Goal: Task Accomplishment & Management: Complete application form

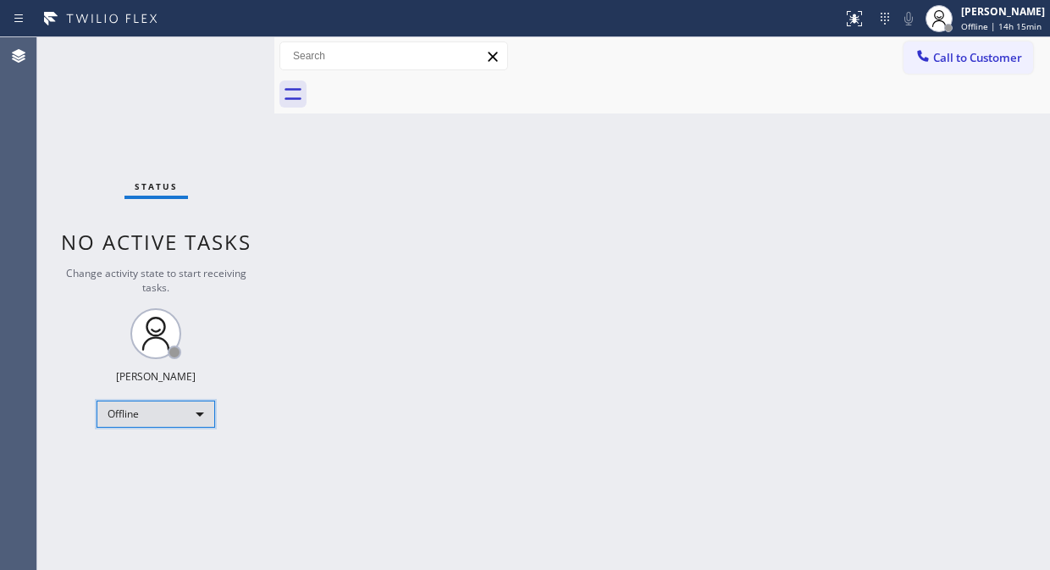
click at [187, 416] on div "Offline" at bounding box center [156, 413] width 119 height 27
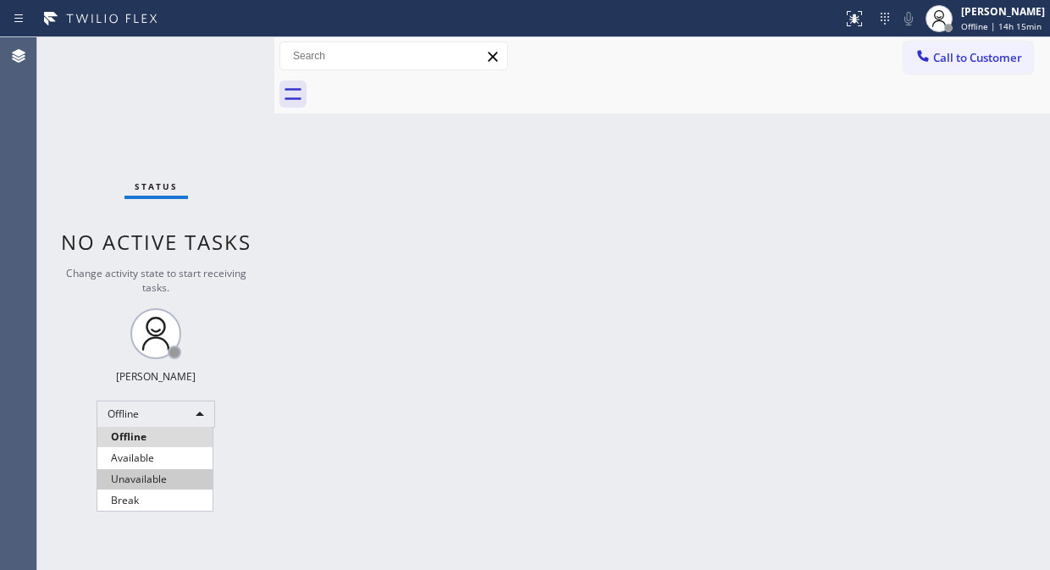
click at [171, 479] on li "Unavailable" at bounding box center [154, 479] width 115 height 20
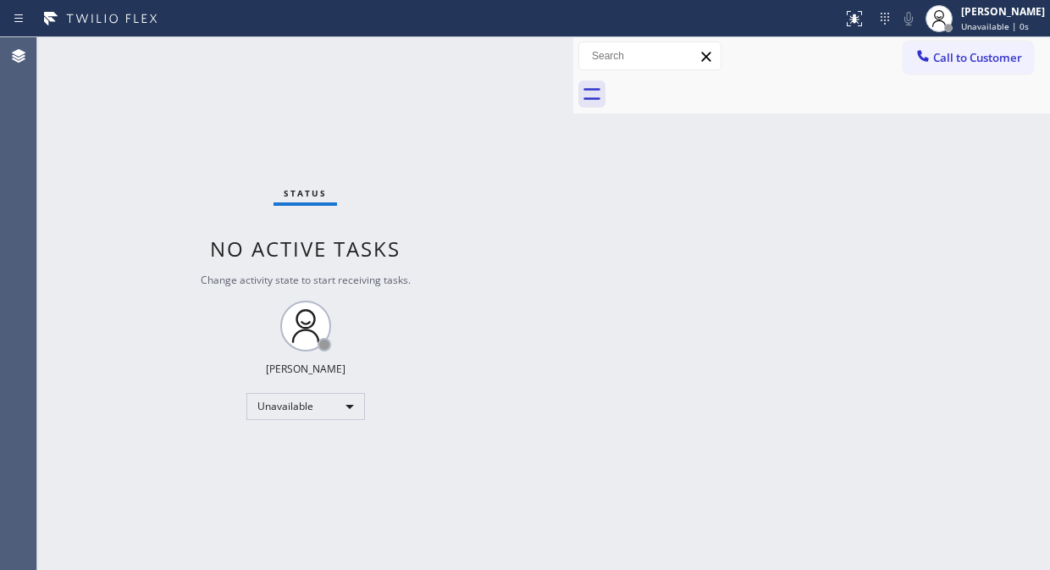
drag, startPoint x: 273, startPoint y: 157, endPoint x: 571, endPoint y: 273, distance: 320.6
click at [573, 273] on div at bounding box center [573, 303] width 0 height 533
click at [929, 55] on icon at bounding box center [922, 55] width 17 height 17
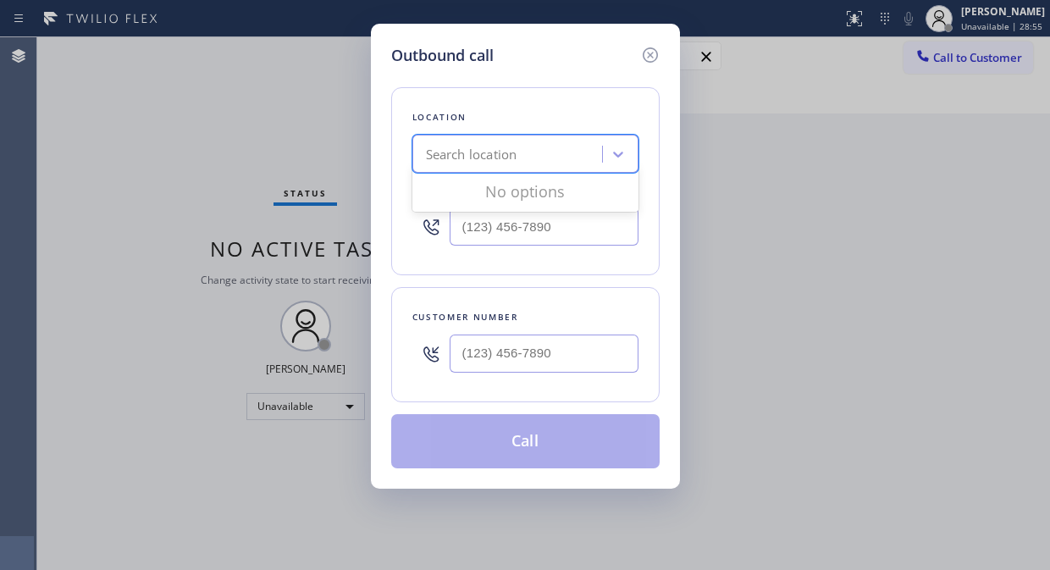
click at [488, 157] on div "Search location" at bounding box center [471, 154] width 91 height 19
paste input "HomeFix HVAC Masters"
type input "HomeFix HVAC Masters"
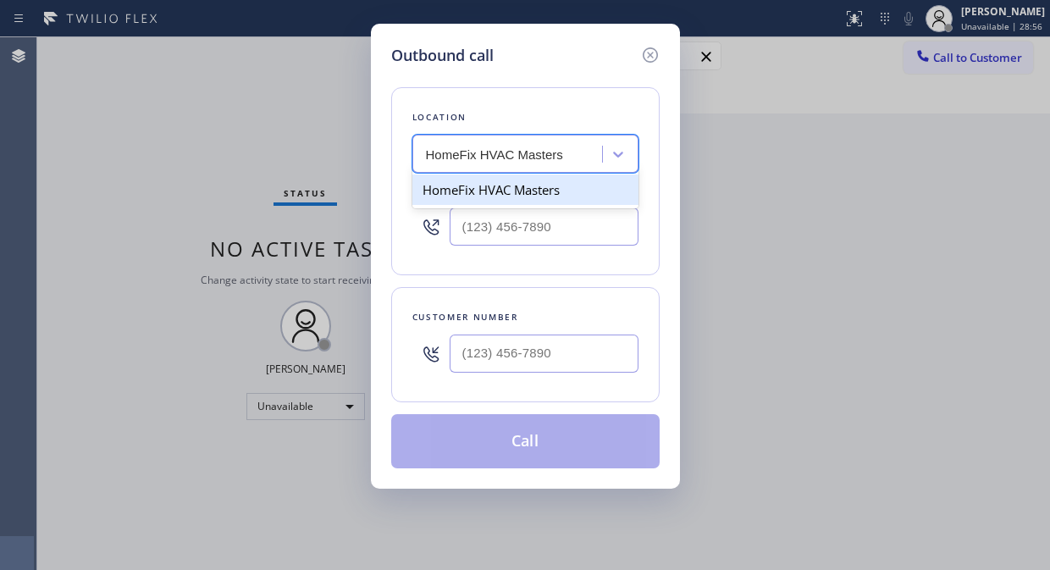
click at [518, 191] on div "HomeFix HVAC Masters" at bounding box center [525, 189] width 226 height 30
type input "[PHONE_NUMBER]"
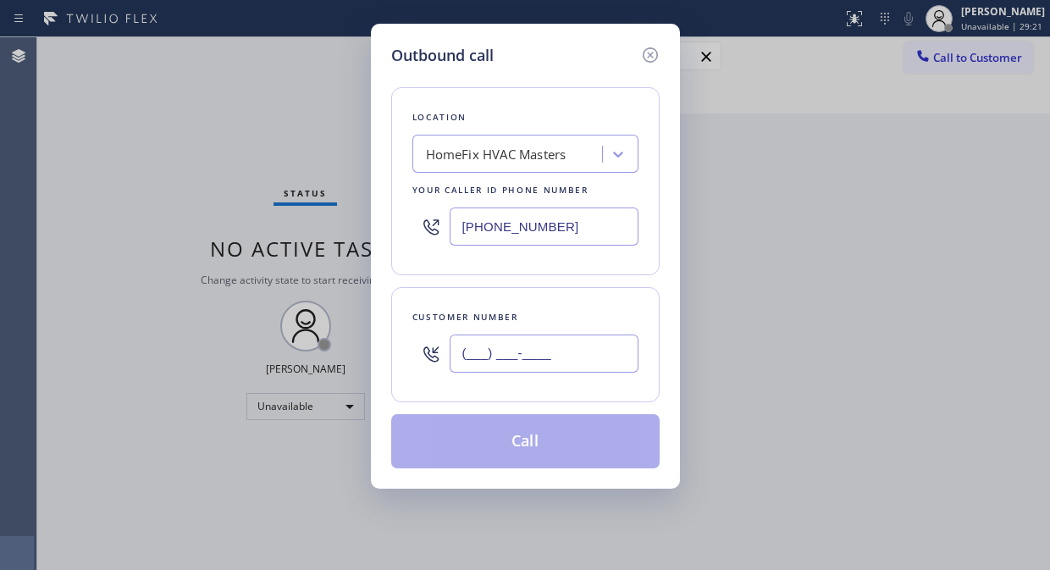
click at [510, 345] on input "(___) ___-____" at bounding box center [544, 353] width 189 height 38
paste input "646) 209-9238"
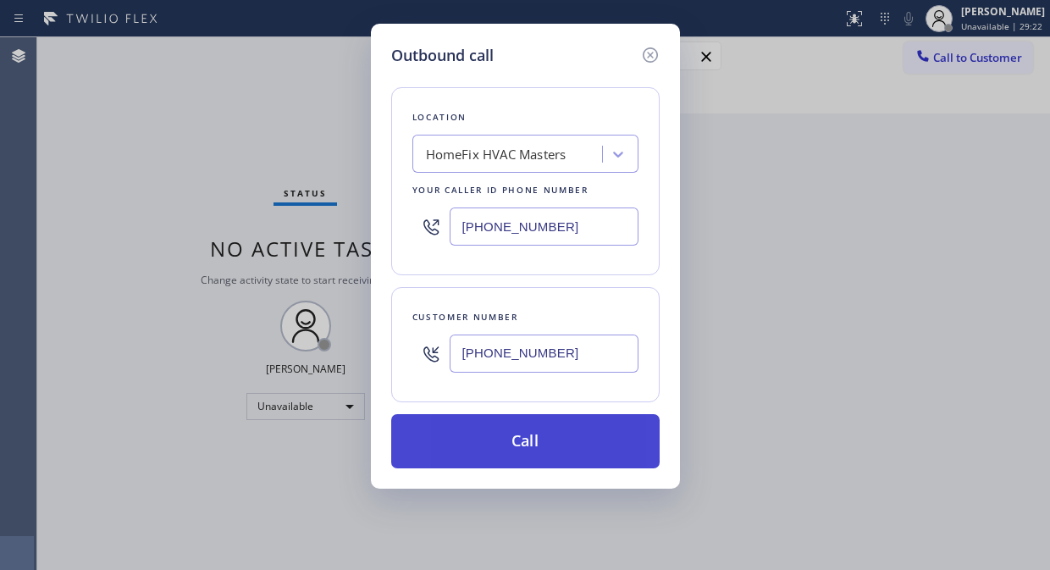
type input "[PHONE_NUMBER]"
click at [505, 442] on button "Call" at bounding box center [525, 441] width 268 height 54
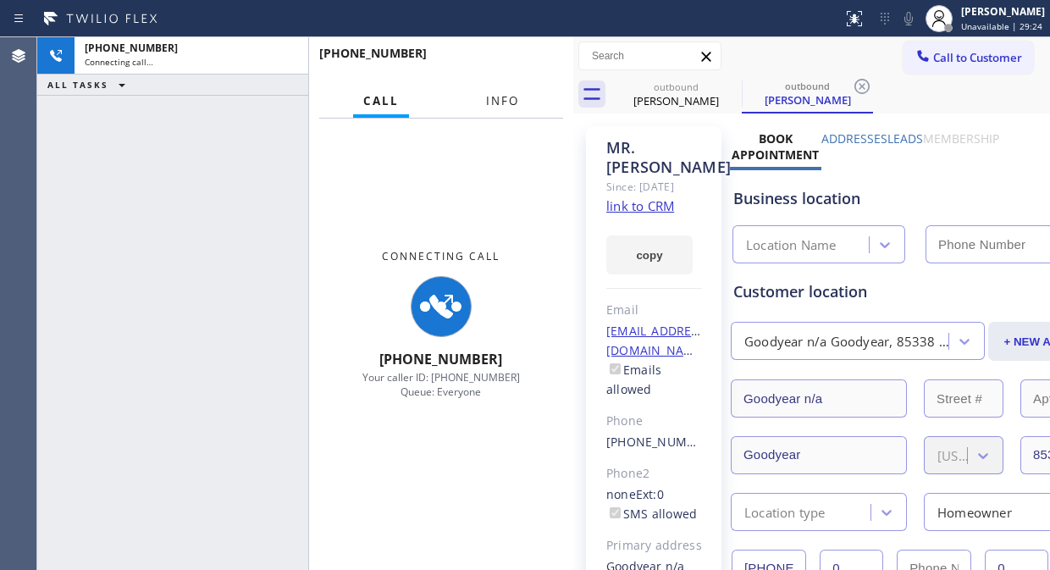
click at [492, 105] on span "Info" at bounding box center [502, 100] width 33 height 15
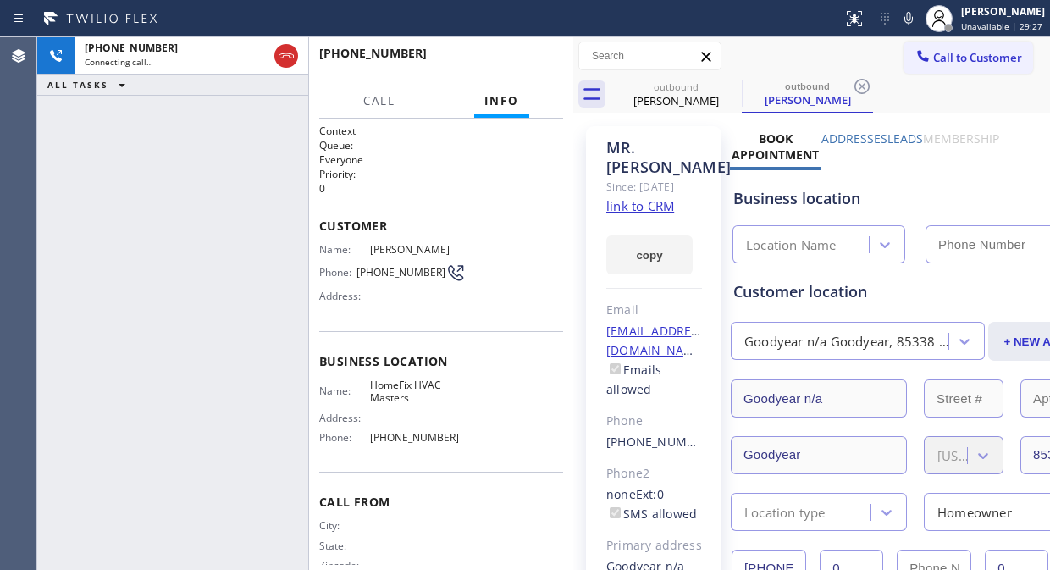
type input "[PHONE_NUMBER]"
click at [911, 18] on icon at bounding box center [908, 19] width 8 height 14
click at [511, 63] on span "HANG UP" at bounding box center [524, 61] width 52 height 12
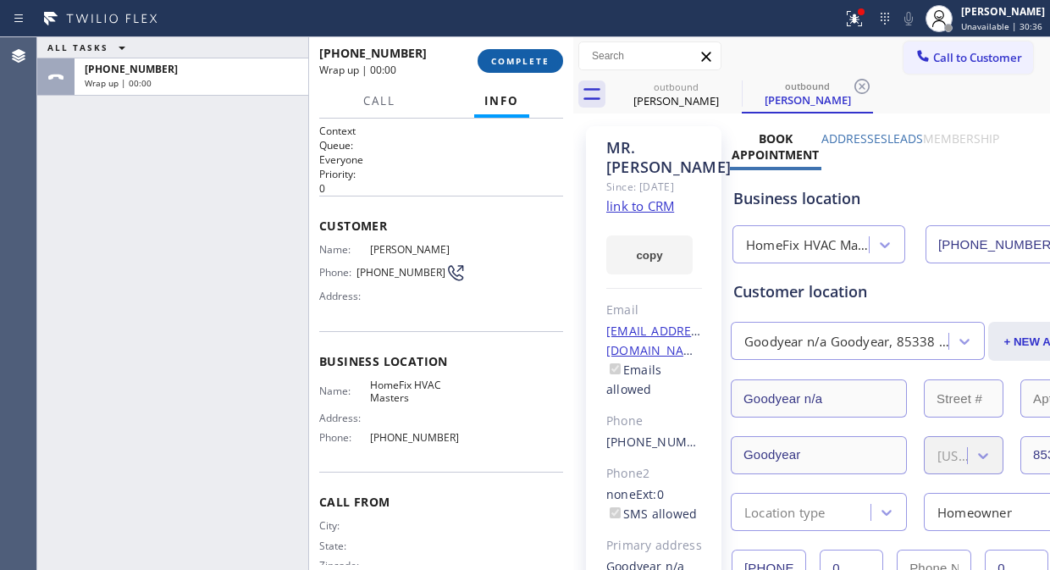
click at [511, 63] on span "COMPLETE" at bounding box center [520, 61] width 58 height 12
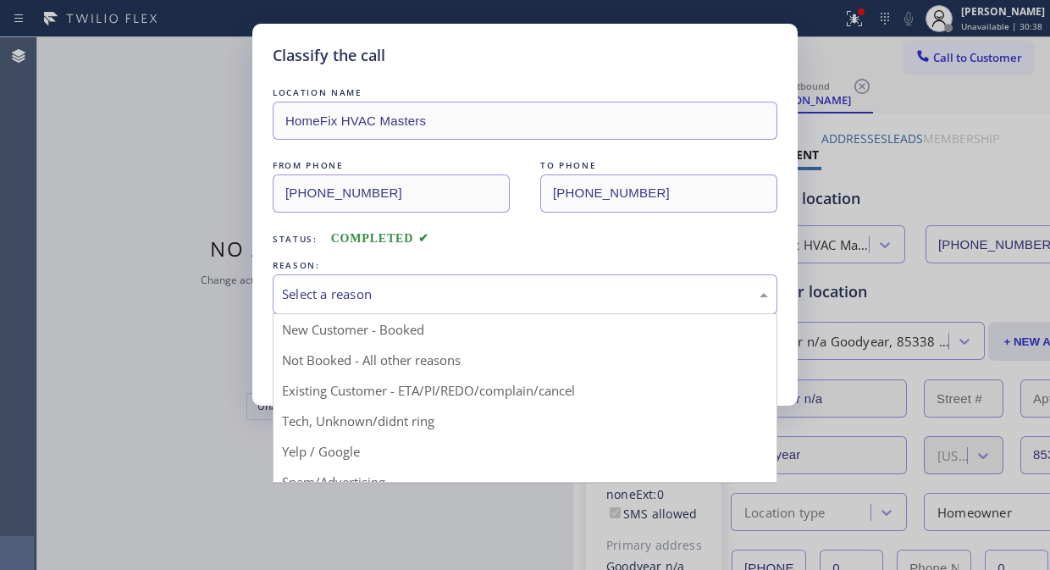
click at [532, 289] on div "Select a reason" at bounding box center [525, 293] width 486 height 19
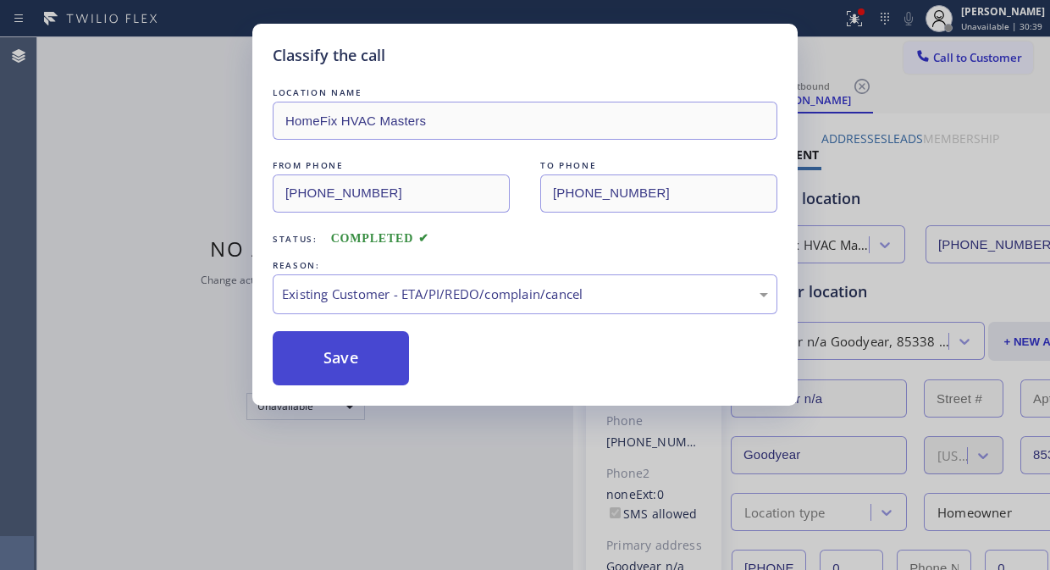
click at [277, 349] on button "Save" at bounding box center [341, 358] width 136 height 54
click at [379, 367] on button "Save" at bounding box center [341, 358] width 136 height 54
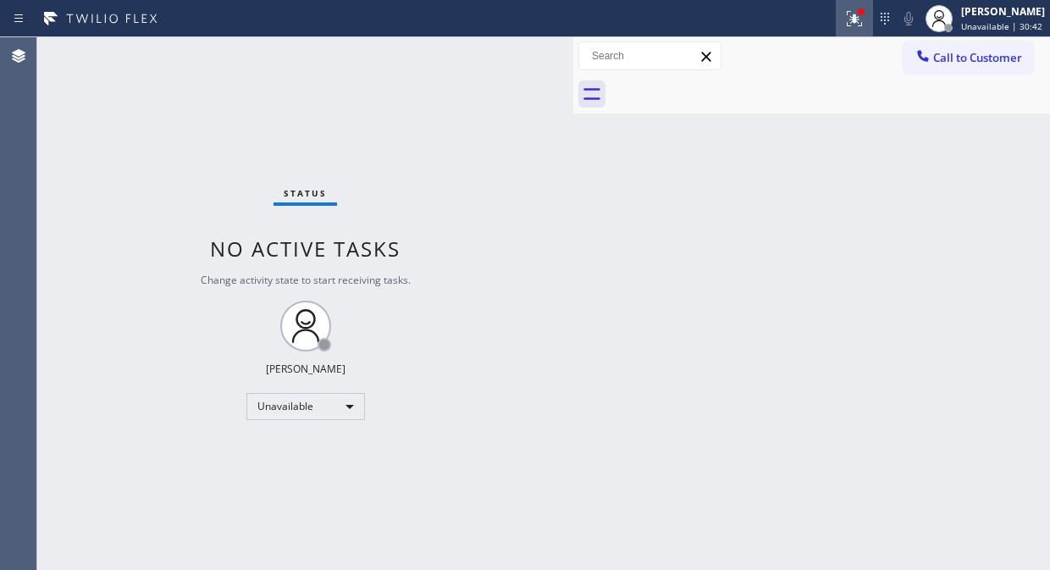
click at [852, 20] on icon at bounding box center [854, 18] width 20 height 20
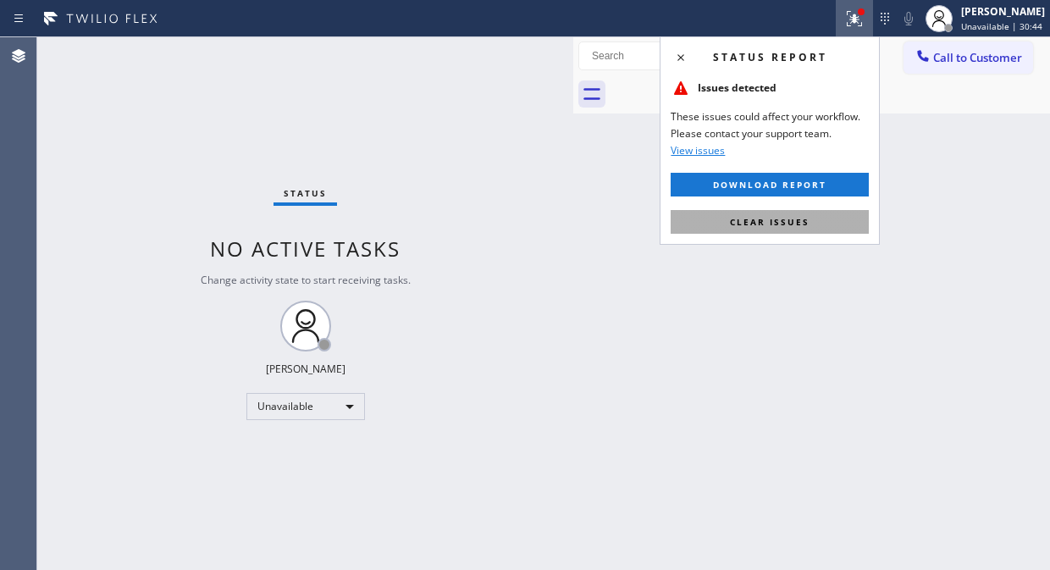
click at [781, 229] on button "Clear issues" at bounding box center [770, 222] width 198 height 24
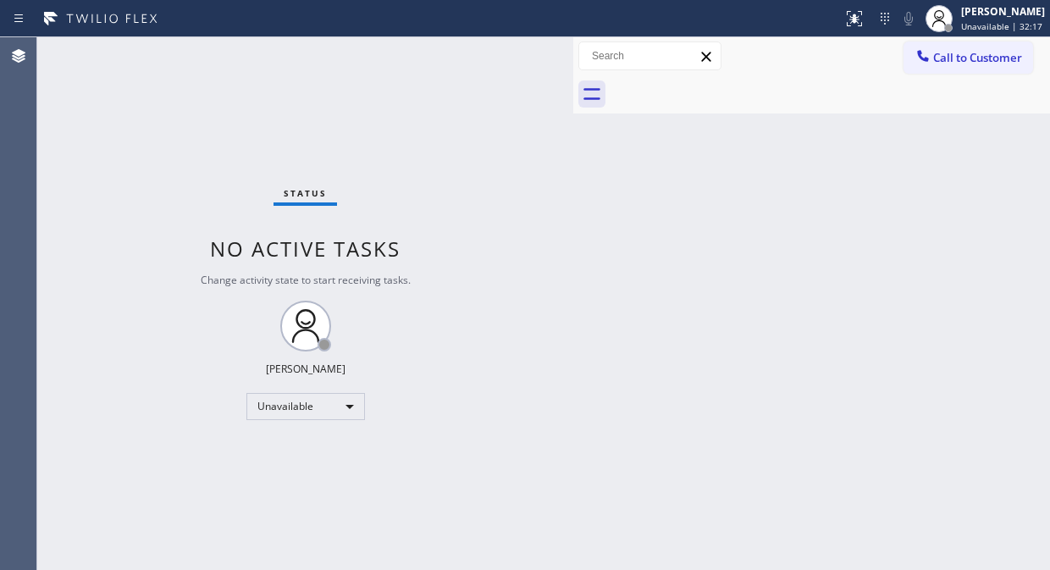
click at [944, 69] on button "Call to Customer" at bounding box center [968, 57] width 130 height 32
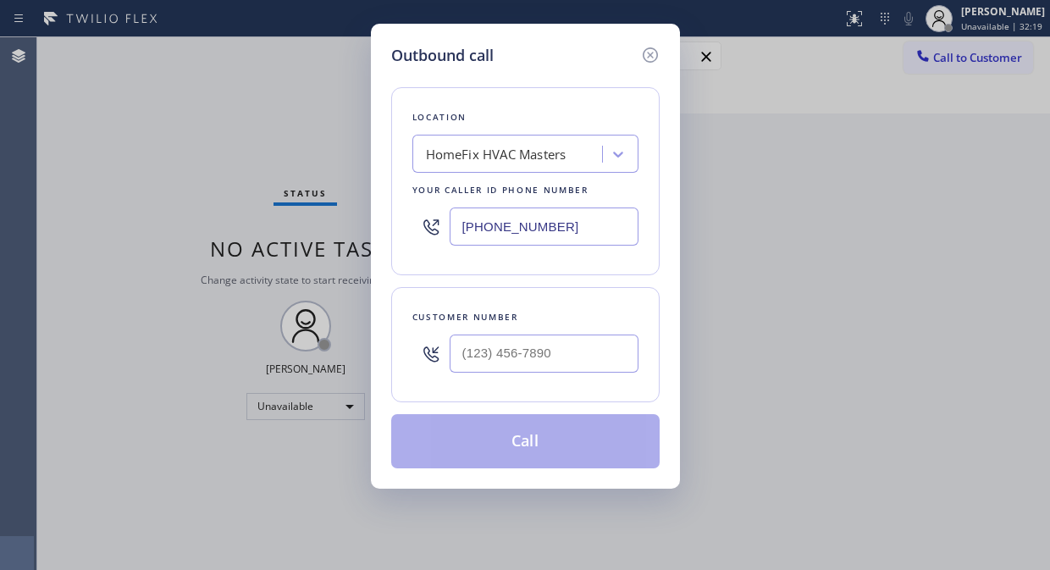
click at [458, 231] on input "[PHONE_NUMBER]" at bounding box center [544, 226] width 189 height 38
paste input "844) 988-0068"
type input "[PHONE_NUMBER]"
click at [460, 357] on input "(___) ___-____" at bounding box center [544, 353] width 189 height 38
paste input "702) 283-3500"
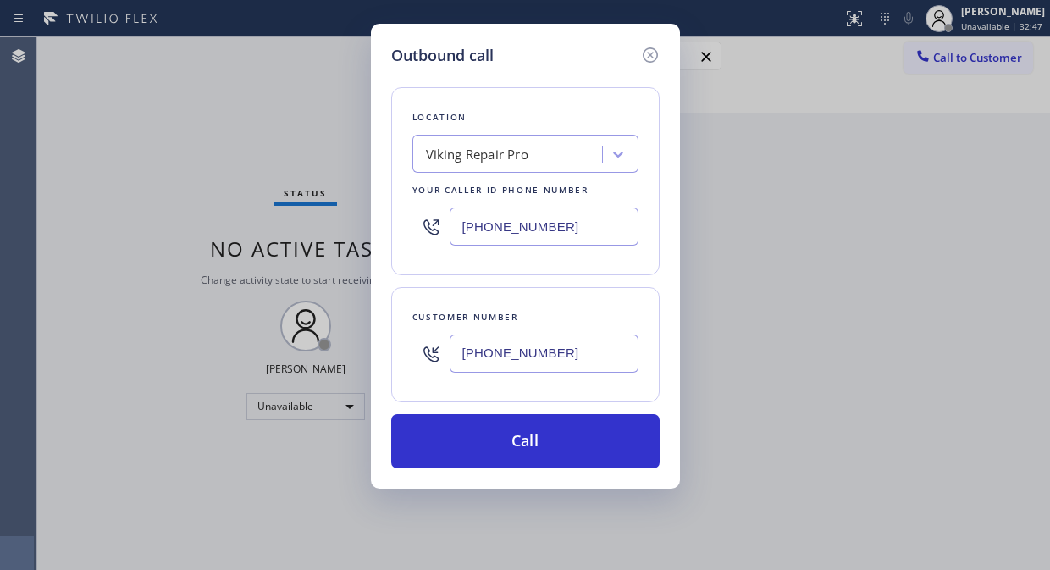
type input "[PHONE_NUMBER]"
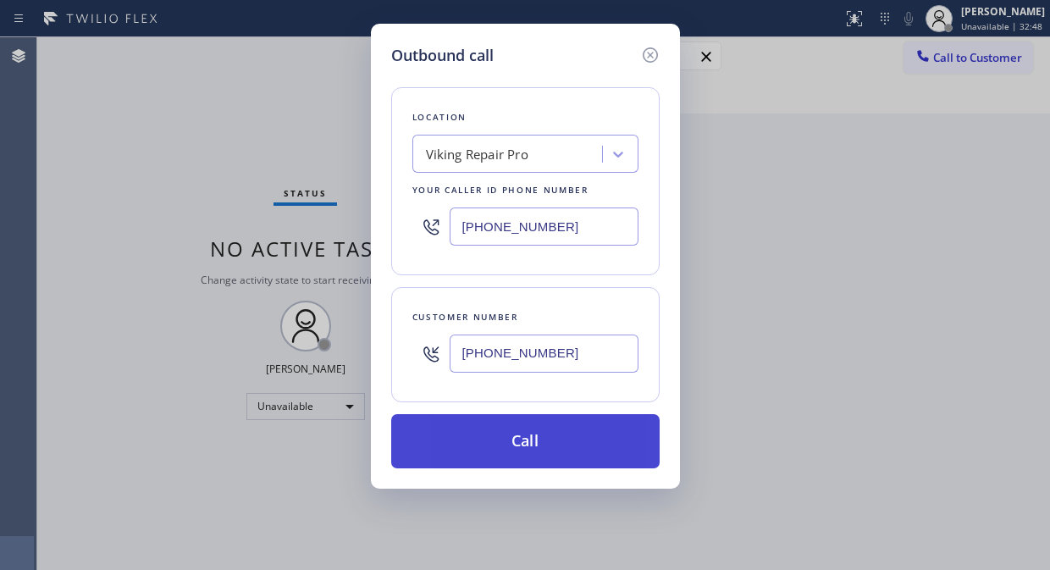
click at [571, 438] on button "Call" at bounding box center [525, 441] width 268 height 54
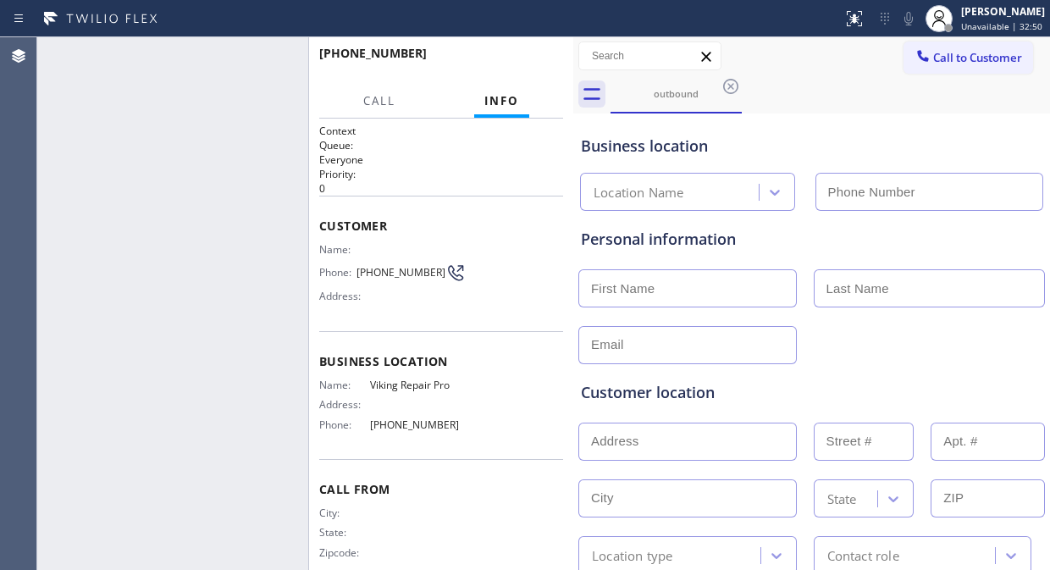
type input "[PHONE_NUMBER]"
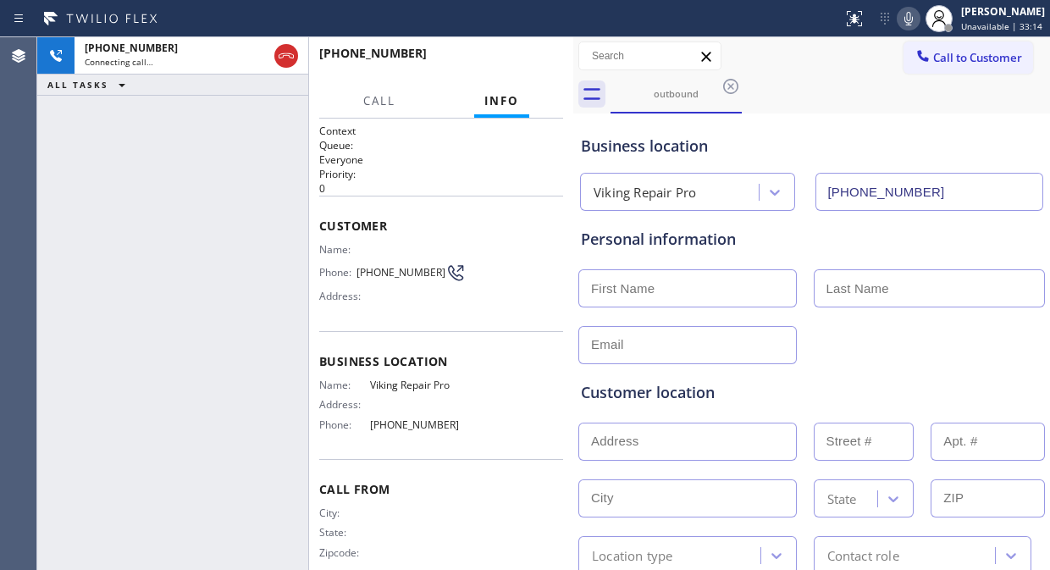
click at [59, 147] on div "+17022833500 Connecting call… ALL TASKS ALL TASKS ACTIVE TASKS TASKS IN WRAP UP" at bounding box center [172, 303] width 271 height 533
click at [47, 223] on div "+17022833500 Live | 00:11 ALL TASKS ALL TASKS ACTIVE TASKS TASKS IN WRAP UP" at bounding box center [172, 303] width 271 height 533
click at [910, 18] on icon at bounding box center [908, 18] width 20 height 20
click at [914, 18] on icon at bounding box center [908, 18] width 20 height 20
click at [910, 19] on icon at bounding box center [908, 18] width 20 height 20
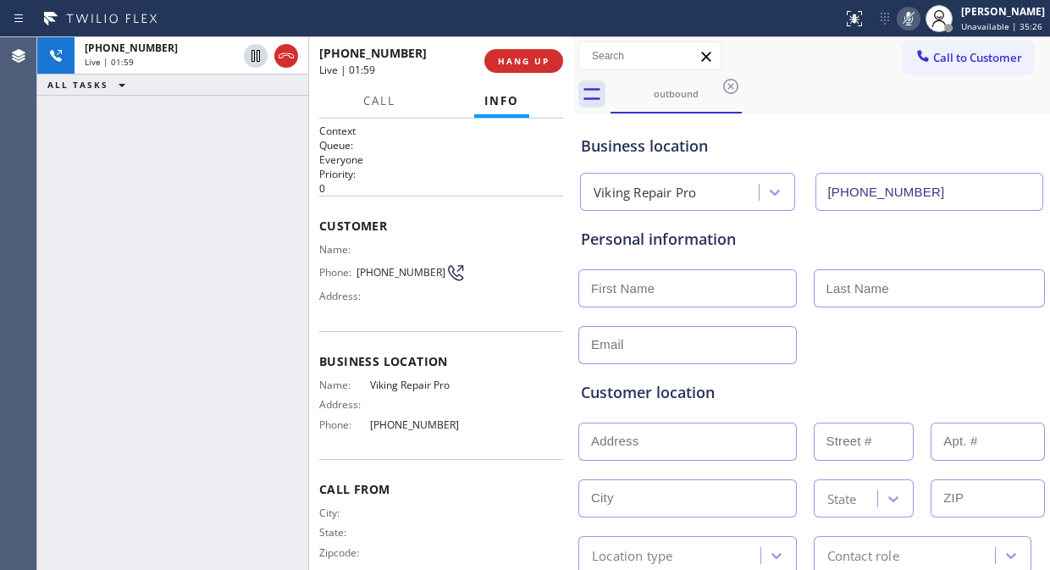
click at [913, 18] on icon at bounding box center [908, 19] width 8 height 14
click at [913, 21] on icon at bounding box center [908, 19] width 8 height 14
click at [911, 21] on rect at bounding box center [908, 17] width 12 height 12
click at [520, 61] on span "HANG UP" at bounding box center [524, 61] width 52 height 12
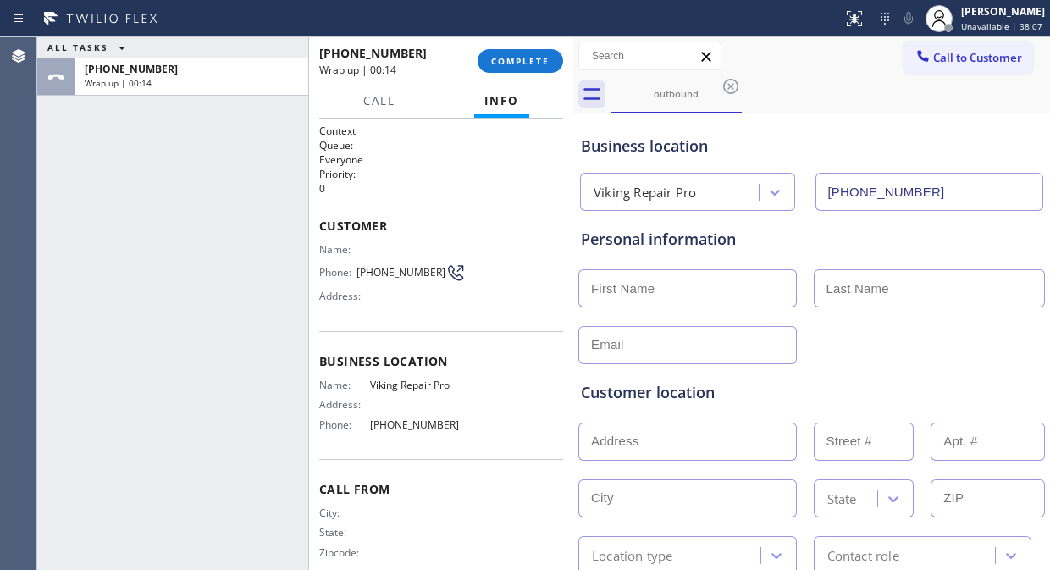
click at [654, 442] on input "text" at bounding box center [687, 441] width 218 height 38
paste input "9016 Emerald Hill Way, Las Vegas, NV 89117"
type input "9016 Emerald Hills Way"
type input "9016"
type input "Las Vegas"
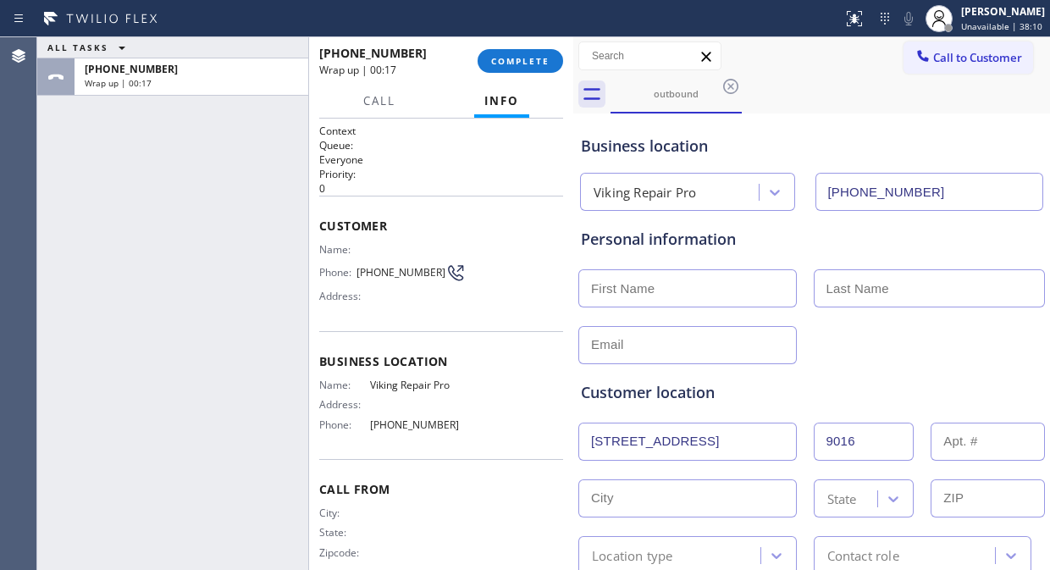
type input "89117"
click at [157, 213] on div "ALL TASKS ALL TASKS ACTIVE TASKS TASKS IN WRAP UP +17022833500 Wrap up | 00:21" at bounding box center [172, 303] width 271 height 533
click at [601, 295] on input "text" at bounding box center [687, 288] width 218 height 38
type input "Jack"
type input "Davis"
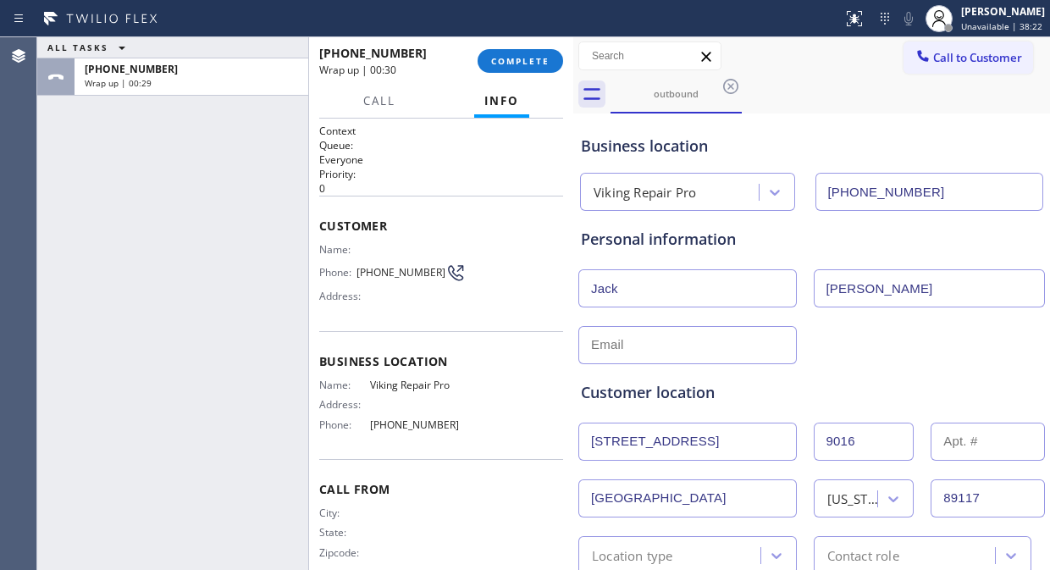
click at [166, 157] on div "ALL TASKS ALL TASKS ACTIVE TASKS TASKS IN WRAP UP +17022833500 Wrap up | 00:29" at bounding box center [172, 303] width 271 height 533
click at [593, 351] on input "text" at bounding box center [687, 345] width 218 height 38
type input "v"
paste input "Jackdnv@gmail.com"
type input "Jackdnv@gmail.com"
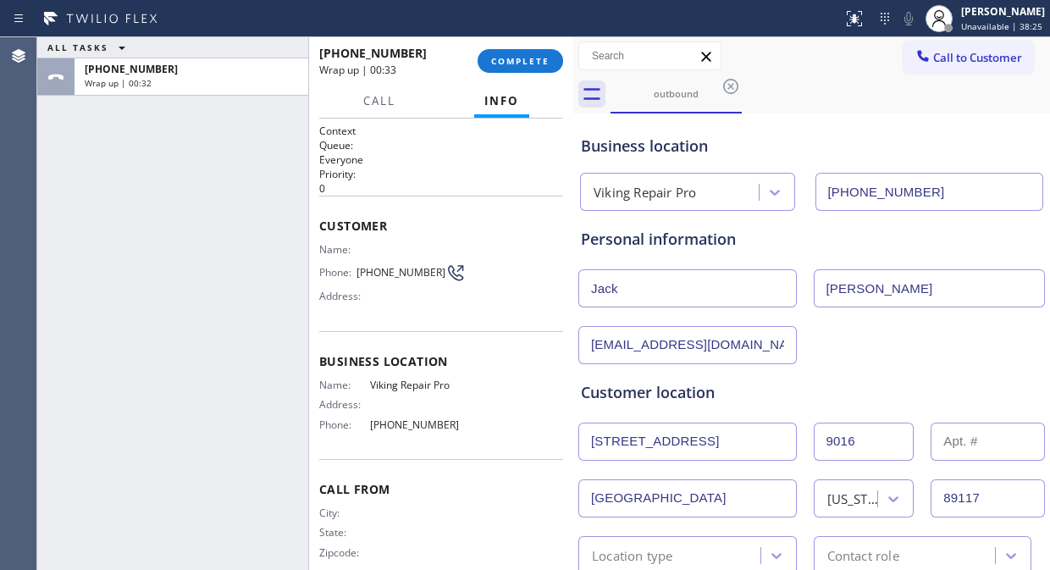
click at [831, 359] on div "Customer location >> ADD NEW ADDRESS << + NEW ADDRESS 9016 Emerald Hills Way 90…" at bounding box center [811, 465] width 468 height 217
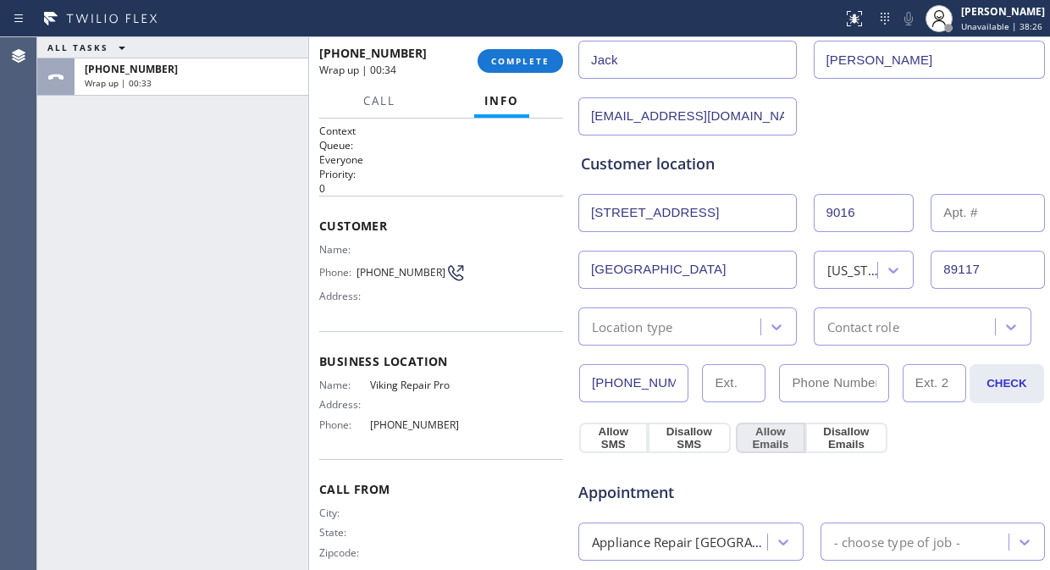
scroll to position [282, 0]
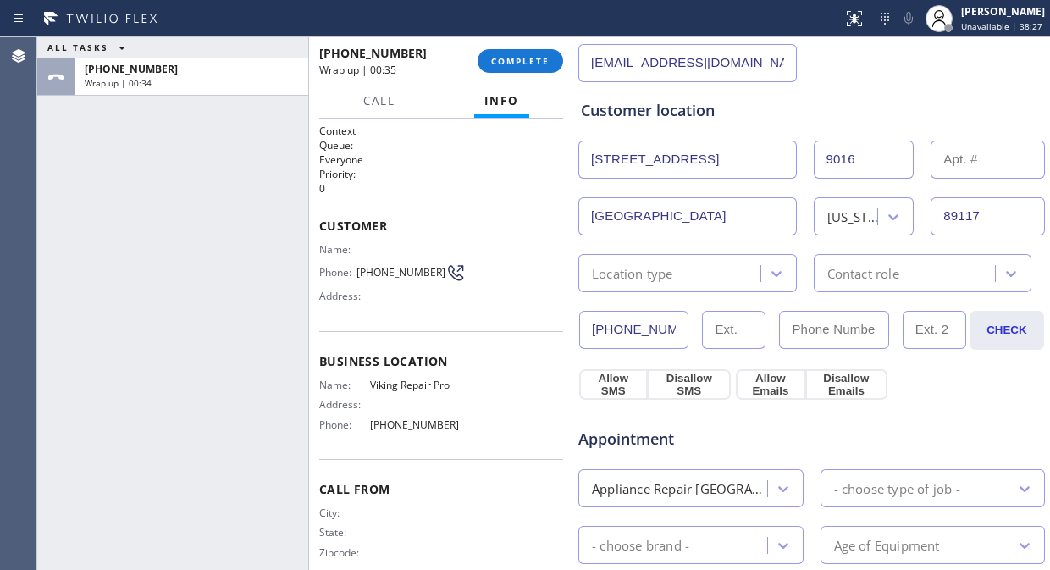
click at [686, 272] on div "Location type" at bounding box center [671, 273] width 177 height 30
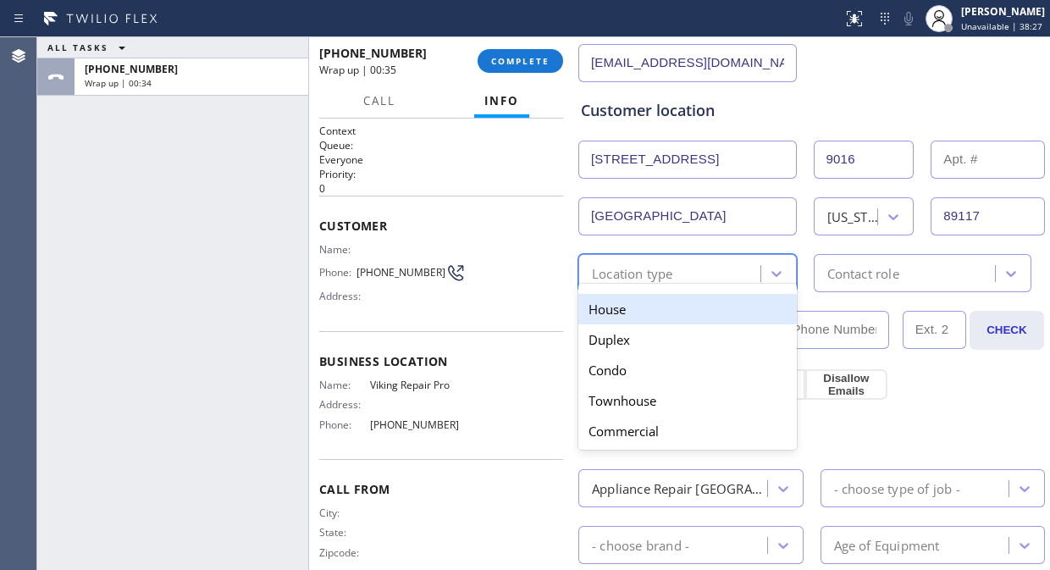
drag, startPoint x: 665, startPoint y: 297, endPoint x: 840, endPoint y: 294, distance: 174.4
click at [665, 299] on div "House" at bounding box center [687, 309] width 218 height 30
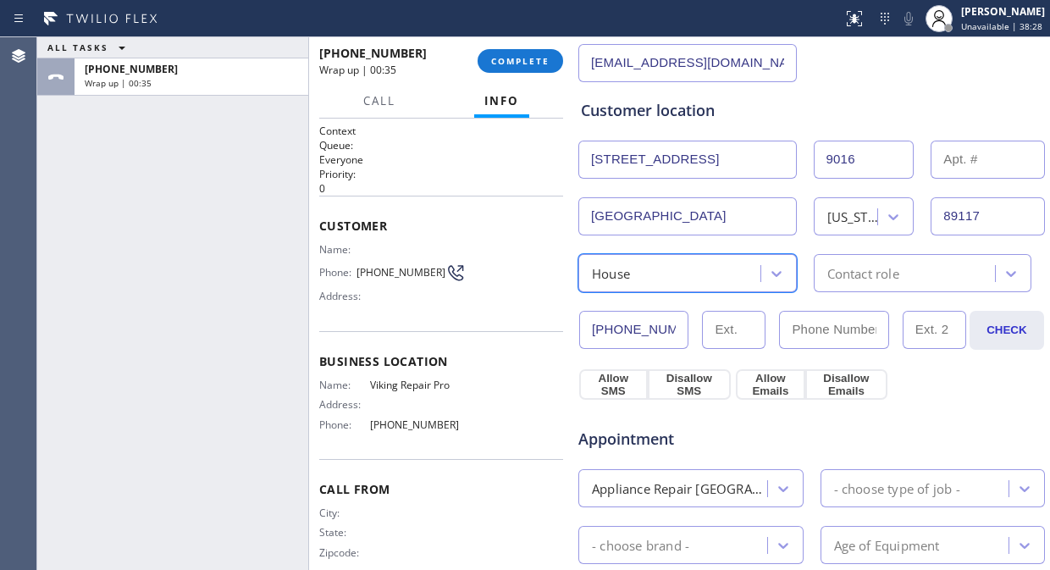
click at [891, 282] on div "Contact role" at bounding box center [863, 272] width 72 height 19
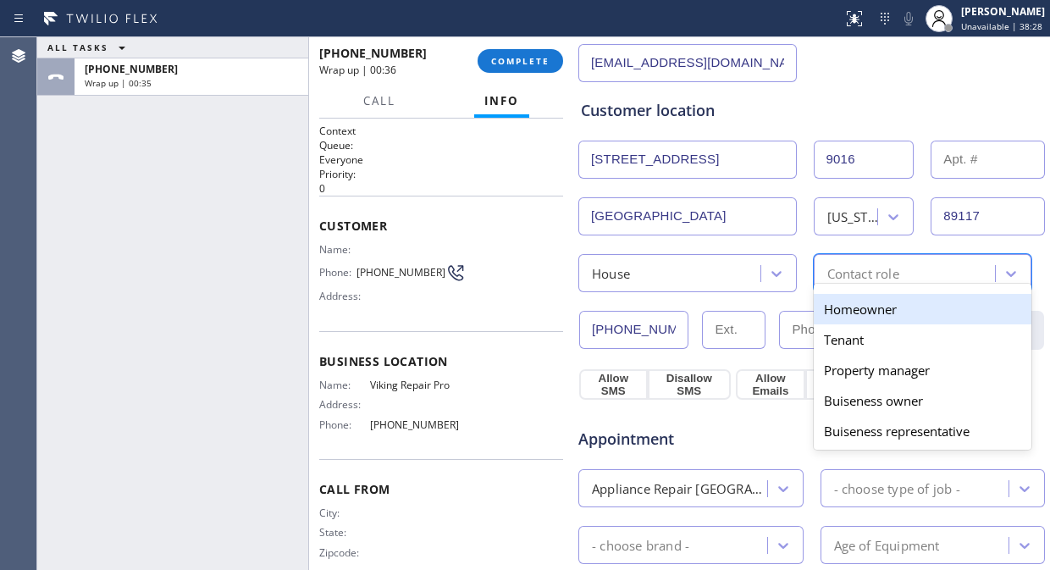
click at [830, 317] on div "Homeowner" at bounding box center [923, 309] width 218 height 30
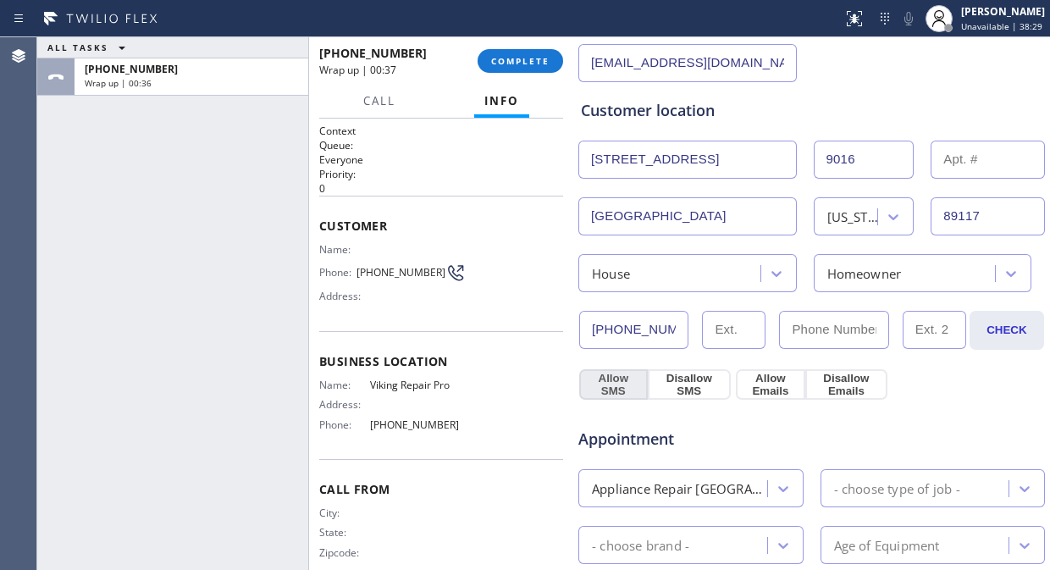
drag, startPoint x: 615, startPoint y: 377, endPoint x: 820, endPoint y: 371, distance: 204.1
click at [618, 378] on button "Allow SMS" at bounding box center [613, 384] width 69 height 30
click at [766, 384] on button "Allow Emails" at bounding box center [770, 384] width 69 height 30
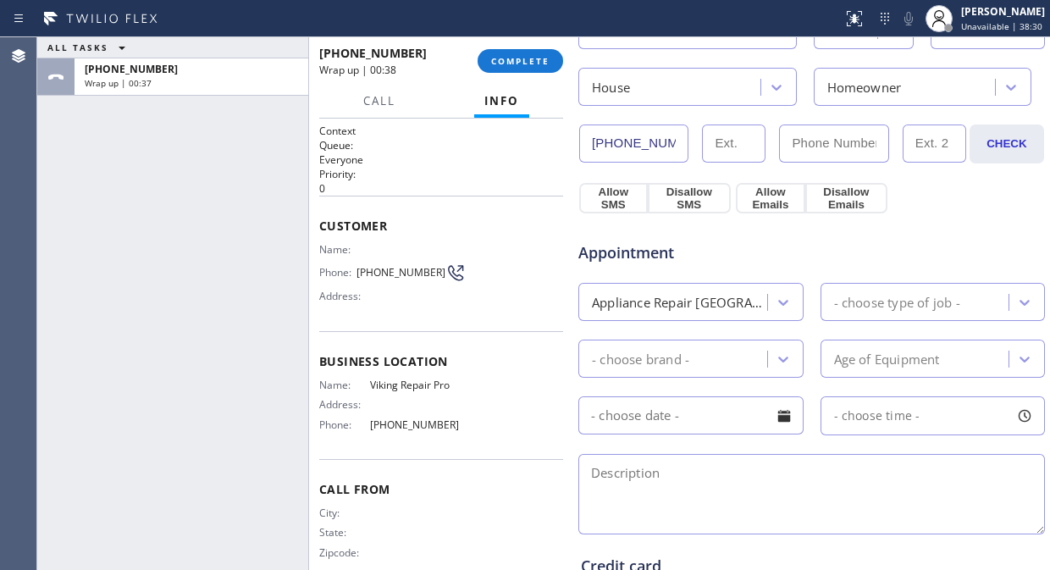
scroll to position [470, 0]
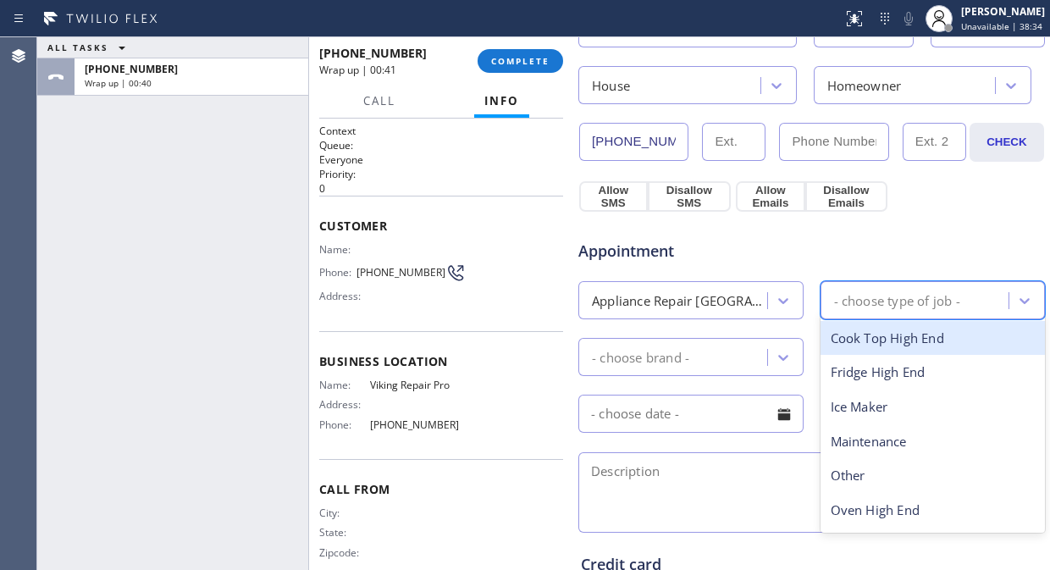
click at [886, 305] on div "- choose type of job -" at bounding box center [897, 299] width 126 height 19
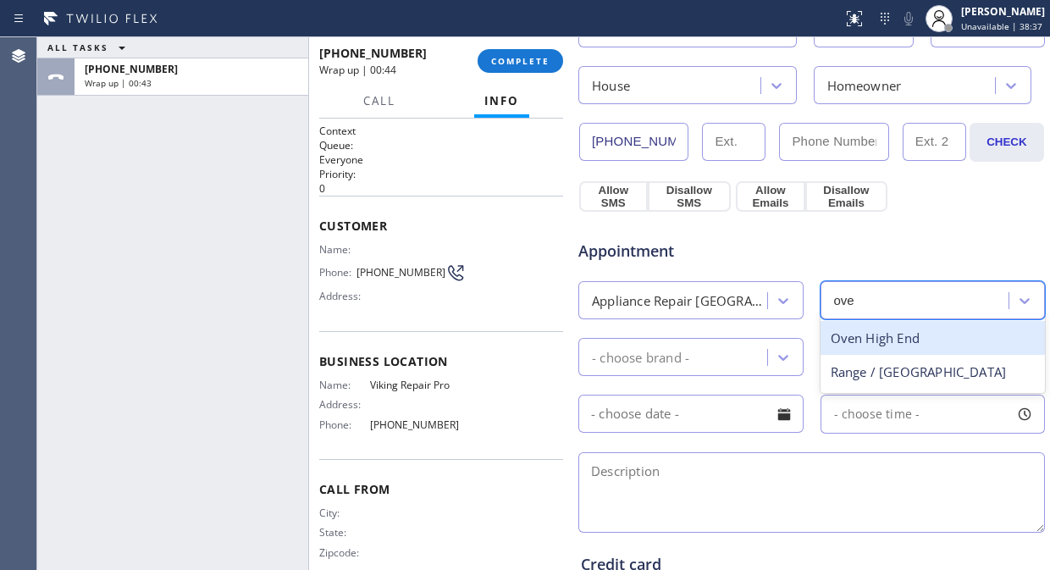
type input "oven"
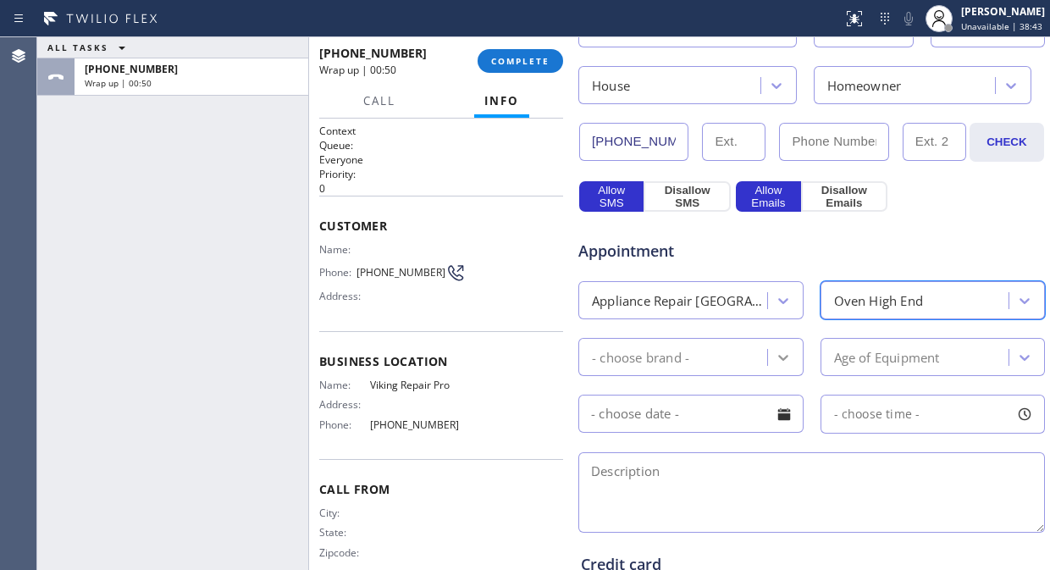
click at [775, 362] on icon at bounding box center [783, 357] width 17 height 17
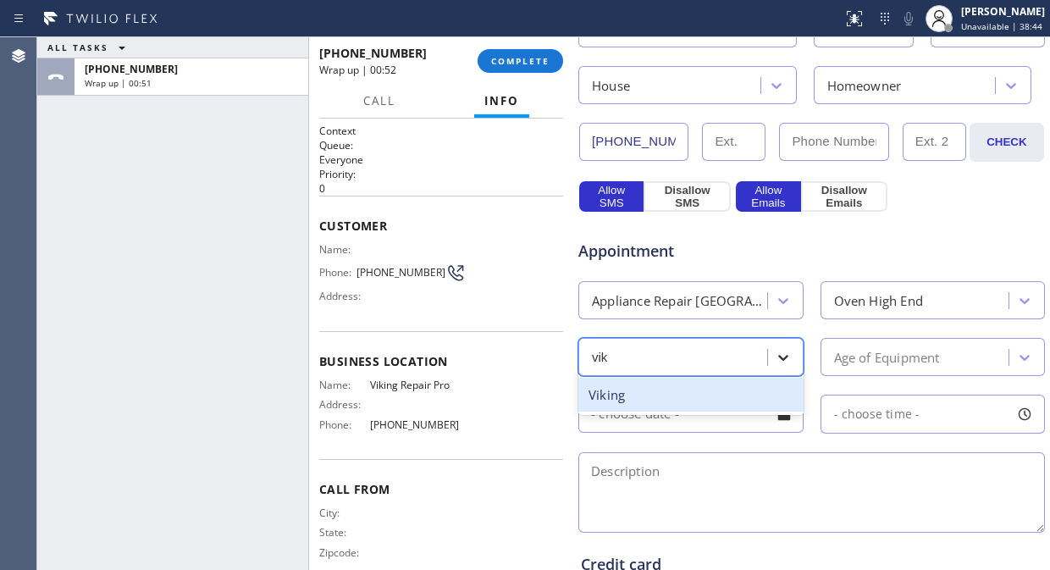
type input "viki"
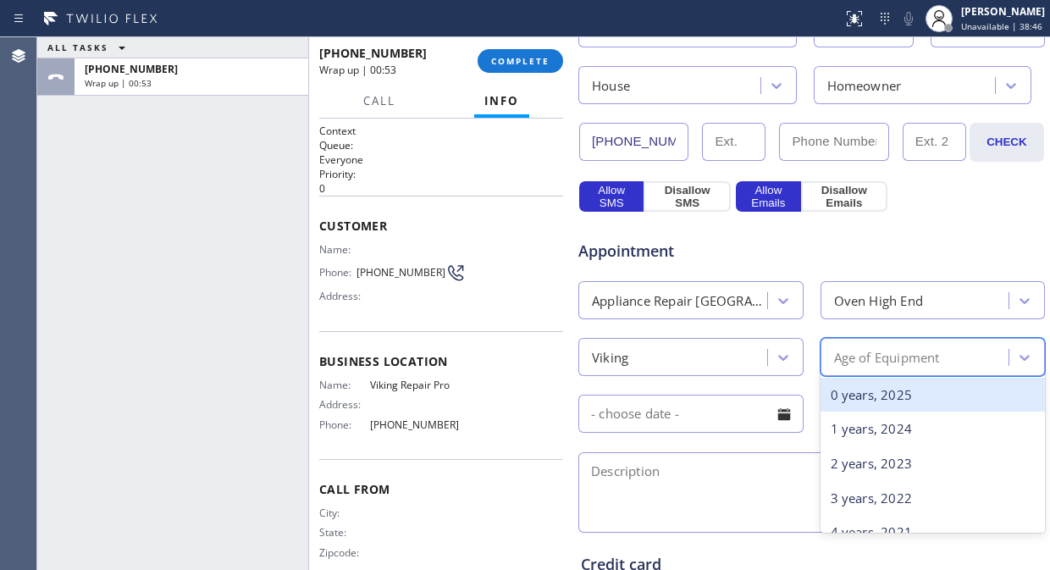
click at [841, 362] on div "Age of Equipment" at bounding box center [887, 356] width 106 height 19
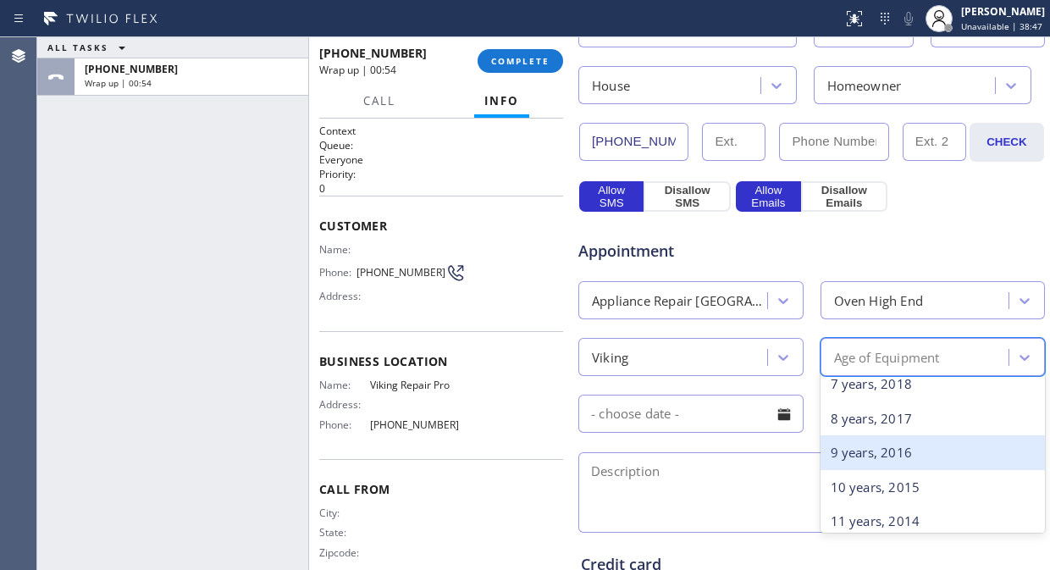
scroll to position [282, 0]
click at [864, 455] on div "10 years, 2015" at bounding box center [932, 456] width 225 height 35
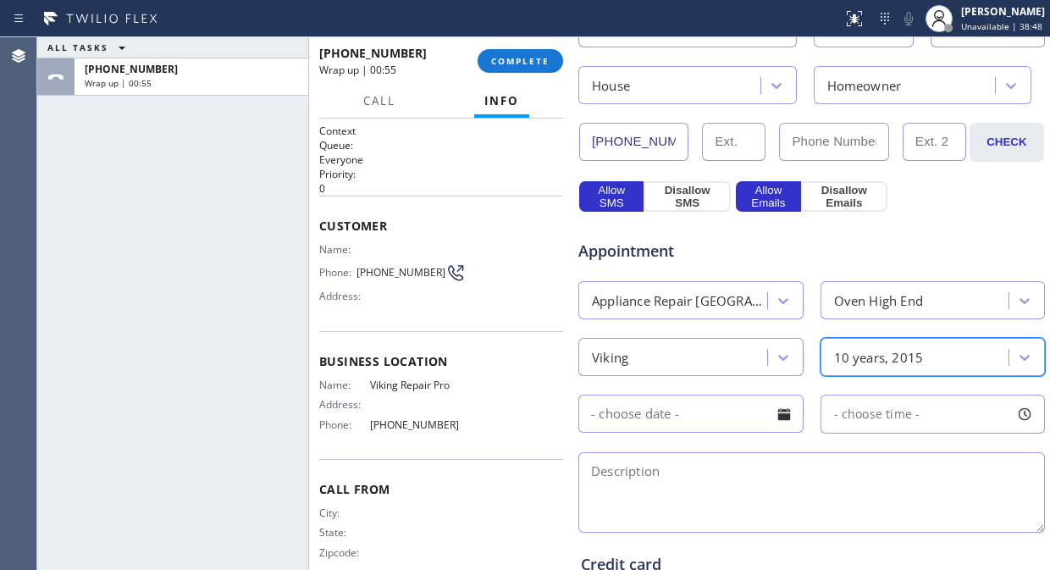
click at [784, 477] on textarea at bounding box center [811, 492] width 466 height 80
click at [781, 419] on div at bounding box center [784, 414] width 29 height 29
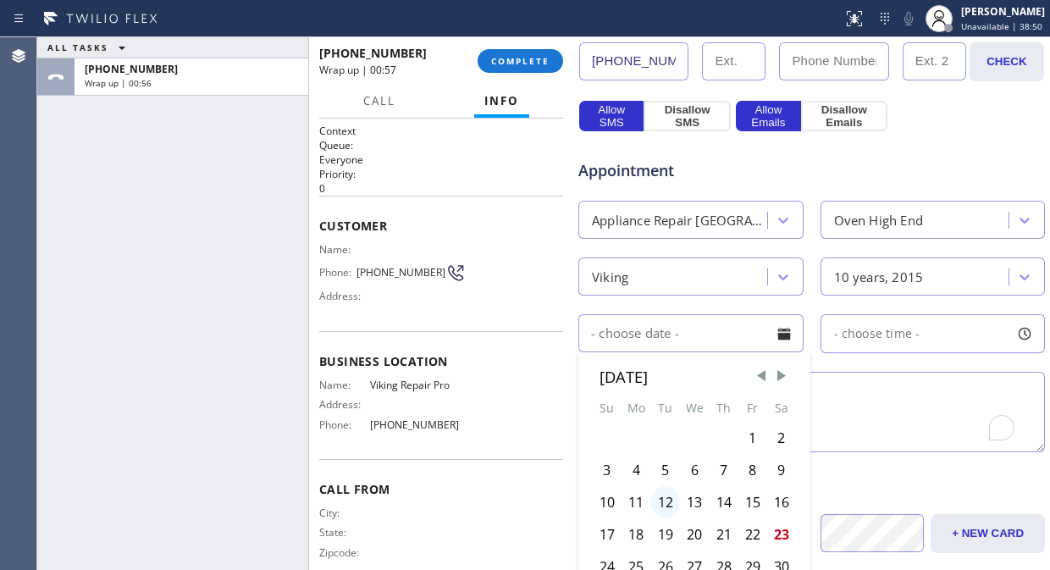
scroll to position [564, 0]
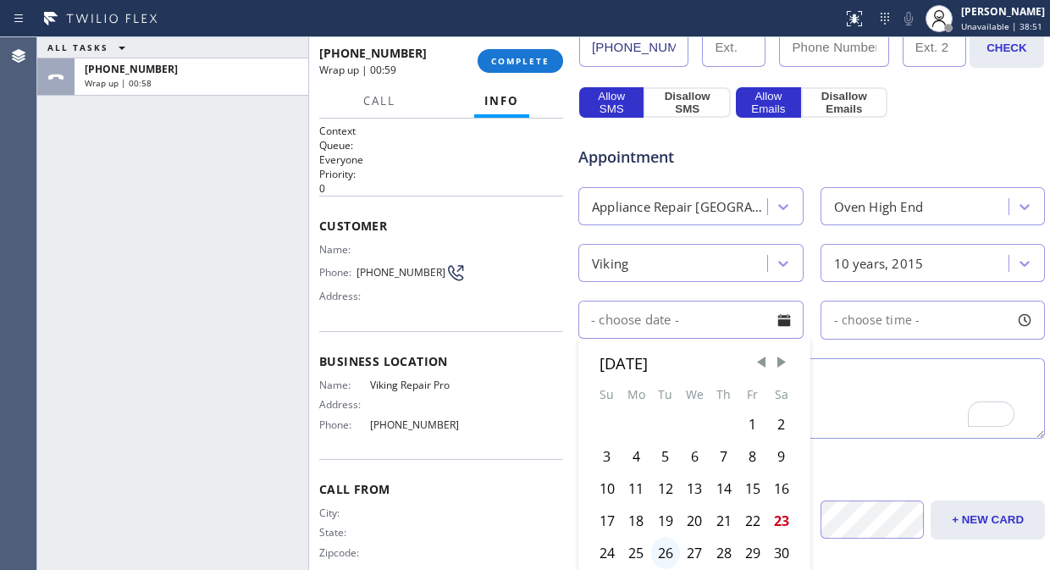
click at [664, 512] on div "26" at bounding box center [665, 553] width 29 height 32
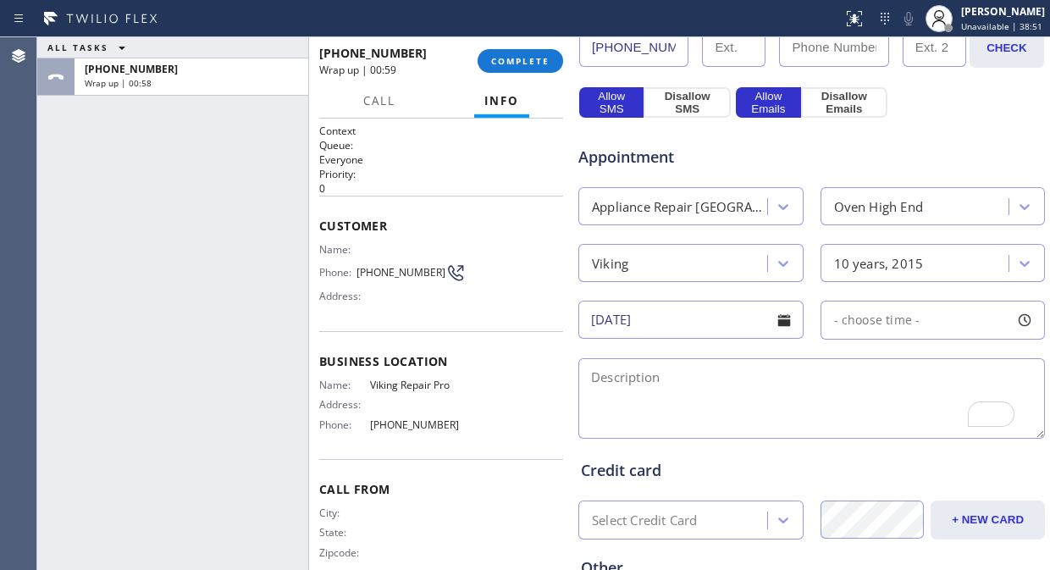
type input "08/26/2025"
click at [874, 328] on div "- choose time -" at bounding box center [932, 320] width 225 height 39
drag, startPoint x: 936, startPoint y: 429, endPoint x: 919, endPoint y: 429, distance: 16.9
click at [921, 429] on div at bounding box center [931, 424] width 20 height 36
drag, startPoint x: 826, startPoint y: 421, endPoint x: 883, endPoint y: 425, distance: 56.9
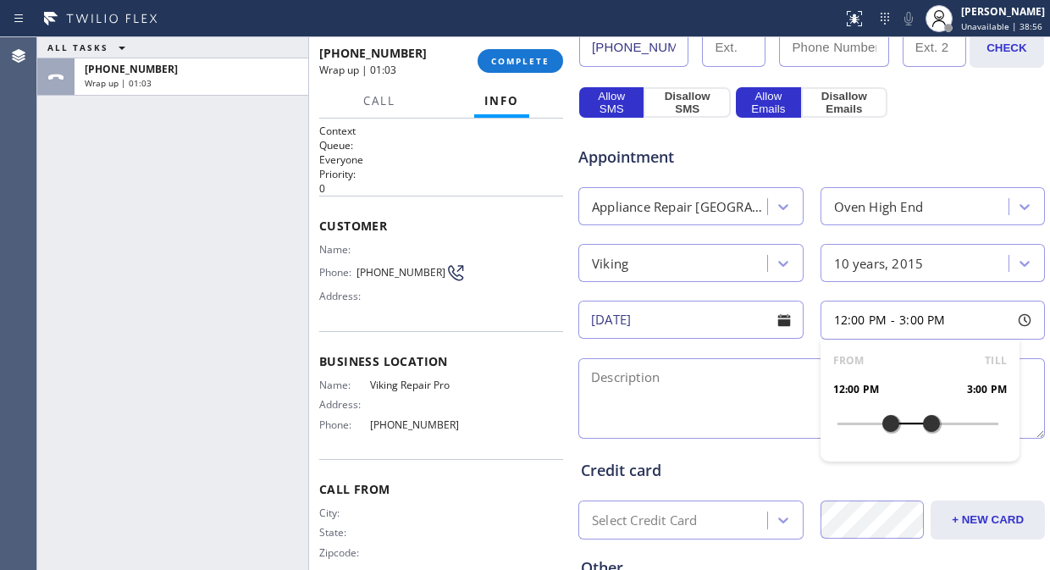
click at [883, 425] on div at bounding box center [890, 424] width 20 height 36
click at [622, 401] on textarea "To enrich screen reader interactions, please activate Accessibility in Grammarl…" at bounding box center [811, 398] width 466 height 80
click at [136, 213] on div "ALL TASKS ALL TASKS ACTIVE TASKS TASKS IN WRAP UP +17022833500 Wrap up | 01:19" at bounding box center [172, 303] width 271 height 533
click at [691, 375] on textarea "12-3/ $75/" at bounding box center [811, 398] width 466 height 80
paste textarea "Viking"
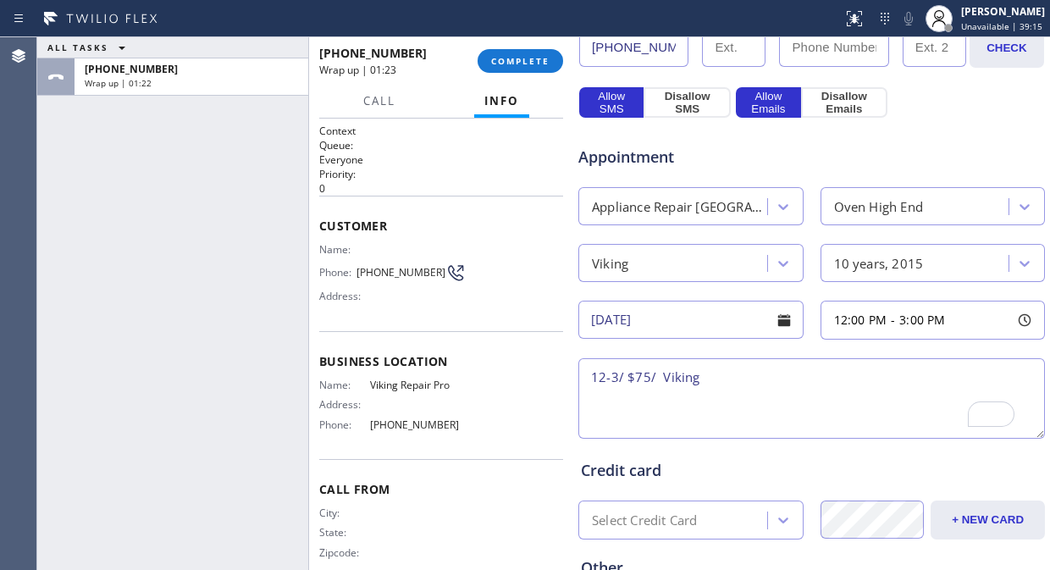
click at [661, 374] on textarea "12-3/ $75/ Viking" at bounding box center [811, 398] width 466 height 80
click at [713, 373] on textarea "12-3/ $75/ Viking" at bounding box center [811, 398] width 466 height 80
click at [944, 388] on textarea "12-3/ $75/ Viking/ OVen/" at bounding box center [811, 398] width 466 height 80
paste textarea "M/#VDSC5486GSS, S/#071510C00027017"
click at [878, 403] on textarea "12-3/ $75/ Viking/ OVen/ M/#VDSC5486GSS, S/#071510C00027017" at bounding box center [811, 398] width 466 height 80
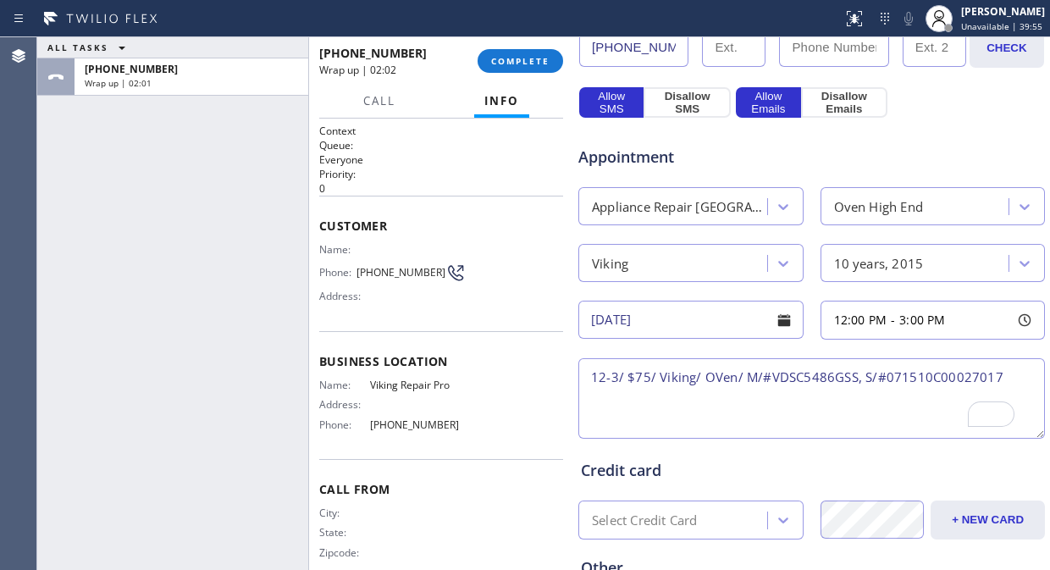
click at [740, 378] on textarea "12-3/ $75/ Viking/ OVen/ M/#VDSC5486GSS, S/#071510C00027017" at bounding box center [811, 398] width 466 height 80
click at [718, 379] on textarea "12-3/ $75/ Viking/ OVen/ M/#VDSC5486GSS, S/#071510C00027017" at bounding box center [811, 398] width 466 height 80
drag, startPoint x: 731, startPoint y: 378, endPoint x: 704, endPoint y: 378, distance: 28.0
click at [704, 378] on textarea "12-3/ $75/ Viking/ Oven/ M/#VDSC5486GSS, S/#071510C00027017" at bounding box center [811, 398] width 466 height 80
click at [745, 383] on textarea "12-3/ $75/ Viking/ Oven/ M/#VDSC5486GSS, S/#071510C00027017" at bounding box center [811, 398] width 466 height 80
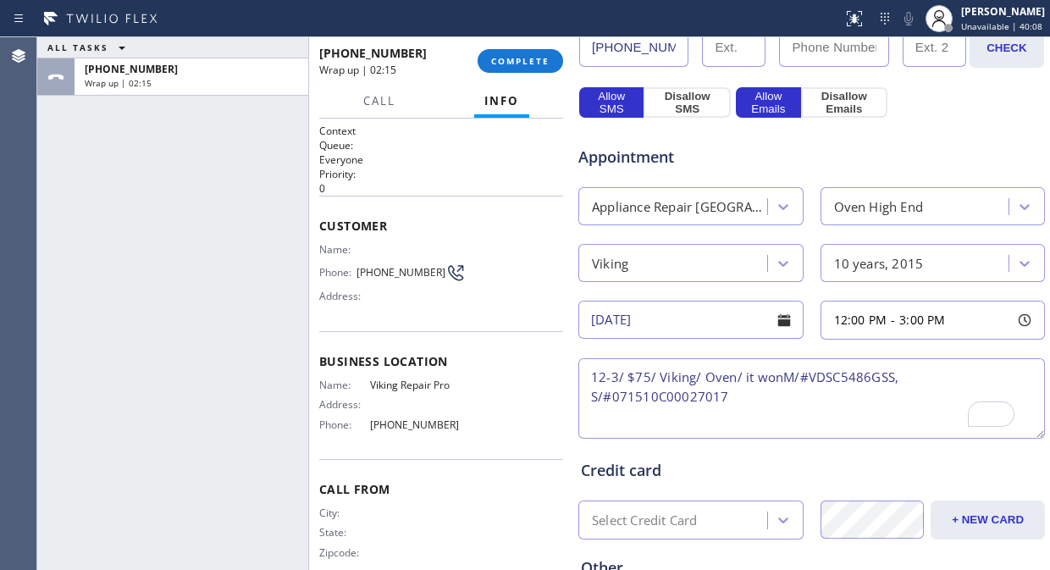
drag, startPoint x: 732, startPoint y: 379, endPoint x: 700, endPoint y: 377, distance: 32.3
click at [700, 377] on textarea "12-3/ $75/ Viking/ Oven/ it wonM/#VDSC5486GSS, S/#071510C00027017" at bounding box center [811, 398] width 466 height 80
drag, startPoint x: 757, startPoint y: 378, endPoint x: 747, endPoint y: 377, distance: 10.2
click at [747, 377] on textarea "12-3/ $75/ Viking/ Range/ it wonM/#VDSC5486GSS, S/#071510C00027017" at bounding box center [811, 398] width 466 height 80
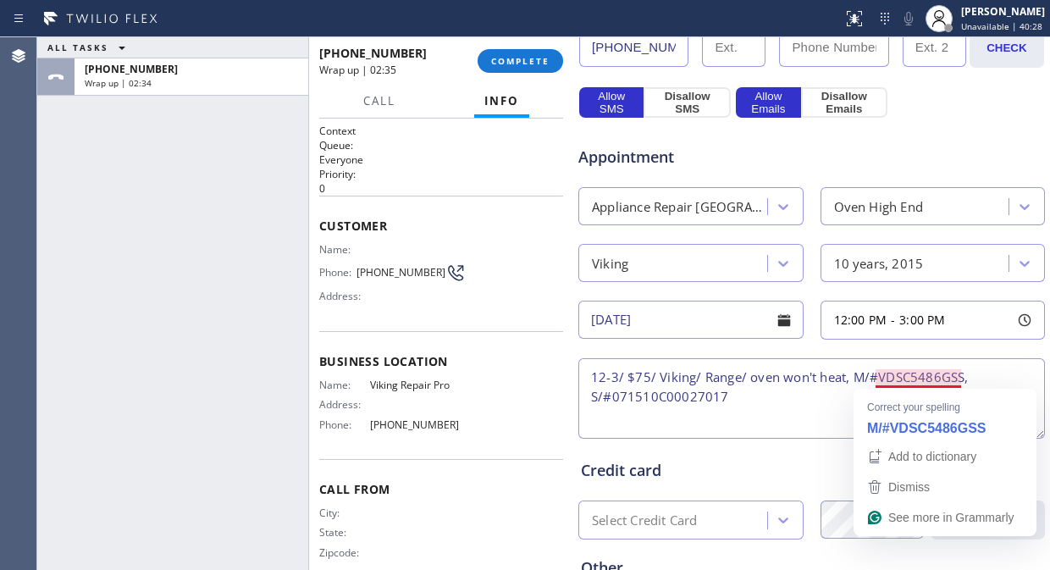
click at [869, 376] on textarea "12-3/ $75/ Viking/ Range/ oven won't heat, M/#VDSC5486GSS, S/#071510C00027017" at bounding box center [811, 398] width 466 height 80
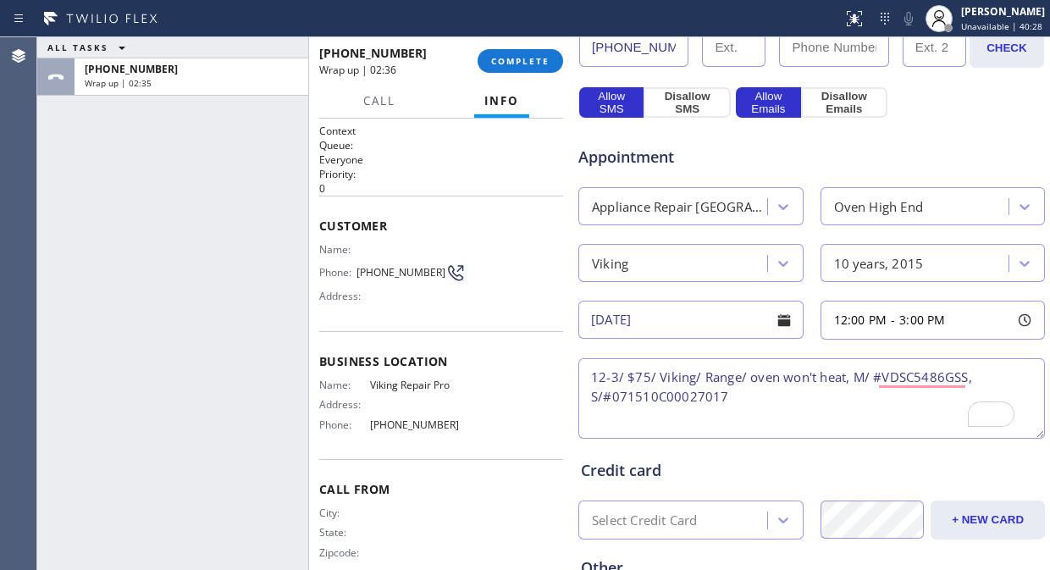
click at [864, 392] on textarea "12-3/ $75/ Viking/ Range/ oven won't heat, M/ #VDSC5486GSS, S/#071510C00027017" at bounding box center [811, 398] width 466 height 80
click at [875, 379] on textarea "12-3/ $75/ Viking/ Range/ oven won't heat, M/ #VDSC5486GSS, S/#071510C00027017" at bounding box center [811, 398] width 466 height 80
click at [864, 378] on textarea "12-3/ $75/ Viking/ Range/ oven won't heat, M/ #VDSC5486GSS, S/#071510C00027017" at bounding box center [811, 398] width 466 height 80
click at [870, 381] on textarea "12-3/ $75/ Viking/ Range/ oven won't heat, M/ #VDSC5486GSS, S/#071510C00027017" at bounding box center [811, 398] width 466 height 80
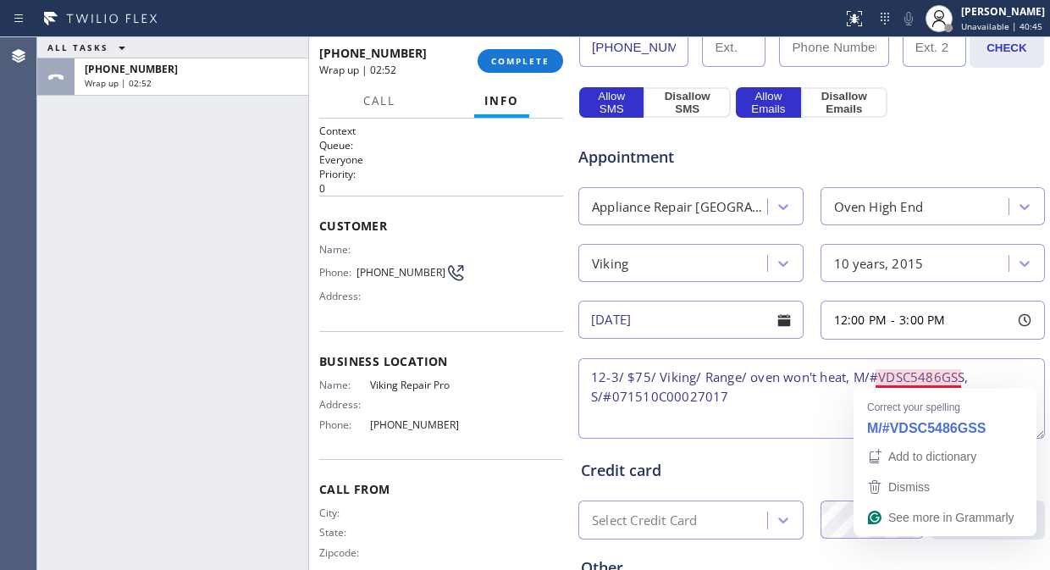
click at [944, 381] on textarea "12-3/ $75/ Viking/ Range/ oven won't heat, M/#VDSC5486GSS, S/#071510C00027017" at bounding box center [811, 398] width 466 height 80
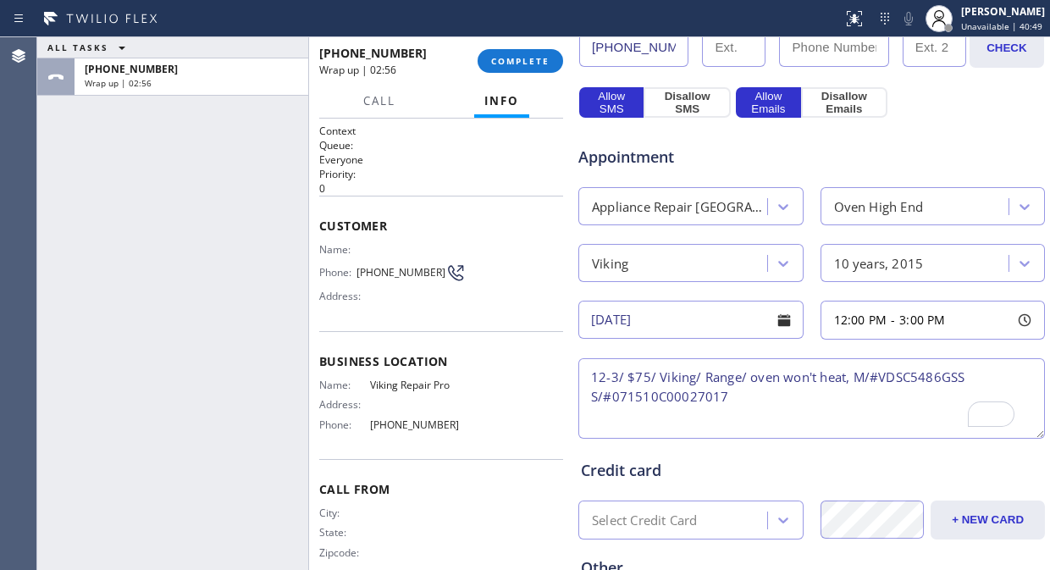
click at [879, 400] on textarea "12-3/ $75/ Viking/ Range/ oven won't heat, M/#VDSC5486GSS S/#071510C00027017" at bounding box center [811, 398] width 466 height 80
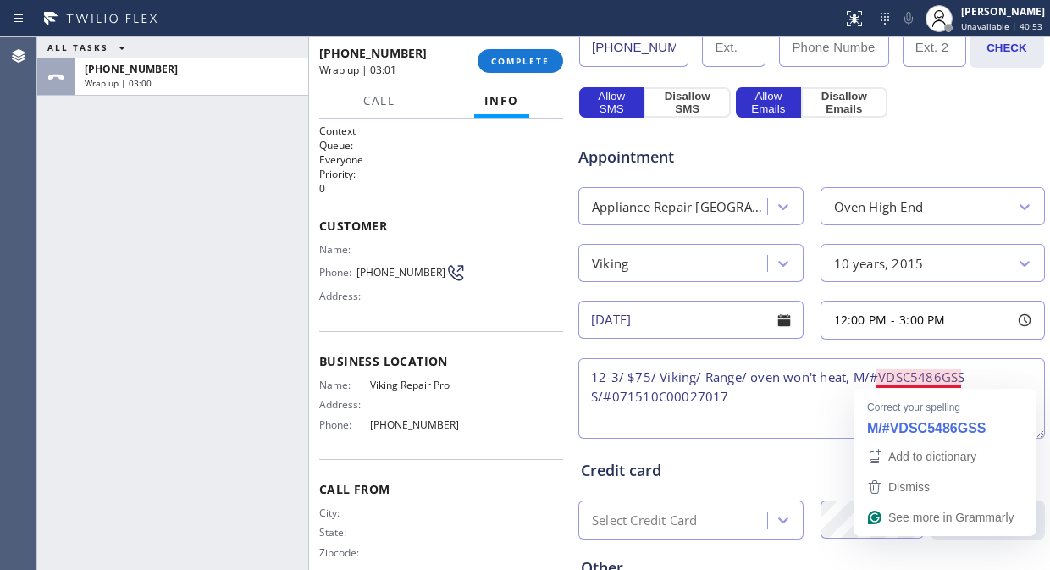
click at [944, 376] on textarea "12-3/ $75/ Viking/ Range/ oven won't heat, M/#VDSC5486GSS S/#071510C00027017" at bounding box center [811, 398] width 466 height 80
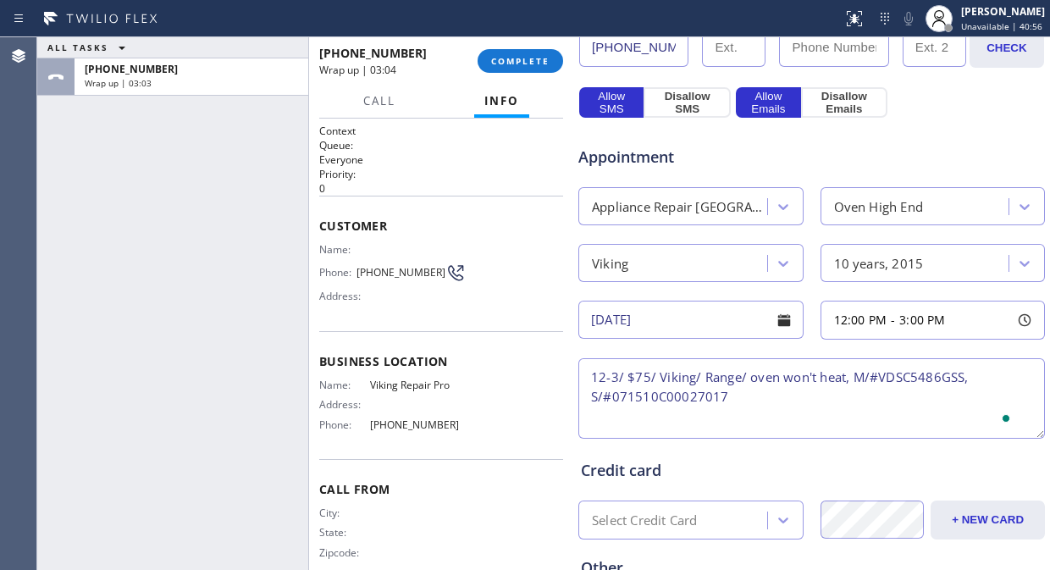
click at [792, 406] on textarea "12-3/ $75/ Viking/ Range/ oven won't heat, M/#VDSC5486GSS, S/#071510C00027017" at bounding box center [811, 398] width 466 height 80
paste textarea "9016 Emerald Hill Way, Las Vegas, NV 89117"
click at [794, 422] on textarea "12-3/ $75/ Viking/ Range/ oven won't heat, M/#VDSC5486GSS, S/#071510C00027017/ …" at bounding box center [811, 398] width 466 height 80
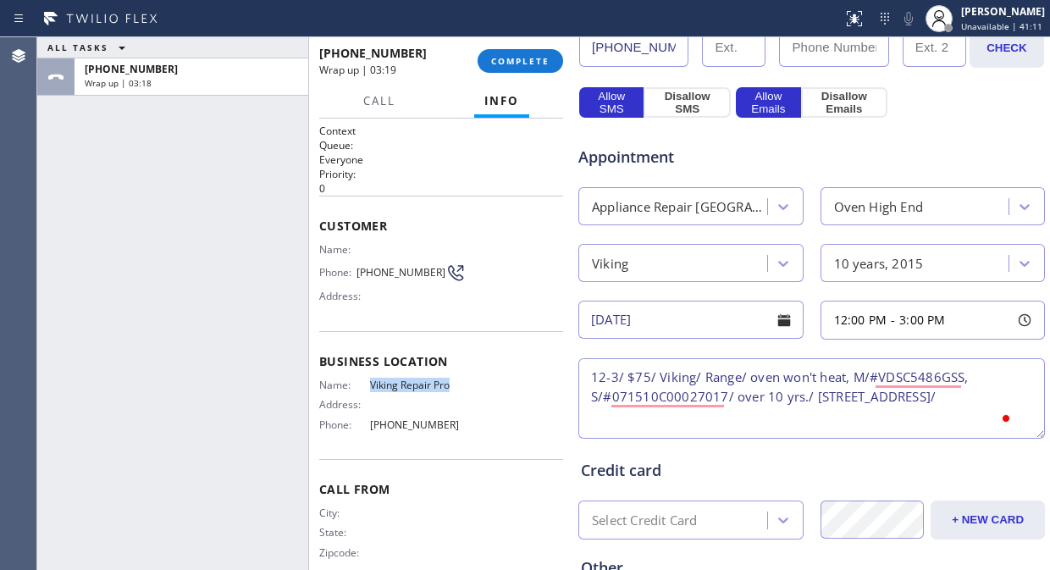
drag, startPoint x: 487, startPoint y: 386, endPoint x: 361, endPoint y: 379, distance: 126.3
click at [361, 378] on div "Name: Viking Repair Pro Address: Phone: (844) 988-0068" at bounding box center [441, 407] width 244 height 59
copy div "Viking Repair Pro"
click at [680, 421] on textarea "12-3/ $75/ Viking/ Range/ oven won't heat, M/#VDSC5486GSS, S/#071510C00027017/ …" at bounding box center [811, 398] width 466 height 80
paste textarea "Viking Repair Pro"
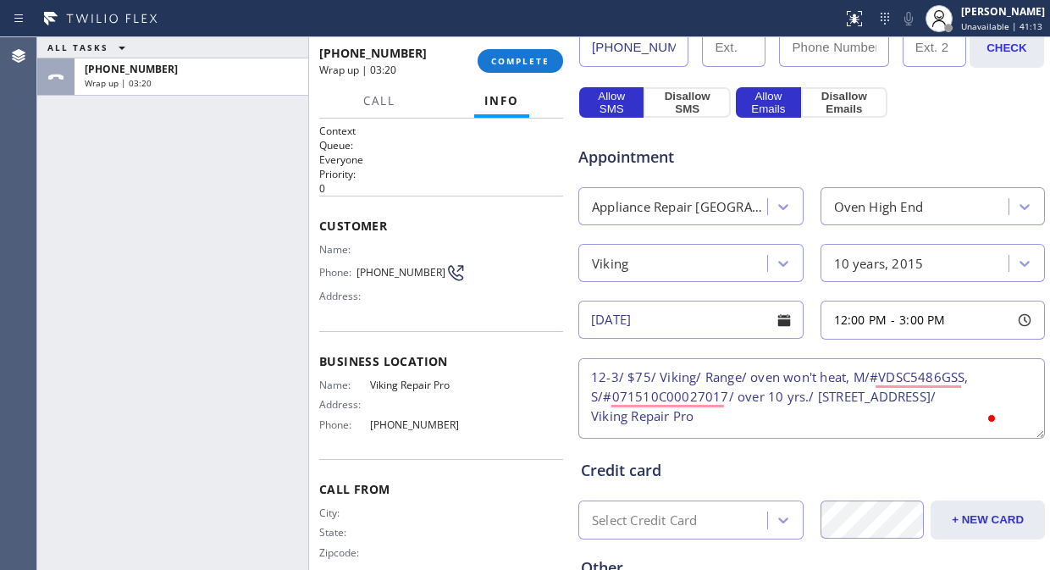
scroll to position [7, 0]
click at [594, 430] on textarea "12-3/ $75/ Viking/ Range/ oven won't heat, M/#VDSC5486GSS, S/#071510C00027017/ …" at bounding box center [811, 398] width 466 height 80
click at [792, 415] on textarea "12-3/ $75/ Viking/ Range/ oven won't heat, M/#VDSC5486GSS, S/#071510C00027017/ …" at bounding box center [811, 398] width 466 height 80
click at [814, 419] on textarea "12-3/ $75/ Viking/ Range/ oven won't heat, M/#VDSC5486GSS, S/#071510C00027017/ …" at bounding box center [811, 398] width 466 height 80
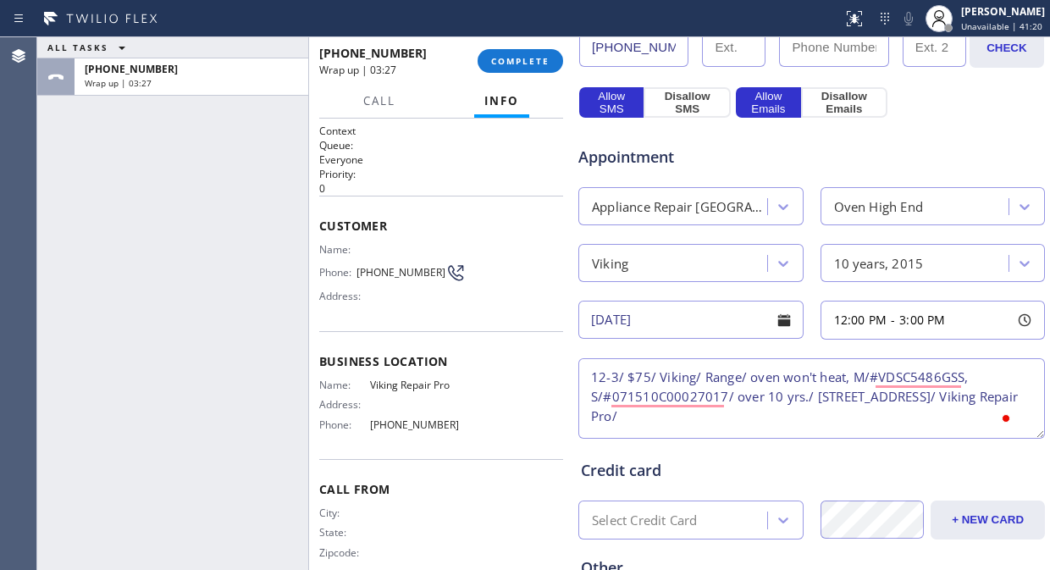
paste textarea "Please call 30 minutes prior to arrival."
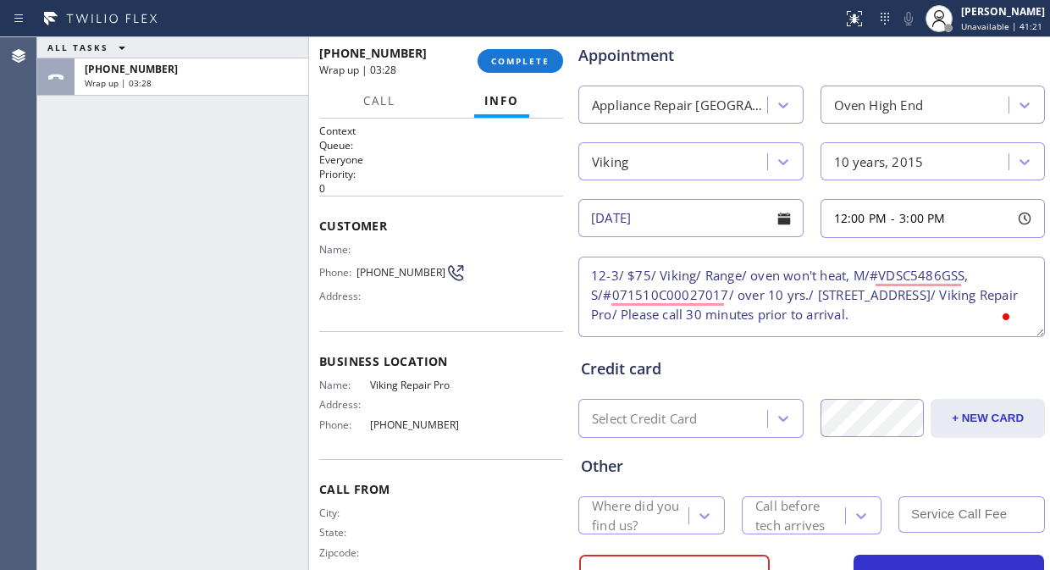
scroll to position [742, 0]
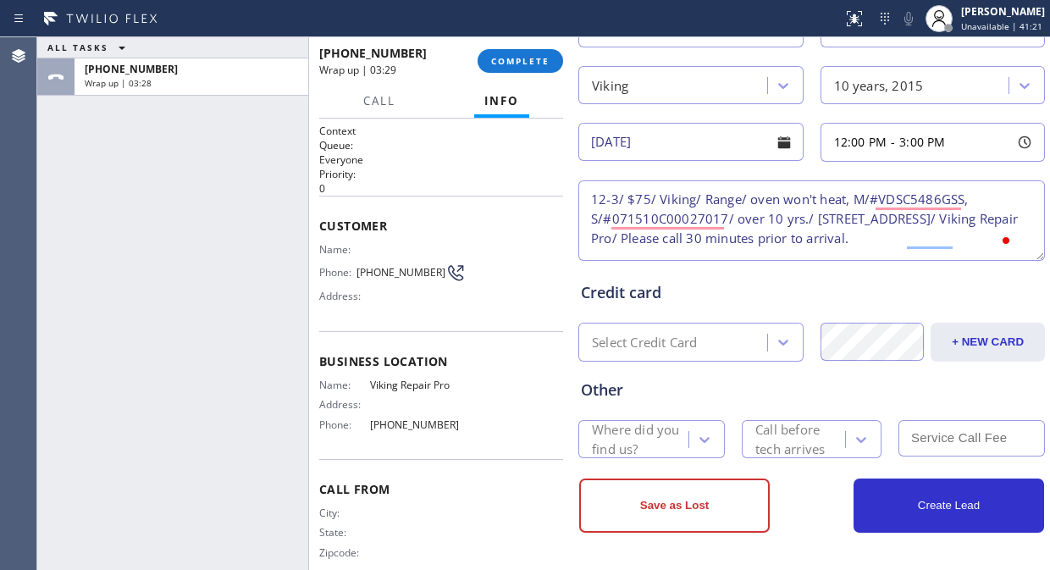
type textarea "12-3/ $75/ Viking/ Range/ oven won't heat, M/#VDSC5486GSS, S/#071510C00027017/ …"
click at [632, 439] on div "Where did you find us?" at bounding box center [639, 439] width 95 height 39
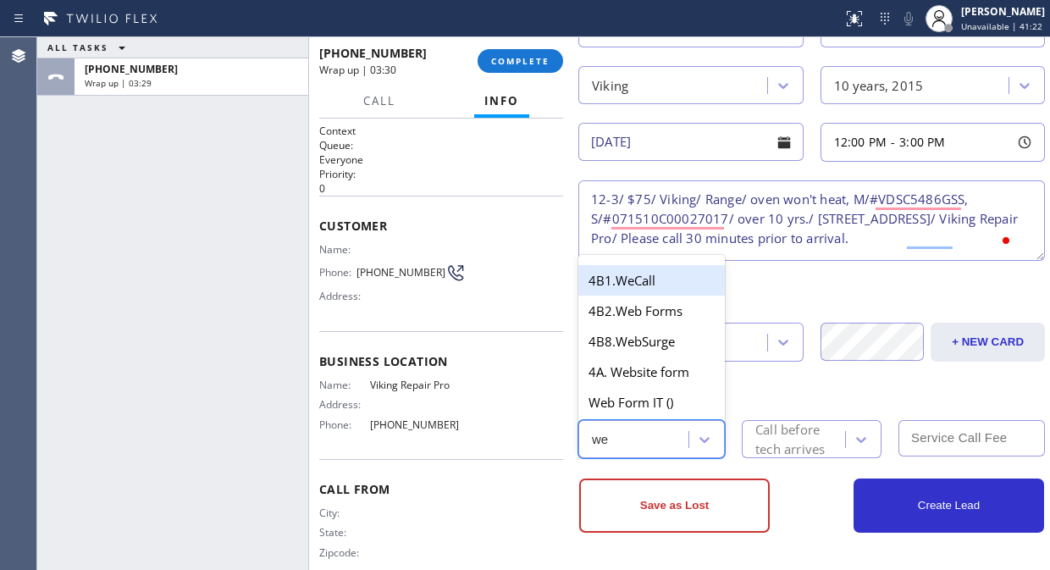
type input "web"
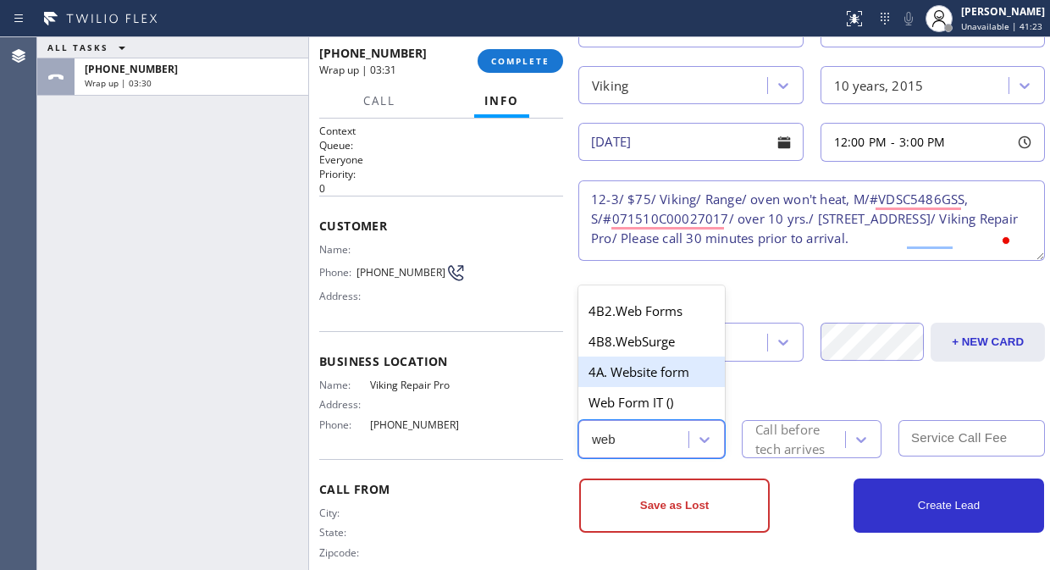
click at [652, 367] on div "4A. Website form" at bounding box center [651, 371] width 146 height 30
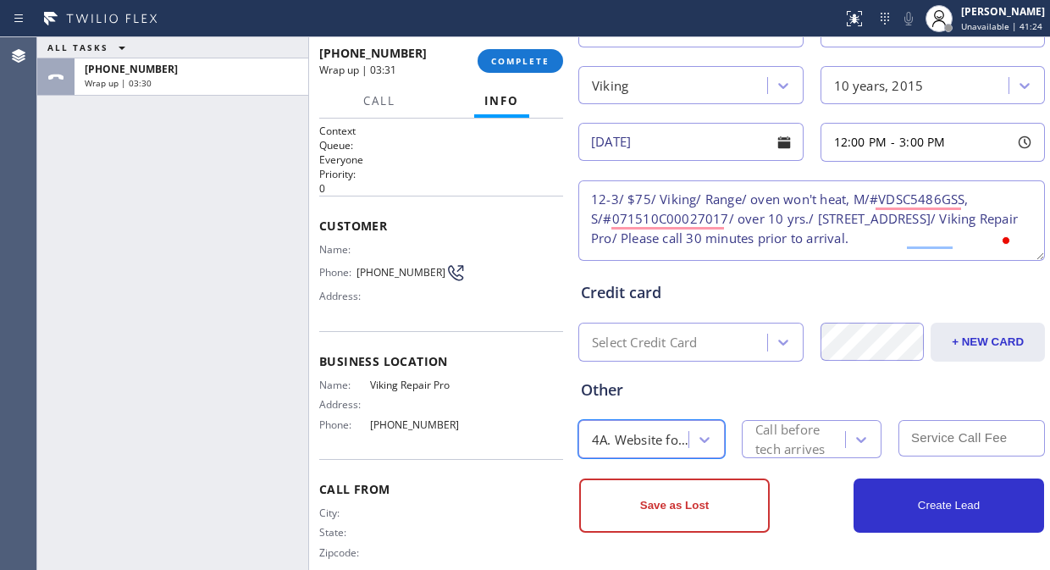
drag, startPoint x: 774, startPoint y: 450, endPoint x: 770, endPoint y: 433, distance: 16.4
click at [774, 444] on div "Call before tech arrives" at bounding box center [799, 439] width 88 height 39
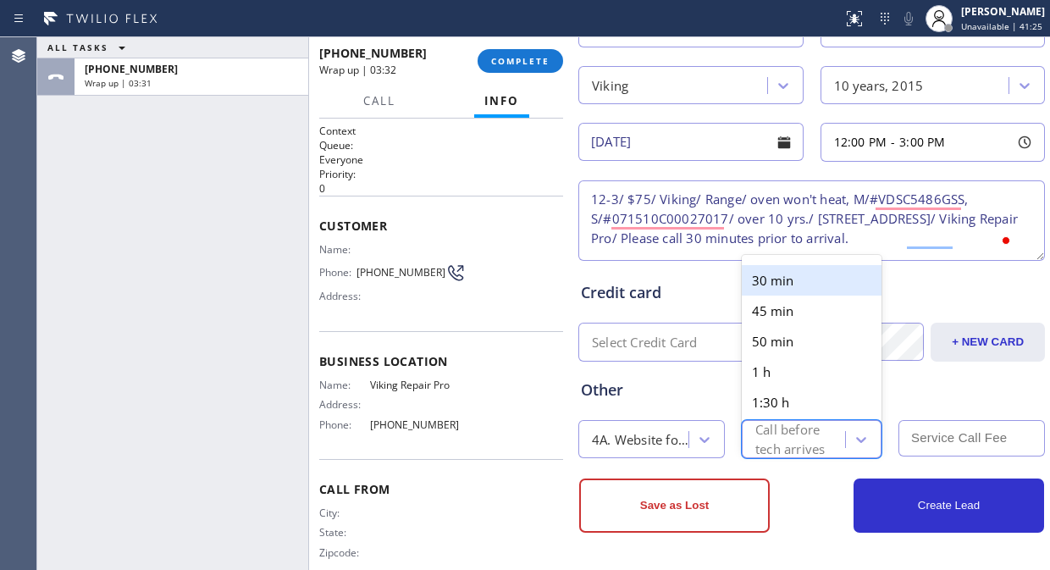
click at [766, 277] on div "30 min" at bounding box center [812, 280] width 140 height 30
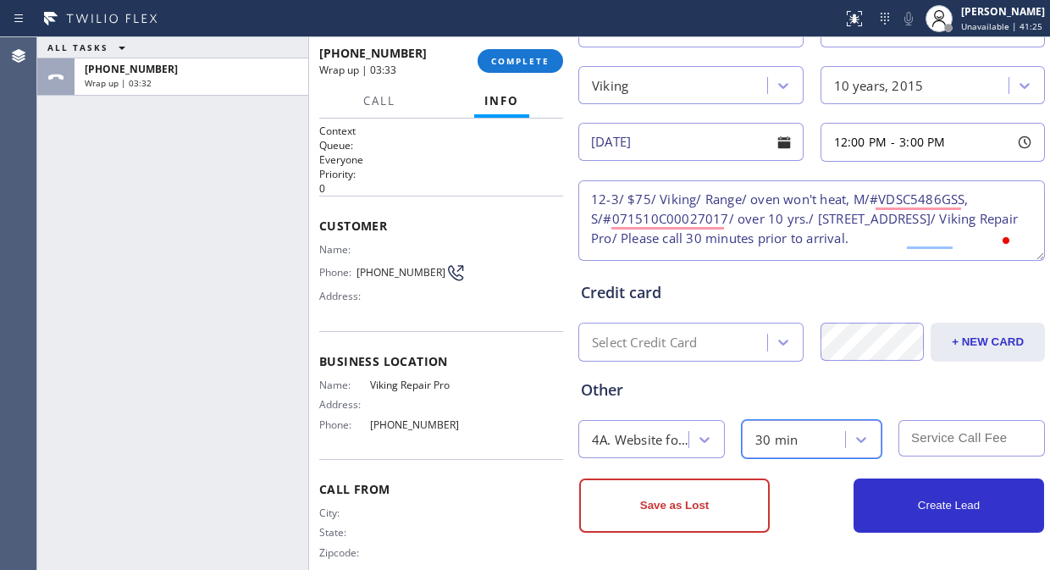
click at [913, 435] on input "text" at bounding box center [971, 438] width 146 height 36
type input "75"
click at [843, 286] on div "Credit card" at bounding box center [811, 292] width 461 height 23
click at [760, 144] on input "08/26/2025" at bounding box center [690, 142] width 225 height 38
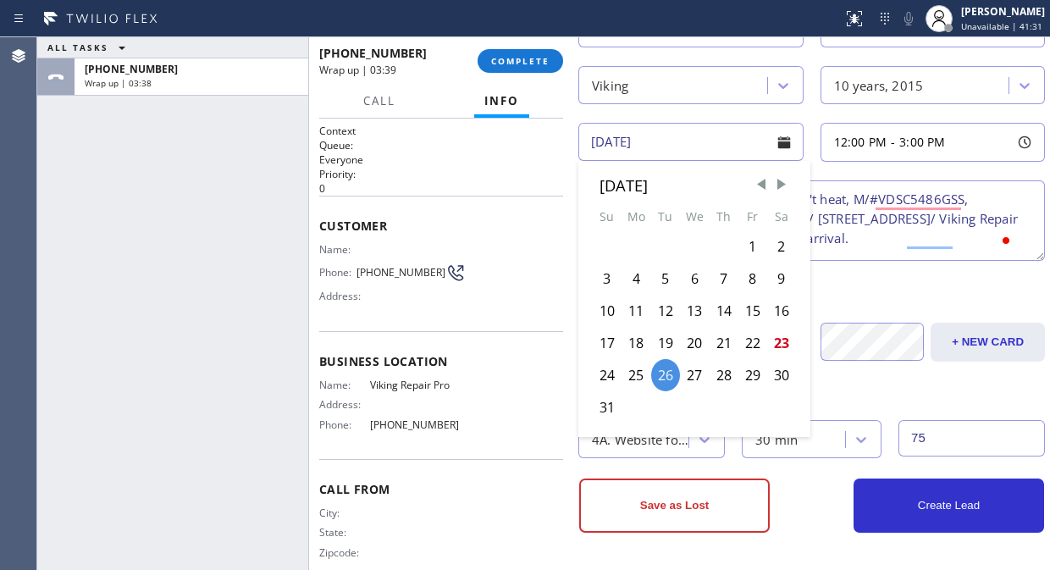
click at [760, 144] on input "08/26/2025" at bounding box center [690, 142] width 225 height 38
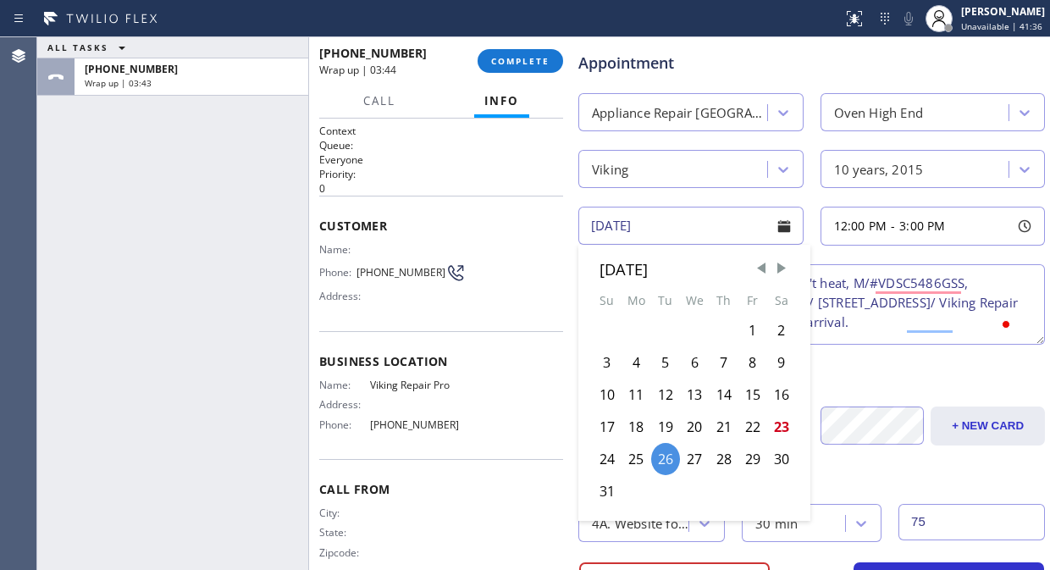
scroll to position [0, 0]
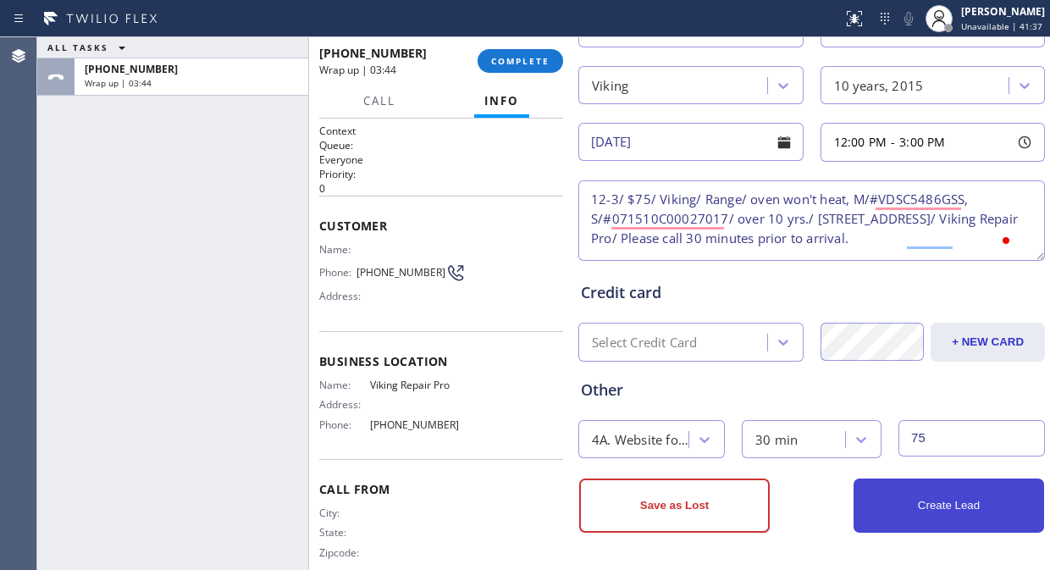
click at [944, 512] on button "Create Lead" at bounding box center [948, 505] width 190 height 54
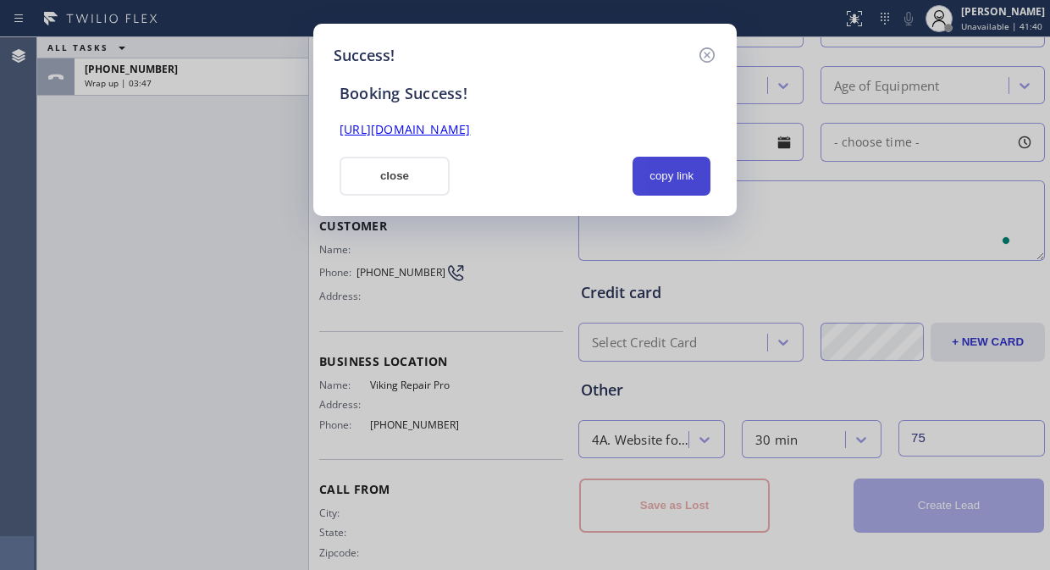
click at [654, 172] on button "copy link" at bounding box center [671, 176] width 78 height 39
click at [470, 123] on link "https://erp.apollosoft.co/customer/758842#portlet_lead" at bounding box center [404, 129] width 130 height 16
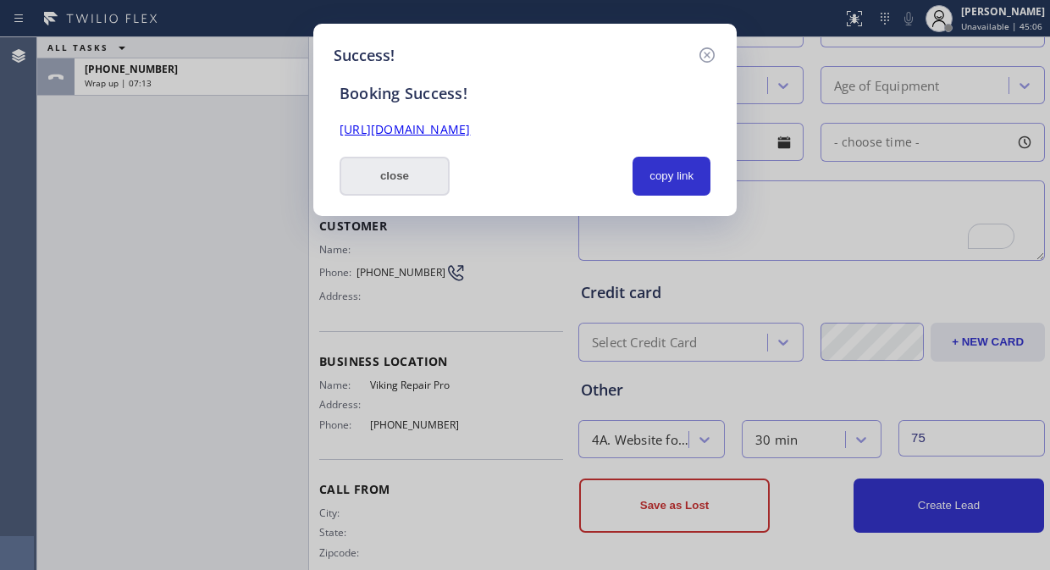
click at [395, 173] on button "close" at bounding box center [394, 176] width 110 height 39
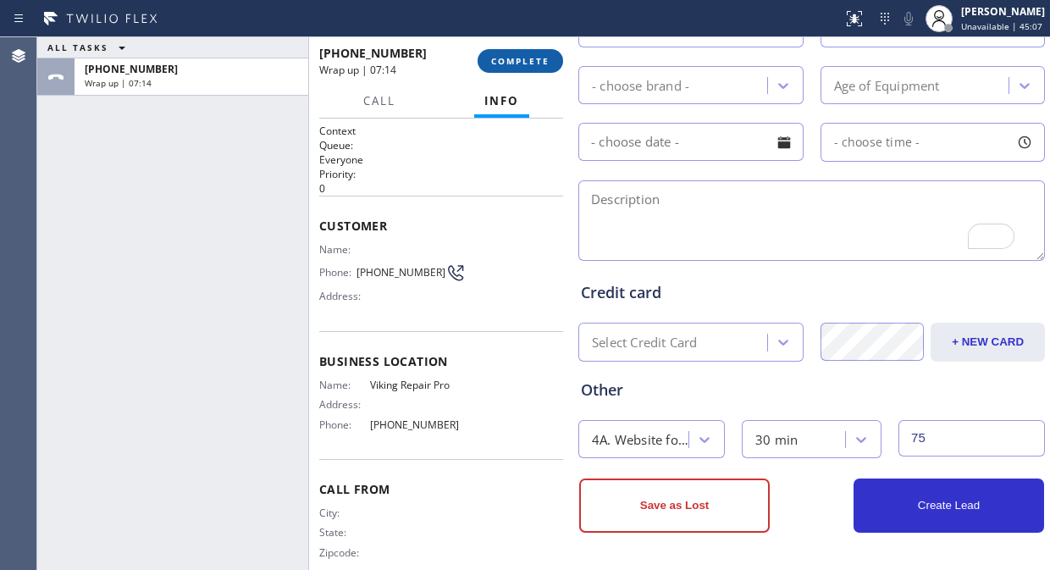
click at [516, 62] on span "COMPLETE" at bounding box center [520, 61] width 58 height 12
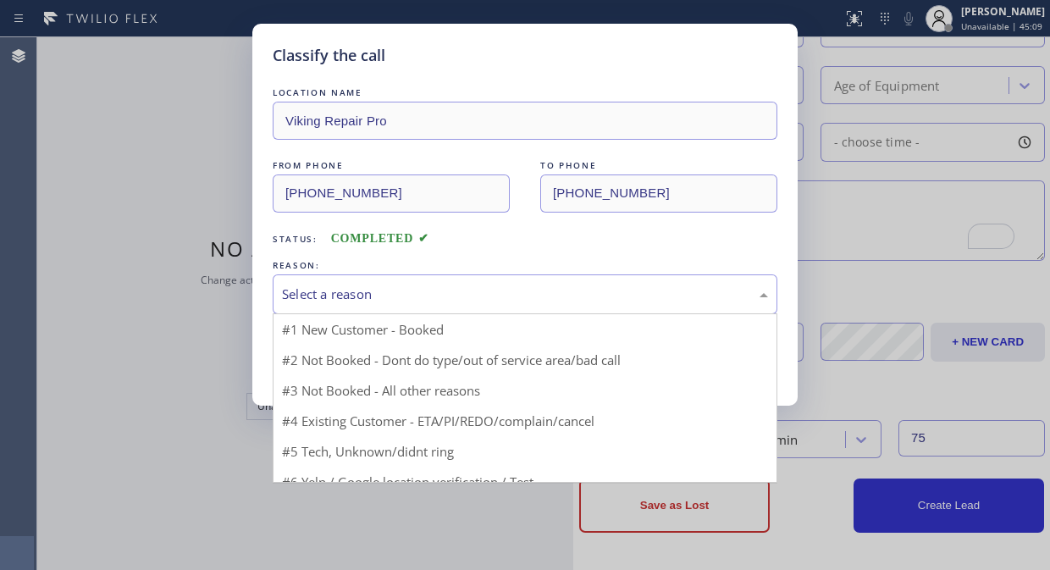
click at [505, 299] on div "Select a reason" at bounding box center [525, 293] width 486 height 19
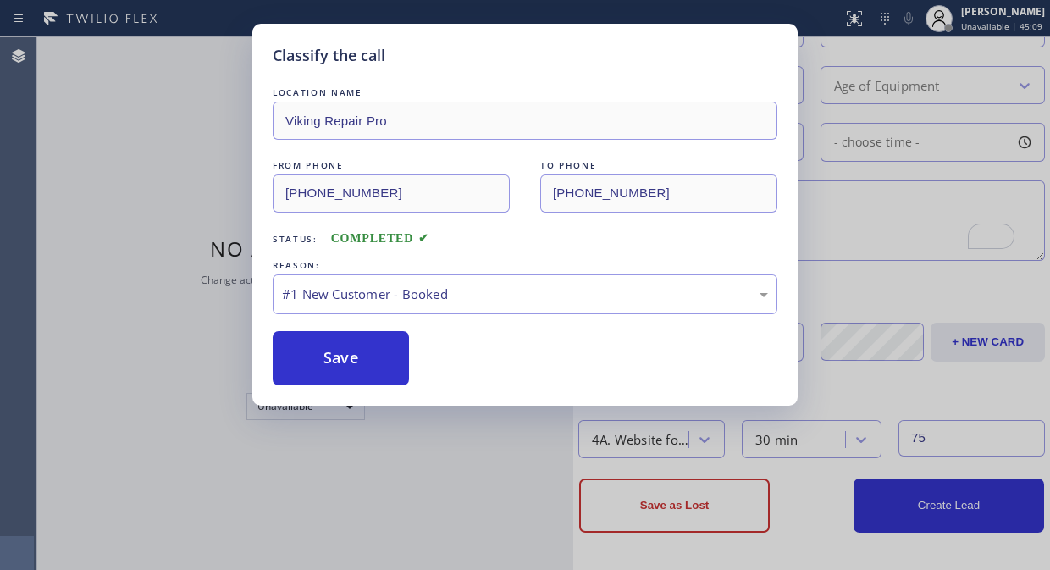
click at [388, 356] on button "Save" at bounding box center [341, 358] width 136 height 54
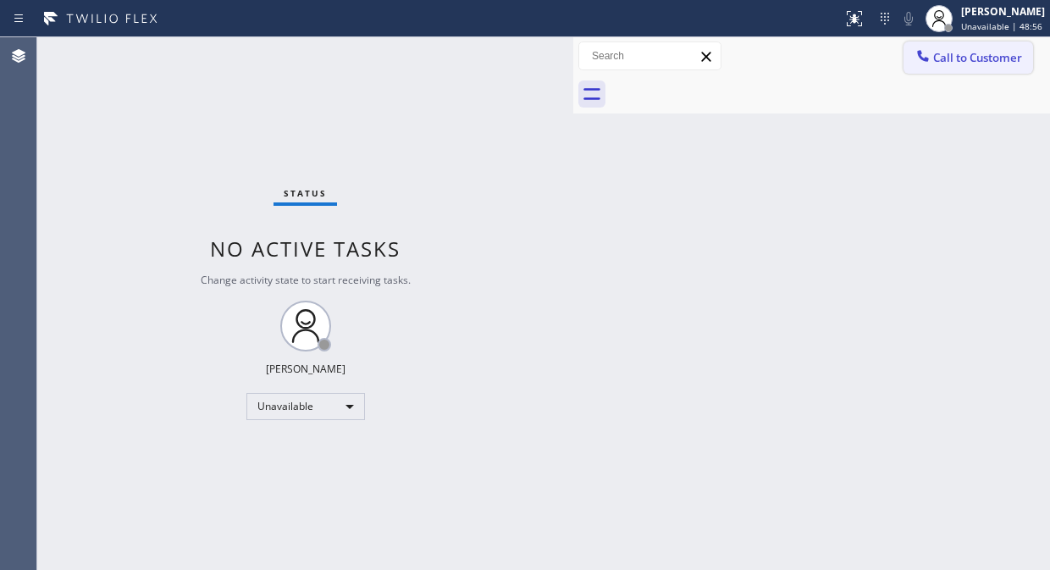
click at [944, 54] on span "Call to Customer" at bounding box center [977, 57] width 89 height 15
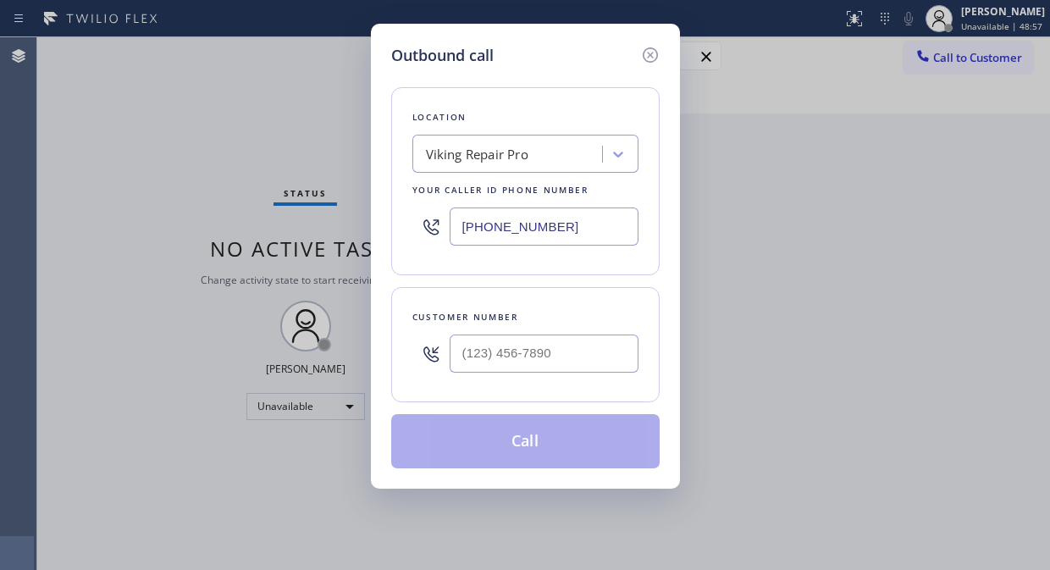
click at [461, 229] on input "[PHONE_NUMBER]" at bounding box center [544, 226] width 189 height 38
paste input "630) 791-5511"
type input "[PHONE_NUMBER]"
click at [451, 353] on input "(___) ___-____" at bounding box center [544, 353] width 189 height 38
paste input "520) 991-4971"
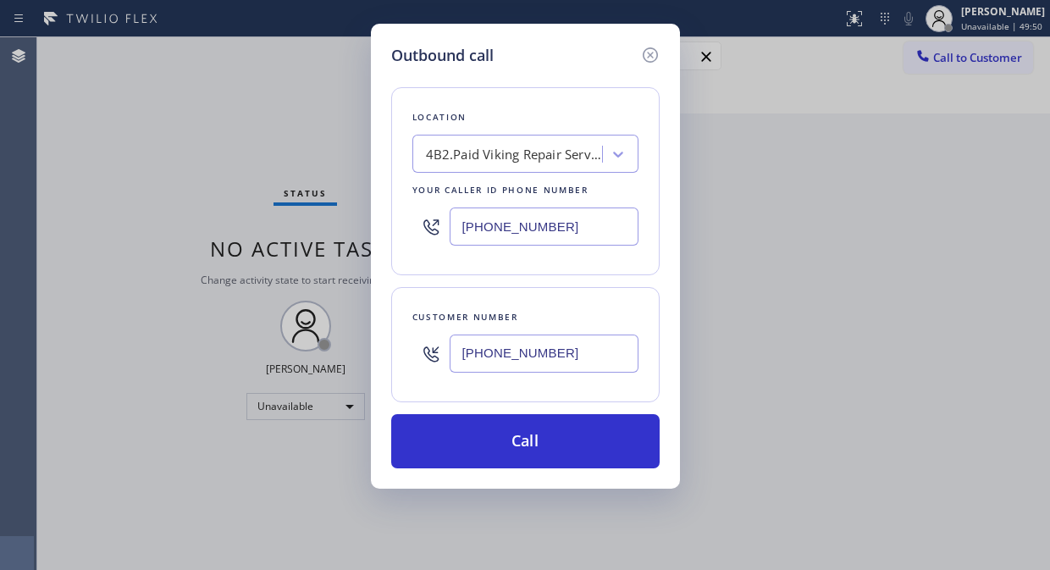
click at [468, 351] on input "[PHONE_NUMBER]" at bounding box center [544, 353] width 189 height 38
click at [460, 356] on input "[PHONE_NUMBER]" at bounding box center [544, 353] width 189 height 38
paste input "text"
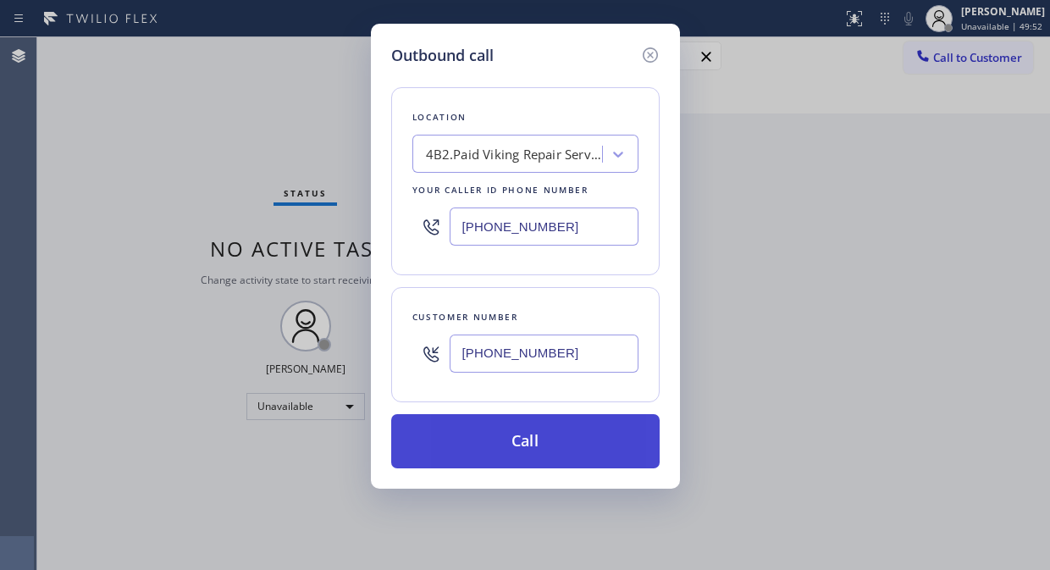
type input "[PHONE_NUMBER]"
click at [560, 444] on button "Call" at bounding box center [525, 441] width 268 height 54
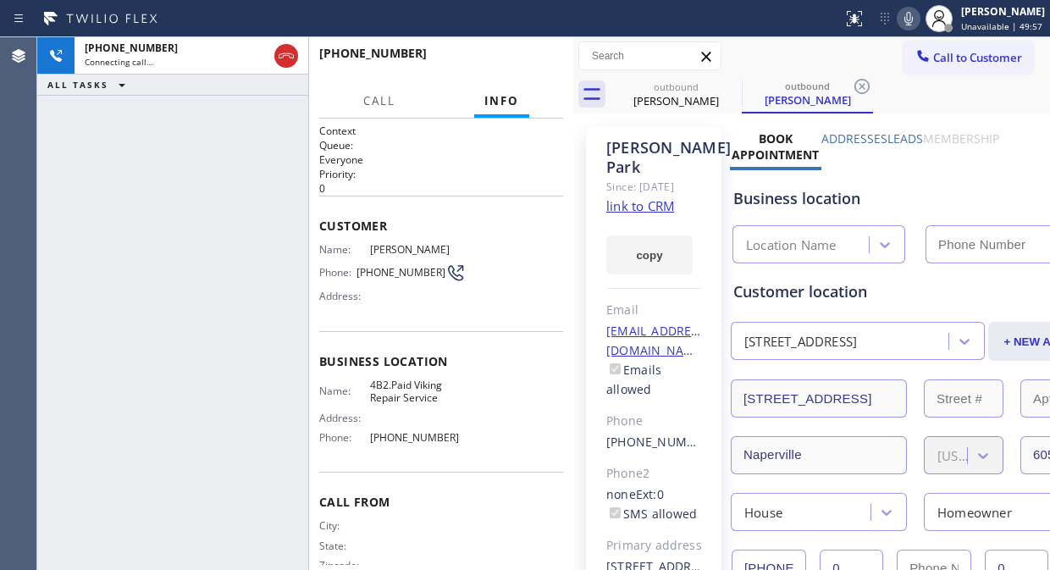
type input "[PHONE_NUMBER]"
click at [196, 172] on div "+15209914971 Connecting call… ALL TASKS ALL TASKS ACTIVE TASKS TASKS IN WRAP UP" at bounding box center [172, 303] width 271 height 533
click at [187, 235] on div "+15209914971 Connecting call… ALL TASKS ALL TASKS ACTIVE TASKS TASKS IN WRAP UP" at bounding box center [172, 303] width 271 height 533
click at [522, 63] on span "HANG UP" at bounding box center [524, 61] width 52 height 12
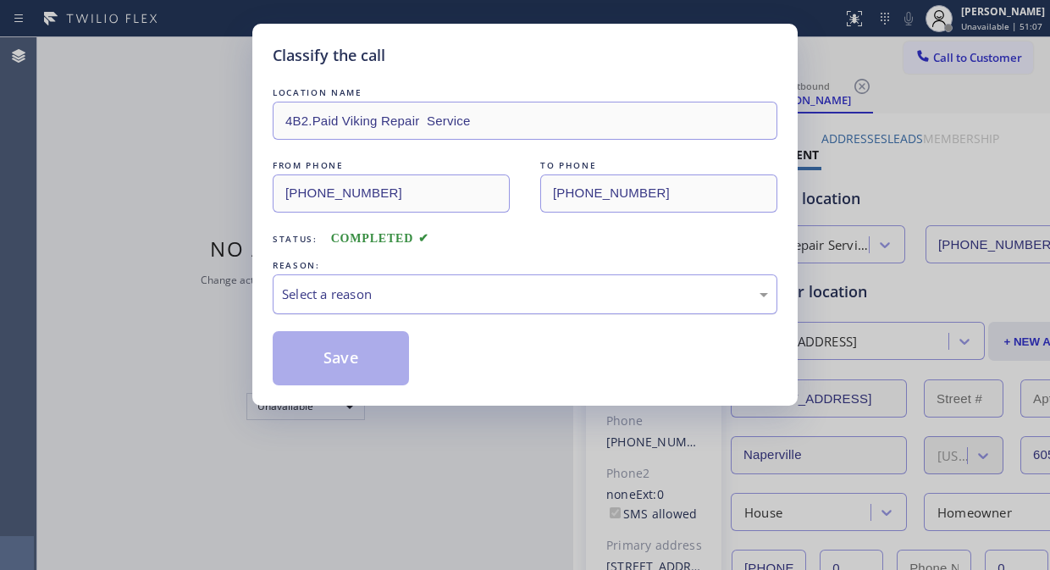
click at [515, 299] on div "Select a reason" at bounding box center [525, 293] width 486 height 19
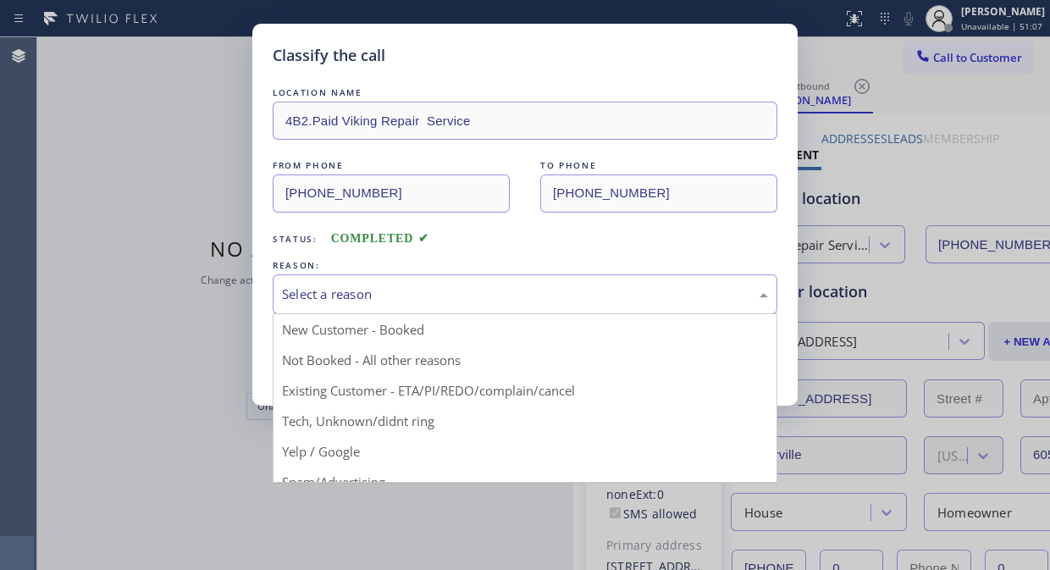
drag, startPoint x: 527, startPoint y: 377, endPoint x: 339, endPoint y: 349, distance: 189.2
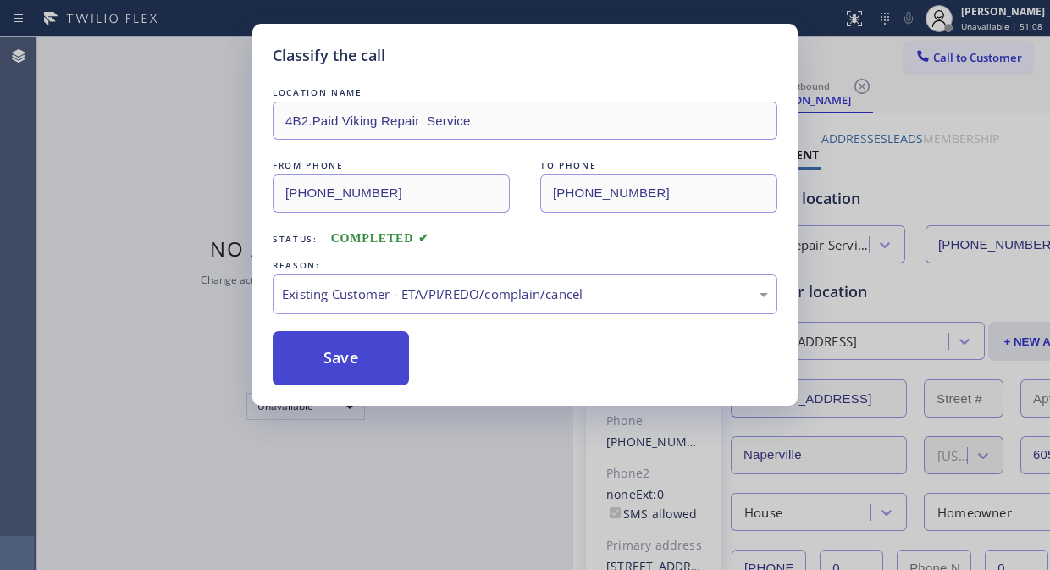
drag, startPoint x: 306, startPoint y: 344, endPoint x: 362, endPoint y: 351, distance: 57.1
click at [306, 344] on button "Save" at bounding box center [341, 358] width 136 height 54
click at [367, 364] on button "Save" at bounding box center [341, 358] width 136 height 54
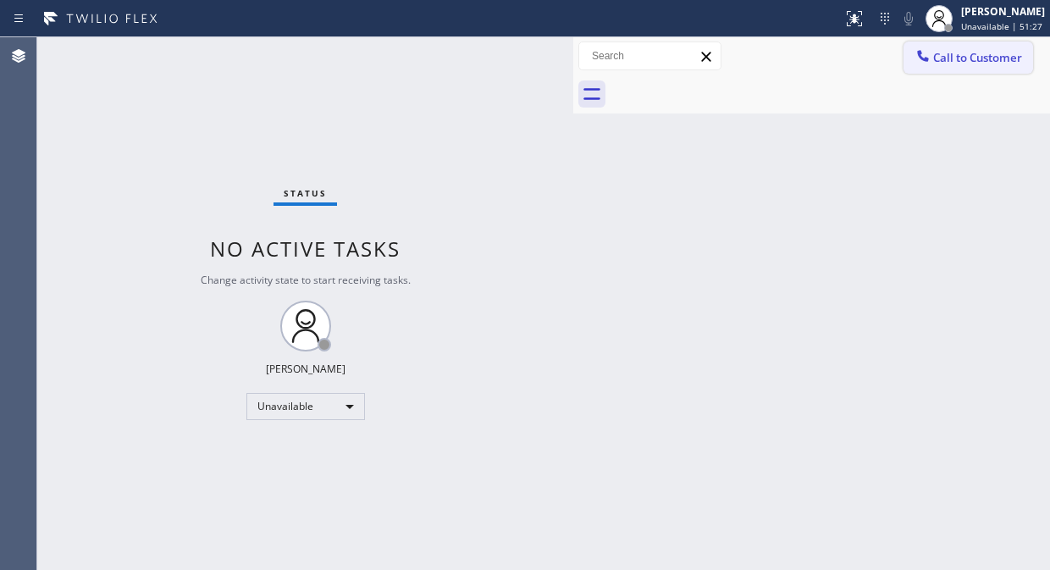
click at [944, 54] on span "Call to Customer" at bounding box center [977, 57] width 89 height 15
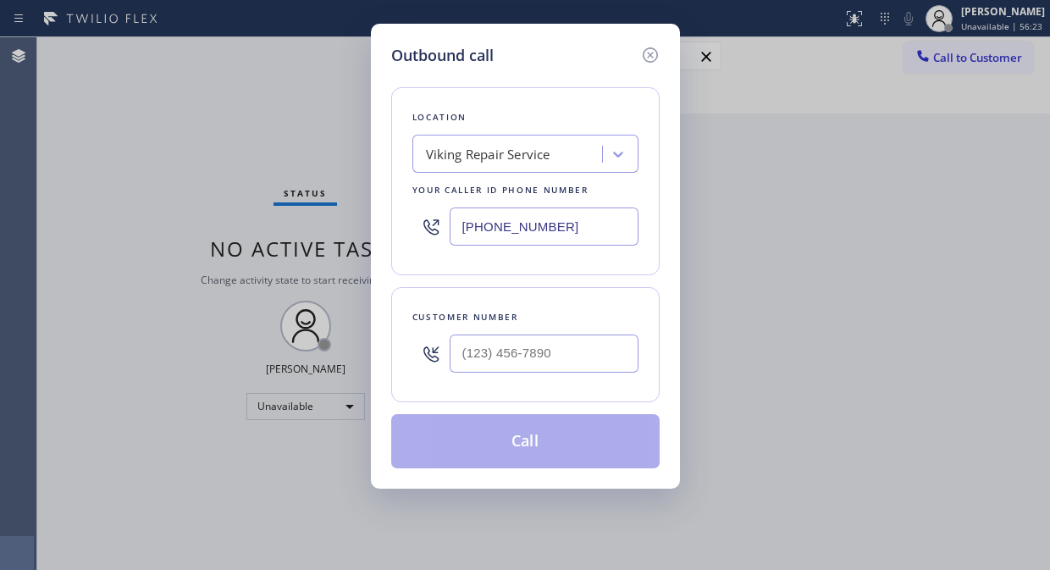
click at [466, 224] on input "[PHONE_NUMBER]" at bounding box center [544, 226] width 189 height 38
paste input "855) 666-9755"
type input "[PHONE_NUMBER]"
drag, startPoint x: 156, startPoint y: 117, endPoint x: 229, endPoint y: 204, distance: 113.6
click at [156, 117] on div "Outbound call Location Viking Appliance Repair Pros Your caller id phone number…" at bounding box center [525, 285] width 1050 height 570
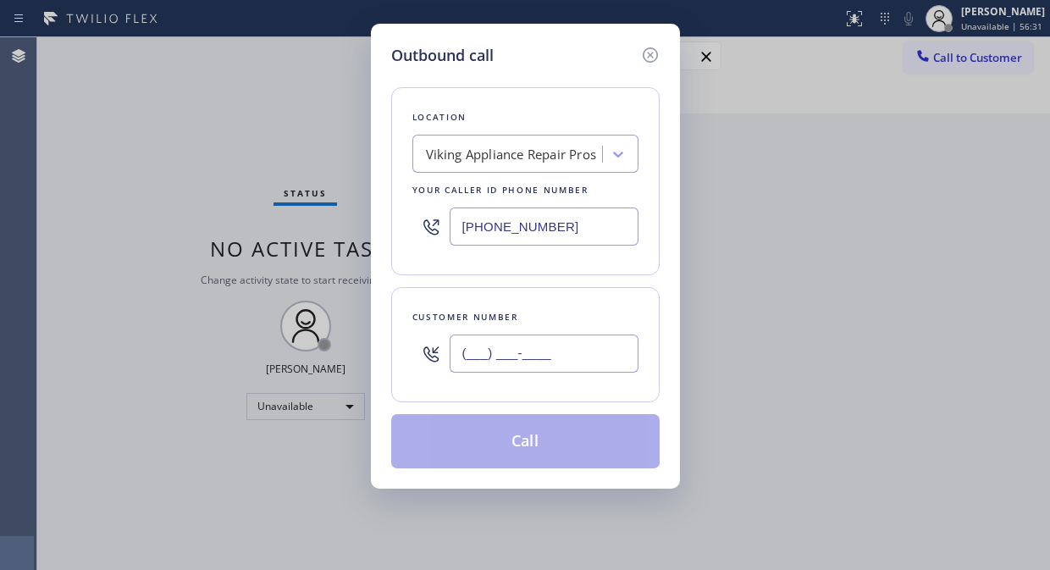
click at [450, 354] on input "(___) ___-____" at bounding box center [544, 353] width 189 height 38
paste input "425) 233-9884"
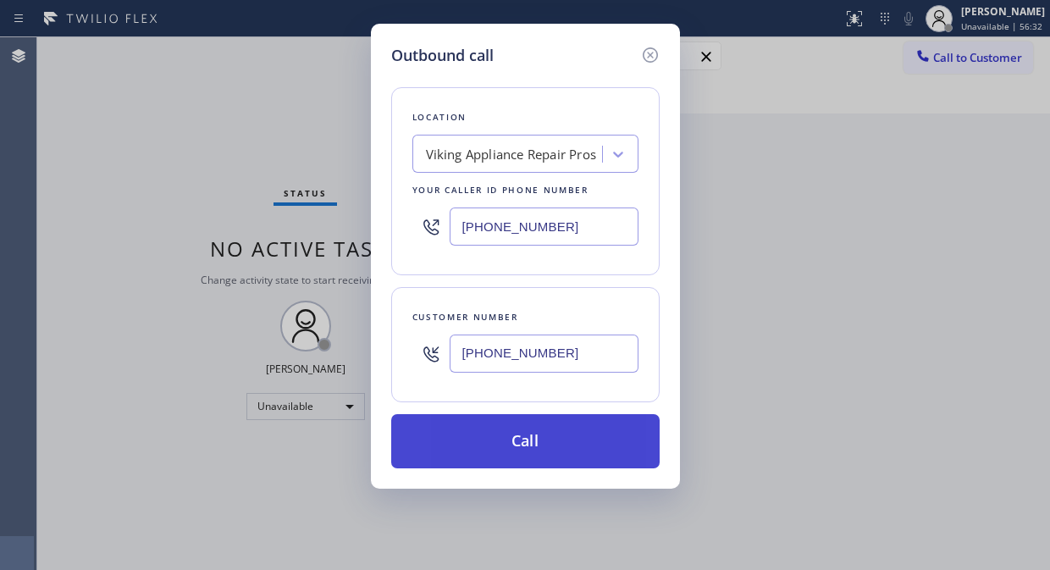
type input "[PHONE_NUMBER]"
click at [556, 436] on button "Call" at bounding box center [525, 441] width 268 height 54
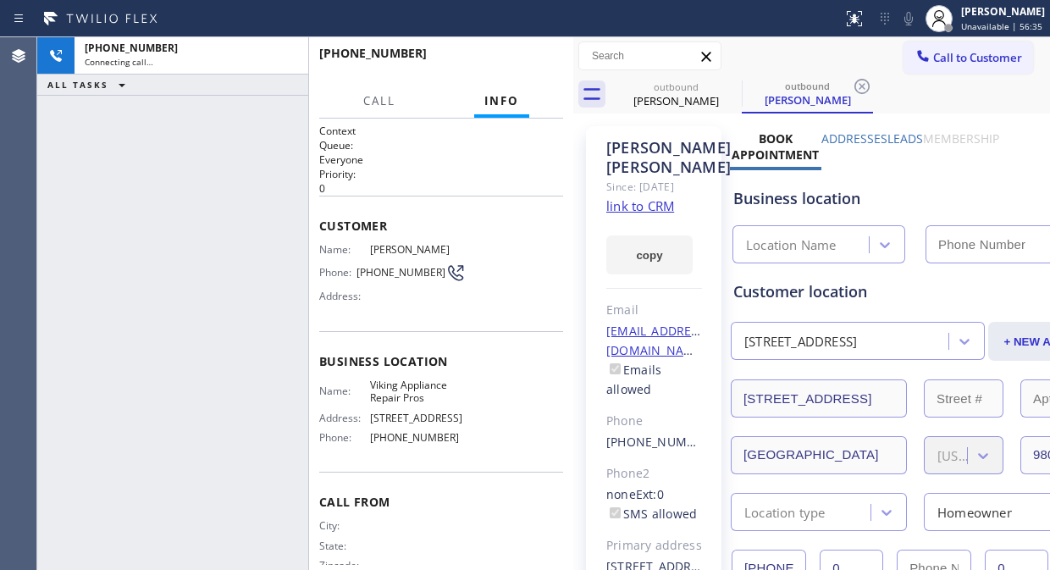
click at [646, 235] on div "copy" at bounding box center [654, 245] width 96 height 58
click at [661, 214] on link "link to CRM" at bounding box center [640, 205] width 68 height 17
type input "[PHONE_NUMBER]"
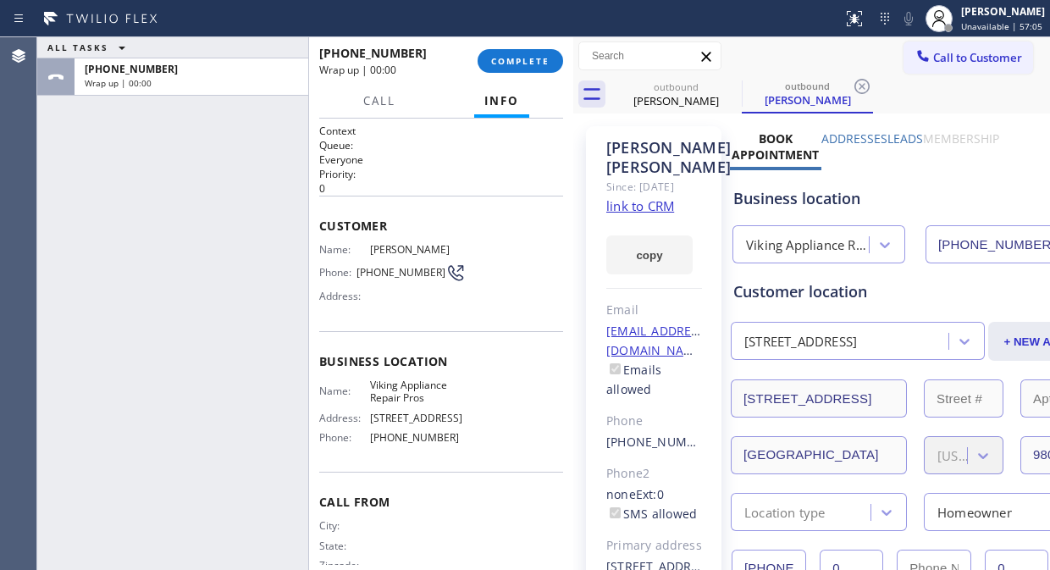
click at [210, 196] on div "ALL TASKS ALL TASKS ACTIVE TASKS TASKS IN WRAP UP +14252339884 Wrap up | 00:00" at bounding box center [172, 303] width 271 height 533
click at [513, 68] on button "COMPLETE" at bounding box center [520, 61] width 86 height 24
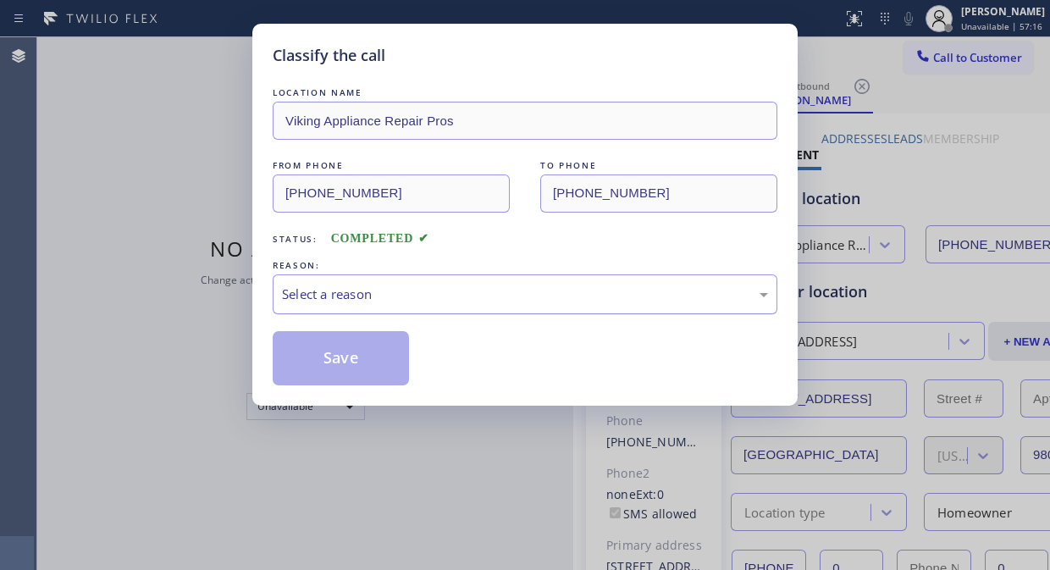
click at [493, 294] on div "Select a reason" at bounding box center [525, 293] width 486 height 19
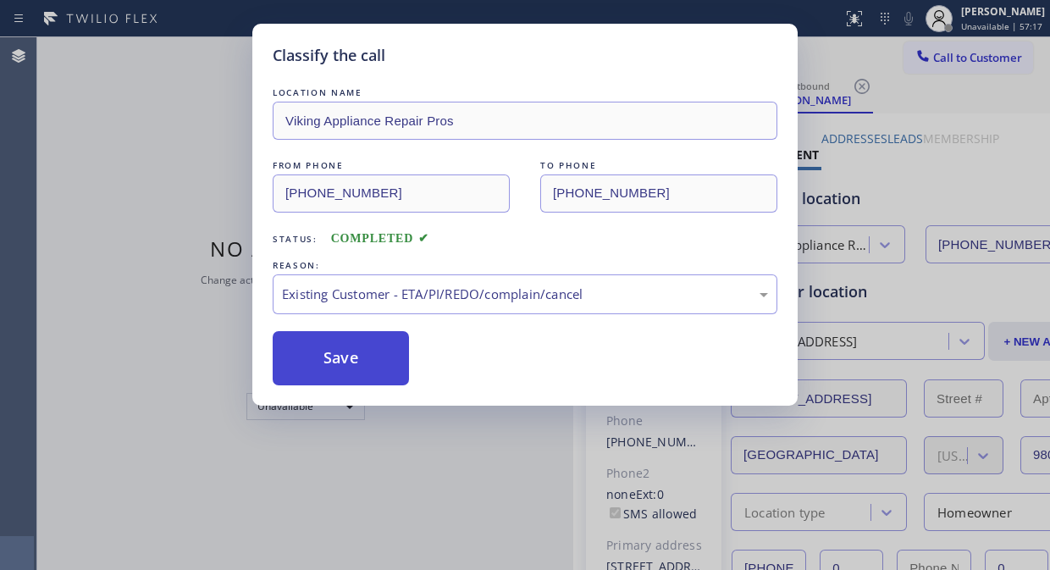
click at [356, 359] on button "Save" at bounding box center [341, 358] width 136 height 54
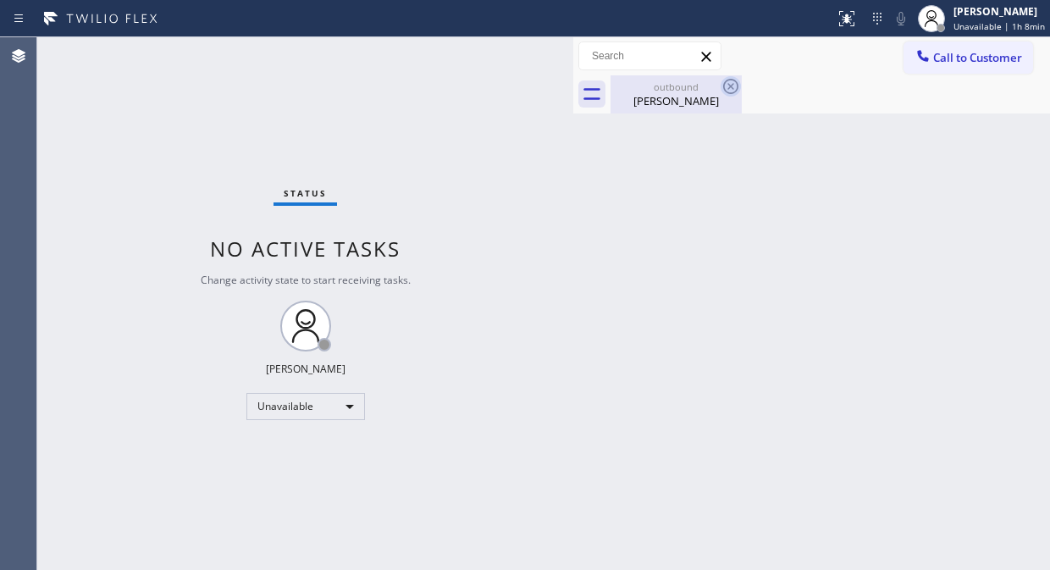
click at [729, 91] on icon at bounding box center [730, 86] width 20 height 20
click at [728, 86] on icon at bounding box center [730, 86] width 20 height 20
click at [731, 86] on icon at bounding box center [730, 86] width 15 height 15
click at [690, 107] on div "Amanda McAndrew" at bounding box center [676, 100] width 128 height 15
click at [944, 58] on span "Call to Customer" at bounding box center [977, 57] width 89 height 15
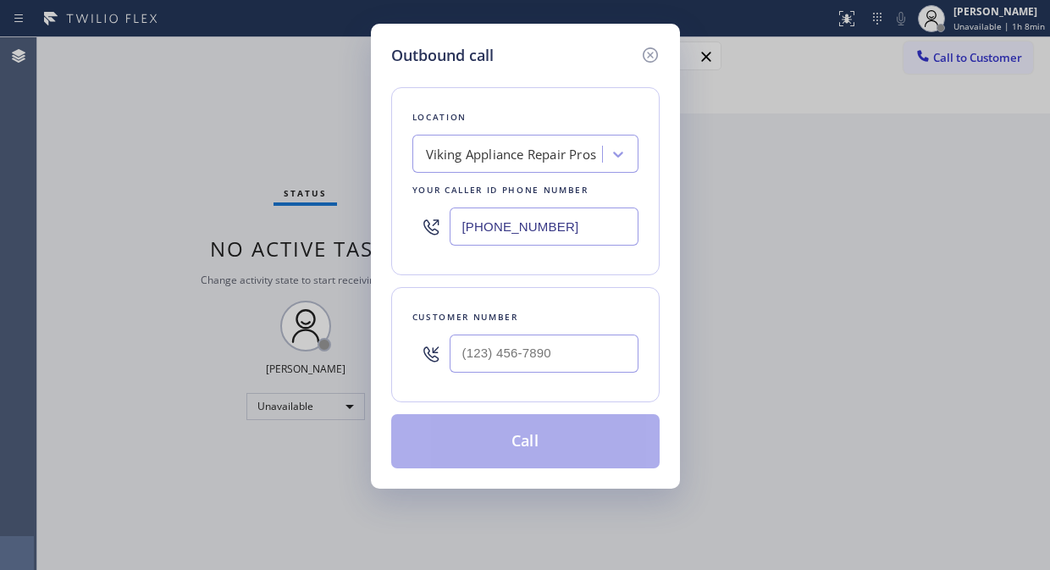
click at [459, 229] on input "[PHONE_NUMBER]" at bounding box center [544, 226] width 189 height 38
paste input "77) 748-5179"
type input "[PHONE_NUMBER]"
drag, startPoint x: 232, startPoint y: 175, endPoint x: 278, endPoint y: 199, distance: 51.5
click at [232, 174] on div "Outbound call Location LG Repairs Your caller id phone number (877) 748-5179 Cu…" at bounding box center [525, 285] width 1050 height 570
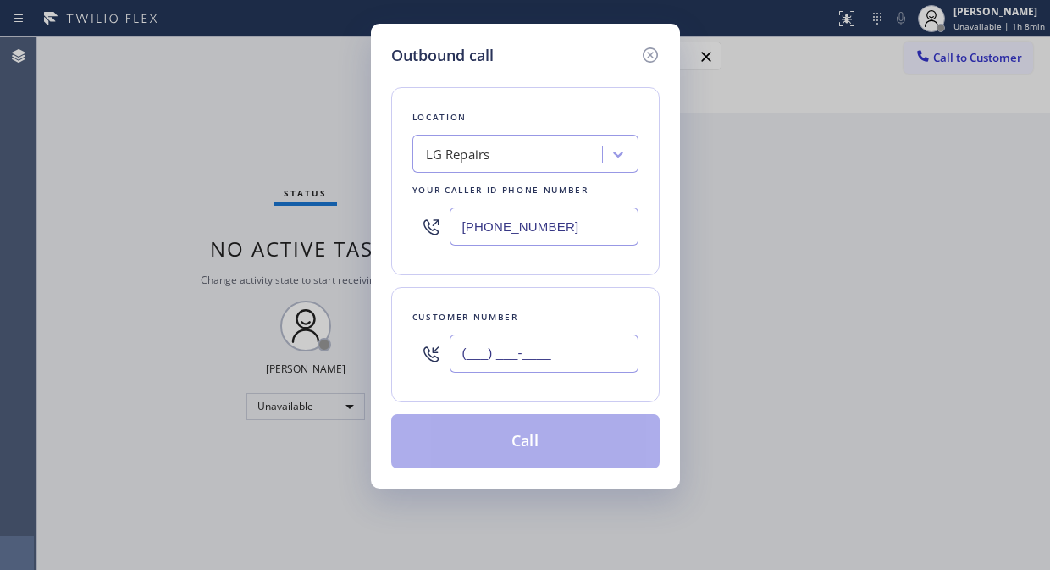
click at [459, 359] on input "(___) ___-____" at bounding box center [544, 353] width 189 height 38
paste input "805) 775-6807"
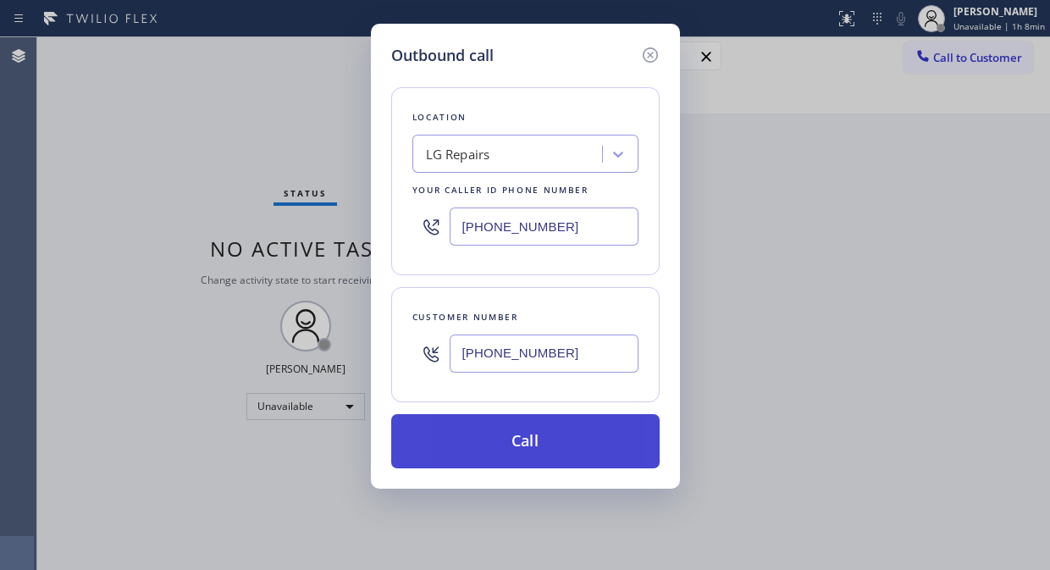
type input "[PHONE_NUMBER]"
click at [544, 450] on button "Call" at bounding box center [525, 441] width 268 height 54
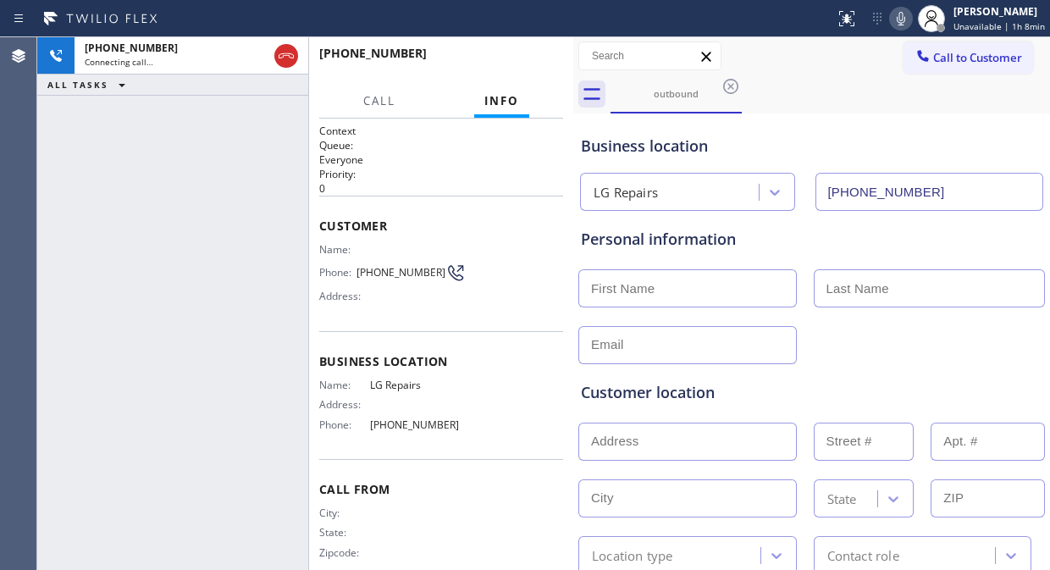
type input "[PHONE_NUMBER]"
click at [227, 229] on div "+18057756807 Live | 00:00 ALL TASKS ALL TASKS ACTIVE TASKS TASKS IN WRAP UP" at bounding box center [172, 303] width 271 height 533
drag, startPoint x: 316, startPoint y: 123, endPoint x: 325, endPoint y: 120, distance: 9.7
click at [317, 123] on div "Context Queue: Everyone Priority: 0 Customer Name: Phone: (805) 775-6807 Addres…" at bounding box center [441, 344] width 264 height 451
click at [526, 66] on span "HANG UP" at bounding box center [524, 61] width 52 height 12
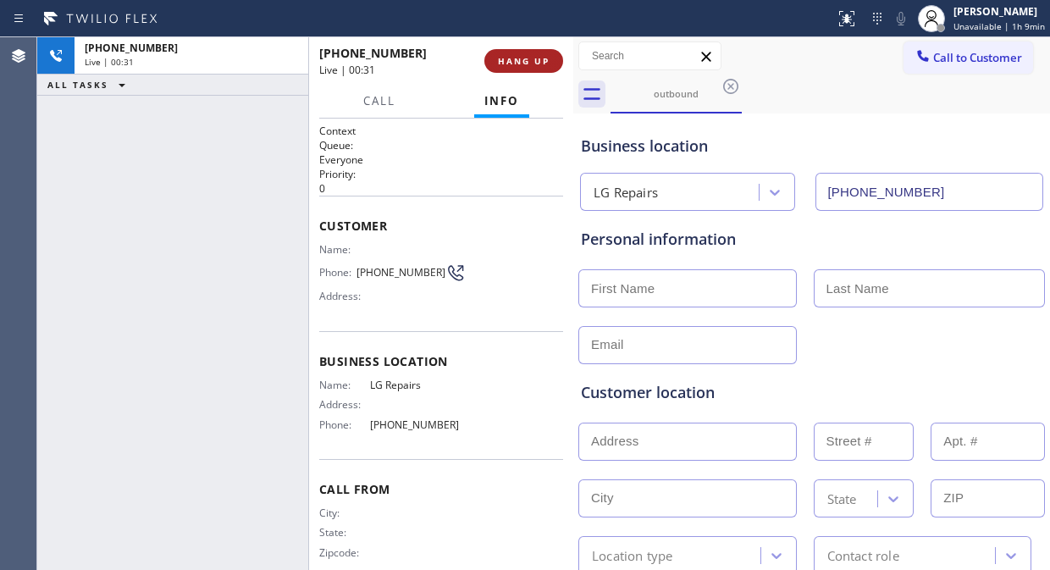
click at [526, 66] on span "HANG UP" at bounding box center [524, 61] width 52 height 12
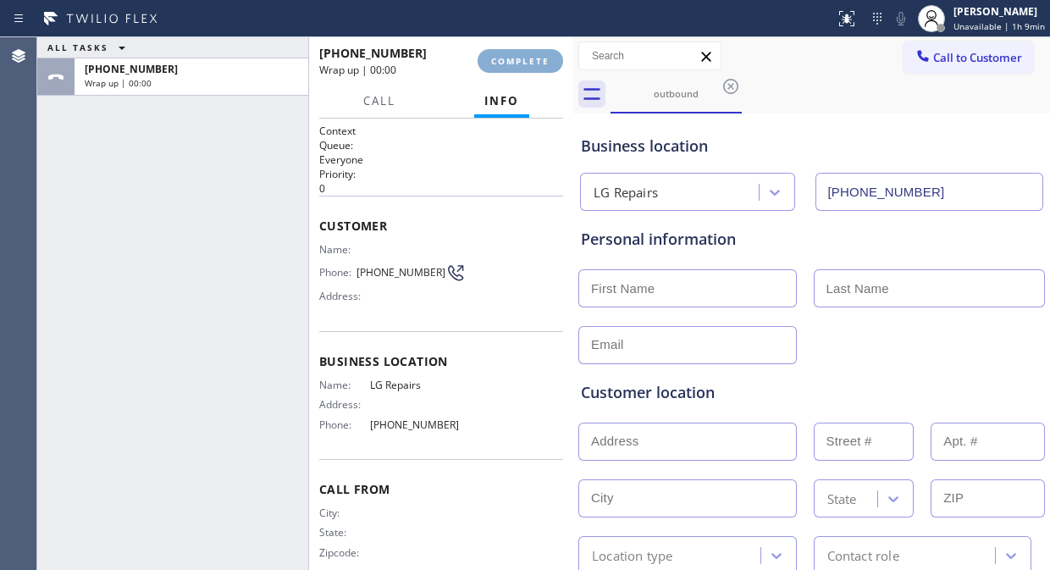
click at [526, 66] on span "COMPLETE" at bounding box center [520, 61] width 58 height 12
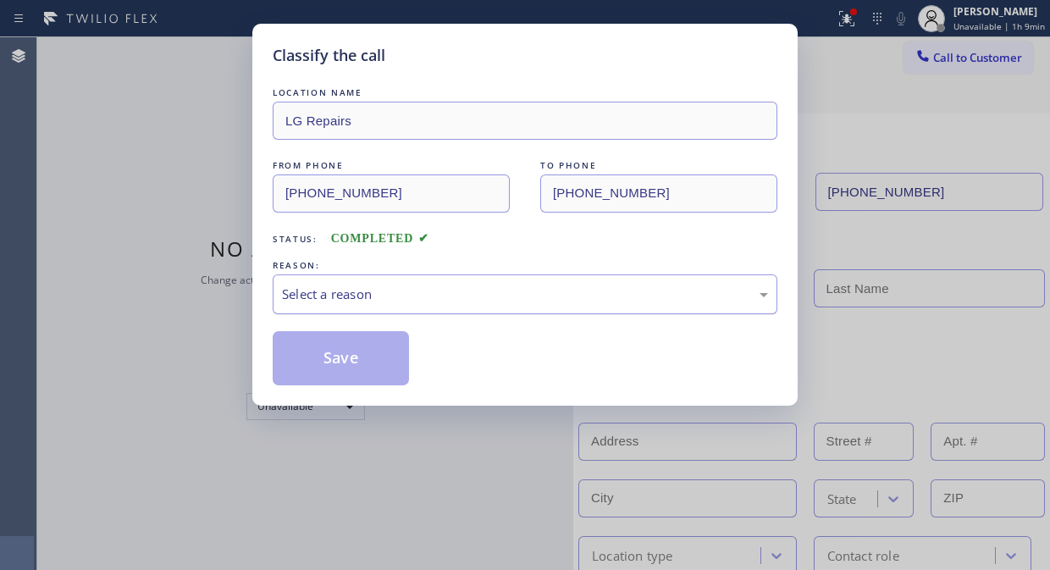
click at [520, 288] on div "Select a reason" at bounding box center [525, 293] width 486 height 19
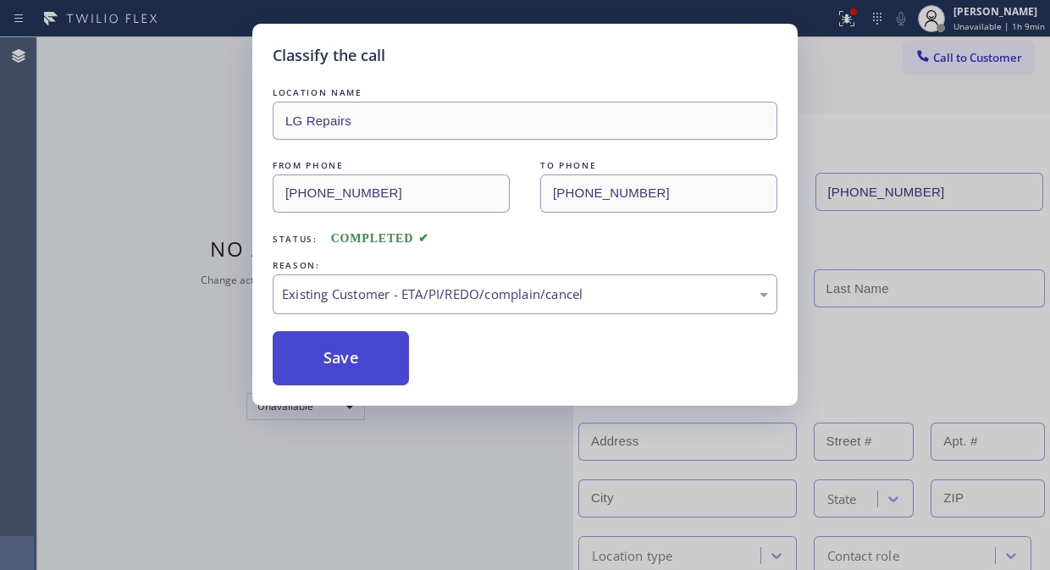
click at [367, 367] on button "Save" at bounding box center [341, 358] width 136 height 54
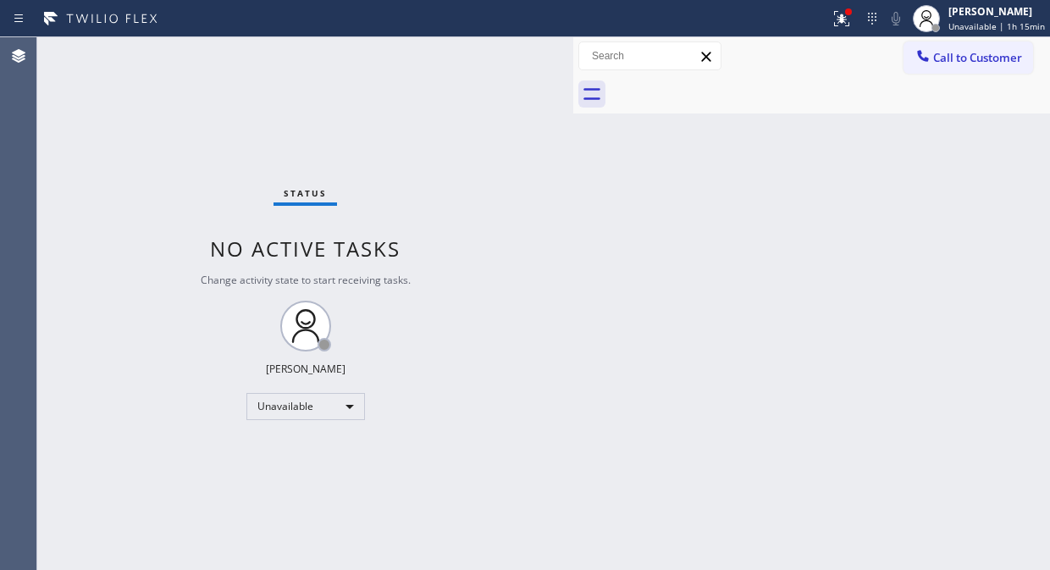
drag, startPoint x: 942, startPoint y: 44, endPoint x: 927, endPoint y: 63, distance: 24.1
click at [942, 48] on button "Call to Customer" at bounding box center [968, 57] width 130 height 32
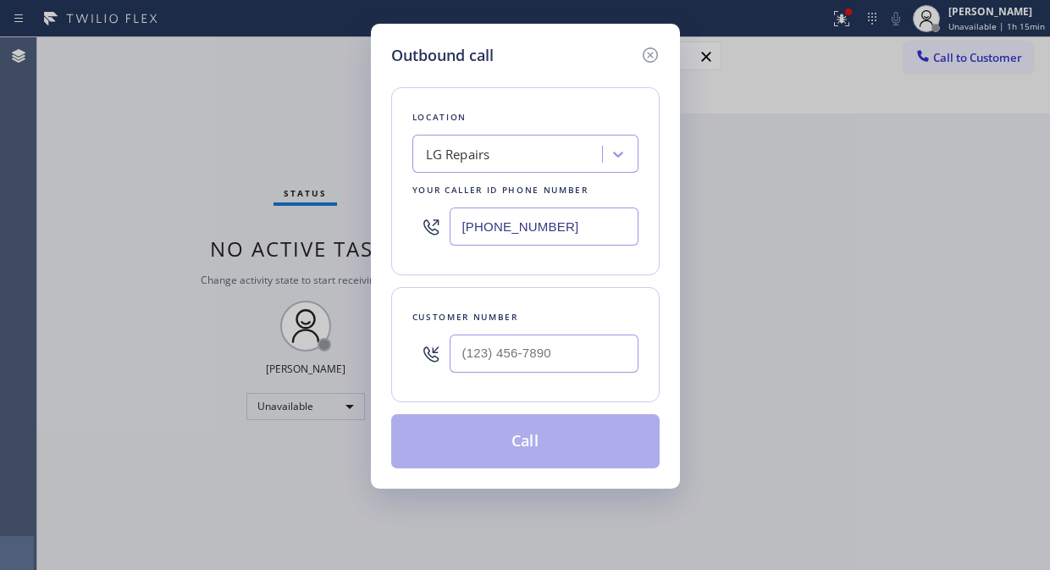
click at [428, 162] on div "LG Repairs" at bounding box center [458, 154] width 64 height 19
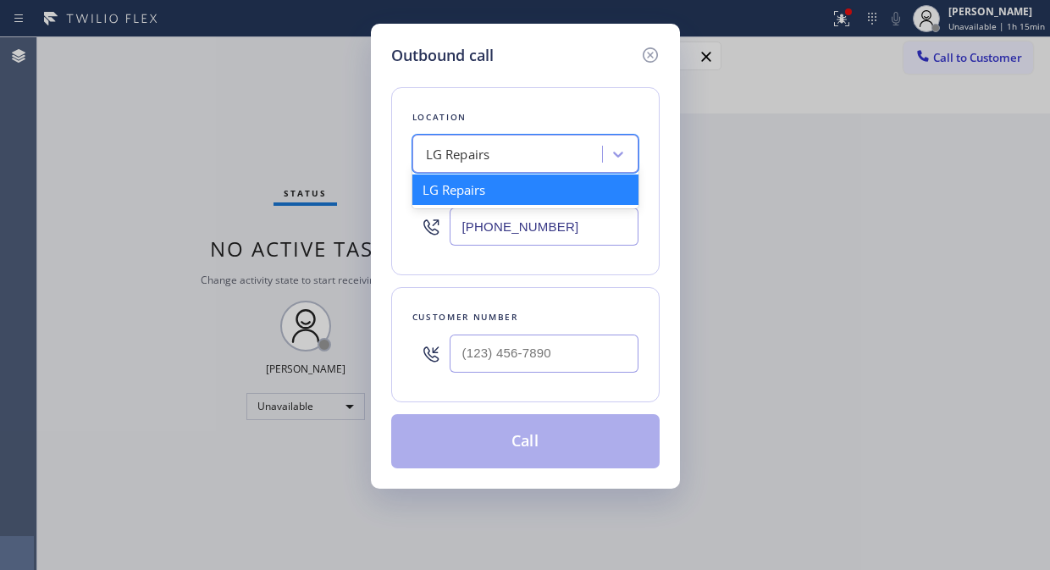
paste input "HVAC Expert Inc Pacific Palisades"
type input "HVAC Expert Inc Pacific Palisades"
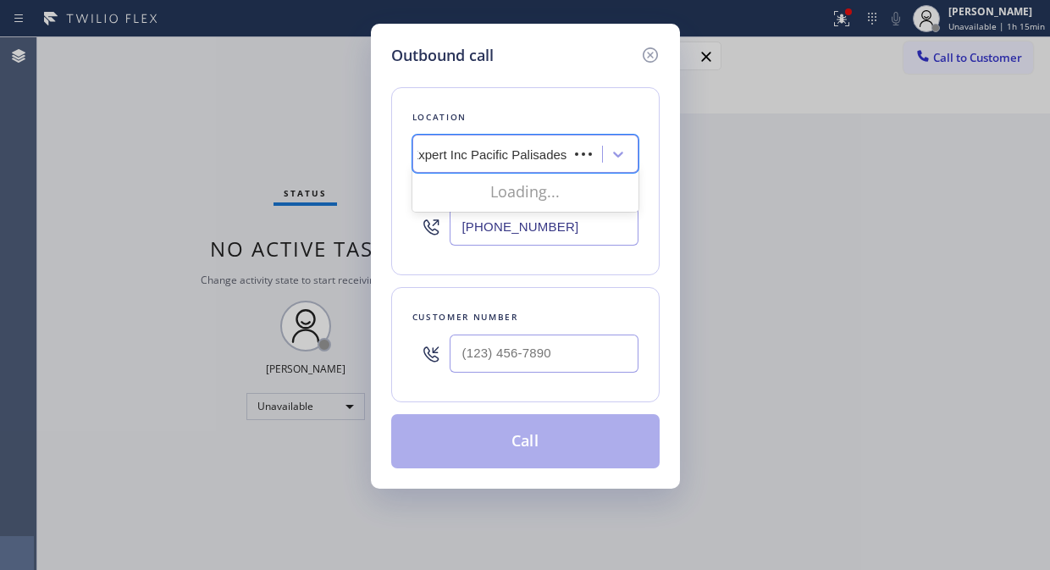
scroll to position [0, 29]
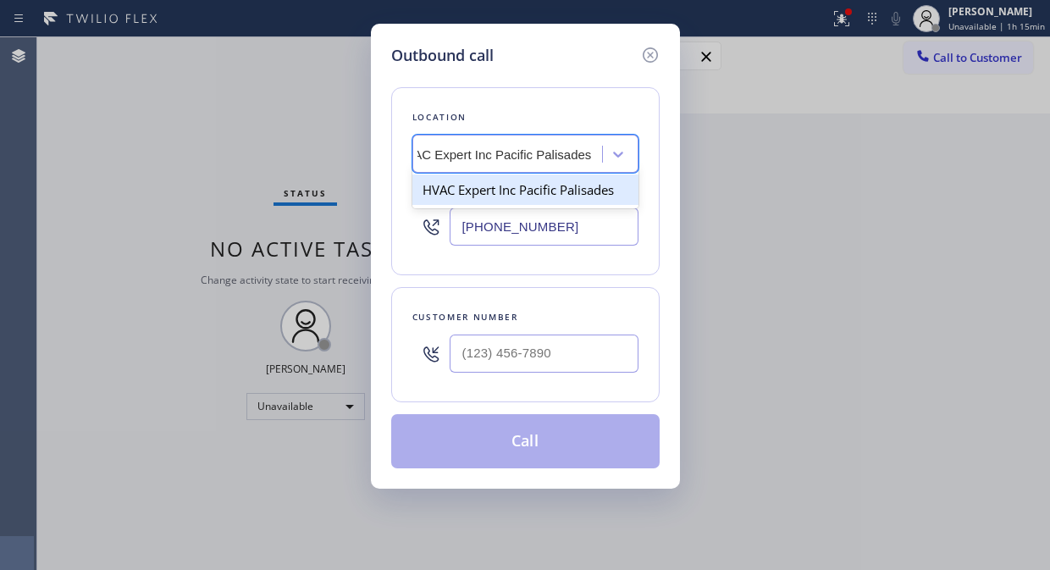
click at [481, 186] on div "HVAC Expert Inc Pacific Palisades" at bounding box center [525, 189] width 226 height 30
type input "[PHONE_NUMBER]"
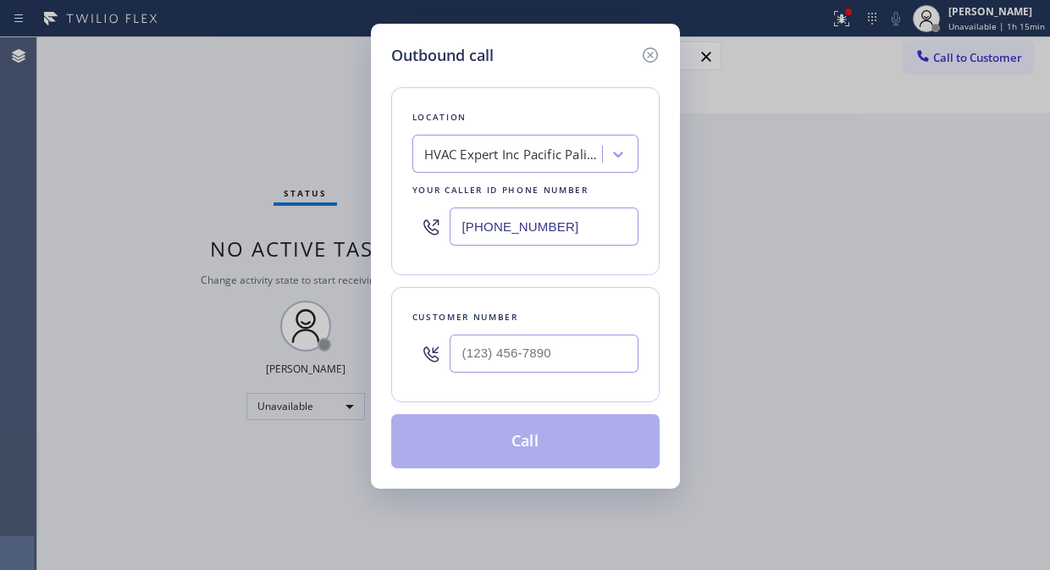
click at [410, 273] on div "Location HVAC Expert Inc Pacific Palisades Your caller id phone number (424) 34…" at bounding box center [525, 181] width 268 height 188
click at [457, 362] on input "(___) ___-____" at bounding box center [544, 353] width 189 height 38
paste input "949) 701-0884"
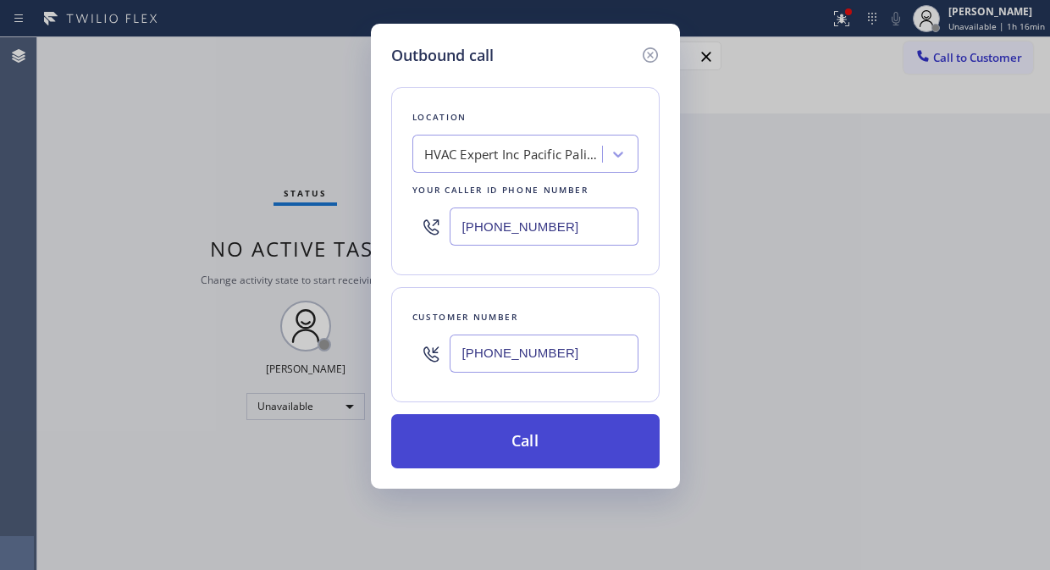
type input "[PHONE_NUMBER]"
click at [572, 449] on button "Call" at bounding box center [525, 441] width 268 height 54
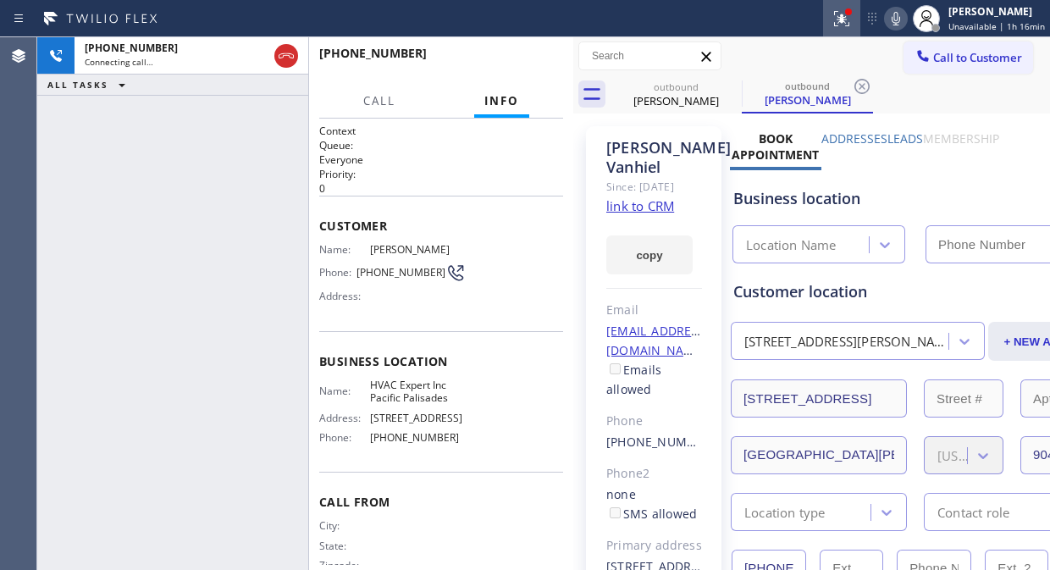
type input "855 10th StUNIT #104"
click at [847, 22] on icon at bounding box center [841, 18] width 20 height 20
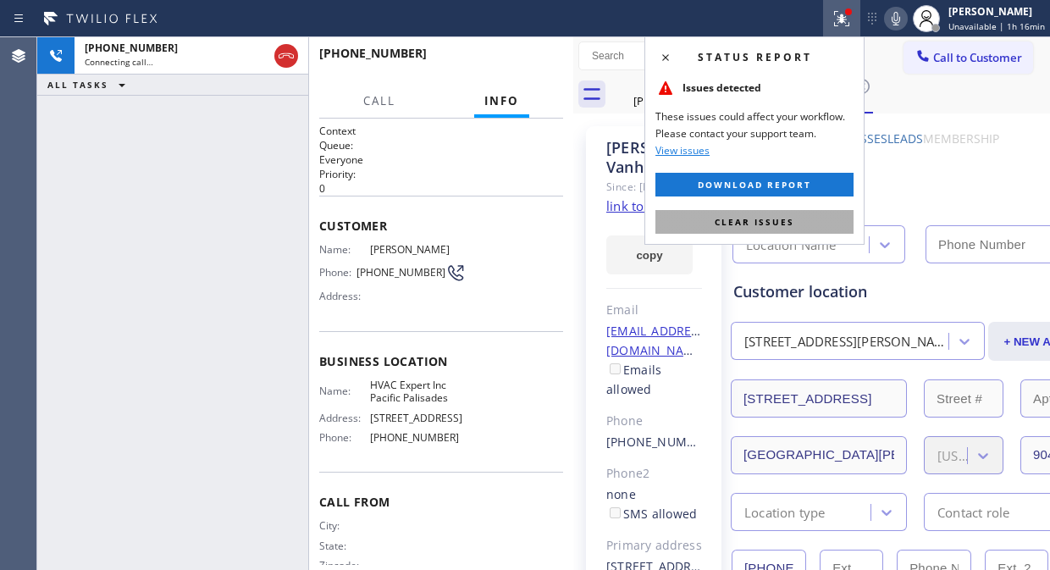
type input "[PHONE_NUMBER]"
type input "855 10th StUNIT #104"
click at [770, 229] on button "Clear issues" at bounding box center [754, 222] width 198 height 24
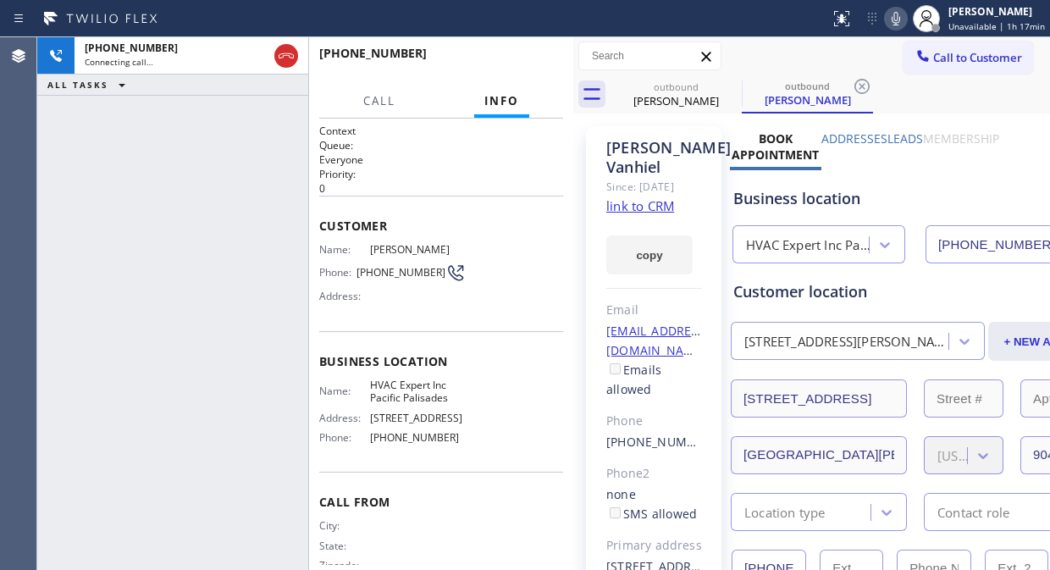
click at [251, 240] on div "+19497010884 Connecting call… ALL TASKS ALL TASKS ACTIVE TASKS TASKS IN WRAP UP" at bounding box center [172, 303] width 271 height 533
click at [530, 63] on span "HANG UP" at bounding box center [524, 61] width 52 height 12
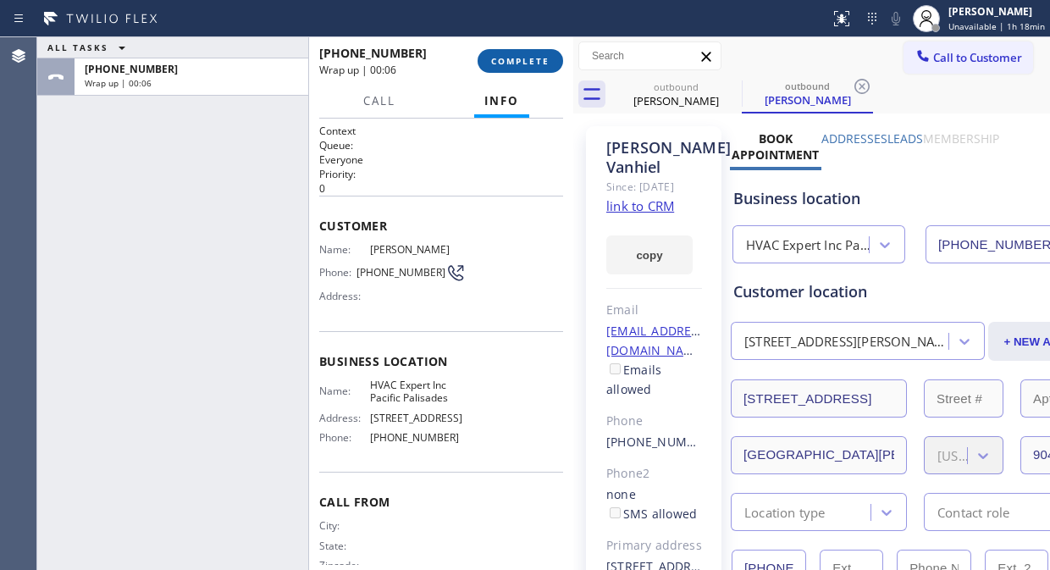
click at [498, 68] on button "COMPLETE" at bounding box center [520, 61] width 86 height 24
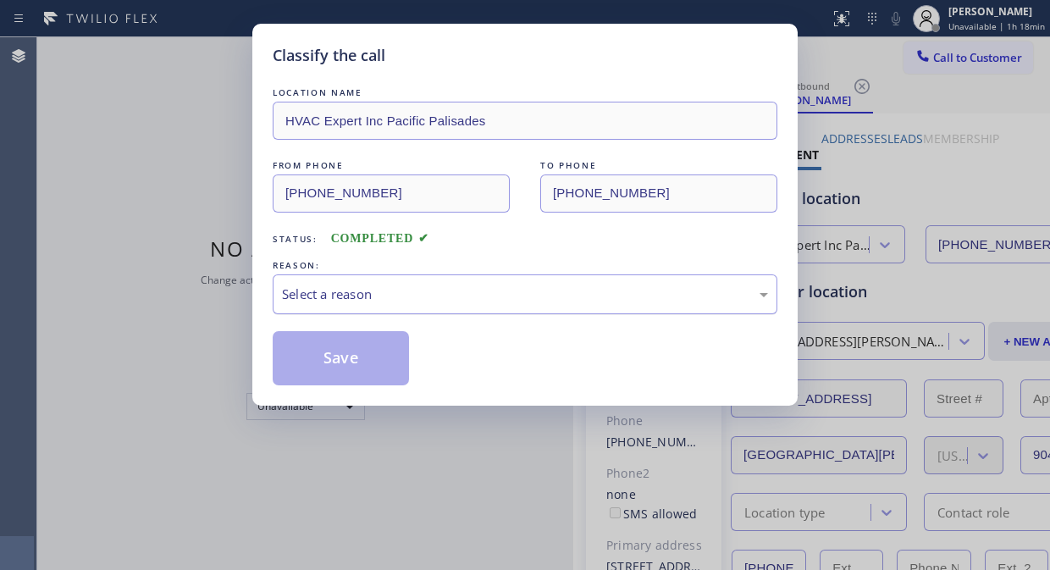
click at [611, 300] on div "Select a reason" at bounding box center [525, 293] width 486 height 19
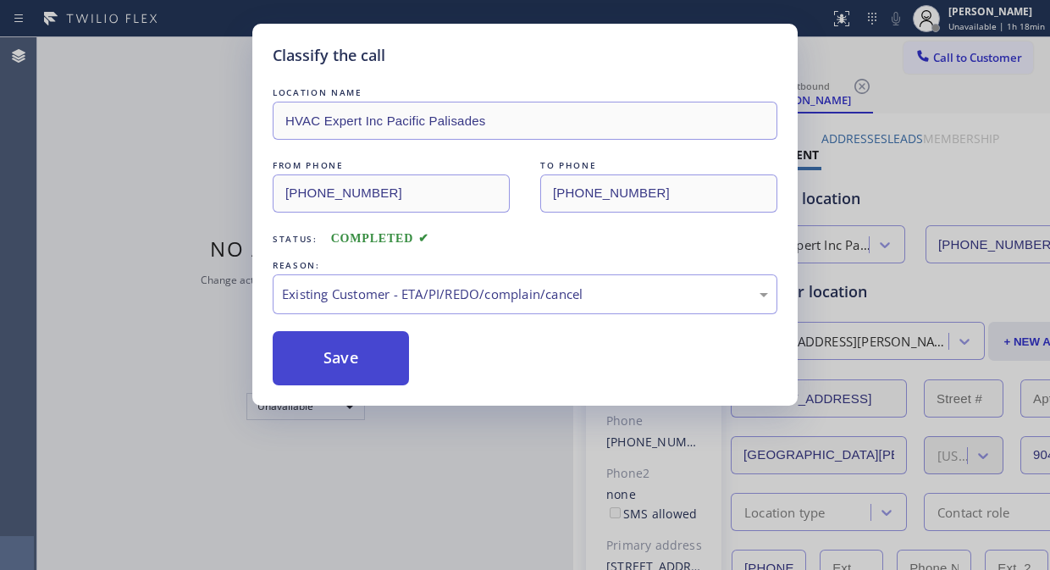
click at [295, 341] on button "Save" at bounding box center [341, 358] width 136 height 54
click at [351, 361] on button "Save" at bounding box center [341, 358] width 136 height 54
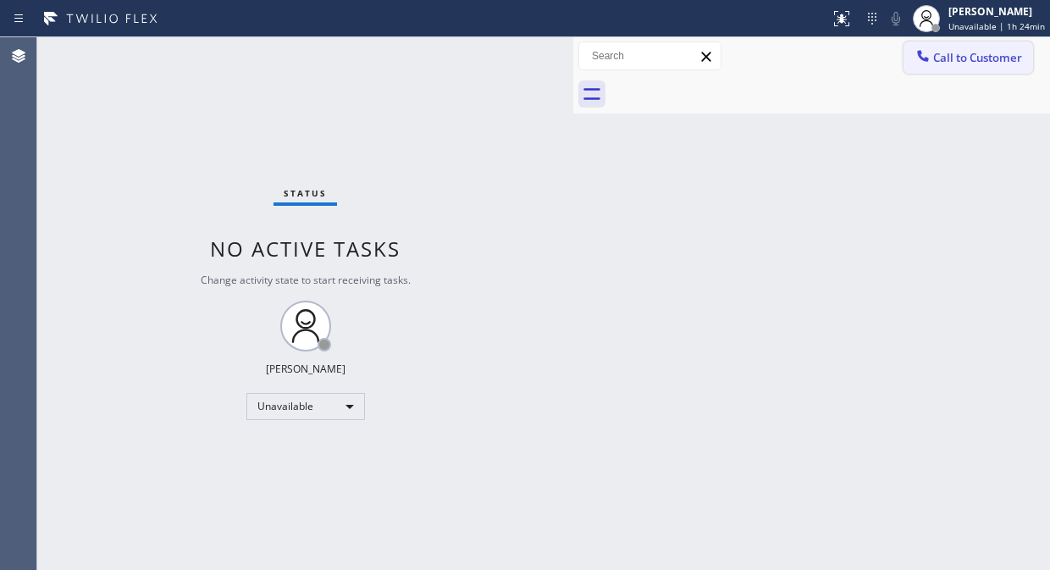
click at [944, 53] on span "Call to Customer" at bounding box center [977, 57] width 89 height 15
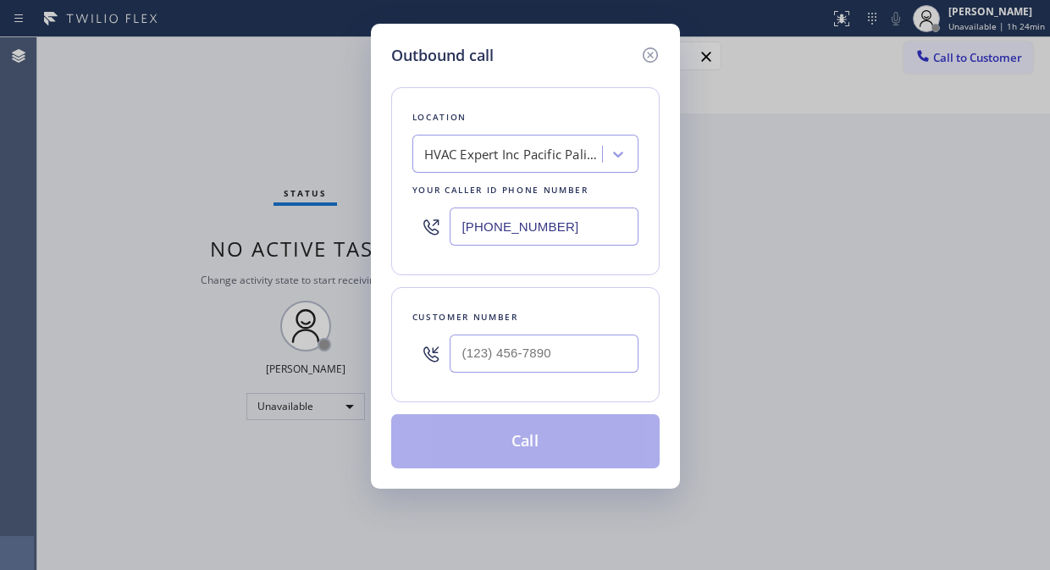
click at [455, 235] on input "[PHONE_NUMBER]" at bounding box center [544, 226] width 189 height 38
paste input "877) 748-5179"
type input "[PHONE_NUMBER]"
click at [457, 356] on input "(___) ___-____" at bounding box center [544, 353] width 189 height 38
paste input "805) 775-6807"
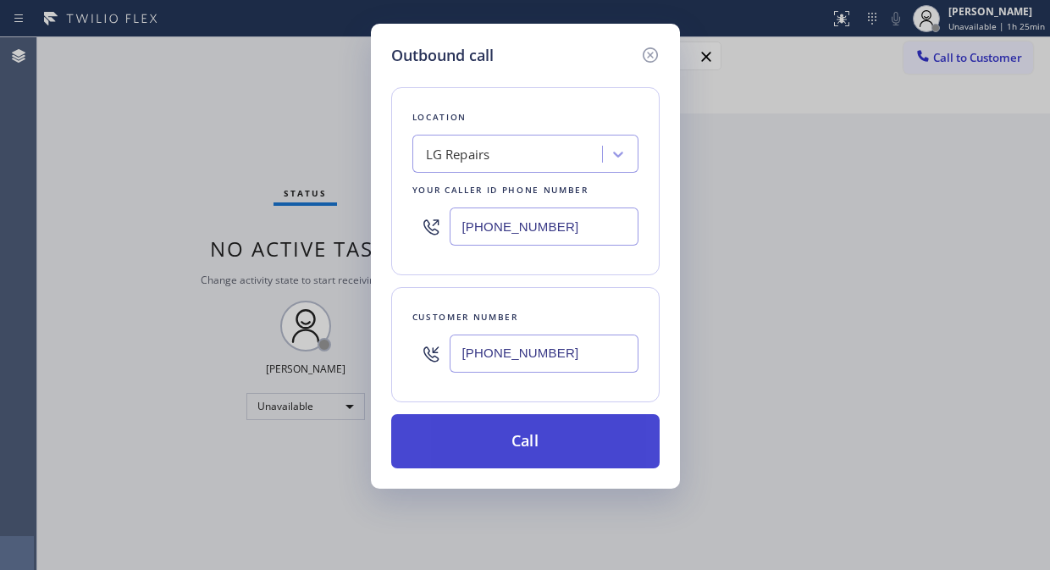
type input "[PHONE_NUMBER]"
click at [485, 421] on button "Call" at bounding box center [525, 441] width 268 height 54
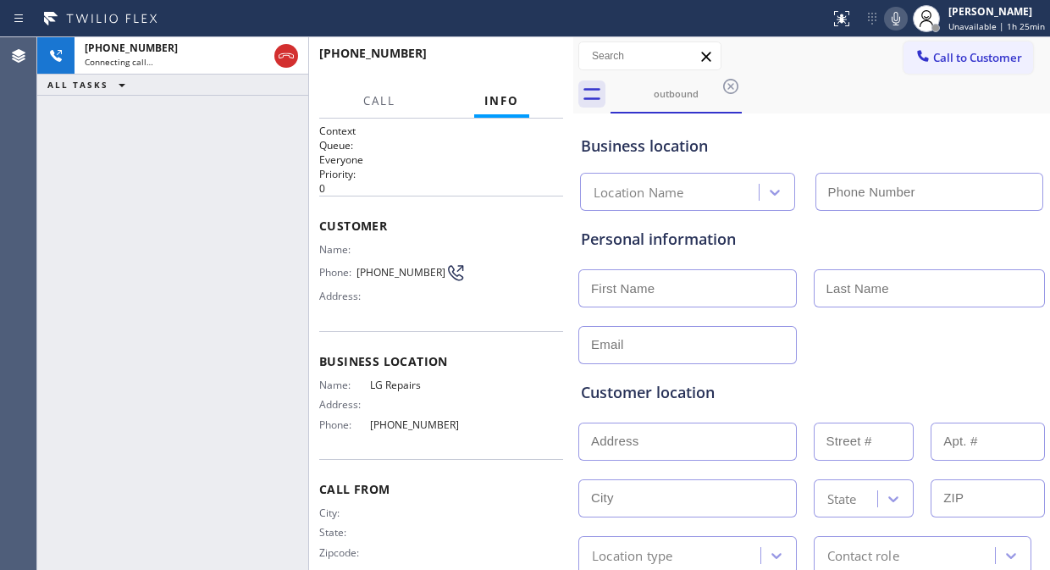
type input "[PHONE_NUMBER]"
click at [807, 144] on div "Business location" at bounding box center [811, 146] width 461 height 23
click at [944, 119] on div "Business location LG Repairs (877) 748-5179" at bounding box center [811, 164] width 468 height 93
click at [797, 152] on div "Business location" at bounding box center [811, 146] width 461 height 23
click at [527, 64] on span "HANG UP" at bounding box center [524, 61] width 52 height 12
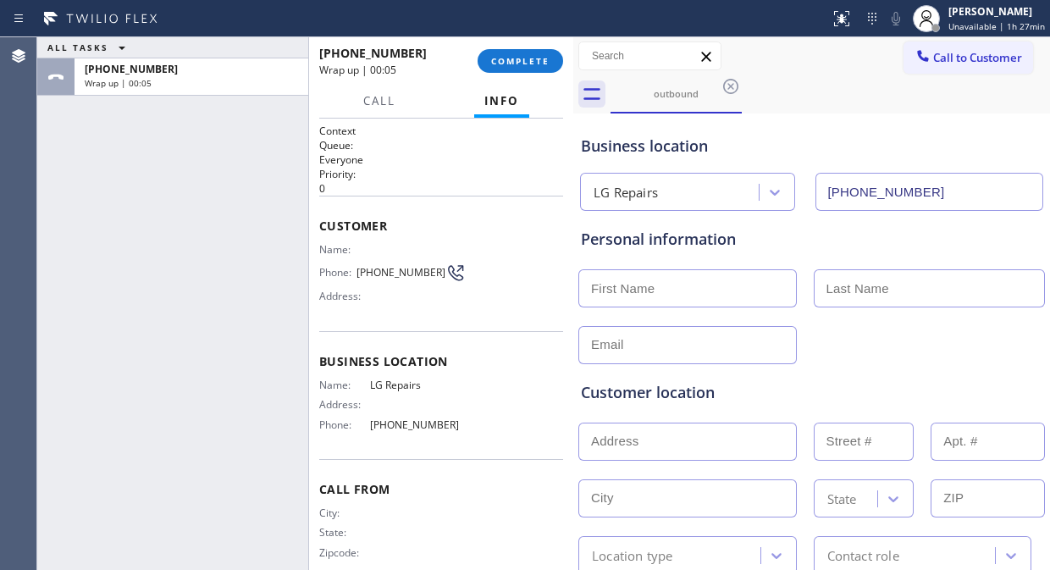
click at [123, 199] on div "ALL TASKS ALL TASKS ACTIVE TASKS TASKS IN WRAP UP +18057756807 Wrap up | 00:05" at bounding box center [172, 303] width 271 height 533
click at [682, 286] on input "text" at bounding box center [687, 288] width 218 height 38
drag, startPoint x: 83, startPoint y: 141, endPoint x: 216, endPoint y: 166, distance: 135.2
click at [86, 141] on div "ALL TASKS ALL TASKS ACTIVE TASKS TASKS IN WRAP UP +18057756807 Wrap up | 00:25" at bounding box center [172, 303] width 271 height 533
click at [691, 294] on input "text" at bounding box center [687, 288] width 218 height 38
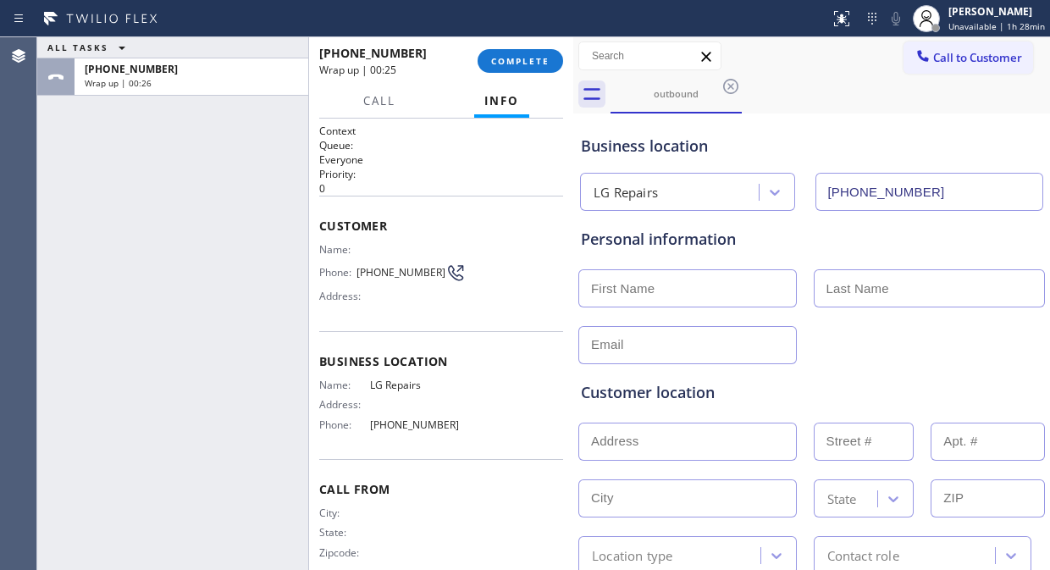
paste input "Lisset Perez"
drag, startPoint x: 676, startPoint y: 284, endPoint x: 631, endPoint y: 285, distance: 44.9
click at [631, 285] on input "Lisset Perez" at bounding box center [687, 288] width 218 height 38
type input "Lisset"
click at [843, 285] on input "text" at bounding box center [930, 288] width 232 height 38
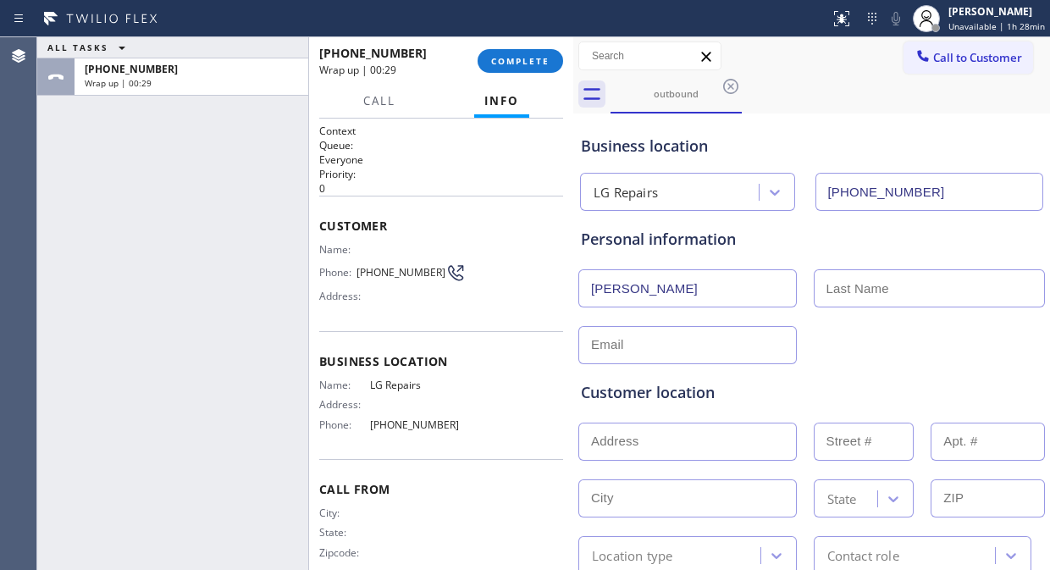
paste input "Perez"
type input "Perez"
click at [758, 296] on input "Lisset" at bounding box center [687, 288] width 218 height 38
type input "Lisset"
click at [159, 170] on div "ALL TASKS ALL TASKS ACTIVE TASKS TASKS IN WRAP UP +18057756807 Wrap up | 00:38" at bounding box center [172, 303] width 271 height 533
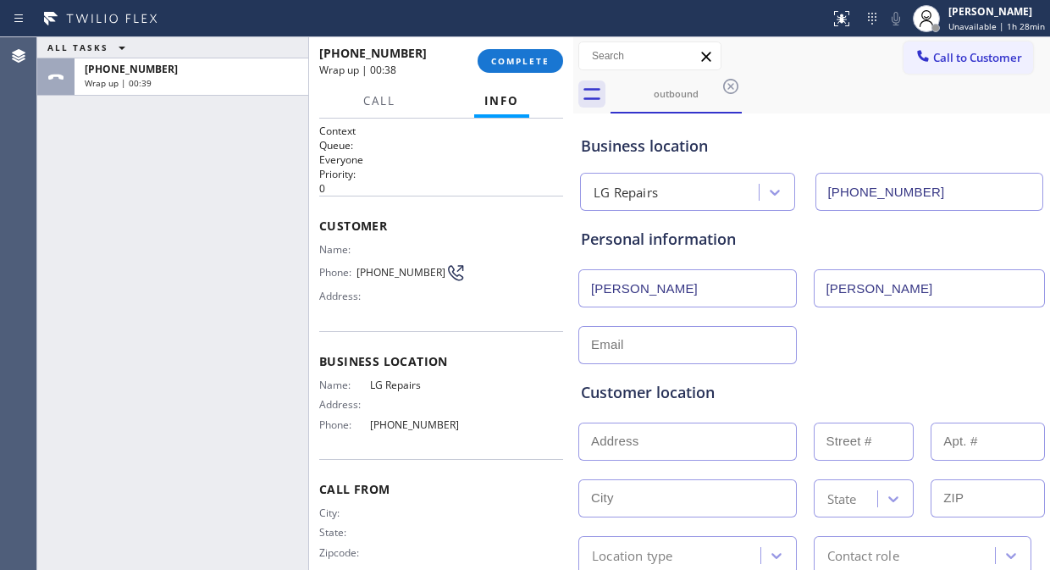
click at [614, 331] on input "text" at bounding box center [687, 345] width 218 height 38
click at [606, 344] on input "text" at bounding box center [687, 345] width 218 height 38
paste input "Lisset326@gmail.com"
click at [579, 347] on input "Lisset326@gmail.com" at bounding box center [687, 345] width 218 height 38
type input "Lisset326@gmail.com"
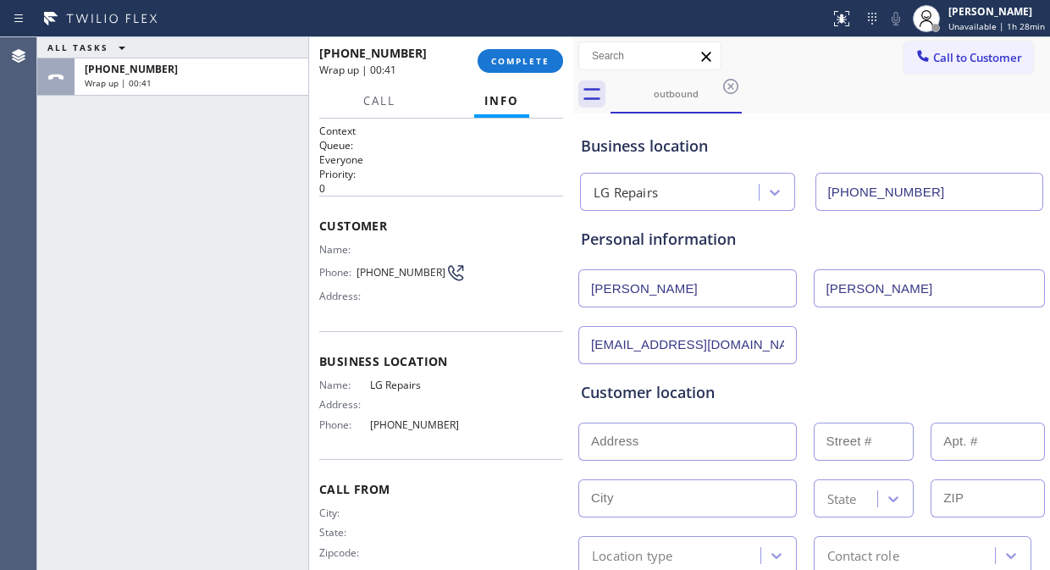
click at [848, 369] on div "Customer location >> ADD NEW ADDRESS << + NEW ADDRESS State Location type Conta…" at bounding box center [811, 469] width 468 height 210
drag, startPoint x: 113, startPoint y: 213, endPoint x: 121, endPoint y: 224, distance: 12.7
click at [113, 213] on div "ALL TASKS ALL TASKS ACTIVE TASKS TASKS IN WRAP UP +18057756807 Wrap up | 00:47" at bounding box center [172, 303] width 271 height 533
click at [636, 451] on input "text" at bounding box center [687, 441] width 218 height 38
paste input "503 N Roosevelt Ave"
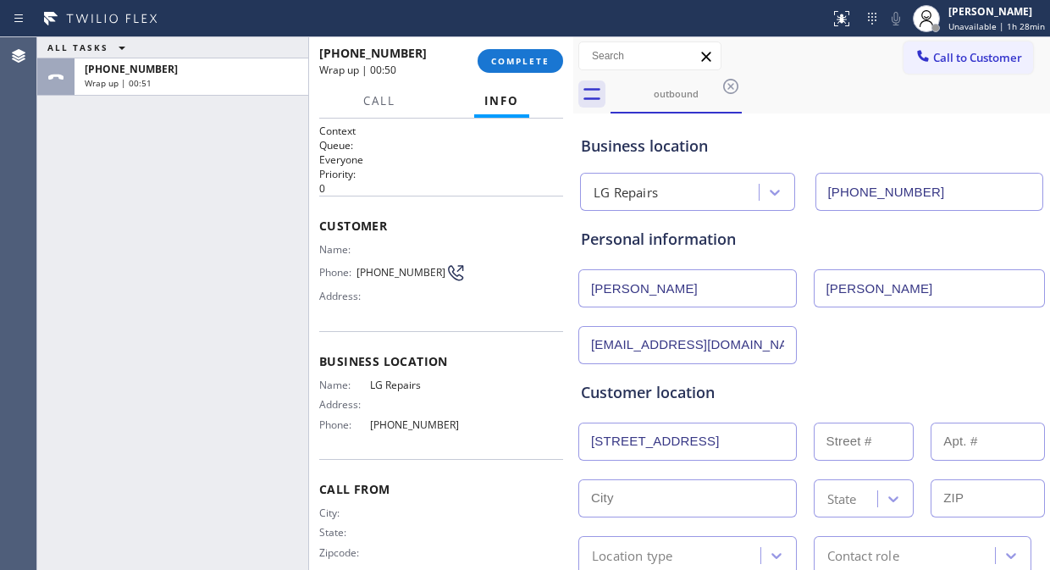
type input "503 N Roosevelt Ave"
type input "503"
type input "Fresno"
type input "93728"
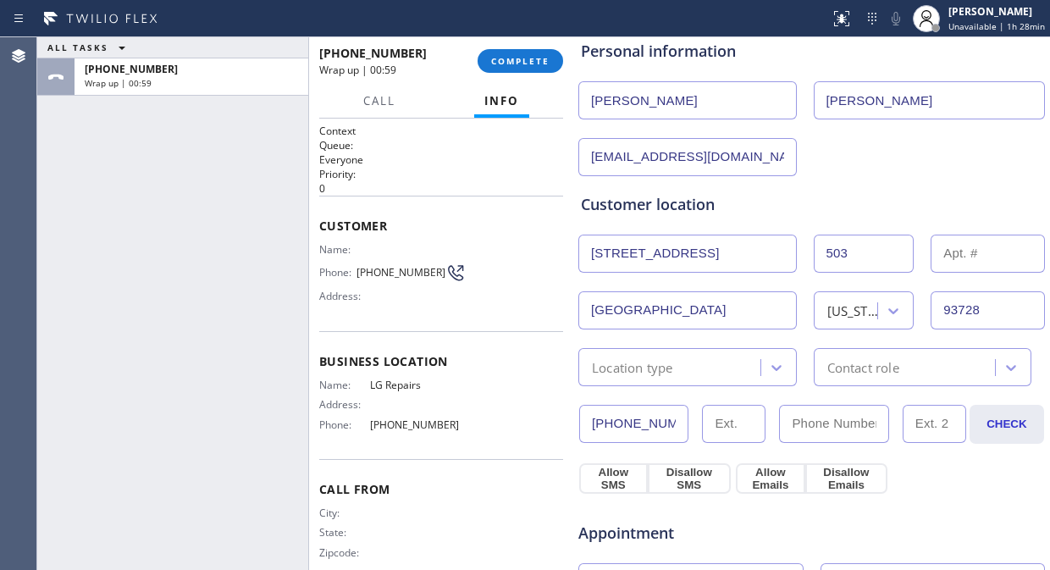
drag, startPoint x: 966, startPoint y: 311, endPoint x: 930, endPoint y: 312, distance: 36.4
click at [930, 312] on input "93728" at bounding box center [987, 310] width 114 height 38
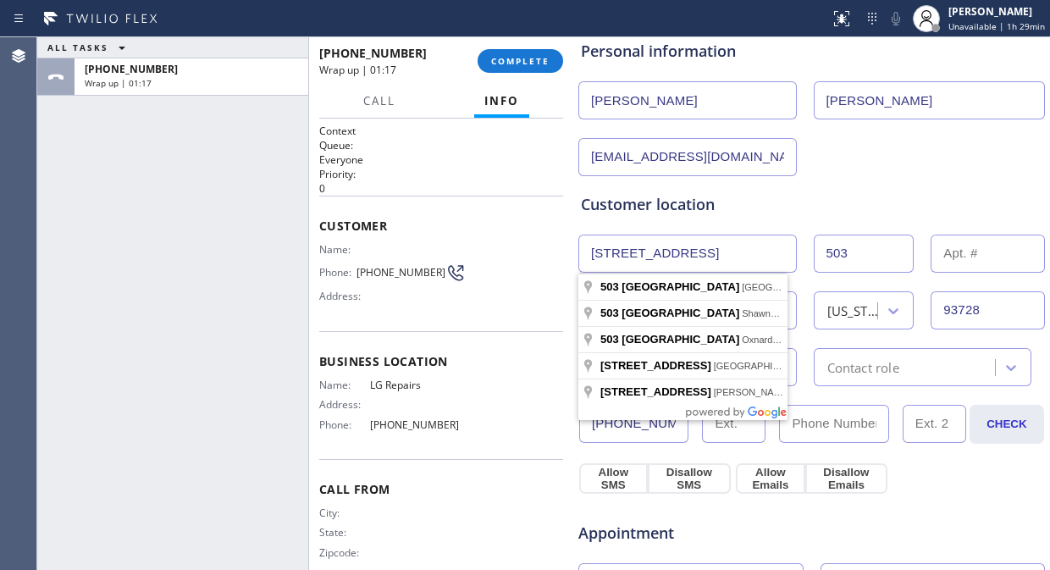
drag, startPoint x: 721, startPoint y: 261, endPoint x: 565, endPoint y: 261, distance: 156.6
click at [565, 261] on div "ALL TASKS ALL TASKS ACTIVE TASKS TASKS IN WRAP UP +18057756807 Wrap up | 01:17 …" at bounding box center [543, 303] width 1013 height 533
paste input "Oxnard, CA 93030"
type input "503 N Roosevelt Ave"
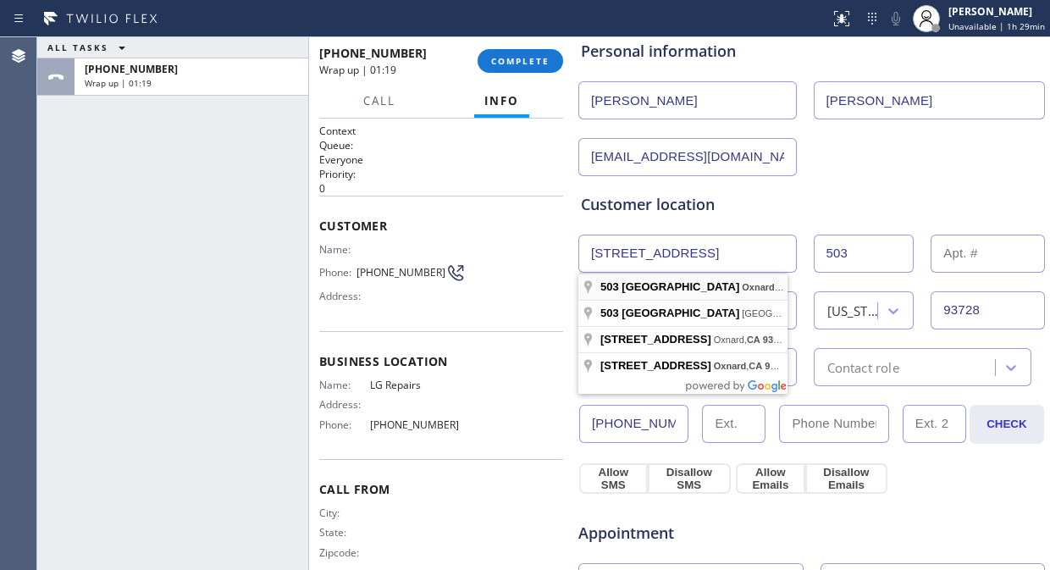
type input "Oxnard"
type input "93030"
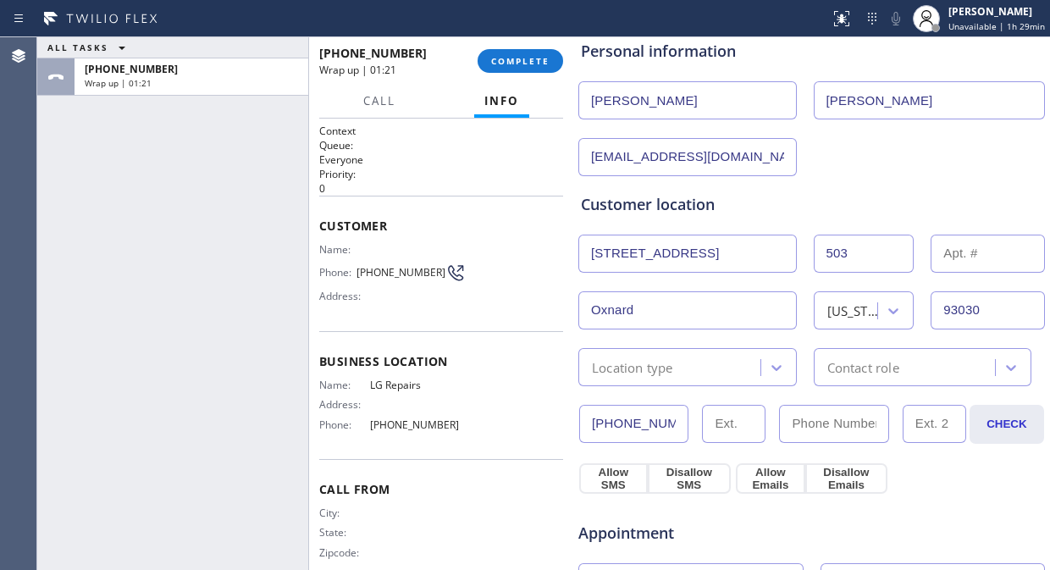
click at [695, 367] on div "Location type" at bounding box center [671, 367] width 177 height 30
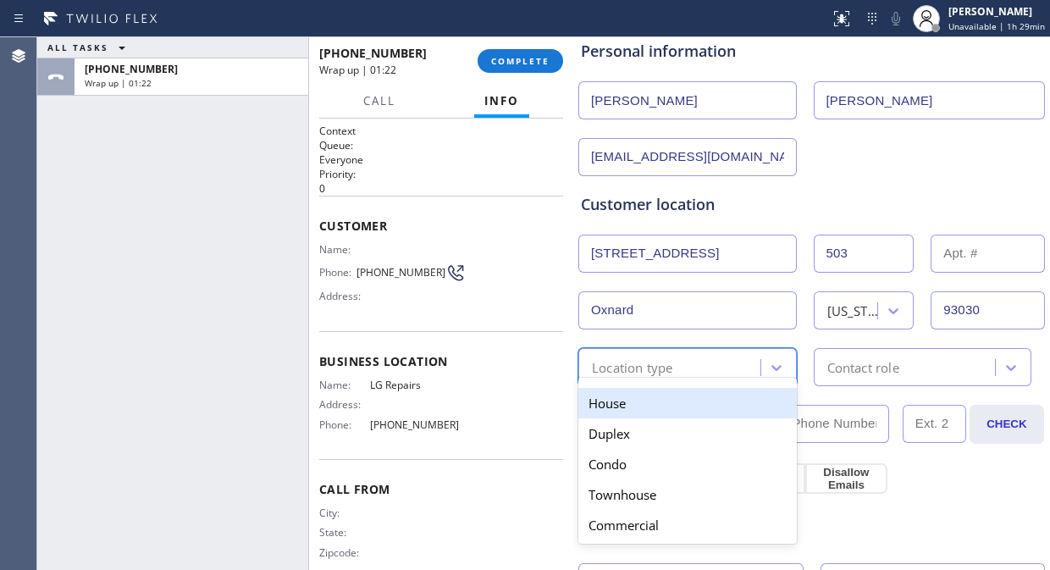
click at [642, 410] on div "House" at bounding box center [687, 403] width 218 height 30
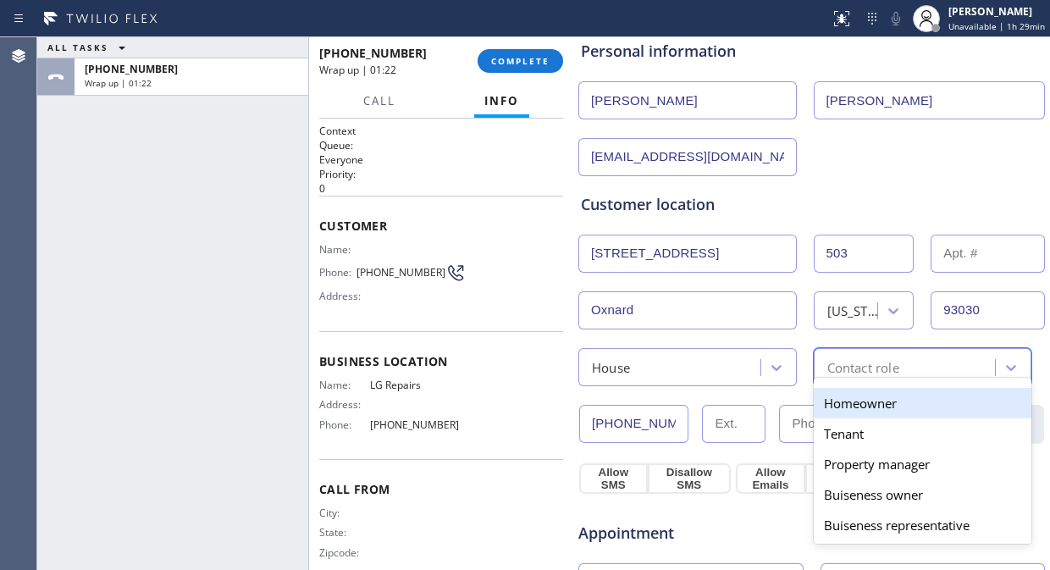
click at [819, 361] on div "Contact role" at bounding box center [907, 367] width 177 height 30
click at [814, 401] on div "Homeowner" at bounding box center [923, 403] width 218 height 30
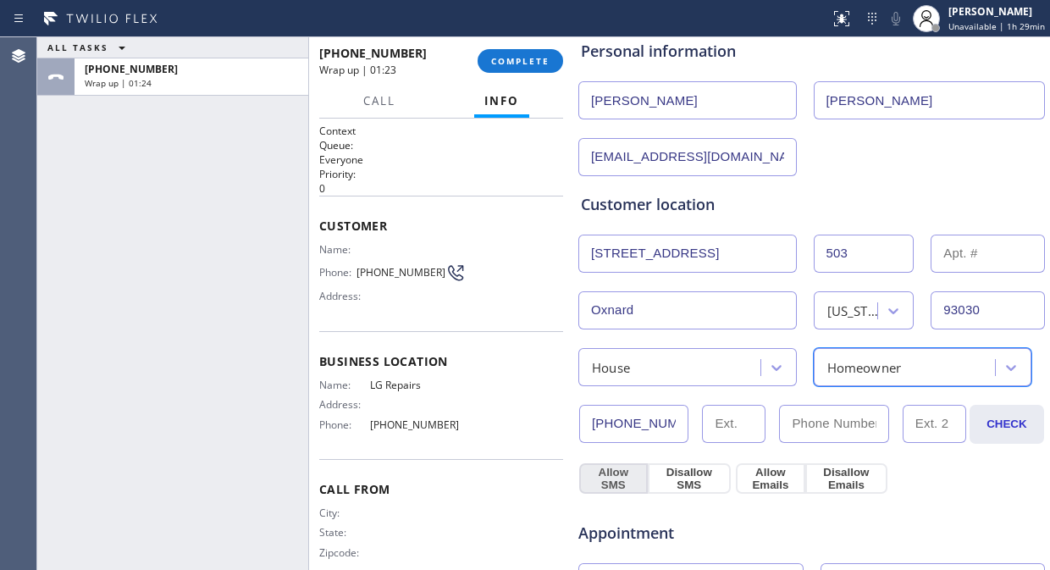
click at [595, 478] on button "Allow SMS" at bounding box center [613, 478] width 69 height 30
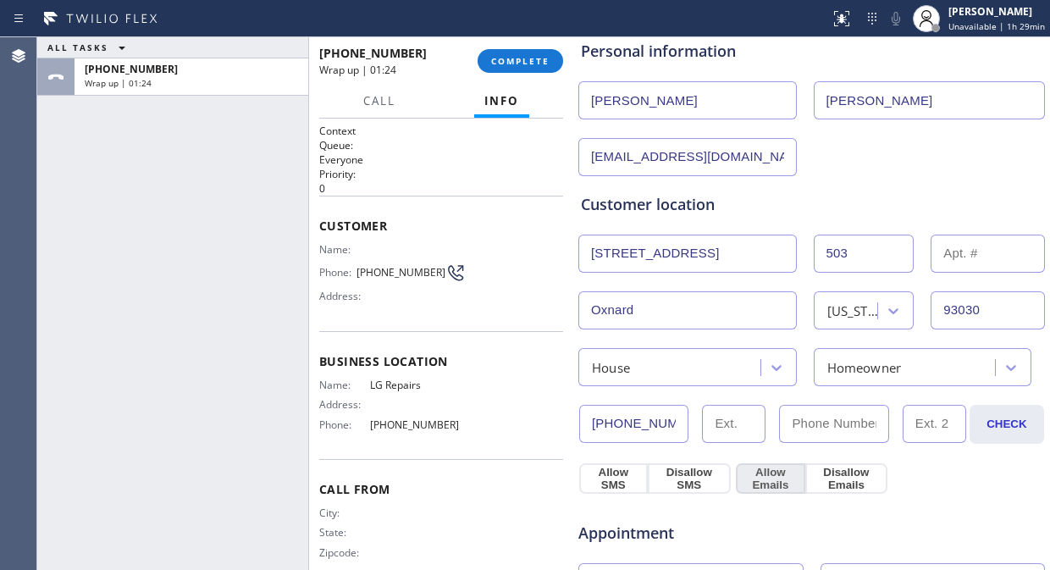
click at [759, 477] on button "Allow Emails" at bounding box center [770, 478] width 69 height 30
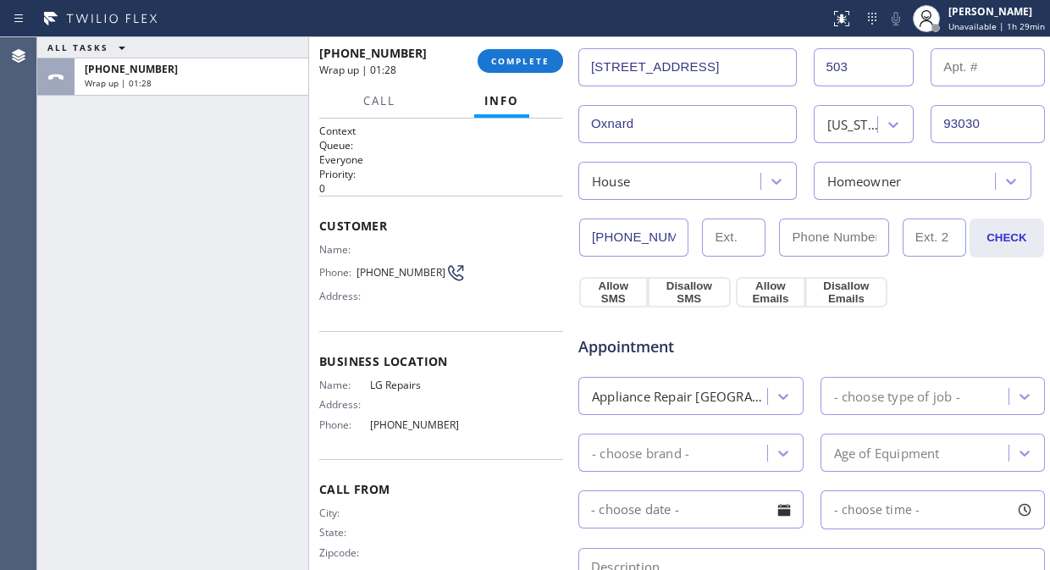
scroll to position [376, 0]
click at [613, 297] on button "Allow SMS" at bounding box center [613, 290] width 69 height 30
click at [774, 289] on button "Allow Emails" at bounding box center [770, 290] width 69 height 30
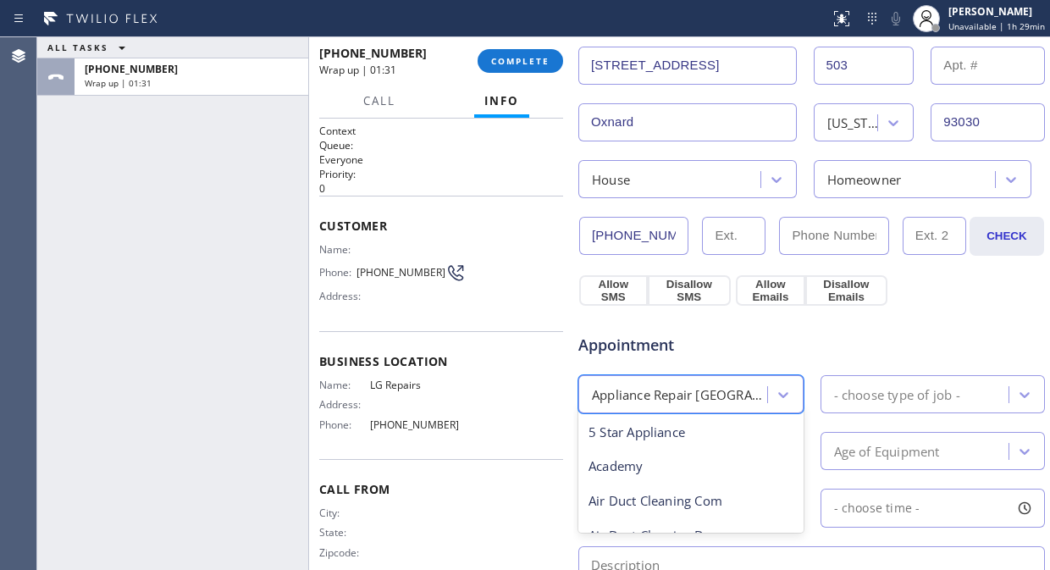
click at [709, 396] on div "Appliance Repair [GEOGRAPHIC_DATA]" at bounding box center [680, 393] width 177 height 19
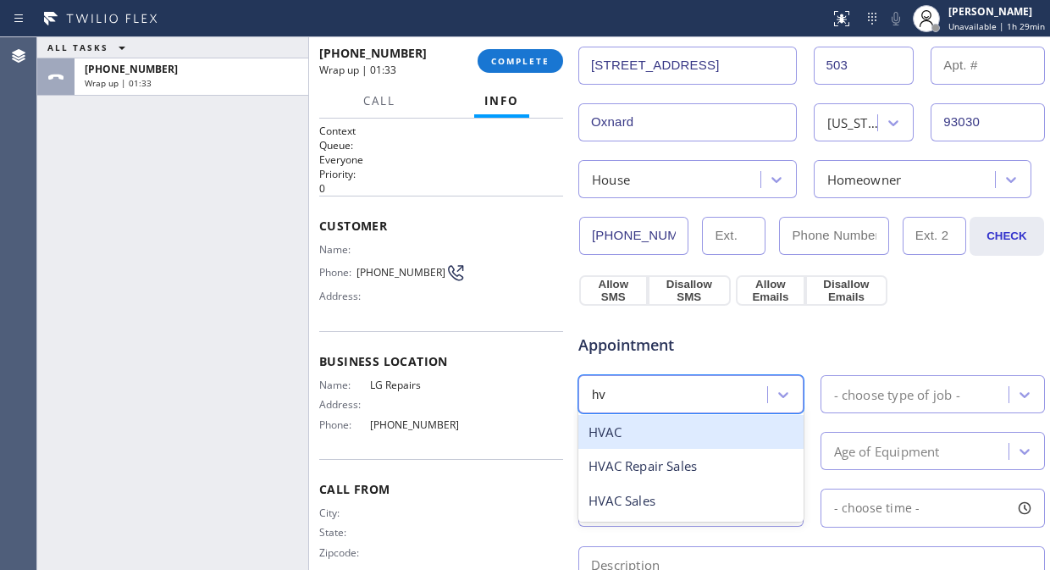
scroll to position [0, 0]
type input "hvac"
click at [670, 428] on div "HVAC" at bounding box center [690, 432] width 225 height 35
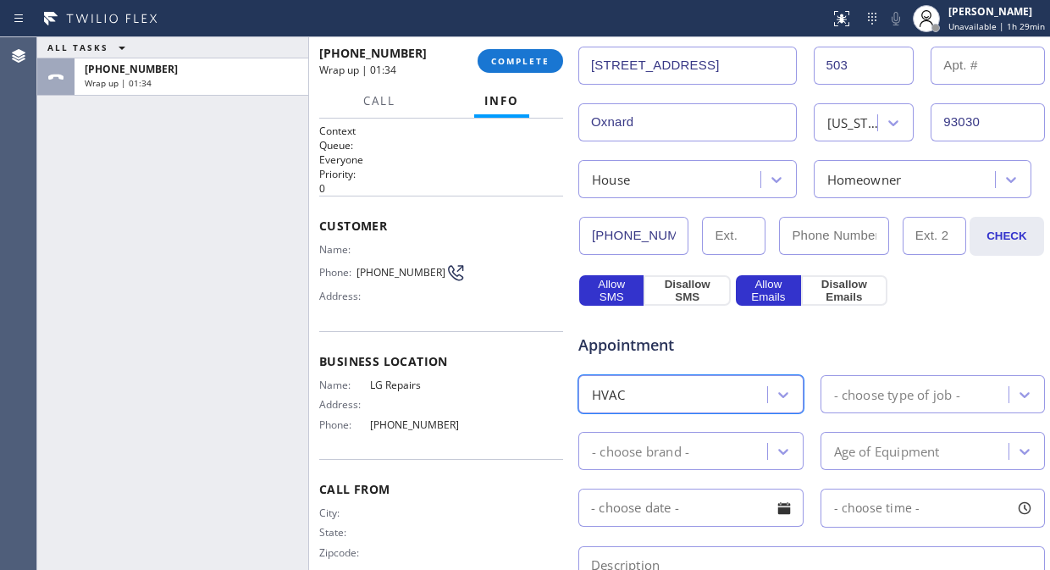
click at [832, 382] on div "- choose type of job -" at bounding box center [917, 394] width 184 height 30
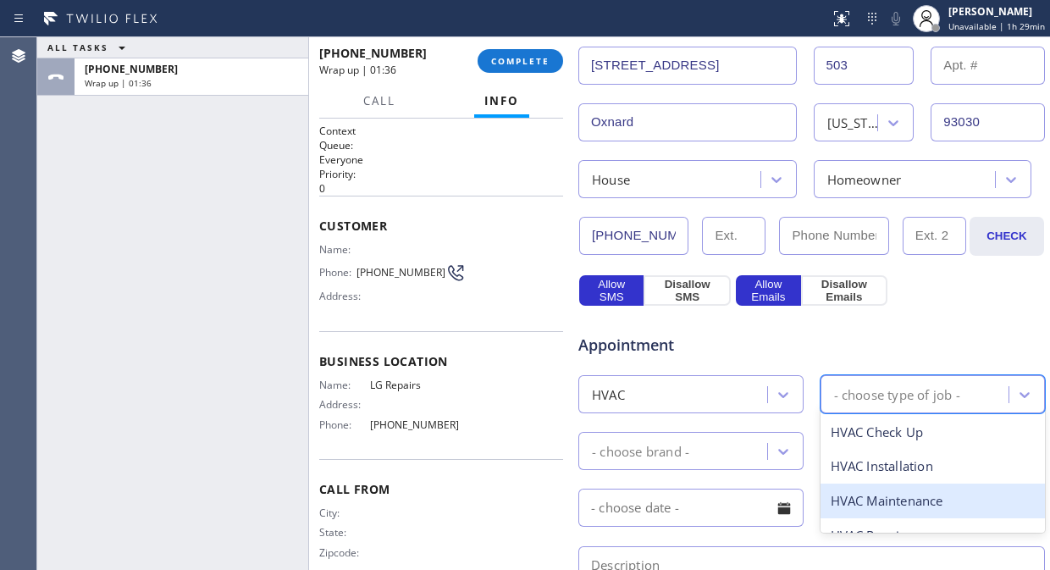
scroll to position [57, 0]
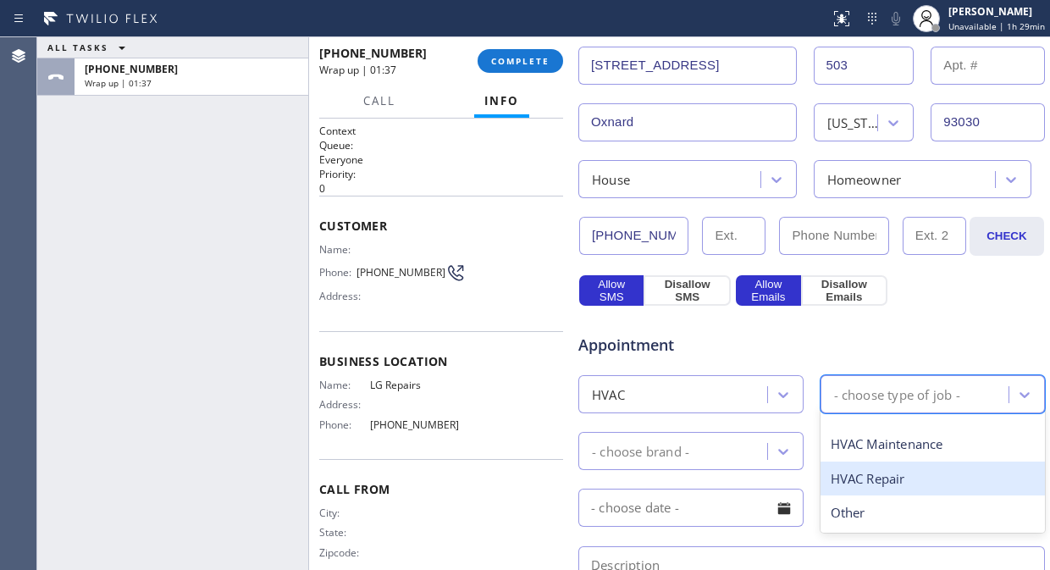
click at [858, 477] on div "HVAC Repair" at bounding box center [932, 478] width 225 height 35
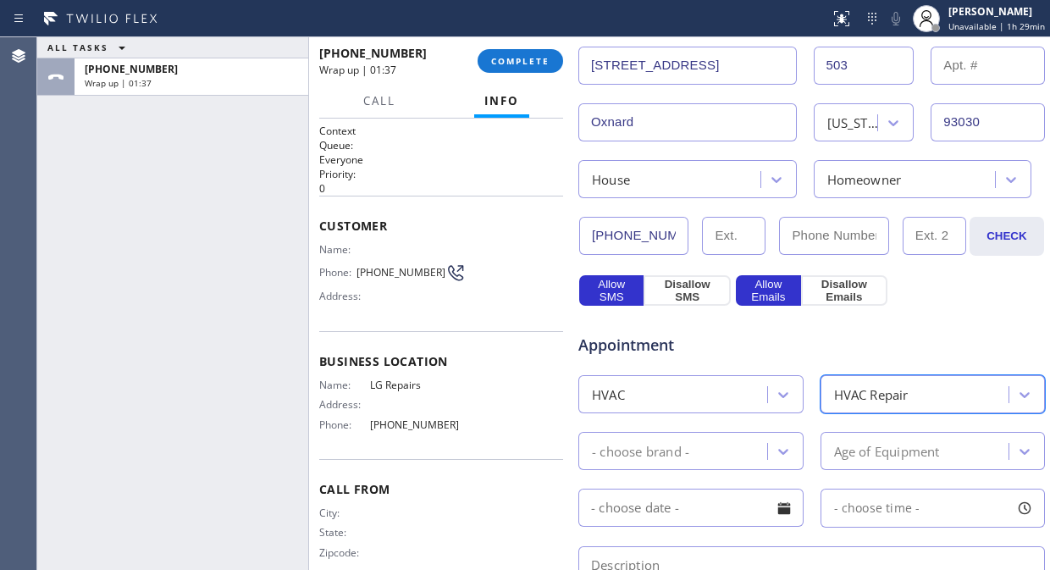
click at [715, 466] on div "- choose brand -" at bounding box center [690, 451] width 225 height 38
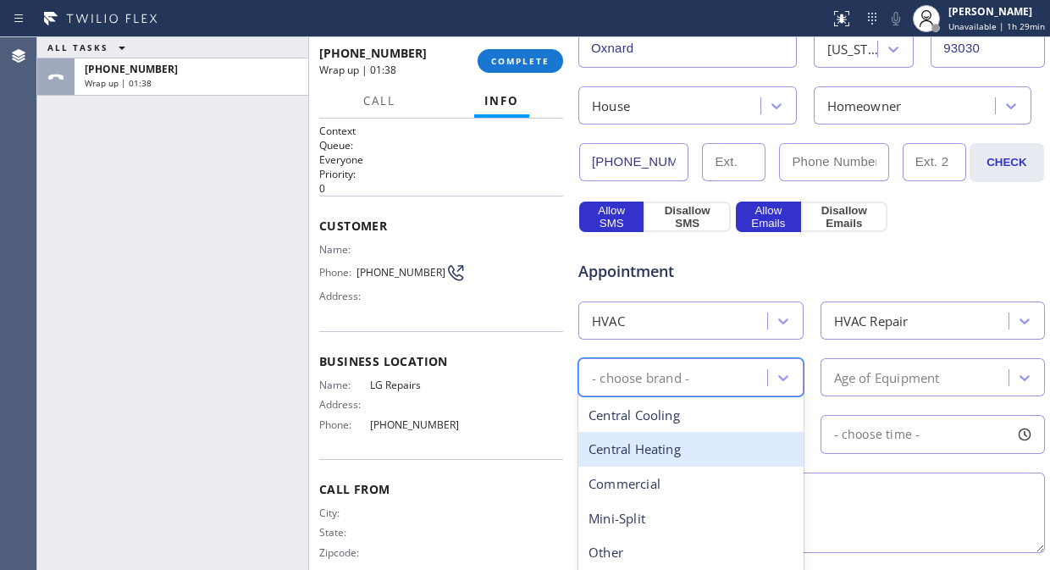
scroll to position [470, 0]
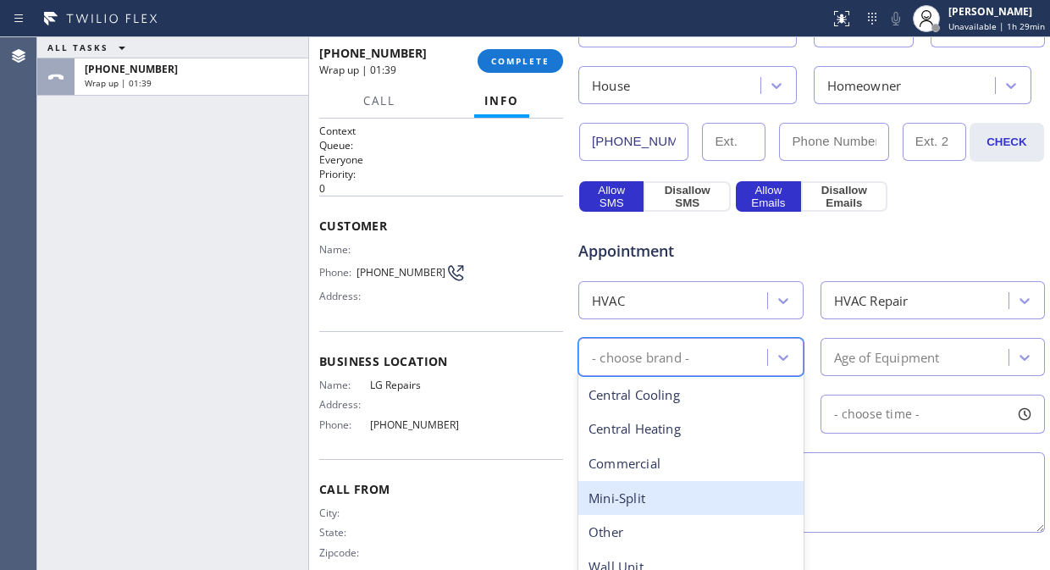
click at [648, 493] on div "Mini-Split" at bounding box center [690, 498] width 225 height 35
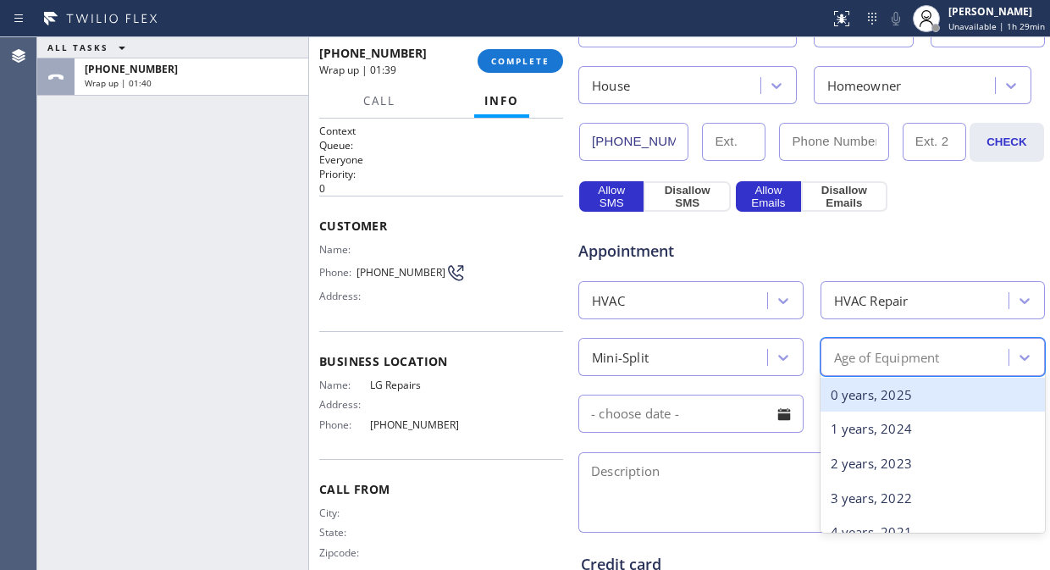
click at [864, 362] on div "Age of Equipment" at bounding box center [887, 356] width 106 height 19
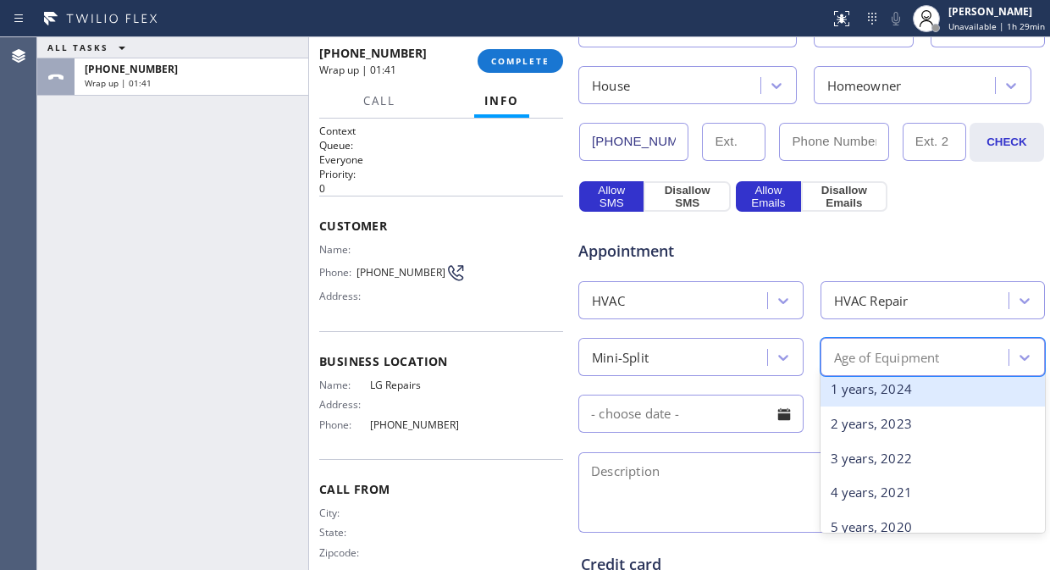
scroll to position [94, 0]
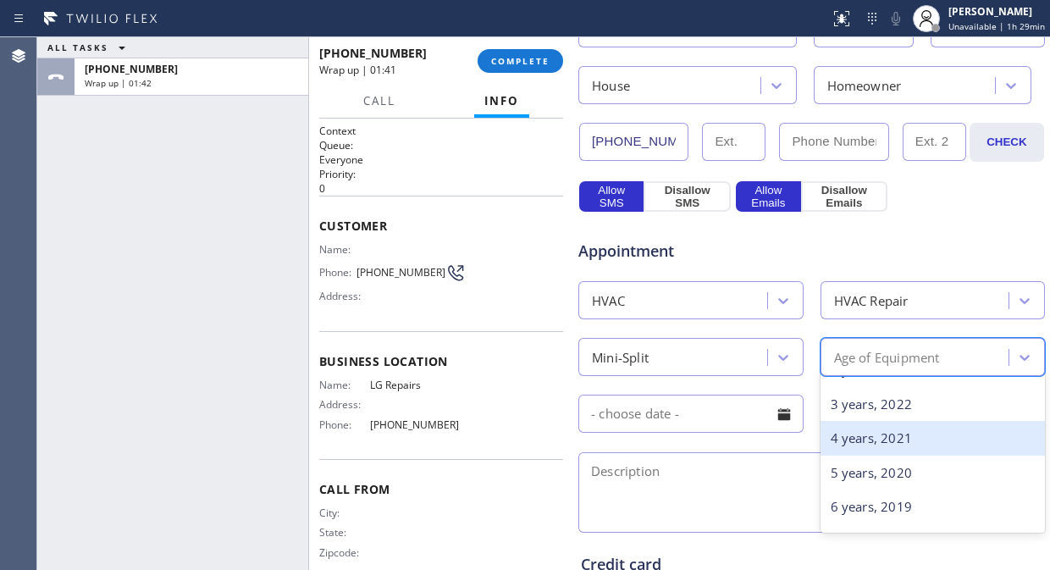
click at [855, 438] on div "4 years, 2021" at bounding box center [932, 438] width 225 height 35
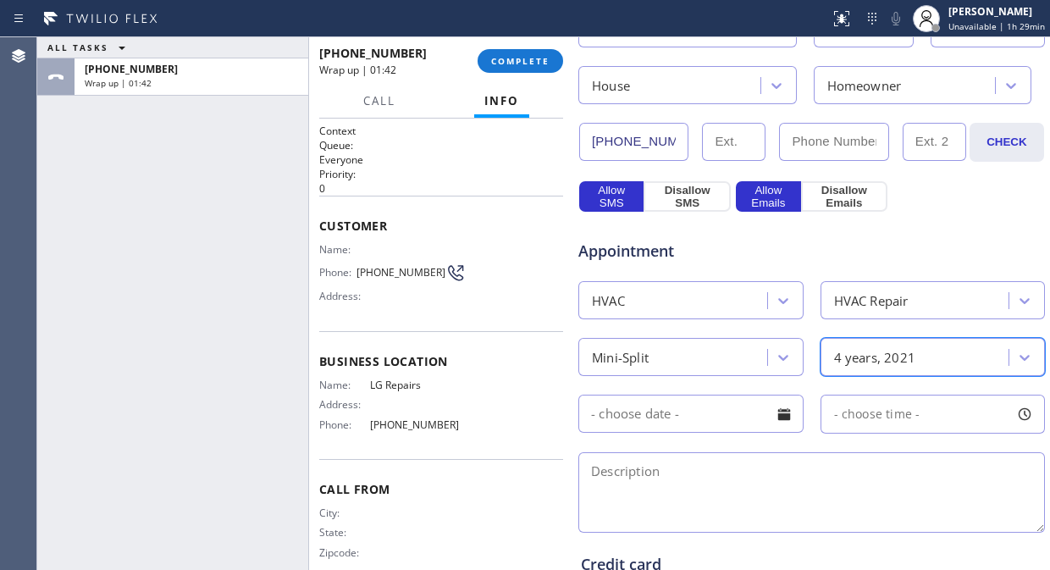
click at [760, 485] on textarea at bounding box center [811, 492] width 466 height 80
click at [127, 199] on div "ALL TASKS ALL TASKS ACTIVE TASKS TASKS IN WRAP UP +18057756807 Wrap up | 02:16" at bounding box center [172, 303] width 271 height 533
click at [621, 483] on textarea "To enrich screen reader interactions, please activate Accessibility in Grammarl…" at bounding box center [811, 492] width 466 height 80
paste textarea "Mini split, Stopped working after a electrical blackout, on the ground/ 4 yrs./…"
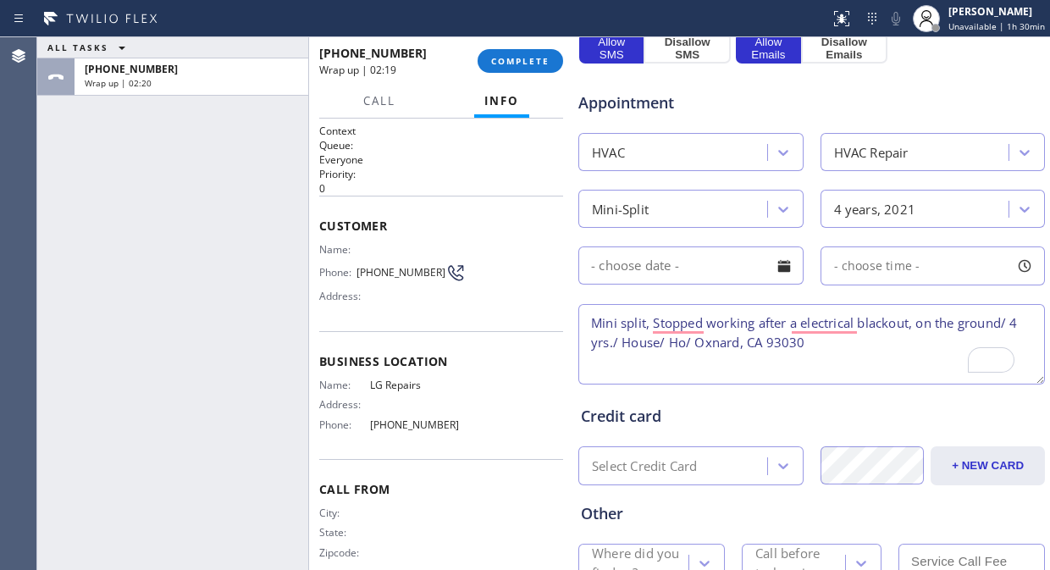
scroll to position [658, 0]
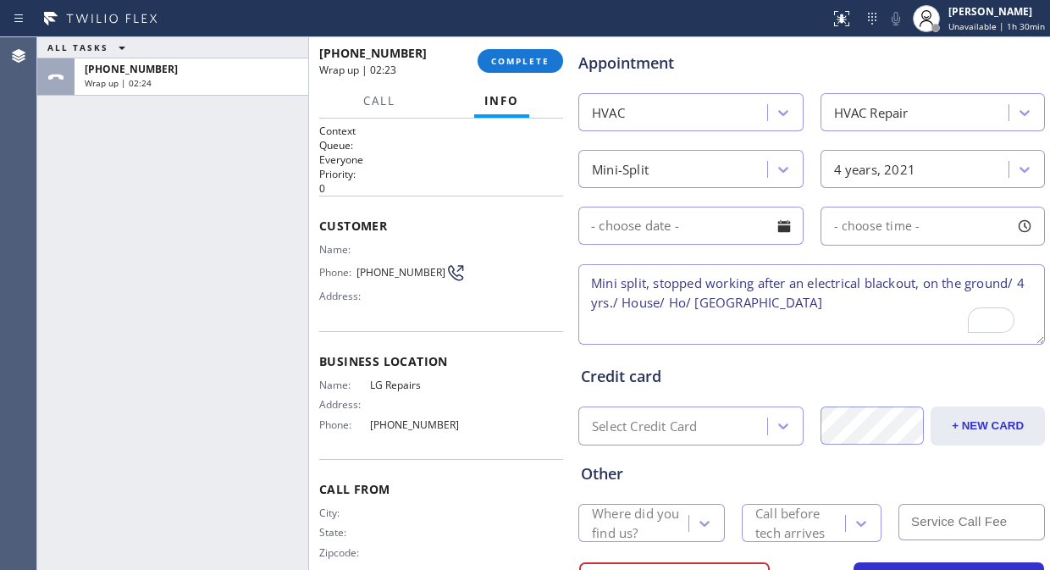
type textarea "Mini split, stopped working after an electrical blackout, on the ground/ 4 yrs.…"
click at [654, 512] on div "Where did you find us?" at bounding box center [639, 523] width 95 height 39
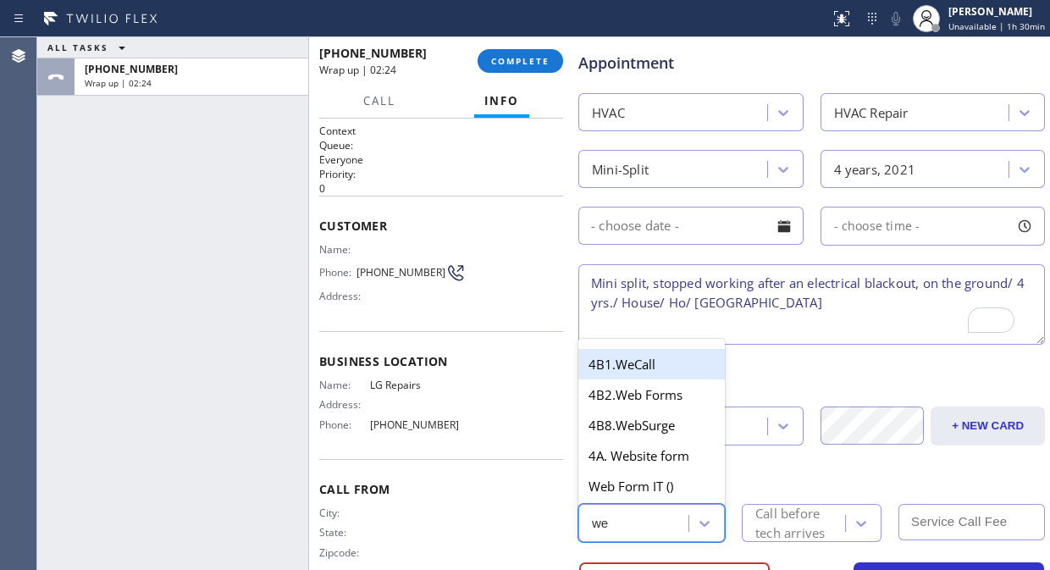
type input "web"
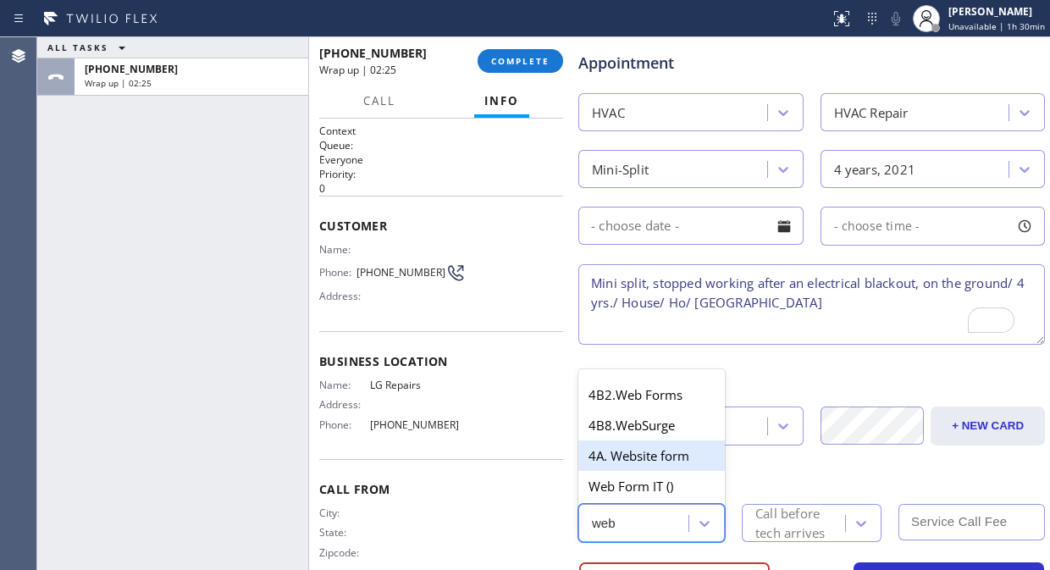
click at [649, 455] on div "4A. Website form" at bounding box center [651, 455] width 146 height 30
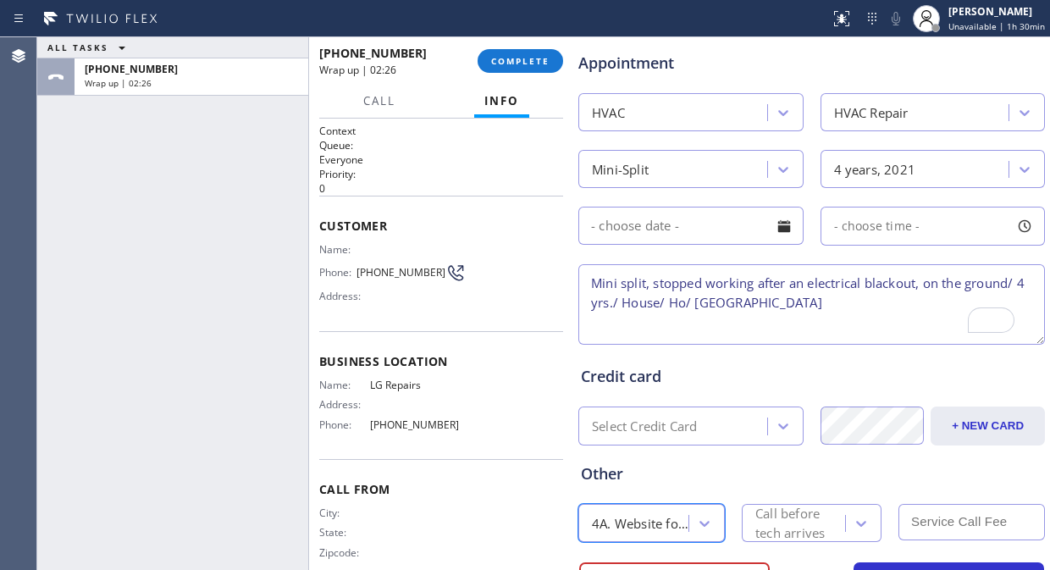
click at [776, 512] on div "Call before tech arrives" at bounding box center [799, 523] width 88 height 39
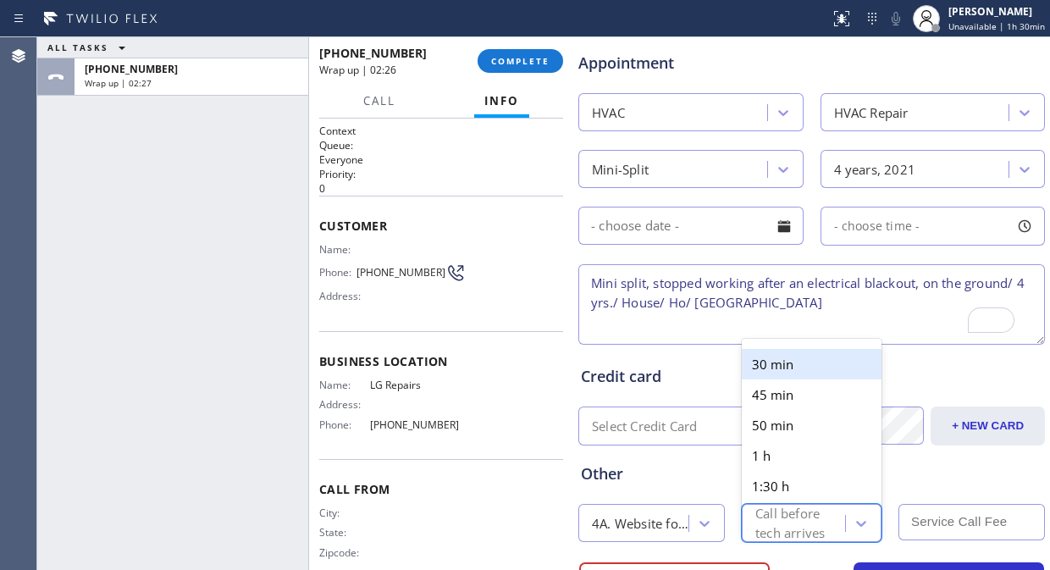
drag, startPoint x: 771, startPoint y: 367, endPoint x: 809, endPoint y: 337, distance: 48.3
click at [772, 367] on div "30 min" at bounding box center [812, 364] width 140 height 30
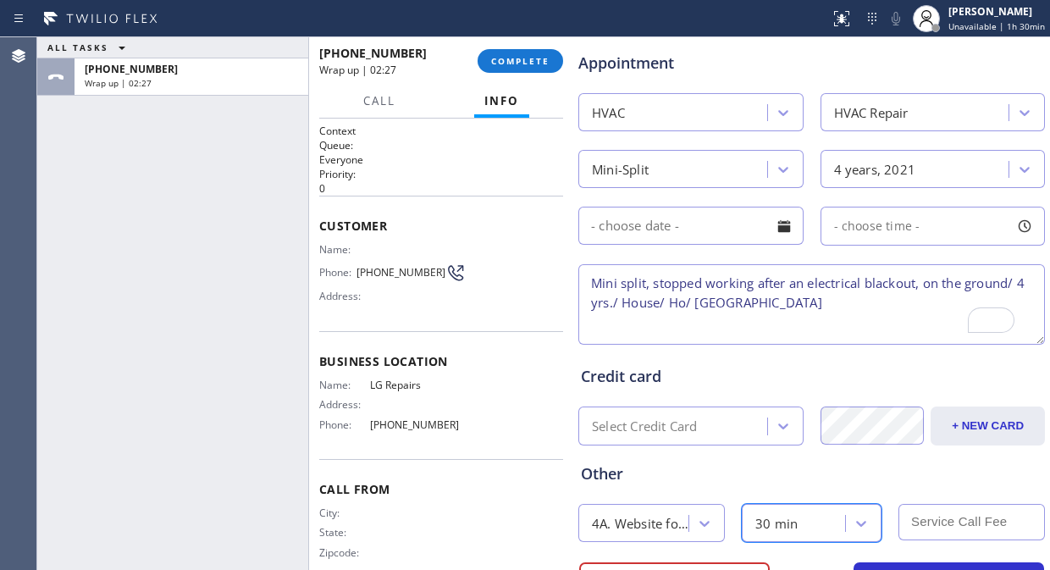
click at [848, 309] on textarea "Mini split, stopped working after an electrical blackout, on the ground/ 4 yrs.…" at bounding box center [811, 304] width 466 height 80
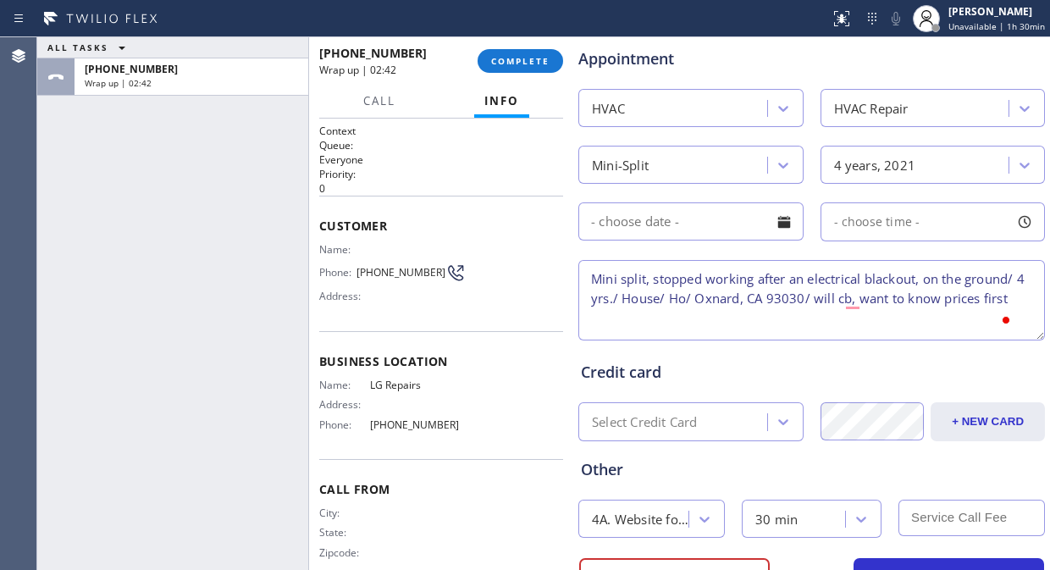
scroll to position [742, 0]
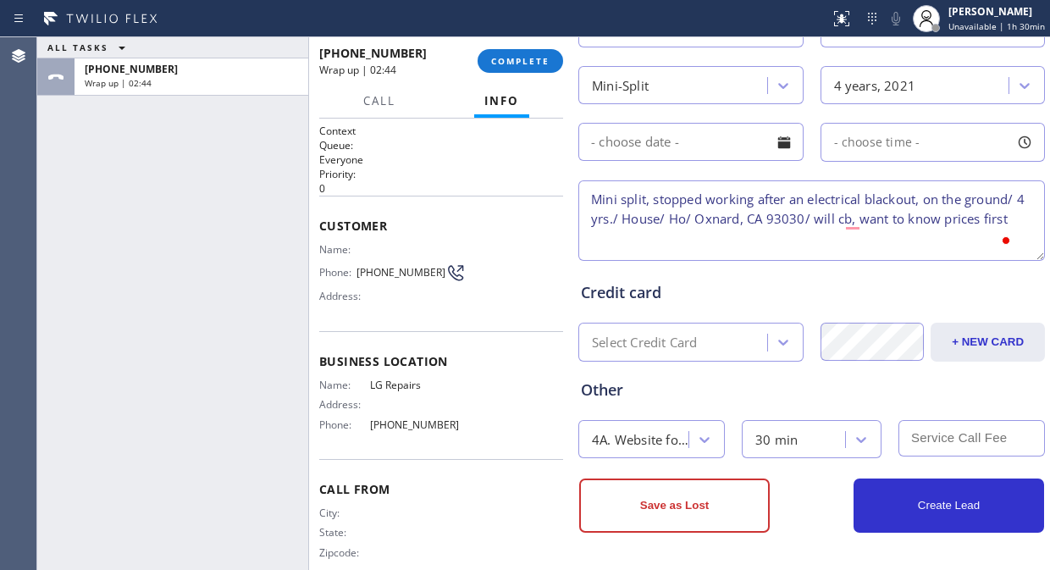
click at [704, 251] on textarea "Mini split, stopped working after an electrical blackout, on the ground/ 4 yrs.…" at bounding box center [811, 220] width 466 height 80
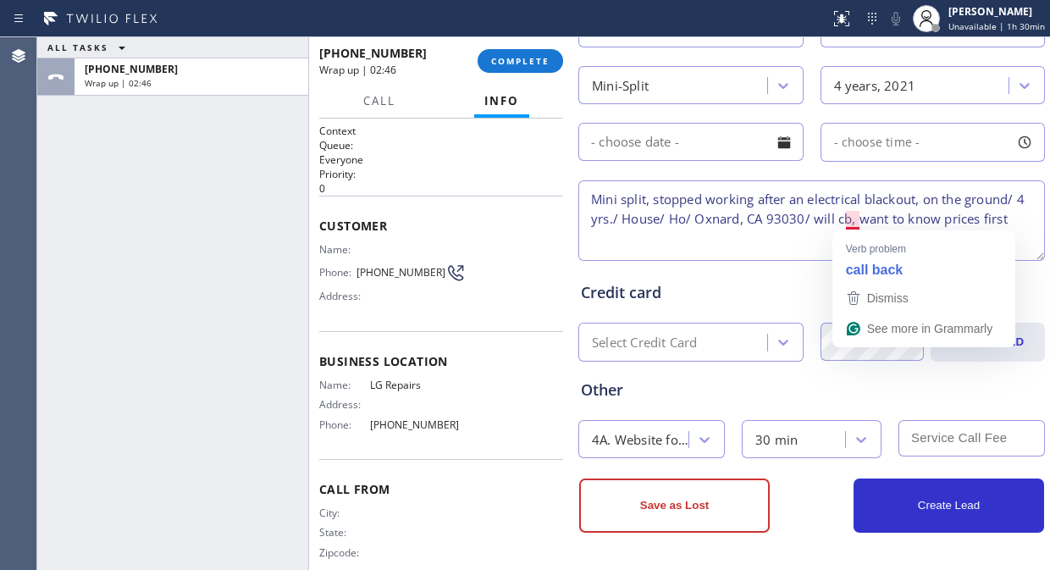
click at [802, 238] on textarea "Mini split, stopped working after an electrical blackout, on the ground/ 4 yrs.…" at bounding box center [811, 220] width 466 height 80
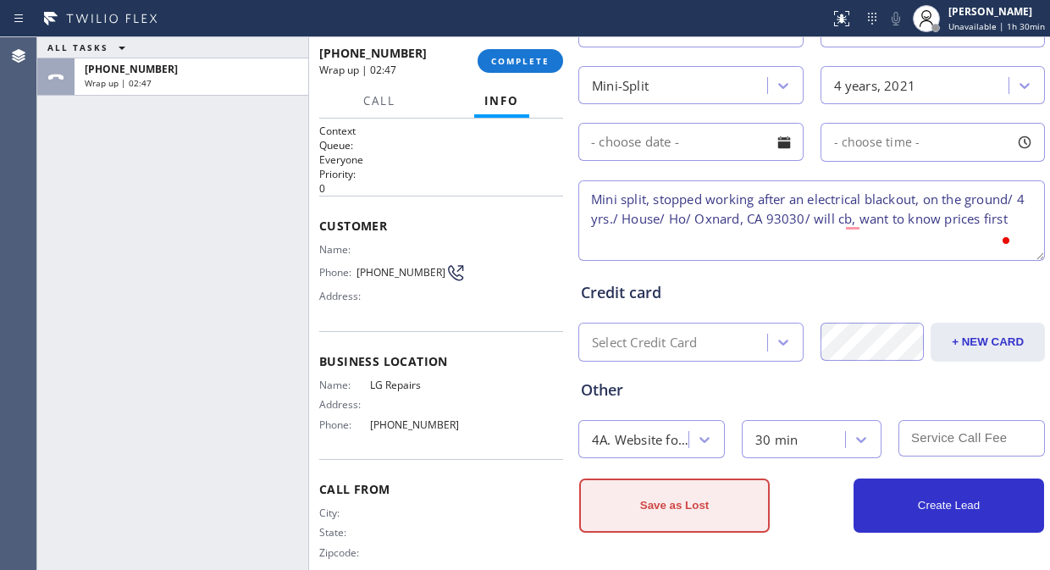
type textarea "Mini split, stopped working after an electrical blackout, on the ground/ 4 yrs.…"
click at [649, 488] on button "Save as Lost" at bounding box center [674, 505] width 190 height 54
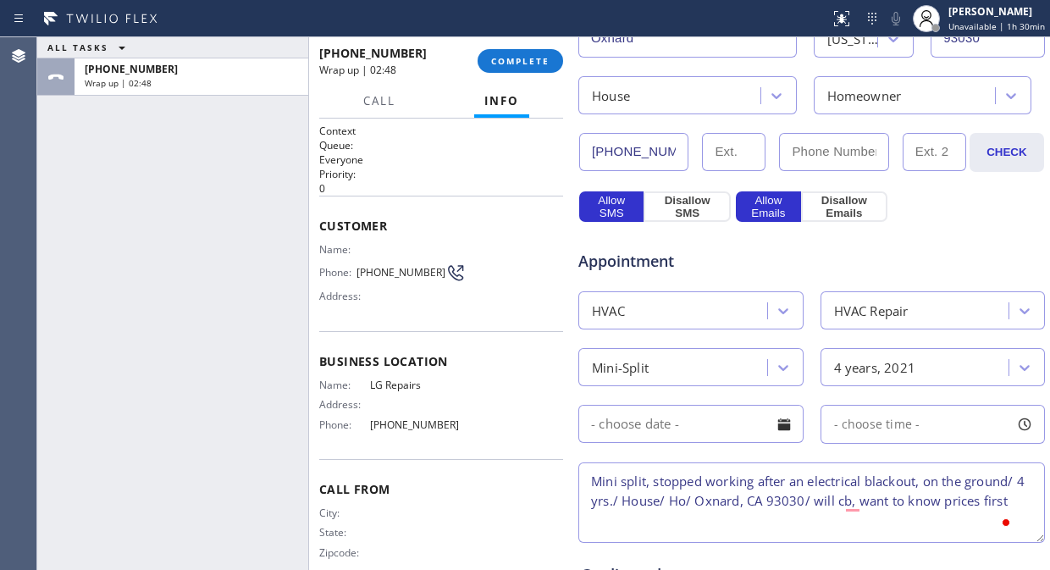
scroll to position [409, 0]
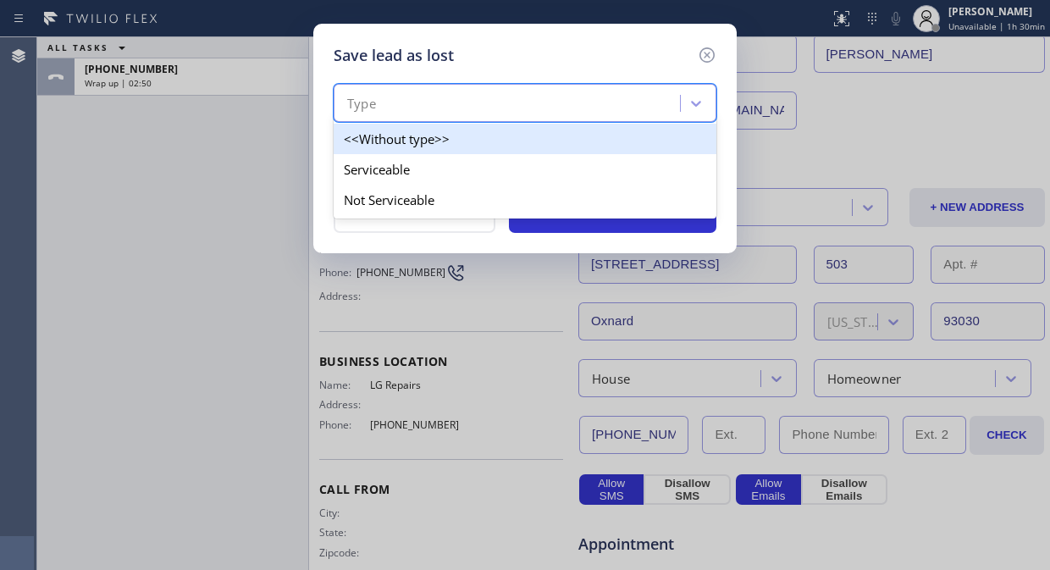
click at [488, 102] on div "Type" at bounding box center [509, 104] width 341 height 30
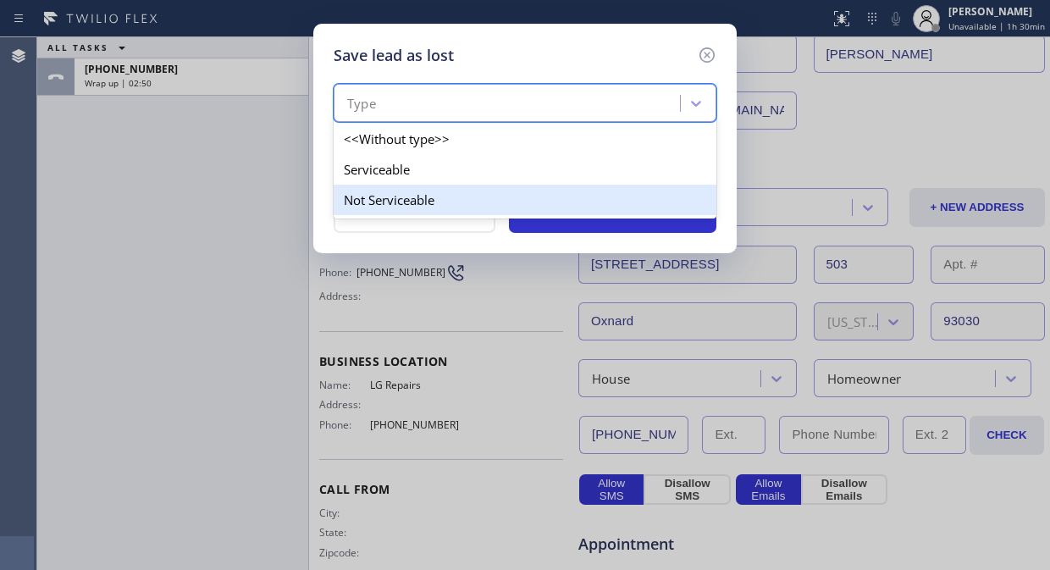
click at [426, 204] on div "Not Serviceable" at bounding box center [525, 200] width 383 height 30
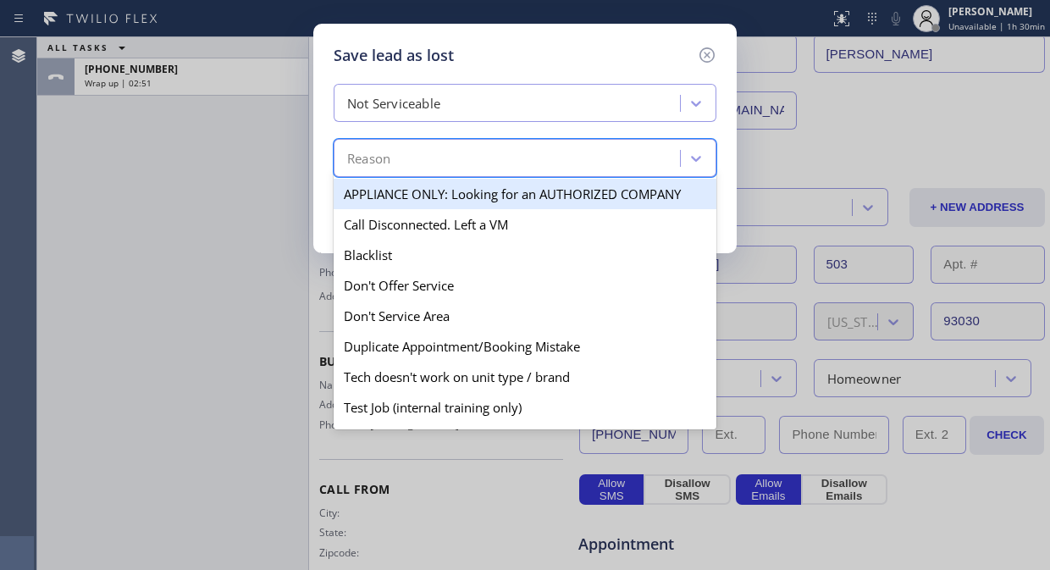
click at [453, 157] on div "Reason" at bounding box center [509, 159] width 341 height 30
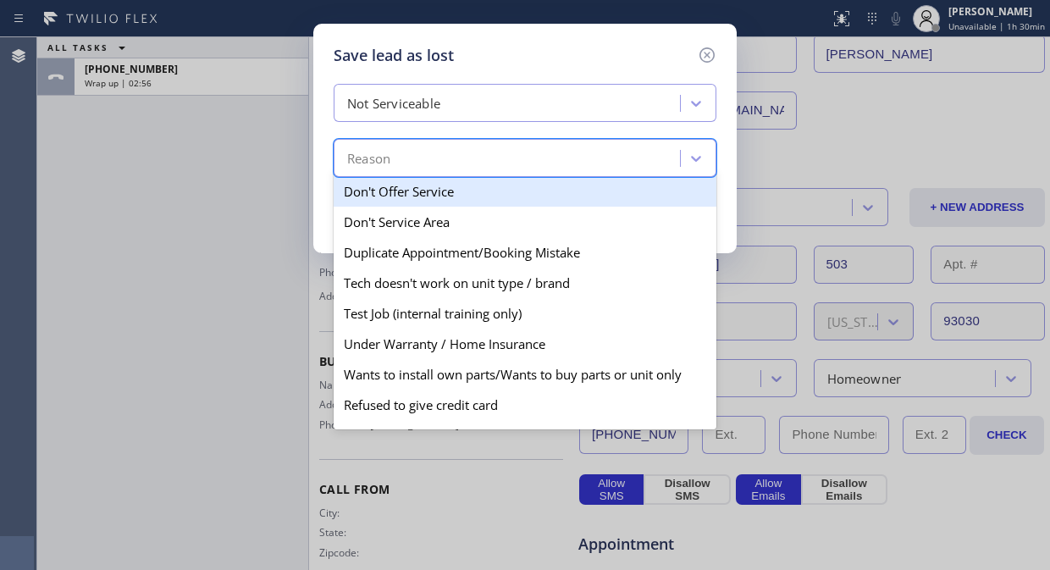
click at [495, 97] on div "Not Serviceable" at bounding box center [509, 104] width 341 height 30
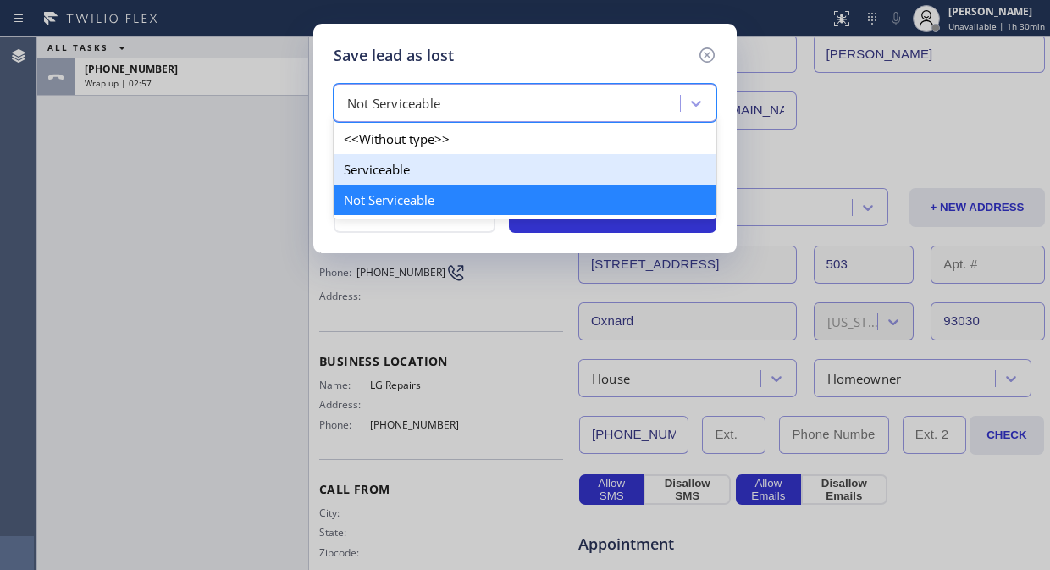
click at [444, 178] on div "Serviceable" at bounding box center [525, 169] width 383 height 30
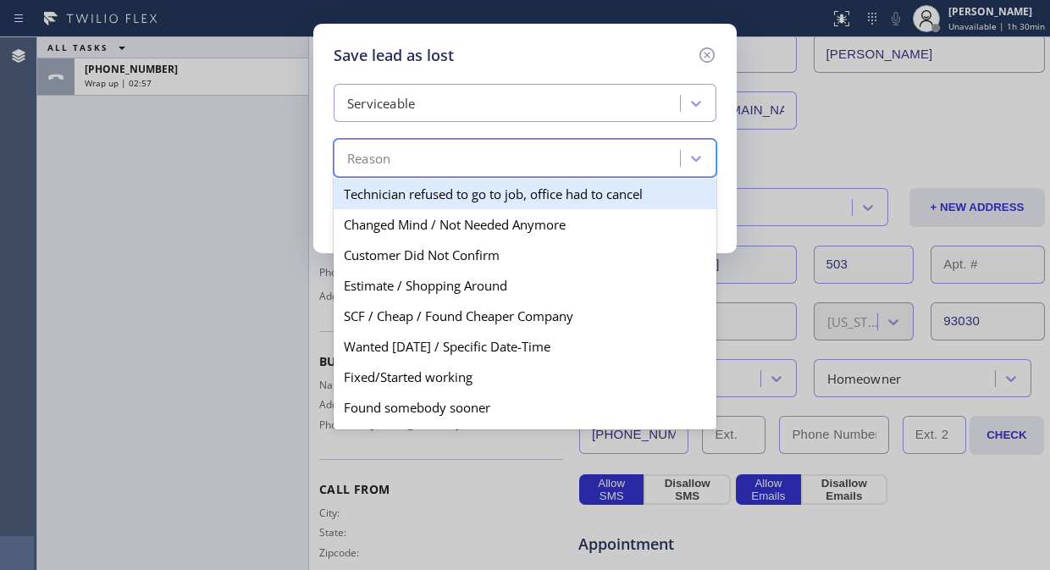
click at [457, 161] on div "Reason" at bounding box center [509, 159] width 341 height 30
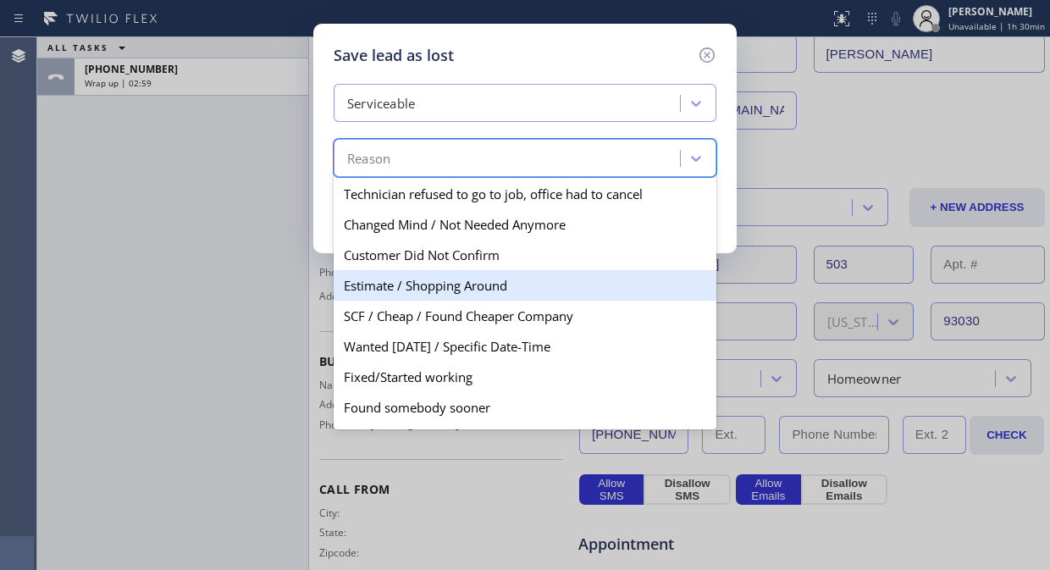
click at [460, 273] on div "Estimate / Shopping Around" at bounding box center [525, 285] width 383 height 30
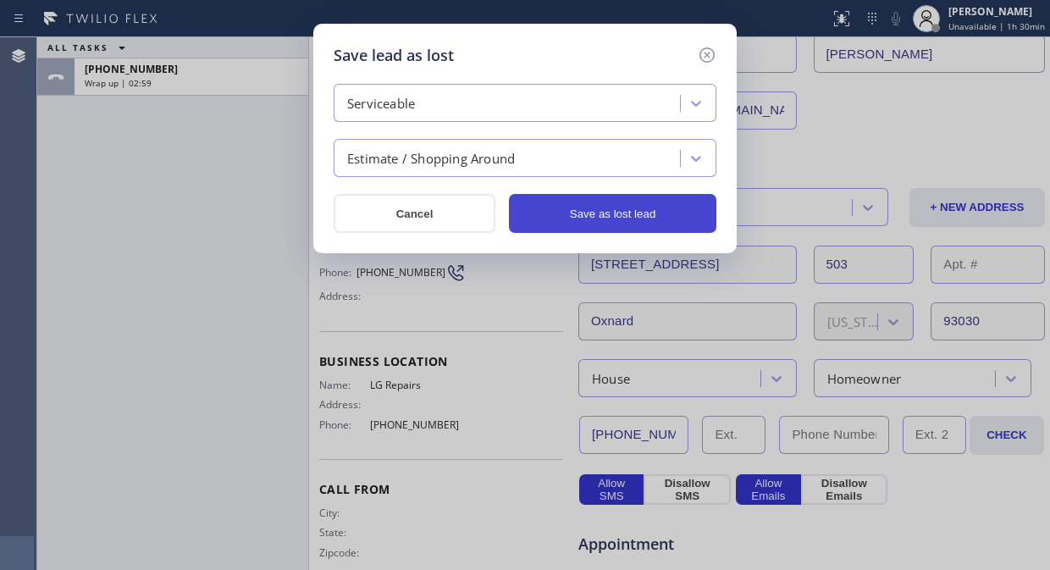
click at [653, 214] on button "Save as lost lead" at bounding box center [612, 213] width 207 height 39
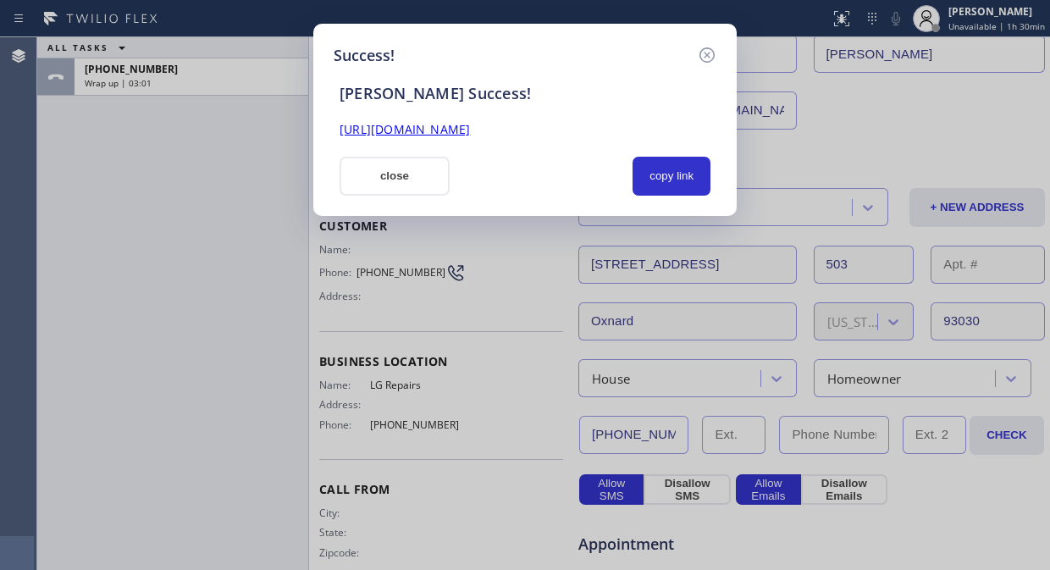
click at [470, 125] on link "https://erp.apollosoft.co/customer/758859#portlet_lead" at bounding box center [404, 129] width 130 height 16
click at [391, 181] on button "close" at bounding box center [394, 176] width 110 height 39
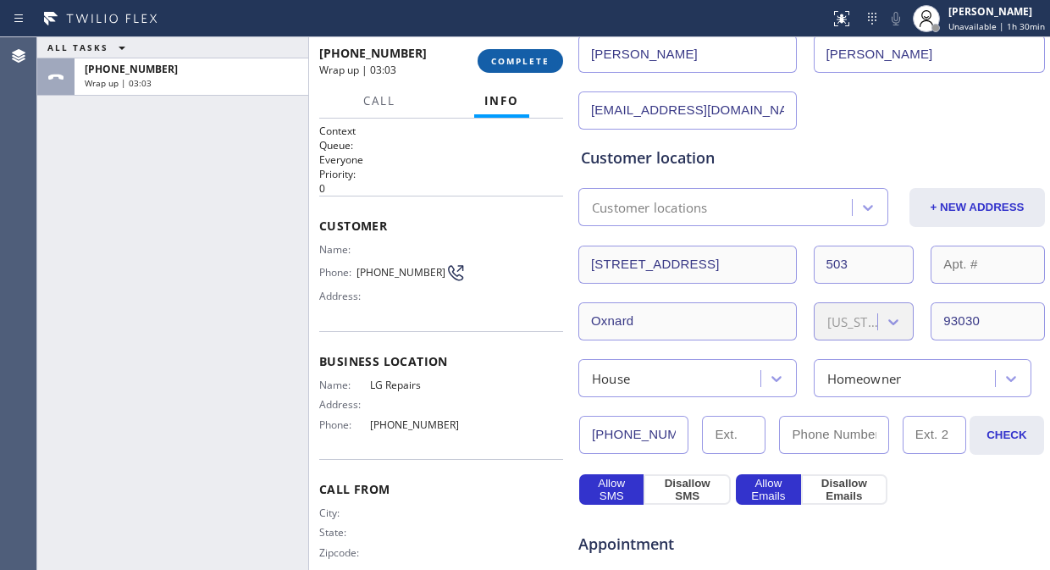
click at [492, 56] on span "COMPLETE" at bounding box center [520, 61] width 58 height 12
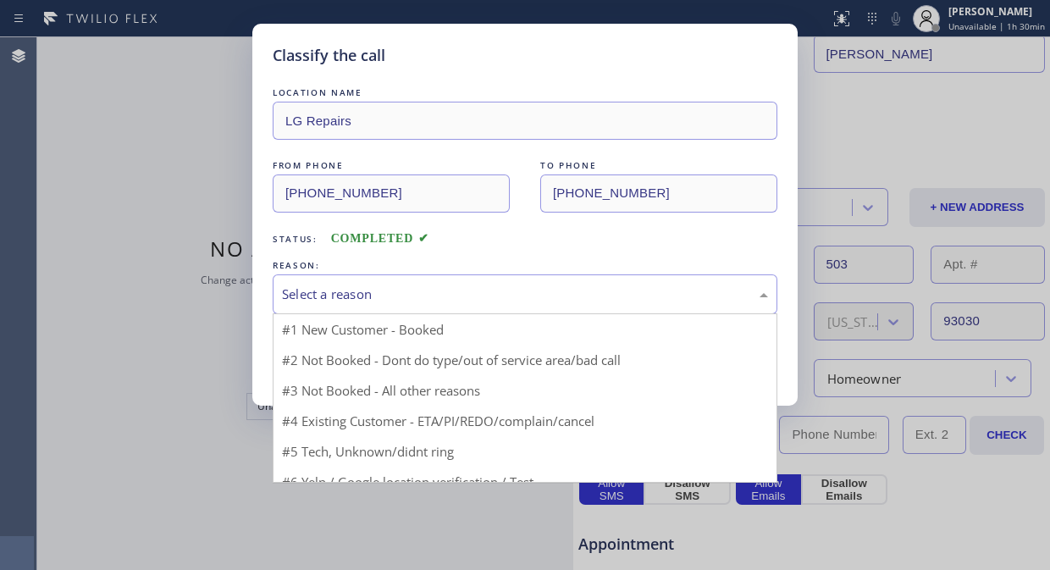
click at [444, 310] on div "Select a reason" at bounding box center [525, 294] width 505 height 40
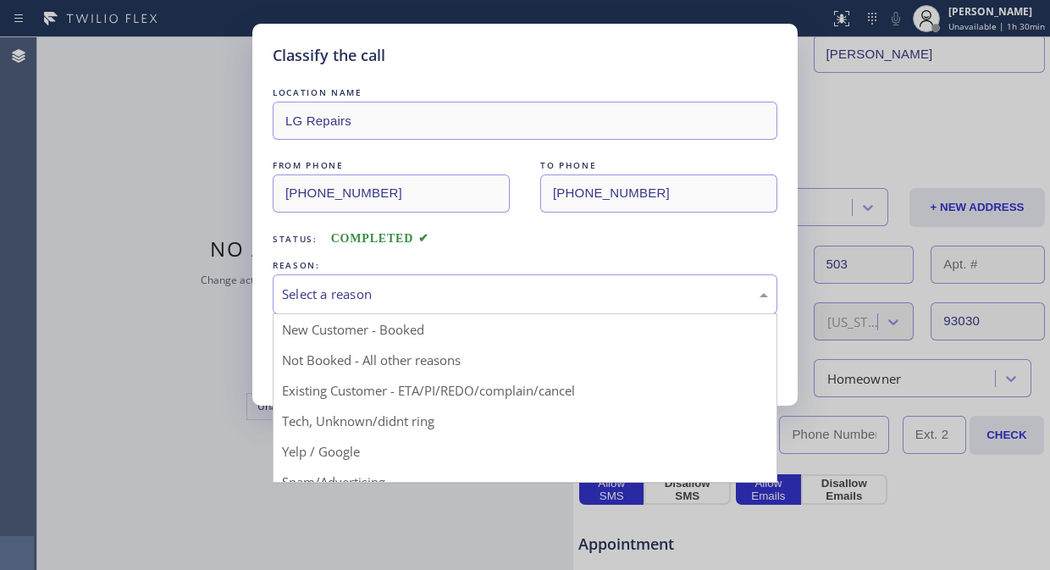
drag, startPoint x: 426, startPoint y: 354, endPoint x: 360, endPoint y: 354, distance: 66.0
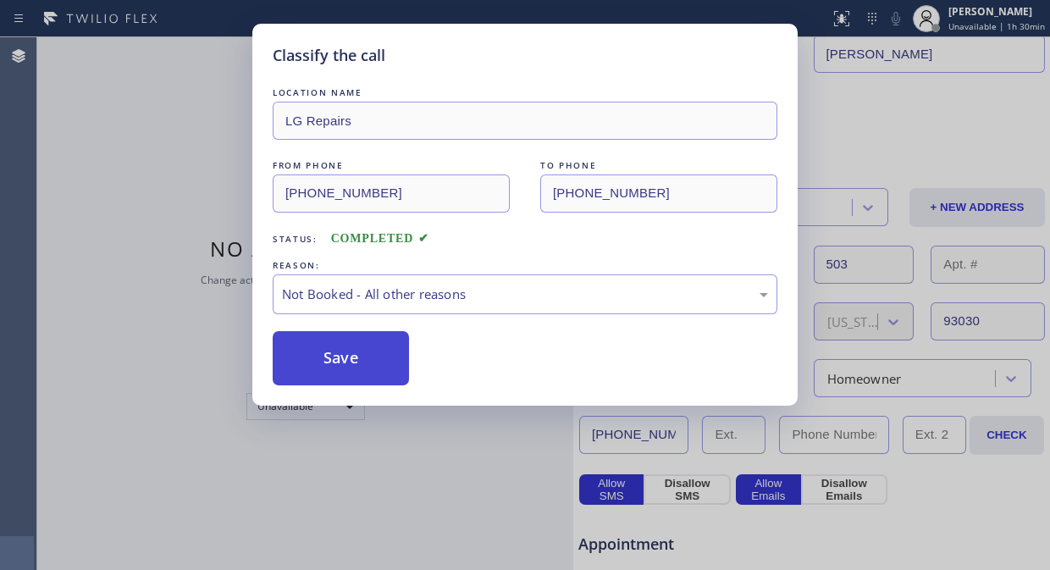
click at [350, 354] on button "Save" at bounding box center [341, 358] width 136 height 54
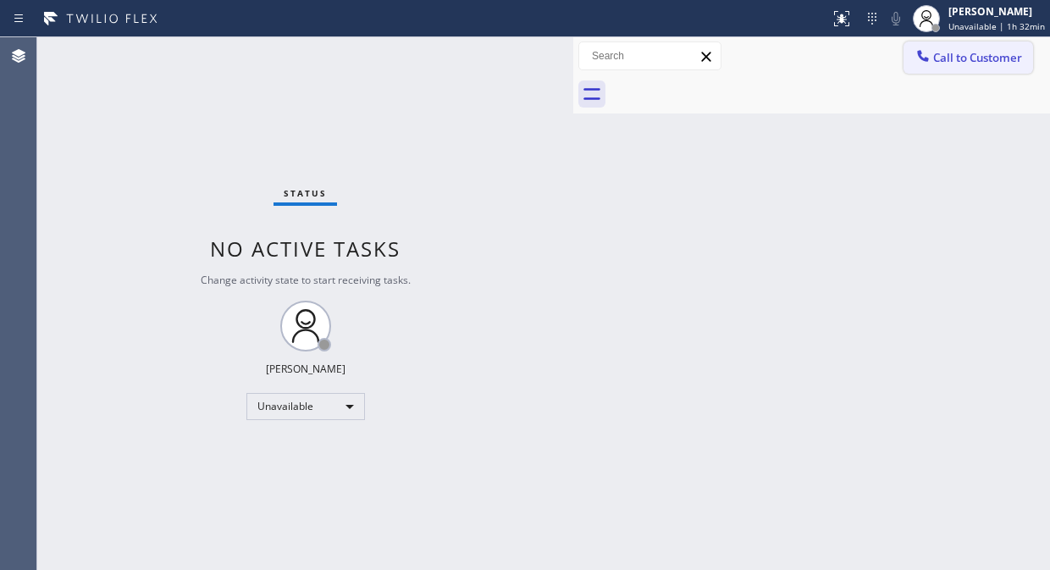
click at [944, 72] on button "Call to Customer" at bounding box center [968, 57] width 130 height 32
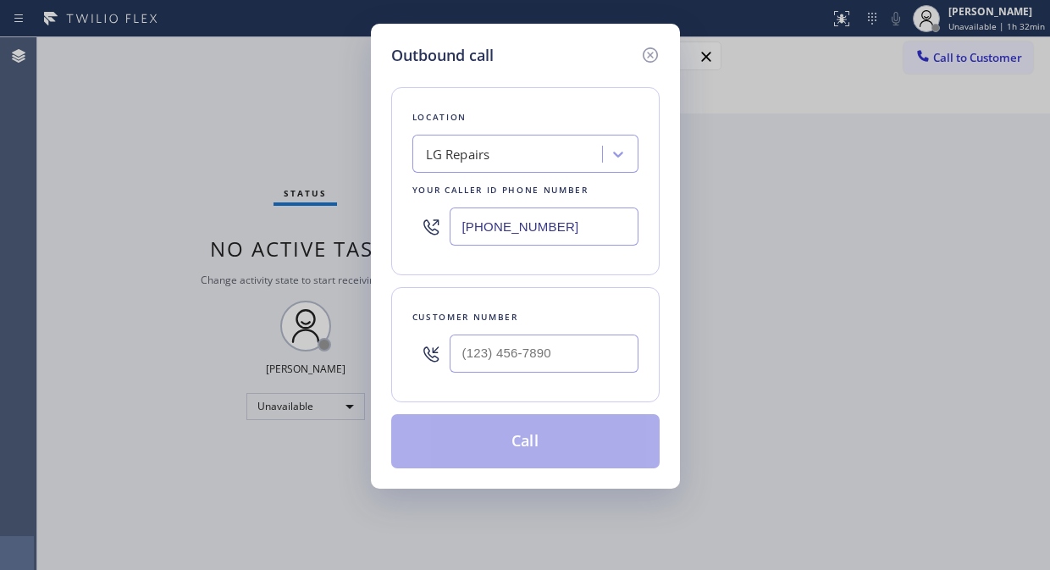
click at [450, 227] on input "[PHONE_NUMBER]" at bounding box center [544, 226] width 189 height 38
paste input "55) 340-1313"
type input "[PHONE_NUMBER]"
click at [169, 141] on div "Outbound call Location Sub Zero Appliance Repair Your caller id phone number (8…" at bounding box center [525, 285] width 1050 height 570
click at [454, 348] on input "(___) ___-____" at bounding box center [544, 353] width 189 height 38
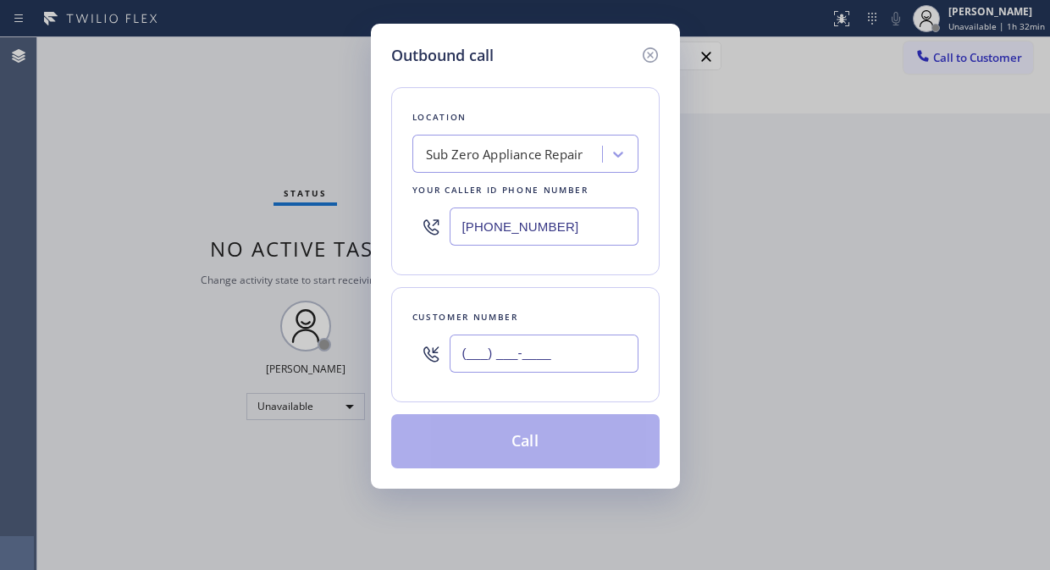
paste input "206) 915-2774"
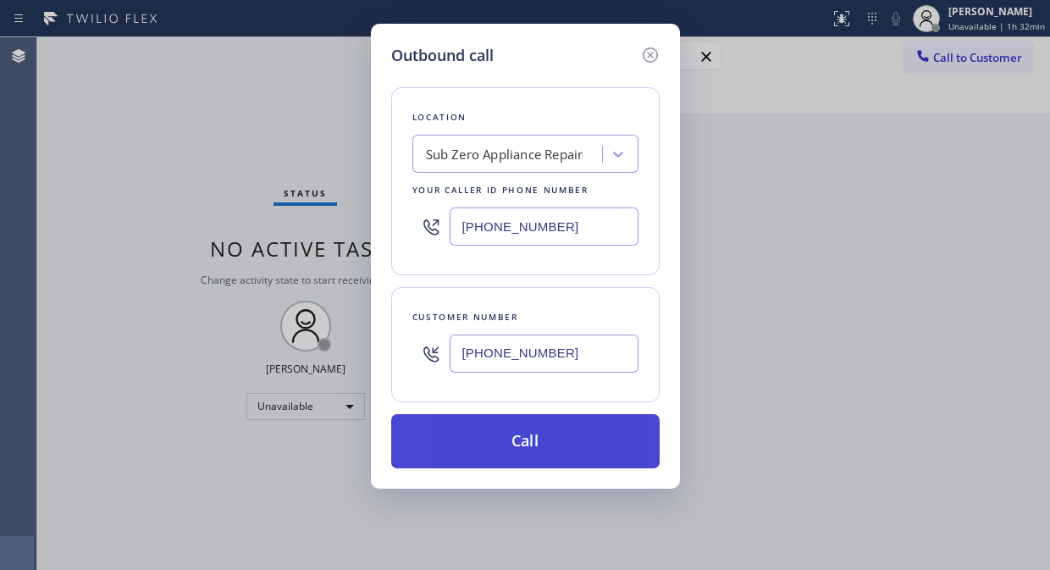
type input "[PHONE_NUMBER]"
click at [569, 454] on button "Call" at bounding box center [525, 441] width 268 height 54
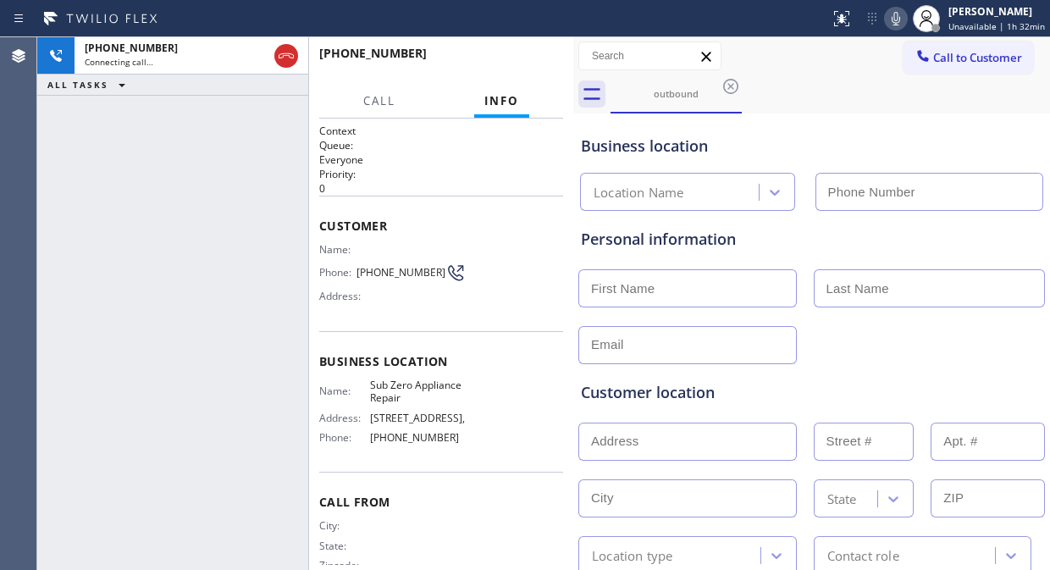
type input "[PHONE_NUMBER]"
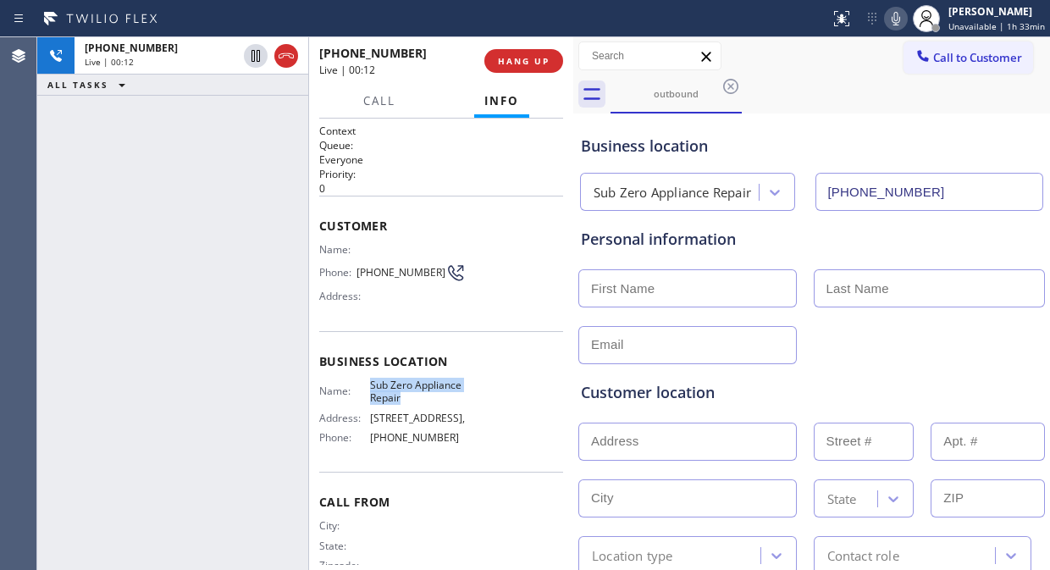
drag, startPoint x: 452, startPoint y: 393, endPoint x: 366, endPoint y: 377, distance: 87.8
click at [366, 378] on div "Name: Sub Zero Appliance Repair" at bounding box center [392, 391] width 146 height 26
copy span "Sub Zero Appliance Repair"
click at [150, 167] on div "+12069152774 Live | 00:49 ALL TASKS ALL TASKS ACTIVE TASKS TASKS IN WRAP UP" at bounding box center [172, 303] width 271 height 533
click at [521, 68] on button "HANG UP" at bounding box center [523, 61] width 79 height 24
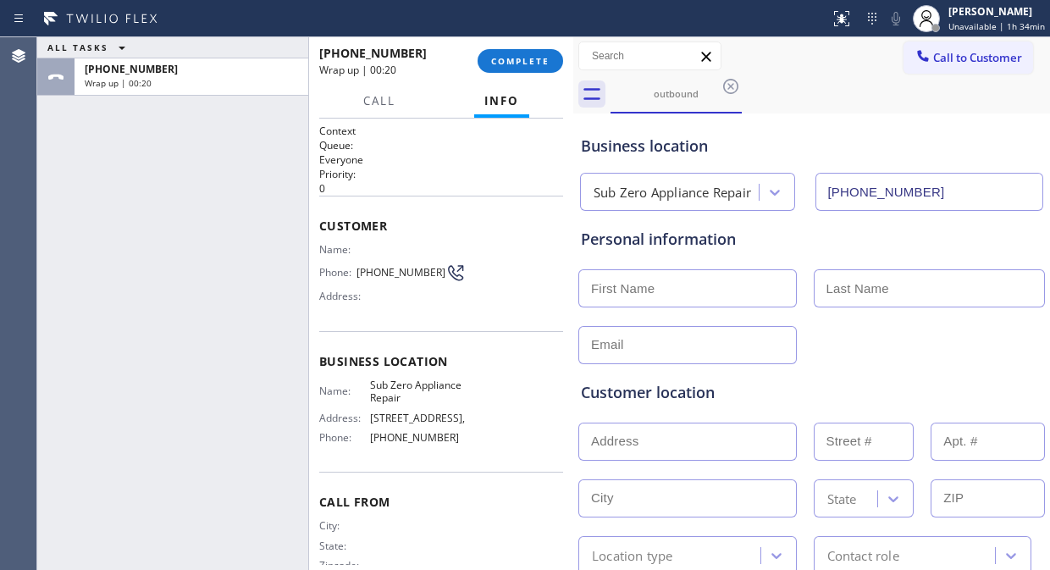
click at [123, 146] on div "ALL TASKS ALL TASKS ACTIVE TASKS TASKS IN WRAP UP +12069152774 Wrap up | 00:20" at bounding box center [172, 303] width 271 height 533
click at [502, 58] on span "COMPLETE" at bounding box center [520, 61] width 58 height 12
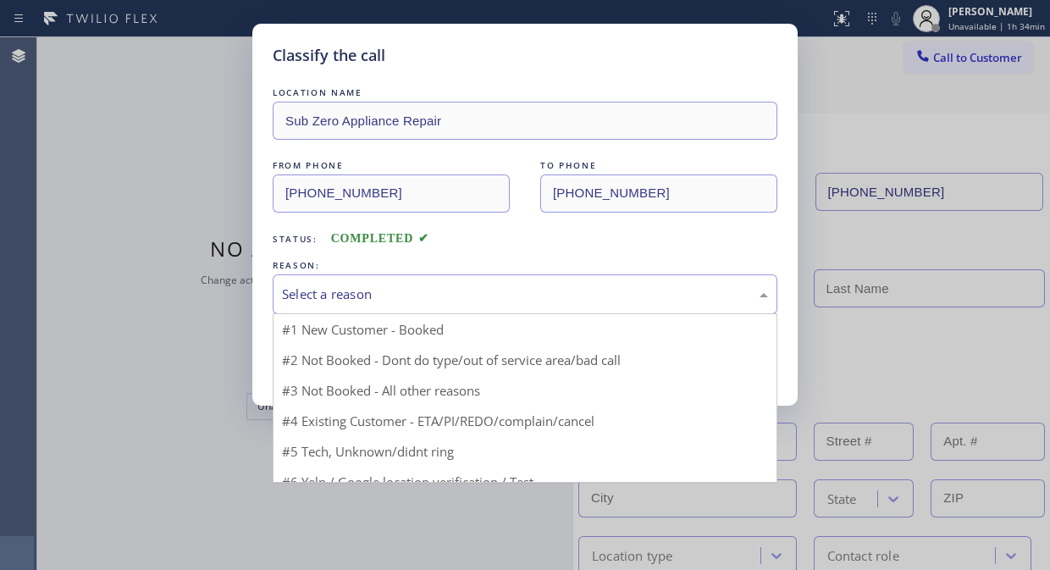
click at [514, 305] on div "Select a reason" at bounding box center [525, 294] width 505 height 40
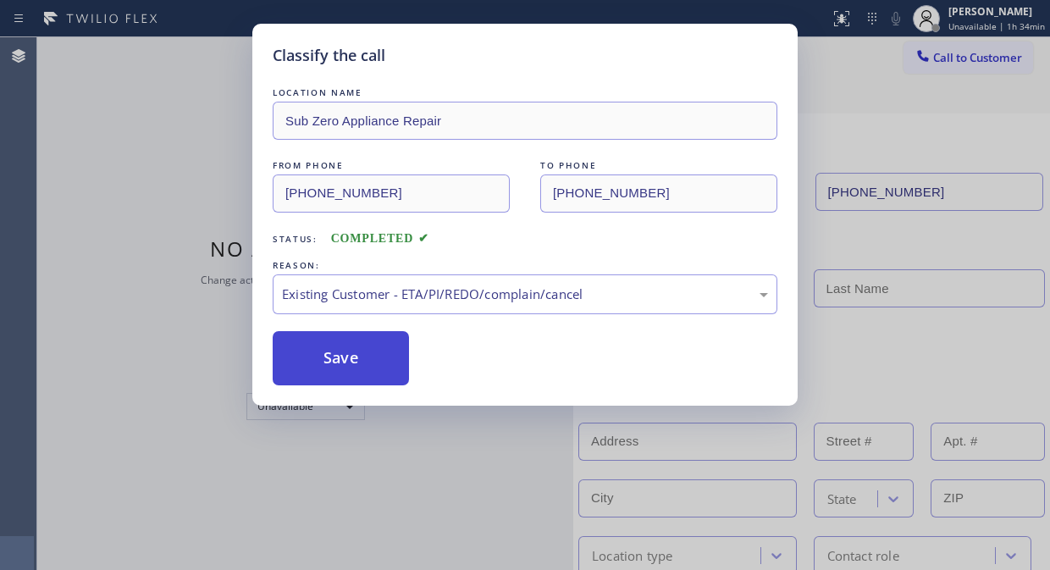
click at [385, 371] on button "Save" at bounding box center [341, 358] width 136 height 54
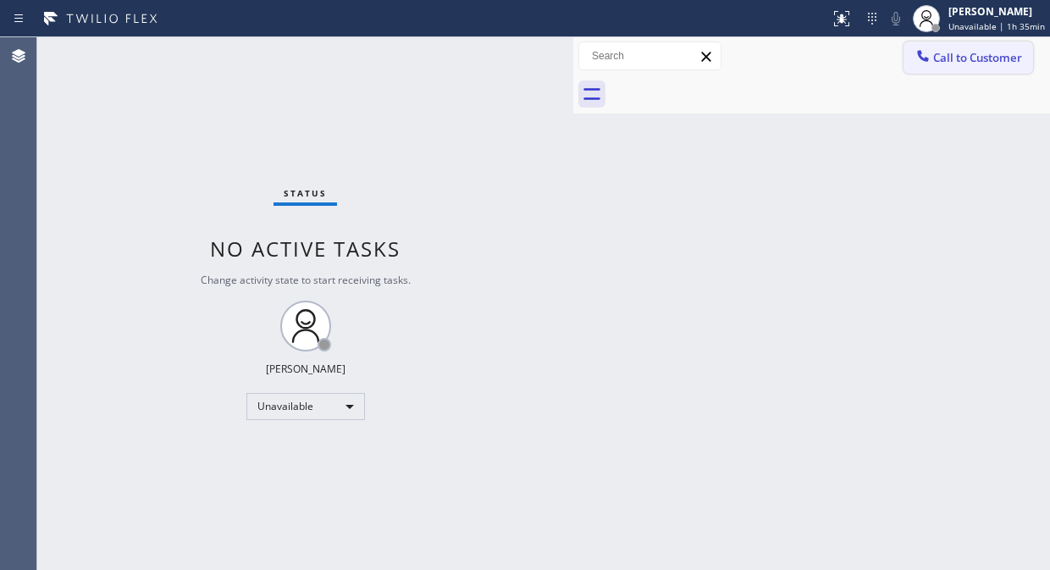
click at [944, 65] on button "Call to Customer" at bounding box center [968, 57] width 130 height 32
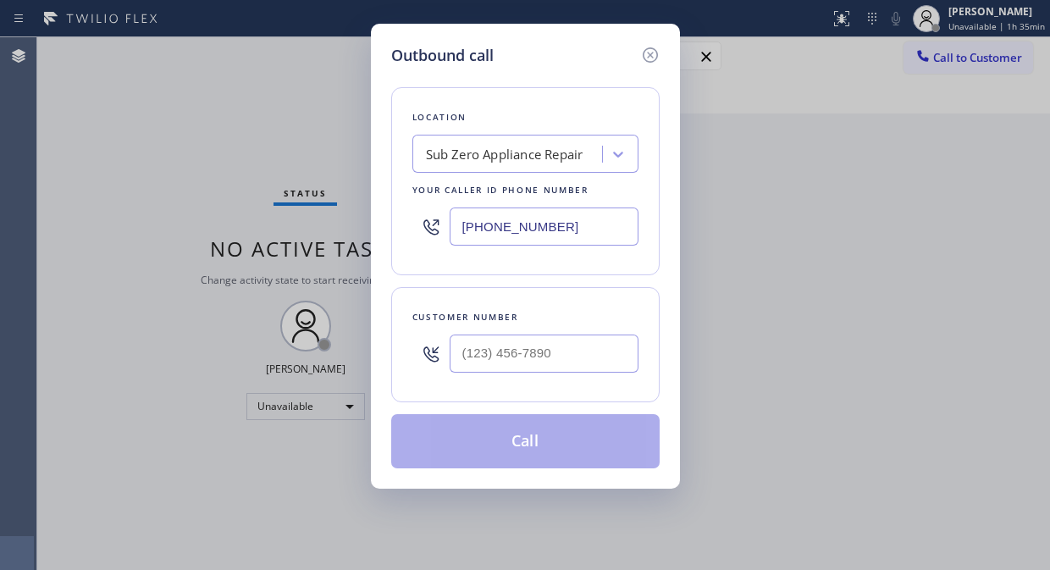
click at [451, 238] on input "[PHONE_NUMBER]" at bounding box center [544, 226] width 189 height 38
paste input "347) 284-6179"
type input "(347) 284-6179"
click at [154, 147] on div "Outbound call Location Repair Twist of New York Your caller id phone number (34…" at bounding box center [525, 285] width 1050 height 570
click at [451, 358] on input "(___) ___-____" at bounding box center [544, 353] width 189 height 38
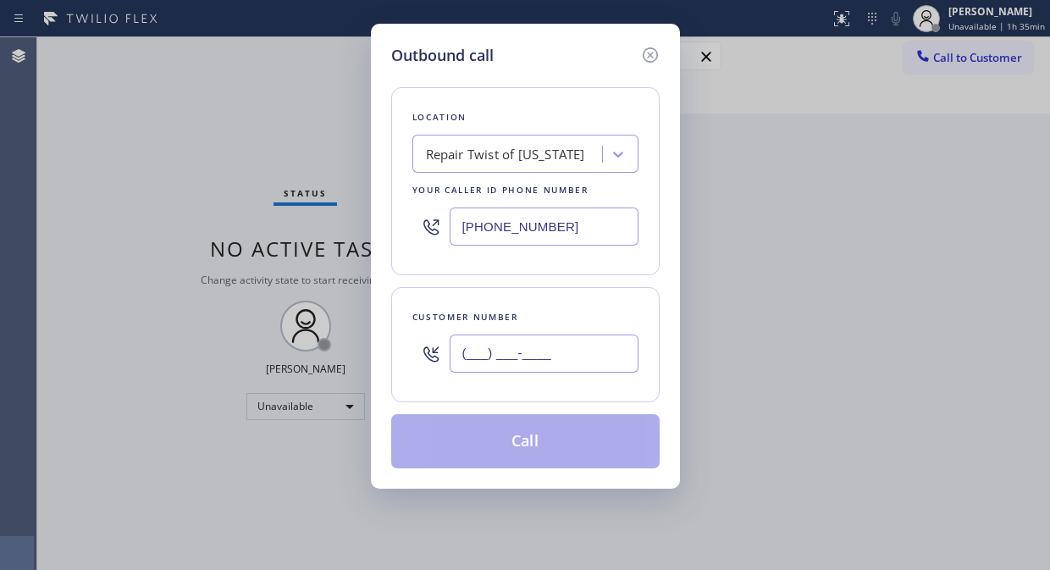
paste input "917) 749-6604"
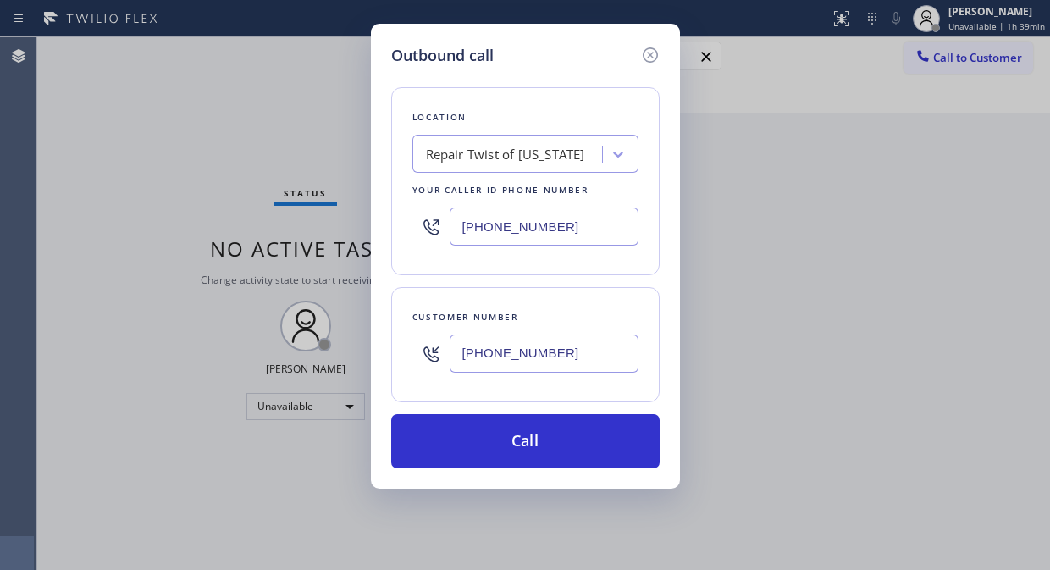
type input "(917) 749-6604"
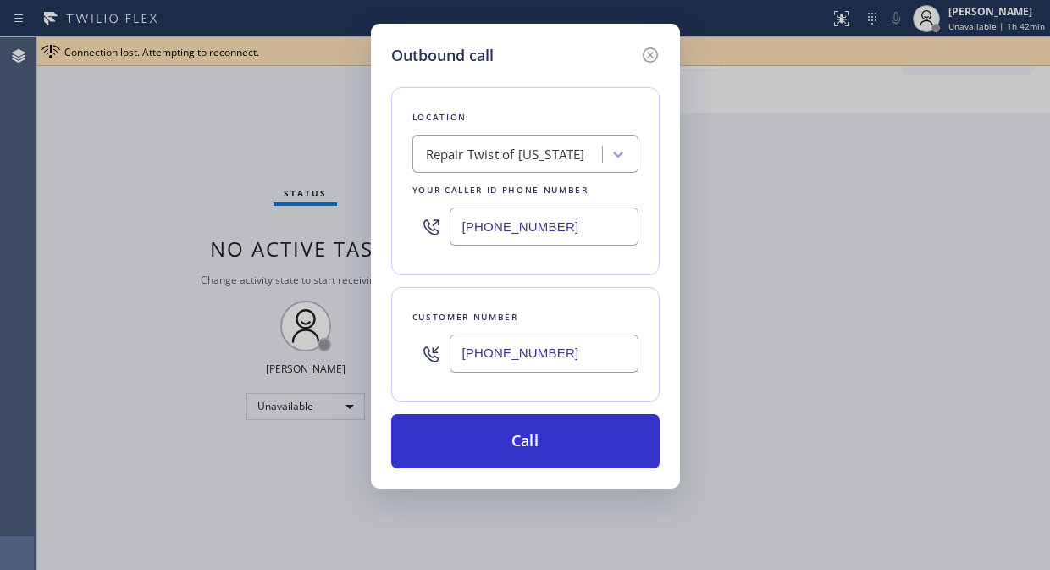
drag, startPoint x: 161, startPoint y: 140, endPoint x: 209, endPoint y: 127, distance: 49.9
click at [159, 139] on div "Outbound call Location Repair Twist of New York Your caller id phone number (34…" at bounding box center [525, 285] width 1050 height 570
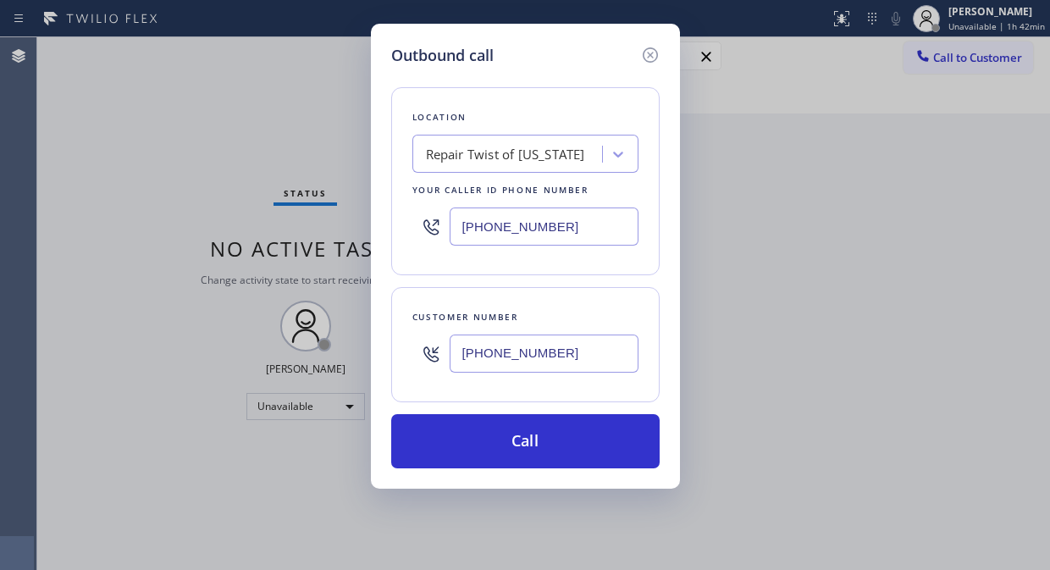
drag, startPoint x: 89, startPoint y: 161, endPoint x: 295, endPoint y: 293, distance: 244.5
click at [89, 161] on div "Outbound call Location Repair Twist of New York Your caller id phone number (34…" at bounding box center [525, 285] width 1050 height 570
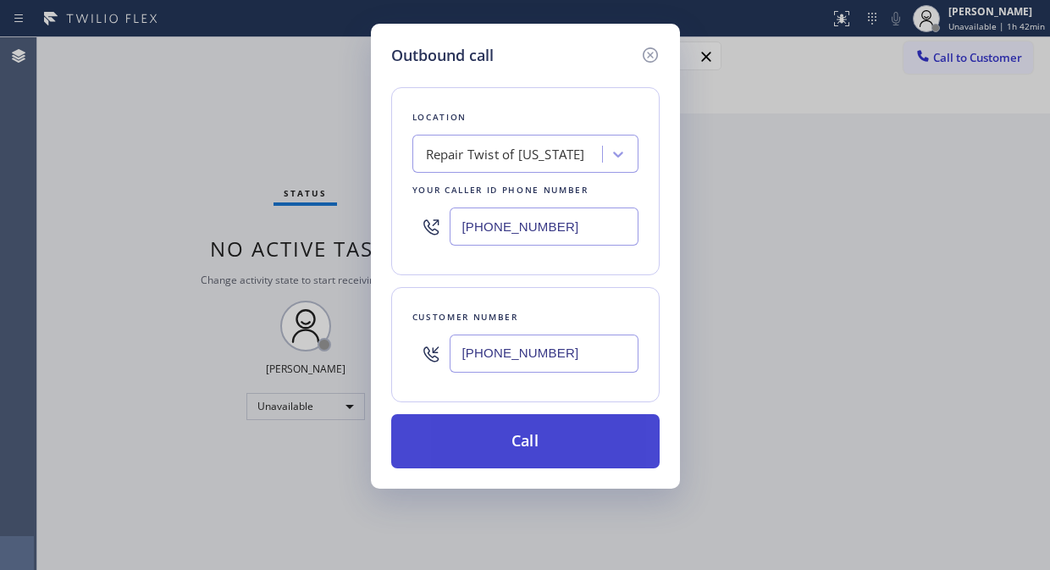
click at [501, 439] on button "Call" at bounding box center [525, 441] width 268 height 54
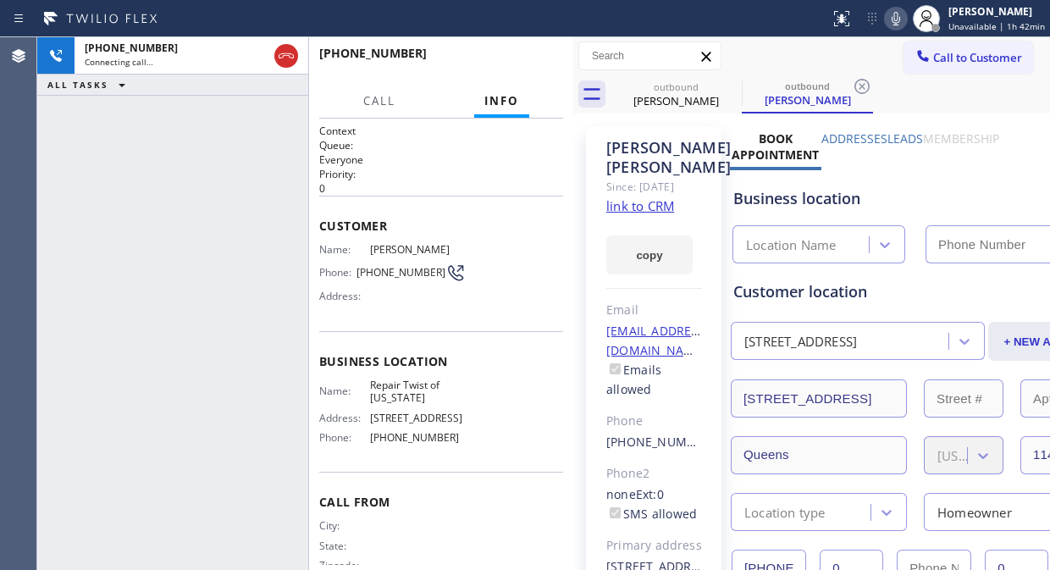
click at [661, 214] on link "link to CRM" at bounding box center [640, 205] width 68 height 17
type input "(347) 284-6179"
drag, startPoint x: 284, startPoint y: 59, endPoint x: 239, endPoint y: 4, distance: 71.5
click at [285, 59] on icon at bounding box center [286, 56] width 20 height 20
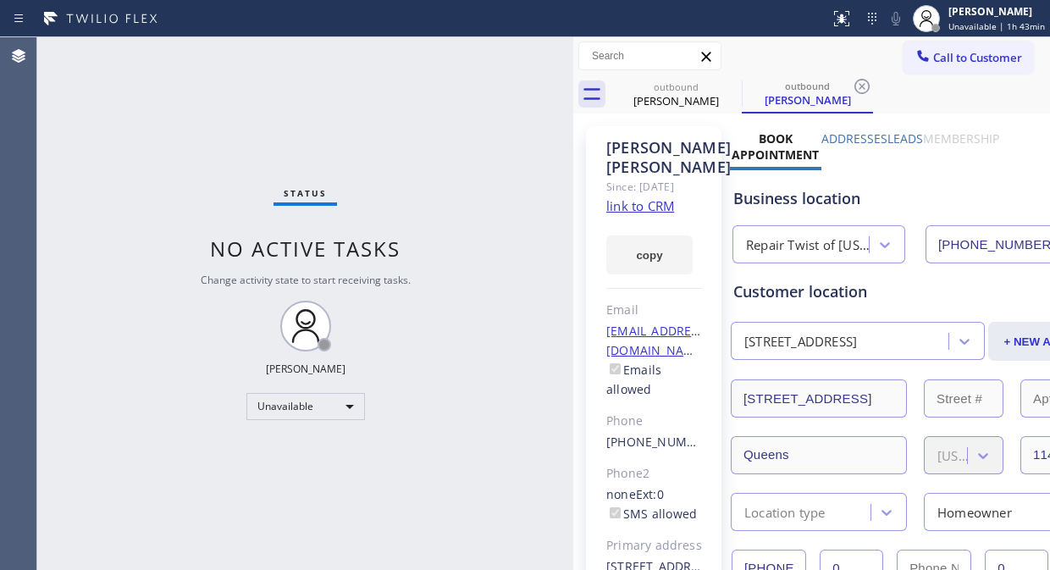
click at [157, 135] on div "Status No active tasks Change activity state to start receiving tasks. [PERSON_…" at bounding box center [305, 303] width 536 height 533
drag, startPoint x: 937, startPoint y: 55, endPoint x: 842, endPoint y: 98, distance: 104.2
click at [938, 55] on span "Call to Customer" at bounding box center [977, 57] width 89 height 15
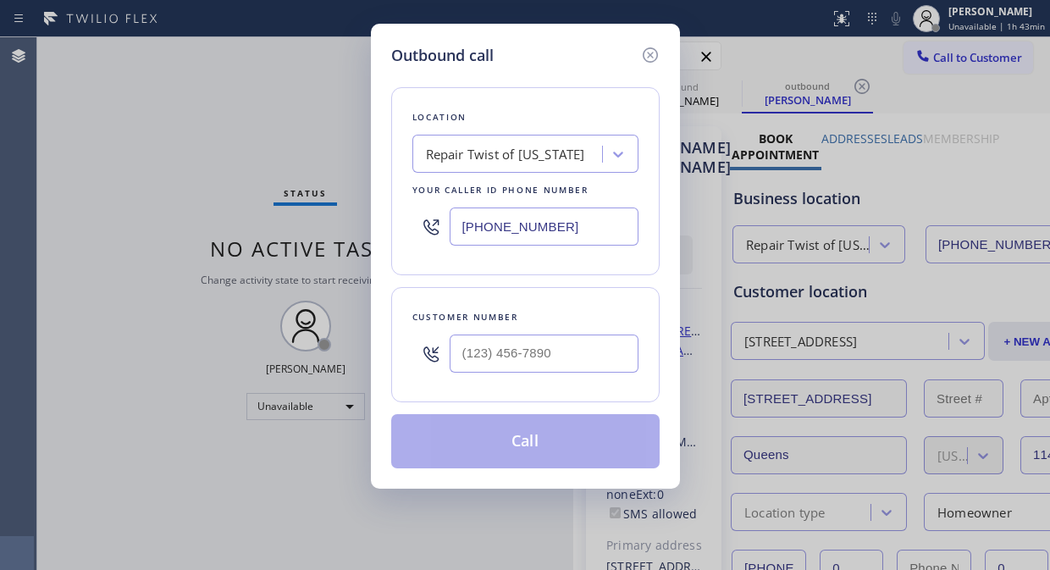
click at [455, 232] on input "(347) 284-6179" at bounding box center [544, 226] width 189 height 38
paste input "619) 432-6327"
type input "[PHONE_NUMBER]"
click at [137, 72] on div "Outbound call Location 5 Star Electric San Diego Your caller id phone number (6…" at bounding box center [525, 285] width 1050 height 570
click at [460, 357] on input "(___) ___-____" at bounding box center [544, 353] width 189 height 38
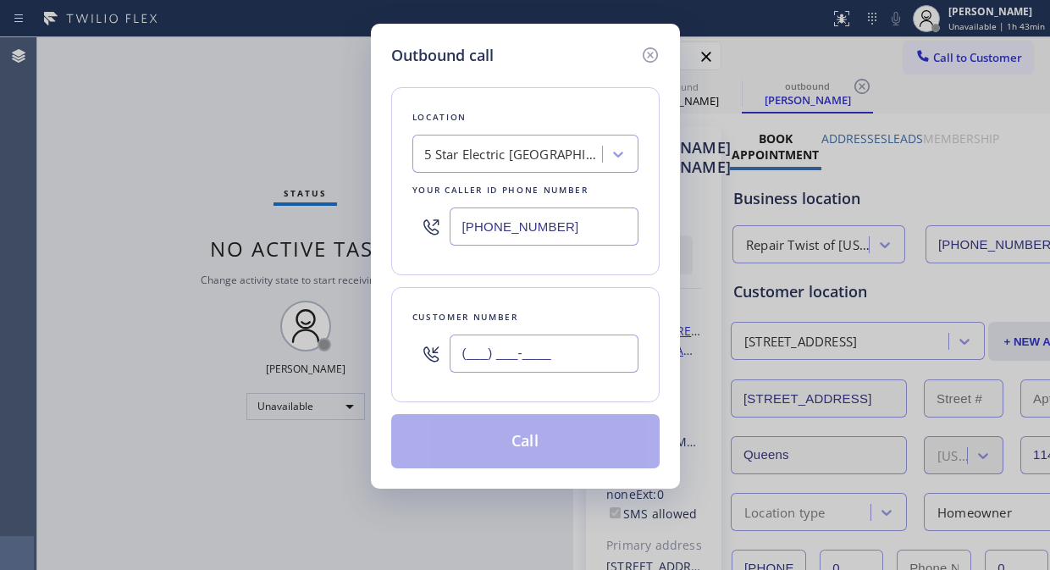
paste input "617) 721-8618"
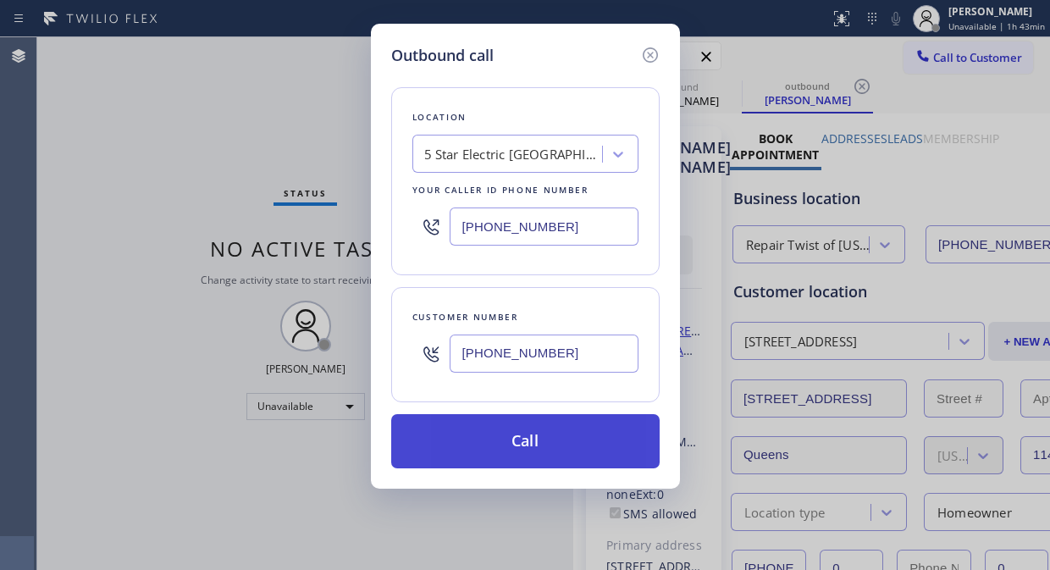
type input "[PHONE_NUMBER]"
click at [557, 449] on button "Call" at bounding box center [525, 441] width 268 height 54
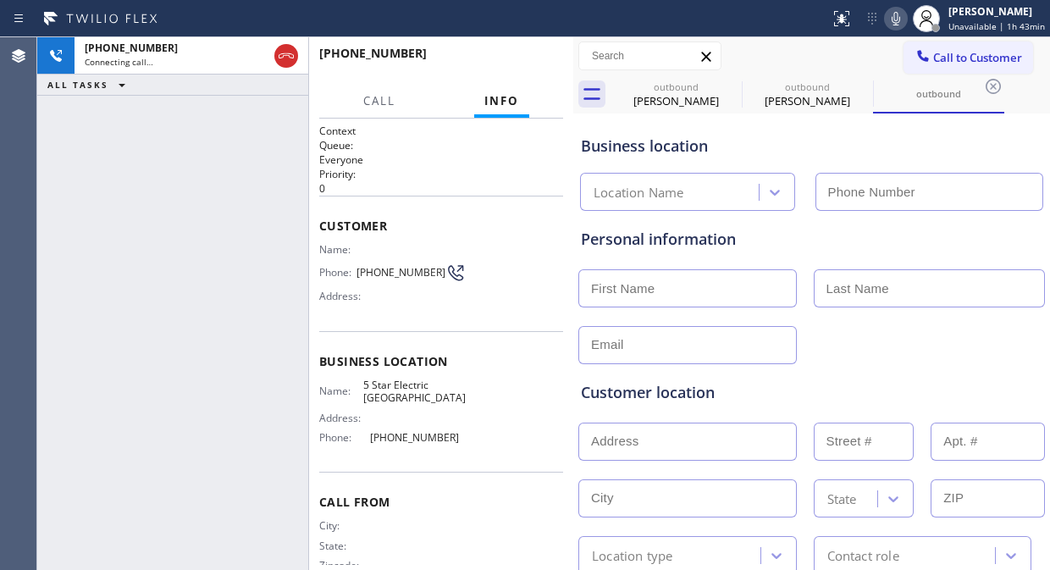
type input "[PHONE_NUMBER]"
click at [225, 208] on div "+16177218618 Live | 00:03 ALL TASKS ALL TASKS ACTIVE TASKS TASKS IN WRAP UP" at bounding box center [172, 303] width 271 height 533
click at [210, 205] on div "+16177218618 Live | 00:07 ALL TASKS ALL TASKS ACTIVE TASKS TASKS IN WRAP UP" at bounding box center [172, 303] width 271 height 533
click at [191, 207] on div "+16177218618 Live | 00:15 ALL TASKS ALL TASKS ACTIVE TASKS TASKS IN WRAP UP" at bounding box center [172, 303] width 271 height 533
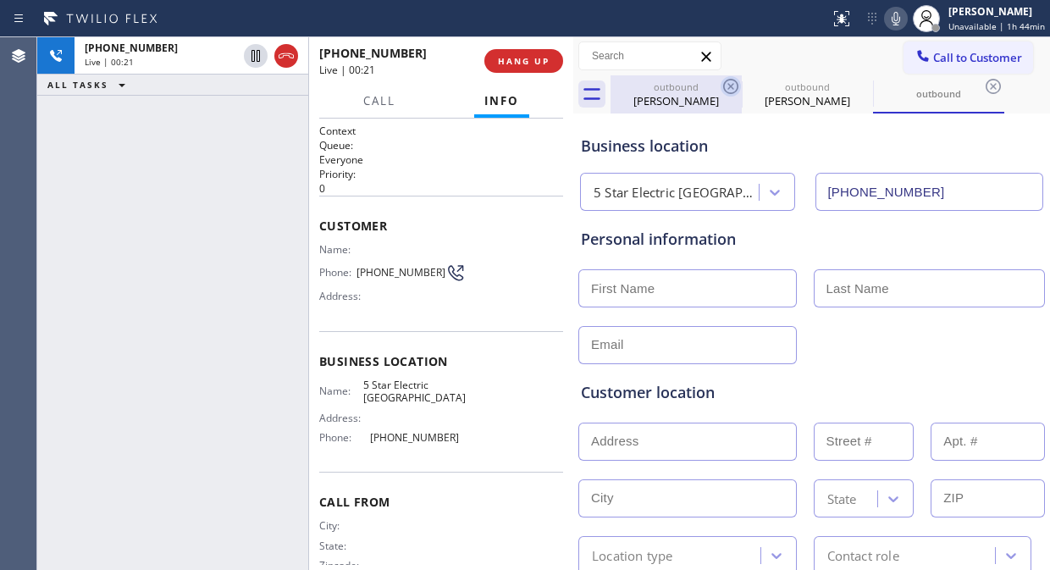
click at [731, 87] on icon at bounding box center [730, 86] width 15 height 15
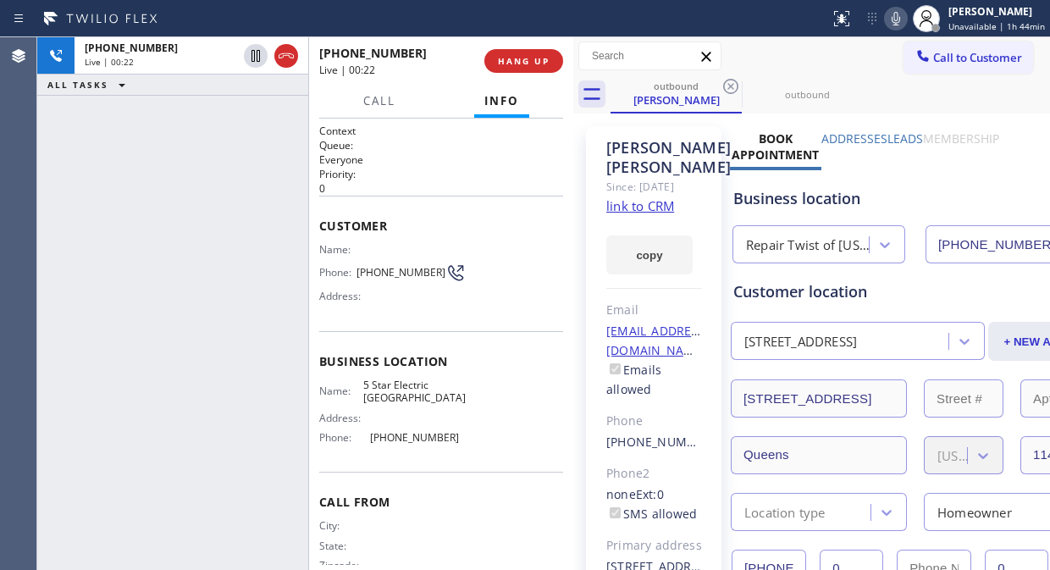
click at [731, 87] on icon at bounding box center [730, 86] width 15 height 15
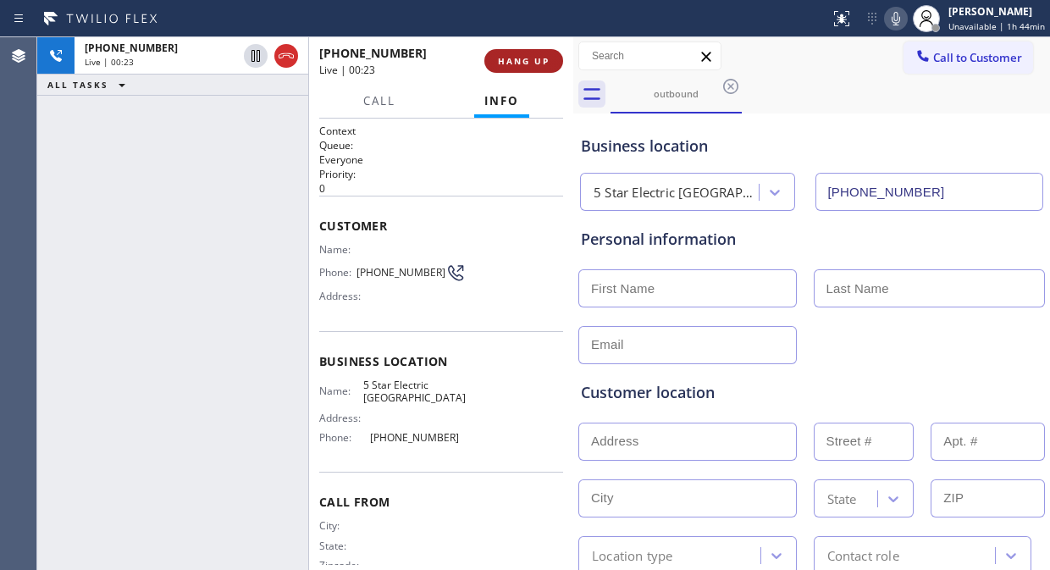
click at [529, 61] on span "HANG UP" at bounding box center [524, 61] width 52 height 12
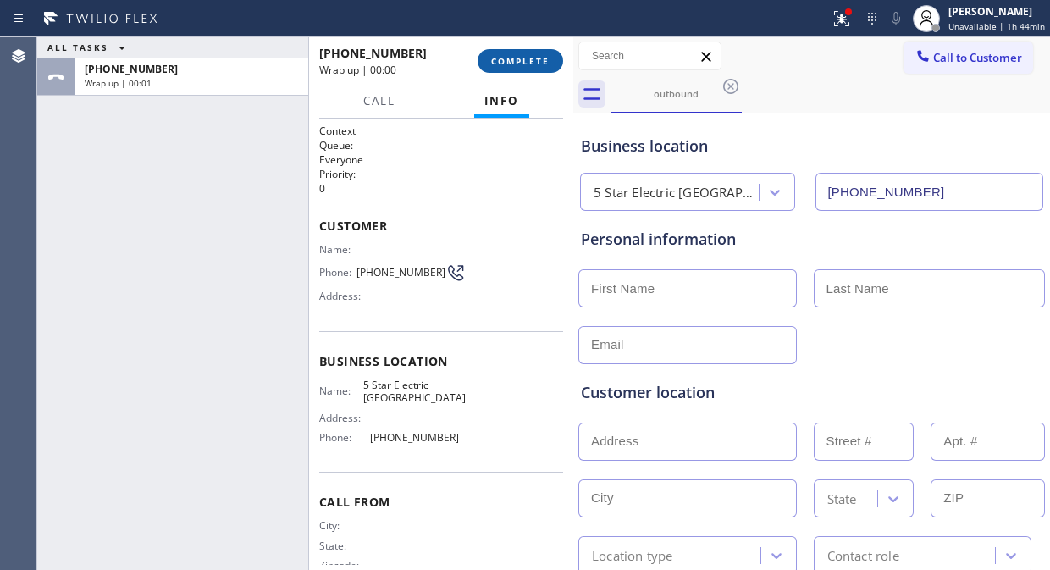
click at [529, 61] on span "COMPLETE" at bounding box center [520, 61] width 58 height 12
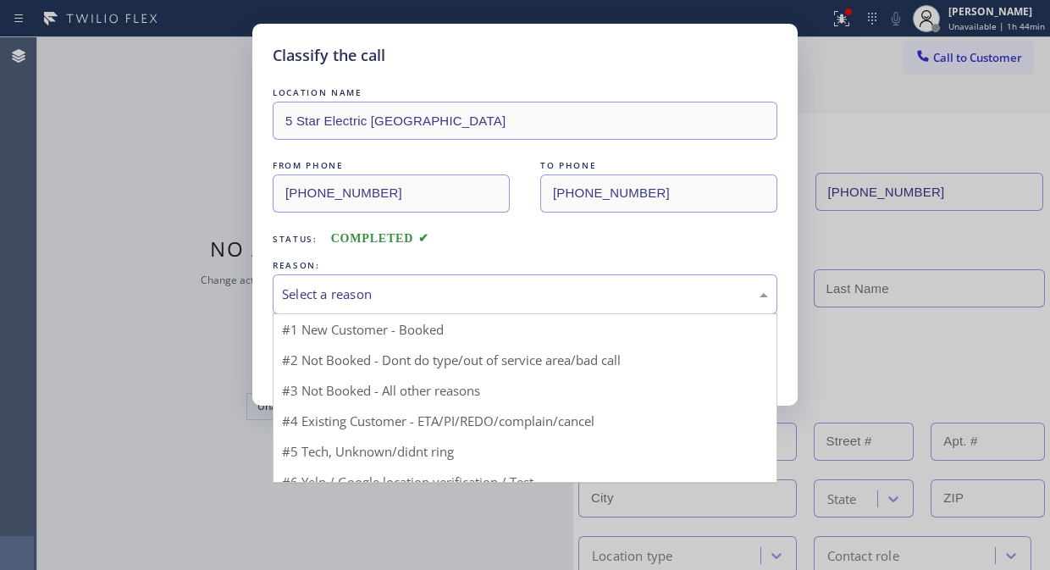
click at [495, 284] on div "Select a reason" at bounding box center [525, 293] width 486 height 19
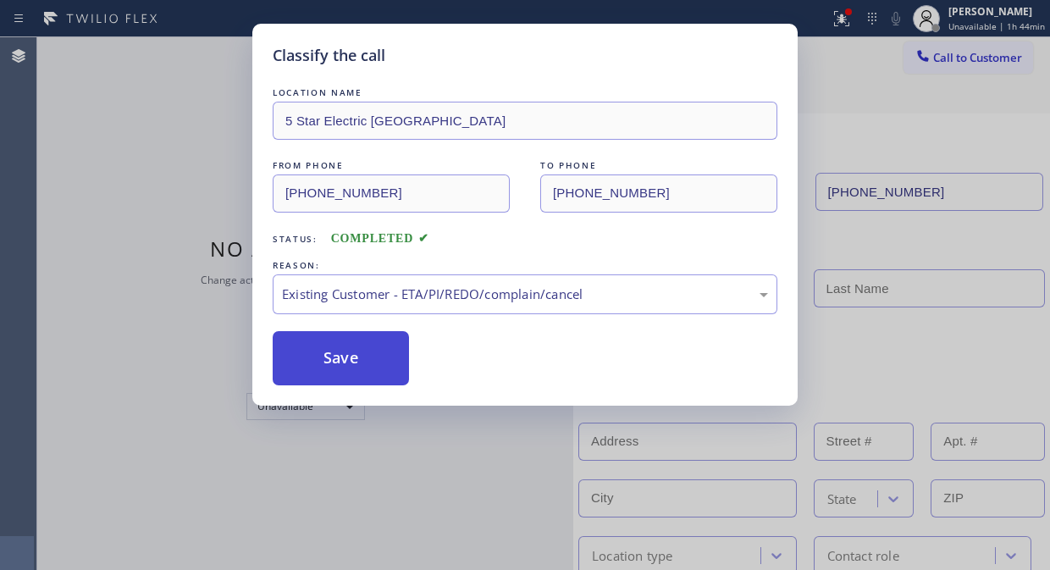
click at [337, 350] on button "Save" at bounding box center [341, 358] width 136 height 54
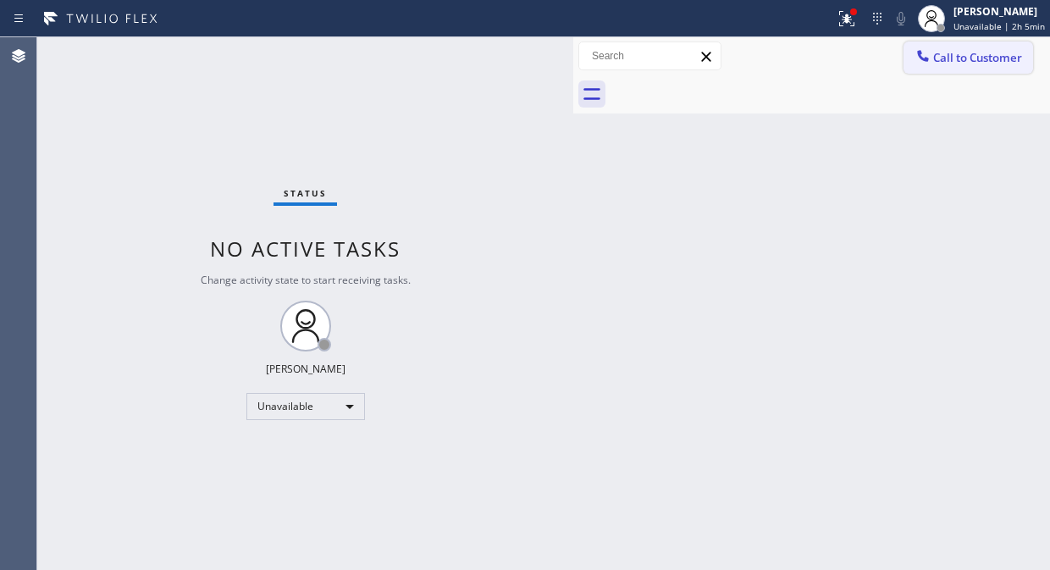
click at [936, 65] on button "Call to Customer" at bounding box center [968, 57] width 130 height 32
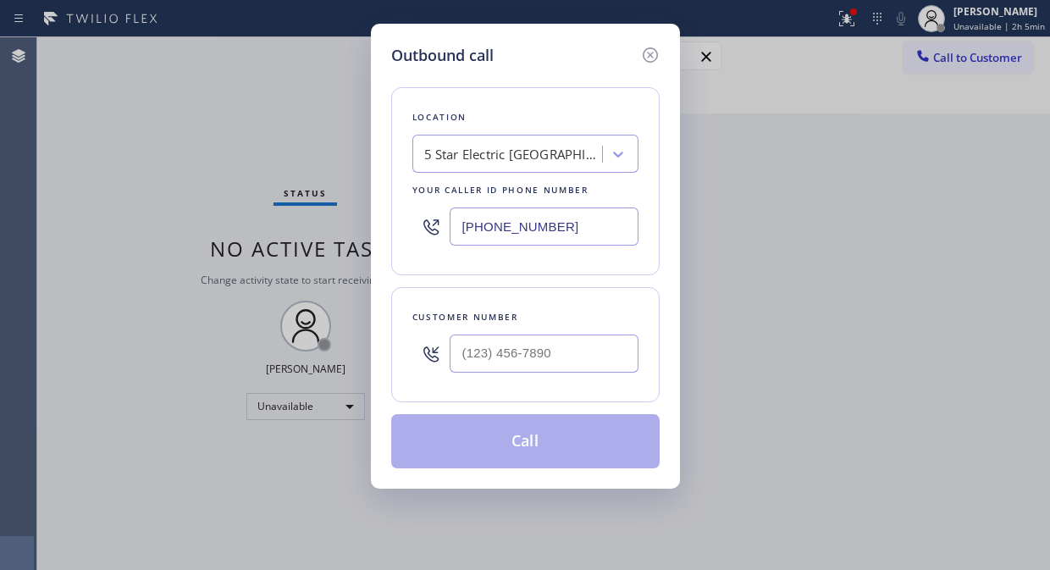
click at [463, 229] on input "[PHONE_NUMBER]" at bounding box center [544, 226] width 189 height 38
paste input "855) 731-4952"
type input "[PHONE_NUMBER]"
click at [231, 200] on div "Outbound call Location 5 Star Appliance Repair Your caller id phone number (855…" at bounding box center [525, 285] width 1050 height 570
click at [467, 358] on input "(___) ___-____" at bounding box center [544, 353] width 189 height 38
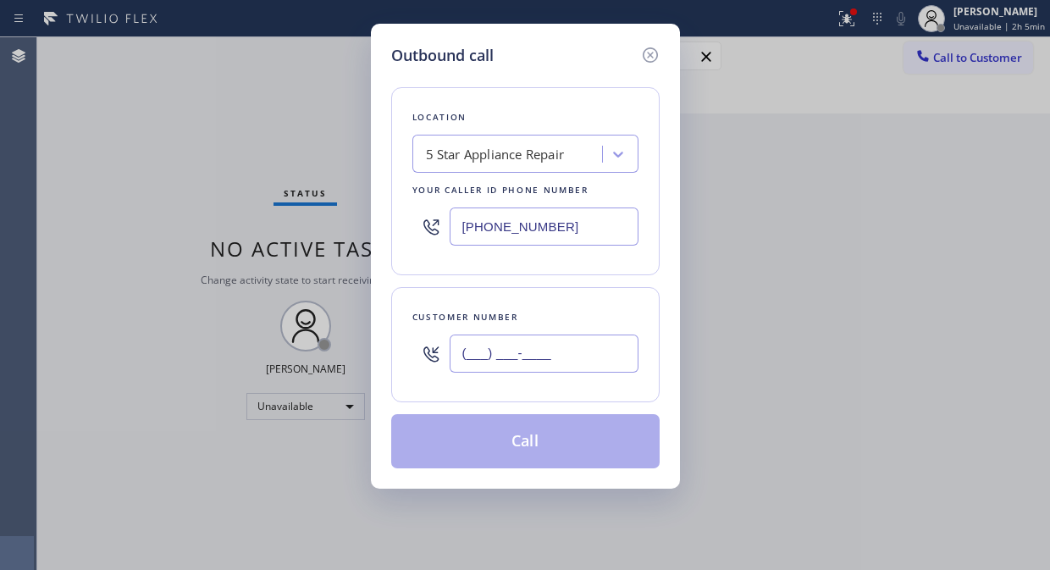
paste input "805) 807-6115"
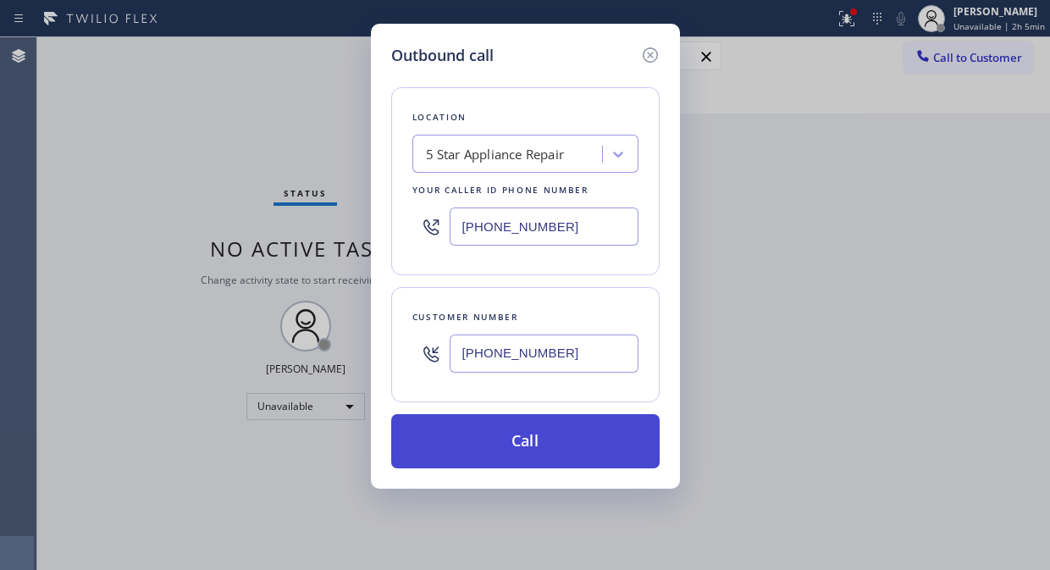
type input "[PHONE_NUMBER]"
click at [582, 438] on button "Call" at bounding box center [525, 441] width 268 height 54
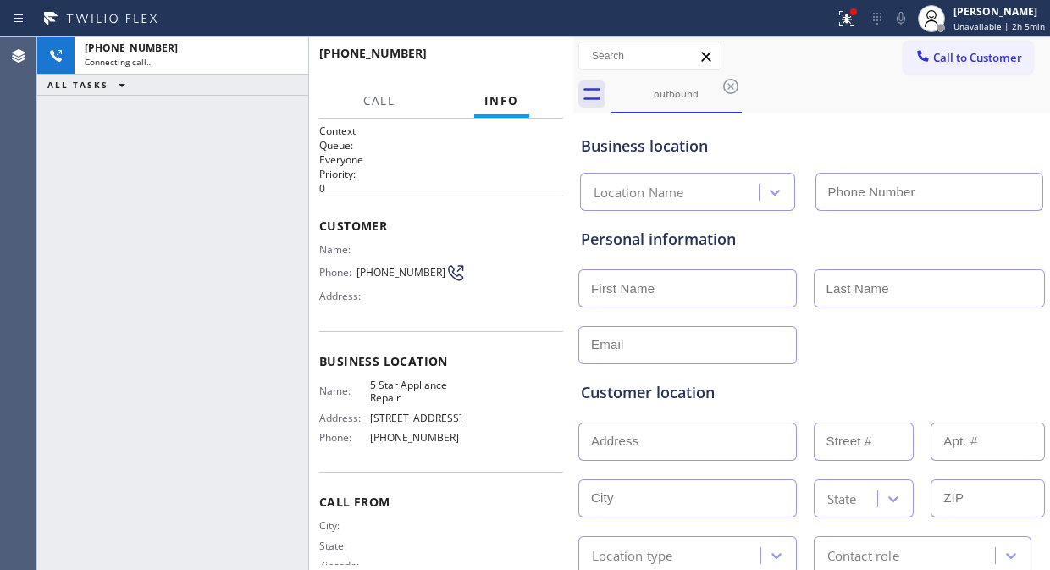
type input "[PHONE_NUMBER]"
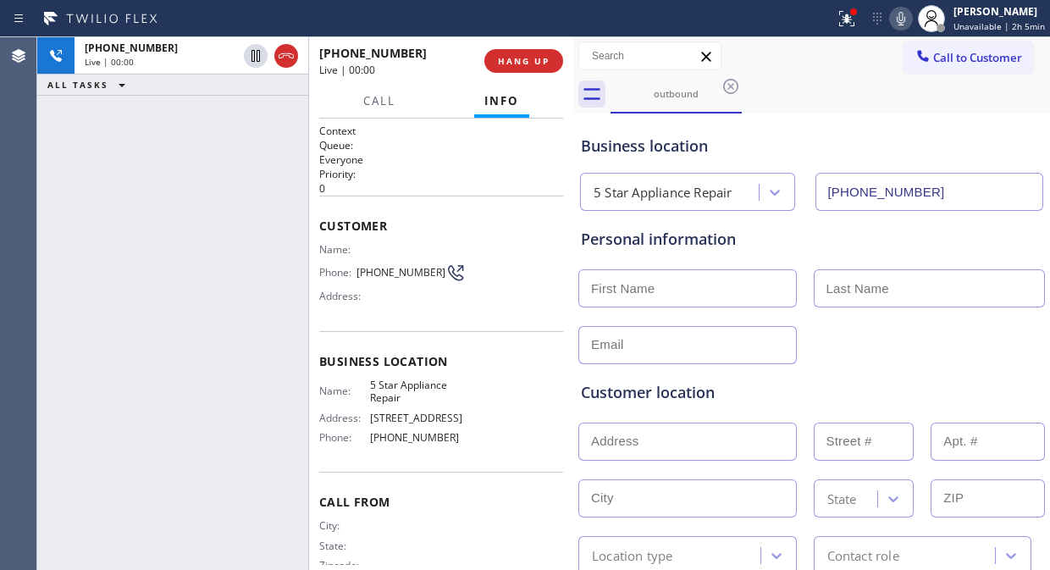
click at [121, 197] on div "+18058076115 Live | 00:00 ALL TASKS ALL TASKS ACTIVE TASKS TASKS IN WRAP UP" at bounding box center [172, 303] width 271 height 533
drag, startPoint x: 110, startPoint y: 131, endPoint x: 173, endPoint y: 113, distance: 65.4
click at [110, 131] on div "+18058076115 Live | 00:12 ALL TASKS ALL TASKS ACTIVE TASKS TASKS IN WRAP UP" at bounding box center [172, 303] width 271 height 533
click at [505, 57] on span "HANG UP" at bounding box center [524, 61] width 52 height 12
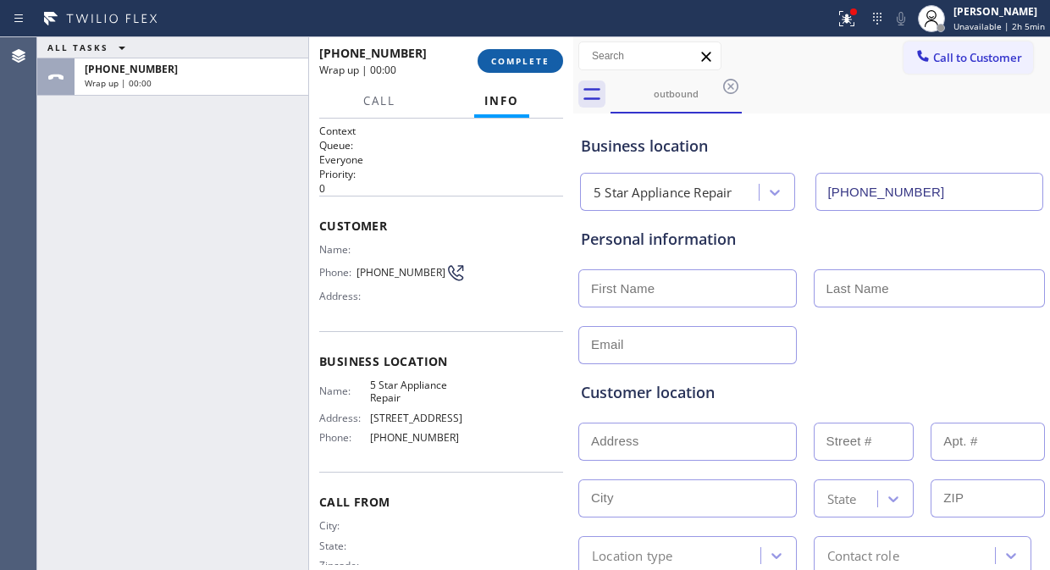
click at [505, 57] on span "COMPLETE" at bounding box center [520, 61] width 58 height 12
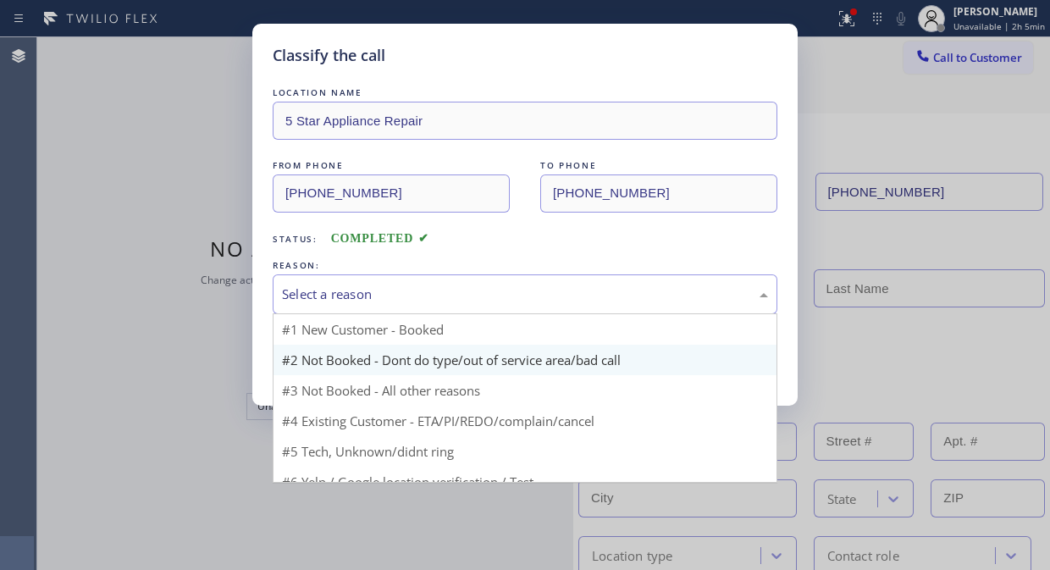
drag, startPoint x: 511, startPoint y: 290, endPoint x: 503, endPoint y: 349, distance: 58.9
click at [511, 290] on div "Select a reason" at bounding box center [525, 293] width 486 height 19
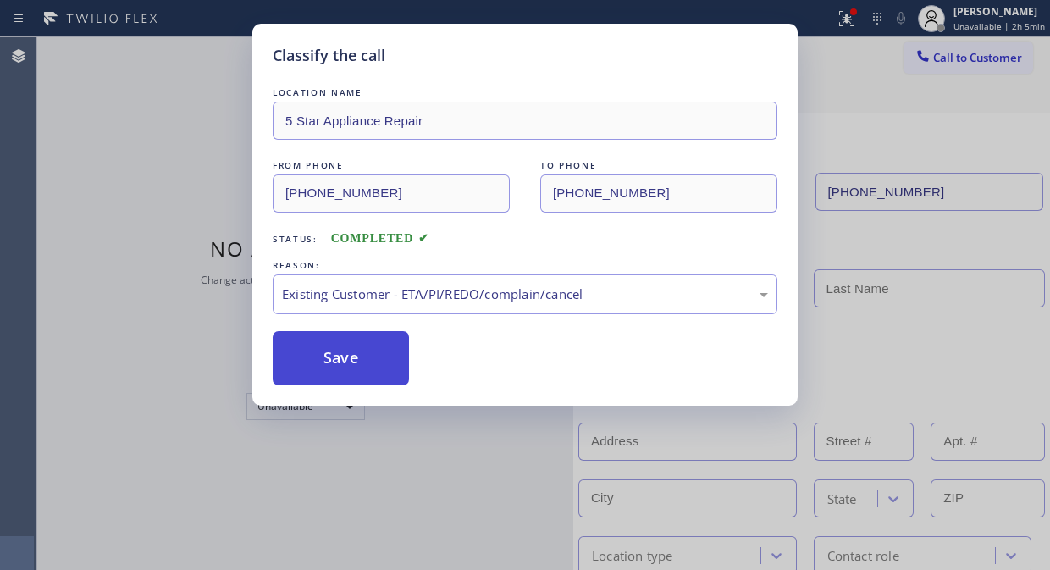
click at [376, 371] on button "Save" at bounding box center [341, 358] width 136 height 54
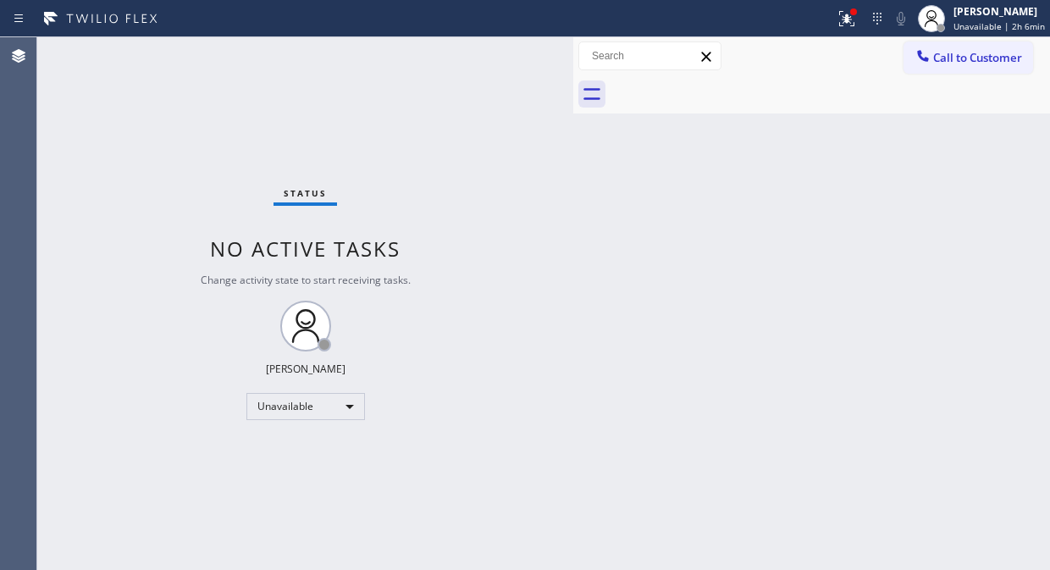
click at [117, 102] on div "Status No active tasks Change activity state to start receiving tasks. [PERSON_…" at bounding box center [305, 303] width 536 height 533
click at [918, 56] on icon at bounding box center [922, 55] width 17 height 17
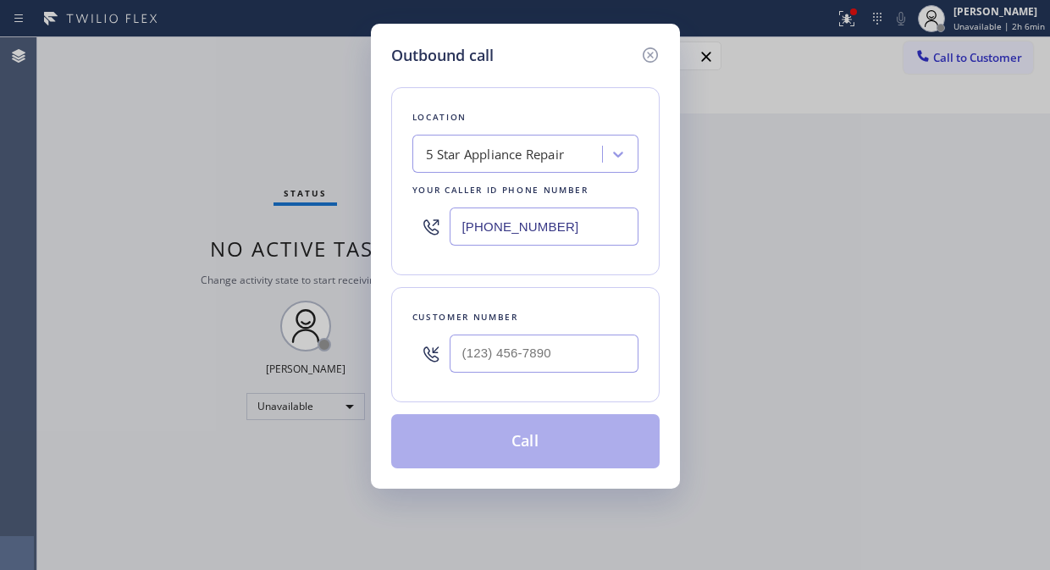
click at [461, 225] on input "[PHONE_NUMBER]" at bounding box center [544, 226] width 189 height 38
paste input "415) 707-3340"
type input "(415) 707-3340"
drag, startPoint x: 231, startPoint y: 179, endPoint x: 279, endPoint y: 209, distance: 57.1
click at [231, 178] on div "Outbound call Location Kitchen Aid Repair Your caller id phone number (415) 707…" at bounding box center [525, 285] width 1050 height 570
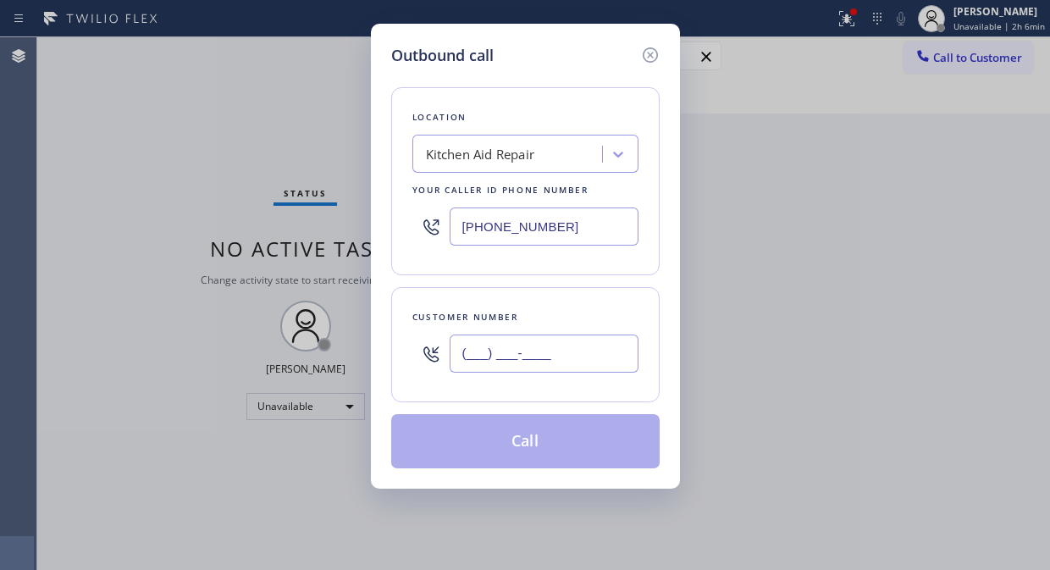
click at [466, 351] on input "(___) ___-____" at bounding box center [544, 353] width 189 height 38
paste input "415) 600-9873"
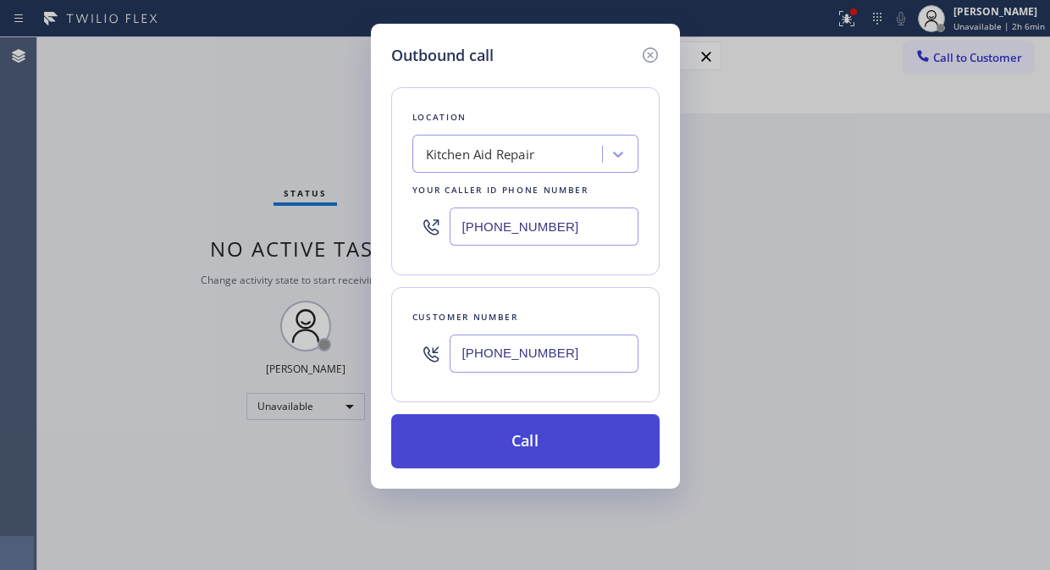
type input "(415) 600-9873"
drag, startPoint x: 533, startPoint y: 436, endPoint x: 607, endPoint y: 52, distance: 390.5
click at [534, 436] on button "Call" at bounding box center [525, 441] width 268 height 54
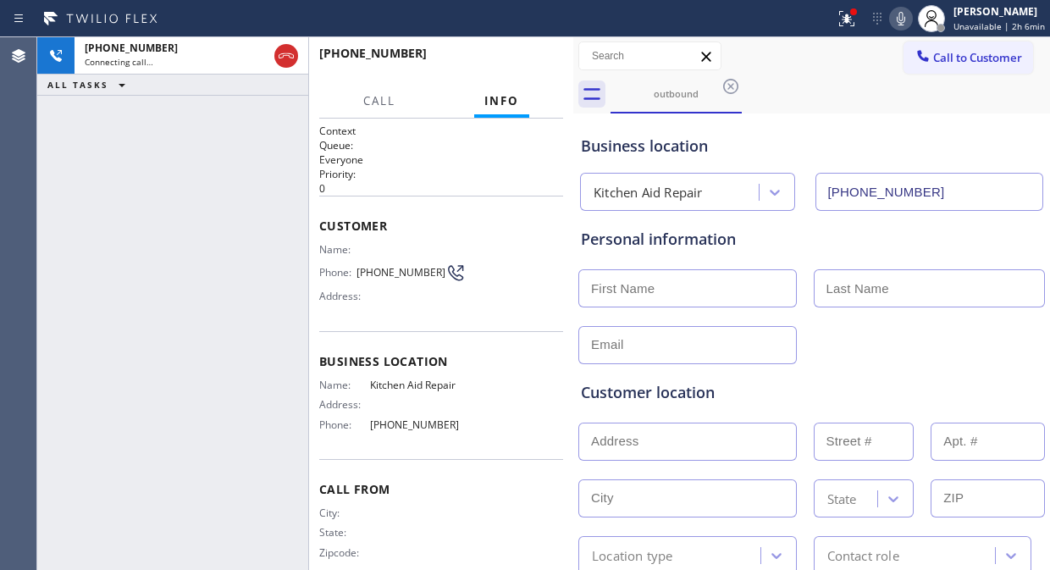
type input "(415) 707-3340"
drag, startPoint x: 853, startPoint y: 17, endPoint x: 826, endPoint y: 145, distance: 130.7
click at [853, 17] on icon at bounding box center [846, 18] width 15 height 15
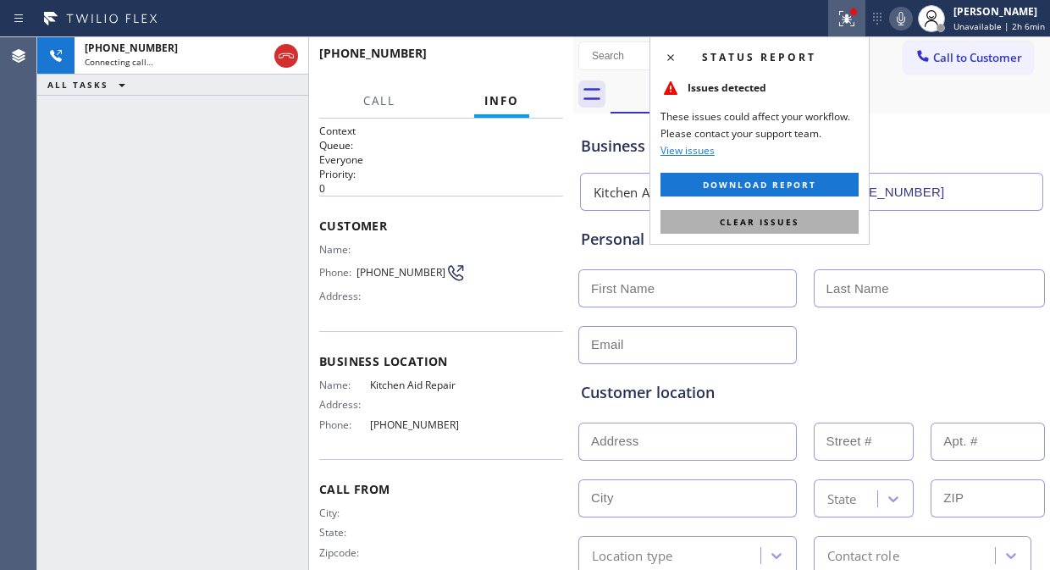
click at [825, 232] on button "Clear issues" at bounding box center [759, 222] width 198 height 24
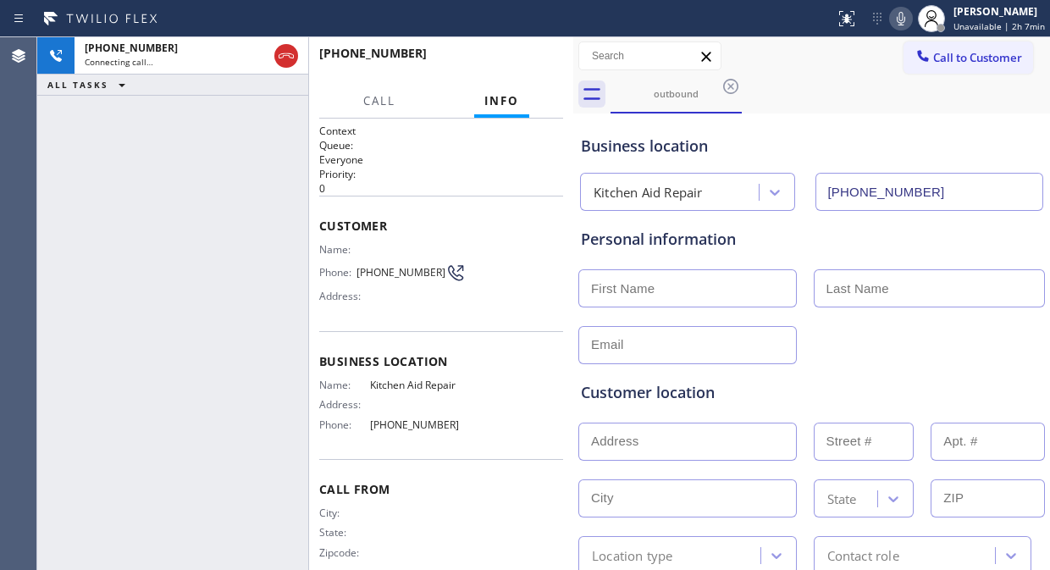
click at [153, 164] on div "+14156009873 Connecting call… ALL TASKS ALL TASKS ACTIVE TASKS TASKS IN WRAP UP" at bounding box center [172, 303] width 271 height 533
drag, startPoint x: 357, startPoint y: 275, endPoint x: 429, endPoint y: 272, distance: 72.0
click at [429, 273] on div "Phone: (415) 600-9873" at bounding box center [392, 272] width 146 height 20
copy div "(415) 600-9873"
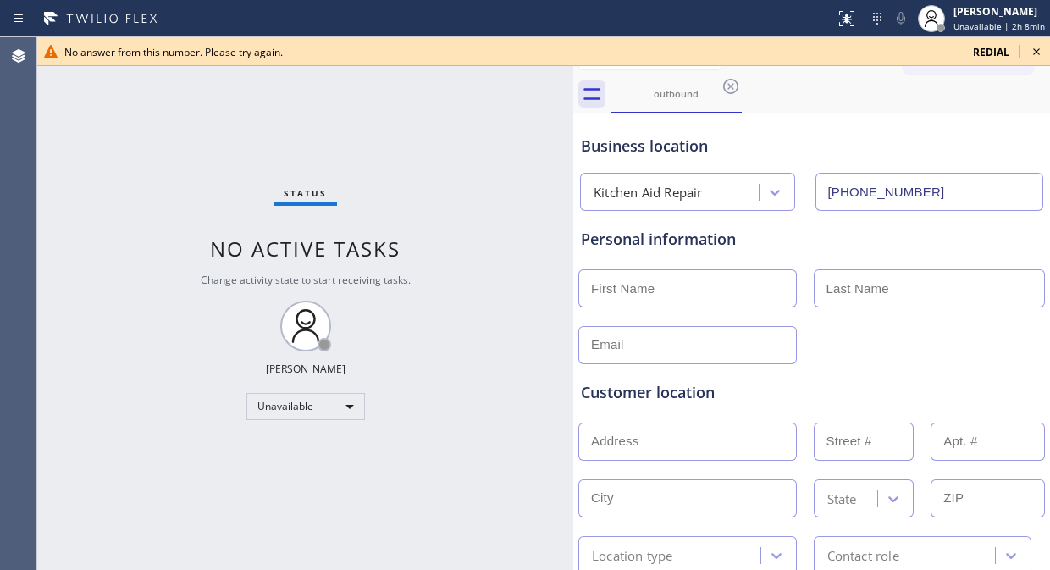
click at [944, 52] on icon at bounding box center [1036, 51] width 20 height 20
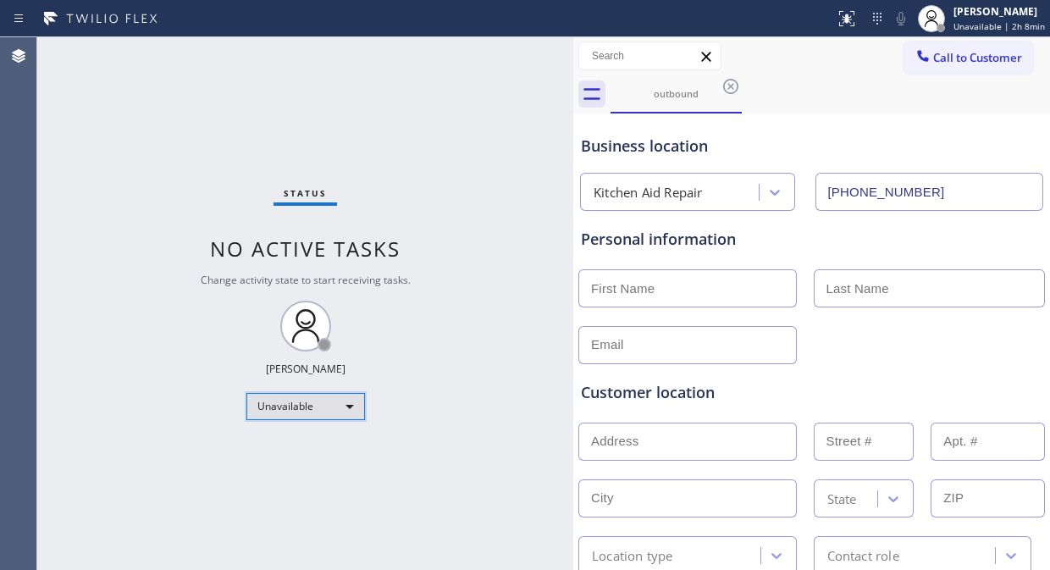
click at [294, 406] on div "Unavailable" at bounding box center [305, 406] width 119 height 27
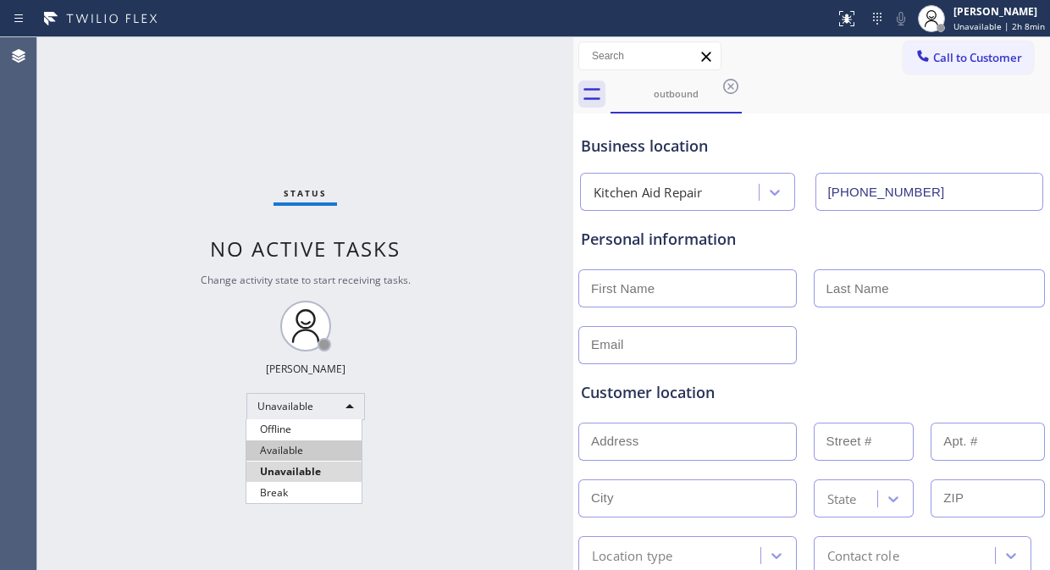
click at [286, 444] on li "Available" at bounding box center [303, 450] width 115 height 20
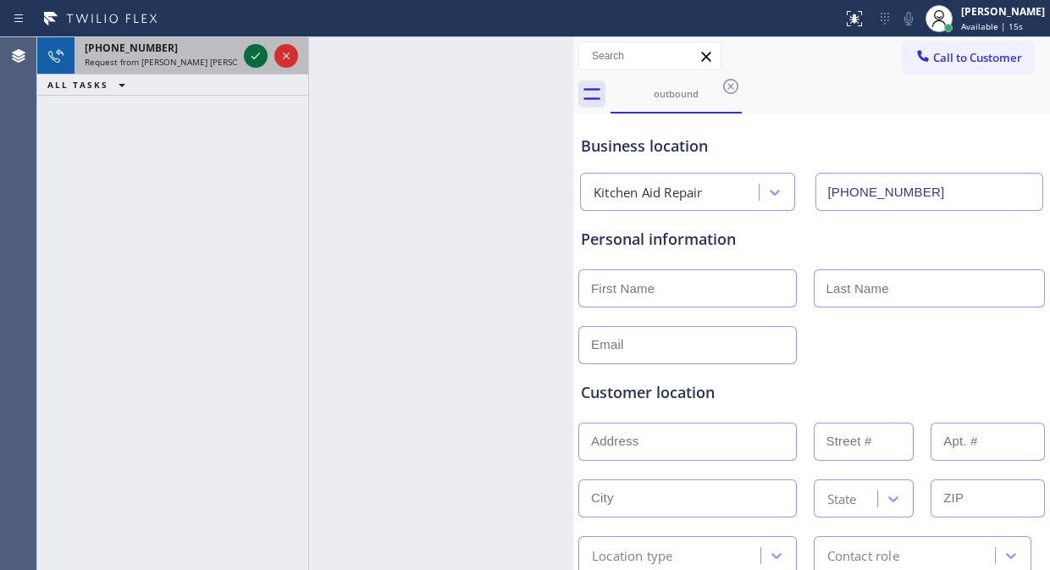
click at [248, 56] on icon at bounding box center [256, 56] width 20 height 20
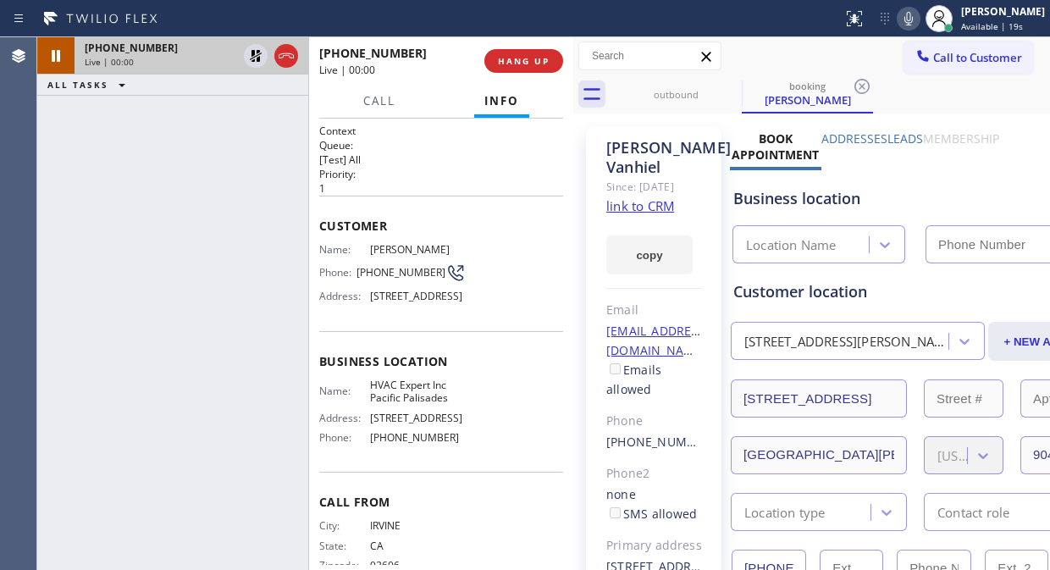
type input "[PHONE_NUMBER]"
type input "855 10th StUNIT #104"
click at [655, 214] on link "link to CRM" at bounding box center [640, 205] width 68 height 17
click at [251, 57] on icon at bounding box center [255, 56] width 8 height 12
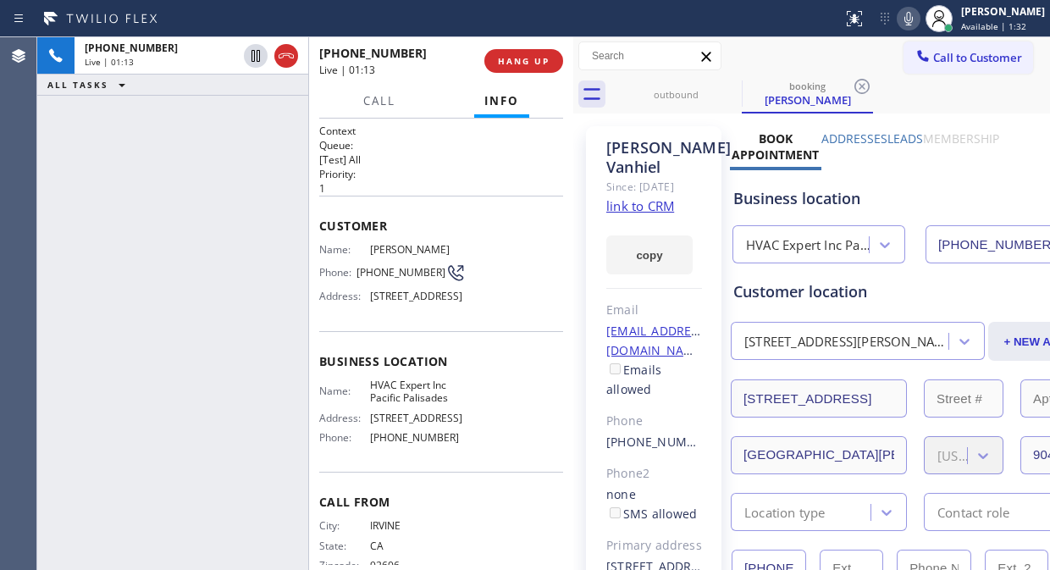
click at [919, 12] on icon at bounding box center [908, 18] width 20 height 20
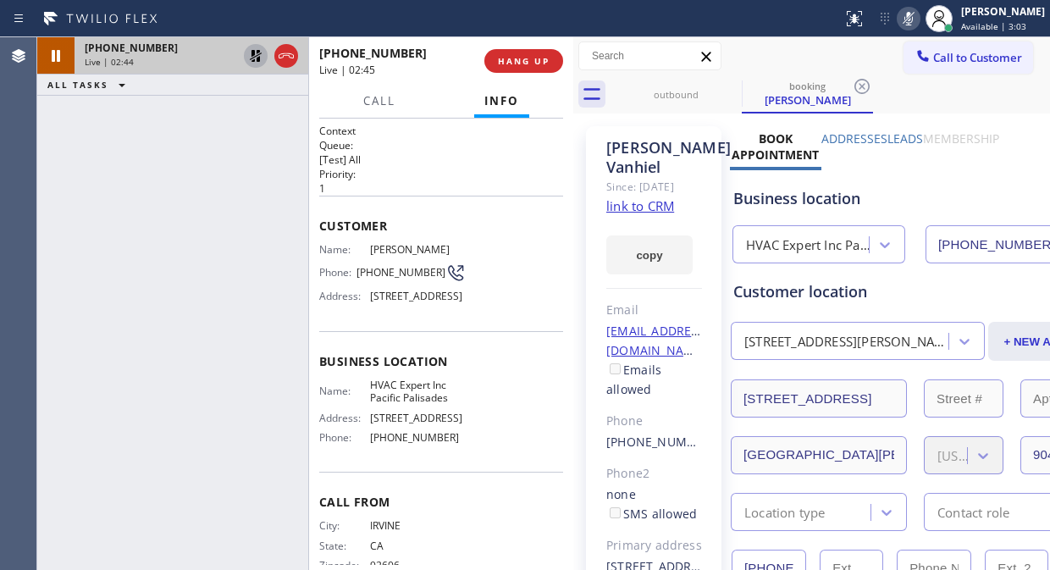
click at [249, 49] on icon at bounding box center [256, 56] width 20 height 20
click at [919, 14] on icon at bounding box center [908, 18] width 20 height 20
click at [152, 187] on div "+19497010884 Live | 03:39 ALL TASKS ALL TASKS ACTIVE TASKS TASKS IN WRAP UP" at bounding box center [172, 303] width 271 height 533
click at [530, 63] on span "HANG UP" at bounding box center [524, 61] width 52 height 12
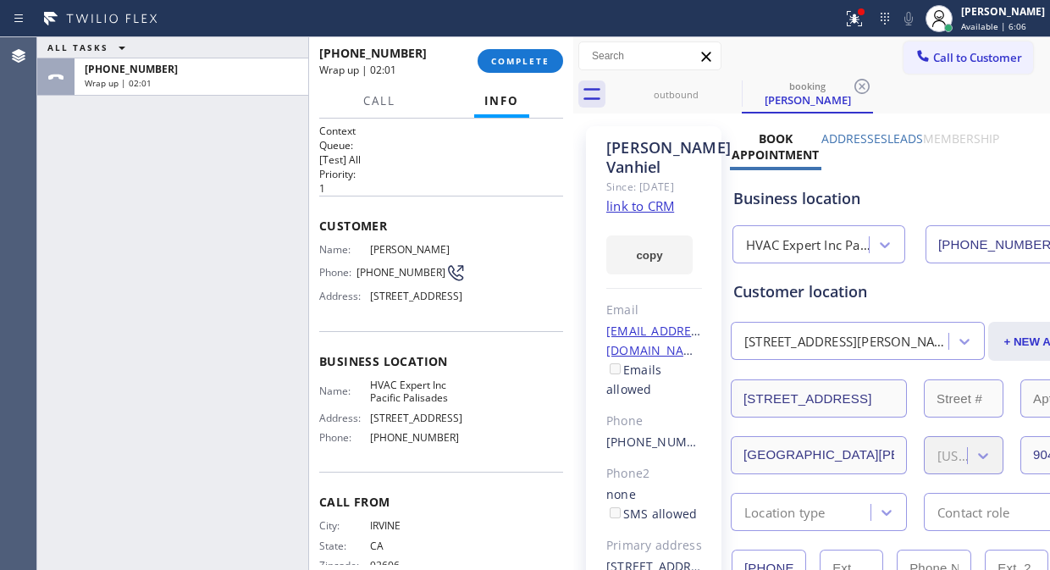
click at [164, 260] on div "ALL TASKS ALL TASKS ACTIVE TASKS TASKS IN WRAP UP +19497010884 Wrap up | 02:01" at bounding box center [172, 303] width 271 height 533
drag, startPoint x: 411, startPoint y: 274, endPoint x: 362, endPoint y: 274, distance: 50.0
click at [362, 274] on span "[PHONE_NUMBER]" at bounding box center [400, 272] width 89 height 13
copy span "949) 701-0884"
click at [500, 53] on button "COMPLETE" at bounding box center [520, 61] width 86 height 24
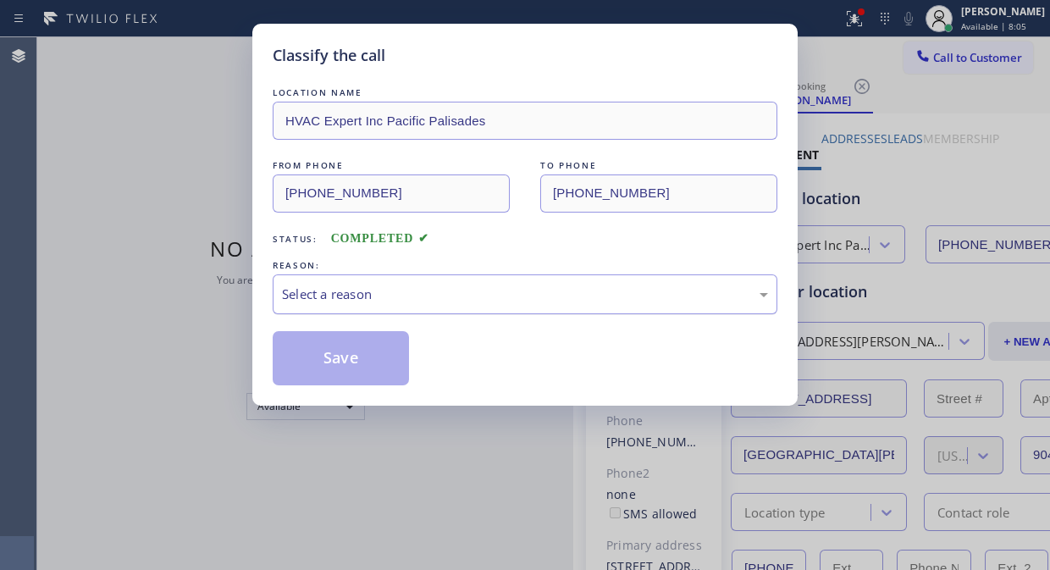
click at [495, 306] on div "Select a reason" at bounding box center [525, 294] width 505 height 40
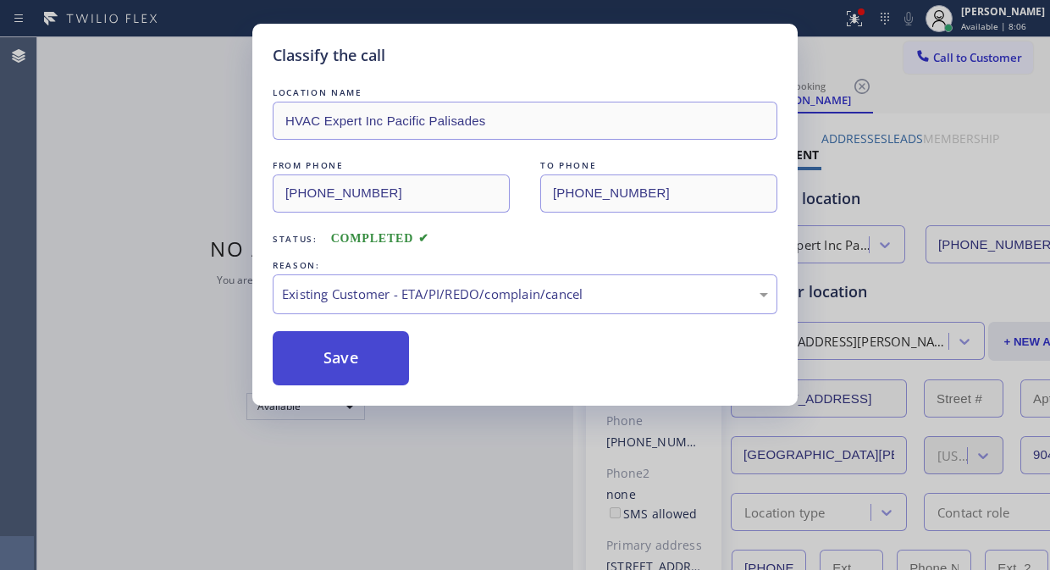
click at [303, 349] on button "Save" at bounding box center [341, 358] width 136 height 54
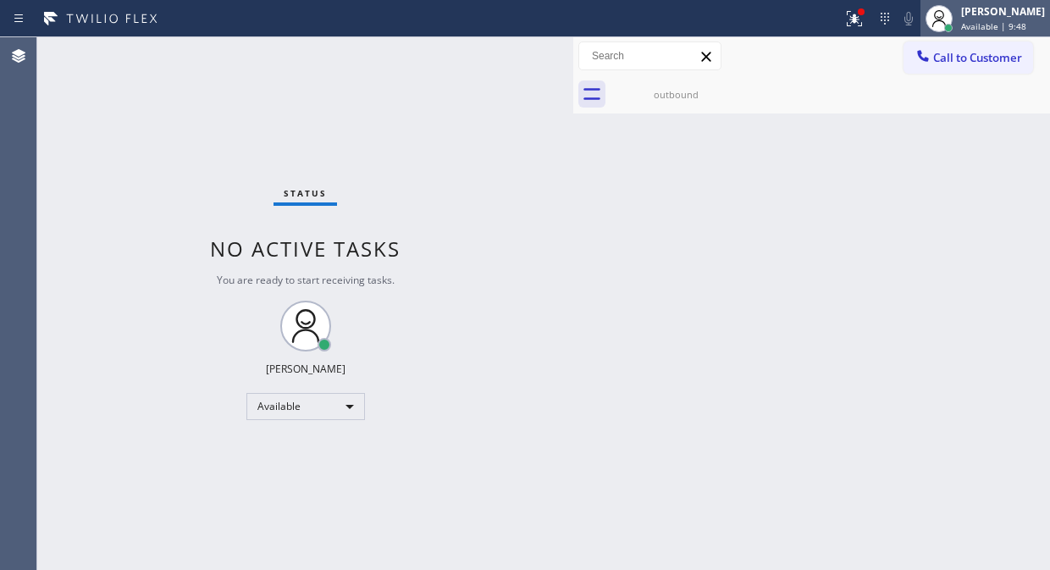
click at [944, 29] on div at bounding box center [938, 18] width 37 height 37
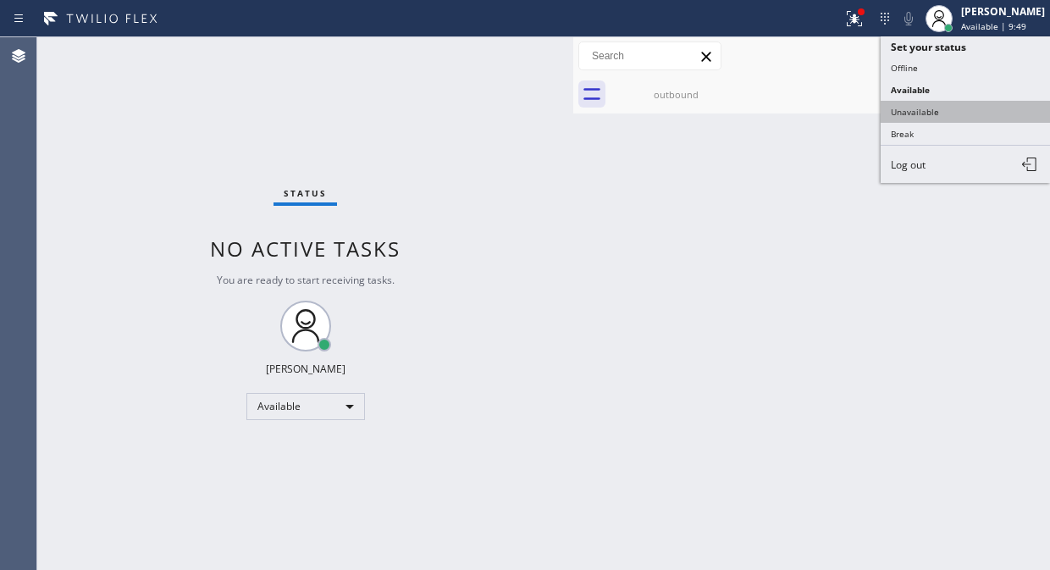
click at [944, 110] on button "Unavailable" at bounding box center [964, 112] width 169 height 22
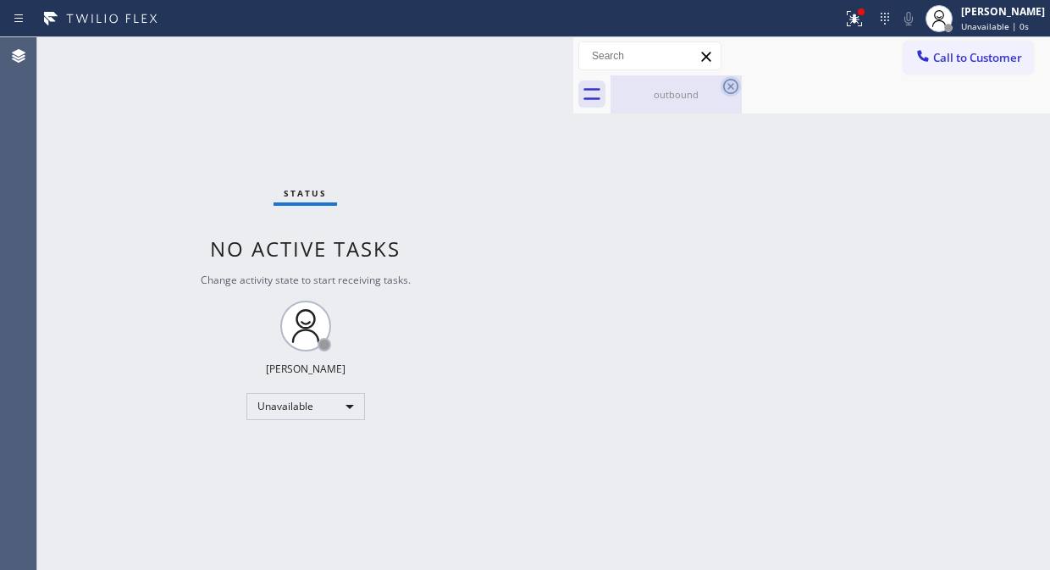
click at [725, 90] on icon at bounding box center [730, 86] width 15 height 15
click at [858, 21] on div at bounding box center [854, 18] width 37 height 20
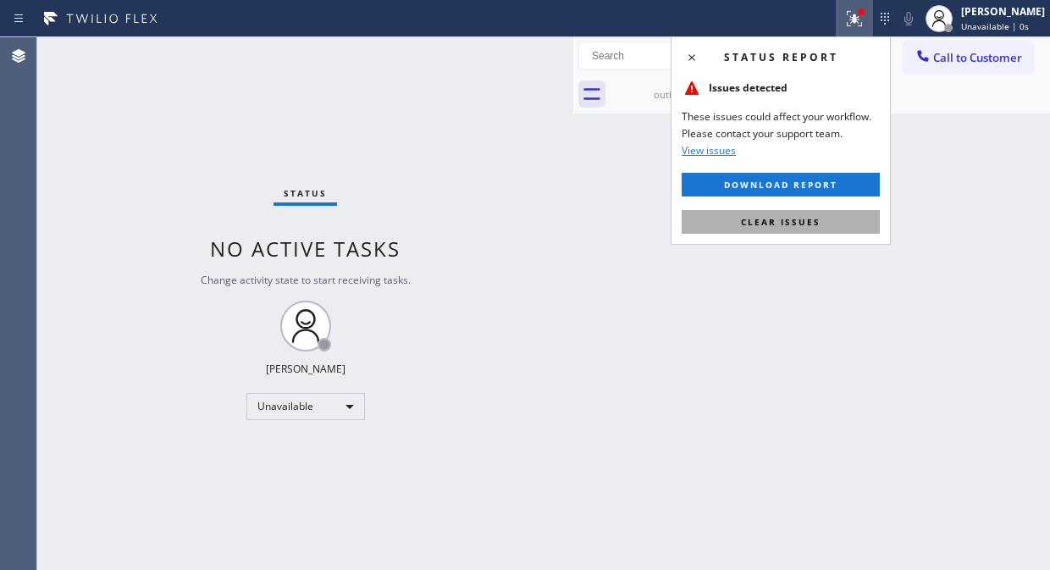
click at [815, 217] on span "Clear issues" at bounding box center [781, 222] width 80 height 12
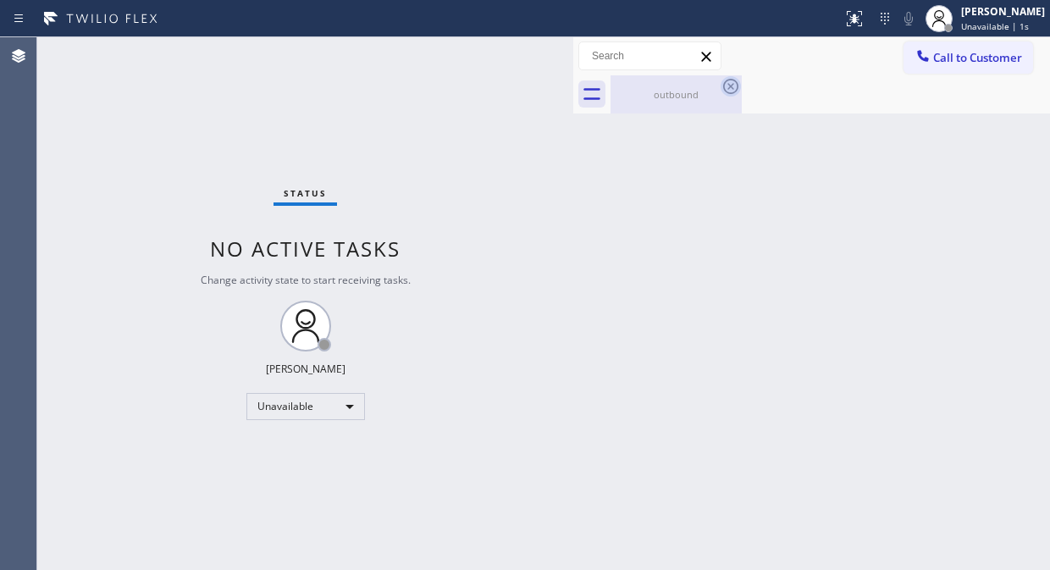
click at [733, 89] on icon at bounding box center [730, 86] width 20 height 20
click at [730, 89] on icon at bounding box center [730, 86] width 20 height 20
click at [696, 120] on div "Back to Dashboard Change Sender ID Customers Technicians Select a contact Outbo…" at bounding box center [811, 303] width 477 height 533
click at [696, 104] on div "outbound" at bounding box center [676, 94] width 128 height 38
click at [740, 87] on div at bounding box center [829, 94] width 439 height 38
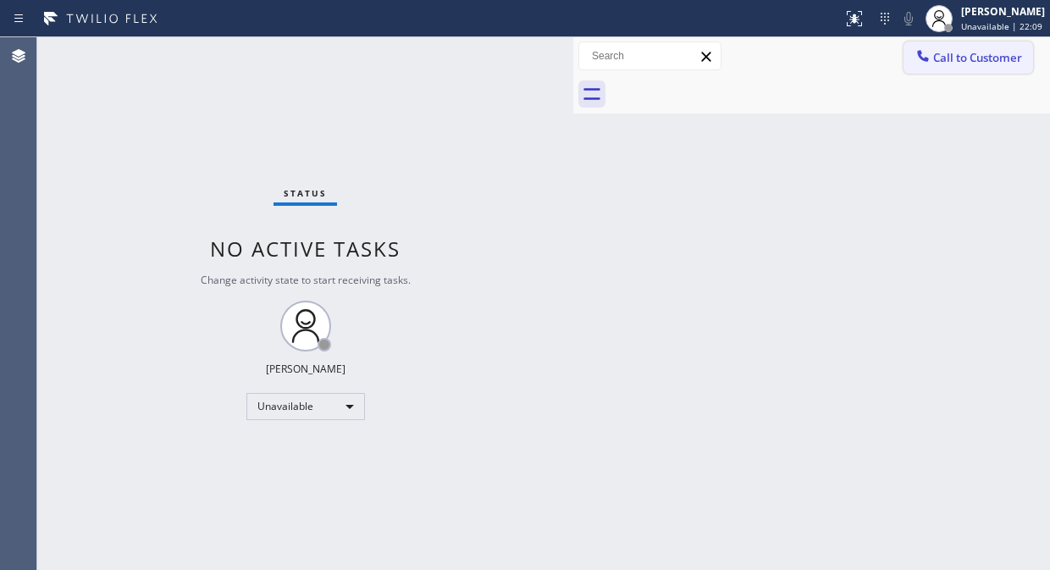
click at [940, 50] on span "Call to Customer" at bounding box center [977, 57] width 89 height 15
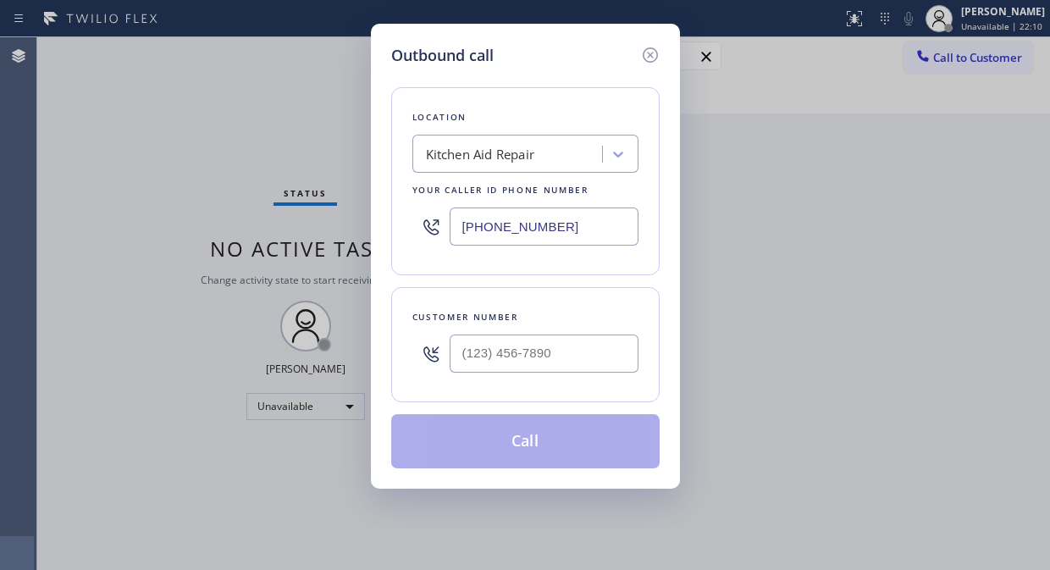
click at [461, 226] on input "(415) 707-3340" at bounding box center [544, 226] width 189 height 38
paste input "510) 640-8236"
type input "[PHONE_NUMBER]"
click at [466, 360] on input "(___) ___-____" at bounding box center [544, 353] width 189 height 38
paste input "510) 427-4751"
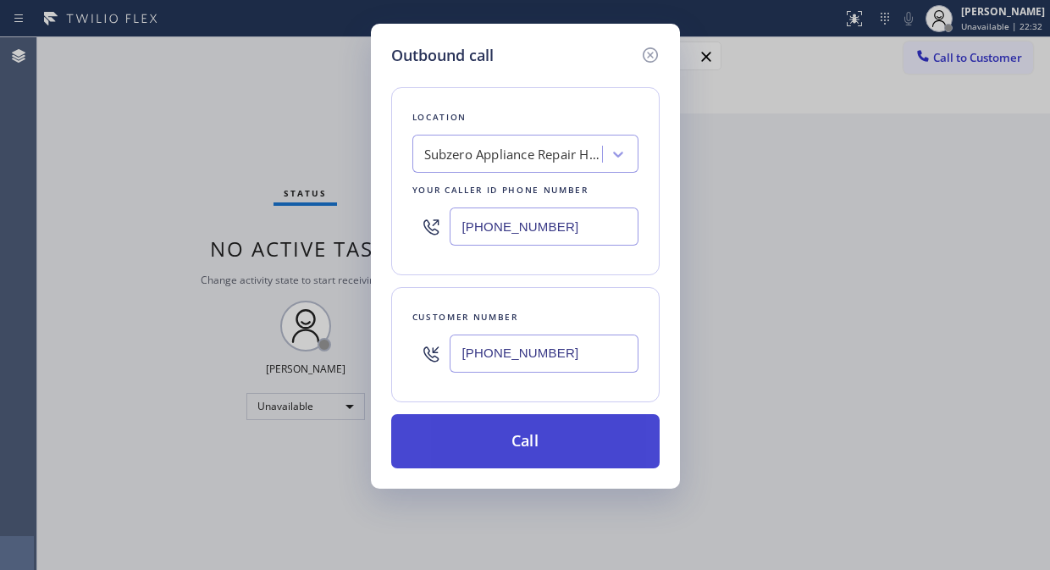
type input "[PHONE_NUMBER]"
click at [528, 444] on button "Call" at bounding box center [525, 441] width 268 height 54
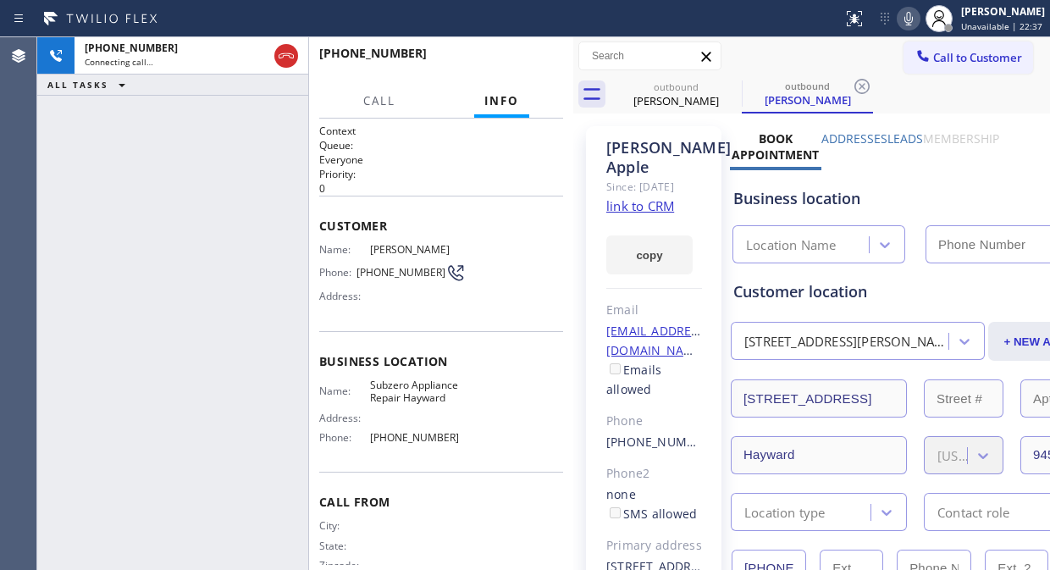
type input "[PHONE_NUMBER]"
click at [513, 62] on span "HANG UP" at bounding box center [524, 61] width 52 height 12
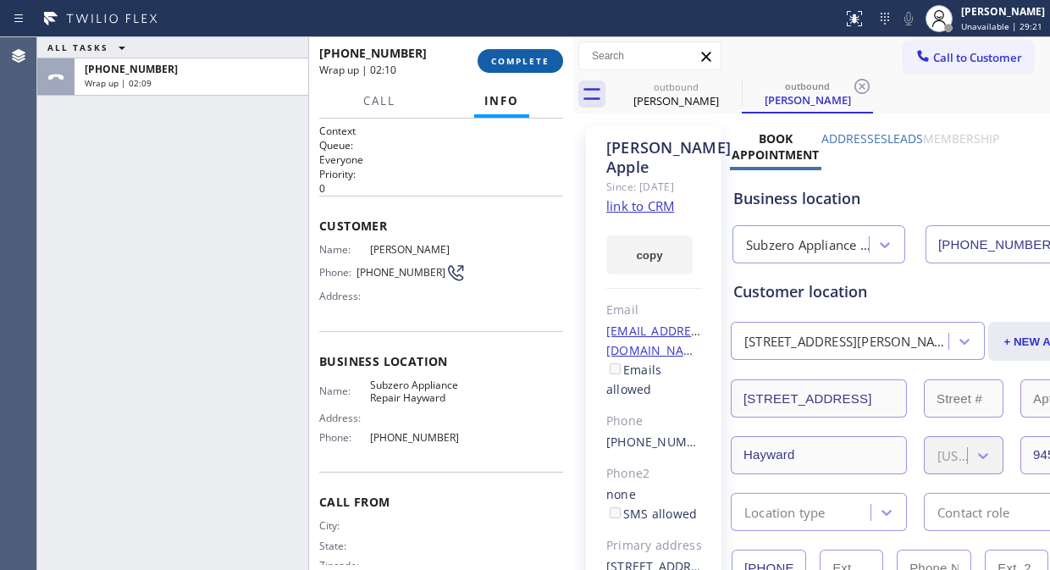
click at [502, 52] on div "+15104274751 Wrap up | 02:10 COMPLETE" at bounding box center [441, 61] width 244 height 44
click at [505, 55] on span "COMPLETE" at bounding box center [520, 61] width 58 height 12
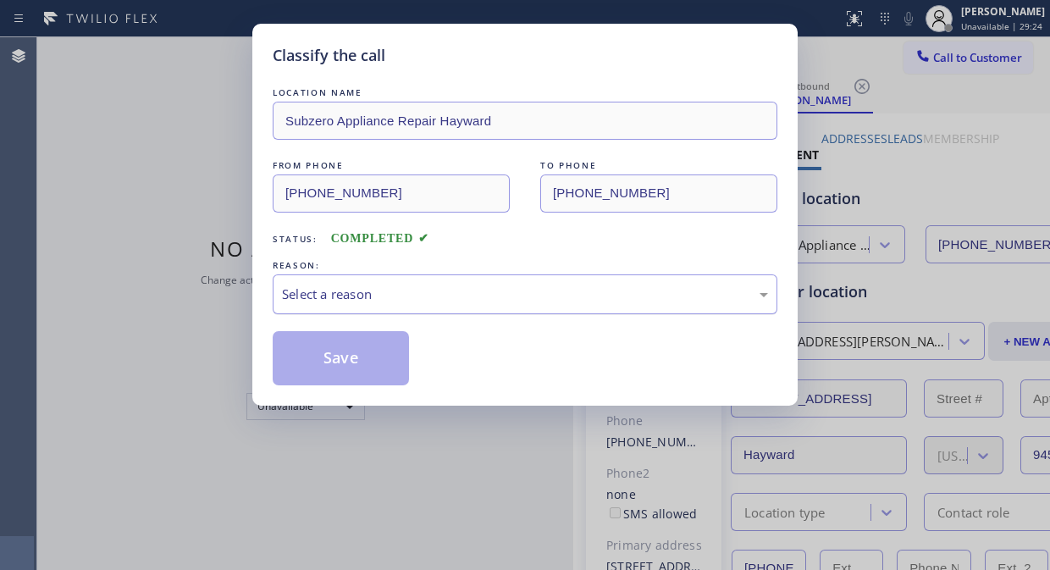
click at [436, 305] on div "Select a reason" at bounding box center [525, 294] width 505 height 40
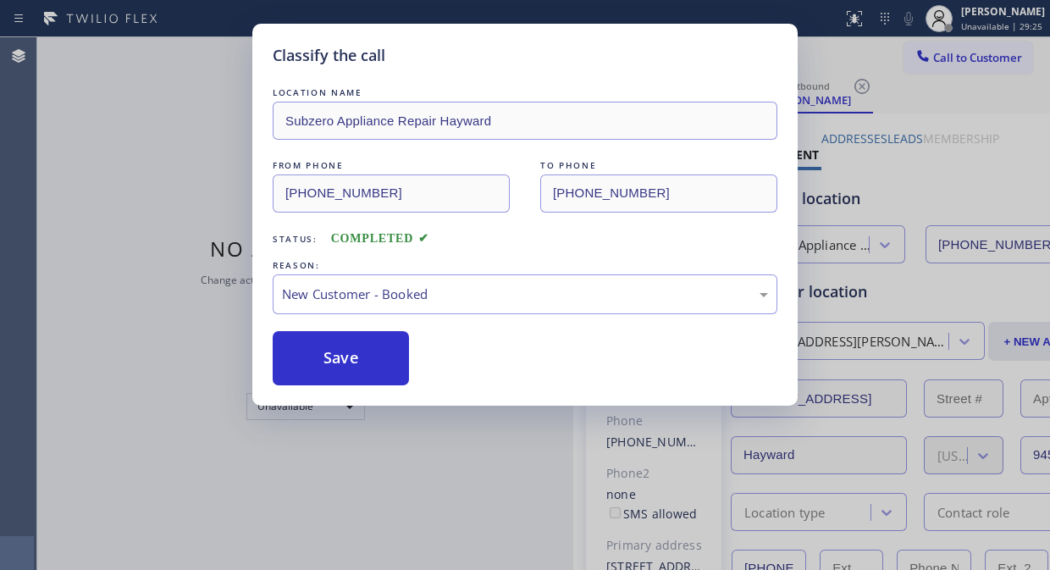
drag, startPoint x: 323, startPoint y: 354, endPoint x: 213, endPoint y: 123, distance: 256.0
click at [323, 356] on button "Save" at bounding box center [341, 358] width 136 height 54
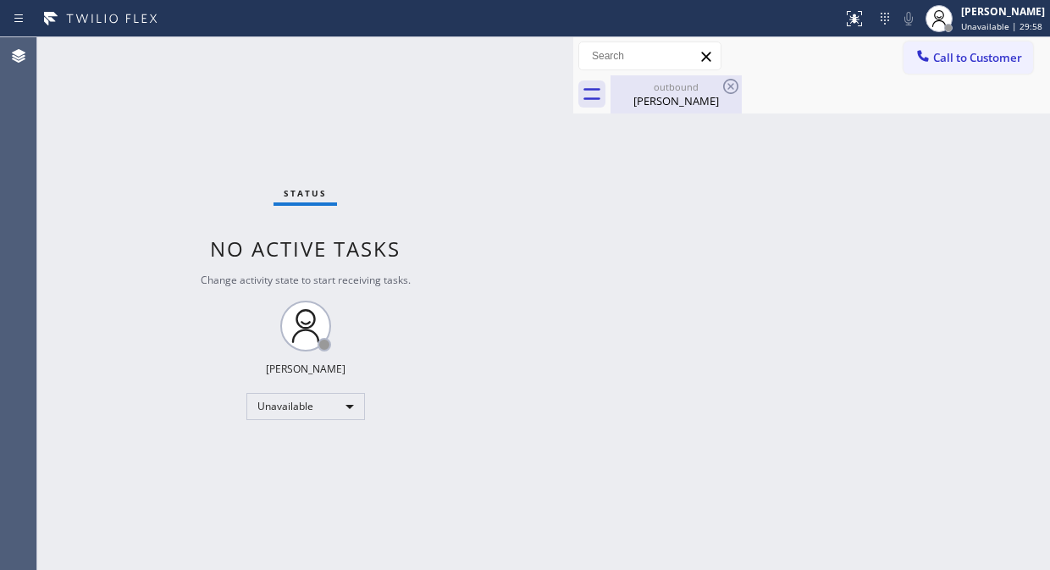
click at [662, 104] on div "Richard Apple" at bounding box center [676, 100] width 128 height 15
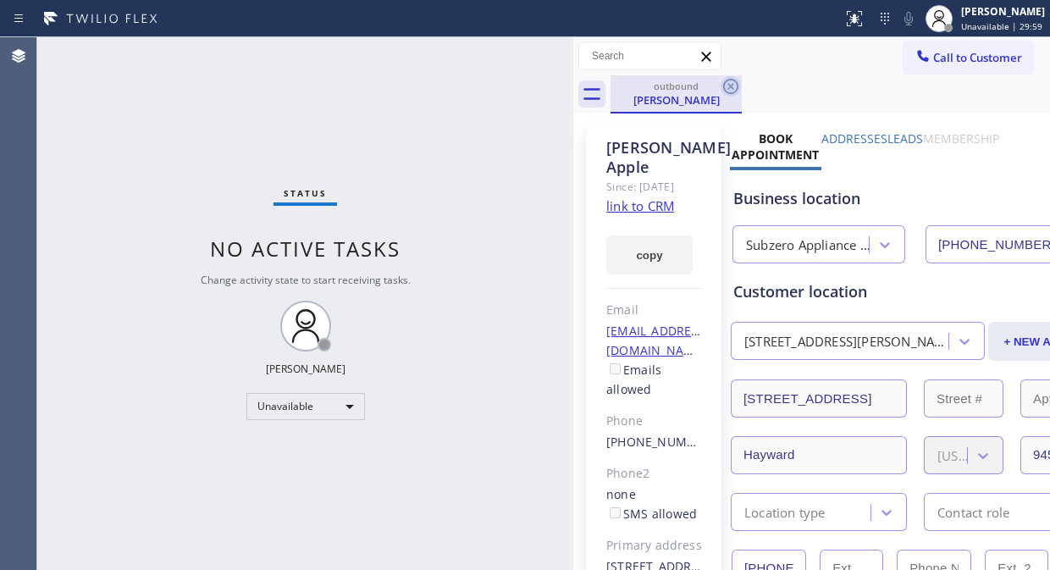
click at [737, 80] on icon at bounding box center [730, 86] width 20 height 20
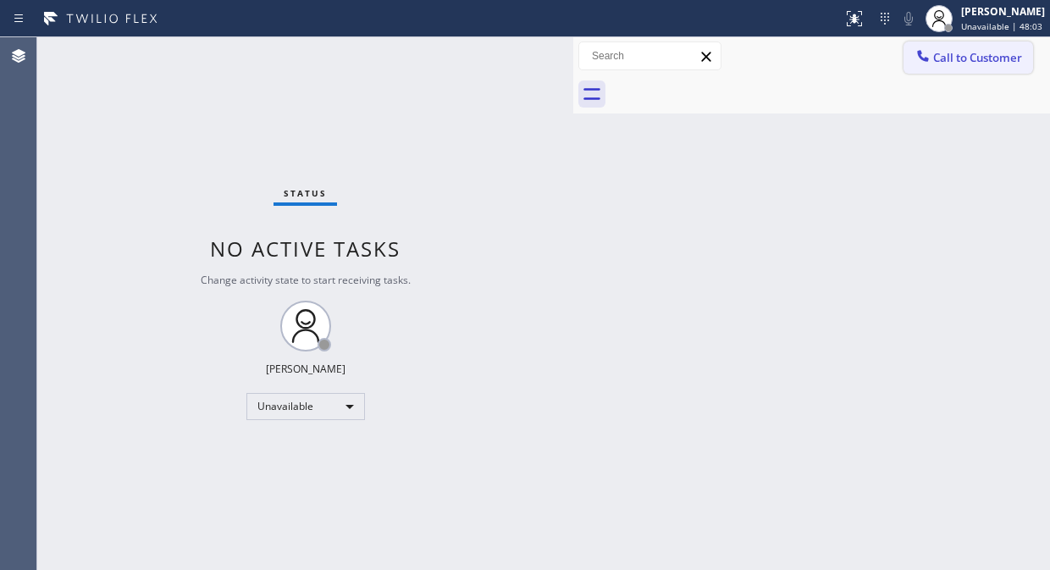
click at [944, 72] on button "Call to Customer" at bounding box center [968, 57] width 130 height 32
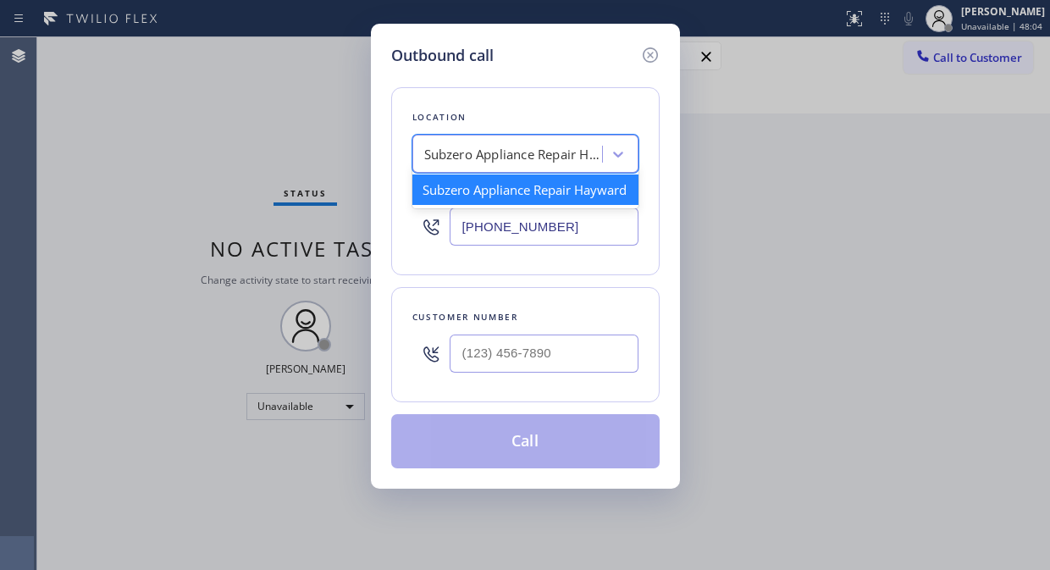
click at [424, 152] on div "Subzero Appliance Repair Hayward" at bounding box center [509, 155] width 185 height 30
paste input "Best Electric Pros [GEOGRAPHIC_DATA]"
type input "Best Electric Pros [GEOGRAPHIC_DATA]"
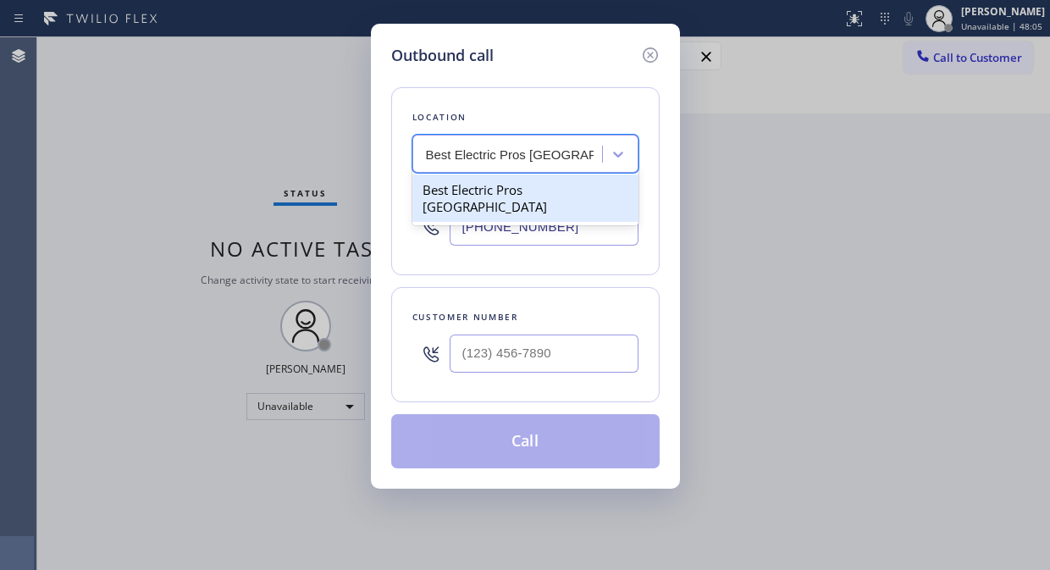
click at [513, 192] on div "Best Electric Pros [GEOGRAPHIC_DATA]" at bounding box center [525, 197] width 226 height 47
type input "[PHONE_NUMBER]"
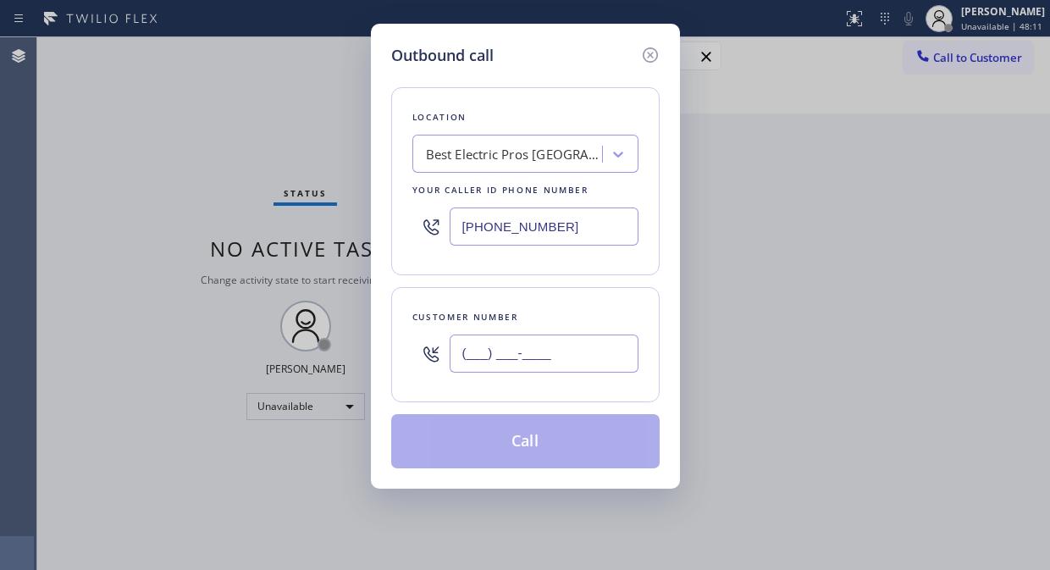
click at [455, 358] on input "(___) ___-____" at bounding box center [544, 353] width 189 height 38
paste input "805) 813-7344"
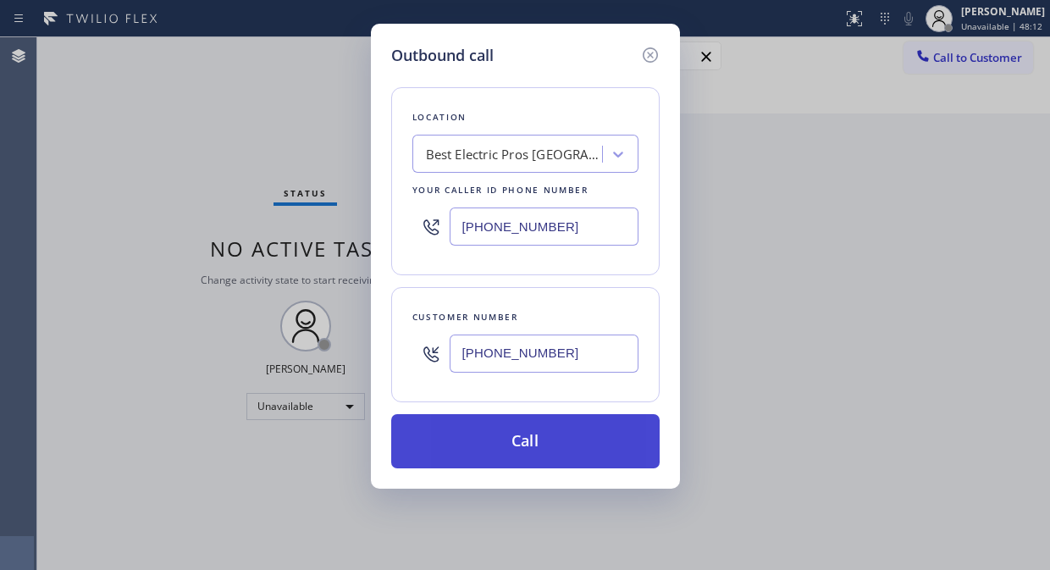
type input "[PHONE_NUMBER]"
click at [506, 449] on button "Call" at bounding box center [525, 441] width 268 height 54
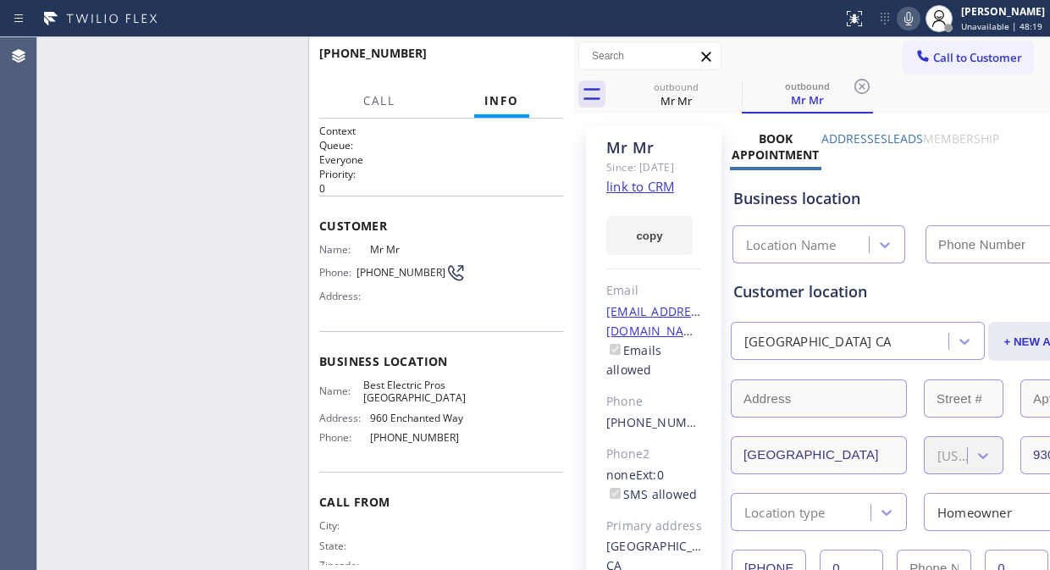
type input "[PHONE_NUMBER]"
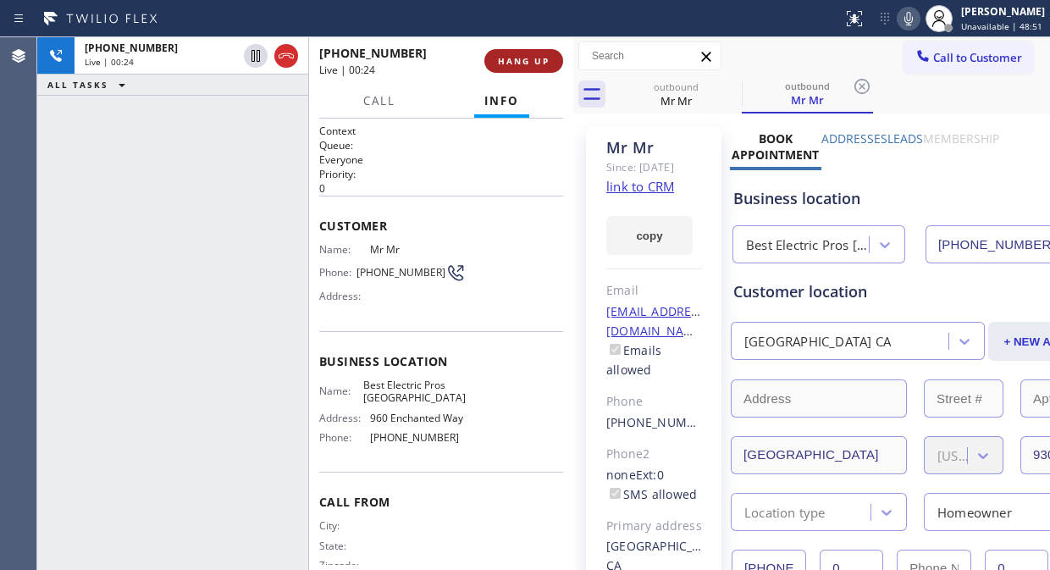
click at [527, 60] on span "HANG UP" at bounding box center [524, 61] width 52 height 12
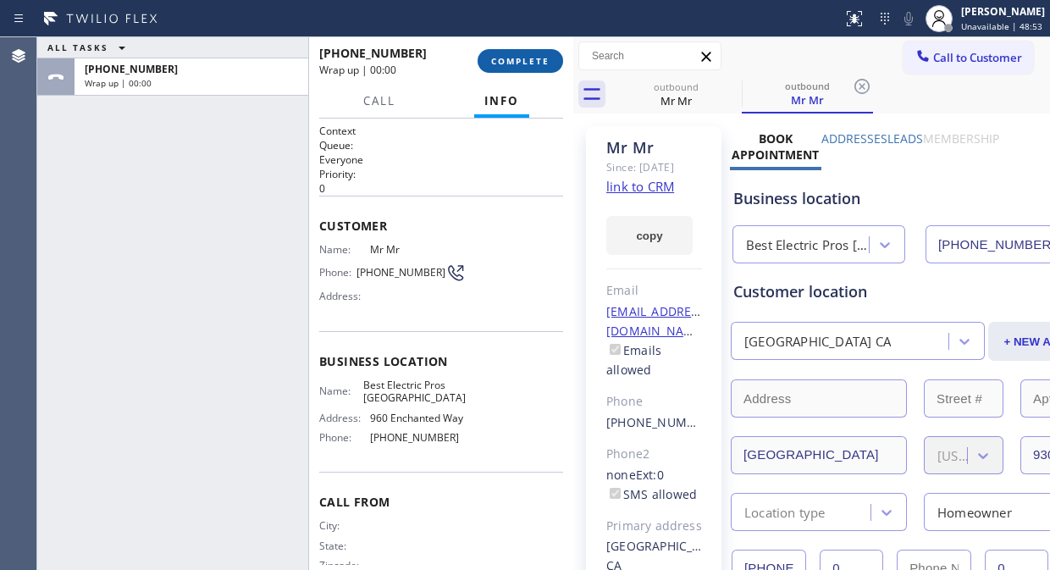
click at [527, 60] on span "COMPLETE" at bounding box center [520, 61] width 58 height 12
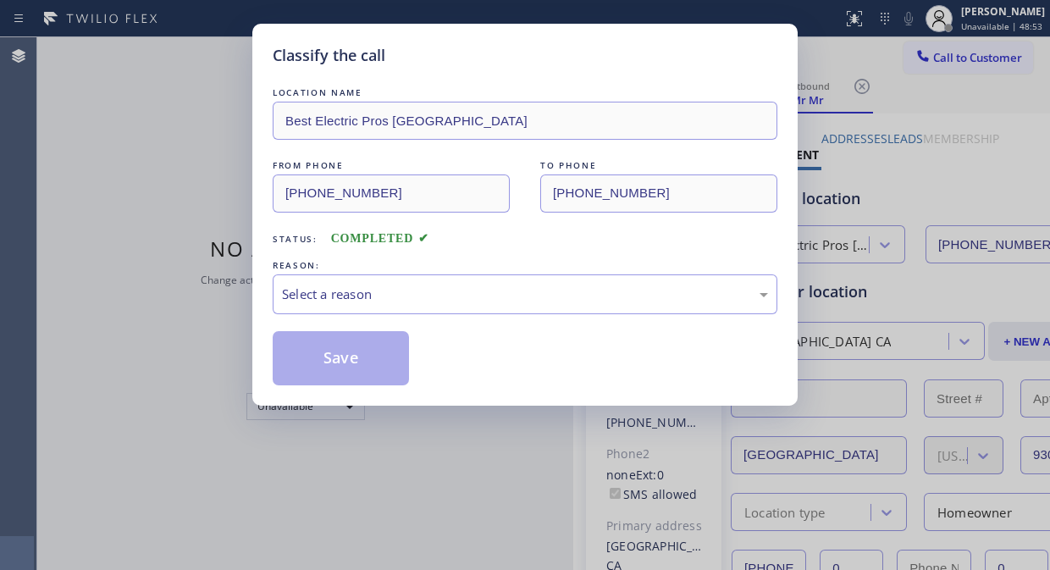
click at [527, 60] on div "Classify the call" at bounding box center [525, 55] width 505 height 23
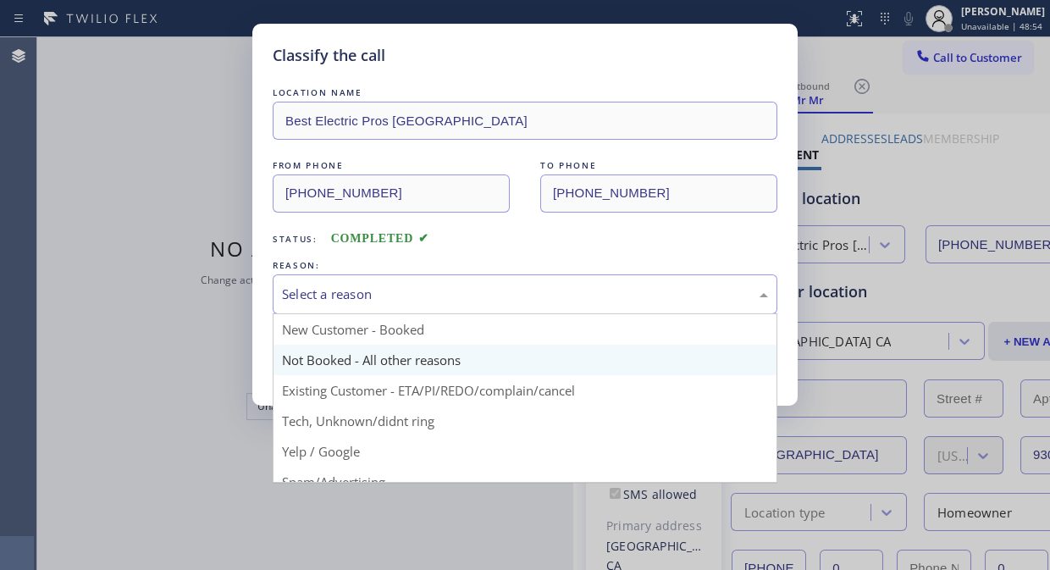
drag, startPoint x: 509, startPoint y: 288, endPoint x: 540, endPoint y: 361, distance: 79.3
click at [512, 290] on div "Select a reason" at bounding box center [525, 293] width 486 height 19
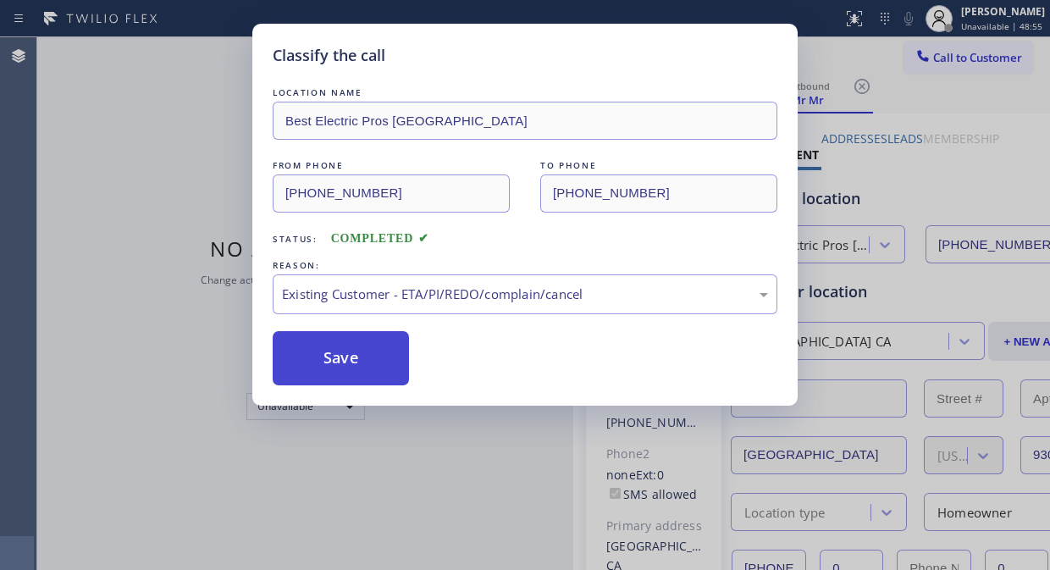
click at [347, 362] on button "Save" at bounding box center [341, 358] width 136 height 54
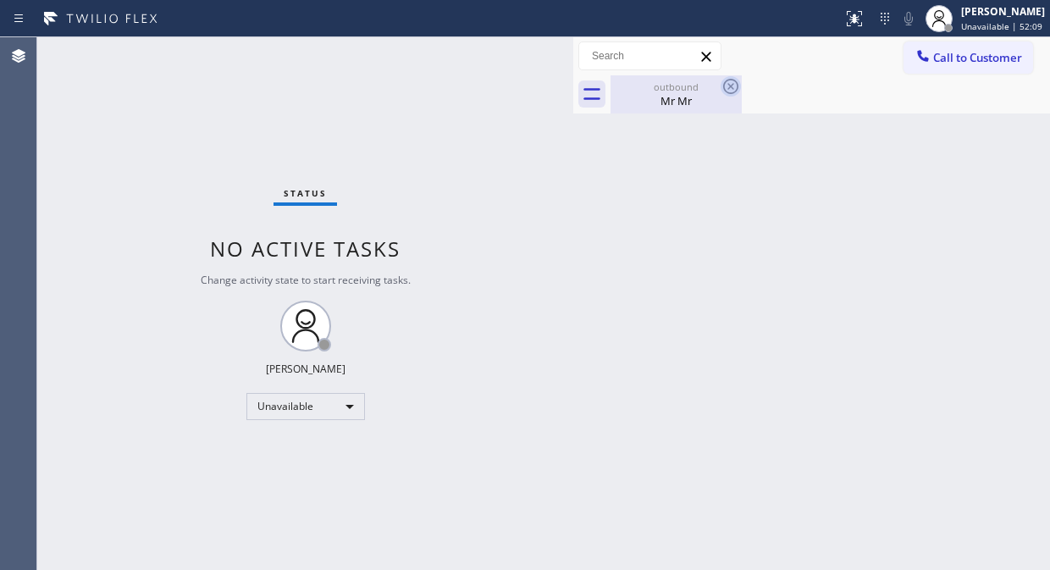
drag, startPoint x: 687, startPoint y: 90, endPoint x: 720, endPoint y: 86, distance: 33.3
click at [688, 90] on div "outbound" at bounding box center [676, 86] width 128 height 13
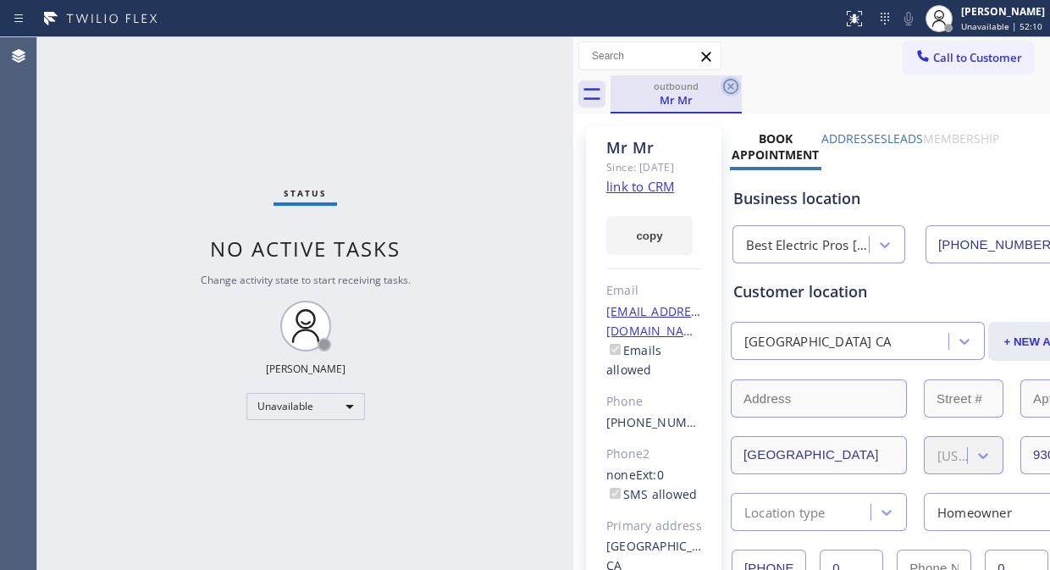
click at [720, 86] on icon at bounding box center [730, 86] width 20 height 20
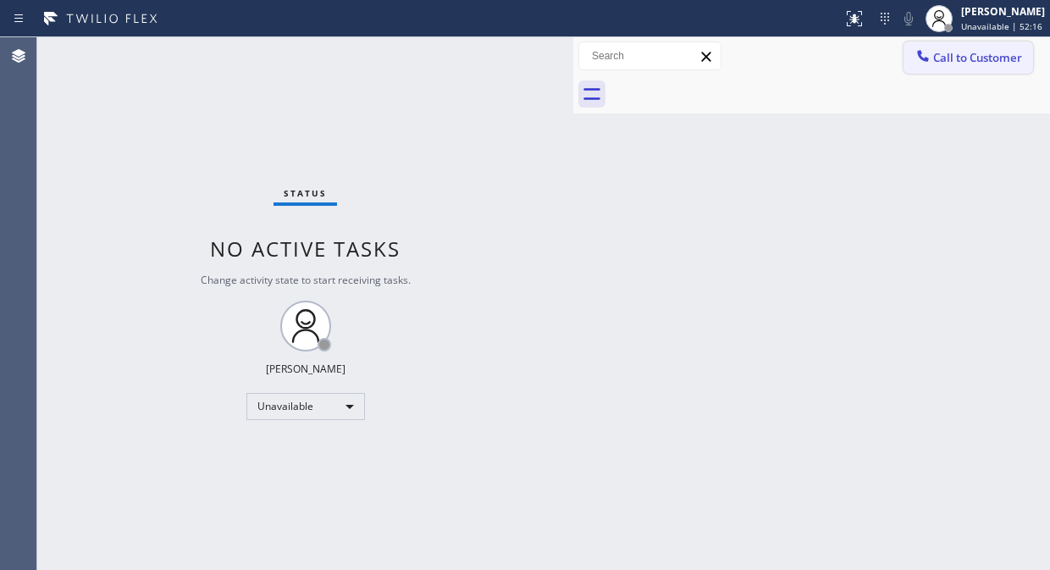
click at [944, 52] on span "Call to Customer" at bounding box center [977, 57] width 89 height 15
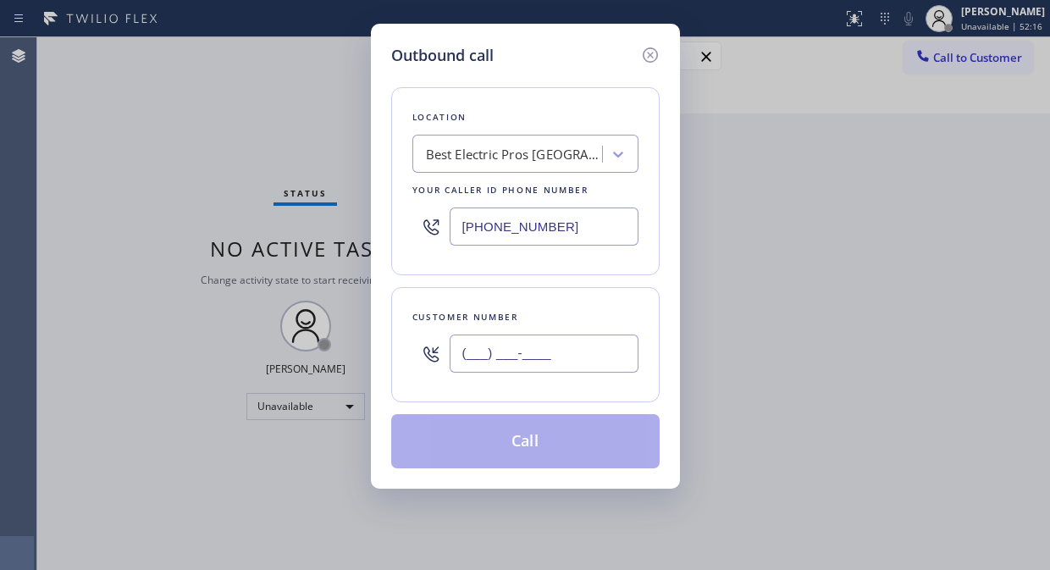
click at [466, 362] on input "(___) ___-____" at bounding box center [544, 353] width 189 height 38
paste input "805) 813-7344"
type input "[PHONE_NUMBER]"
click at [555, 435] on button "Call" at bounding box center [525, 441] width 268 height 54
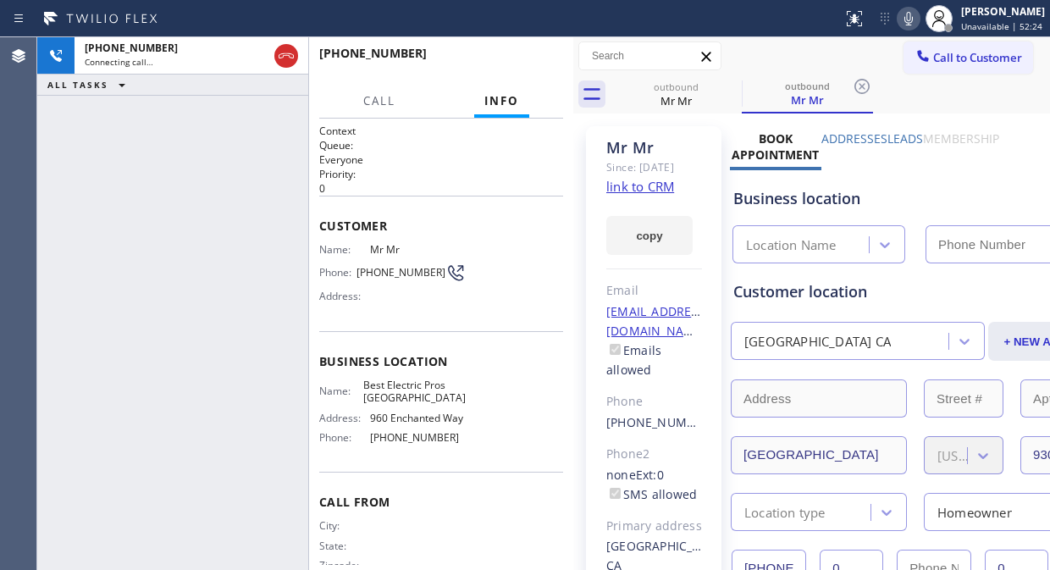
type input "[PHONE_NUMBER]"
click at [522, 57] on span "HANG UP" at bounding box center [524, 61] width 52 height 12
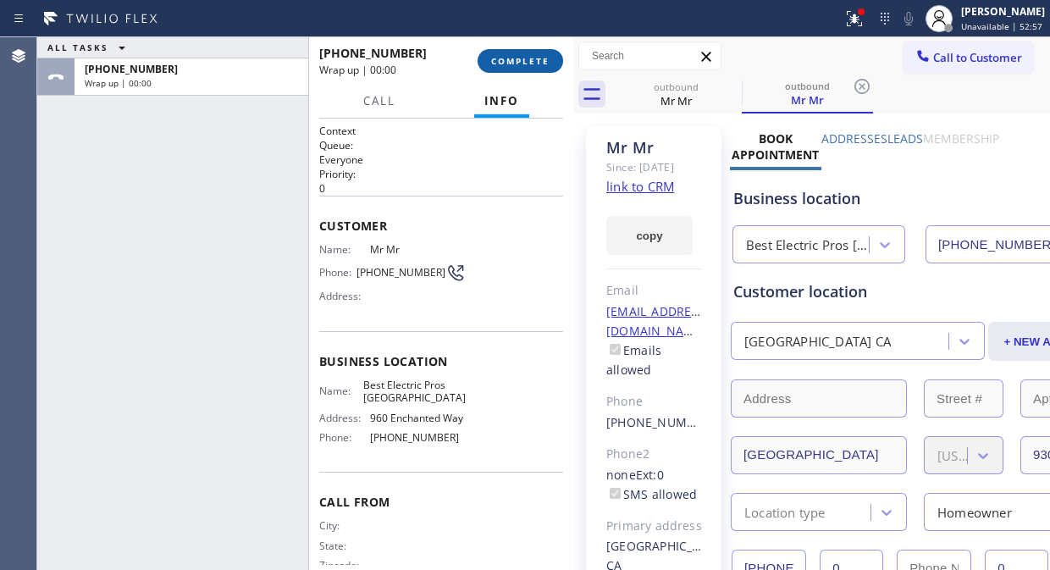
click at [525, 61] on span "COMPLETE" at bounding box center [520, 61] width 58 height 12
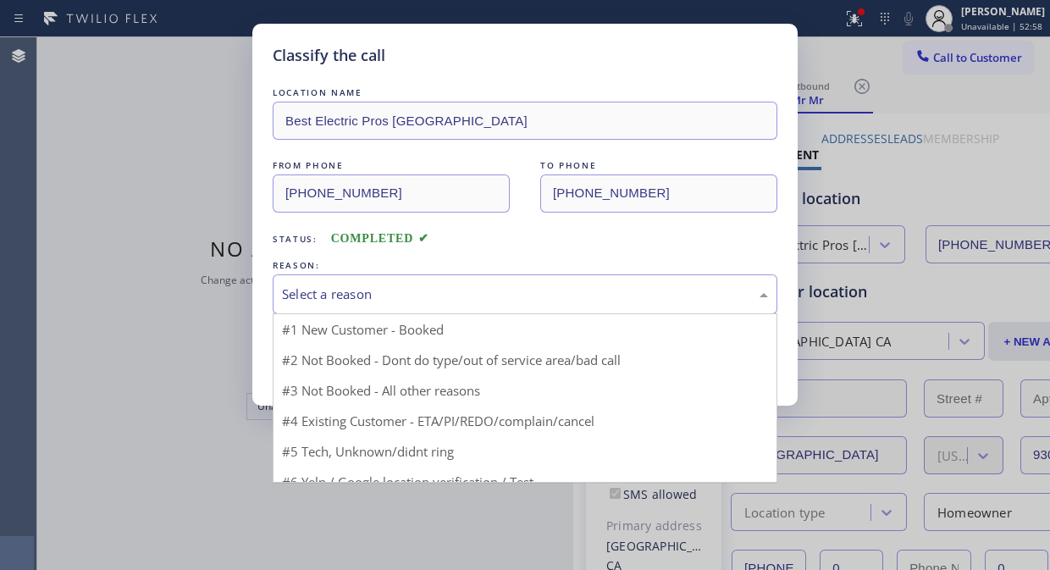
click at [529, 301] on div "Select a reason" at bounding box center [525, 293] width 486 height 19
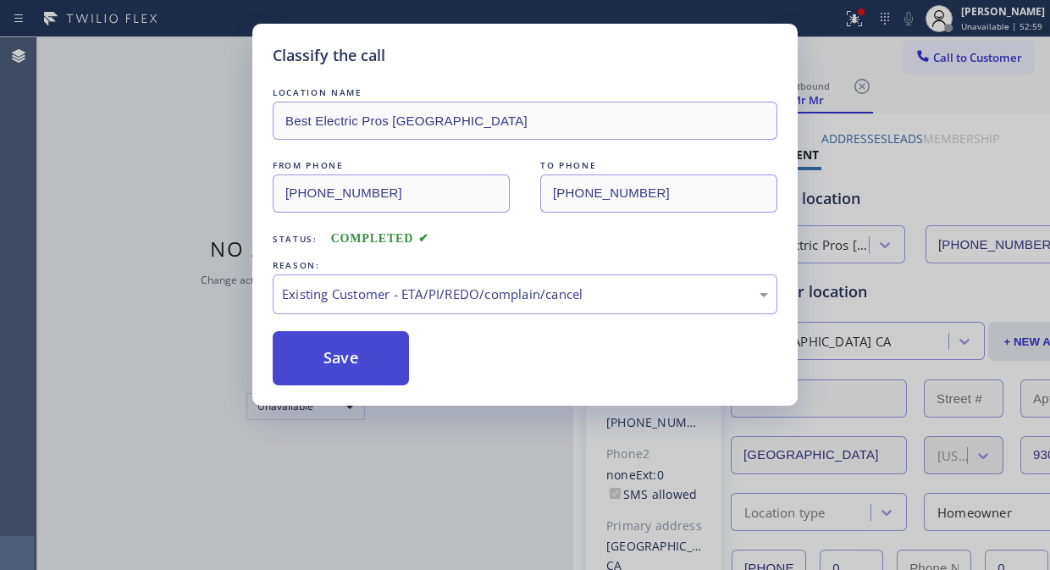
click at [382, 368] on button "Save" at bounding box center [341, 358] width 136 height 54
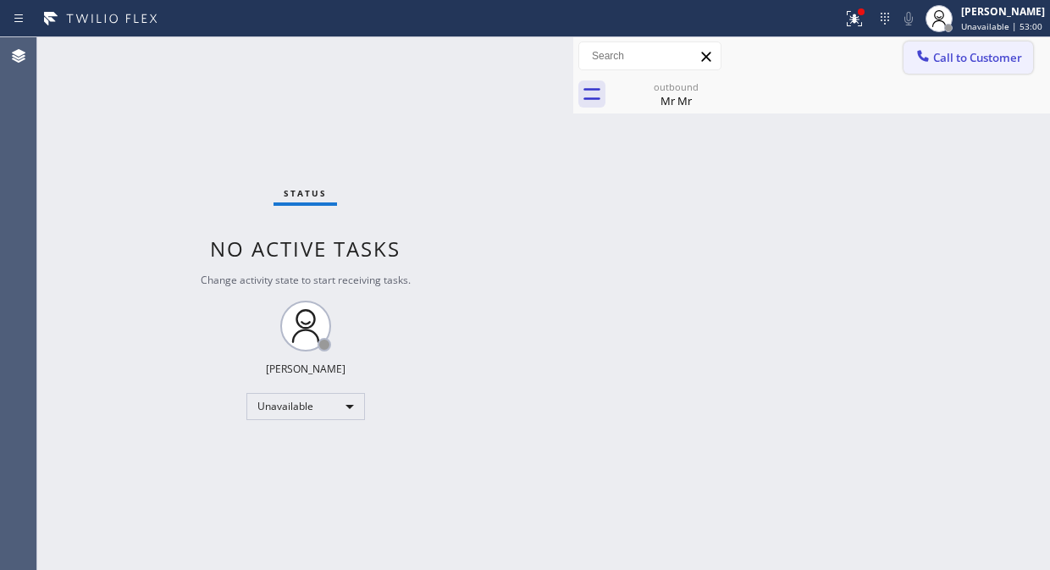
click at [940, 45] on button "Call to Customer" at bounding box center [968, 57] width 130 height 32
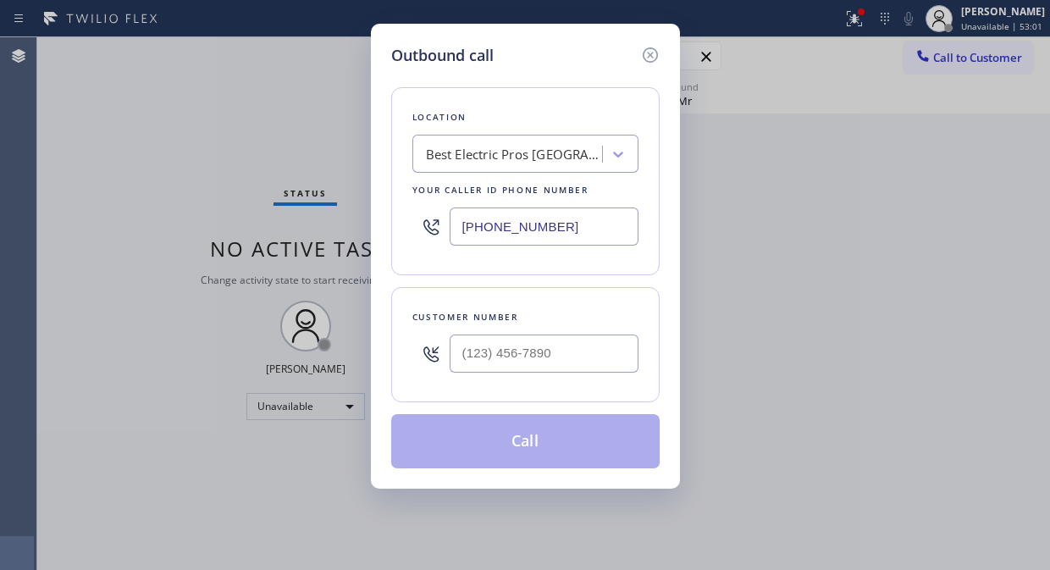
click at [461, 229] on input "[PHONE_NUMBER]" at bounding box center [544, 226] width 189 height 38
paste input "55) 904-2265"
type input "[PHONE_NUMBER]"
click at [144, 181] on div "Outbound call Location Blue Moon Electrical Your caller id phone number (855) 9…" at bounding box center [525, 285] width 1050 height 570
click at [458, 356] on input "(___) ___-____" at bounding box center [544, 353] width 189 height 38
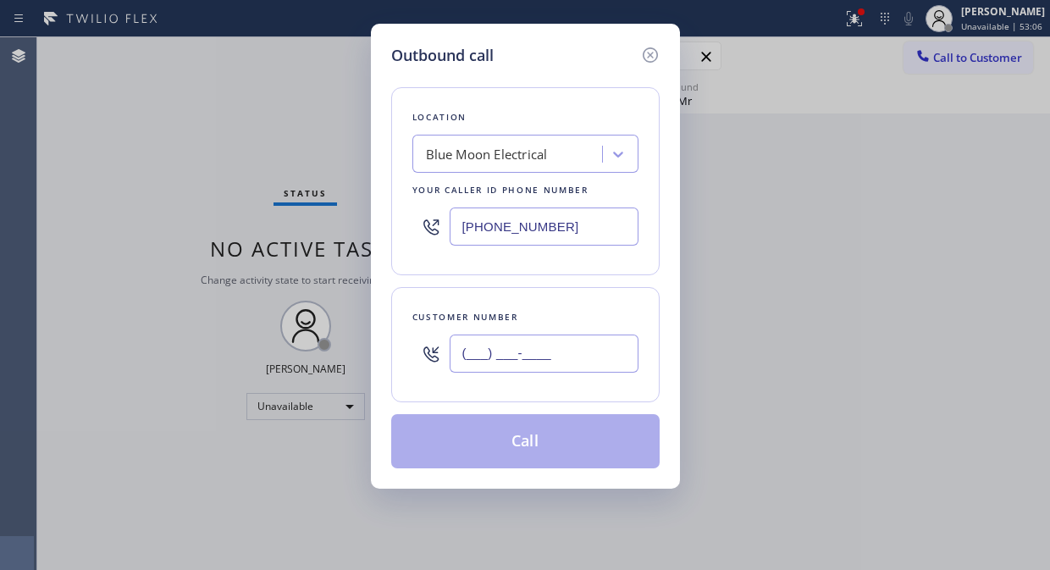
paste input "408) 616-9791"
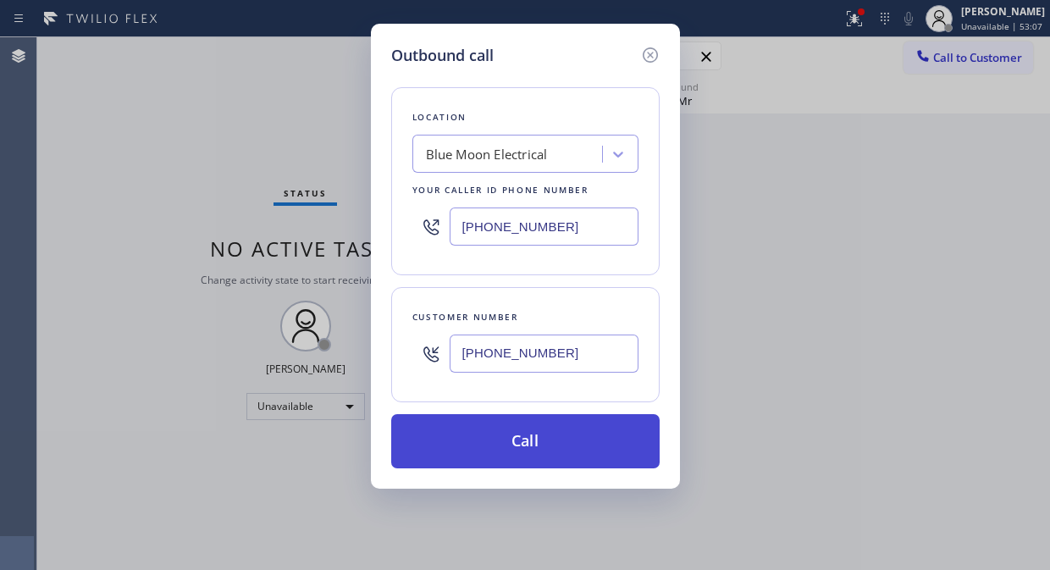
type input "[PHONE_NUMBER]"
click at [578, 437] on button "Call" at bounding box center [525, 441] width 268 height 54
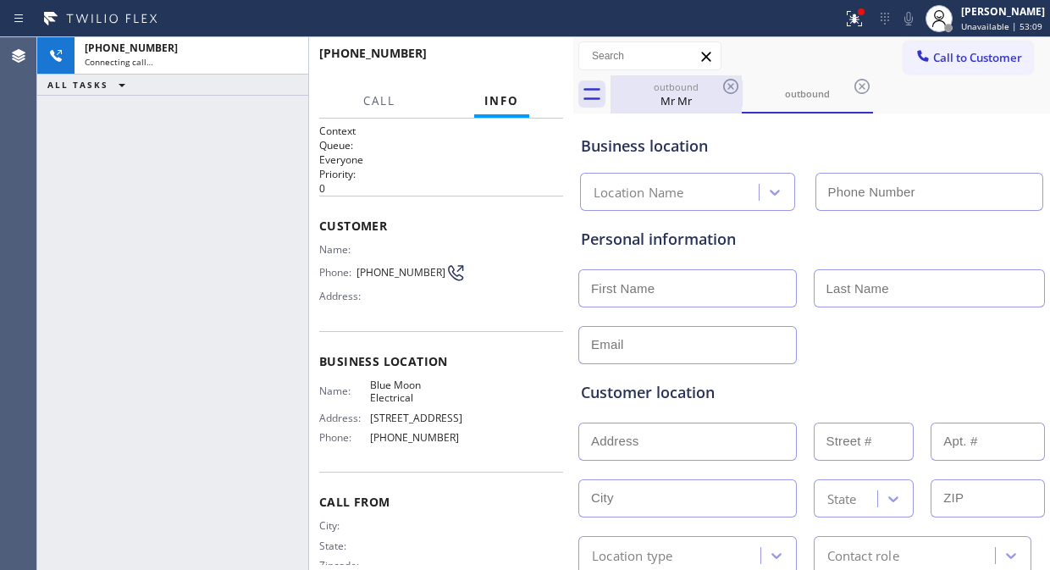
click at [679, 99] on div "Mr Mr" at bounding box center [676, 100] width 128 height 15
type input "[PHONE_NUMBER]"
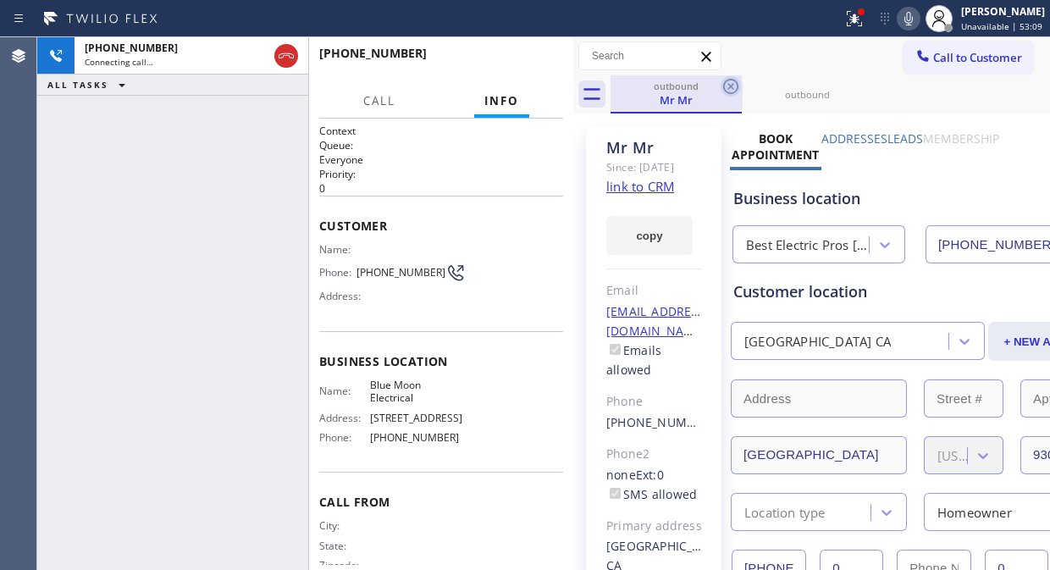
click at [729, 85] on icon at bounding box center [730, 86] width 15 height 15
type input "[PHONE_NUMBER]"
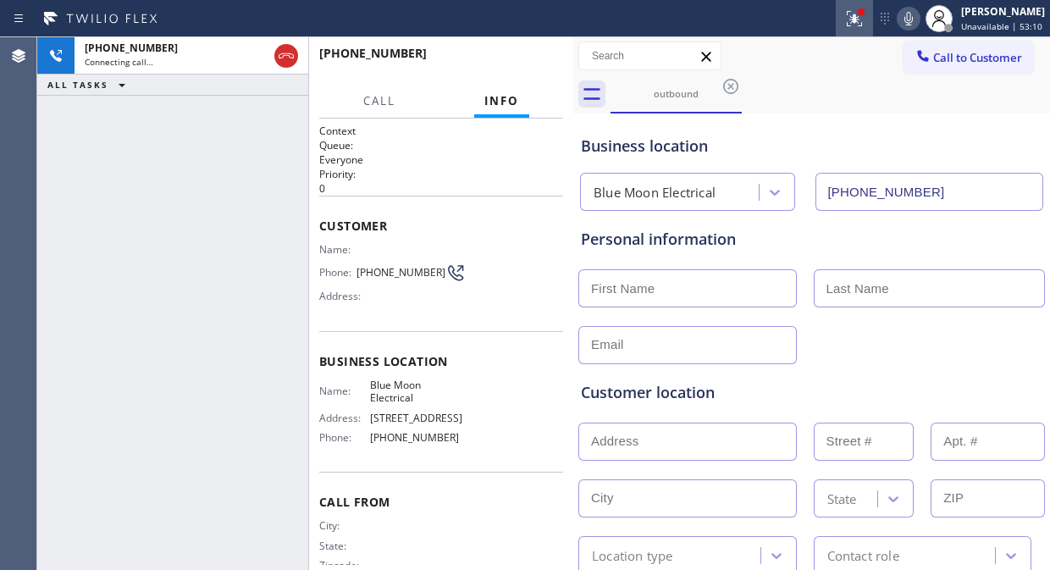
click at [859, 20] on icon at bounding box center [854, 18] width 15 height 15
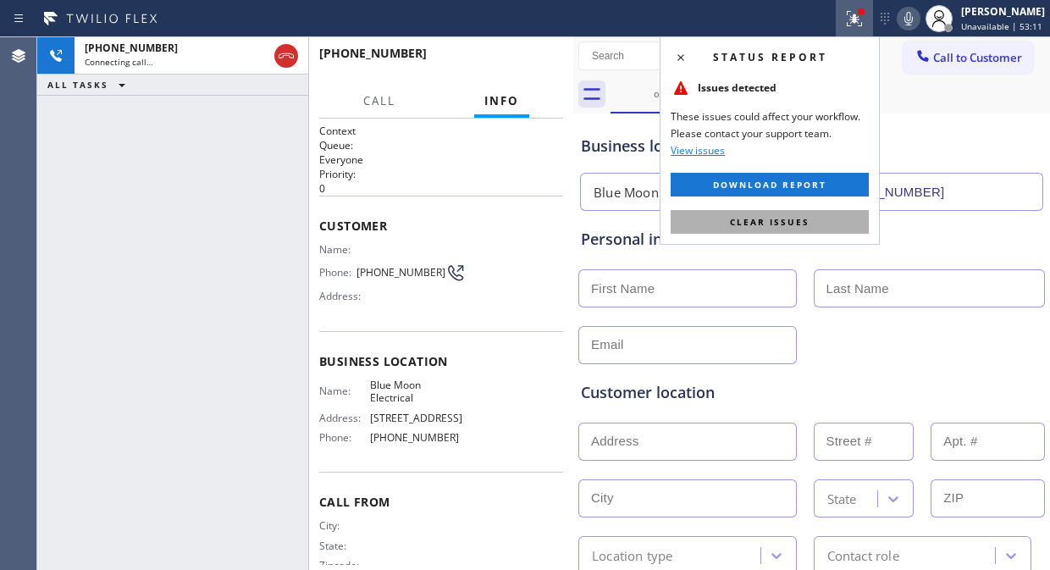
click at [814, 218] on button "Clear issues" at bounding box center [770, 222] width 198 height 24
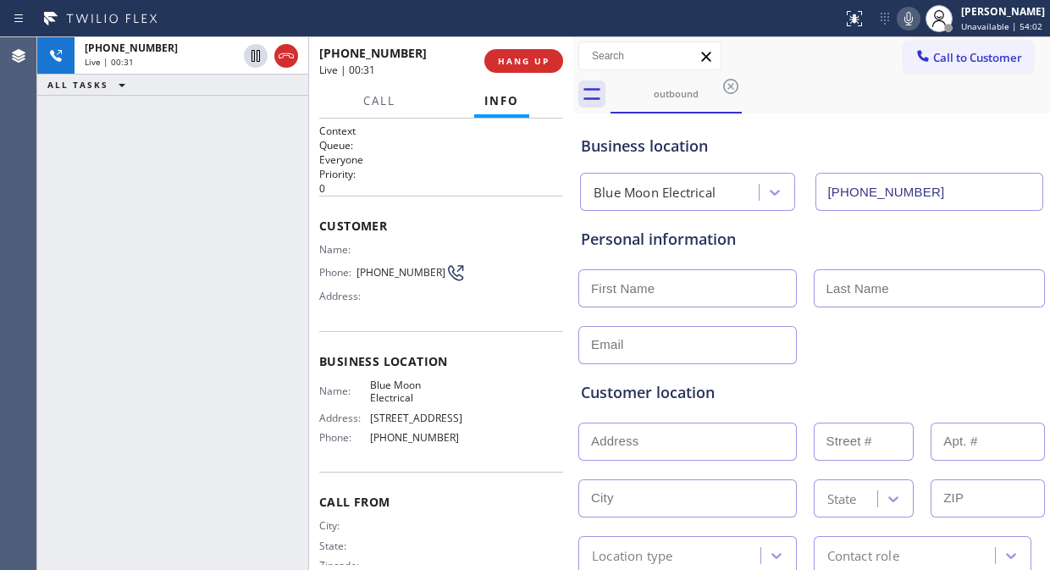
drag, startPoint x: 158, startPoint y: 198, endPoint x: 571, endPoint y: 5, distance: 456.0
click at [158, 197] on div "+14086169791 Live | 00:31 ALL TASKS ALL TASKS ACTIVE TASKS TASKS IN WRAP UP" at bounding box center [172, 303] width 271 height 533
click at [909, 14] on icon at bounding box center [908, 18] width 20 height 20
click at [911, 14] on icon at bounding box center [908, 18] width 20 height 20
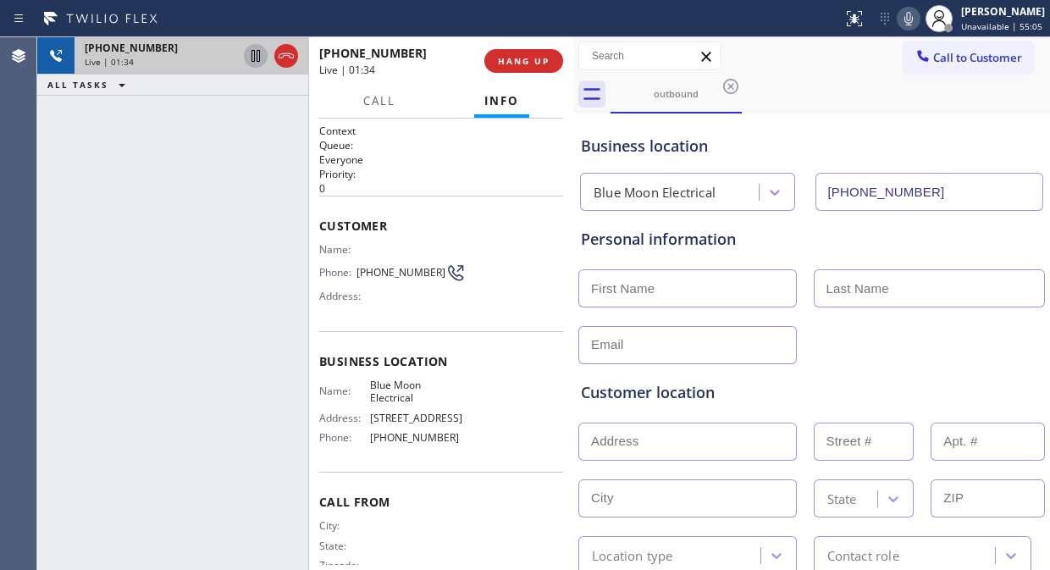
click at [249, 55] on icon at bounding box center [256, 56] width 20 height 20
click at [908, 19] on icon at bounding box center [908, 18] width 20 height 20
click at [909, 15] on icon at bounding box center [908, 18] width 20 height 20
click at [128, 153] on div "+14086169791 Live | 03:07 ALL TASKS ALL TASKS ACTIVE TASKS TASKS IN WRAP UP" at bounding box center [172, 303] width 271 height 533
click at [252, 60] on icon at bounding box center [256, 56] width 12 height 12
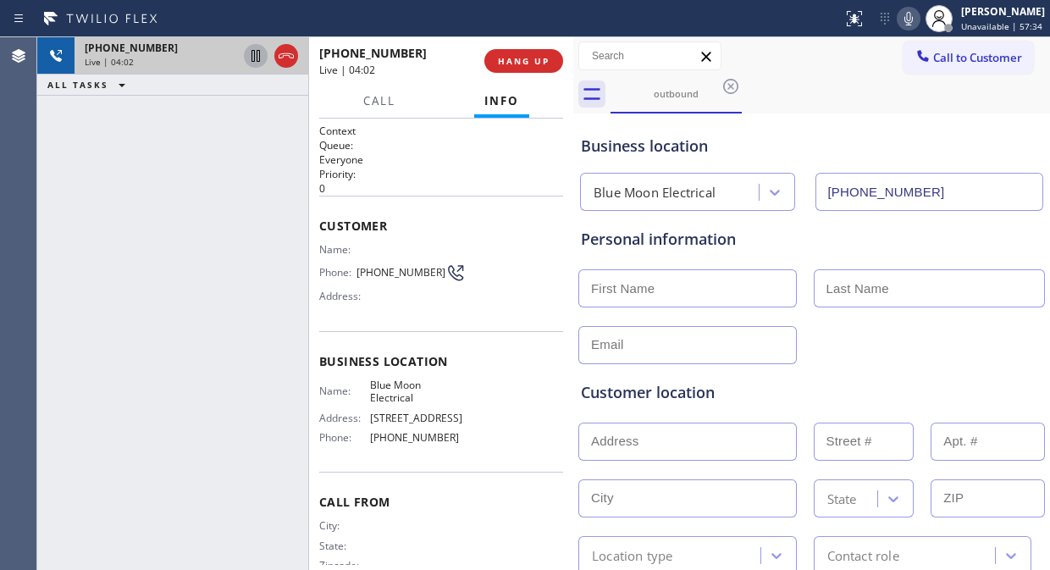
click at [169, 190] on div "+14086169791 Live | 04:02 ALL TASKS ALL TASKS ACTIVE TASKS TASKS IN WRAP UP" at bounding box center [172, 303] width 271 height 533
click at [161, 276] on div "+14086169791 Live | 04:39 ALL TASKS ALL TASKS ACTIVE TASKS TASKS IN WRAP UP" at bounding box center [172, 303] width 271 height 533
click at [93, 198] on div "+14086169791 Live | 04:53 ALL TASKS ALL TASKS ACTIVE TASKS TASKS IN WRAP UP" at bounding box center [172, 303] width 271 height 533
click at [154, 196] on div "+14086169791 Live | 05:51 ALL TASKS ALL TASKS ACTIVE TASKS TASKS IN WRAP UP" at bounding box center [172, 303] width 271 height 533
click at [636, 440] on input "text" at bounding box center [687, 441] width 218 height 38
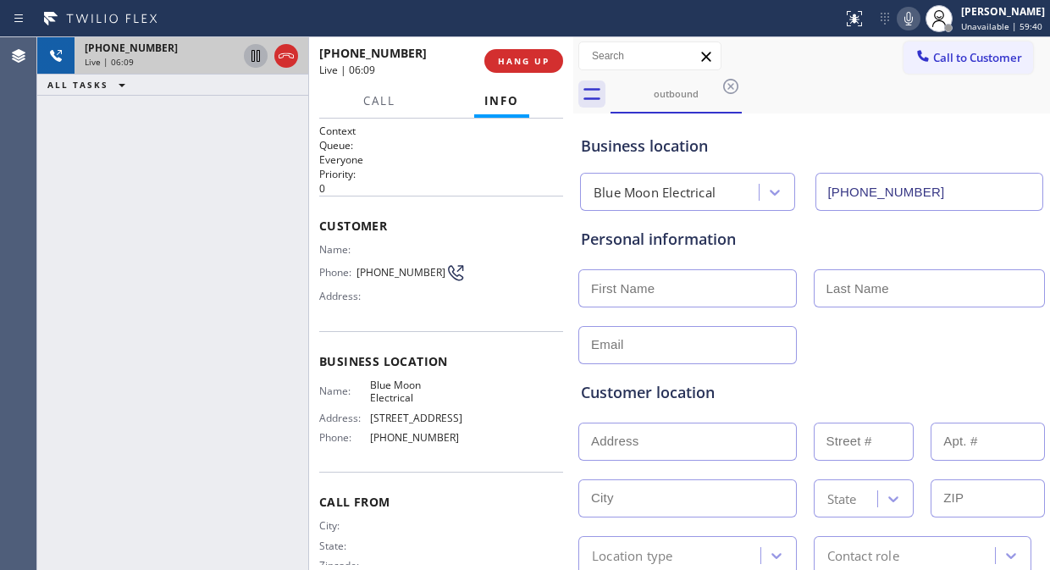
paste input "4950 flat rock circle 95136"
type input "[STREET_ADDRESS]"
type input "4950"
type input "[GEOGRAPHIC_DATA][PERSON_NAME]"
type input "95136"
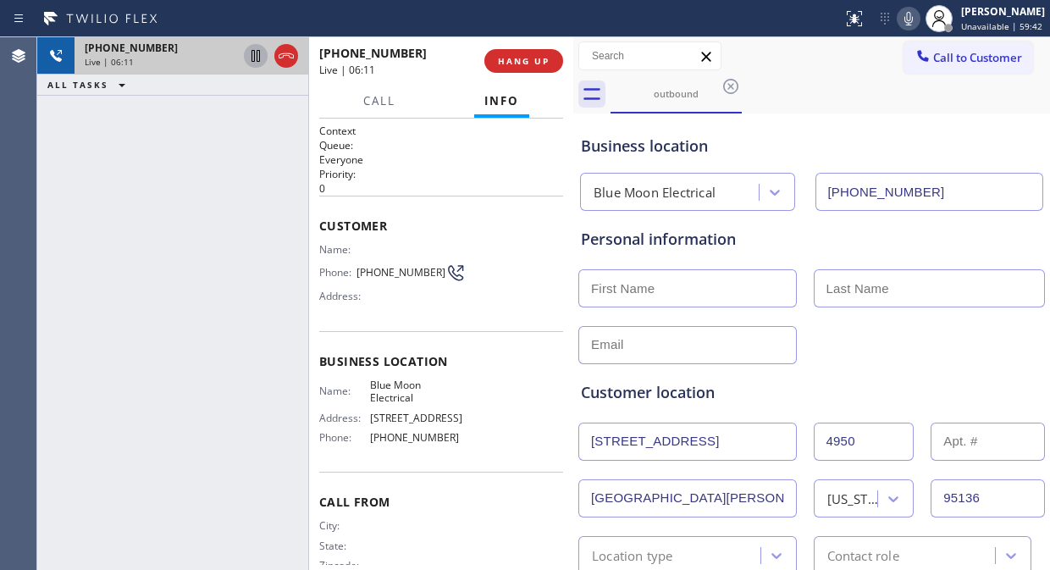
click at [833, 381] on div "Customer location" at bounding box center [811, 392] width 461 height 23
click at [137, 209] on div "+14086169791 Live | 06:19 ALL TASKS ALL TASKS ACTIVE TASKS TASKS IN WRAP UP" at bounding box center [172, 303] width 271 height 533
click at [913, 20] on icon at bounding box center [908, 19] width 8 height 14
click at [914, 20] on rect at bounding box center [908, 17] width 12 height 12
click at [136, 306] on div "+14086169791 Live | 06:36 ALL TASKS ALL TASKS ACTIVE TASKS TASKS IN WRAP UP" at bounding box center [172, 303] width 271 height 533
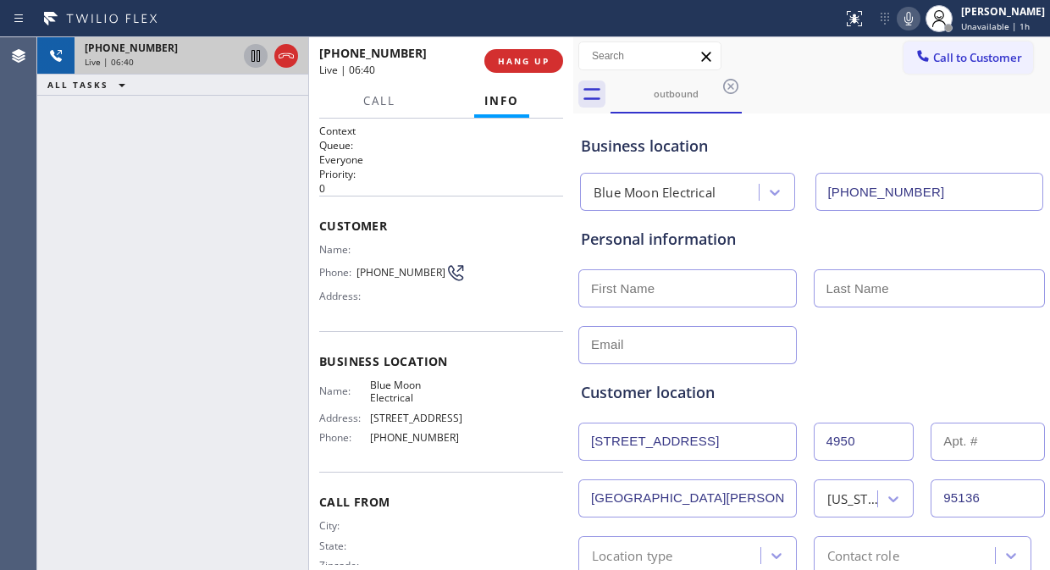
click at [141, 230] on div "+14086169791 Live | 06:40 ALL TASKS ALL TASKS ACTIVE TASKS TASKS IN WRAP UP" at bounding box center [172, 303] width 271 height 533
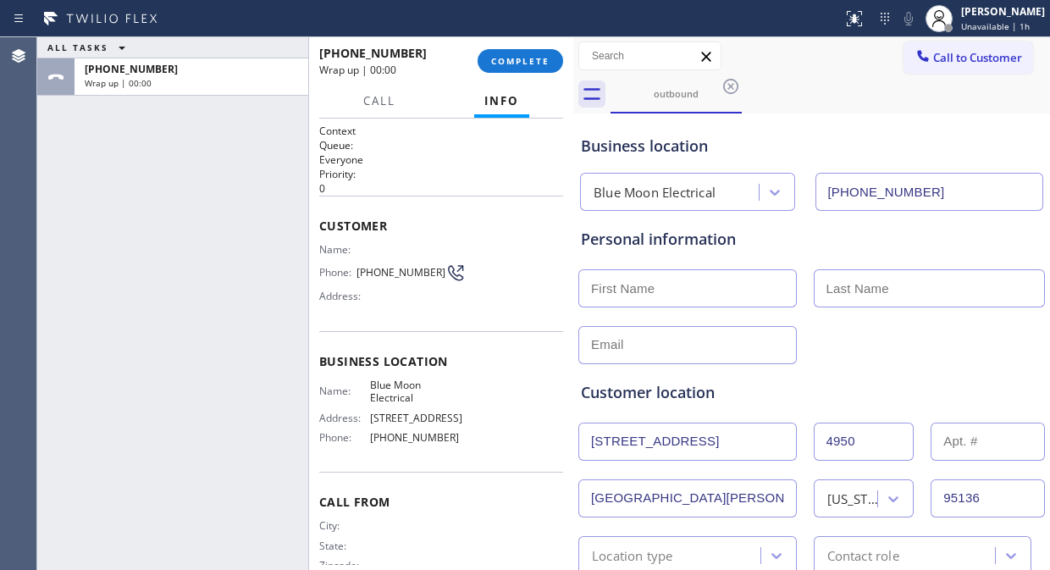
drag, startPoint x: 517, startPoint y: 63, endPoint x: 638, endPoint y: 251, distance: 223.6
click at [620, 237] on div "ALL TASKS ALL TASKS ACTIVE TASKS TASKS IN WRAP UP +14086169791 Wrap up | 00:00 …" at bounding box center [543, 303] width 1013 height 533
drag, startPoint x: 111, startPoint y: 201, endPoint x: 328, endPoint y: 190, distance: 217.9
click at [115, 201] on div "ALL TASKS ALL TASKS ACTIVE TASKS TASKS IN WRAP UP +14086169791 Wrap up | 00:10" at bounding box center [172, 303] width 271 height 533
click at [620, 283] on input "text" at bounding box center [687, 288] width 218 height 38
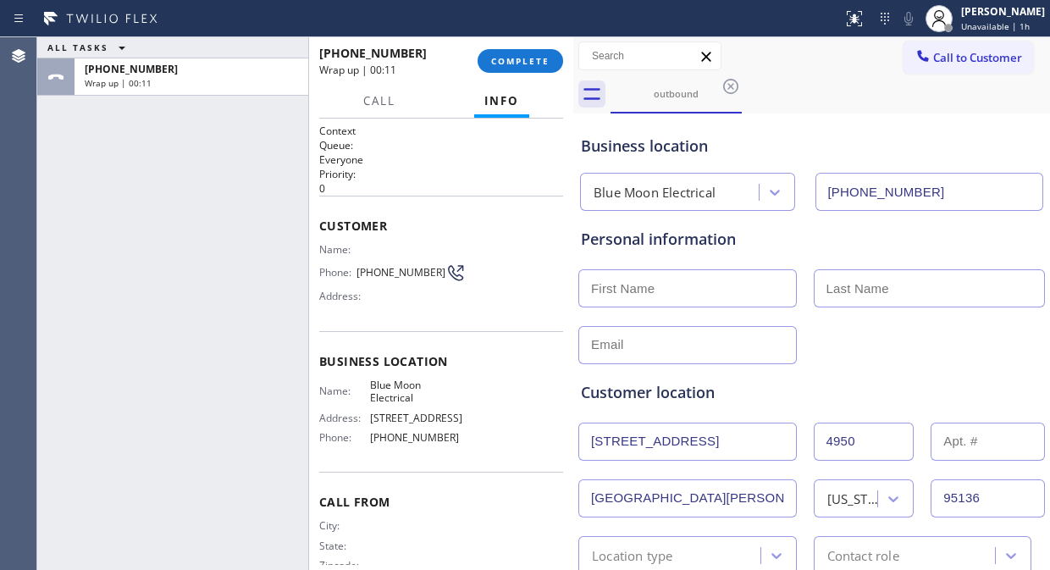
paste input "Omar Salazar"
drag, startPoint x: 692, startPoint y: 294, endPoint x: 628, endPoint y: 292, distance: 63.5
click at [628, 292] on input "Omar Salazar" at bounding box center [687, 288] width 218 height 38
type input "[PERSON_NAME]"
click at [820, 266] on div "[PERSON_NAME]" at bounding box center [812, 286] width 470 height 41
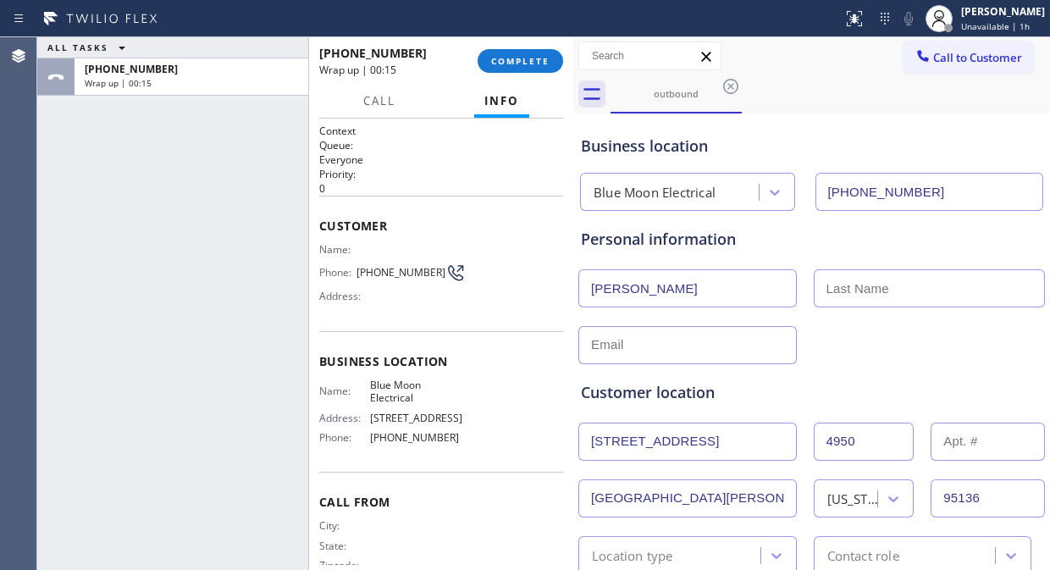
click at [815, 298] on input "text" at bounding box center [930, 288] width 232 height 38
paste input "[PERSON_NAME]"
type input "[PERSON_NAME]"
click at [755, 295] on input "[PERSON_NAME]" at bounding box center [687, 288] width 218 height 38
click at [591, 290] on input "[PERSON_NAME]" at bounding box center [687, 288] width 218 height 38
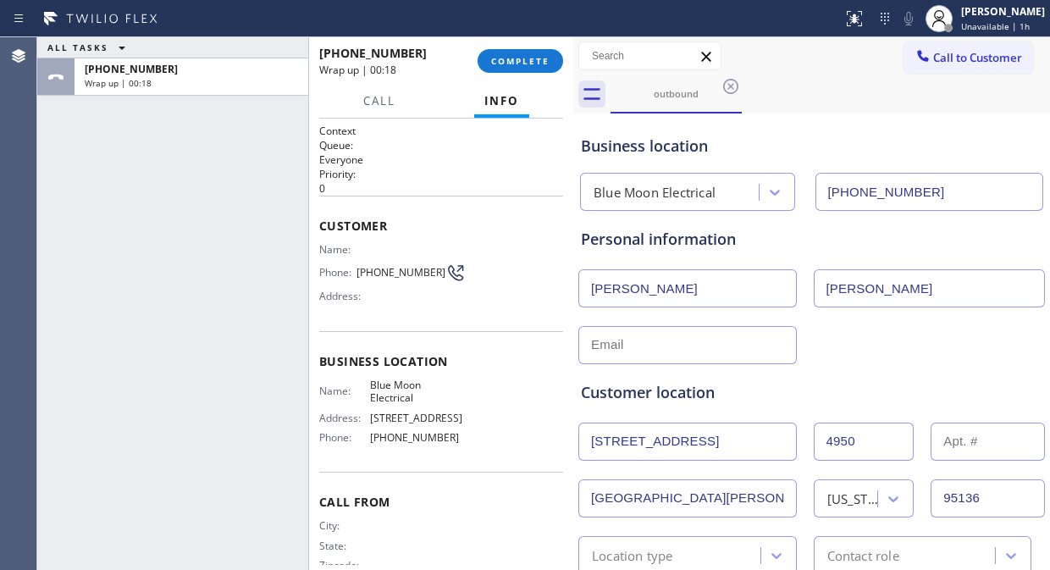
type input "[PERSON_NAME]"
drag, startPoint x: 85, startPoint y: 214, endPoint x: 222, endPoint y: 267, distance: 146.9
click at [89, 217] on div "ALL TASKS ALL TASKS ACTIVE TASKS TASKS IN WRAP UP +14086169791 Wrap up | 00:21" at bounding box center [172, 303] width 271 height 533
click at [582, 345] on input "text" at bounding box center [687, 345] width 218 height 38
paste input "[EMAIL_ADDRESS][DOMAIN_NAME]"
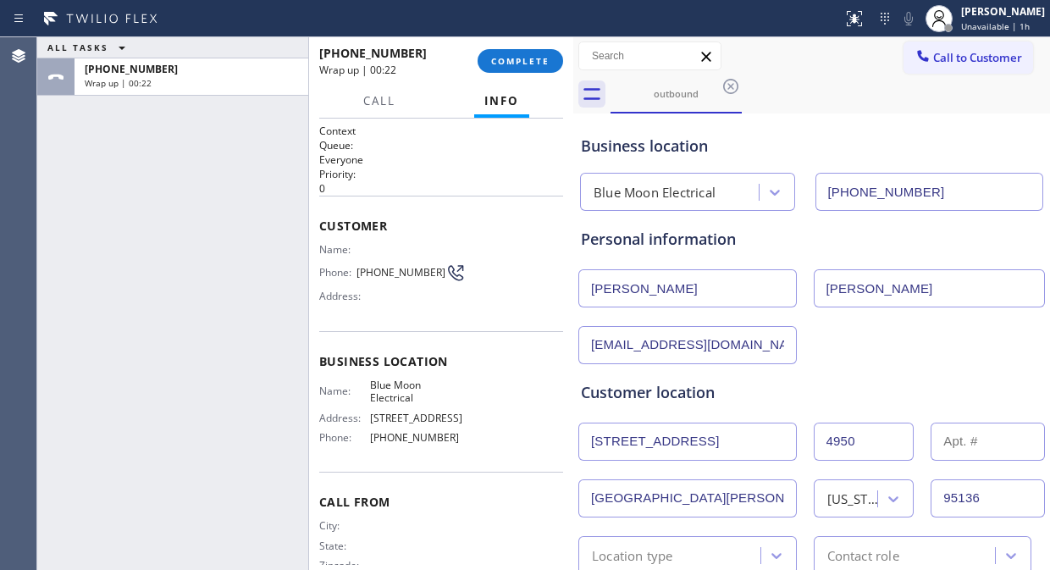
type input "[EMAIL_ADDRESS][DOMAIN_NAME]"
click at [798, 351] on div "[EMAIL_ADDRESS][DOMAIN_NAME]" at bounding box center [694, 345] width 235 height 38
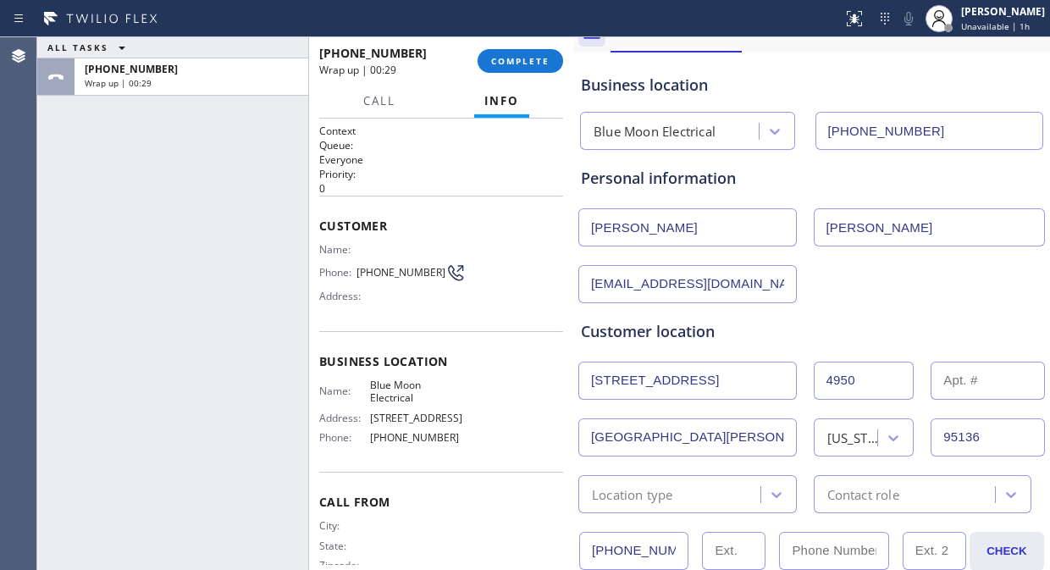
scroll to position [94, 0]
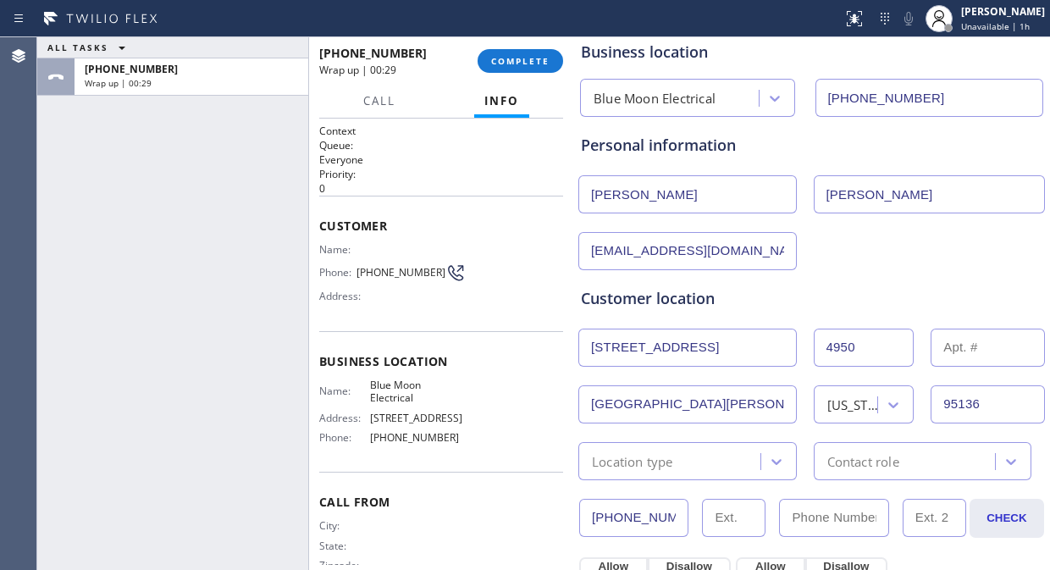
click at [682, 455] on div "Location type" at bounding box center [671, 461] width 177 height 30
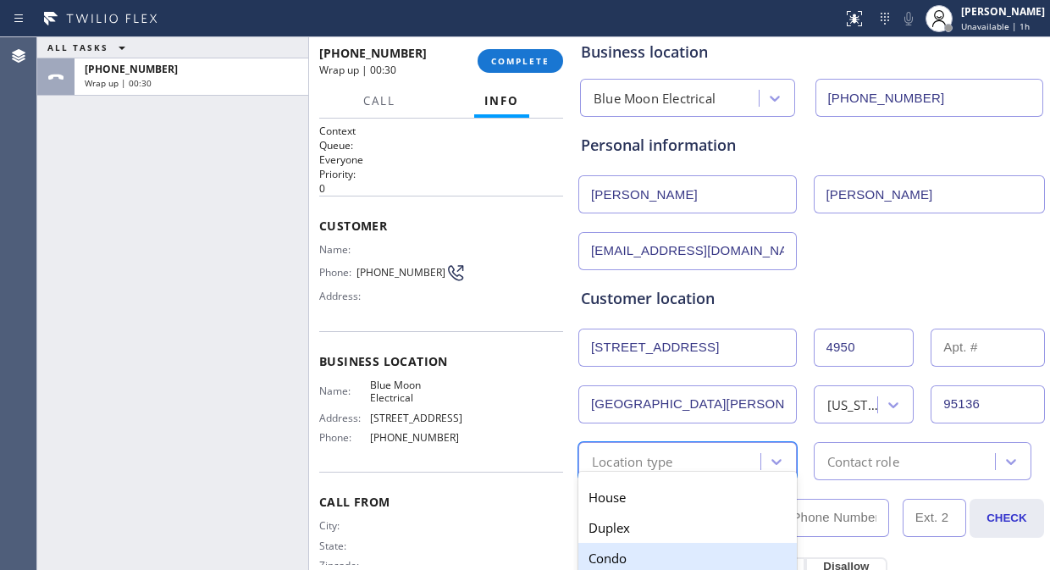
click at [618, 512] on div "Condo" at bounding box center [687, 558] width 218 height 30
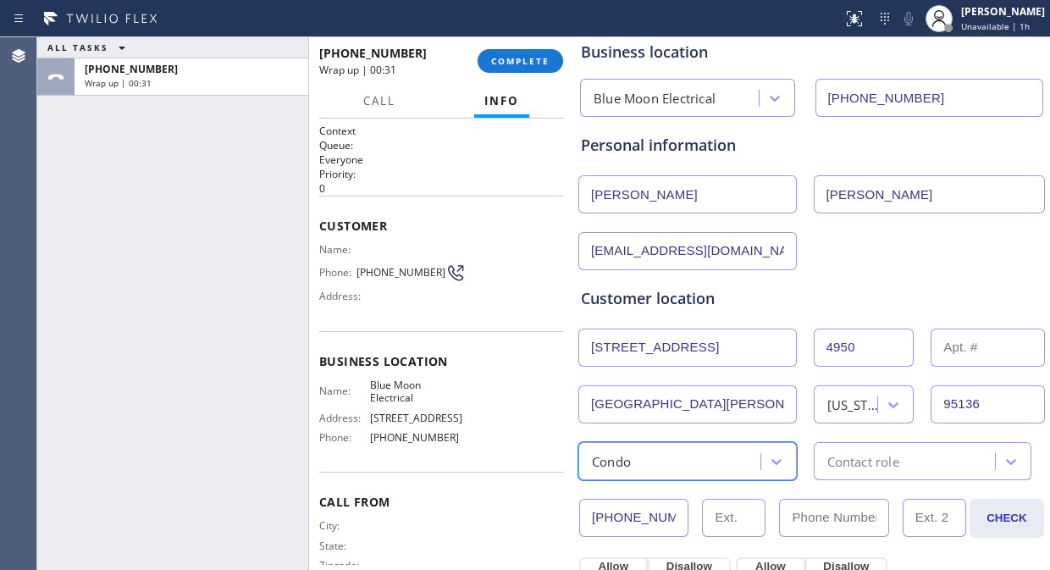
click at [875, 455] on div "Contact role" at bounding box center [863, 460] width 72 height 19
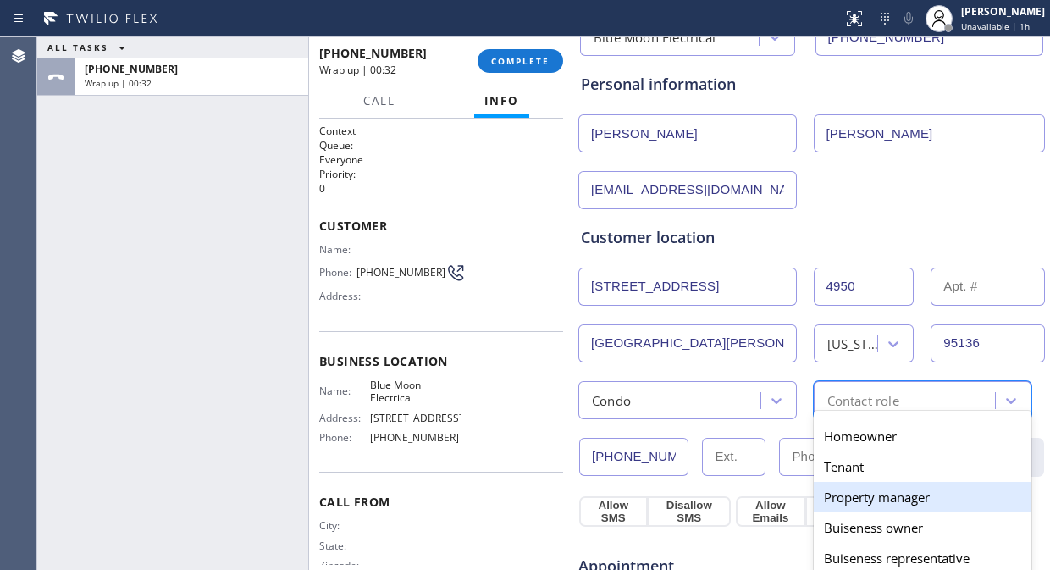
scroll to position [188, 0]
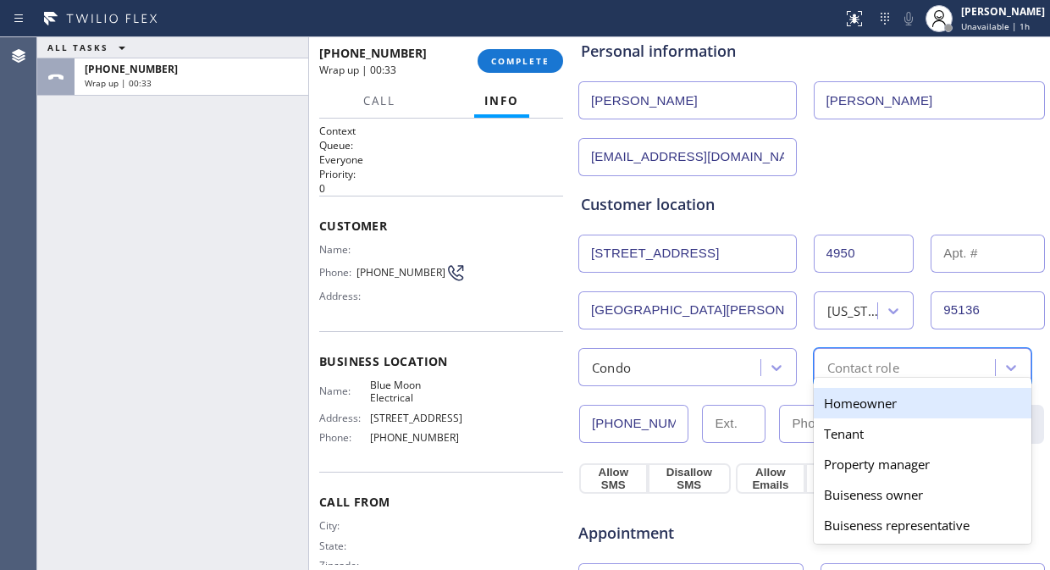
click at [875, 401] on div "Homeowner" at bounding box center [923, 403] width 218 height 30
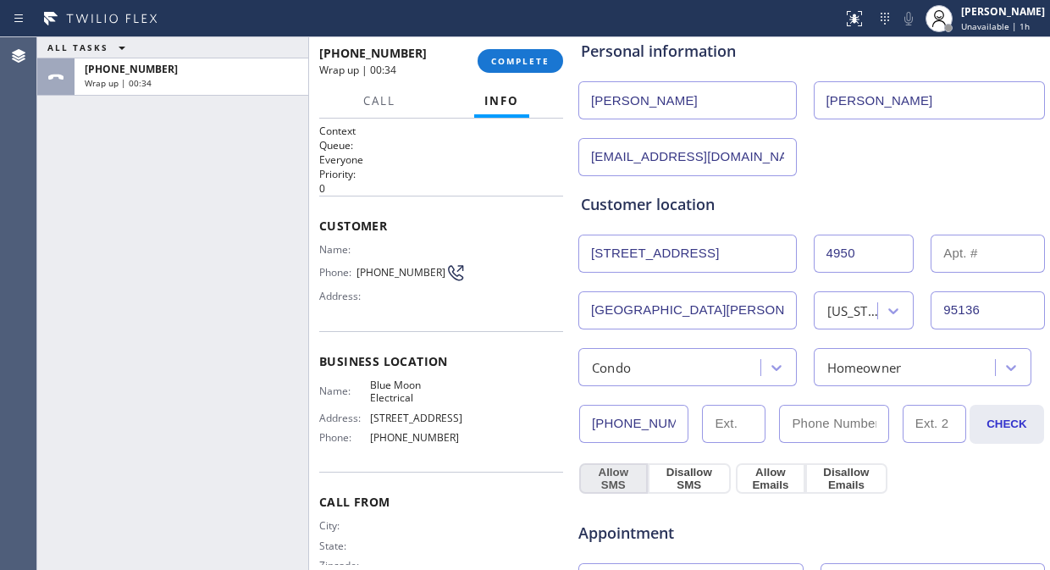
click at [586, 483] on button "Allow SMS" at bounding box center [613, 478] width 69 height 30
click at [742, 475] on button "Allow Emails" at bounding box center [770, 478] width 69 height 30
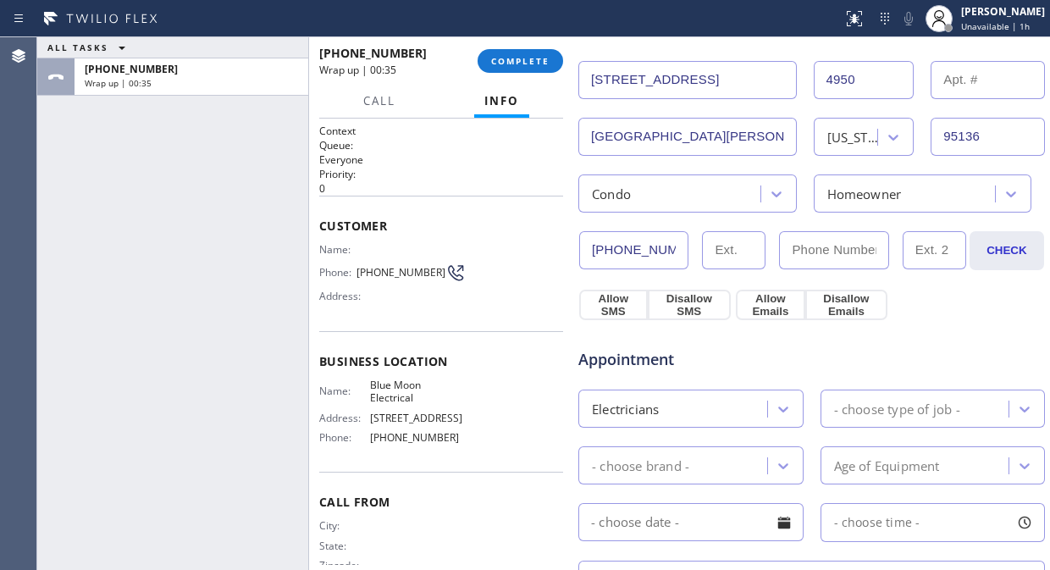
scroll to position [564, 0]
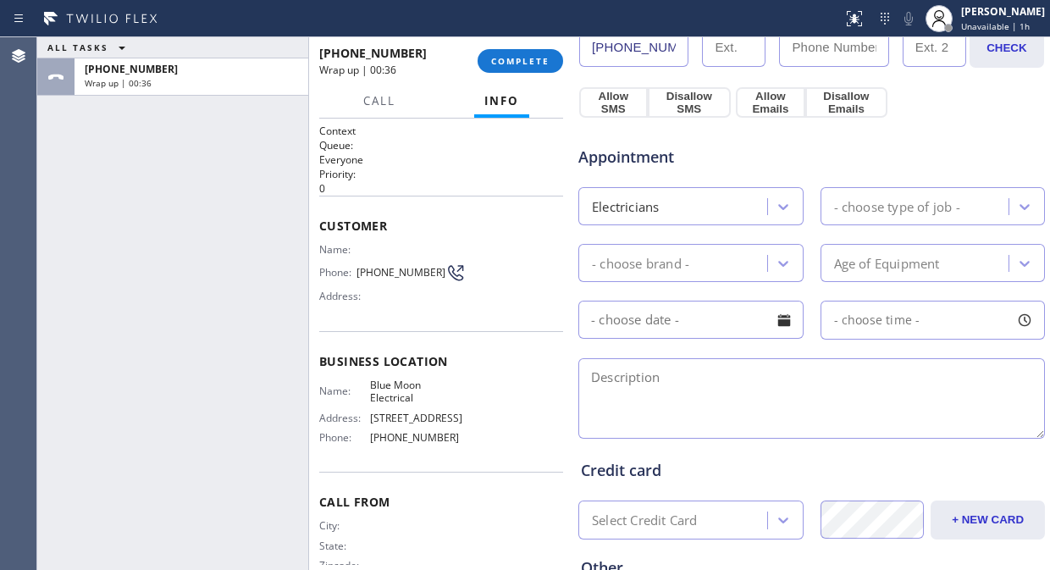
click at [874, 196] on div "- choose type of job -" at bounding box center [897, 205] width 126 height 19
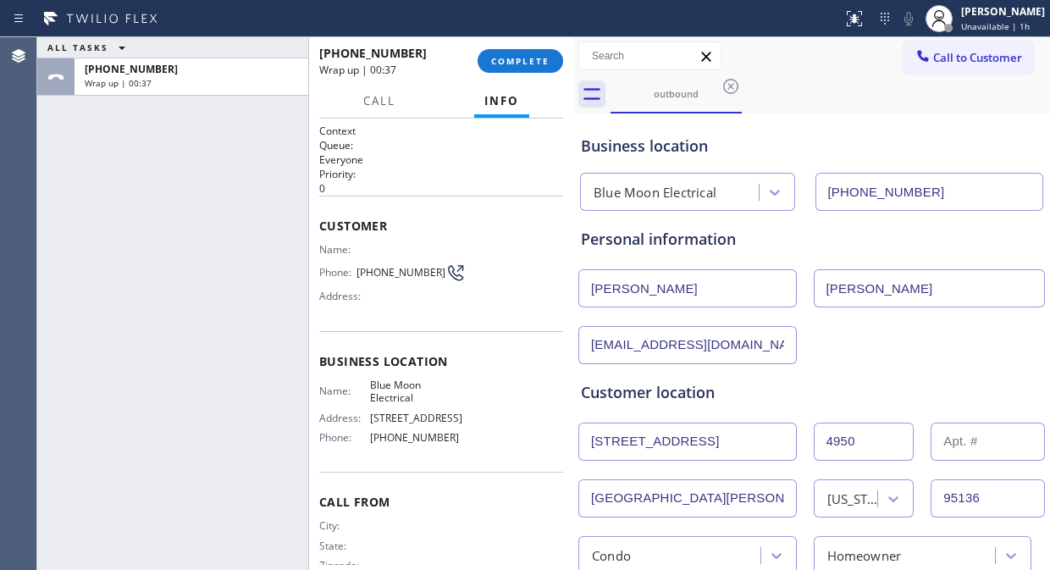
scroll to position [564, 0]
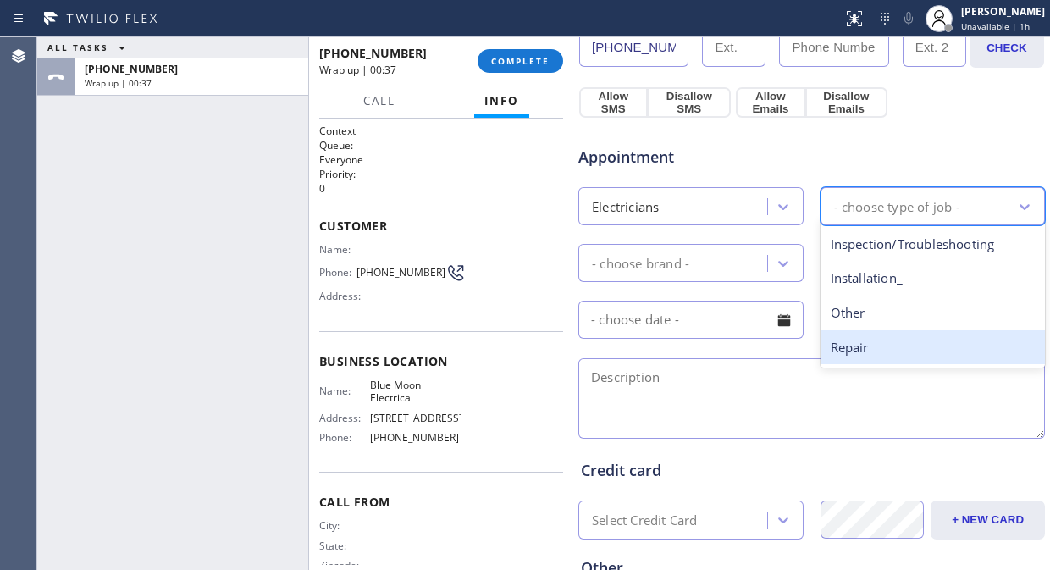
click at [870, 341] on div "Repair" at bounding box center [932, 347] width 225 height 35
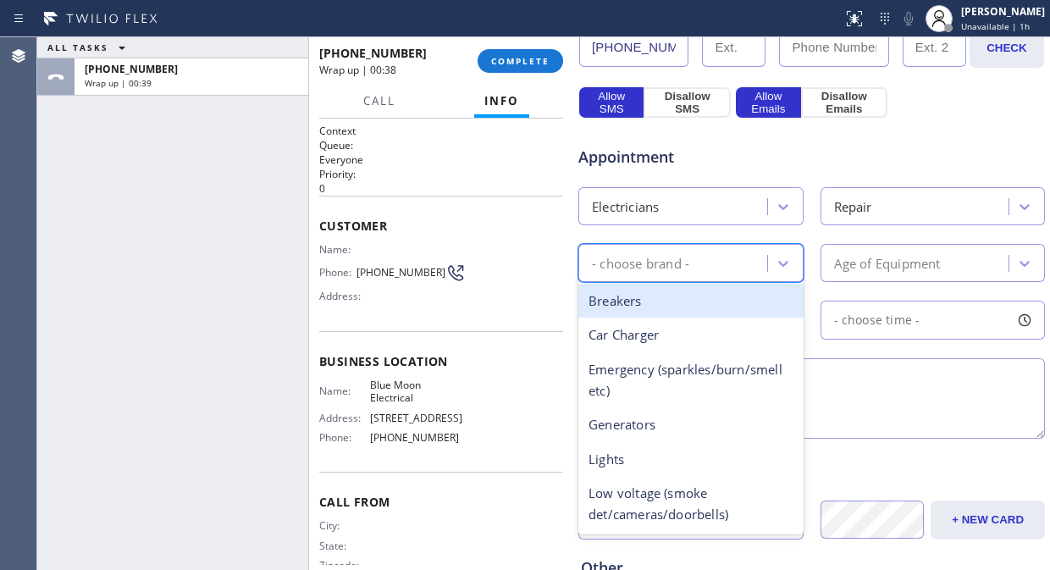
click at [728, 259] on div "- choose brand -" at bounding box center [675, 263] width 184 height 30
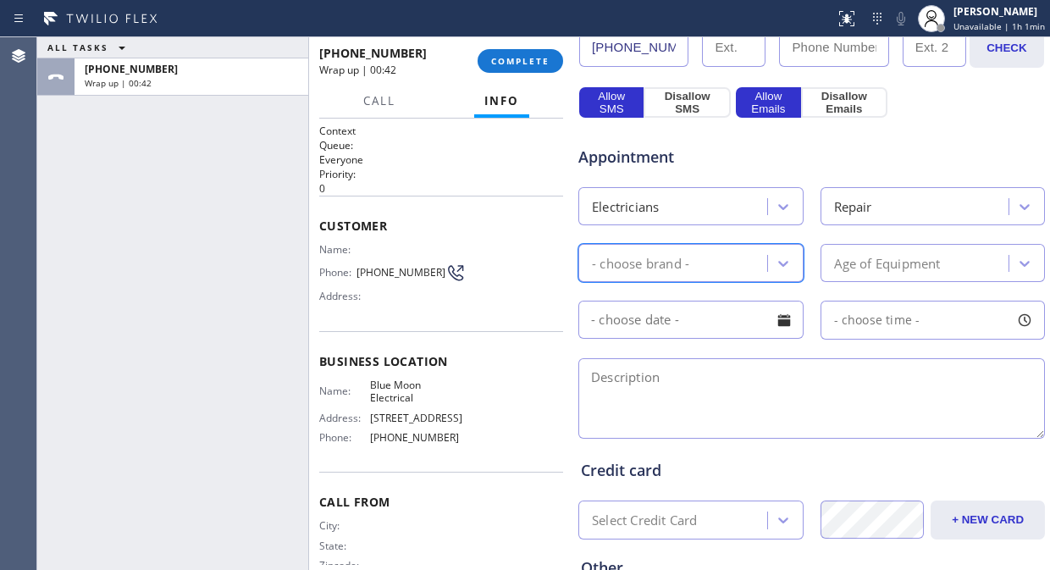
click at [665, 257] on div "- choose brand -" at bounding box center [640, 262] width 97 height 19
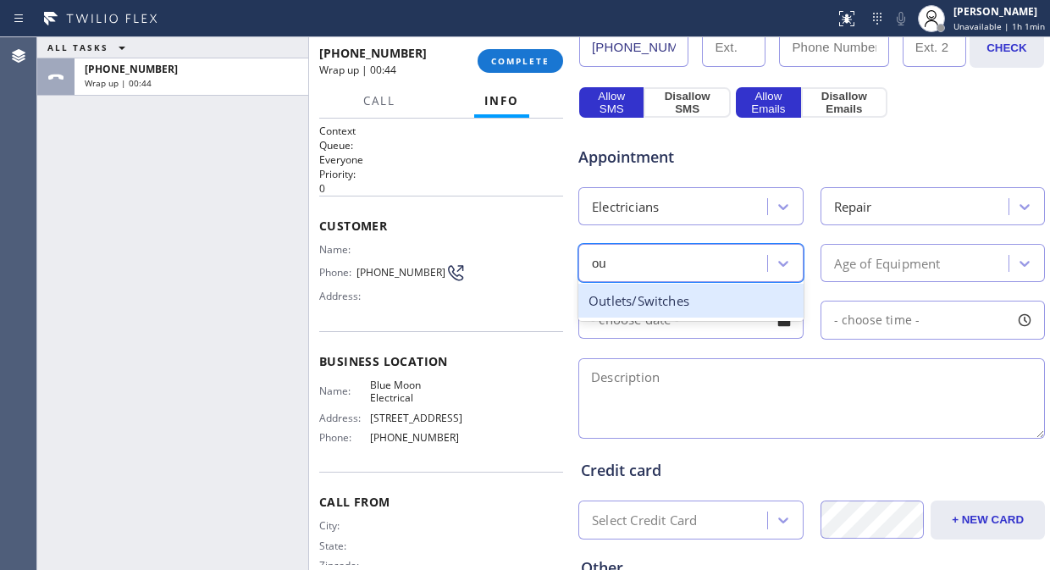
type input "out"
click at [661, 295] on div "Outlets/Switches" at bounding box center [690, 301] width 225 height 35
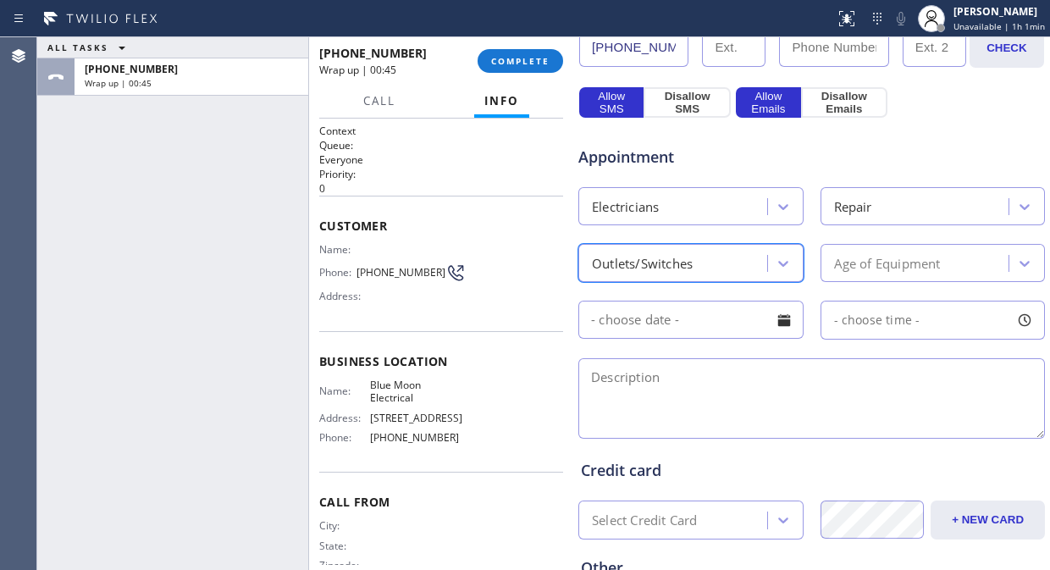
click at [853, 274] on div "Age of Equipment" at bounding box center [917, 263] width 184 height 30
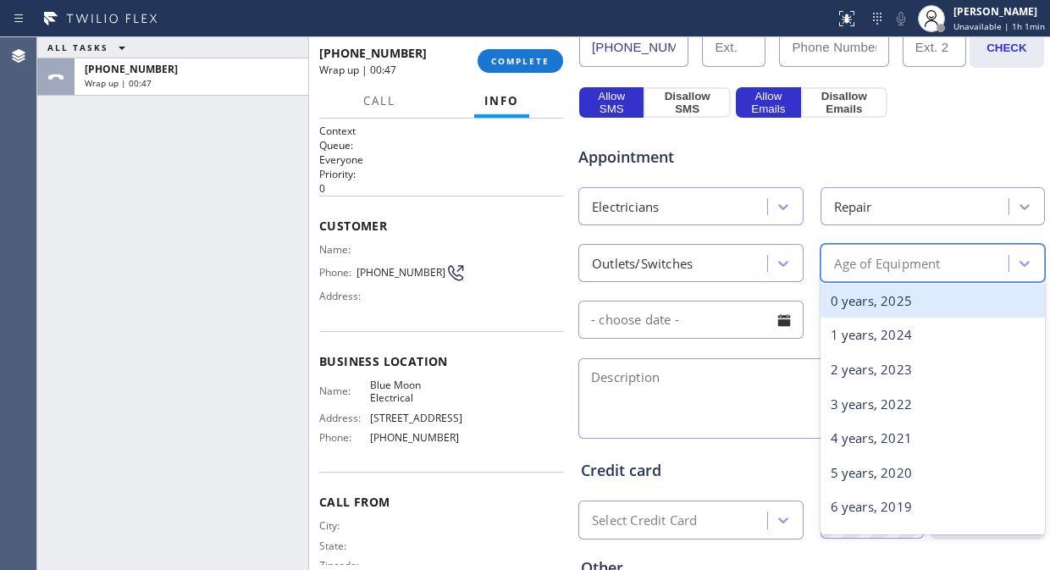
click at [864, 295] on div "0 years, 2025" at bounding box center [932, 301] width 225 height 35
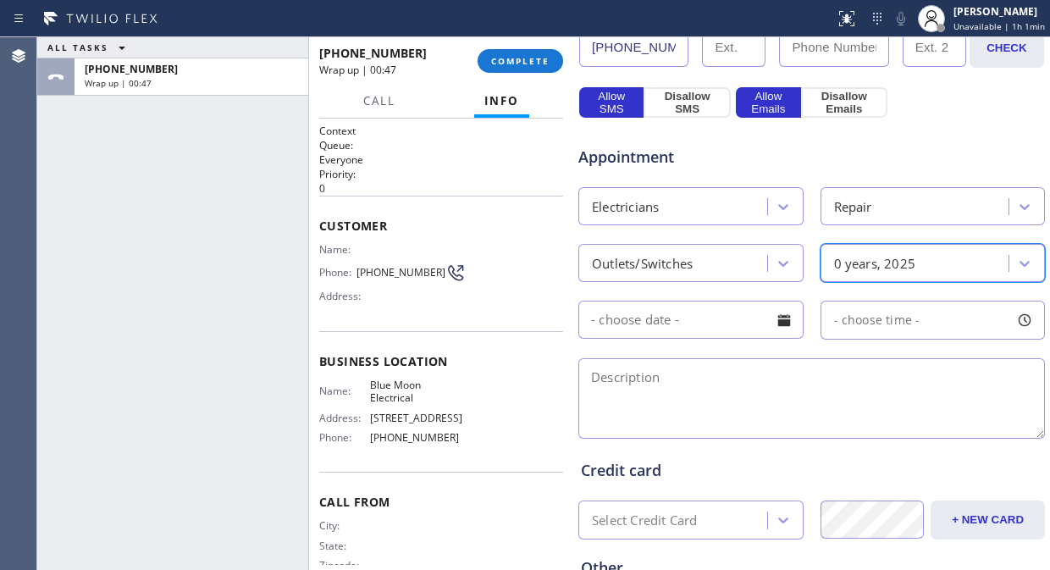
click at [772, 398] on textarea at bounding box center [811, 398] width 466 height 80
click at [173, 266] on div "ALL TASKS ALL TASKS ACTIVE TASKS TASKS IN WRAP UP [PHONE_NUMBER] Wrap up | 00:58" at bounding box center [172, 303] width 271 height 533
click at [707, 395] on textarea "To enrich screen reader interactions, please activate Accessibility in Grammarl…" at bounding box center [811, 398] width 466 height 80
paste textarea "Some outlets don't seemingly provide any power 2. Our current lights underneath…"
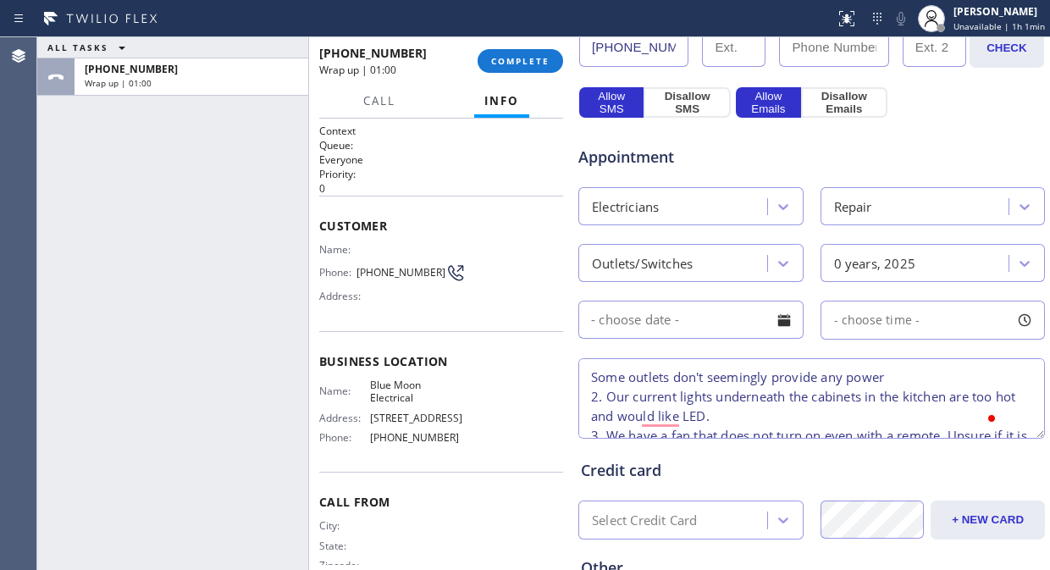
scroll to position [470, 0]
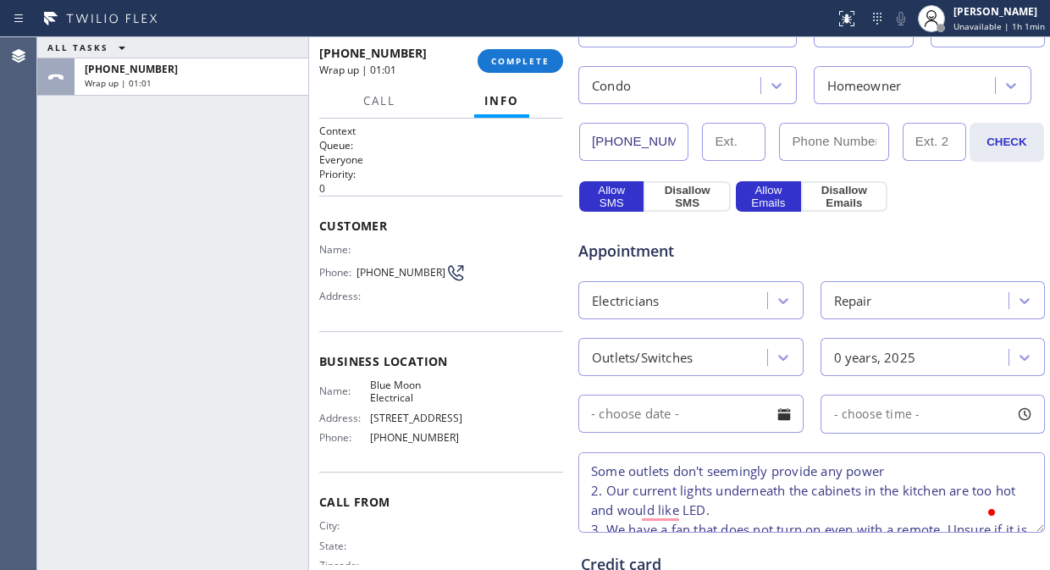
drag, startPoint x: 595, startPoint y: 466, endPoint x: 610, endPoint y: 475, distance: 16.7
click at [595, 468] on textarea "Some outlets don't seemingly provide any power 2. Our current lights underneath…" at bounding box center [811, 492] width 466 height 80
click at [587, 491] on textarea "1.Some outlets don't seemingly provide any power 2. Our current lights undernea…" at bounding box center [811, 492] width 466 height 80
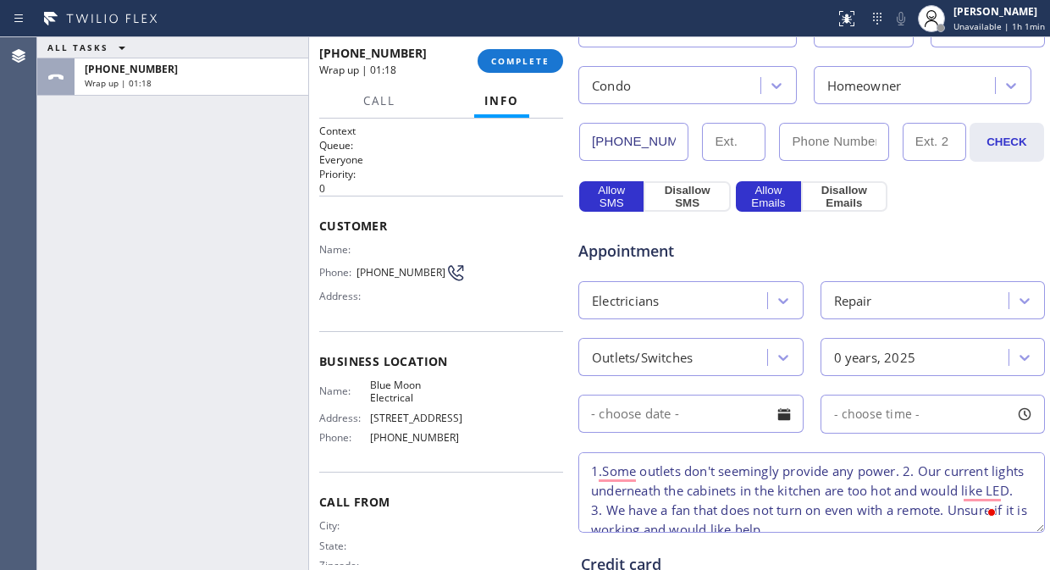
scroll to position [24, 0]
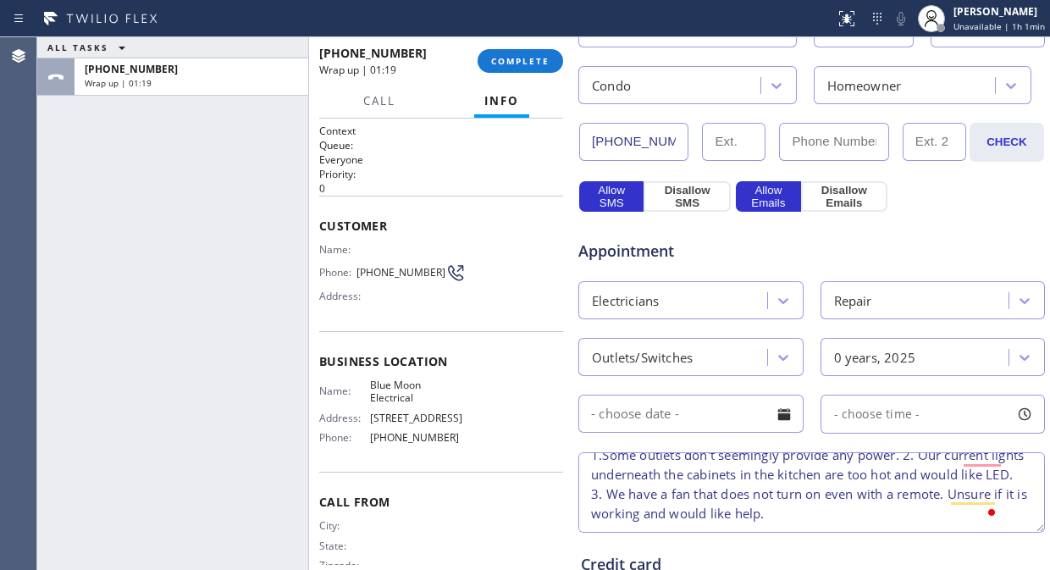
click at [594, 498] on textarea "1.Some outlets don't seemingly provide any power. 2. Our current lights underne…" at bounding box center [811, 492] width 466 height 80
click at [725, 494] on textarea "1.Some outlets don't seemingly provide any power. 2. Our current lights underne…" at bounding box center [811, 492] width 466 height 80
click at [728, 495] on textarea "1.Some outlets don't seemingly provide any power. 2. Our current lights underne…" at bounding box center [811, 492] width 466 height 80
click at [721, 494] on textarea "1.Some outlets don't seemingly provide any power. 2. Our current lights underne…" at bounding box center [811, 492] width 466 height 80
click at [726, 493] on textarea "1.Some outlets don't seemingly provide any power. 2. Our current lights underne…" at bounding box center [811, 492] width 466 height 80
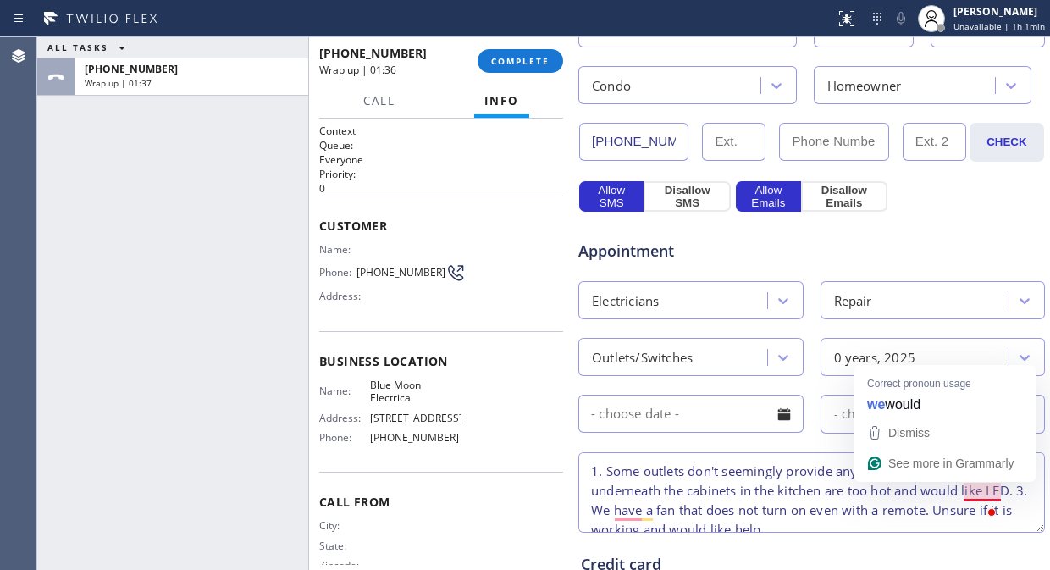
click at [753, 501] on textarea "1. Some outlets don't seemingly provide any power. 2. Our current lights undern…" at bounding box center [811, 492] width 466 height 80
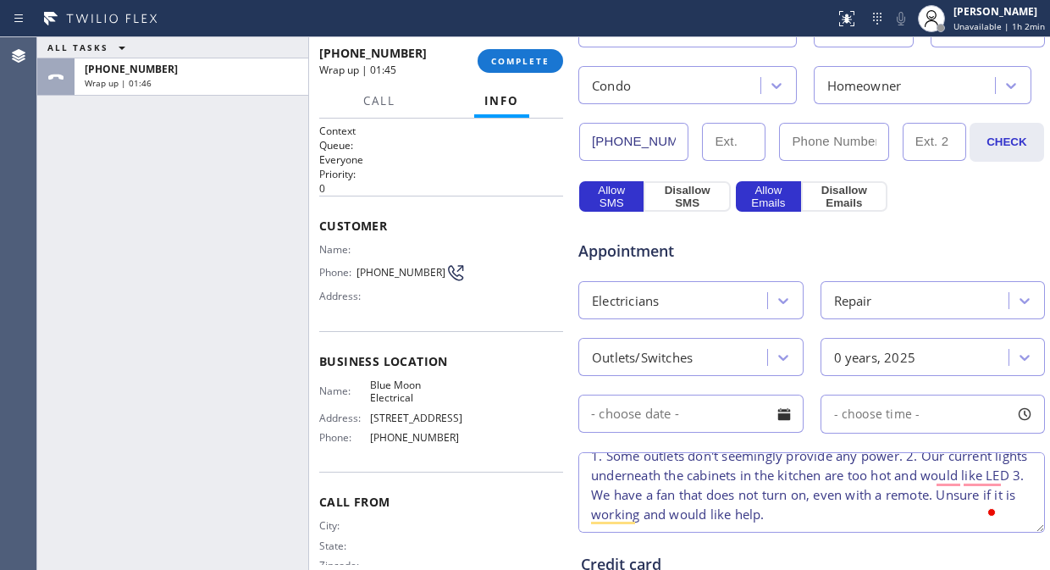
click at [870, 516] on textarea "1. Some outlets don't seemingly provide any power. 2. Our current lights undern…" at bounding box center [811, 492] width 466 height 80
type textarea "1. Some outlets don't seemingly provide any power. 2. Our current lights undern…"
click at [775, 417] on div at bounding box center [784, 414] width 29 height 29
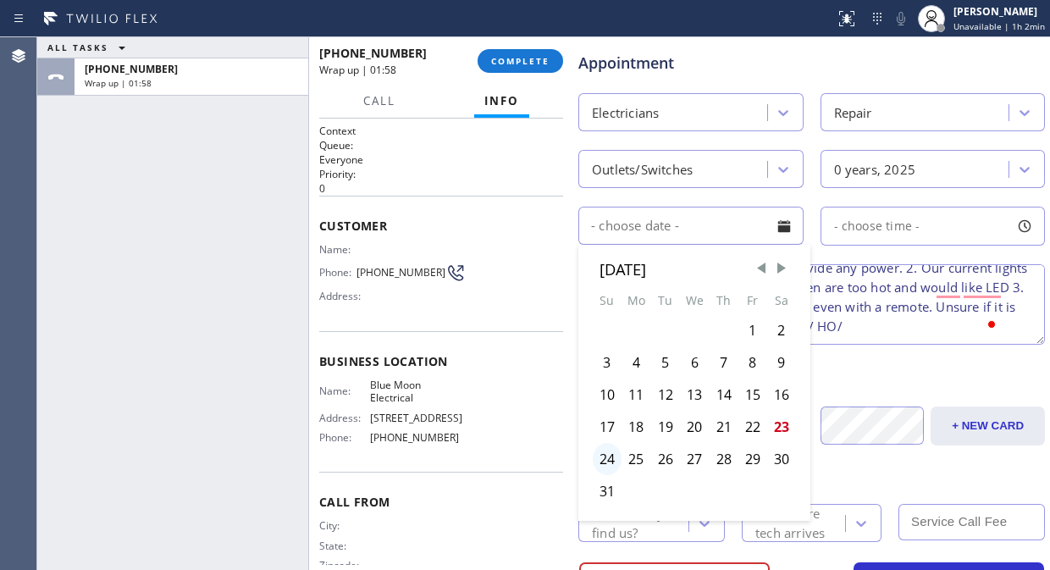
click at [606, 457] on div "24" at bounding box center [607, 459] width 29 height 32
type input "[DATE]"
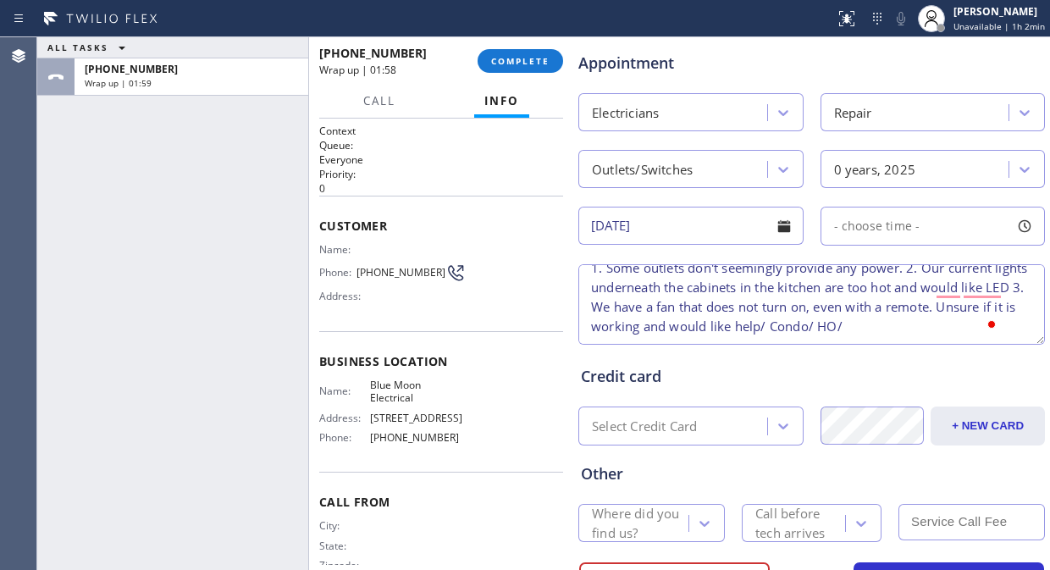
click at [870, 238] on div "- choose time -" at bounding box center [932, 226] width 225 height 39
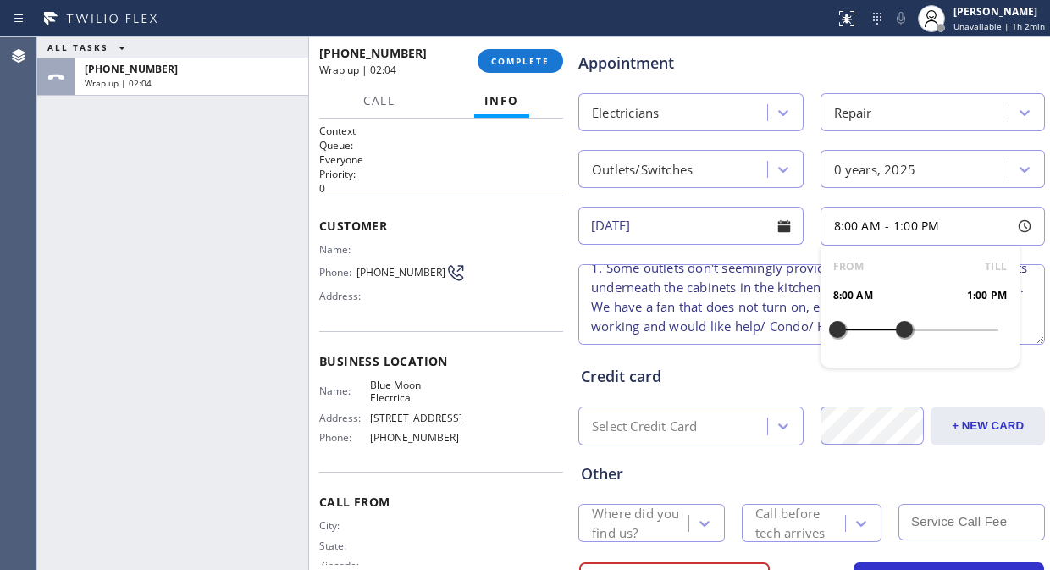
drag, startPoint x: 833, startPoint y: 333, endPoint x: 891, endPoint y: 332, distance: 58.4
click at [894, 332] on div at bounding box center [904, 330] width 20 height 36
click at [827, 334] on div at bounding box center [837, 330] width 20 height 36
drag, startPoint x: 825, startPoint y: 333, endPoint x: 857, endPoint y: 330, distance: 32.3
click at [857, 330] on div at bounding box center [863, 330] width 20 height 36
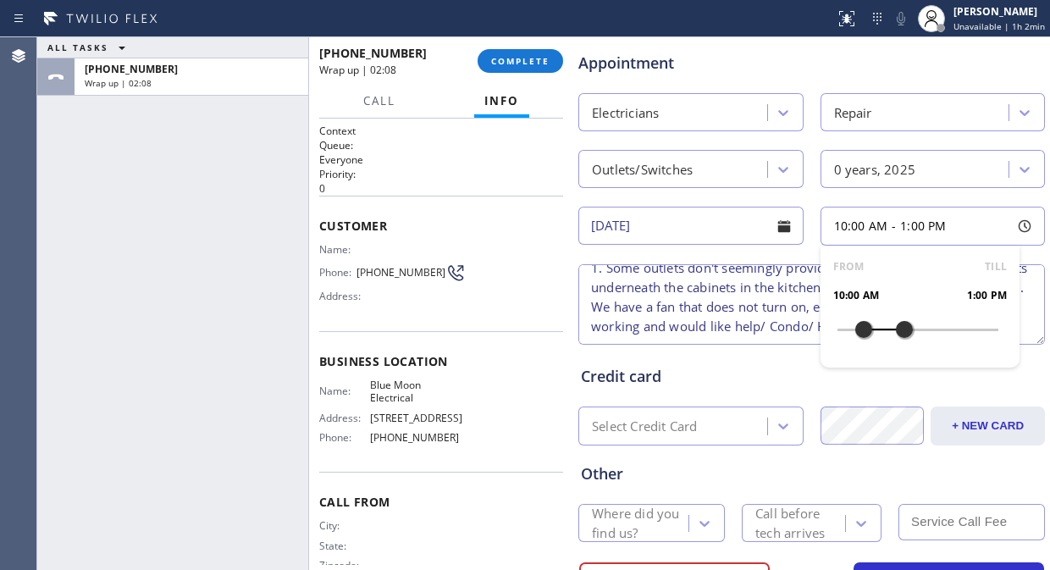
click at [671, 316] on textarea "1. Some outlets don't seemingly provide any power. 2. Our current lights undern…" at bounding box center [811, 304] width 466 height 80
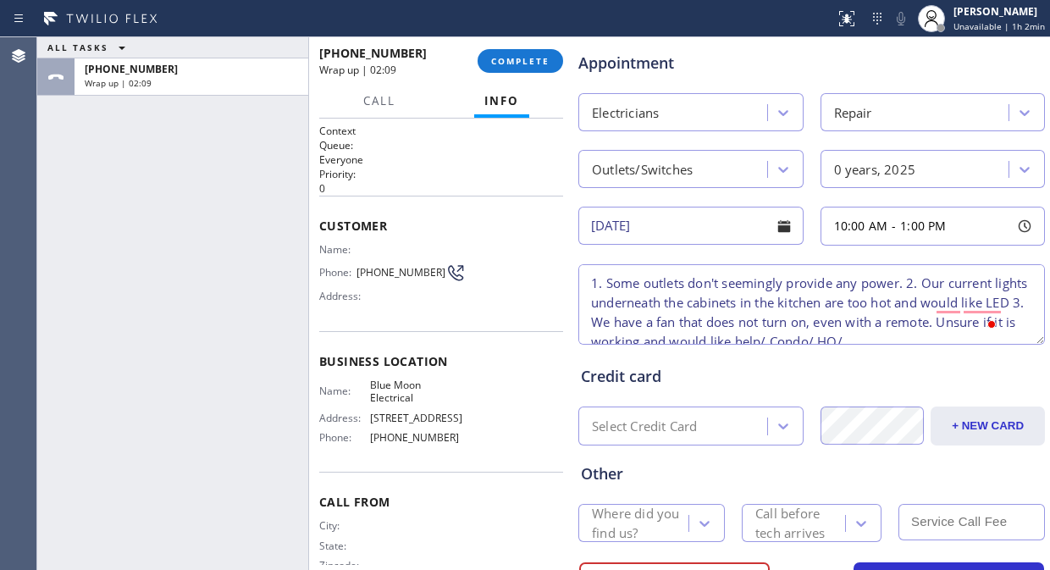
click at [590, 283] on textarea "1. Some outlets don't seemingly provide any power. 2. Our current lights undern…" at bounding box center [811, 304] width 466 height 80
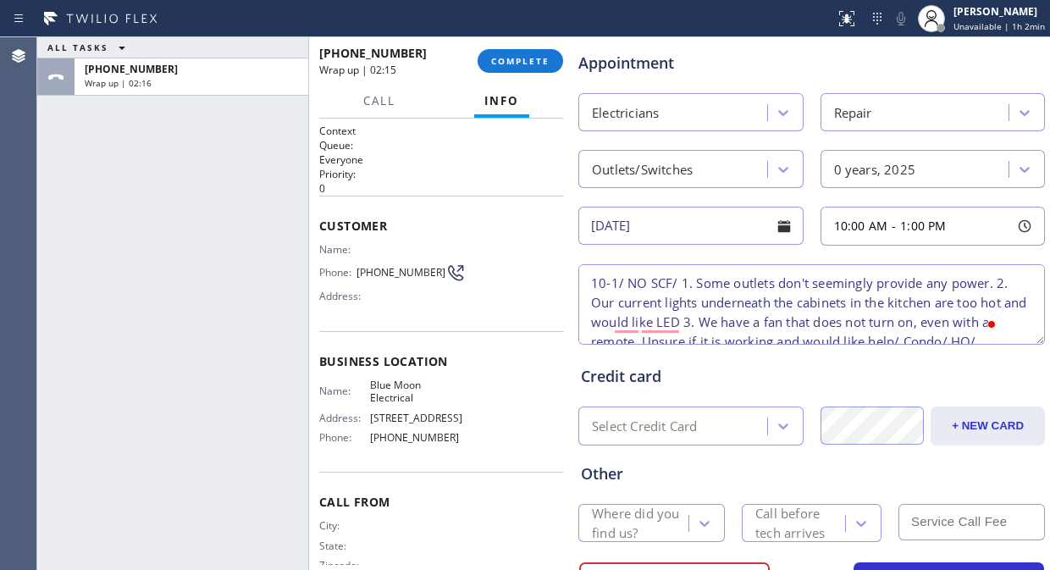
type textarea "10-1/ NO SCF/ 1. Some outlets don't seemingly provide any power. 2. Our current…"
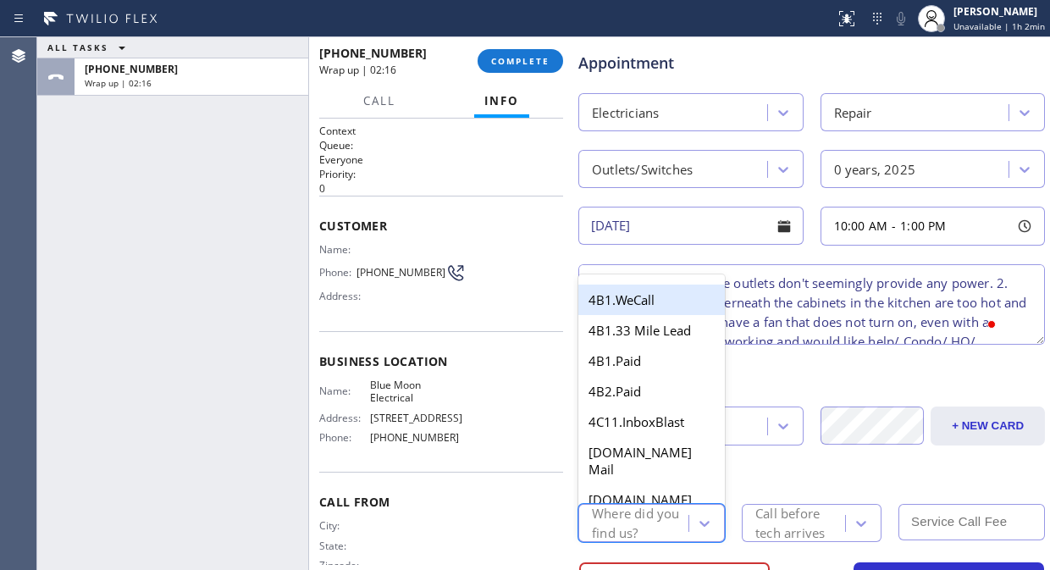
click at [640, 523] on div "Where did you find us?" at bounding box center [639, 523] width 95 height 39
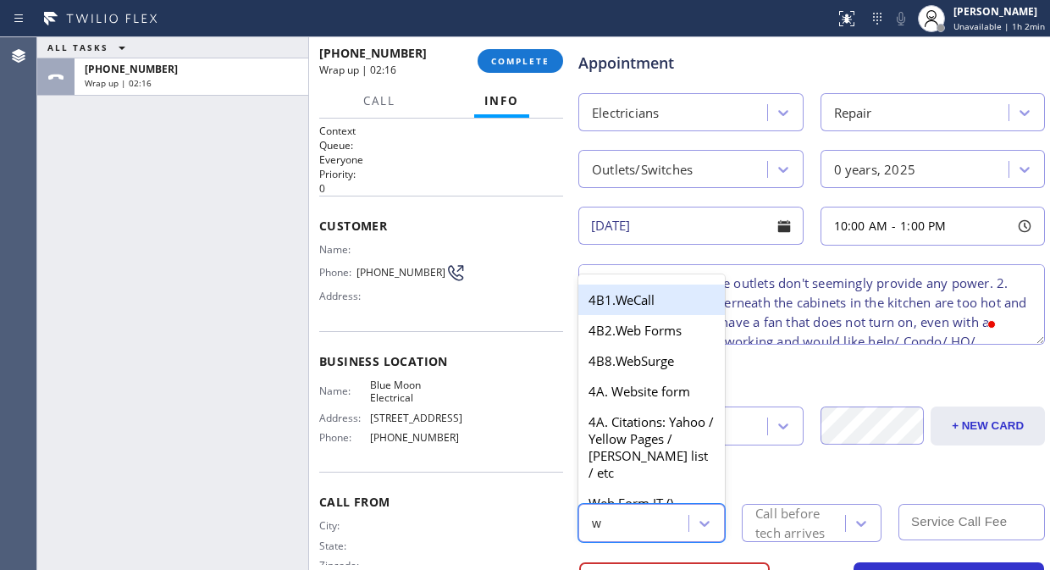
type input "we"
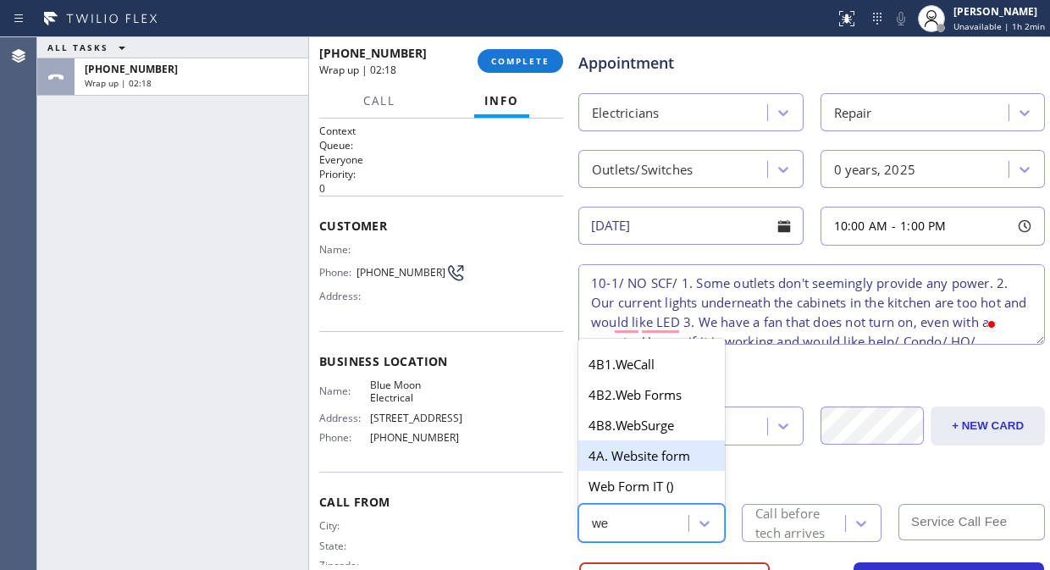
click at [649, 450] on div "4A. Website form" at bounding box center [651, 455] width 146 height 30
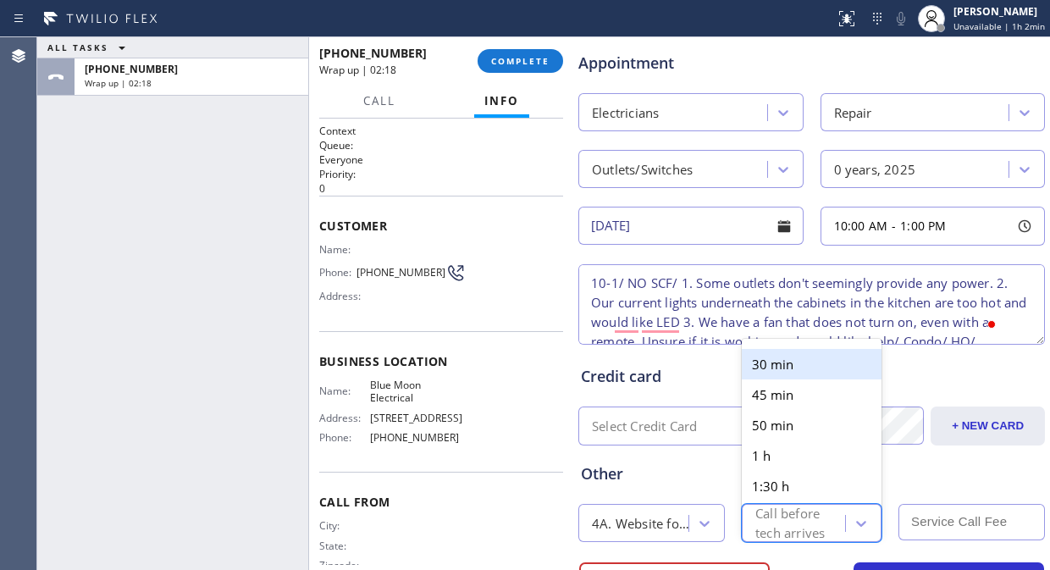
click at [807, 515] on div "Call before tech arrives" at bounding box center [799, 523] width 88 height 39
click at [777, 352] on div "30 min" at bounding box center [812, 364] width 140 height 30
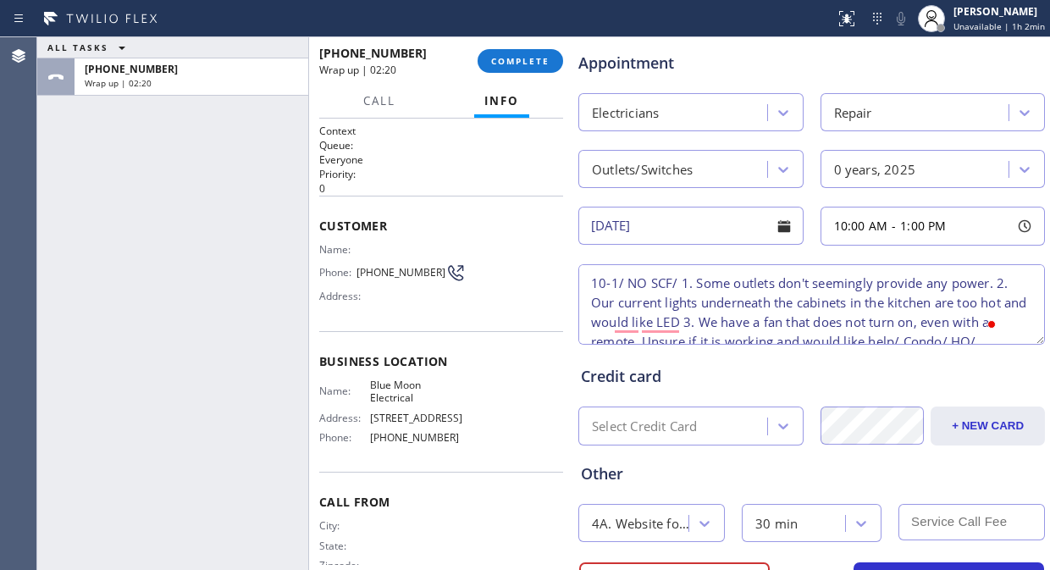
click at [914, 522] on input "text" at bounding box center [971, 522] width 146 height 36
type input "0"
click at [842, 476] on div "Other" at bounding box center [811, 473] width 461 height 23
click at [590, 284] on textarea "10-1/ NO SCF/ 1. Some outlets don't seemingly provide any power. 2. Our current…" at bounding box center [811, 304] width 466 height 80
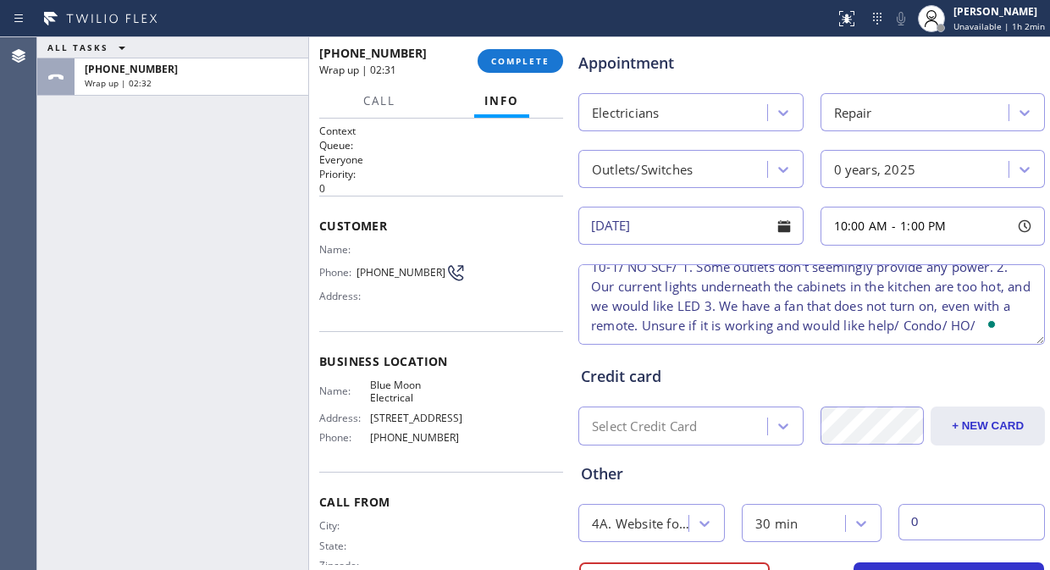
drag, startPoint x: 588, startPoint y: 284, endPoint x: 918, endPoint y: 316, distance: 330.8
click at [957, 369] on div "Business location Blue Moon Electrical [PHONE_NUMBER] Personal information [PER…" at bounding box center [811, 38] width 468 height 1156
click at [781, 335] on textarea "10-1/ NO SCF/ 1. Some outlets don't seemingly provide any power. 2. Our current…" at bounding box center [811, 304] width 466 height 80
paste textarea "[STREET_ADDRESS][PERSON_NAME]"
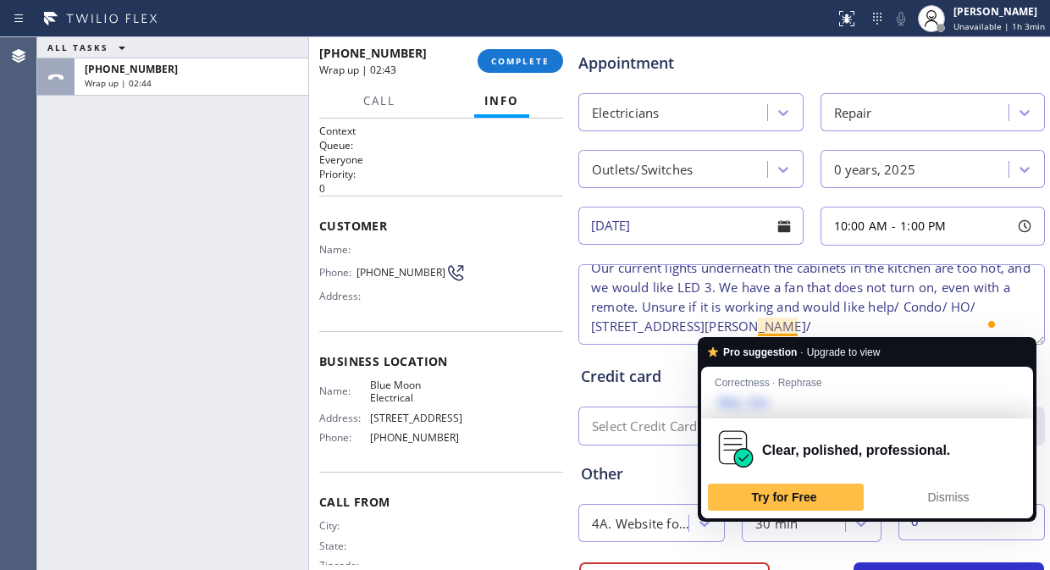
click at [777, 328] on textarea "10-1/ NO SCF/ 1. Some outlets don't seemingly provide any power. 2. Our current…" at bounding box center [811, 304] width 466 height 80
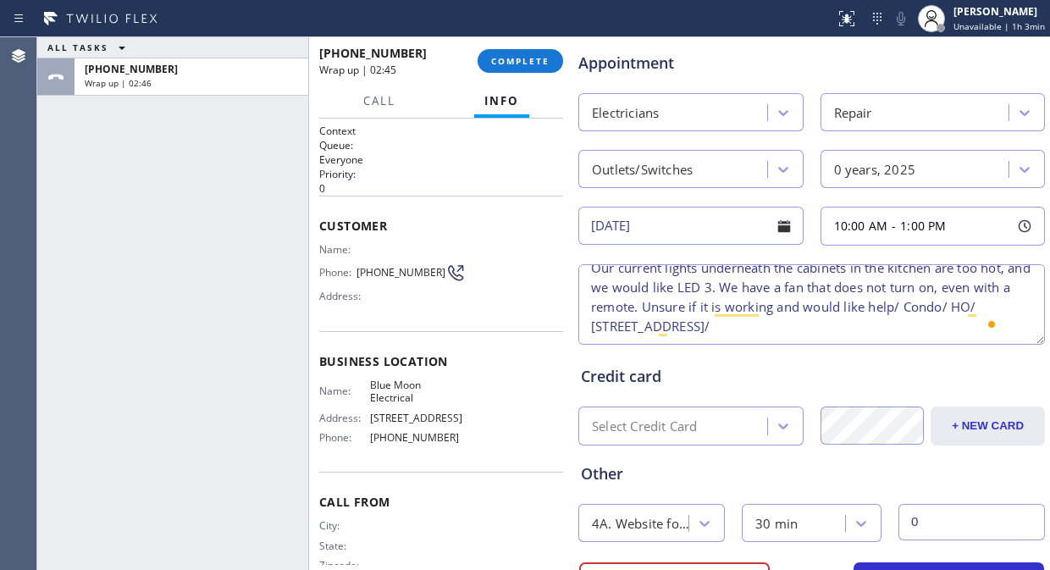
click at [937, 325] on textarea "10-1/ NO SCF/ 1. Some outlets don't seemingly provide any power. 2. Our current…" at bounding box center [811, 304] width 466 height 80
paste textarea "Please call 30 minutes prior to arrival."
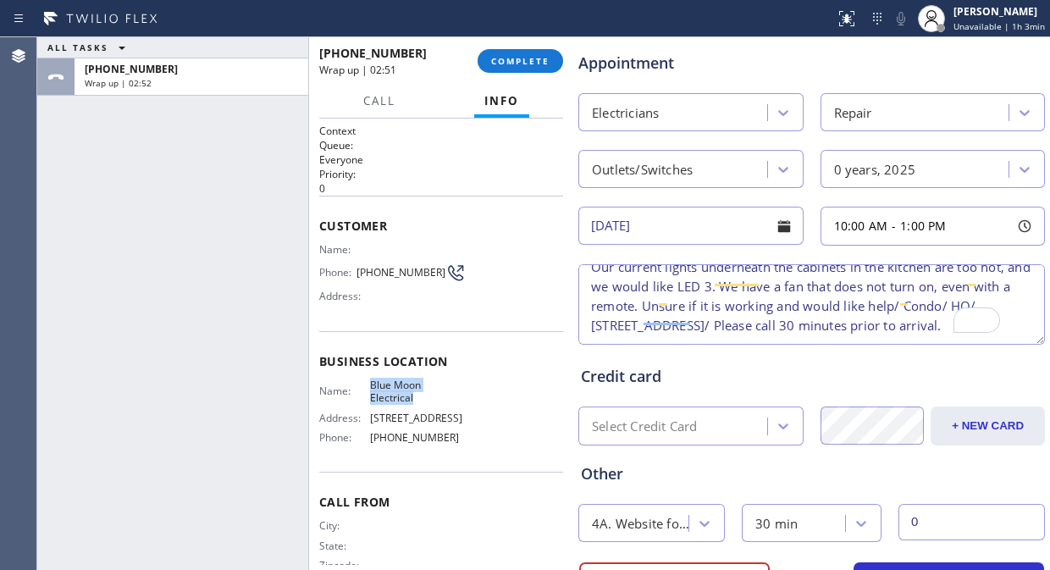
drag, startPoint x: 413, startPoint y: 400, endPoint x: 368, endPoint y: 384, distance: 47.4
click at [370, 384] on span "Blue Moon Electrical" at bounding box center [418, 391] width 96 height 26
copy span "Blue Moon Electrical"
click at [908, 295] on textarea "10-1/ NO SCF/ 1. Some outlets don't seemingly provide any power. 2. Our current…" at bounding box center [811, 304] width 466 height 80
paste textarea "Blue Moon Electrical"
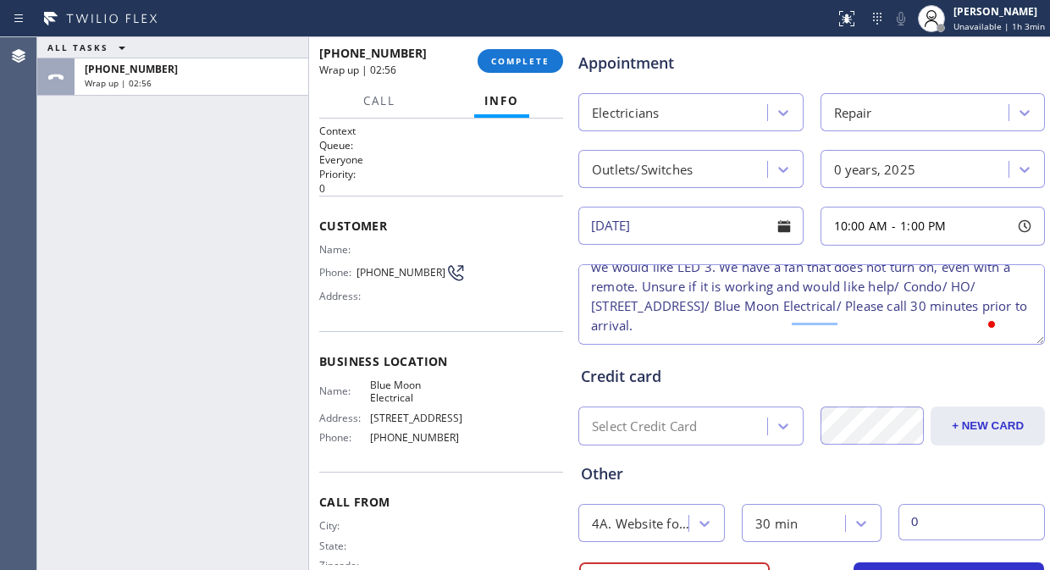
click at [897, 319] on textarea "10-1/ NO SCF/ 1. Some outlets don't seemingly provide any power. 2. Our current…" at bounding box center [811, 304] width 466 height 80
click at [891, 325] on textarea "10-1/ NO SCF/ 1. Some outlets don't seemingly provide any power. 2. Our current…" at bounding box center [811, 304] width 466 height 80
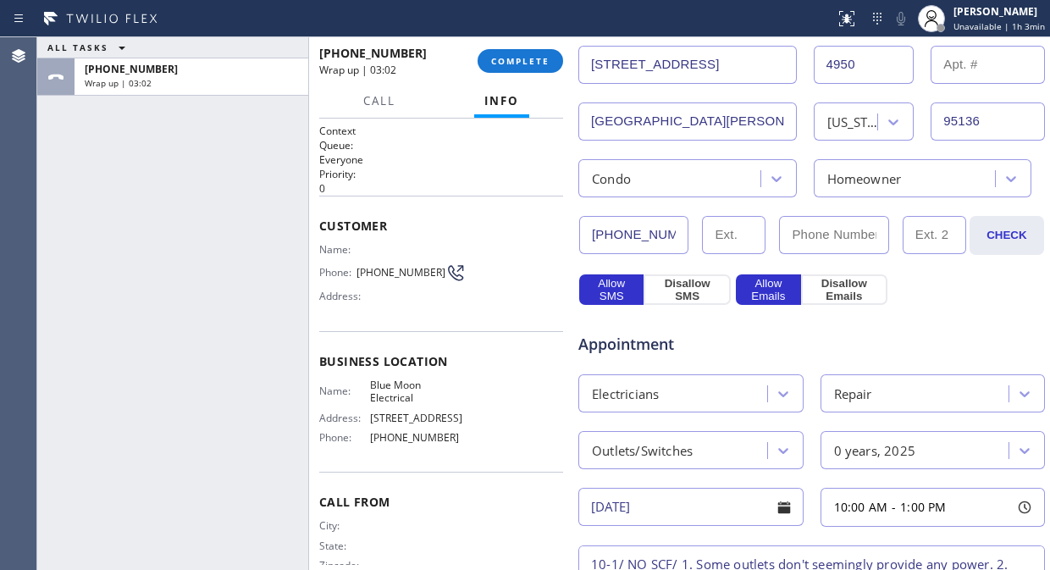
scroll to position [376, 0]
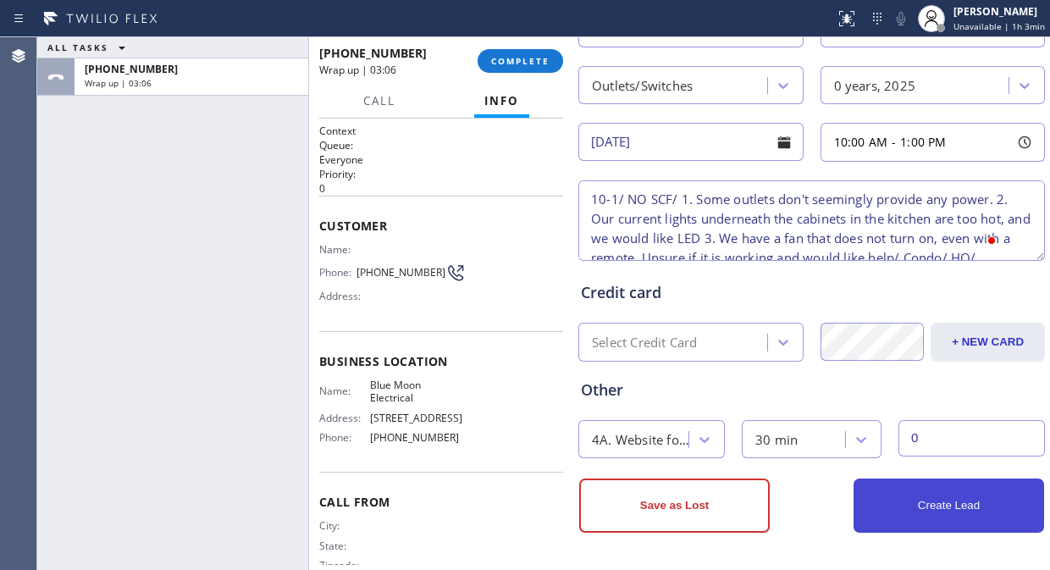
type textarea "10-1/ NO SCF/ 1. Some outlets don't seemingly provide any power. 2. Our current…"
click at [927, 519] on button "Create Lead" at bounding box center [948, 505] width 190 height 54
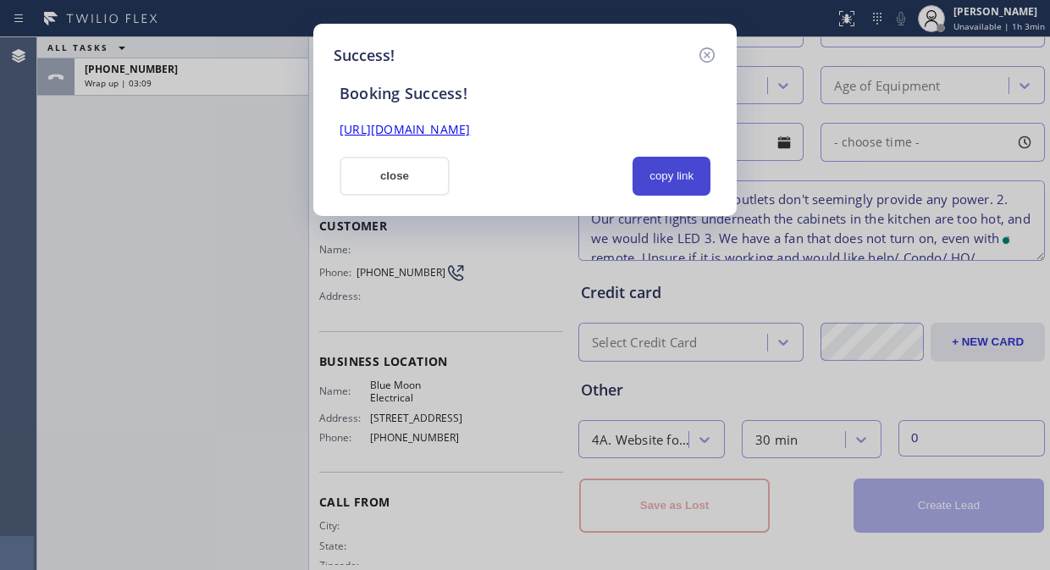
click at [669, 188] on button "copy link" at bounding box center [671, 176] width 78 height 39
click at [470, 132] on link "[URL][DOMAIN_NAME]" at bounding box center [404, 129] width 130 height 16
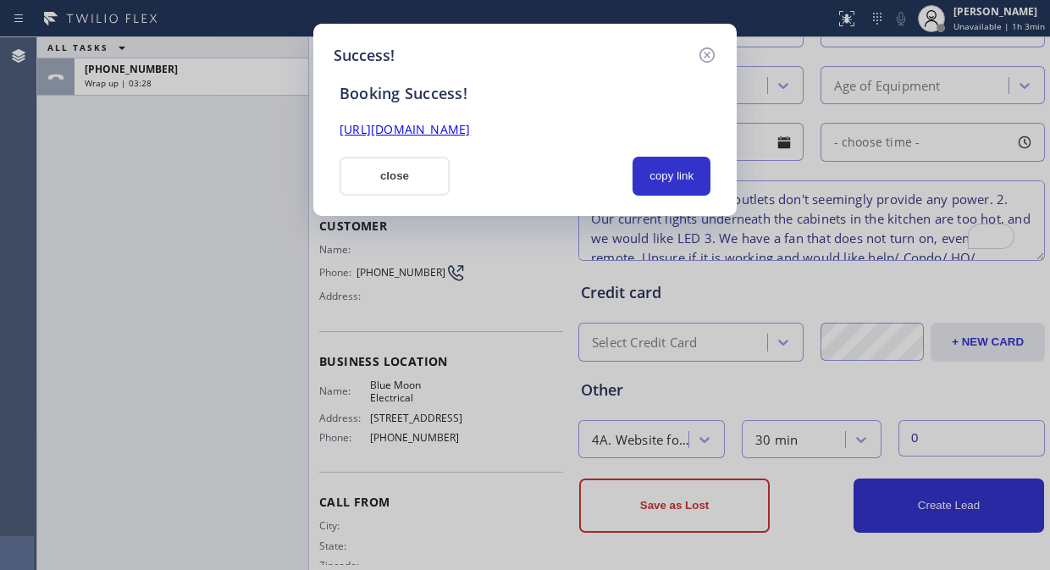
drag, startPoint x: 390, startPoint y: 175, endPoint x: 432, endPoint y: 159, distance: 44.5
click at [395, 175] on button "close" at bounding box center [394, 176] width 110 height 39
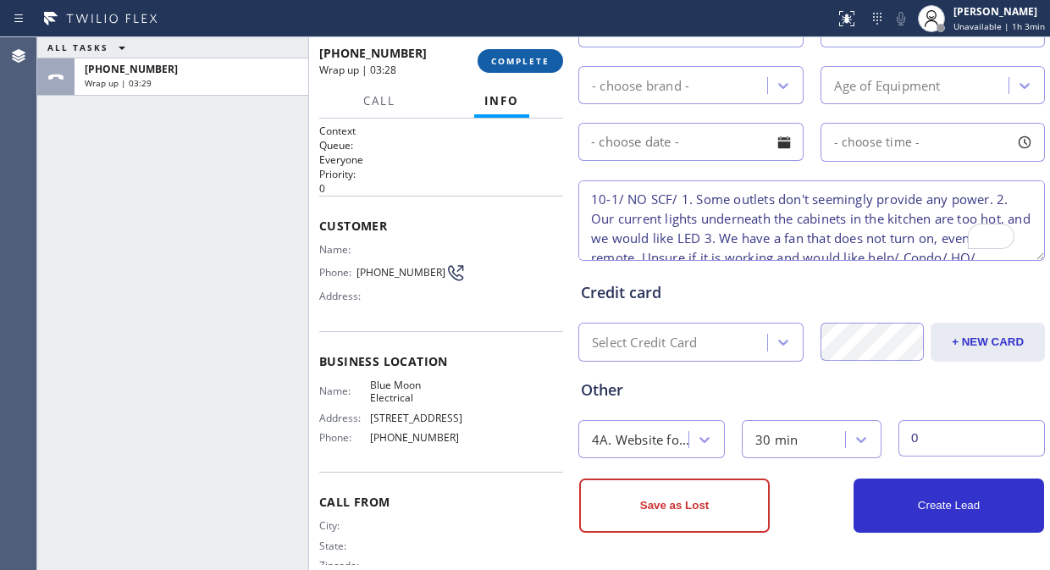
click at [543, 63] on span "COMPLETE" at bounding box center [520, 61] width 58 height 12
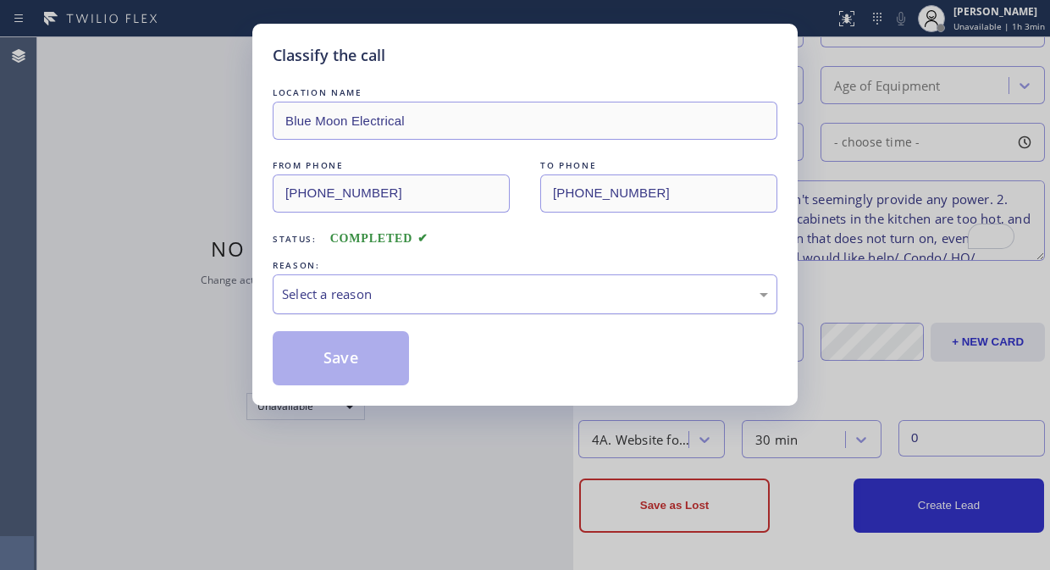
click at [464, 291] on div "Select a reason" at bounding box center [525, 293] width 486 height 19
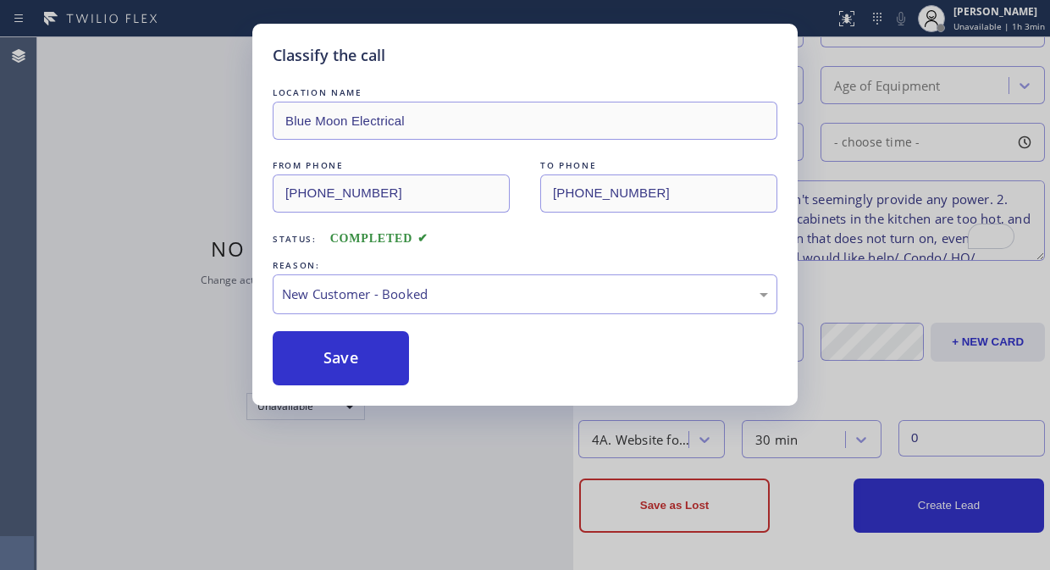
drag, startPoint x: 367, startPoint y: 377, endPoint x: 580, endPoint y: 48, distance: 391.2
click at [368, 374] on button "Save" at bounding box center [341, 358] width 136 height 54
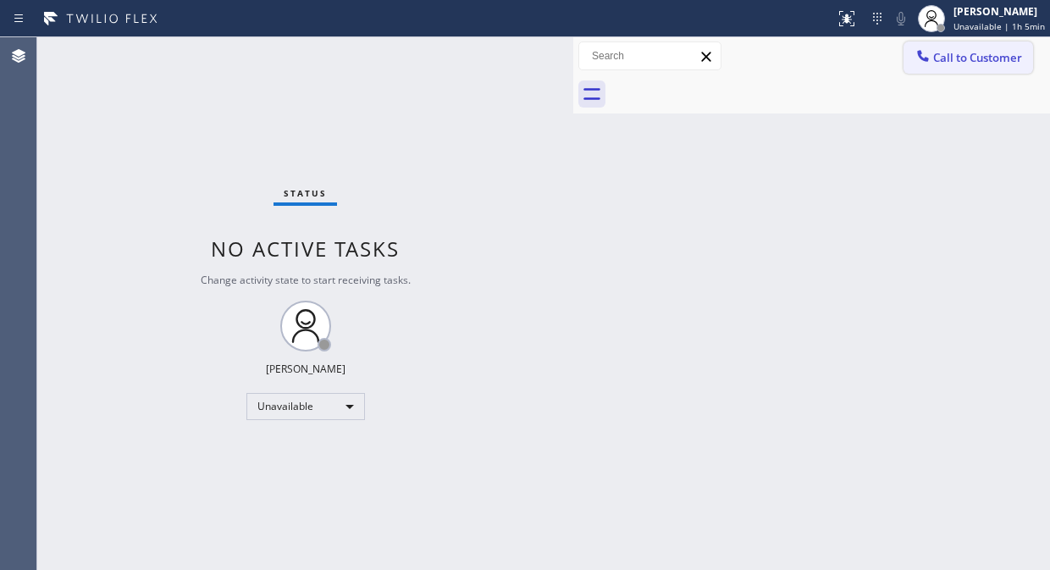
click at [911, 59] on button "Call to Customer" at bounding box center [968, 57] width 130 height 32
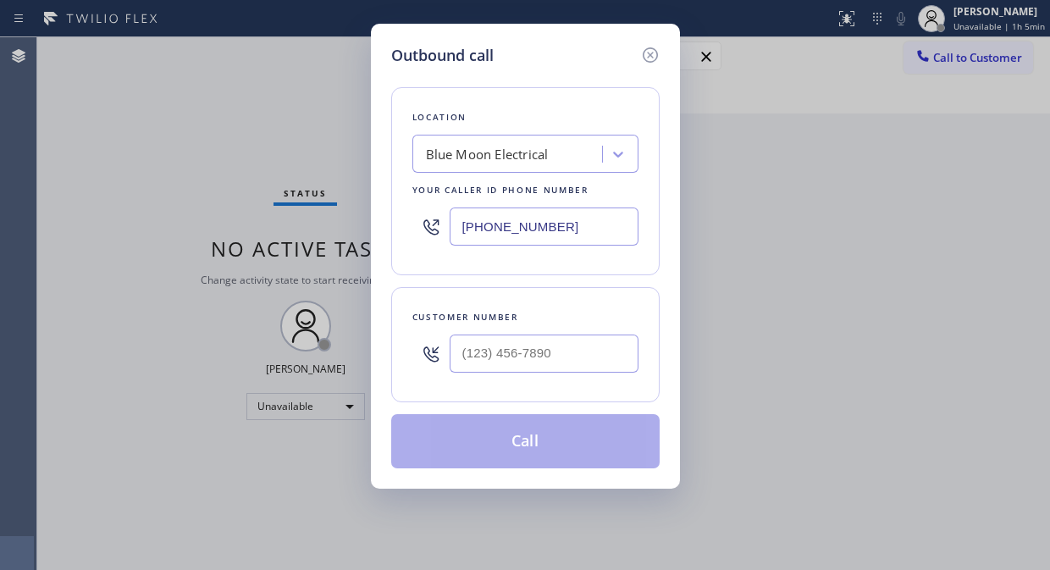
click at [466, 223] on input "[PHONE_NUMBER]" at bounding box center [544, 226] width 189 height 38
paste input "310) 818-7582"
type input "[PHONE_NUMBER]"
click at [149, 151] on div "Outbound call Location Oasis Plumbers [GEOGRAPHIC_DATA][PERSON_NAME] Your calle…" at bounding box center [525, 285] width 1050 height 570
click at [467, 345] on input "(___) ___-____" at bounding box center [544, 353] width 189 height 38
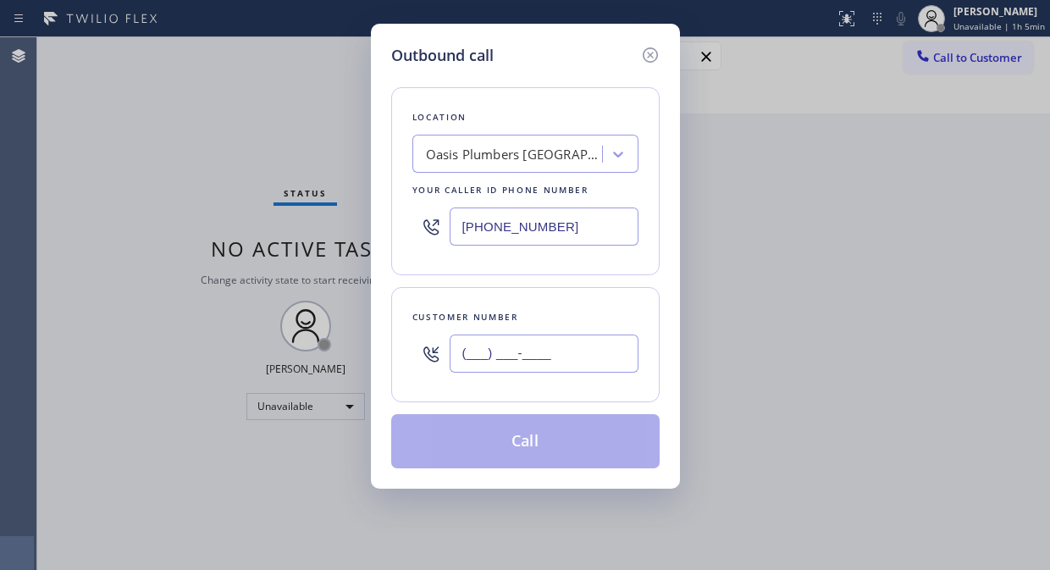
paste input "310) 890-6558"
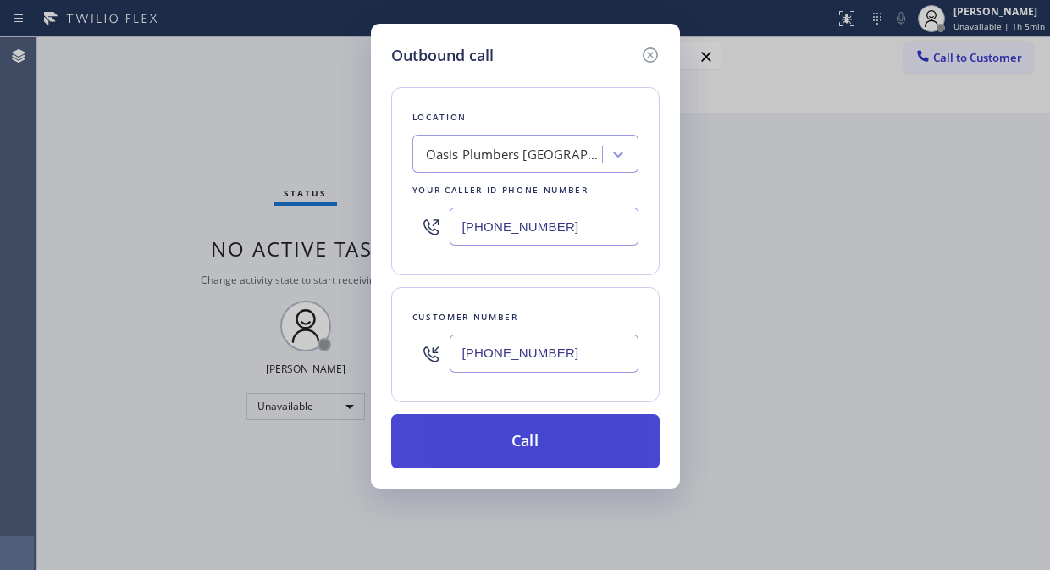
type input "[PHONE_NUMBER]"
click at [553, 441] on button "Call" at bounding box center [525, 441] width 268 height 54
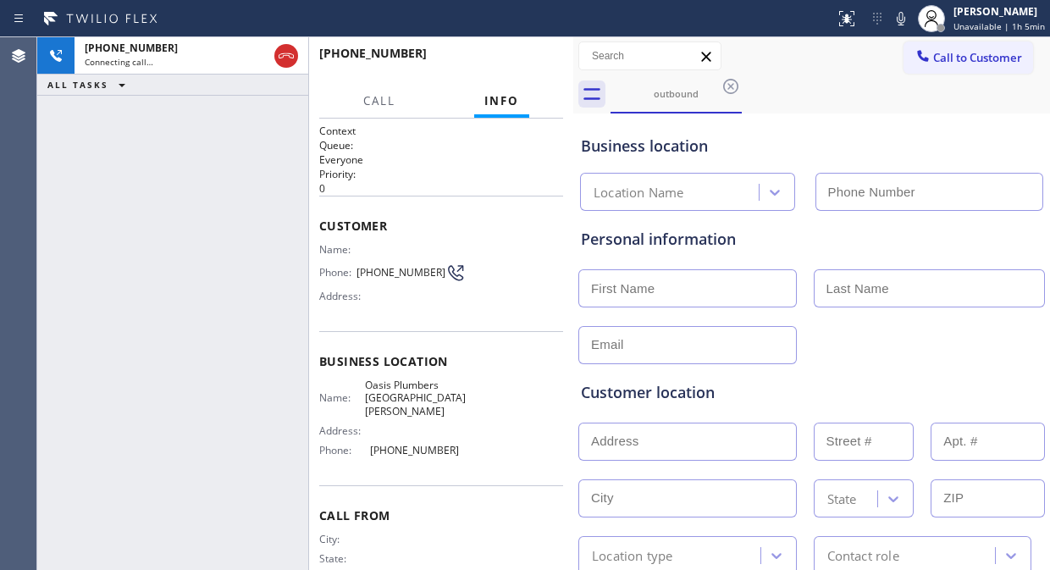
type input "[PHONE_NUMBER]"
click at [157, 244] on div "[PHONE_NUMBER] Live | 00:00 ALL TASKS ALL TASKS ACTIVE TASKS TASKS IN WRAP UP" at bounding box center [172, 303] width 271 height 533
click at [166, 217] on div "[PHONE_NUMBER] Live | 00:08 ALL TASKS ALL TASKS ACTIVE TASKS TASKS IN WRAP UP" at bounding box center [172, 303] width 271 height 533
click at [505, 60] on span "HANG UP" at bounding box center [524, 61] width 52 height 12
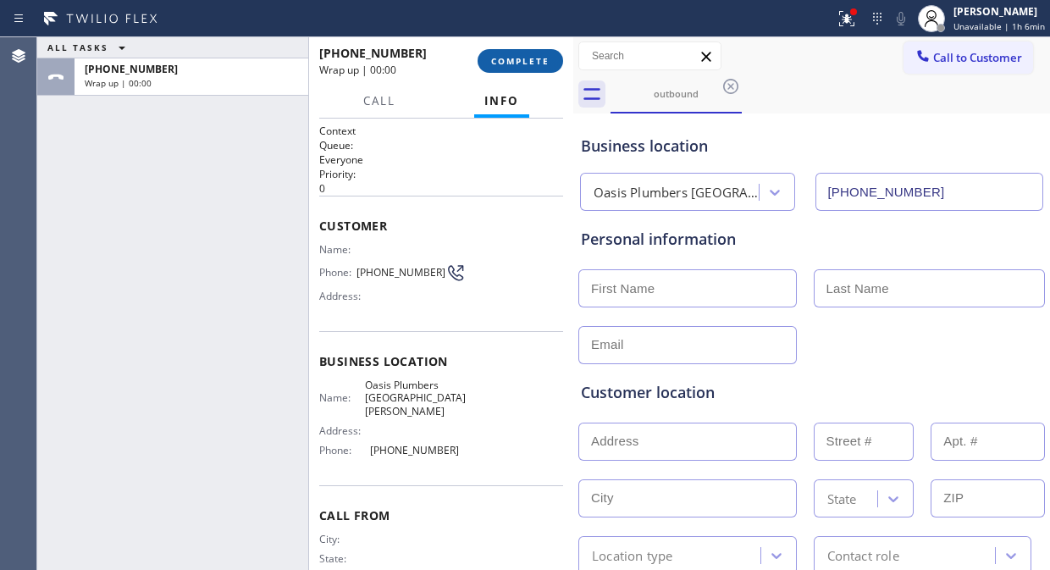
click at [505, 60] on span "COMPLETE" at bounding box center [520, 61] width 58 height 12
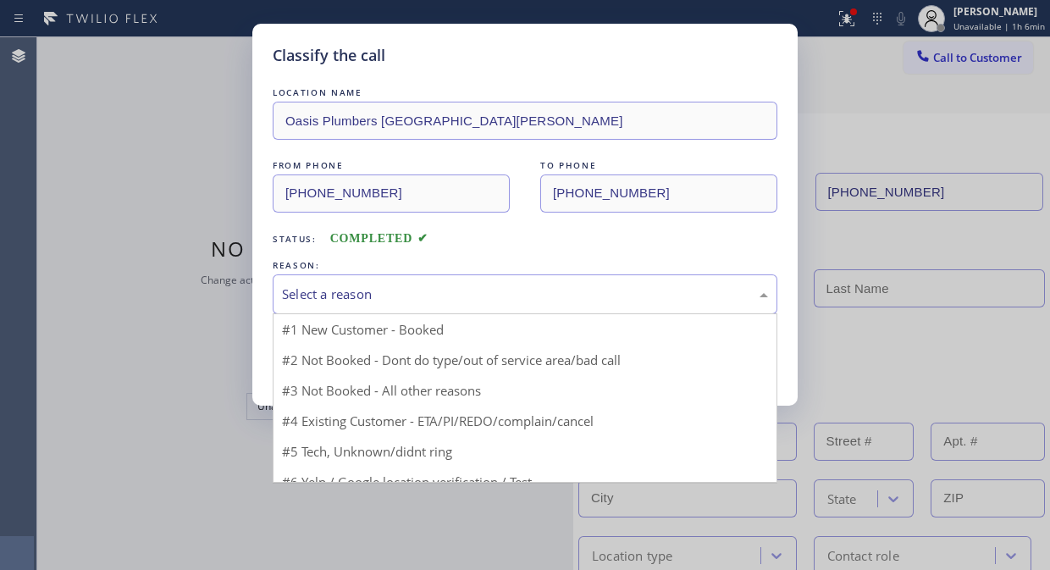
click at [543, 297] on div "Select a reason" at bounding box center [525, 293] width 486 height 19
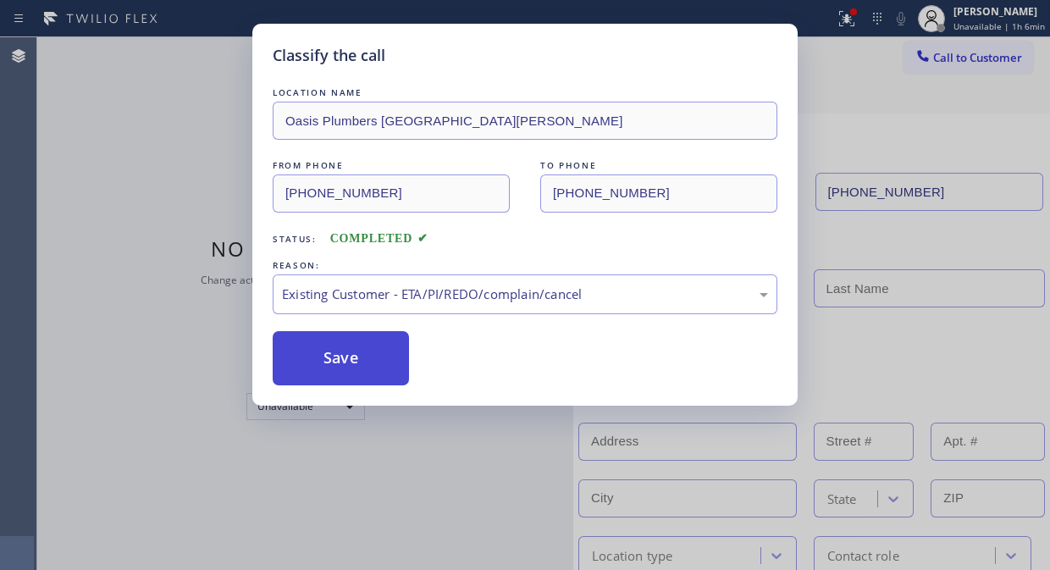
click at [370, 362] on button "Save" at bounding box center [341, 358] width 136 height 54
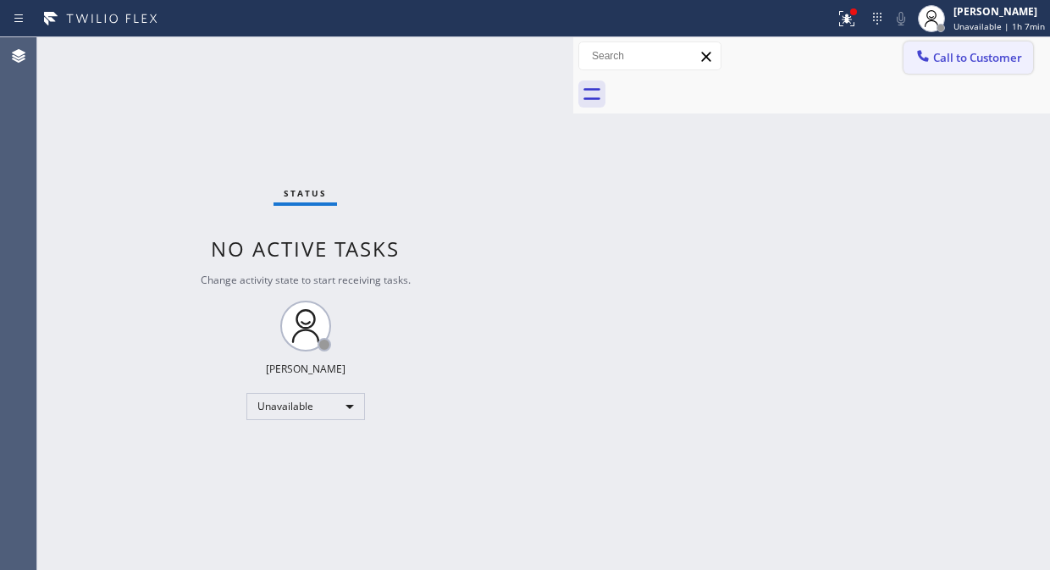
click at [940, 47] on button "Call to Customer" at bounding box center [968, 57] width 130 height 32
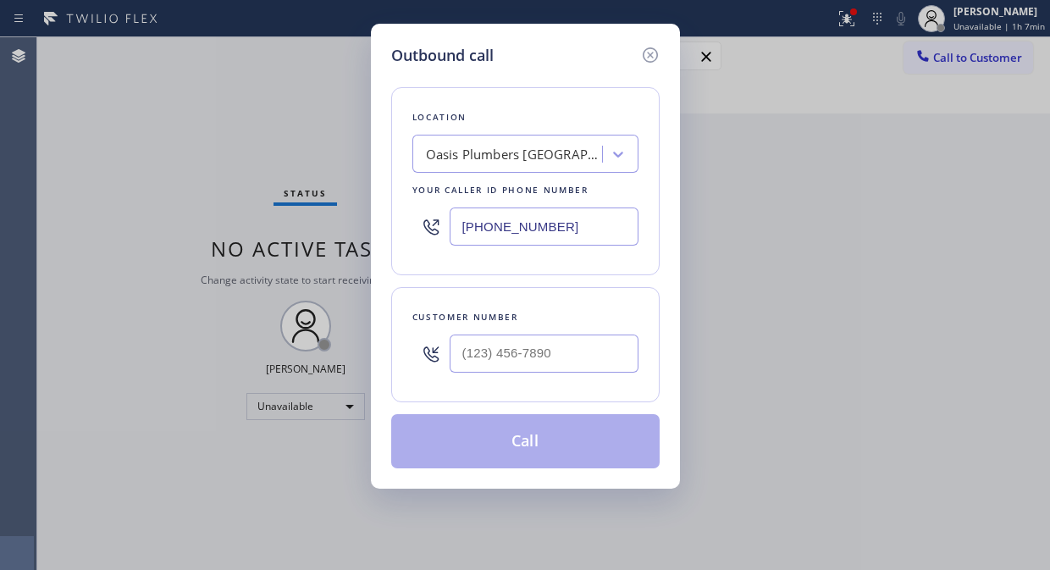
click at [460, 233] on input "[PHONE_NUMBER]" at bounding box center [544, 226] width 189 height 38
paste input "805) 222-7797"
type input "[PHONE_NUMBER]"
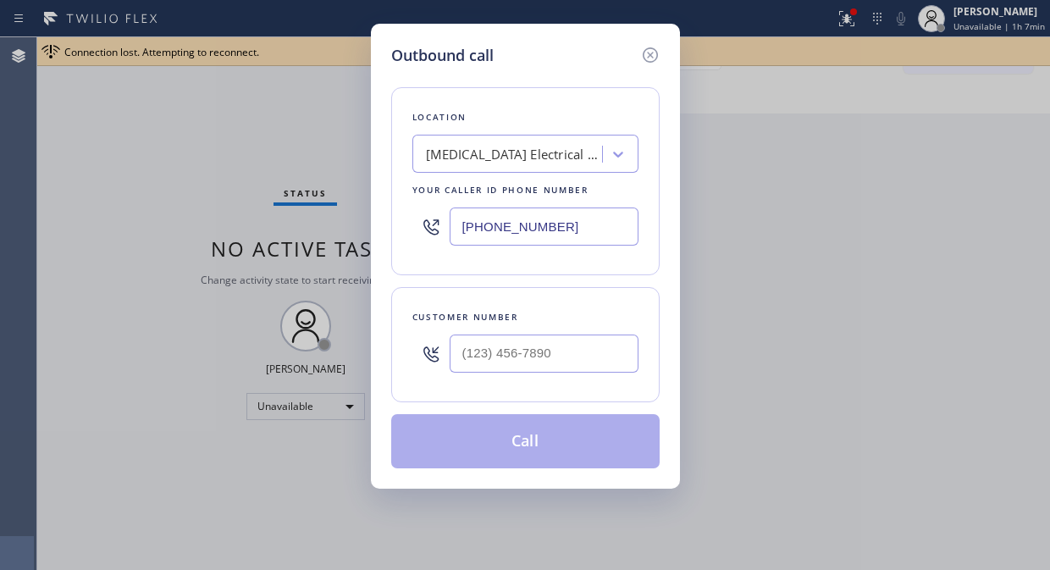
click at [136, 175] on div "Outbound call Location [MEDICAL_DATA] Electrical Goleta Your caller id phone nu…" at bounding box center [525, 285] width 1050 height 570
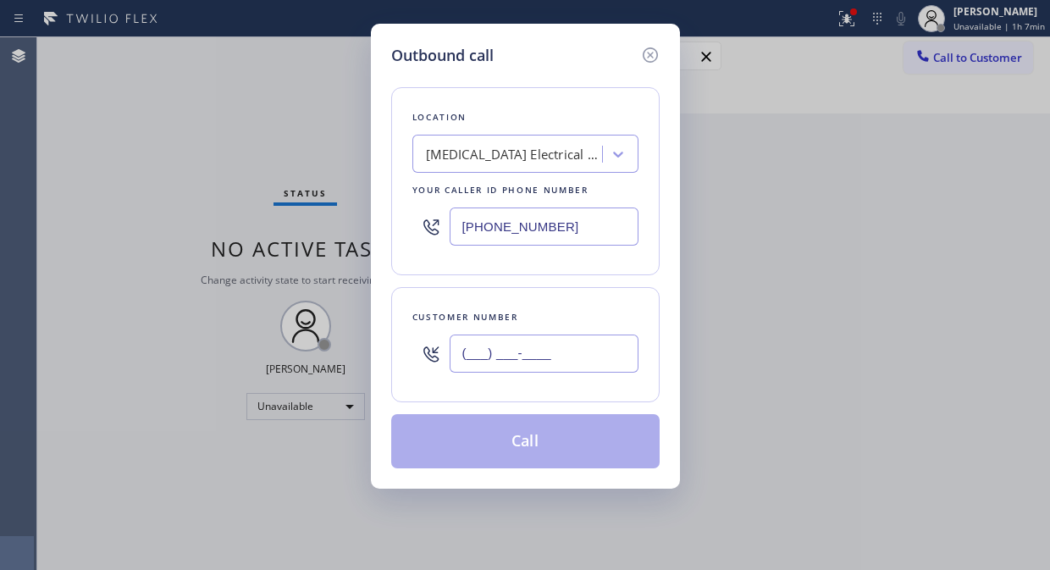
click at [477, 351] on input "(___) ___-____" at bounding box center [544, 353] width 189 height 38
paste input "908) 347-4922"
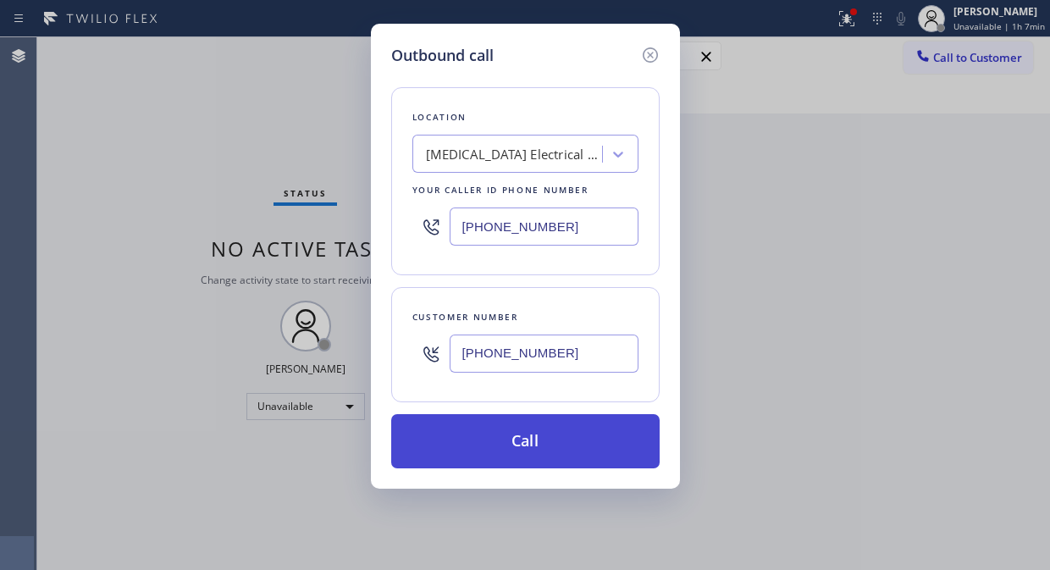
type input "[PHONE_NUMBER]"
click at [520, 438] on button "Call" at bounding box center [525, 441] width 268 height 54
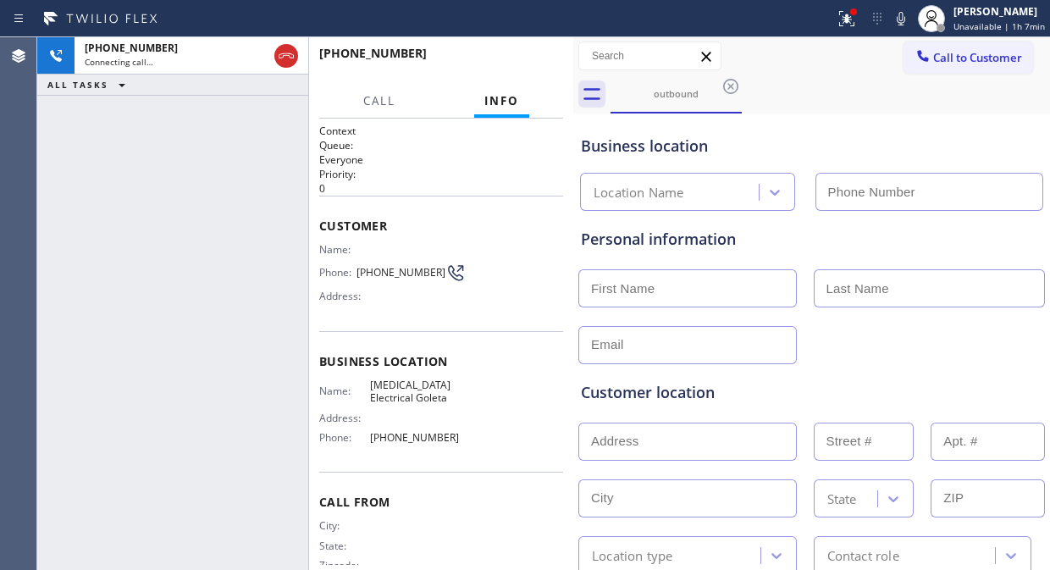
type input "[PHONE_NUMBER]"
click at [145, 175] on div "[PHONE_NUMBER] Live | 00:03 ALL TASKS ALL TASKS ACTIVE TASKS TASKS IN WRAP UP" at bounding box center [172, 303] width 271 height 533
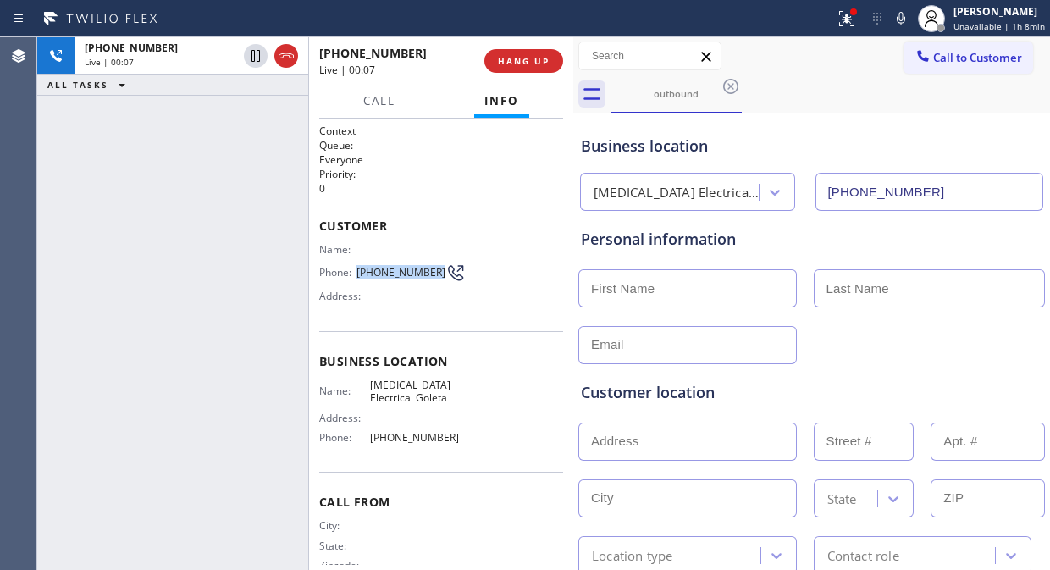
drag, startPoint x: 356, startPoint y: 274, endPoint x: 430, endPoint y: 273, distance: 74.5
click at [430, 273] on div "Phone: [PHONE_NUMBER]" at bounding box center [392, 272] width 146 height 20
copy div "[PHONE_NUMBER]"
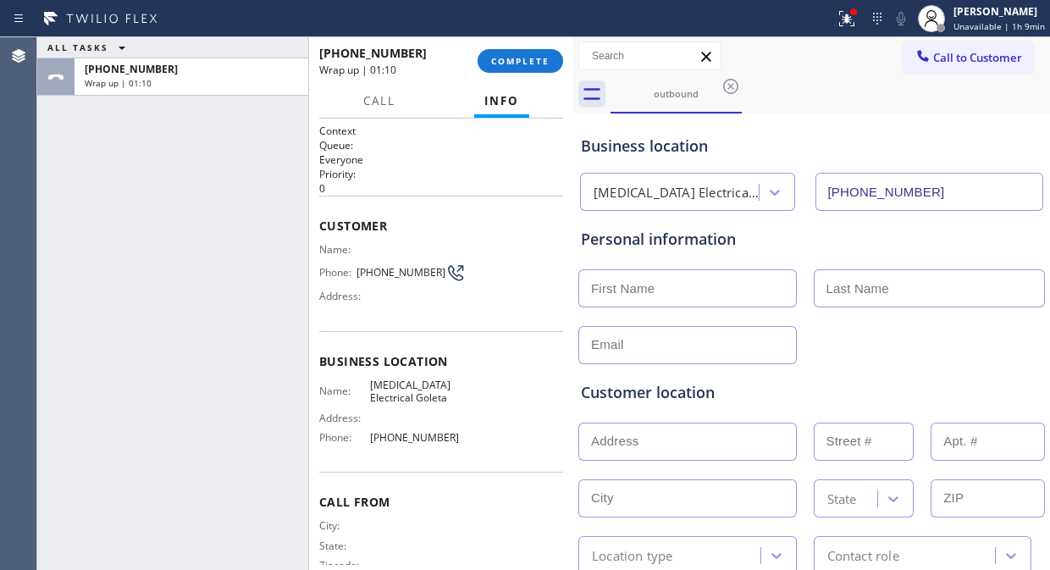
click at [476, 56] on div "[PHONE_NUMBER] Wrap up | 01:10" at bounding box center [398, 61] width 158 height 44
click at [523, 63] on span "COMPLETE" at bounding box center [520, 61] width 58 height 12
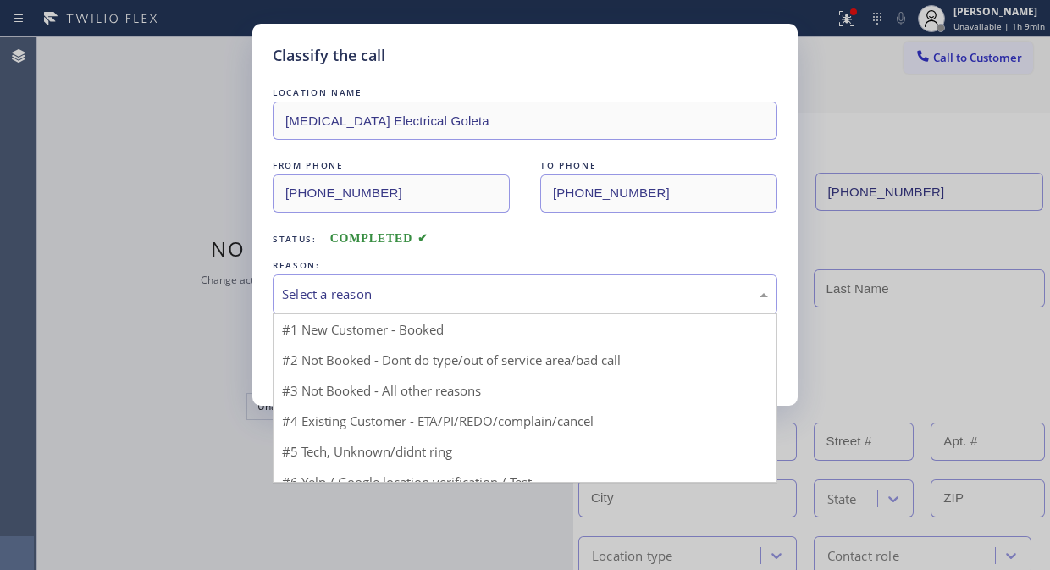
click at [510, 305] on div "Select a reason" at bounding box center [525, 294] width 505 height 40
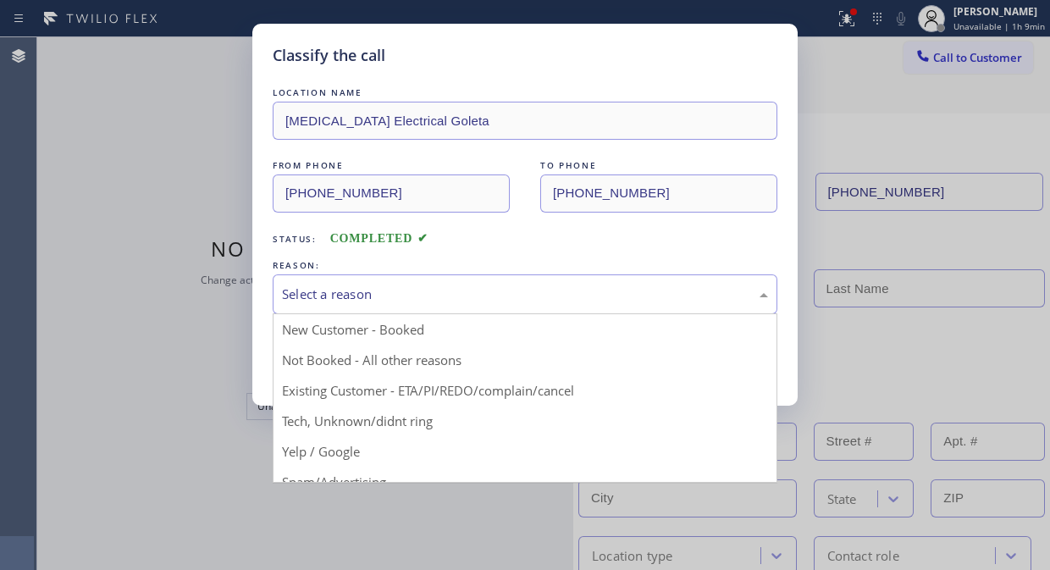
drag, startPoint x: 483, startPoint y: 385, endPoint x: 378, endPoint y: 367, distance: 106.5
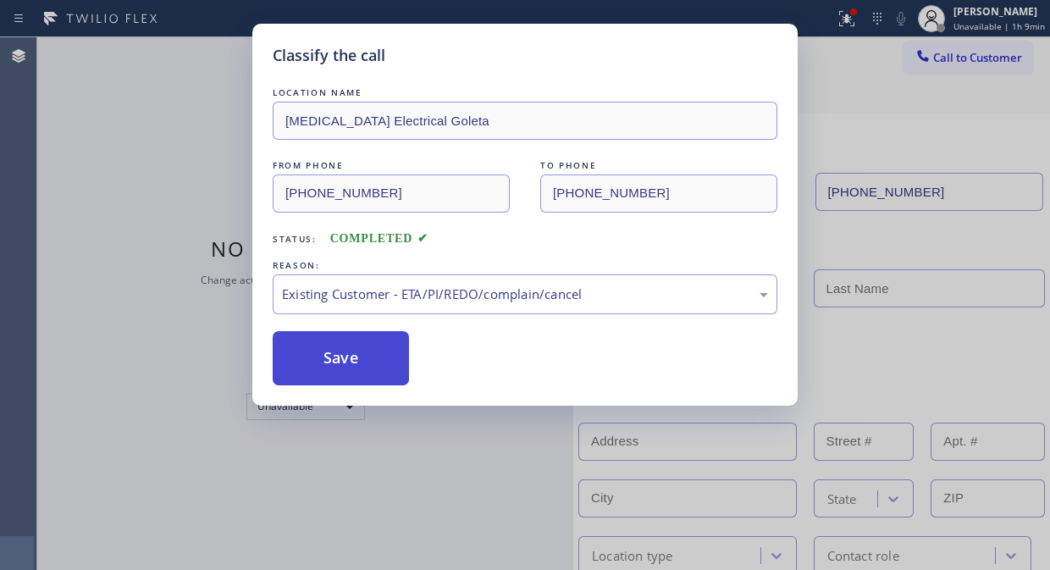
click at [378, 367] on button "Save" at bounding box center [341, 358] width 136 height 54
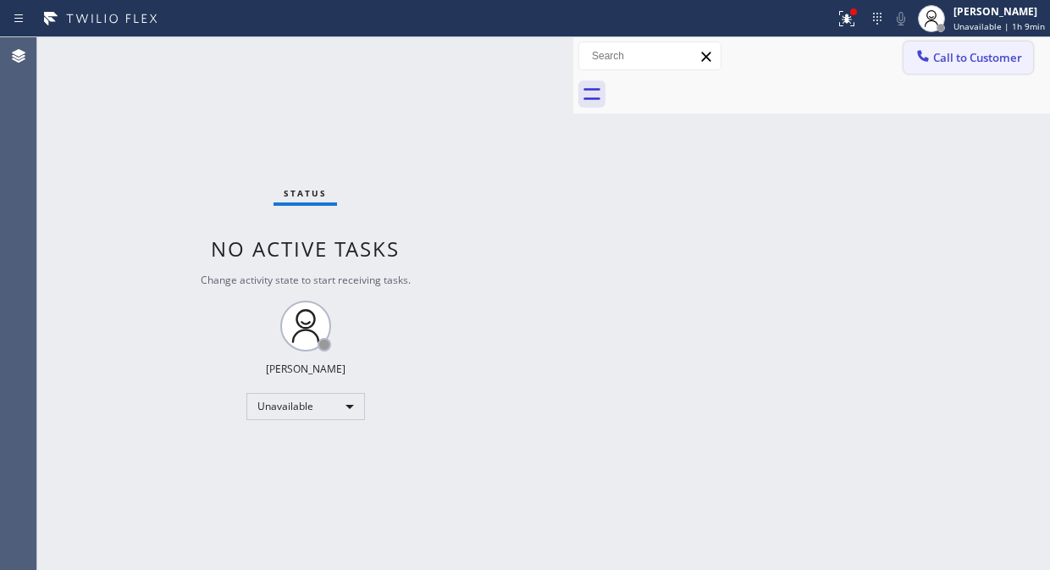
click at [945, 59] on span "Call to Customer" at bounding box center [977, 57] width 89 height 15
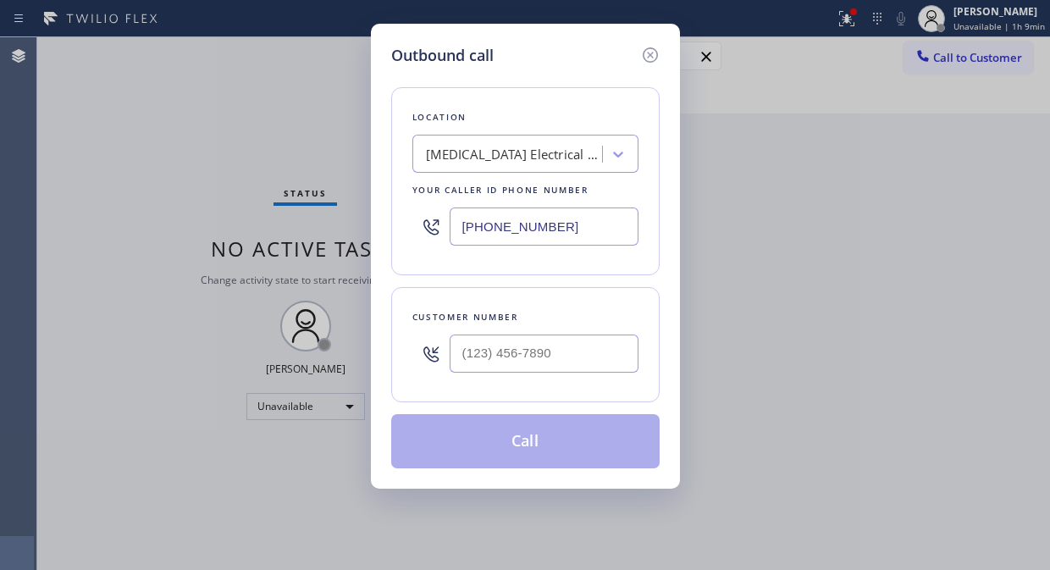
click at [453, 222] on input "[PHONE_NUMBER]" at bounding box center [544, 226] width 189 height 38
paste input "323) 287-236"
type input "[PHONE_NUMBER]"
click at [176, 129] on div "Outbound call Location View Park Heating and Air Conditioning Your caller id ph…" at bounding box center [525, 285] width 1050 height 570
click at [466, 357] on input "(___) ___-____" at bounding box center [544, 353] width 189 height 38
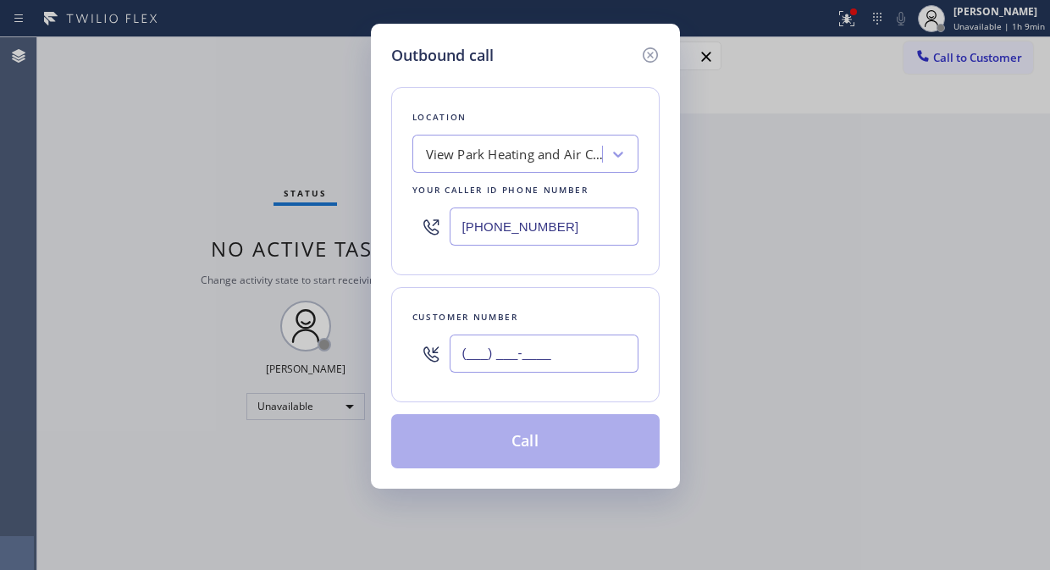
paste input "704) 773-8118"
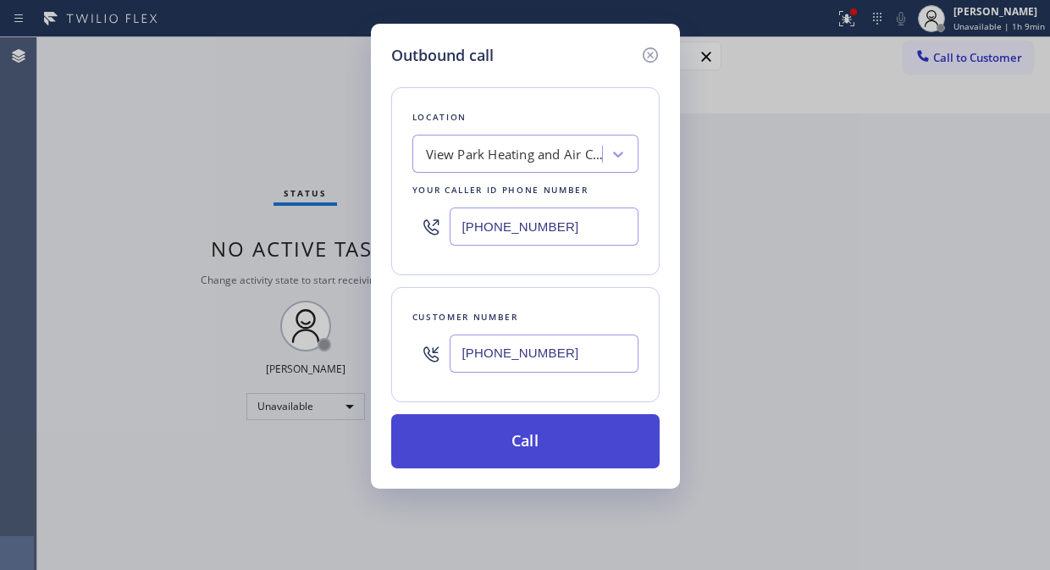
type input "[PHONE_NUMBER]"
click at [564, 430] on button "Call" at bounding box center [525, 441] width 268 height 54
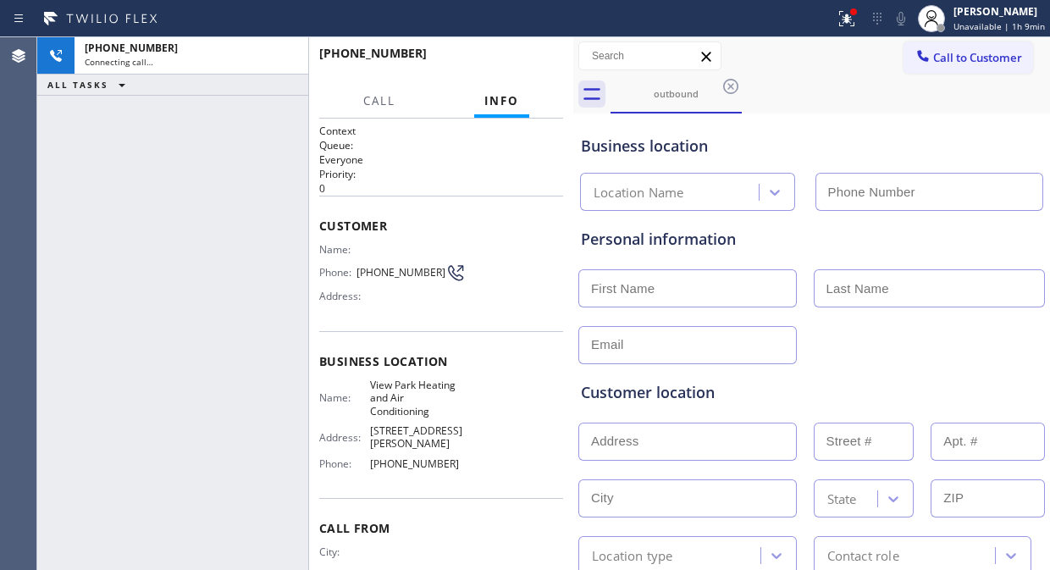
type input "[PHONE_NUMBER]"
click at [179, 200] on div "[PHONE_NUMBER] Connecting call… ALL TASKS ALL TASKS ACTIVE TASKS TASKS IN WRAP …" at bounding box center [172, 303] width 271 height 533
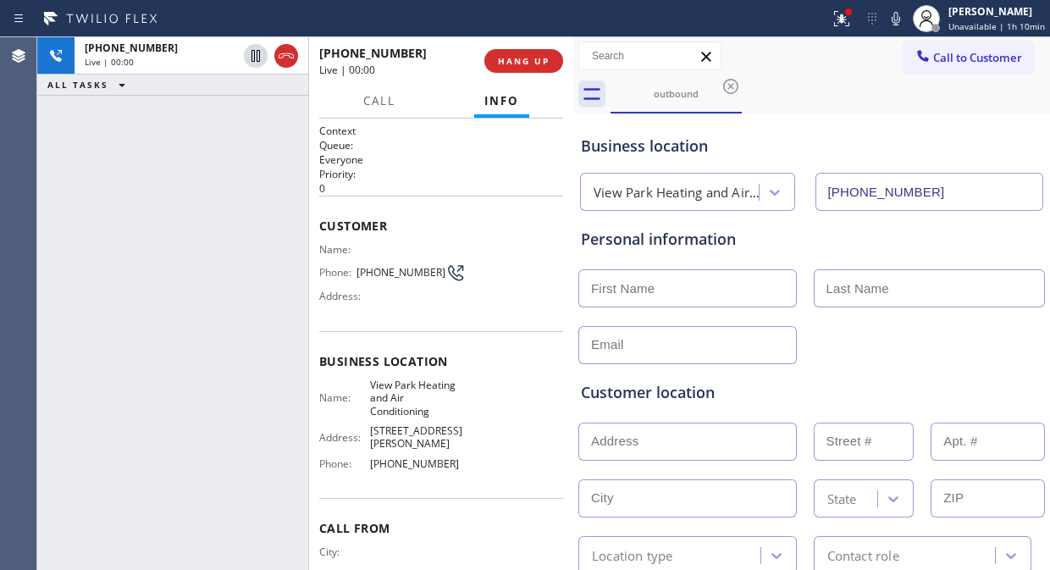
click at [170, 193] on div "[PHONE_NUMBER] Live | 00:00 ALL TASKS ALL TASKS ACTIVE TASKS TASKS IN WRAP UP" at bounding box center [172, 303] width 271 height 533
click at [174, 229] on div "[PHONE_NUMBER] Live | 00:05 ALL TASKS ALL TASKS ACTIVE TASKS TASKS IN WRAP UP" at bounding box center [172, 303] width 271 height 533
click at [119, 201] on div "[PHONE_NUMBER] Live | 00:18 ALL TASKS ALL TASKS ACTIVE TASKS TASKS IN WRAP UP" at bounding box center [172, 303] width 271 height 533
click at [896, 20] on icon at bounding box center [896, 18] width 20 height 20
click at [896, 20] on rect at bounding box center [896, 17] width 12 height 12
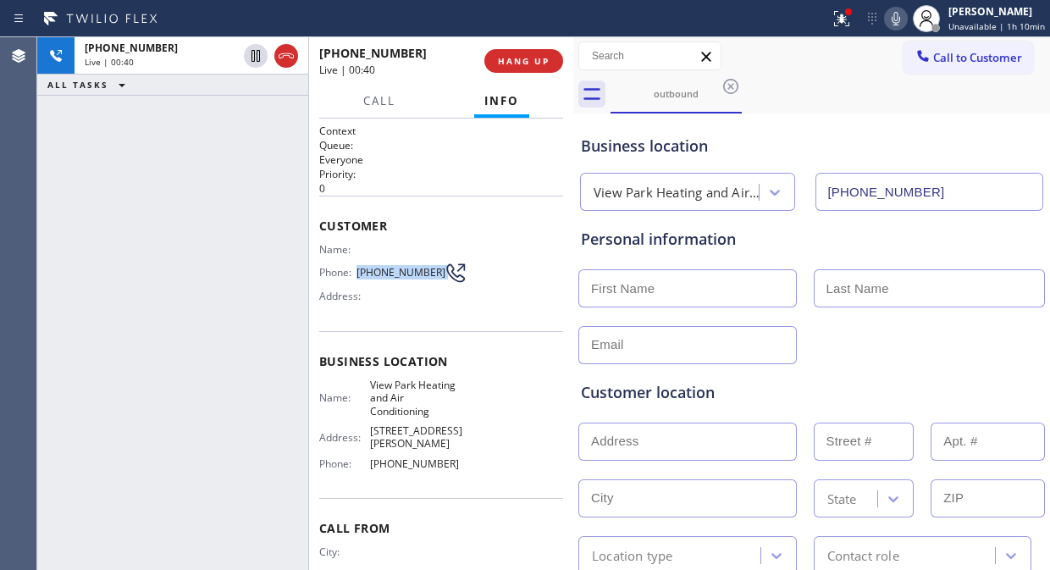
drag, startPoint x: 354, startPoint y: 268, endPoint x: 441, endPoint y: 268, distance: 87.2
click at [441, 268] on div "Phone: [PHONE_NUMBER]" at bounding box center [392, 272] width 146 height 20
click at [902, 14] on icon at bounding box center [896, 18] width 20 height 20
click at [378, 297] on div "Address:" at bounding box center [392, 296] width 146 height 13
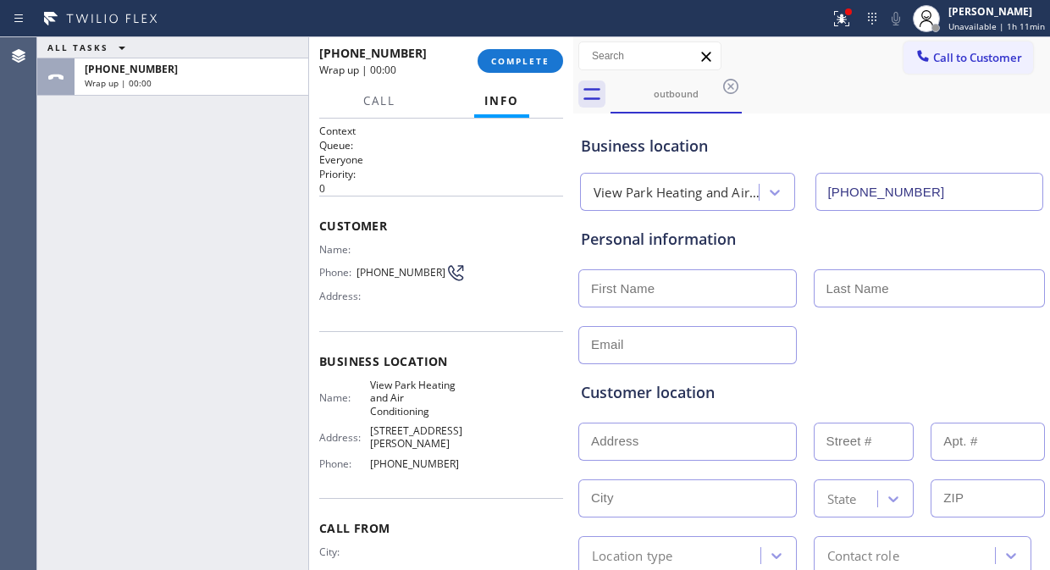
drag, startPoint x: 539, startPoint y: 64, endPoint x: 738, endPoint y: 284, distance: 296.7
click at [738, 284] on div "ALL TASKS ALL TASKS ACTIVE TASKS TASKS IN WRAP UP [PHONE_NUMBER] Wrap up | 00:0…" at bounding box center [543, 303] width 1013 height 533
drag, startPoint x: 356, startPoint y: 275, endPoint x: 430, endPoint y: 273, distance: 74.5
click at [430, 273] on div "Phone: [PHONE_NUMBER]" at bounding box center [392, 272] width 146 height 20
copy div "[PHONE_NUMBER]"
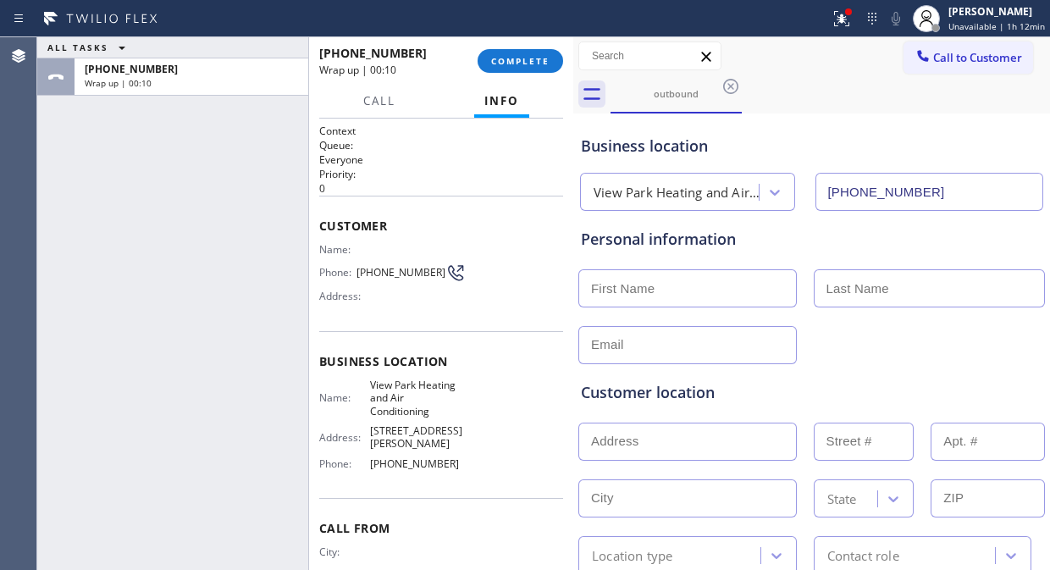
click at [145, 197] on div "ALL TASKS ALL TASKS ACTIVE TASKS TASKS IN WRAP UP [PHONE_NUMBER] Wrap up | 00:10" at bounding box center [172, 303] width 271 height 533
click at [516, 56] on span "COMPLETE" at bounding box center [520, 61] width 58 height 12
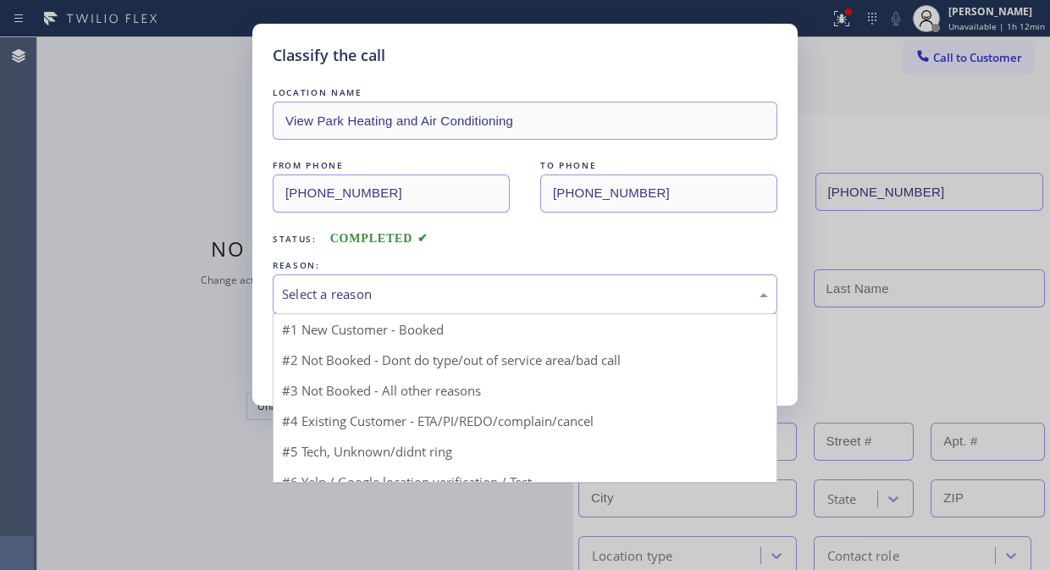
click at [535, 291] on div "Select a reason" at bounding box center [525, 293] width 486 height 19
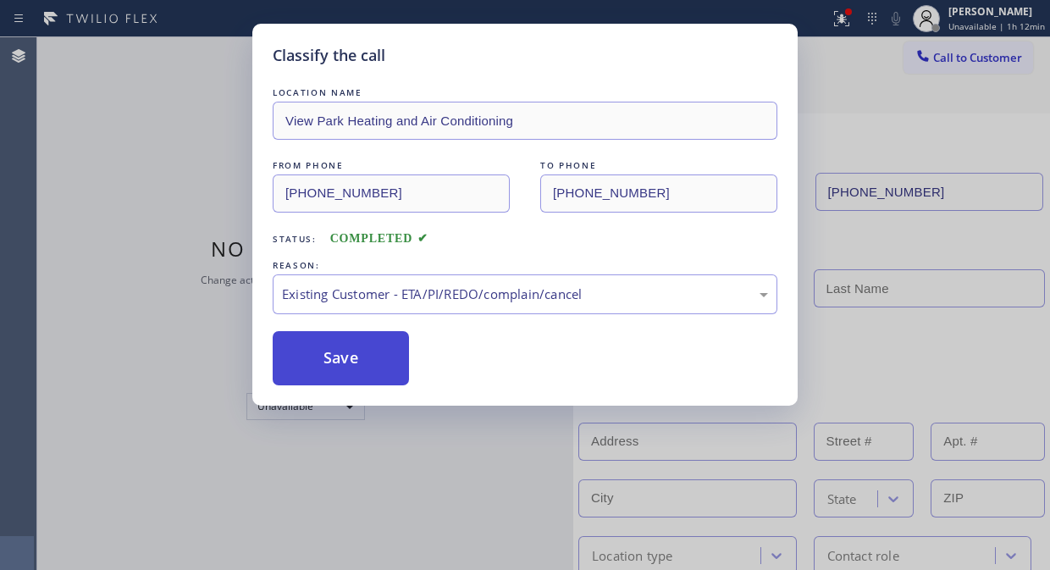
click at [314, 352] on button "Save" at bounding box center [341, 358] width 136 height 54
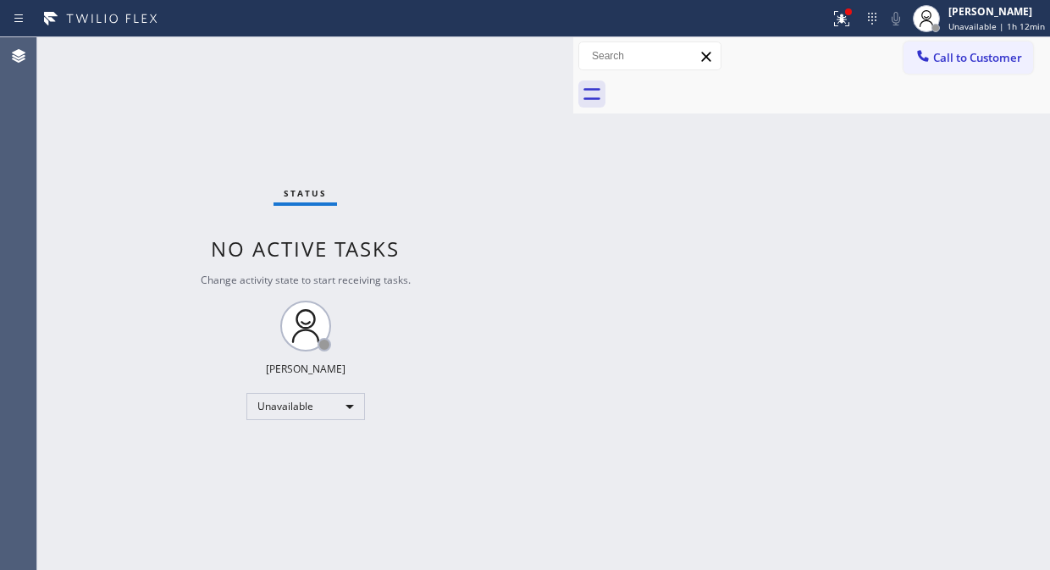
drag, startPoint x: 124, startPoint y: 175, endPoint x: 243, endPoint y: 146, distance: 122.0
click at [125, 175] on div "Status No active tasks Change activity state to start receiving tasks. [PERSON_…" at bounding box center [305, 303] width 536 height 533
click at [960, 62] on span "Call to Customer" at bounding box center [977, 57] width 89 height 15
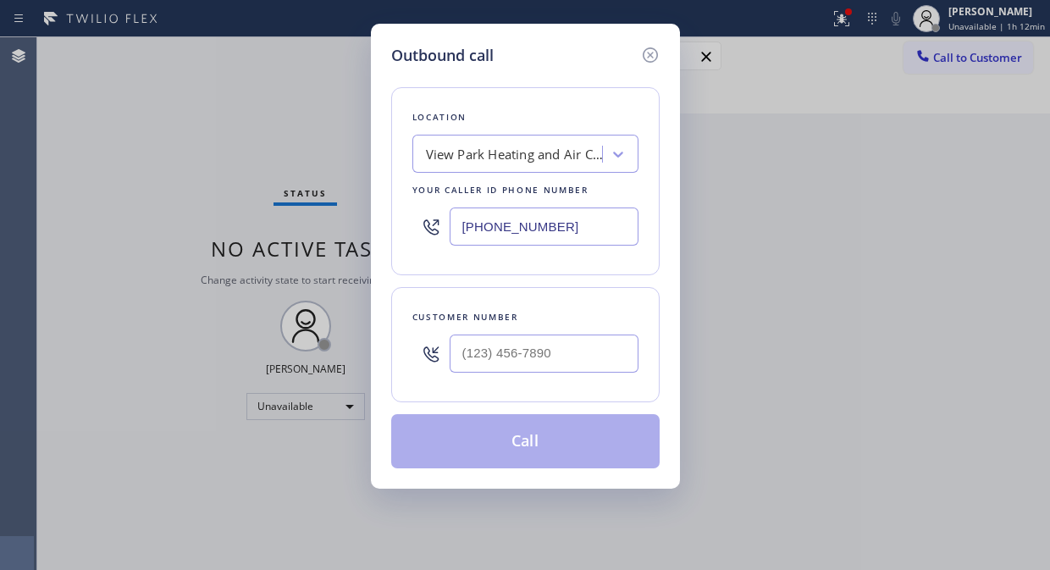
click at [461, 226] on input "[PHONE_NUMBER]" at bounding box center [544, 226] width 189 height 38
paste input "14-385"
type input "[PHONE_NUMBER]"
drag, startPoint x: 69, startPoint y: 144, endPoint x: 162, endPoint y: 172, distance: 97.2
click at [69, 144] on div "Outbound call Location Heating and Air Conditioning [GEOGRAPHIC_DATA] Your call…" at bounding box center [525, 285] width 1050 height 570
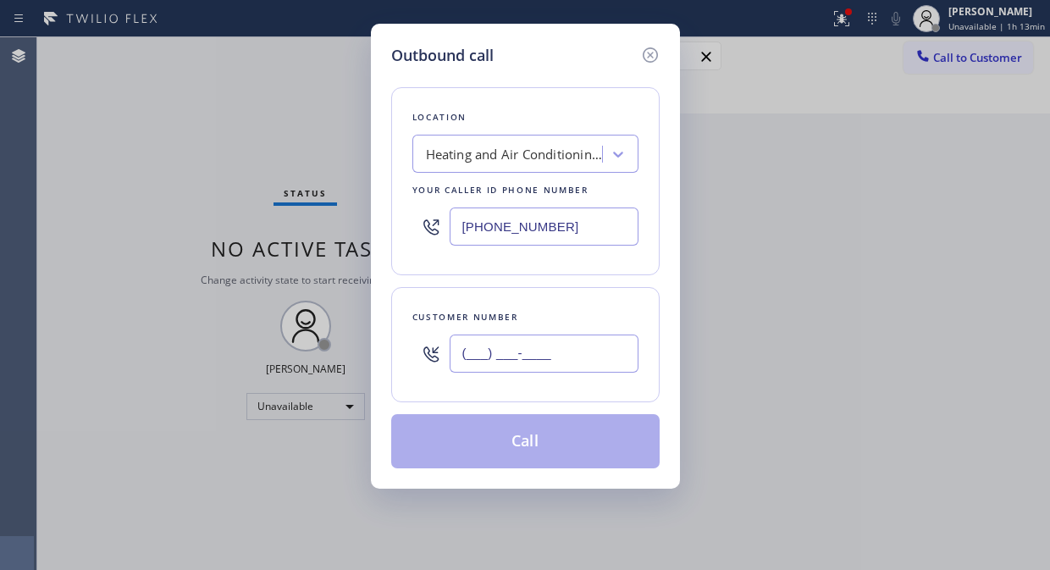
click at [464, 362] on input "(___) ___-____" at bounding box center [544, 353] width 189 height 38
paste input "646) 315-2834"
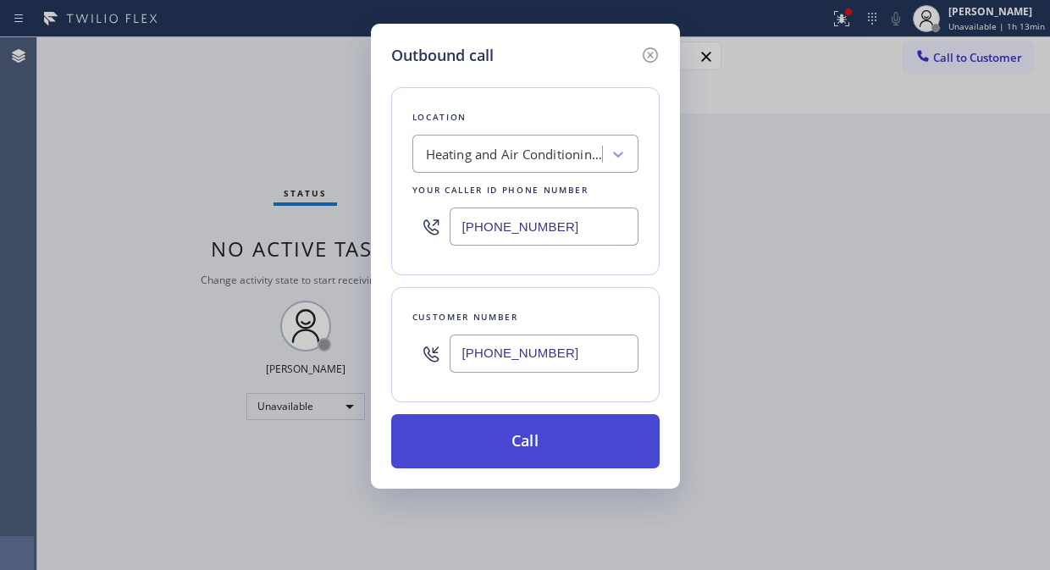
type input "[PHONE_NUMBER]"
click at [577, 450] on button "Call" at bounding box center [525, 441] width 268 height 54
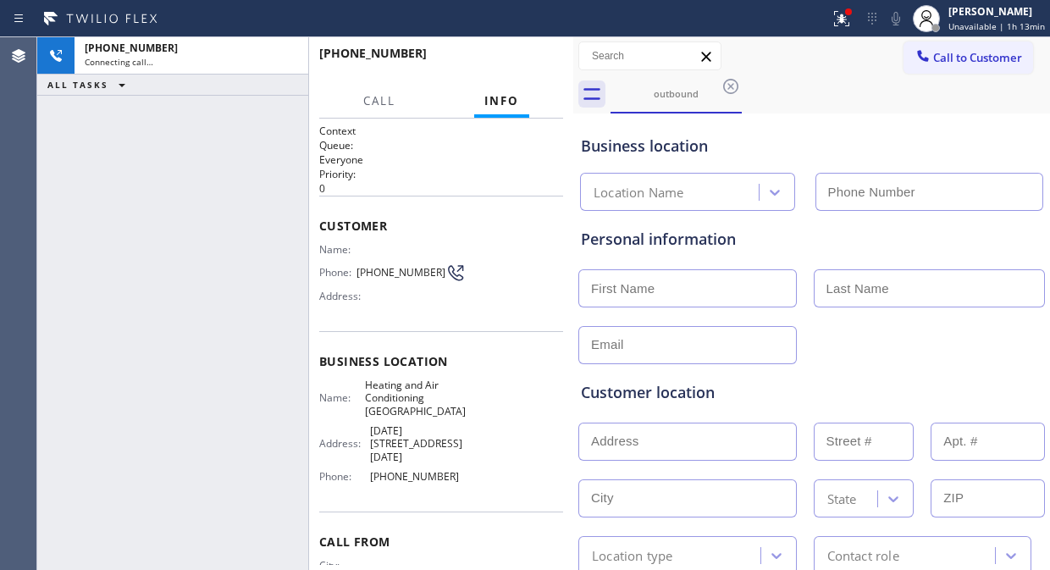
type input "[PHONE_NUMBER]"
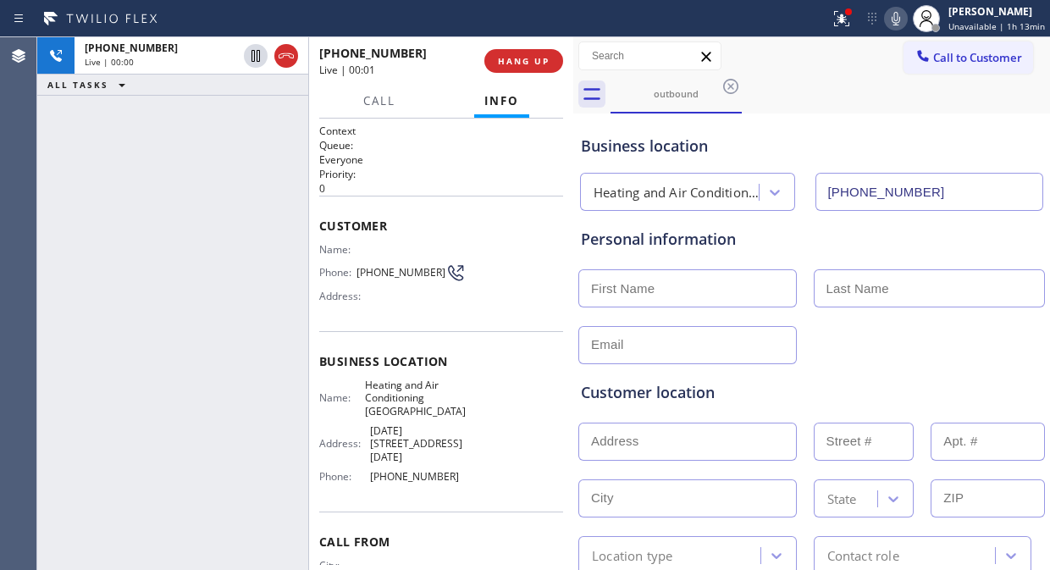
click at [104, 148] on div "[PHONE_NUMBER] Live | 00:00 ALL TASKS ALL TASKS ACTIVE TASKS TASKS IN WRAP UP" at bounding box center [172, 303] width 271 height 533
click at [155, 207] on div "[PHONE_NUMBER] Live | 00:08 ALL TASKS ALL TASKS ACTIVE TASKS TASKS IN WRAP UP" at bounding box center [172, 303] width 271 height 533
click at [530, 63] on span "HANG UP" at bounding box center [524, 61] width 52 height 12
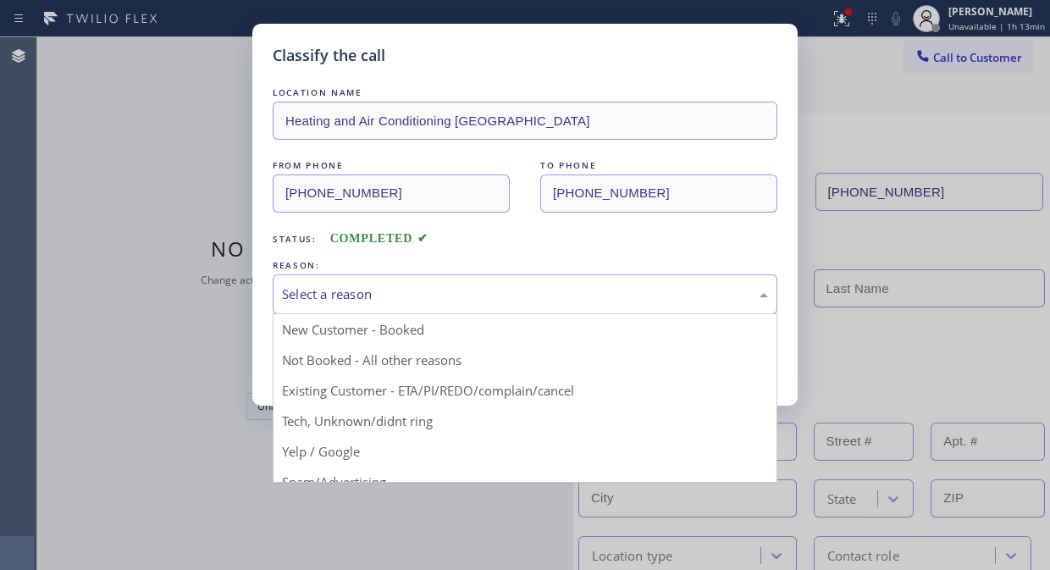
click at [485, 293] on div "Select a reason" at bounding box center [525, 293] width 486 height 19
drag, startPoint x: 493, startPoint y: 384, endPoint x: 336, endPoint y: 375, distance: 156.9
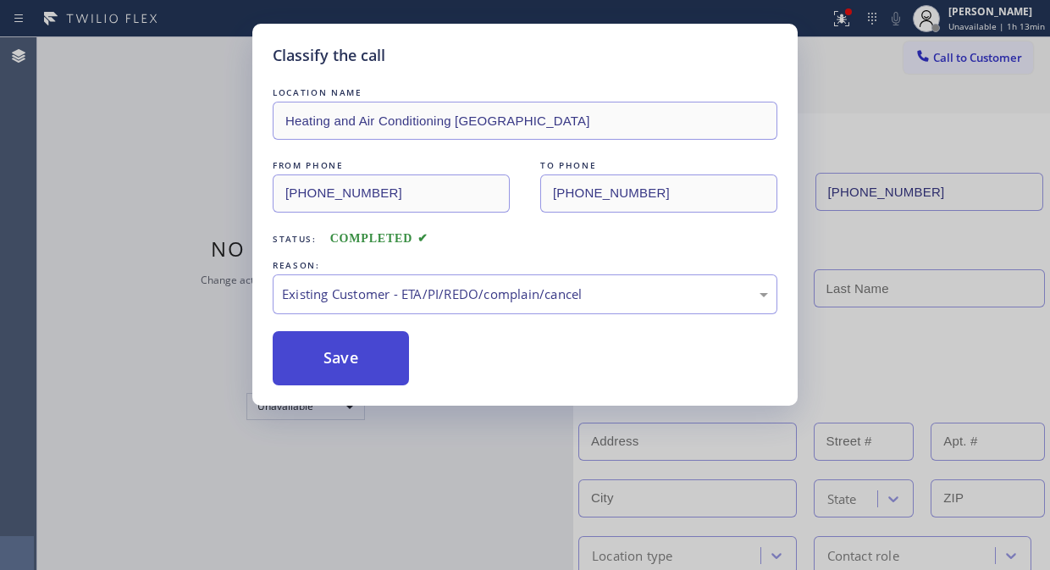
click at [330, 371] on button "Save" at bounding box center [341, 358] width 136 height 54
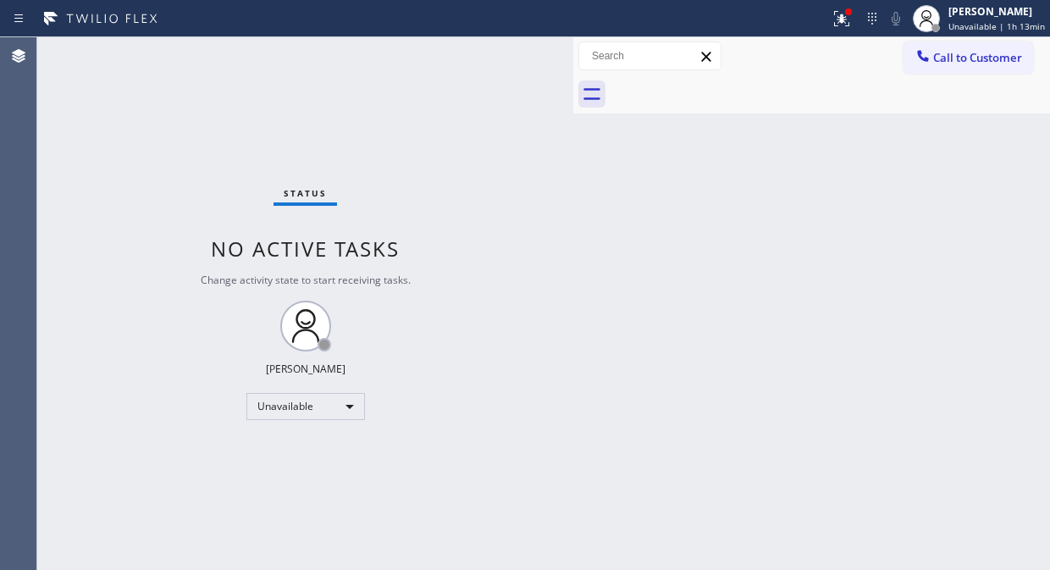
click at [163, 197] on div "Status No active tasks Change activity state to start receiving tasks. [PERSON_…" at bounding box center [305, 303] width 536 height 533
click at [932, 53] on div at bounding box center [923, 57] width 20 height 20
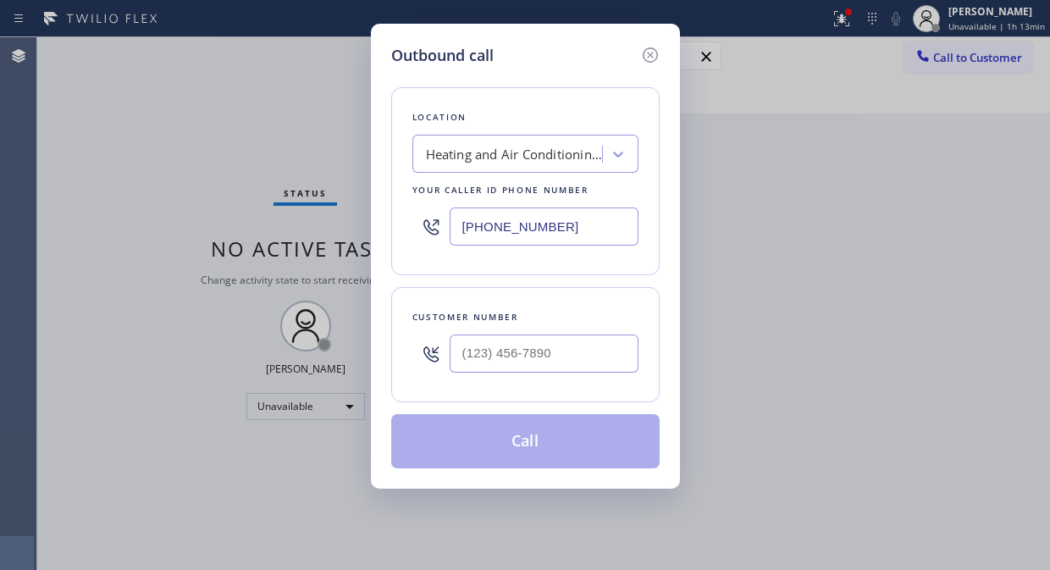
click at [461, 224] on input "[PHONE_NUMBER]" at bounding box center [544, 226] width 189 height 38
paste input "818) 574-5588"
type input "[PHONE_NUMBER]"
click at [182, 148] on div "Outbound call Location Air Duct Cleaning of [PERSON_NAME][GEOGRAPHIC_DATA] Your…" at bounding box center [525, 285] width 1050 height 570
click at [437, 357] on icon at bounding box center [430, 353] width 15 height 15
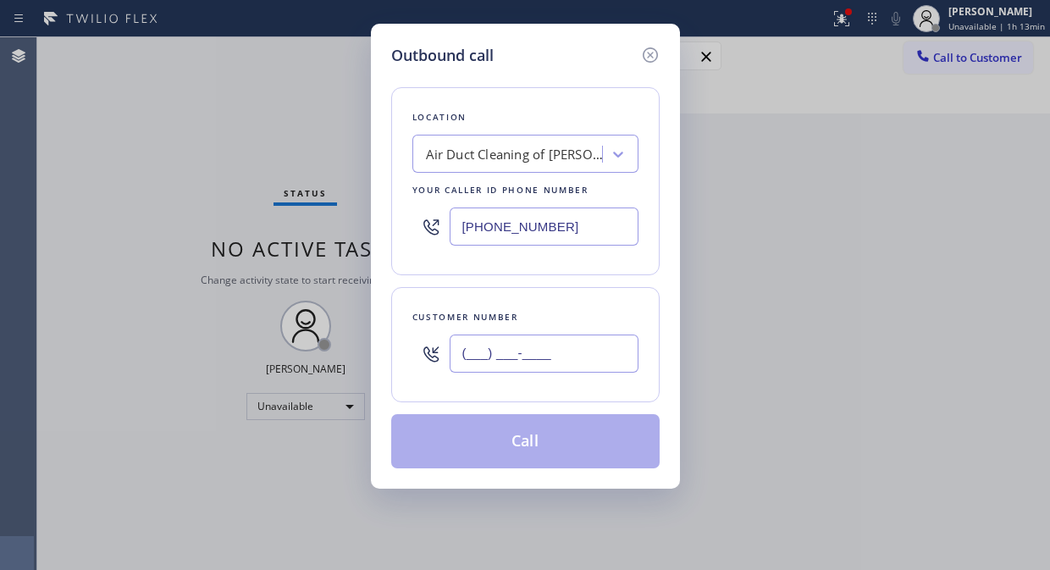
click at [451, 353] on input "(___) ___-____" at bounding box center [544, 353] width 189 height 38
paste input "323) 547-9001"
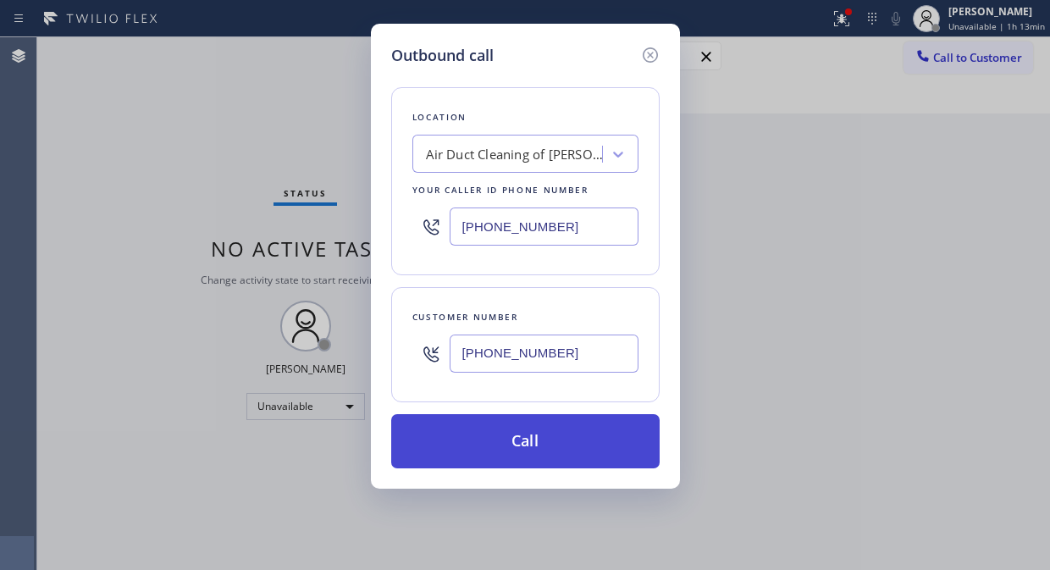
type input "[PHONE_NUMBER]"
click at [582, 443] on button "Call" at bounding box center [525, 441] width 268 height 54
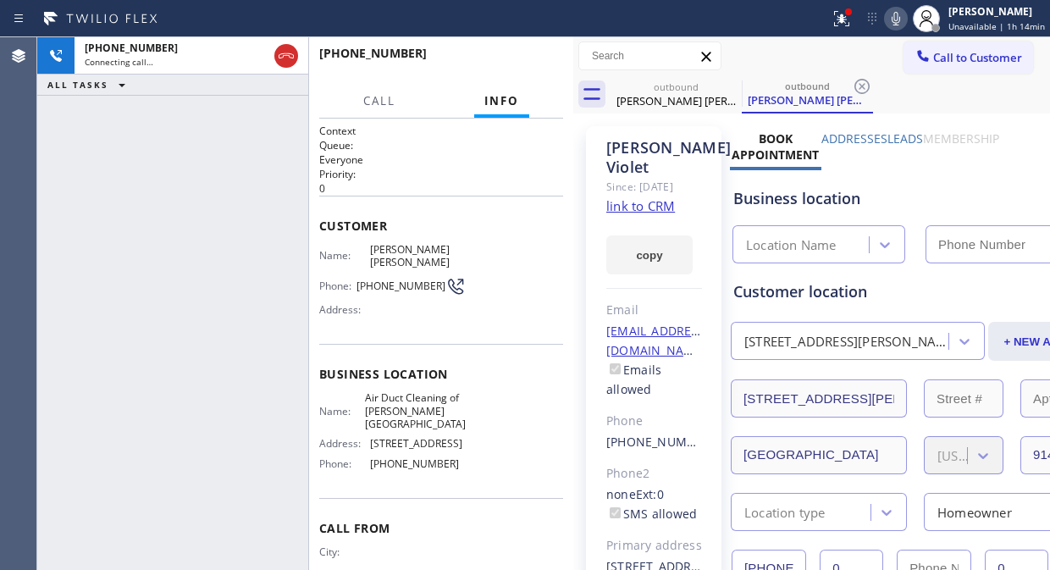
click at [652, 203] on link "link to CRM" at bounding box center [640, 205] width 69 height 17
type input "[PHONE_NUMBER]"
click at [277, 56] on icon at bounding box center [286, 56] width 20 height 20
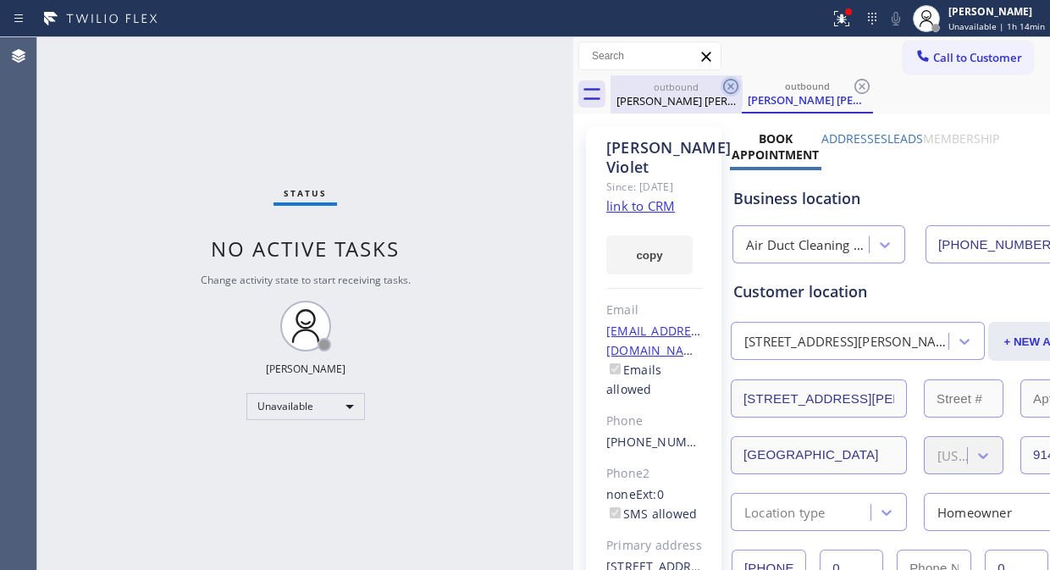
click at [728, 86] on icon at bounding box center [730, 86] width 20 height 20
click at [729, 86] on icon at bounding box center [730, 86] width 15 height 15
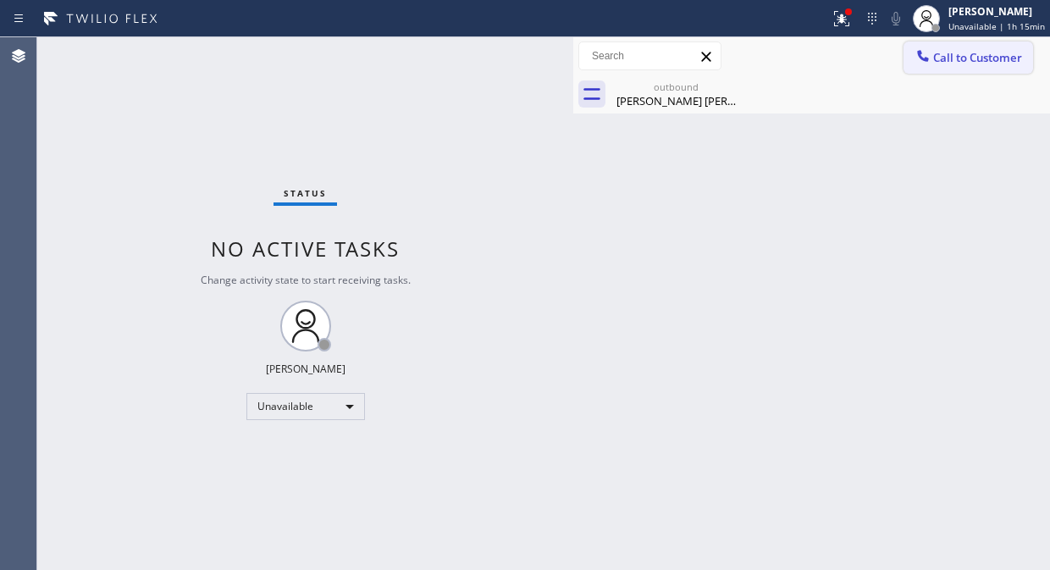
click at [927, 60] on icon at bounding box center [922, 55] width 11 height 11
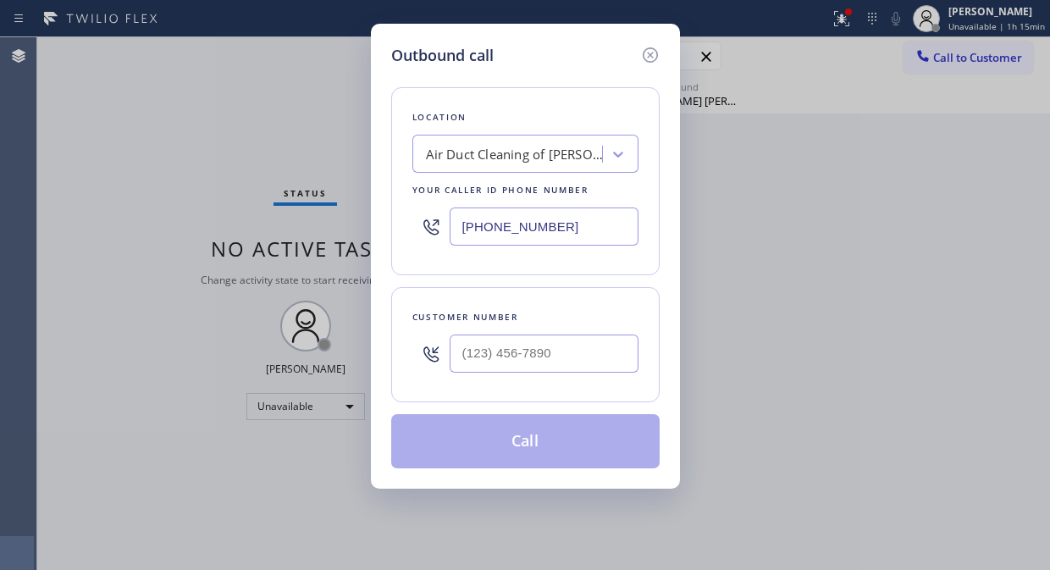
click at [457, 226] on input "[PHONE_NUMBER]" at bounding box center [544, 226] width 189 height 38
paste input "630) 791-5511"
type input "[PHONE_NUMBER]"
click at [471, 362] on input "(___) ___-____" at bounding box center [544, 353] width 189 height 38
paste input "520) 991-4971"
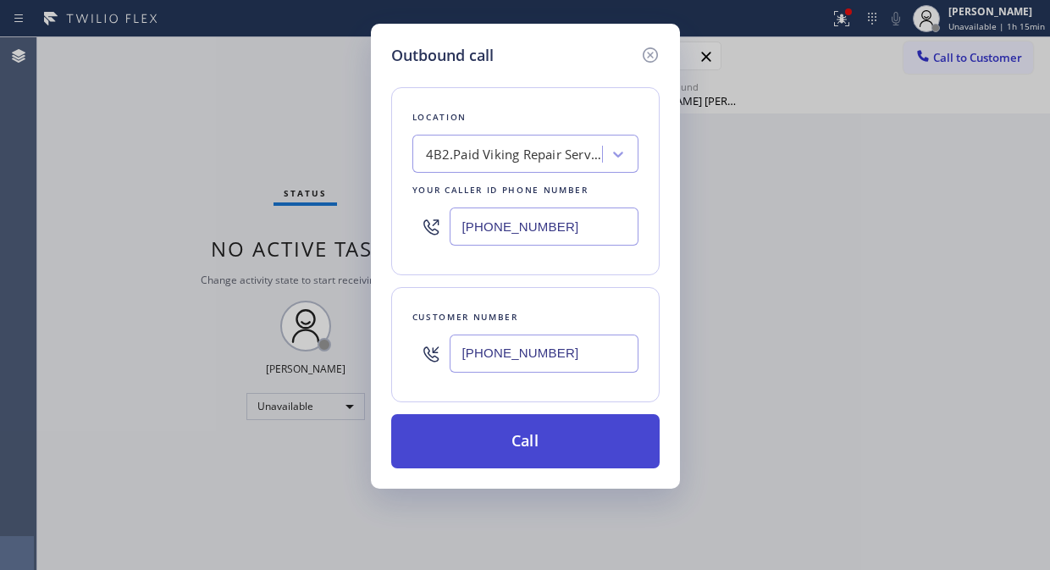
type input "[PHONE_NUMBER]"
click at [582, 450] on button "Call" at bounding box center [525, 441] width 268 height 54
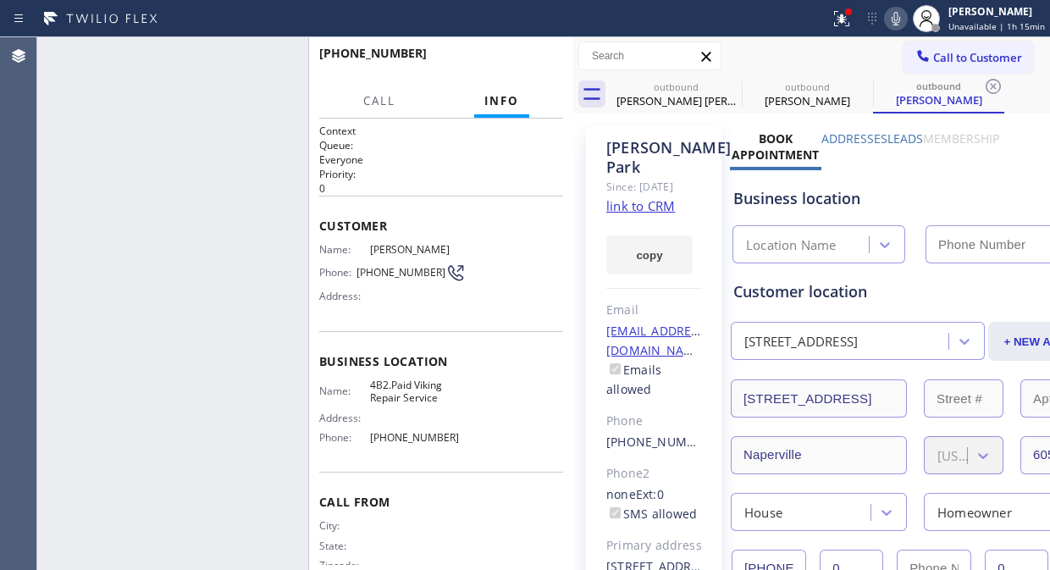
type input "[PHONE_NUMBER]"
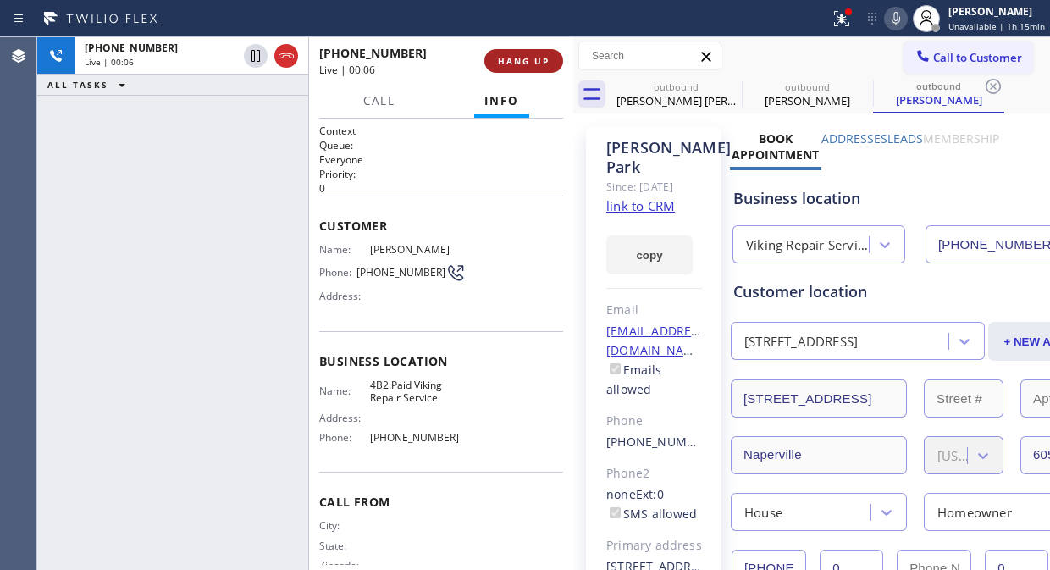
click at [522, 57] on span "HANG UP" at bounding box center [524, 61] width 52 height 12
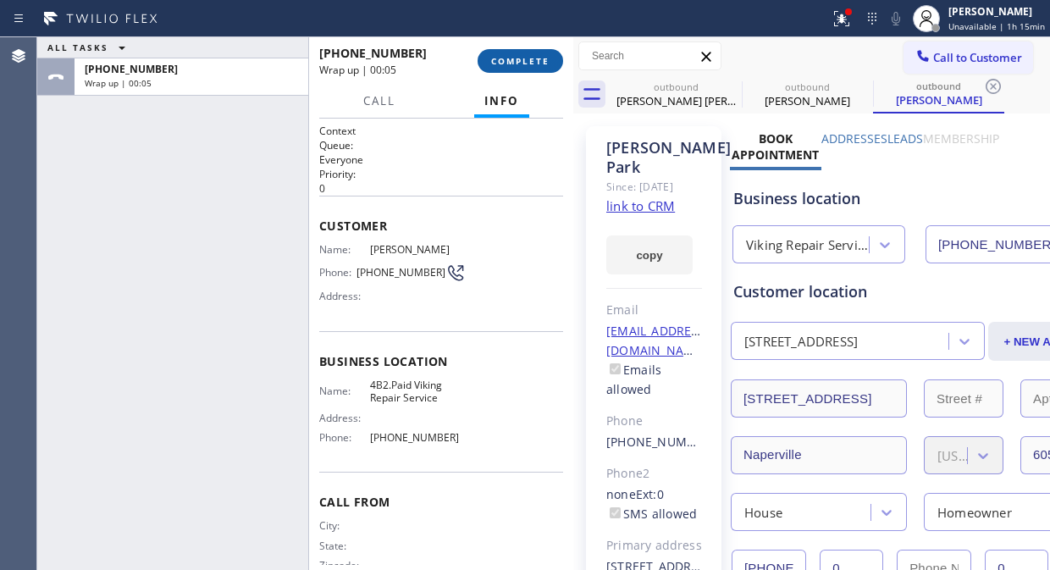
click at [495, 57] on span "COMPLETE" at bounding box center [520, 61] width 58 height 12
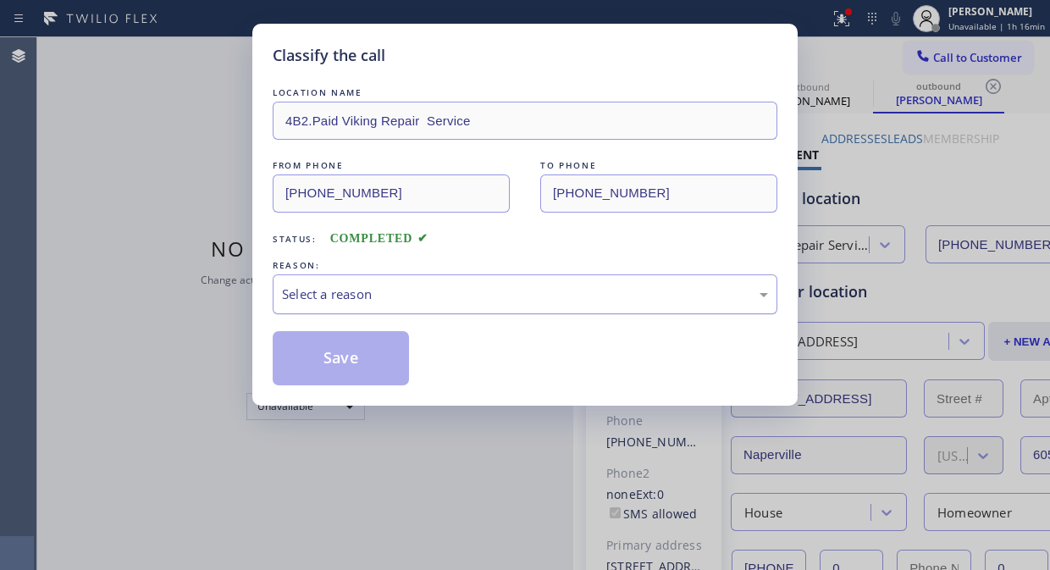
click at [479, 292] on div "Select a reason" at bounding box center [525, 293] width 486 height 19
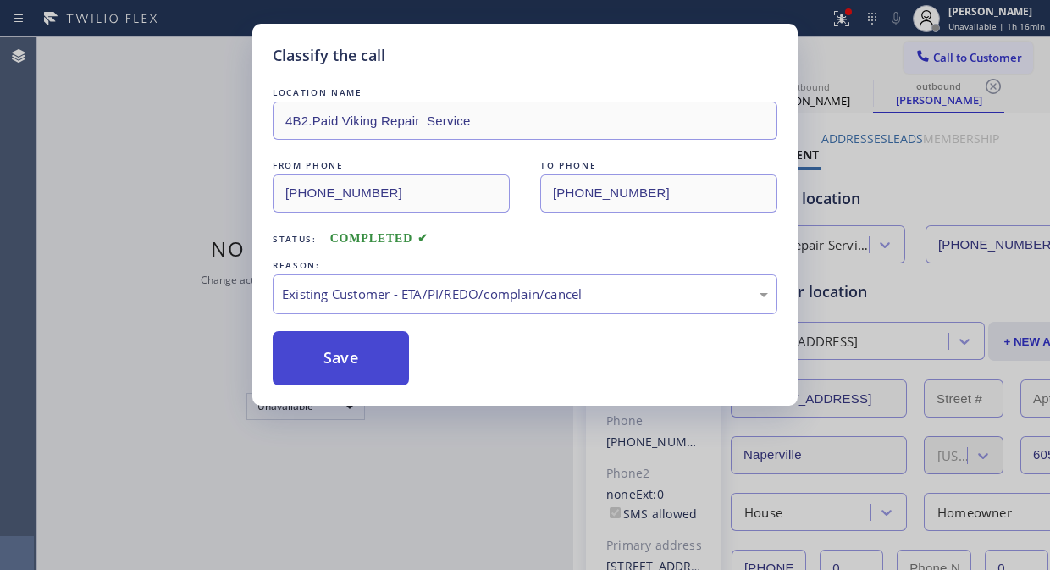
click at [347, 357] on button "Save" at bounding box center [341, 358] width 136 height 54
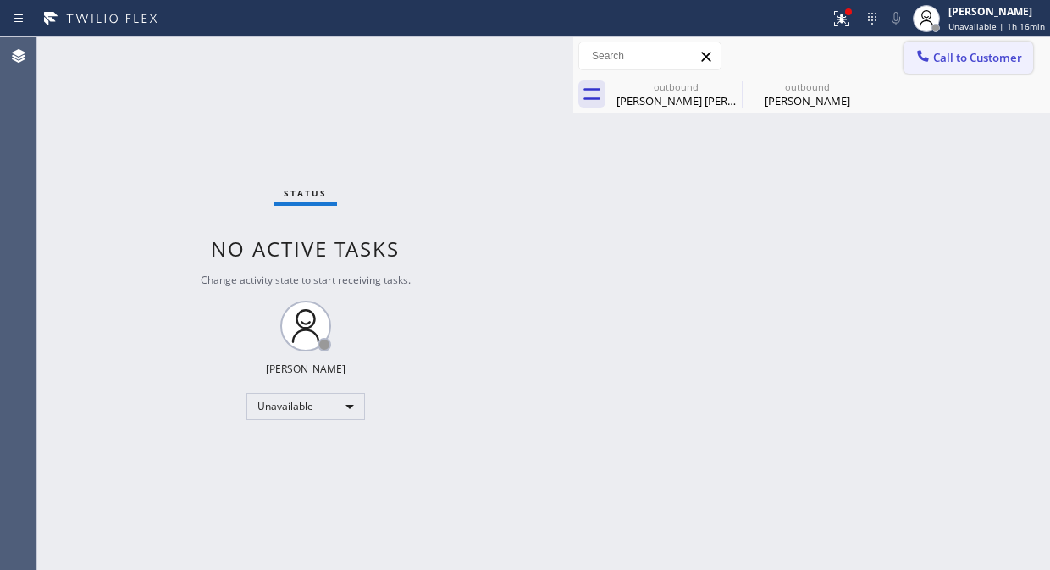
click at [963, 54] on span "Call to Customer" at bounding box center [977, 57] width 89 height 15
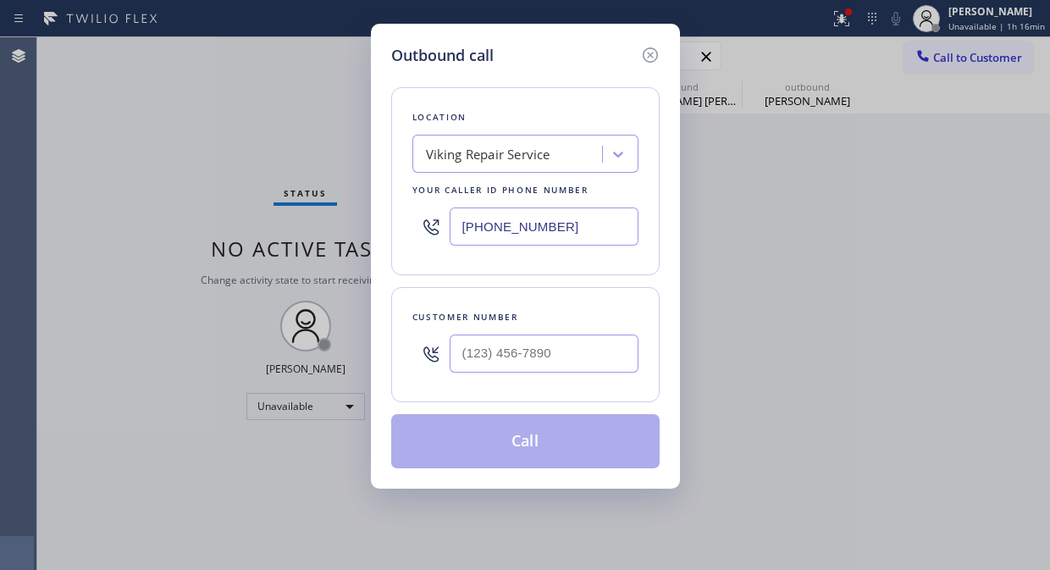
click at [458, 225] on input "[PHONE_NUMBER]" at bounding box center [544, 226] width 189 height 38
paste input "50) 730-2750"
type input "[PHONE_NUMBER]"
drag, startPoint x: 114, startPoint y: 151, endPoint x: 401, endPoint y: 266, distance: 309.2
click at [116, 150] on div "Outbound call Location [GEOGRAPHIC_DATA] Heating and Air Conditioning Service Y…" at bounding box center [525, 285] width 1050 height 570
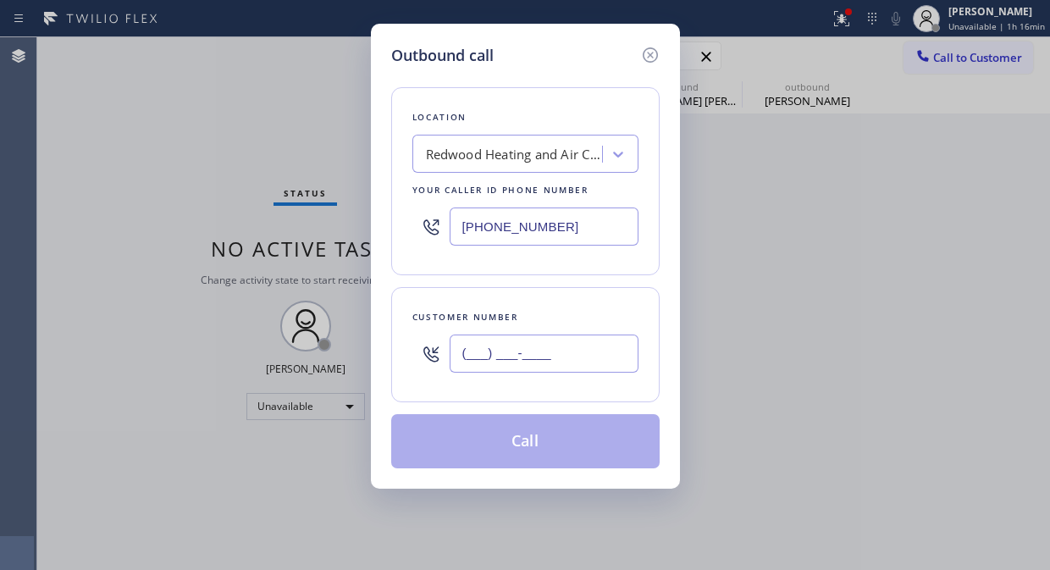
click at [463, 357] on input "(___) ___-____" at bounding box center [544, 353] width 189 height 38
paste input "650) 863-0453"
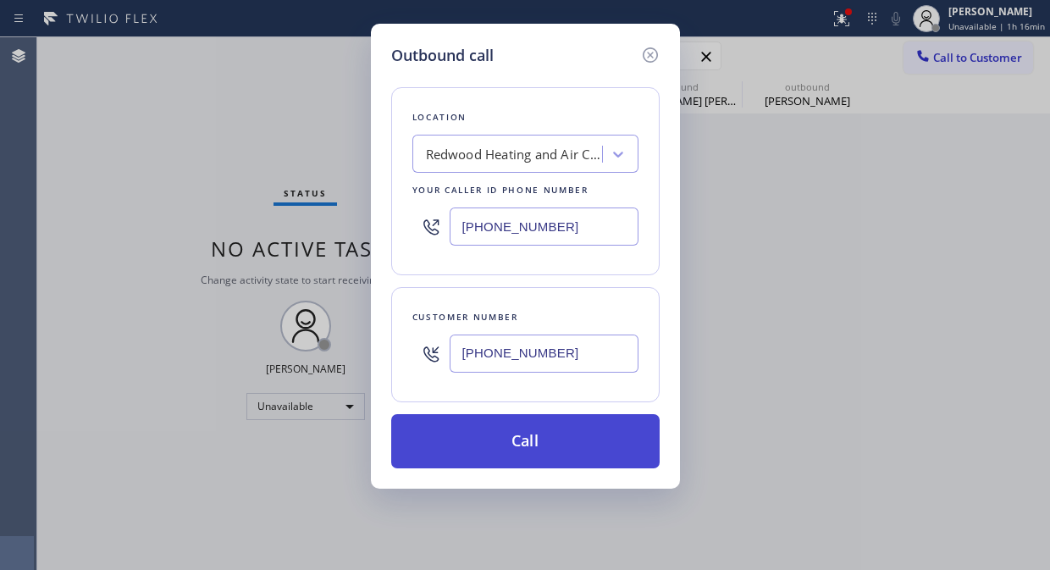
type input "[PHONE_NUMBER]"
click at [589, 444] on button "Call" at bounding box center [525, 441] width 268 height 54
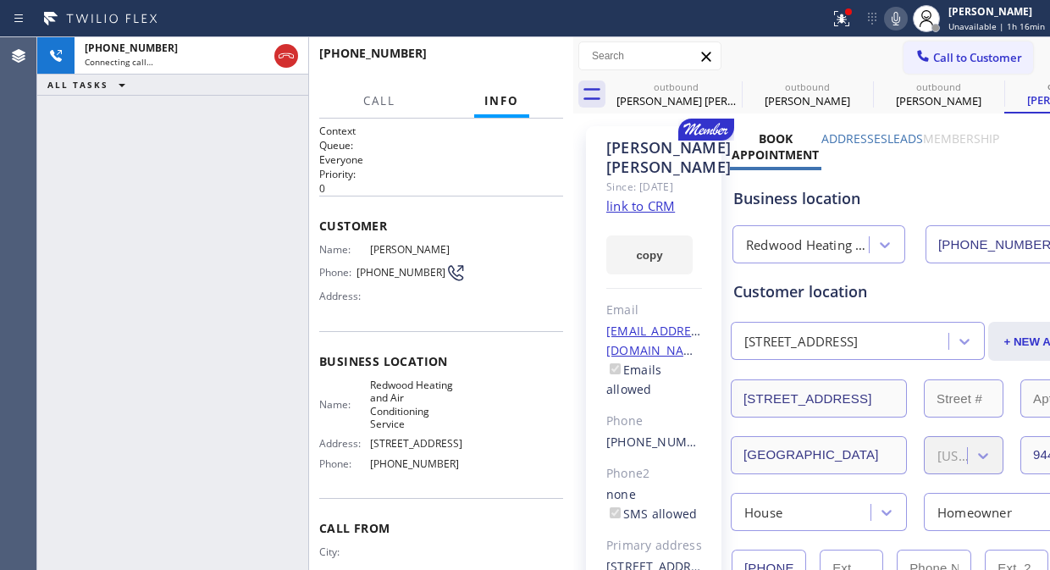
type input "[PHONE_NUMBER]"
click at [850, 17] on icon at bounding box center [841, 18] width 20 height 20
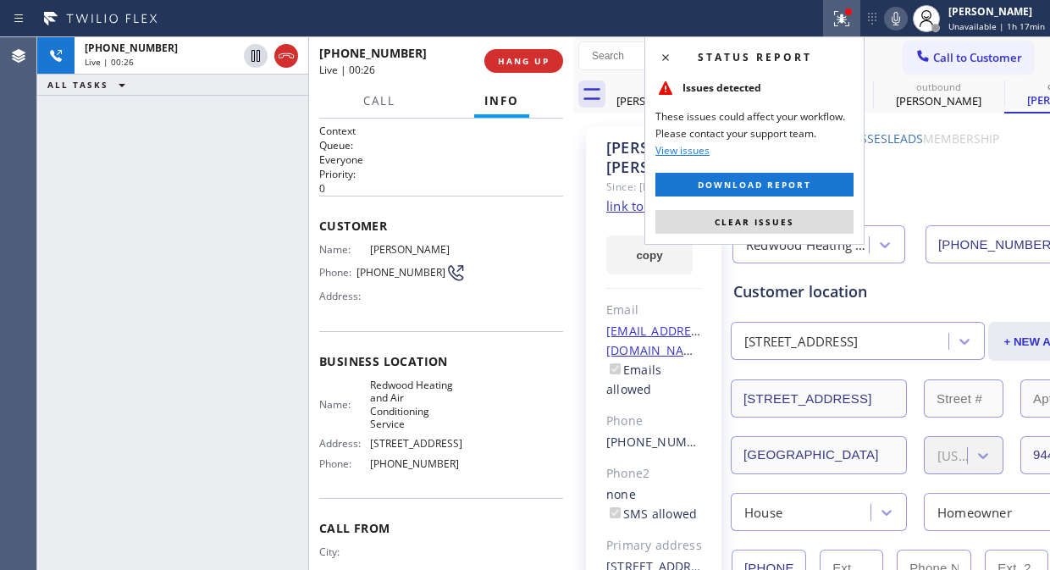
drag, startPoint x: 786, startPoint y: 217, endPoint x: 605, endPoint y: 112, distance: 208.7
click at [784, 217] on span "Clear issues" at bounding box center [755, 222] width 80 height 12
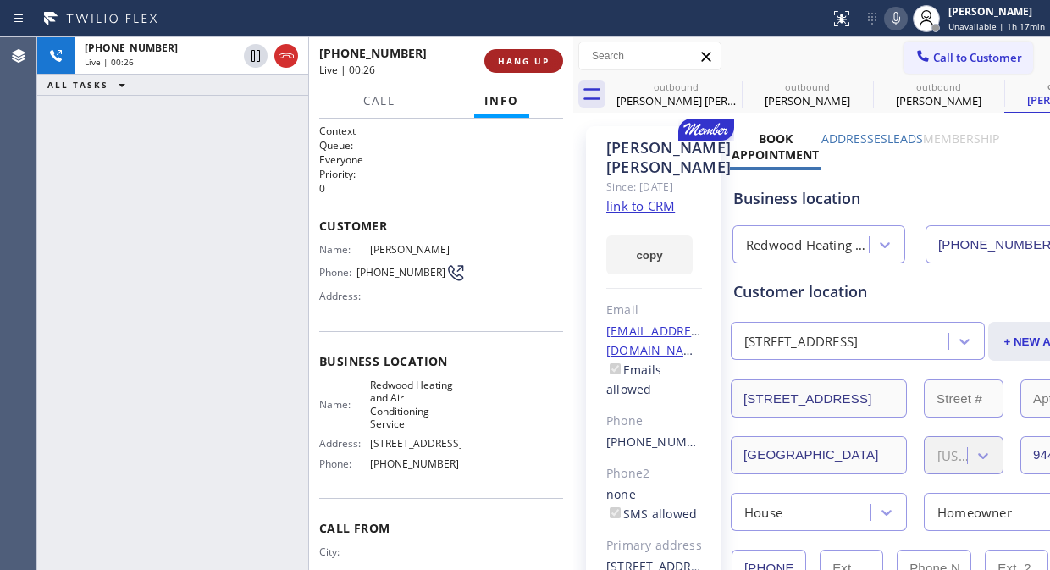
click at [550, 68] on button "HANG UP" at bounding box center [523, 61] width 79 height 24
click at [545, 66] on span "HANG UP" at bounding box center [524, 61] width 52 height 12
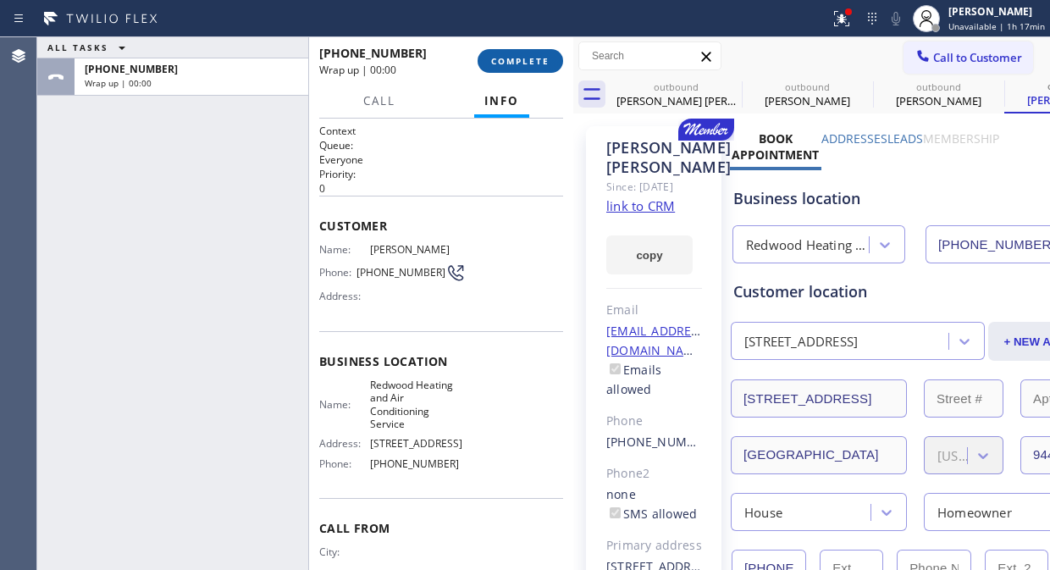
click at [530, 61] on span "COMPLETE" at bounding box center [520, 61] width 58 height 12
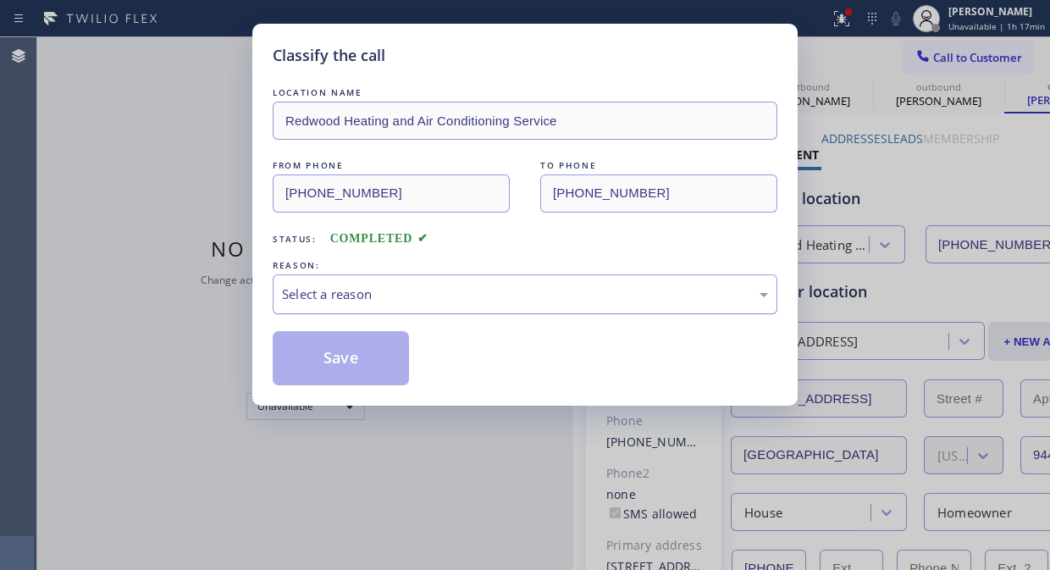
click at [518, 297] on div "Select a reason" at bounding box center [525, 293] width 486 height 19
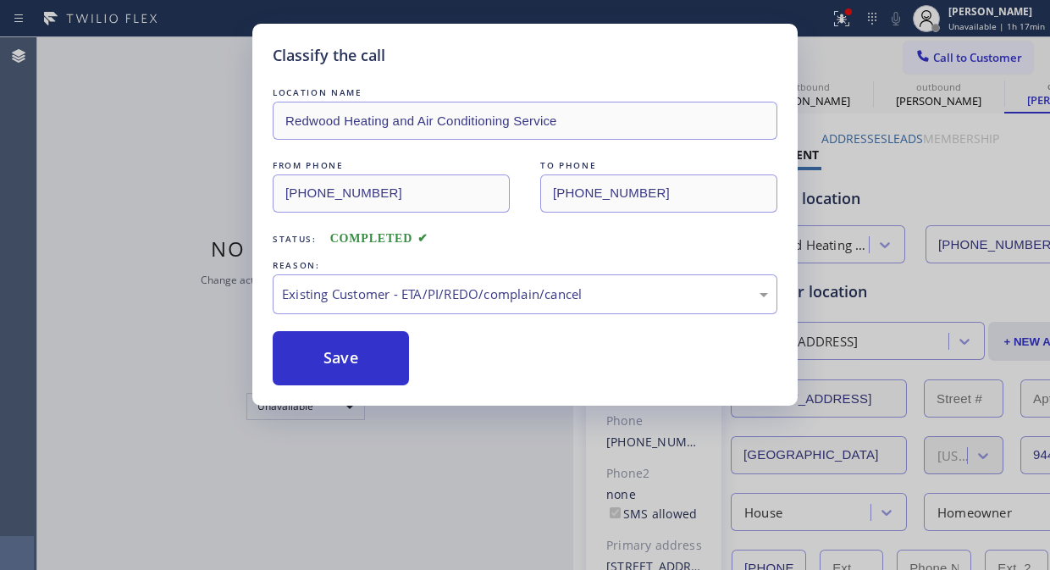
drag, startPoint x: 345, startPoint y: 353, endPoint x: 549, endPoint y: 445, distance: 223.2
click at [349, 354] on button "Save" at bounding box center [341, 358] width 136 height 54
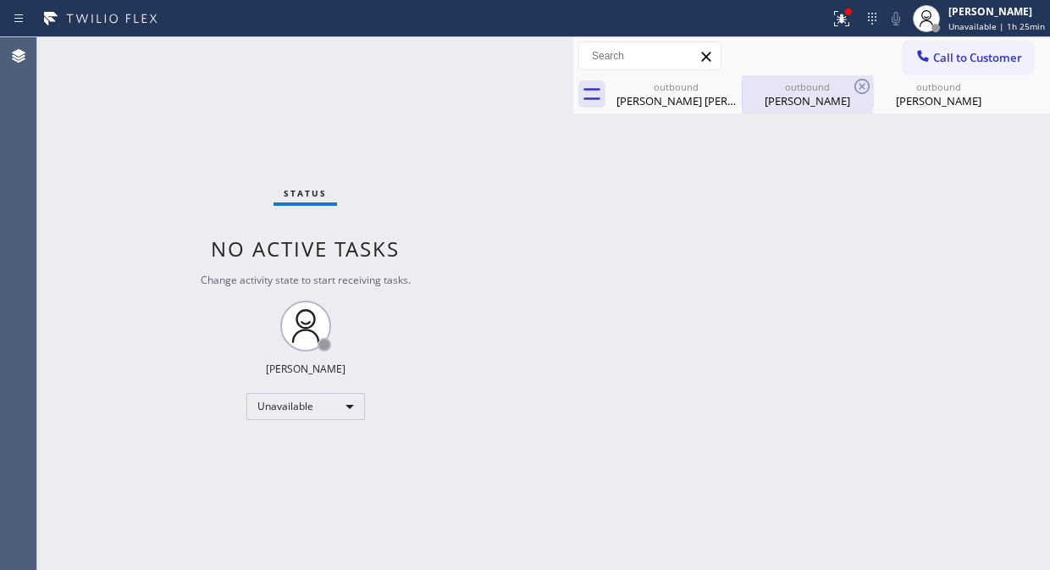
click at [743, 88] on div "outbound" at bounding box center [807, 86] width 128 height 13
type input "[PHONE_NUMBER]"
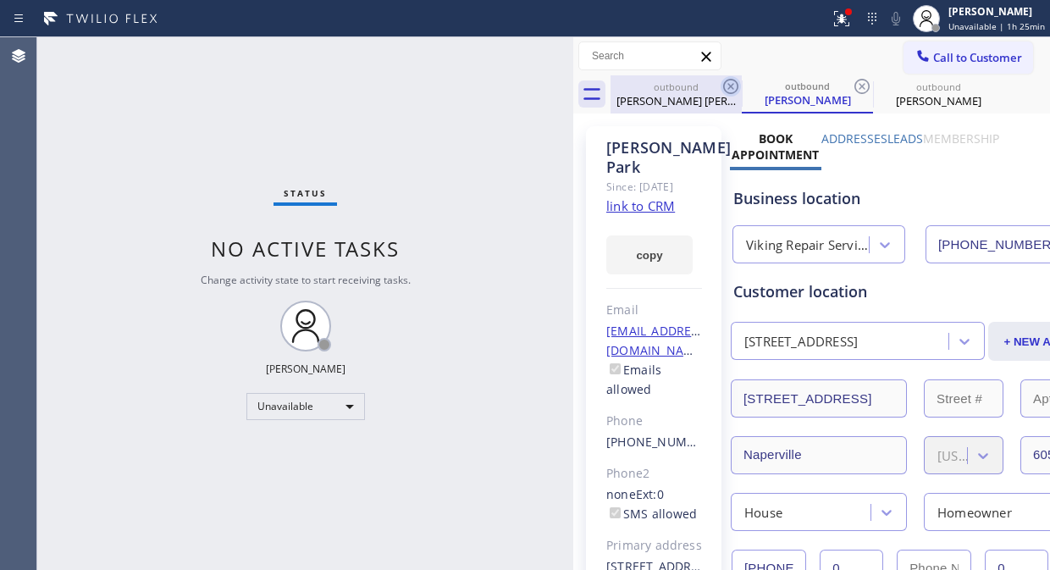
click at [731, 83] on icon at bounding box center [730, 86] width 20 height 20
click at [742, 83] on div "outbound [PERSON_NAME]" at bounding box center [807, 94] width 131 height 38
click at [852, 83] on icon at bounding box center [862, 86] width 20 height 20
click at [0, 0] on icon at bounding box center [0, 0] width 0 height 0
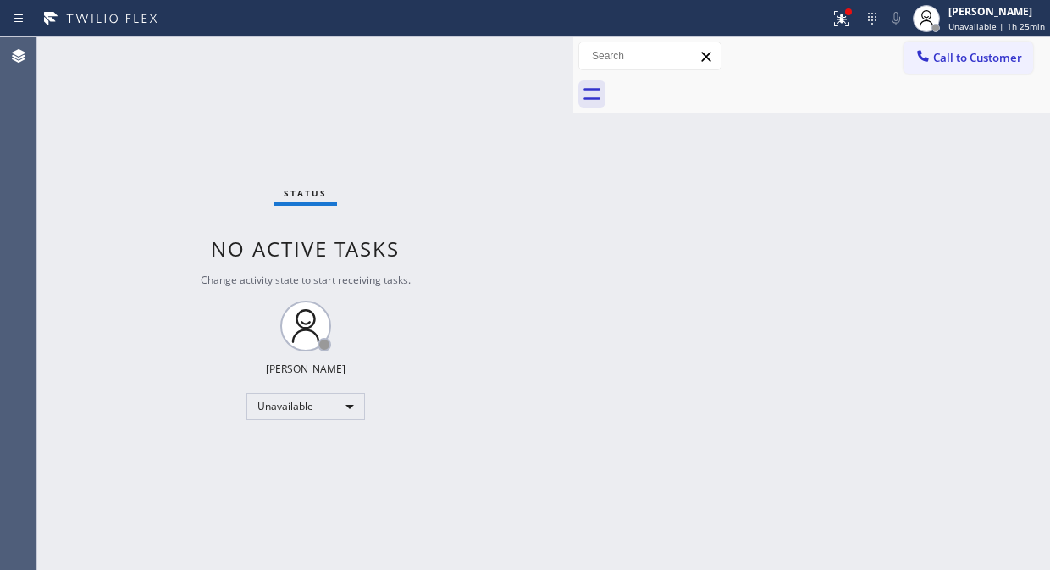
click at [731, 83] on div at bounding box center [829, 94] width 439 height 38
click at [844, 19] on icon at bounding box center [839, 17] width 10 height 12
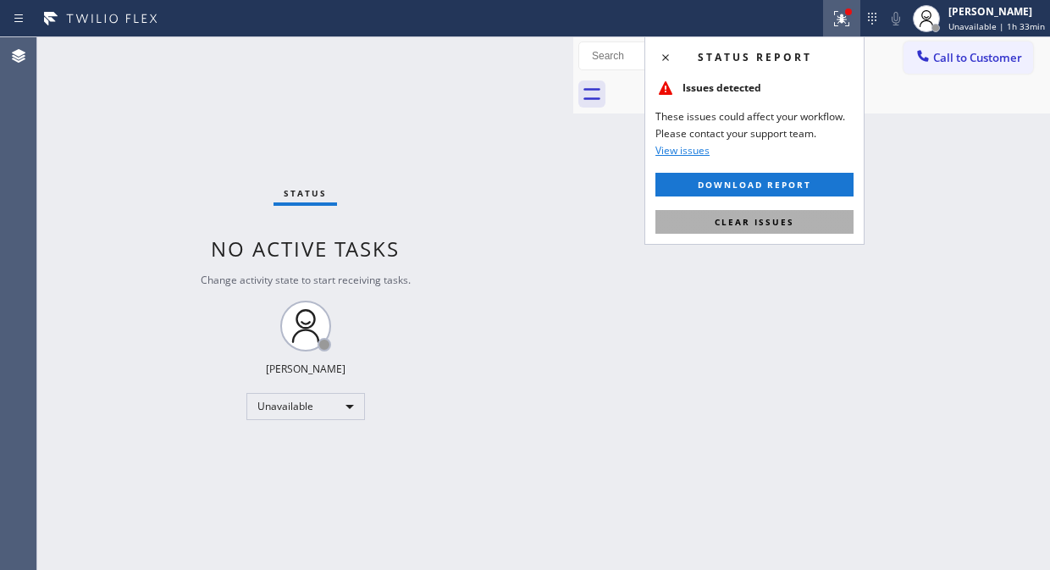
click at [769, 223] on span "Clear issues" at bounding box center [755, 222] width 80 height 12
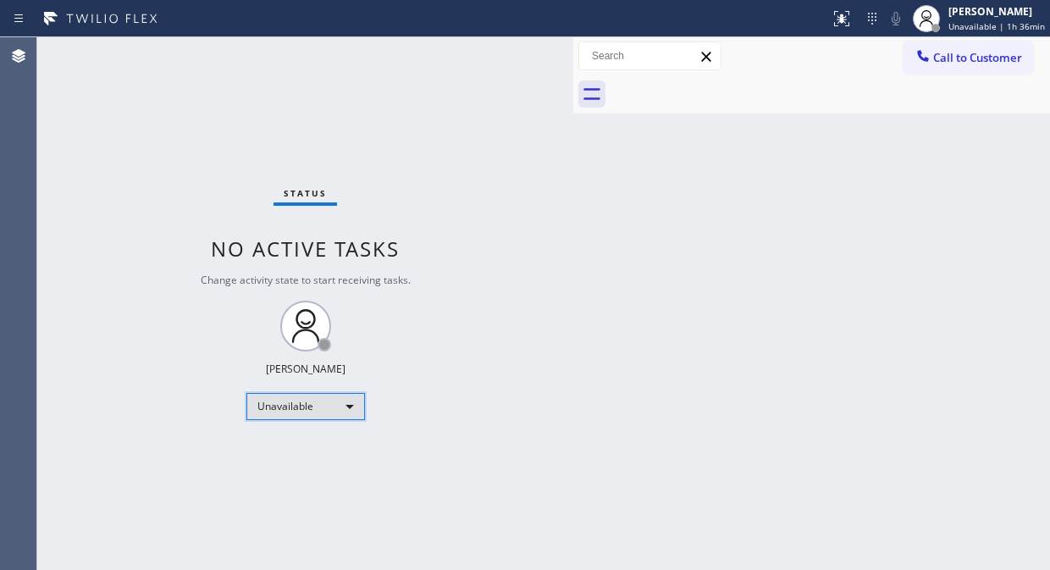
click at [345, 405] on div "Unavailable" at bounding box center [305, 406] width 119 height 27
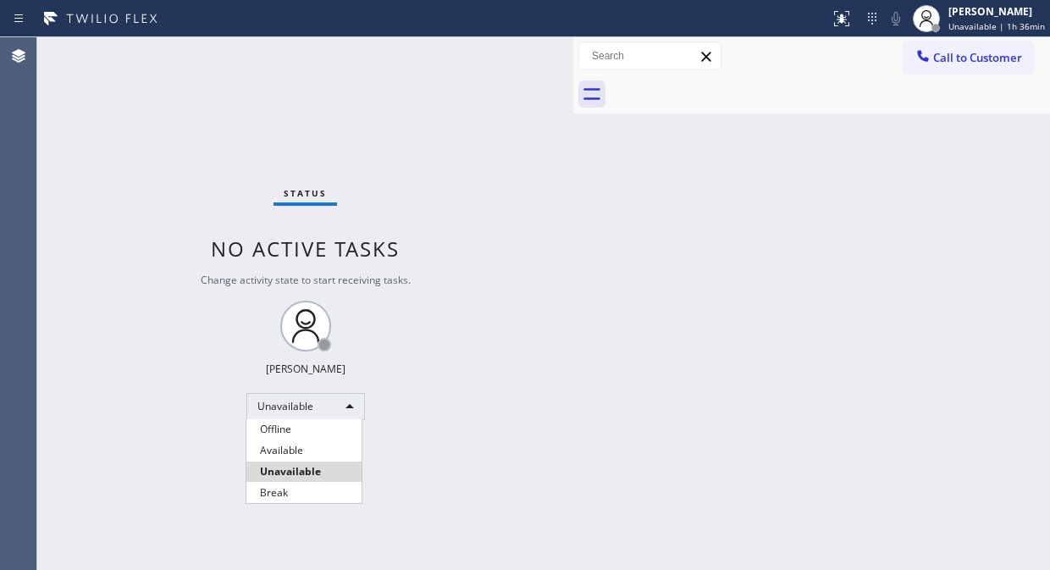
drag, startPoint x: 299, startPoint y: 451, endPoint x: 417, endPoint y: 522, distance: 137.1
click at [299, 452] on li "Available" at bounding box center [303, 450] width 115 height 20
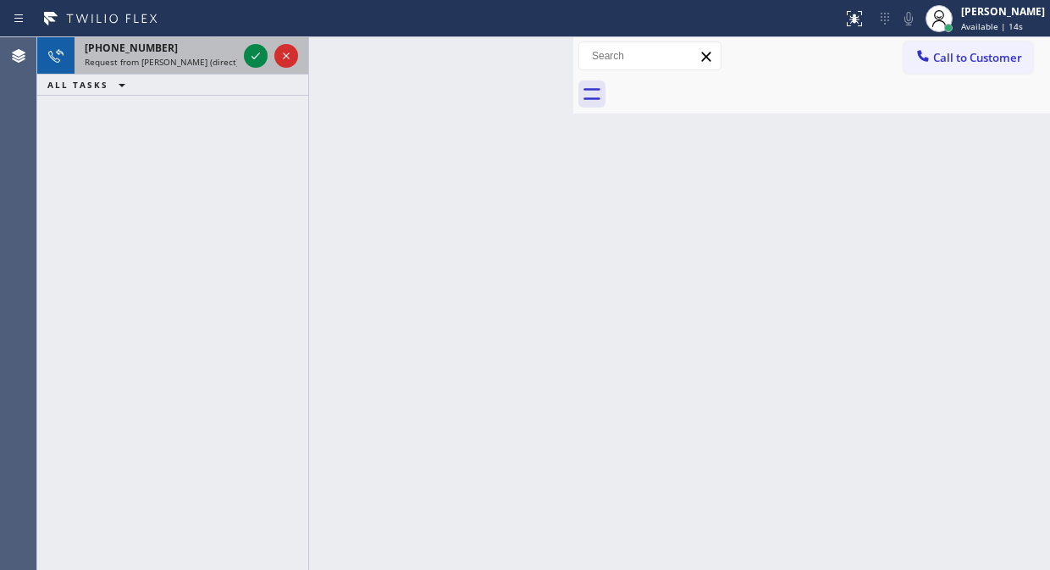
click at [162, 57] on span "Request from [PERSON_NAME] (direct)" at bounding box center [162, 62] width 154 height 12
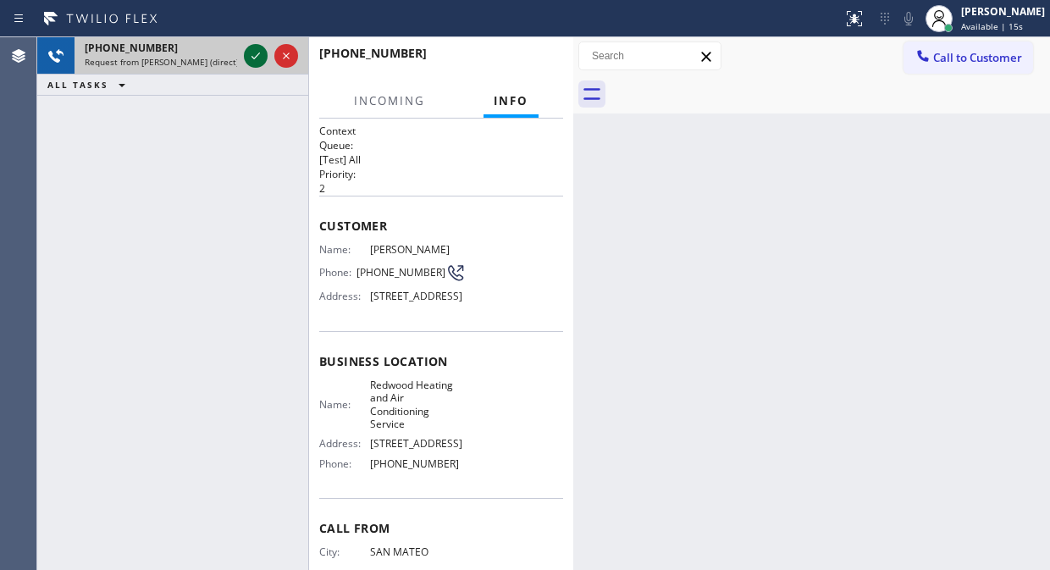
click at [251, 51] on icon at bounding box center [256, 56] width 20 height 20
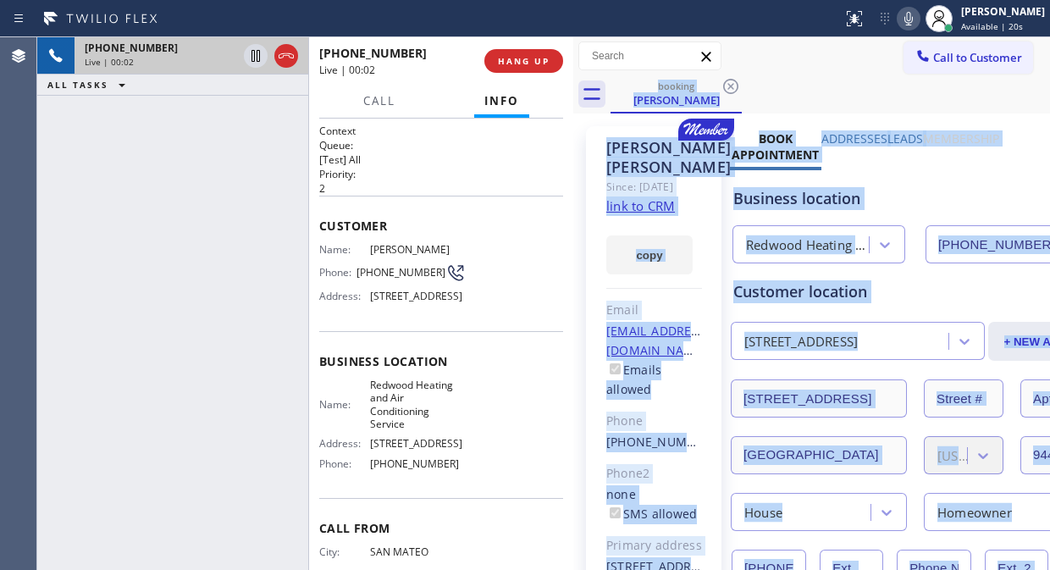
type input "[PHONE_NUMBER]"
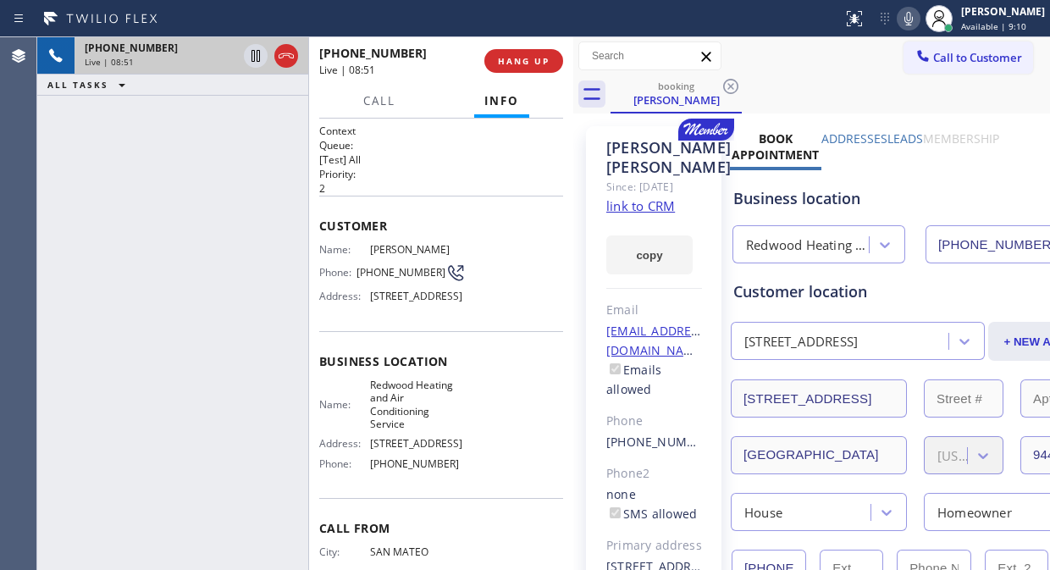
click at [400, 499] on div "Business location Name: Redwood Heating and Air Conditioning Service Address: […" at bounding box center [441, 415] width 244 height 168
click at [919, 17] on icon at bounding box center [908, 18] width 20 height 20
click at [913, 19] on icon at bounding box center [908, 19] width 8 height 14
click at [919, 15] on icon at bounding box center [908, 18] width 20 height 20
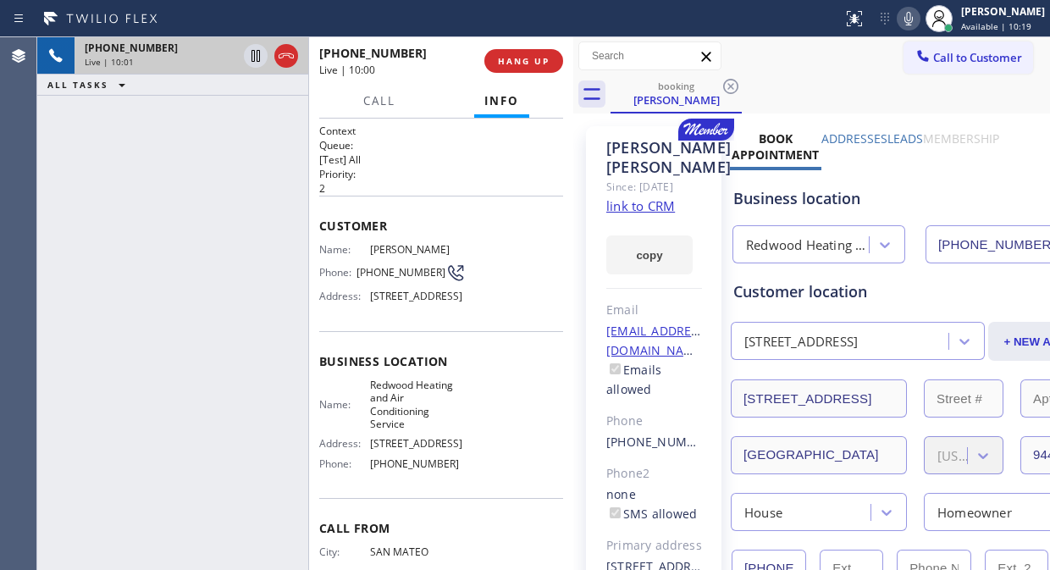
click at [925, 3] on div "Status report No issues detected If you experience an issue, please download th…" at bounding box center [943, 18] width 214 height 37
click at [919, 10] on icon at bounding box center [908, 18] width 20 height 20
click at [919, 22] on icon at bounding box center [908, 18] width 20 height 20
click at [919, 19] on icon at bounding box center [908, 18] width 20 height 20
click at [510, 63] on span "HANG UP" at bounding box center [524, 61] width 52 height 12
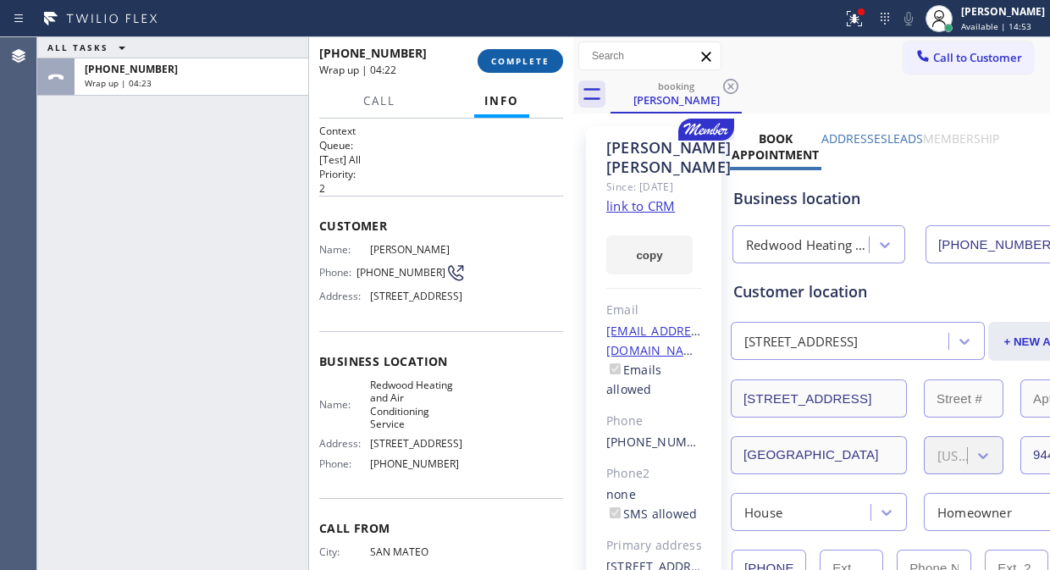
click at [526, 52] on button "COMPLETE" at bounding box center [520, 61] width 86 height 24
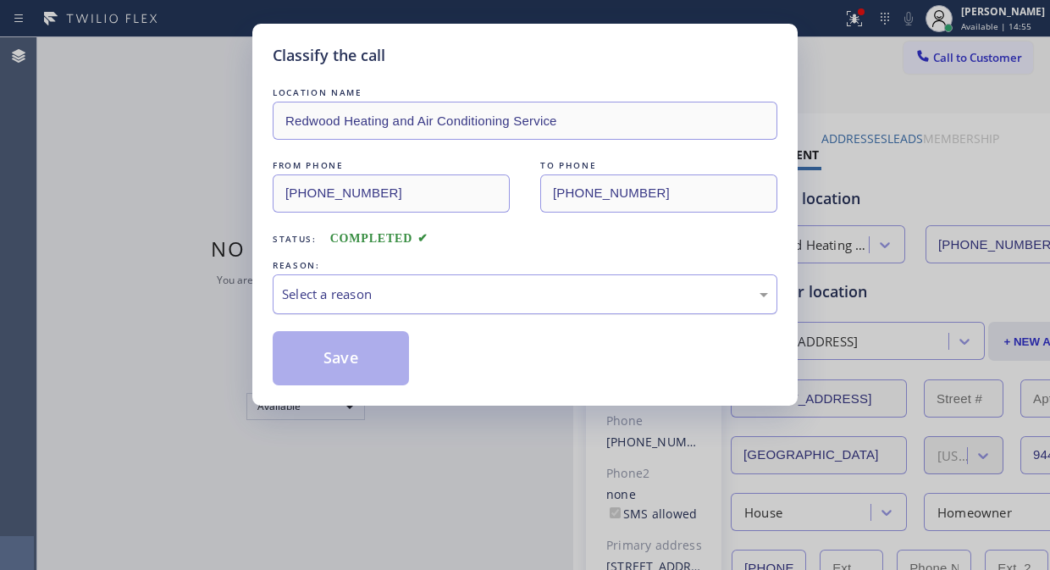
click at [527, 299] on div "Select a reason" at bounding box center [525, 293] width 486 height 19
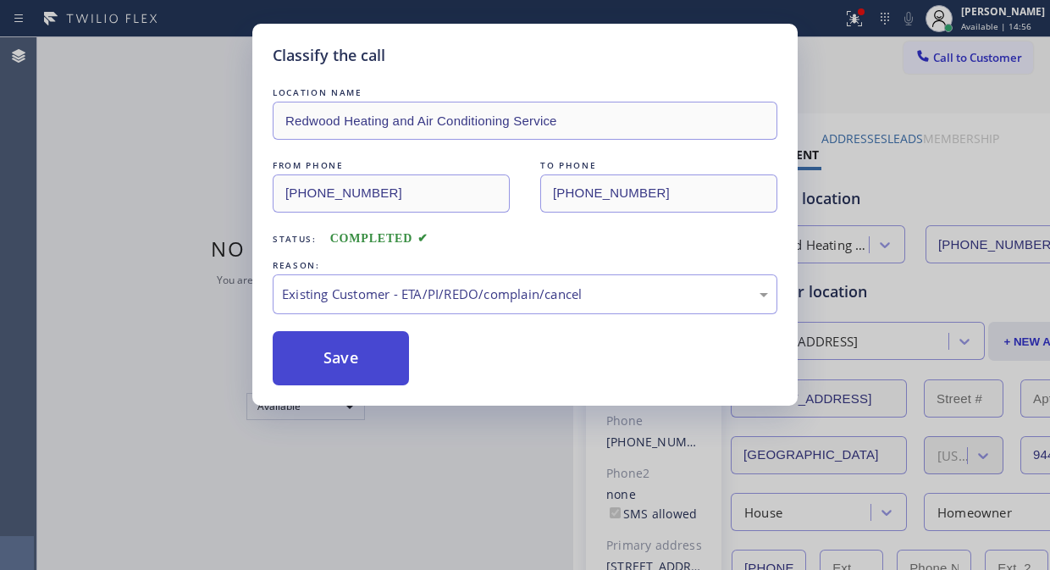
click at [389, 358] on button "Save" at bounding box center [341, 358] width 136 height 54
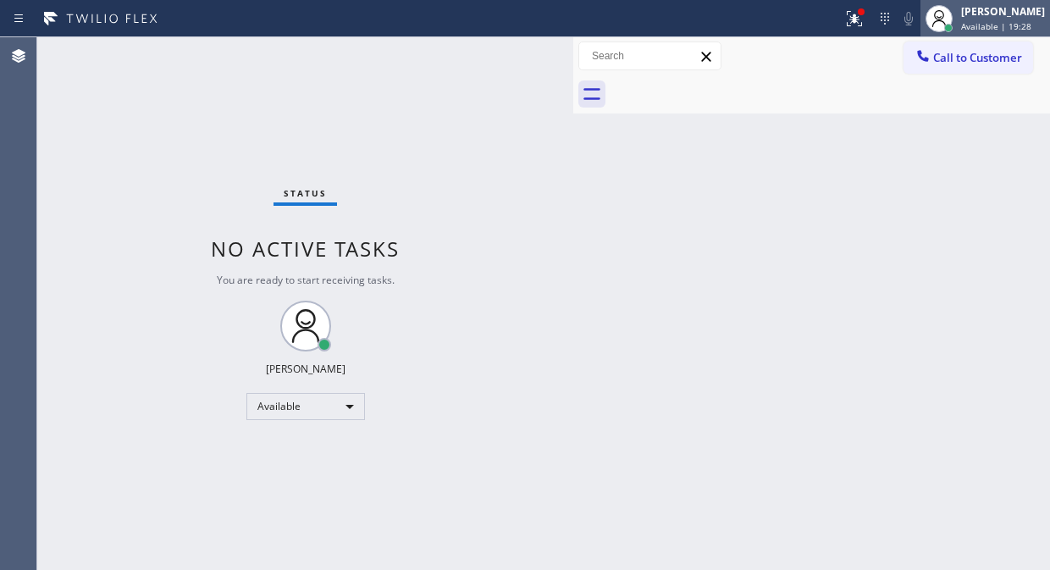
click at [1003, 10] on div "[PERSON_NAME]" at bounding box center [1003, 11] width 84 height 14
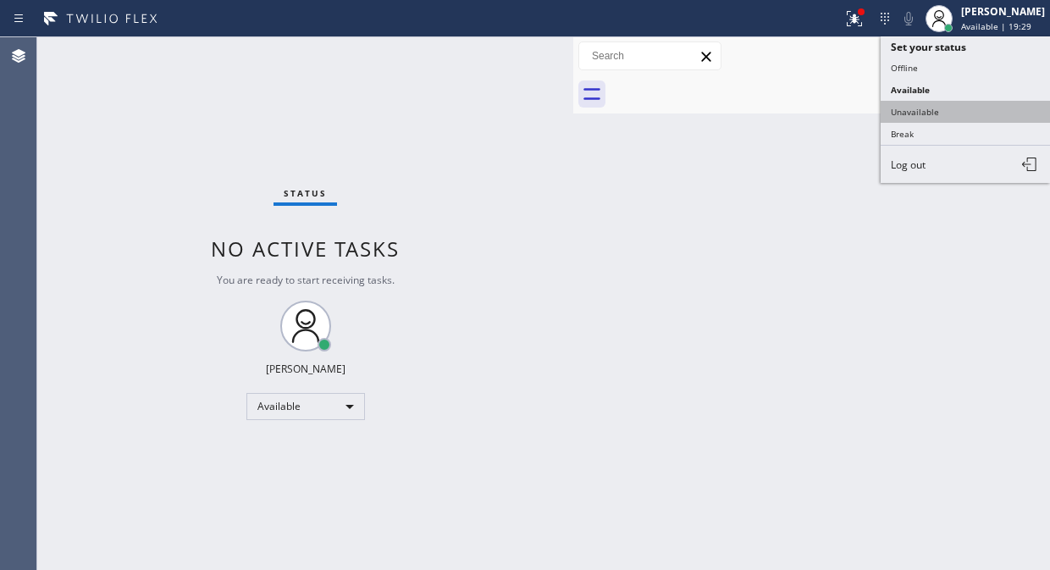
click at [934, 101] on button "Unavailable" at bounding box center [964, 112] width 169 height 22
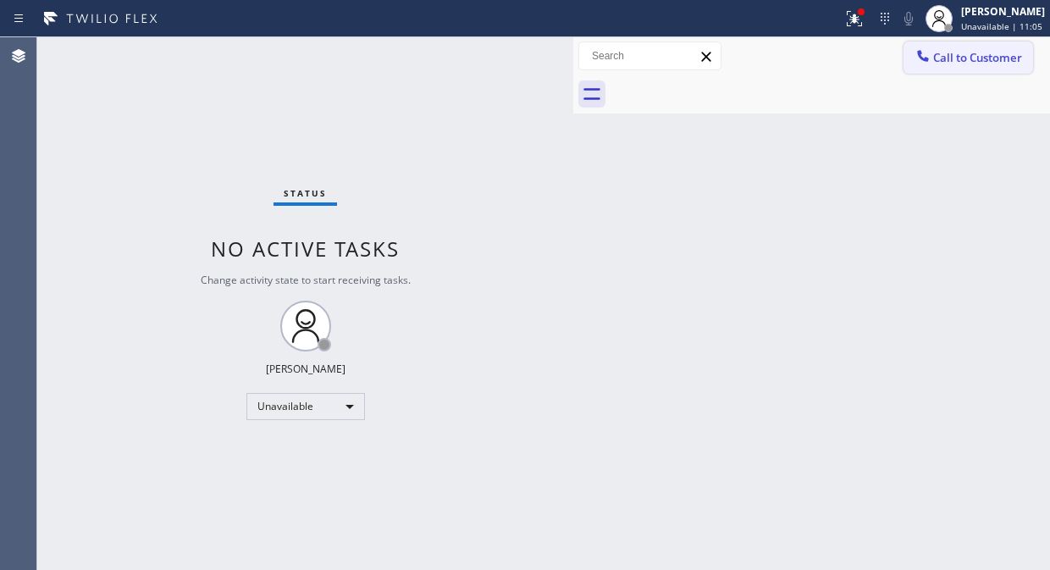
click at [953, 65] on button "Call to Customer" at bounding box center [968, 57] width 130 height 32
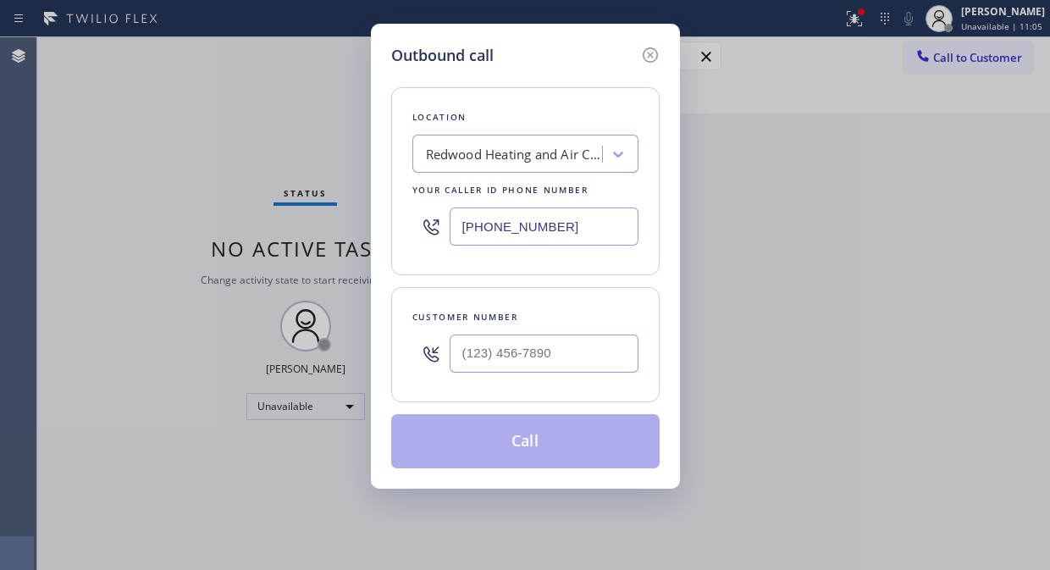
click at [459, 234] on input "[PHONE_NUMBER]" at bounding box center [544, 226] width 189 height 38
paste input "202) 410-0071"
type input "[PHONE_NUMBER]"
click at [139, 173] on div "Outbound call Location Same Day Subzero Repair [US_STATE][GEOGRAPHIC_DATA] Your…" at bounding box center [525, 285] width 1050 height 570
click at [479, 365] on input "(___) ___-____" at bounding box center [544, 353] width 189 height 38
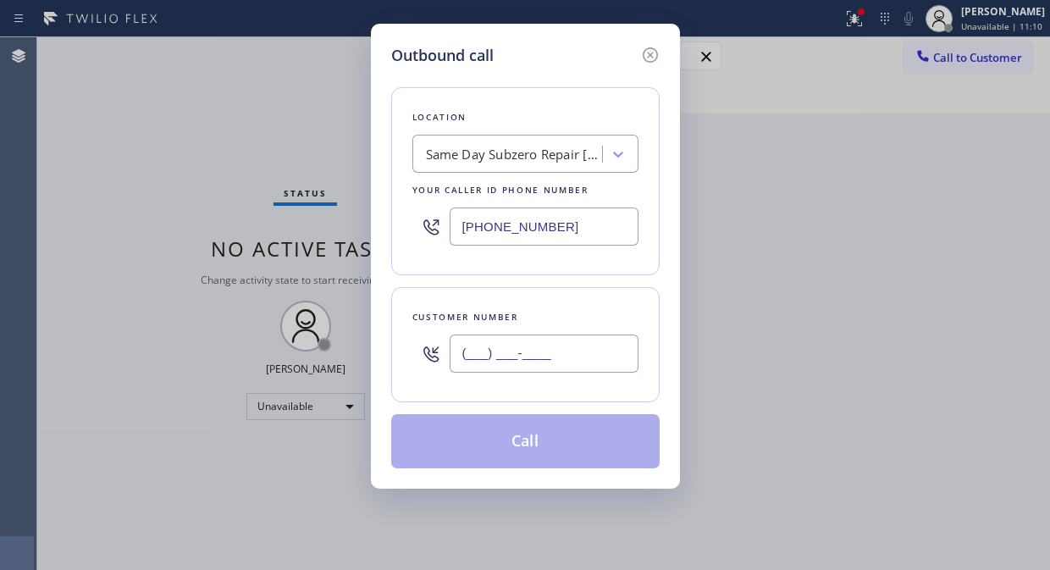
paste input "346) 648-3749"
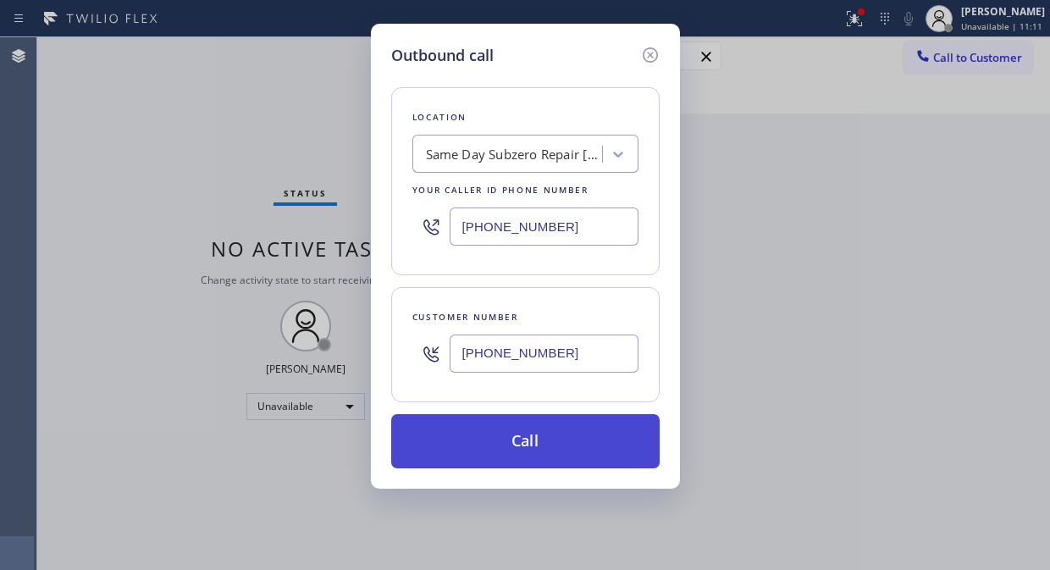
type input "[PHONE_NUMBER]"
click at [522, 450] on button "Call" at bounding box center [525, 441] width 268 height 54
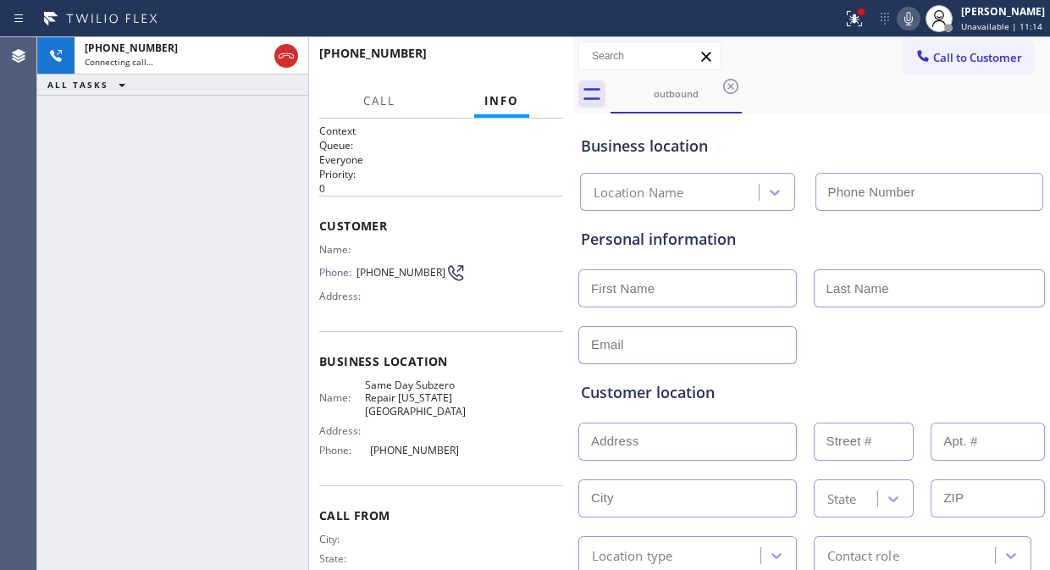
type input "[PHONE_NUMBER]"
click at [134, 235] on div "[PHONE_NUMBER] Live | 00:00 ALL TASKS ALL TASKS ACTIVE TASKS TASKS IN WRAP UP" at bounding box center [172, 303] width 271 height 533
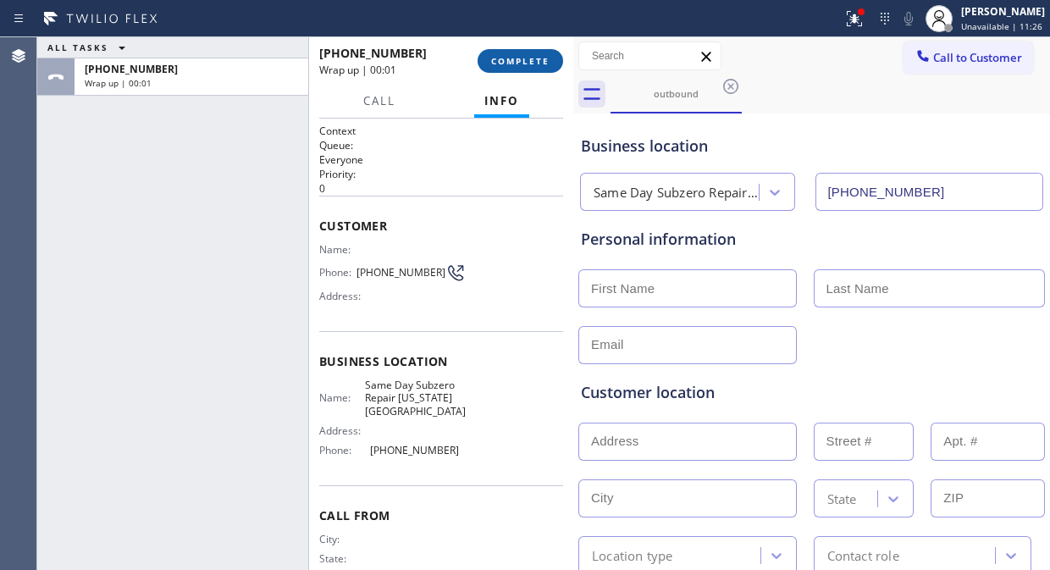
click at [494, 60] on span "COMPLETE" at bounding box center [520, 61] width 58 height 12
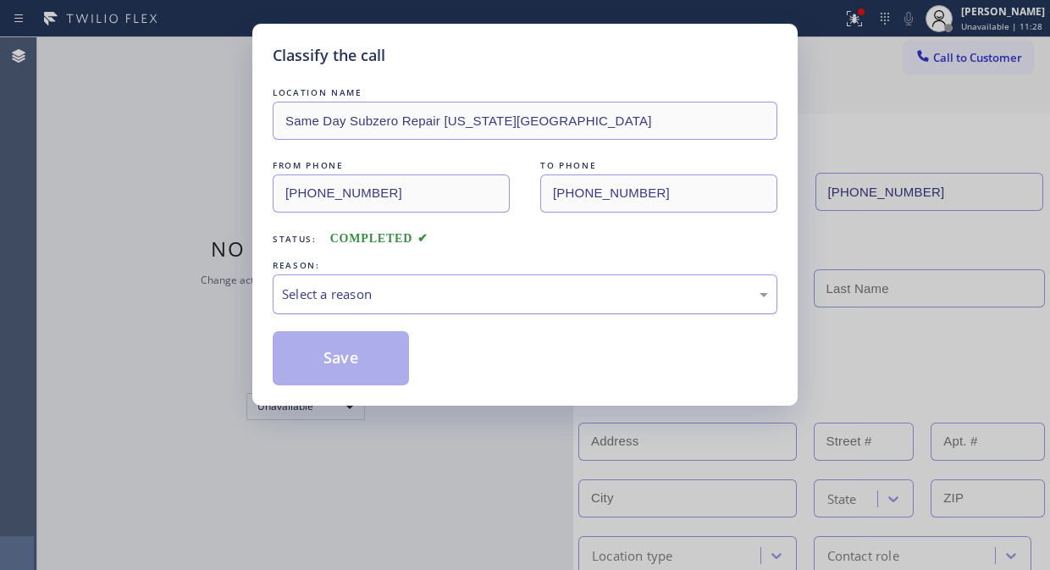
click at [488, 286] on div "Select a reason" at bounding box center [525, 293] width 486 height 19
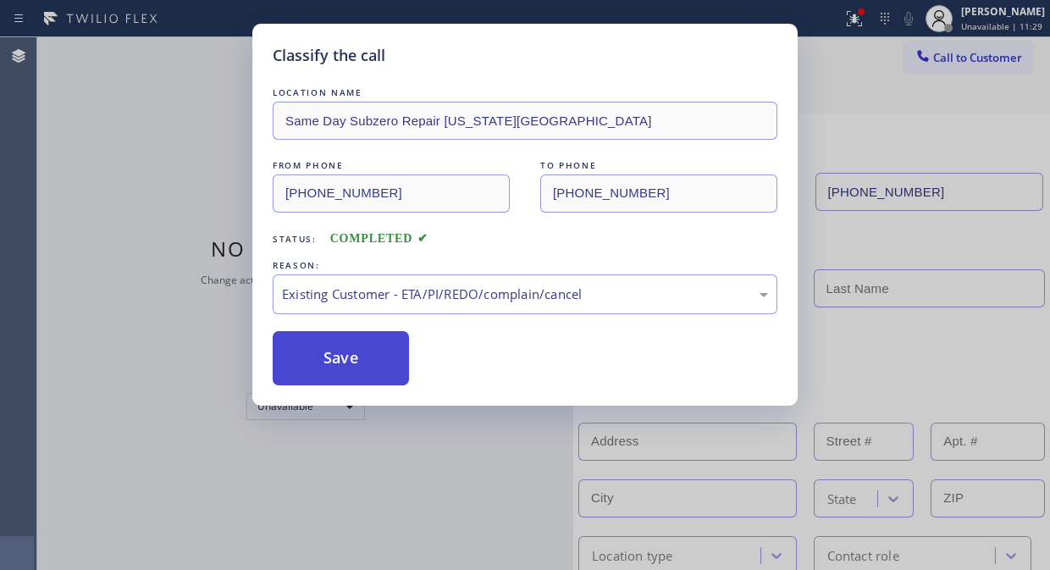
click at [345, 362] on button "Save" at bounding box center [341, 358] width 136 height 54
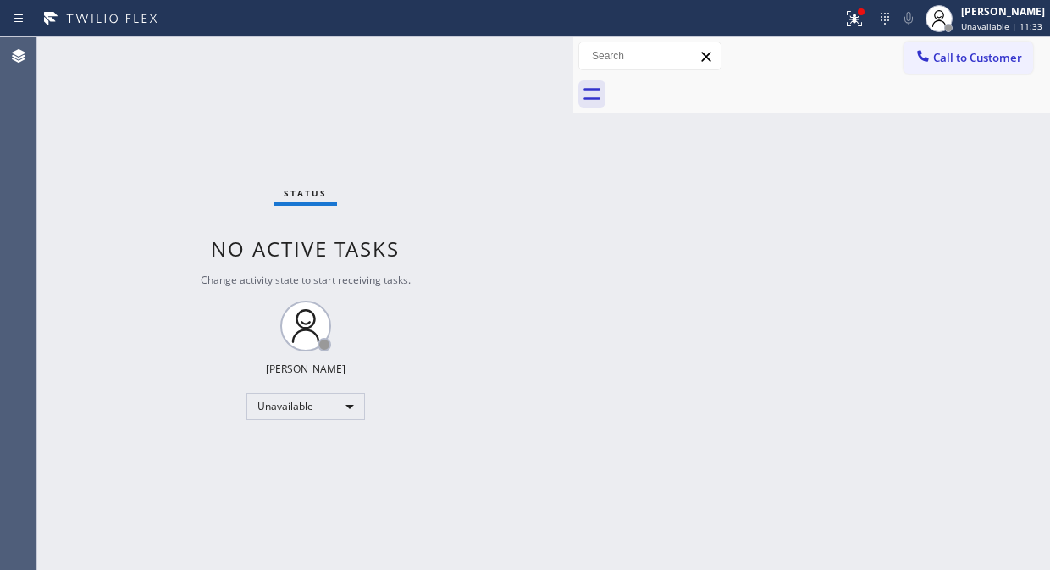
click at [133, 197] on div "Status No active tasks Change activity state to start receiving tasks. [PERSON_…" at bounding box center [305, 303] width 536 height 533
click at [958, 69] on button "Call to Customer" at bounding box center [968, 57] width 130 height 32
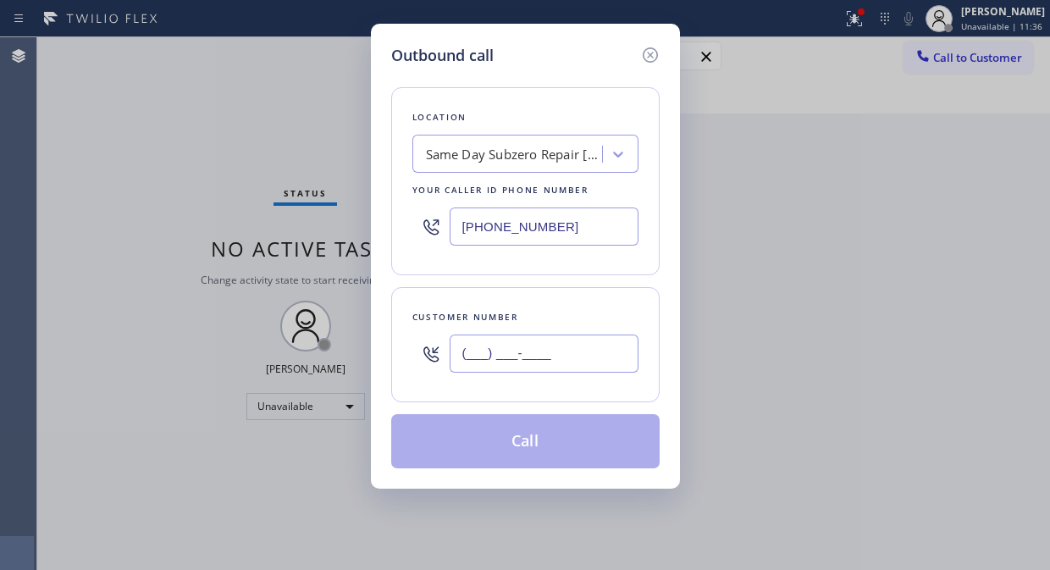
click at [459, 357] on input "(___) ___-____" at bounding box center [544, 353] width 189 height 38
paste input "346) 648-3749"
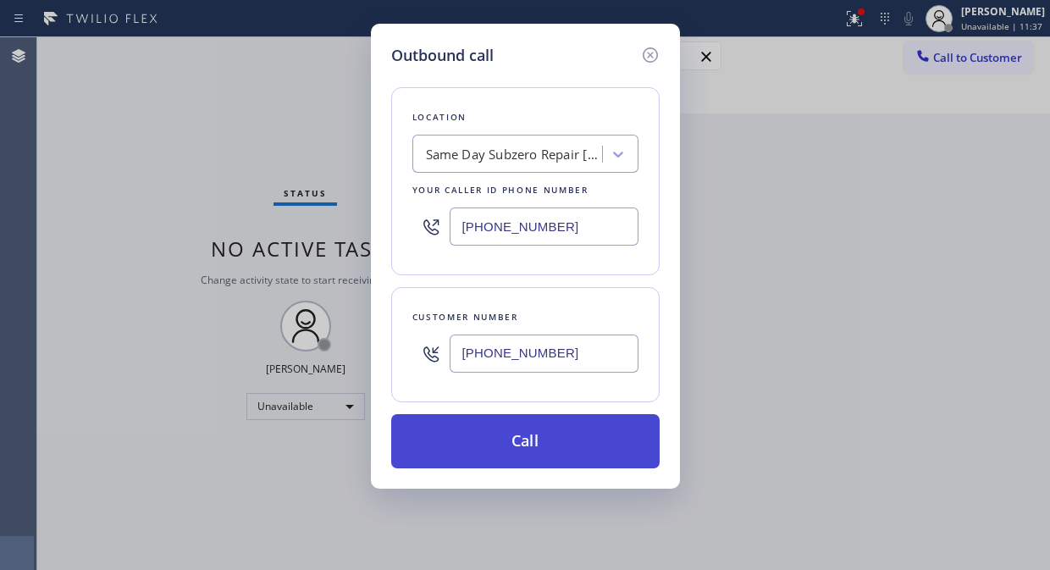
type input "[PHONE_NUMBER]"
click at [554, 445] on button "Call" at bounding box center [525, 441] width 268 height 54
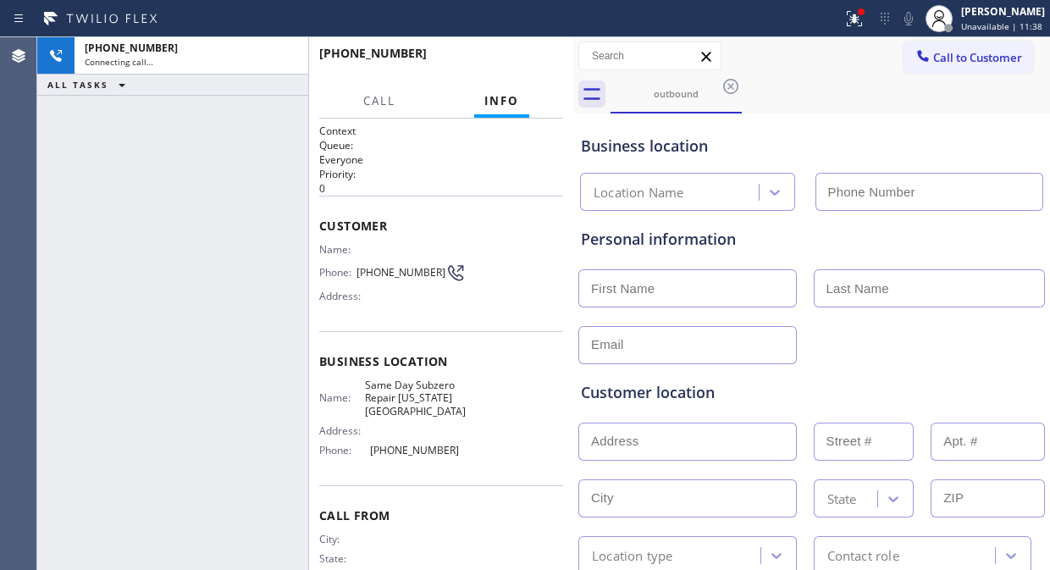
type input "[PHONE_NUMBER]"
click at [858, 19] on icon at bounding box center [854, 17] width 10 height 6
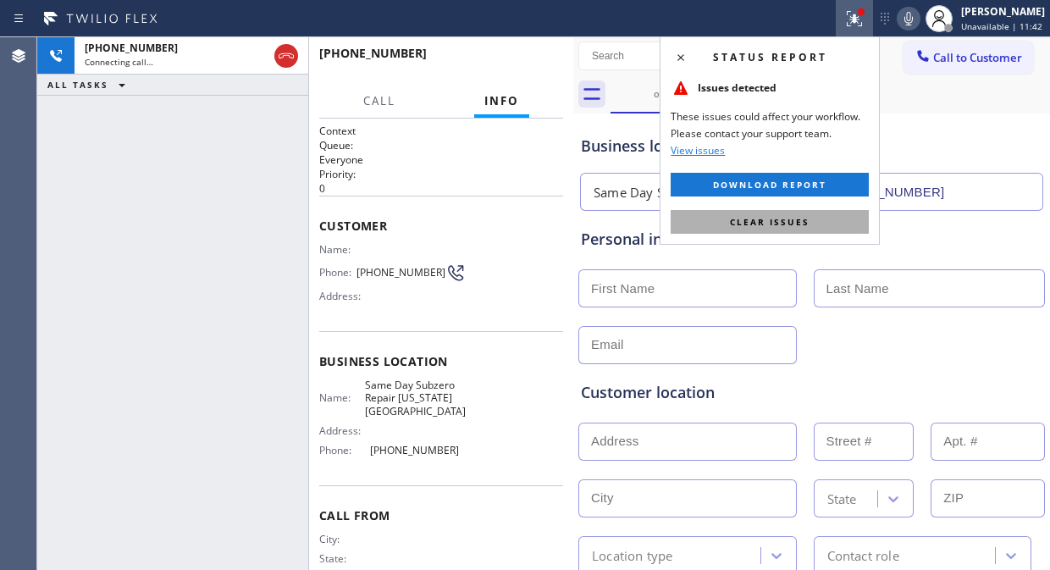
click at [790, 221] on span "Clear issues" at bounding box center [770, 222] width 80 height 12
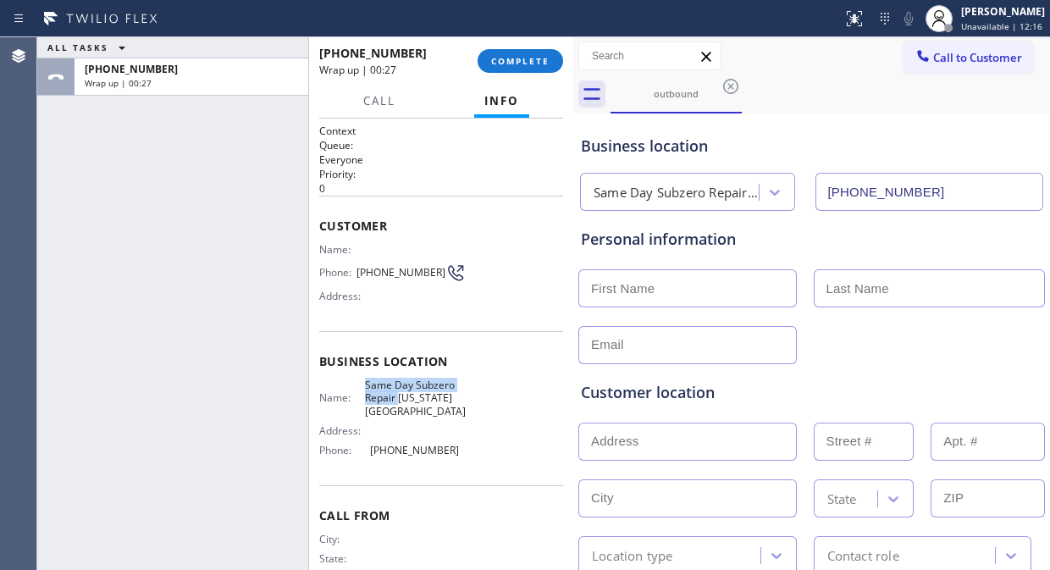
drag, startPoint x: 373, startPoint y: 385, endPoint x: 400, endPoint y: 394, distance: 27.6
click at [400, 394] on div "Name: Same Day Subzero Repair [US_STATE][GEOGRAPHIC_DATA]" at bounding box center [392, 397] width 146 height 39
copy span "Same Day Subzero Repair"
click at [508, 52] on button "COMPLETE" at bounding box center [520, 61] width 86 height 24
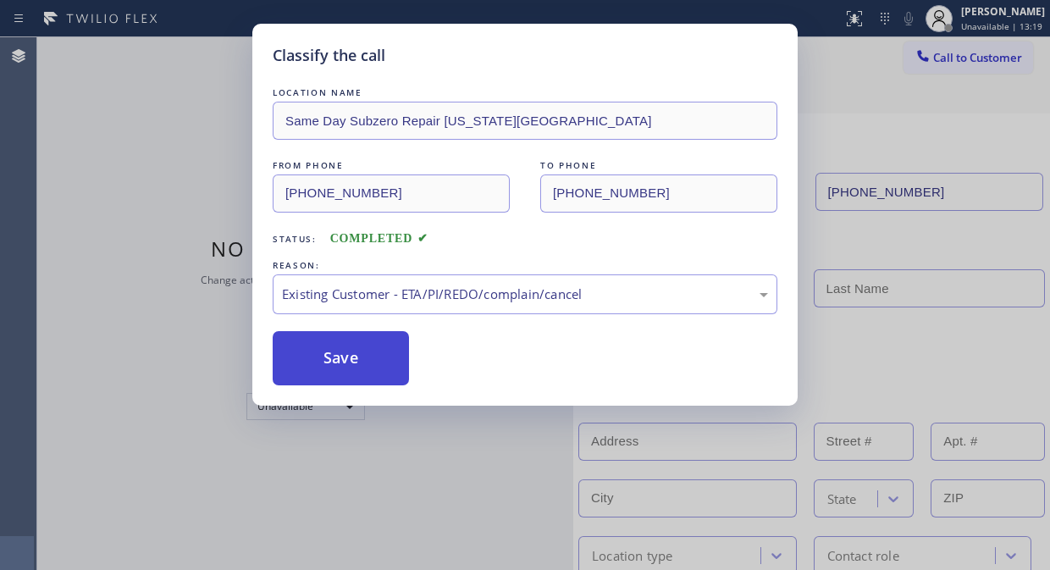
click at [342, 357] on button "Save" at bounding box center [341, 358] width 136 height 54
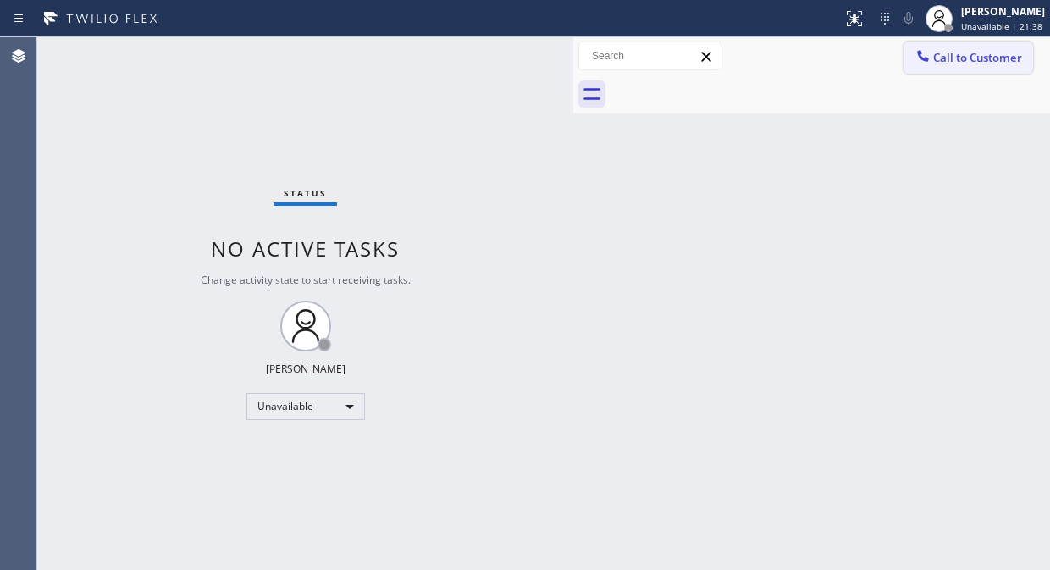
click at [991, 63] on span "Call to Customer" at bounding box center [977, 57] width 89 height 15
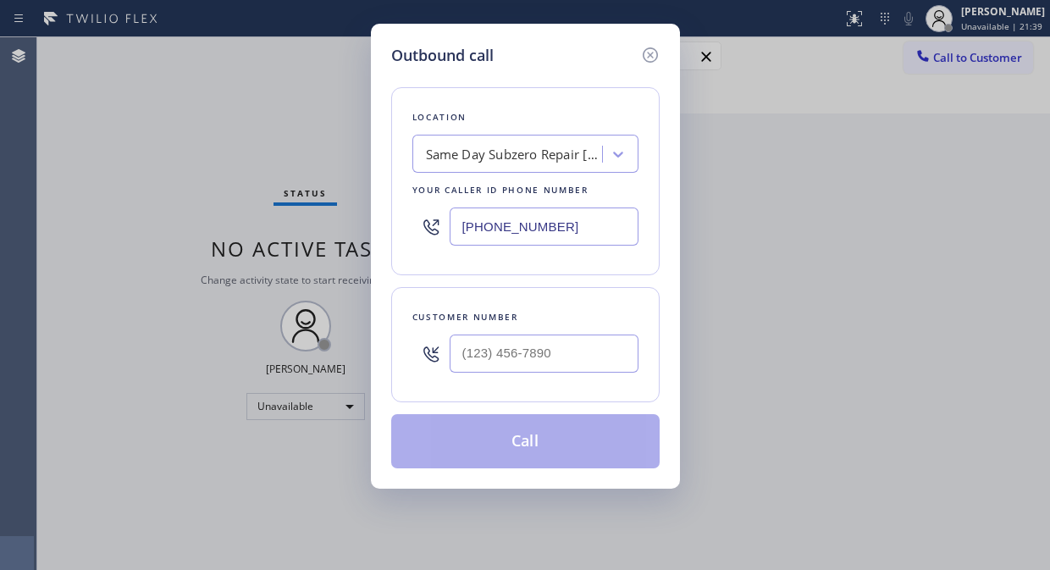
click at [446, 229] on div at bounding box center [430, 226] width 37 height 55
click at [461, 231] on input "(___) ___-____" at bounding box center [544, 226] width 189 height 38
paste input "323) 416-2342"
type input "[PHONE_NUMBER]"
click at [165, 201] on div "Outbound call Location 4B2.Paid Viking Repair Service Your caller id phone numb…" at bounding box center [525, 285] width 1050 height 570
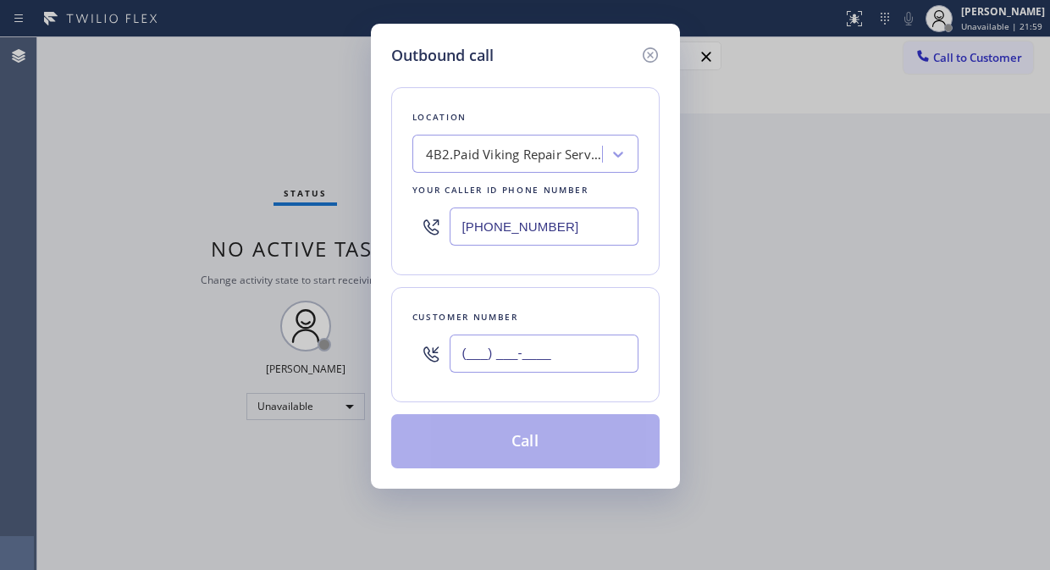
drag, startPoint x: 506, startPoint y: 362, endPoint x: 496, endPoint y: 360, distance: 10.5
click at [505, 362] on input "(___) ___-____" at bounding box center [544, 353] width 189 height 38
paste input "760) 585-5304"
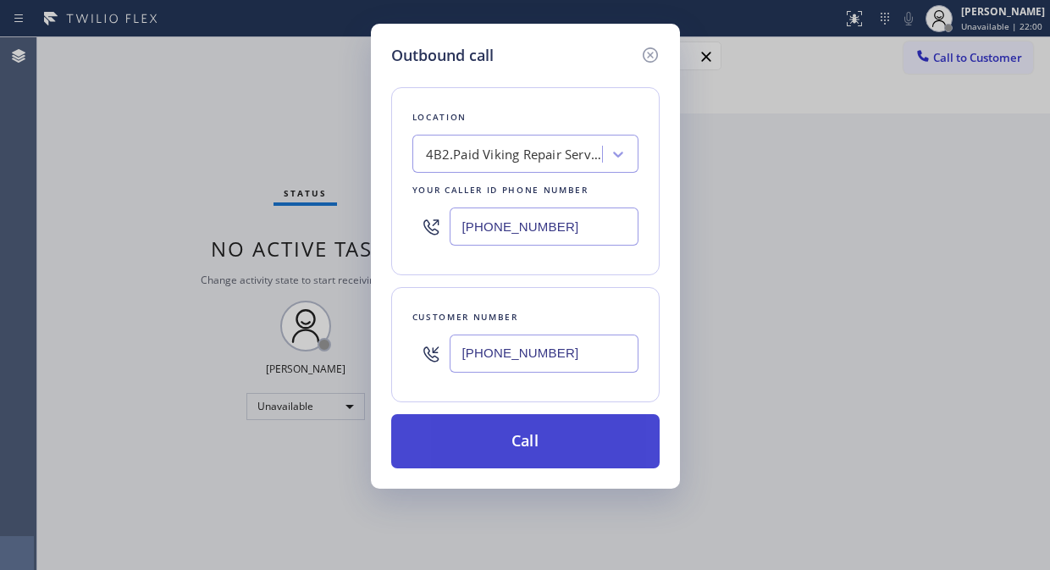
type input "[PHONE_NUMBER]"
click at [560, 449] on button "Call" at bounding box center [525, 441] width 268 height 54
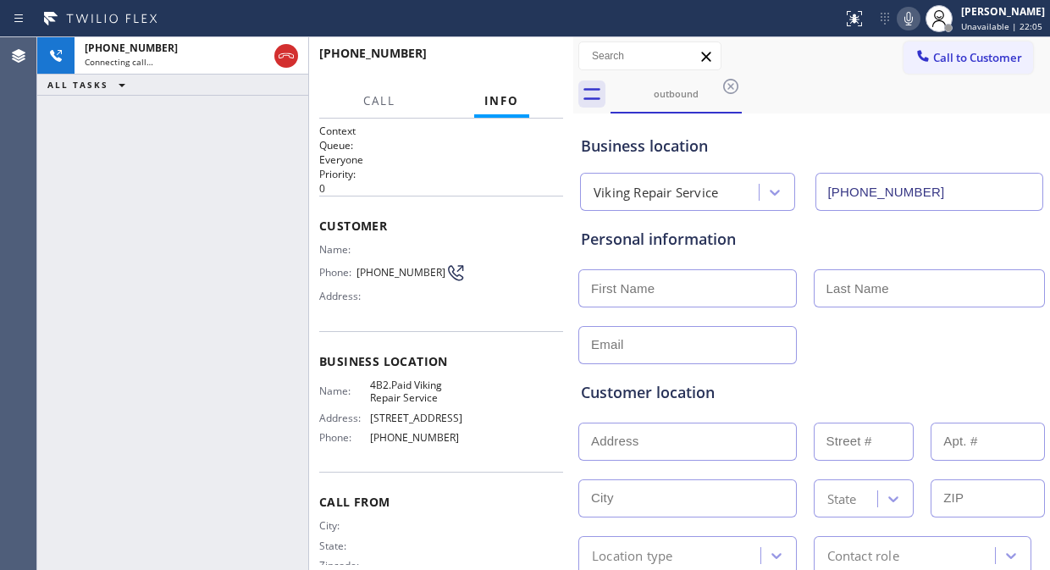
type input "[PHONE_NUMBER]"
click at [183, 208] on div "[PHONE_NUMBER] Connecting call… ALL TASKS ALL TASKS ACTIVE TASKS TASKS IN WRAP …" at bounding box center [172, 303] width 271 height 533
click at [913, 22] on icon at bounding box center [908, 19] width 8 height 14
click at [130, 333] on div "[PHONE_NUMBER] Live | 00:20 ALL TASKS ALL TASKS ACTIVE TASKS TASKS IN WRAP UP" at bounding box center [172, 303] width 271 height 533
click at [908, 17] on icon at bounding box center [908, 18] width 20 height 20
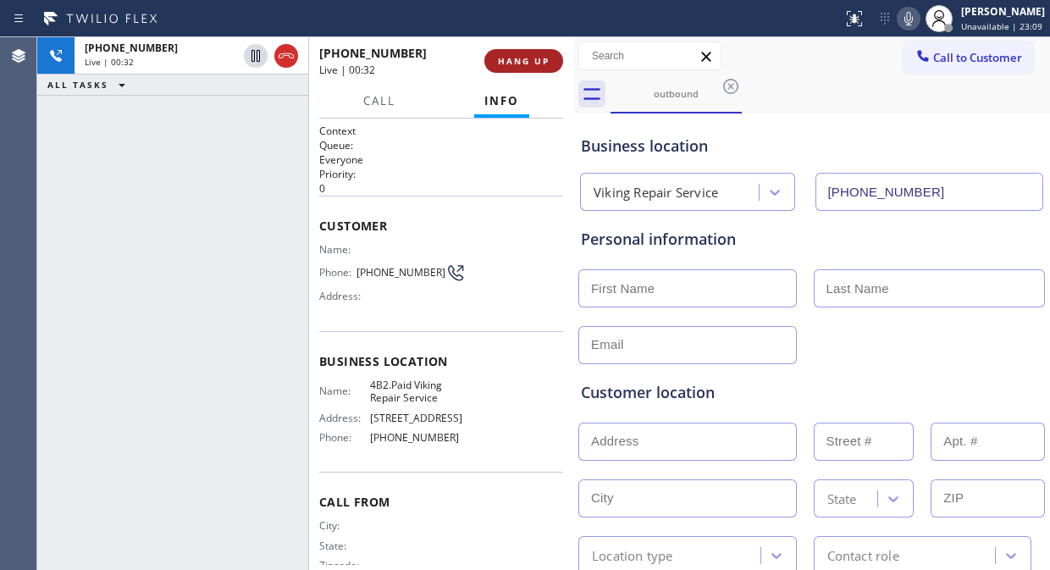
click at [533, 57] on span "HANG UP" at bounding box center [524, 61] width 52 height 12
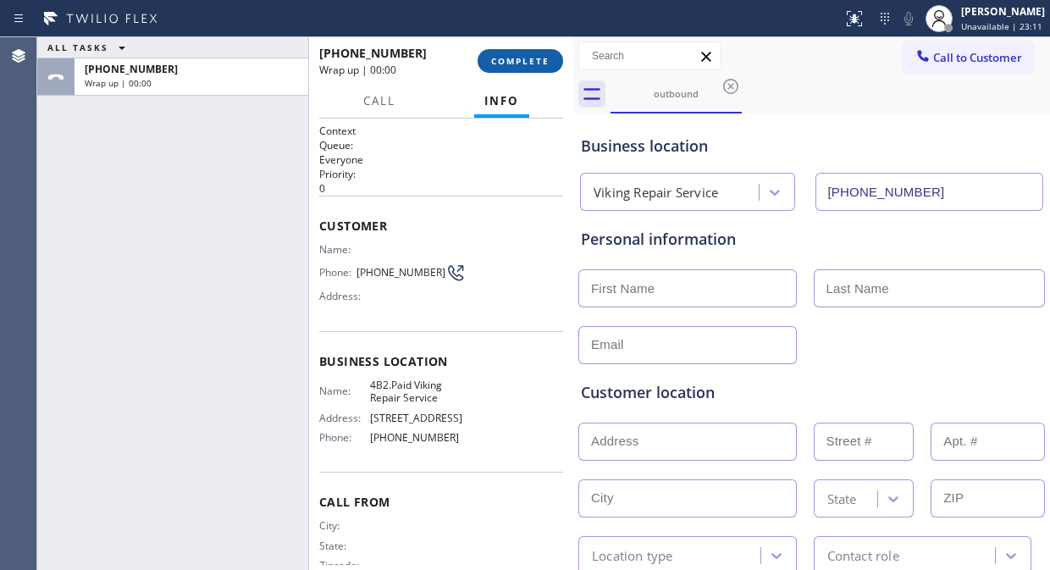
click at [533, 57] on span "COMPLETE" at bounding box center [520, 61] width 58 height 12
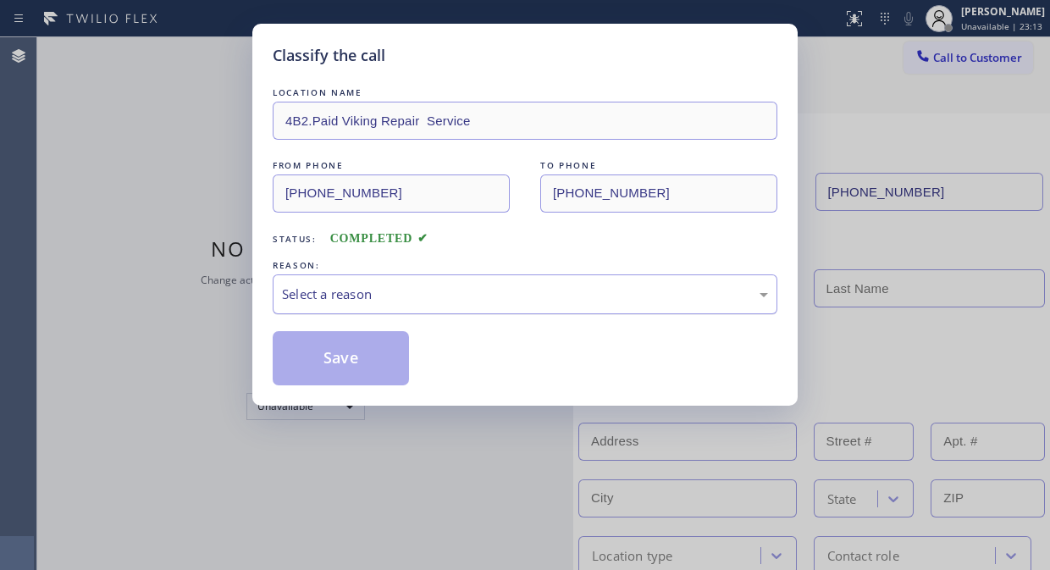
drag, startPoint x: 474, startPoint y: 283, endPoint x: 474, endPoint y: 299, distance: 16.1
click at [474, 289] on div "Select a reason" at bounding box center [525, 294] width 505 height 40
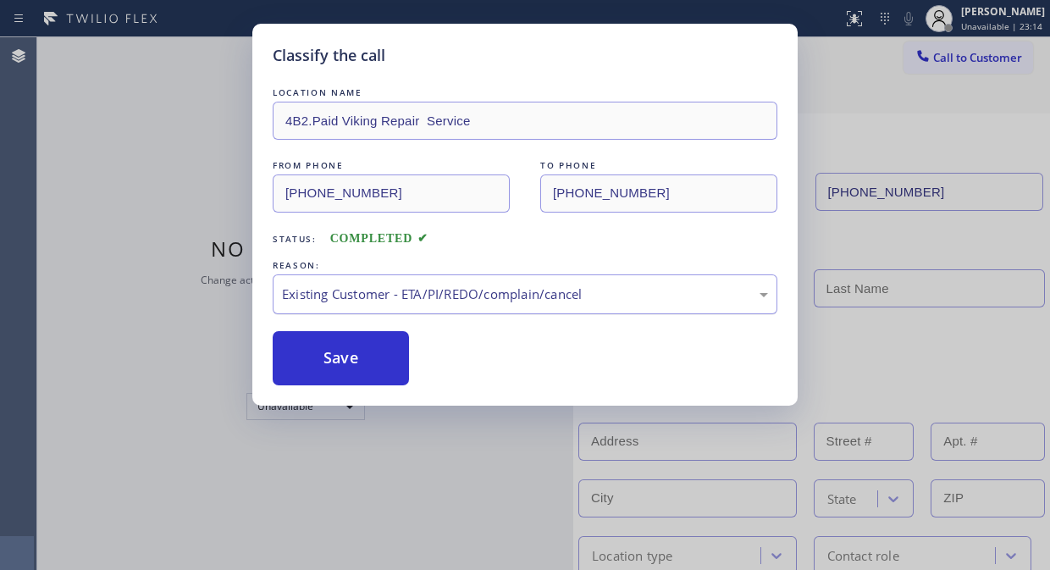
click at [382, 357] on button "Save" at bounding box center [341, 358] width 136 height 54
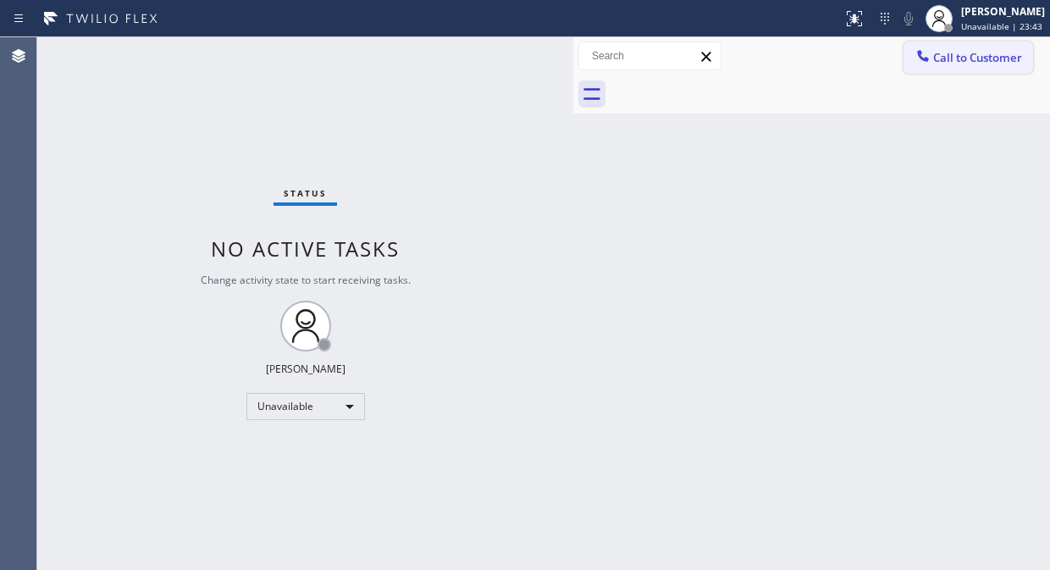
click at [1016, 59] on span "Call to Customer" at bounding box center [977, 57] width 89 height 15
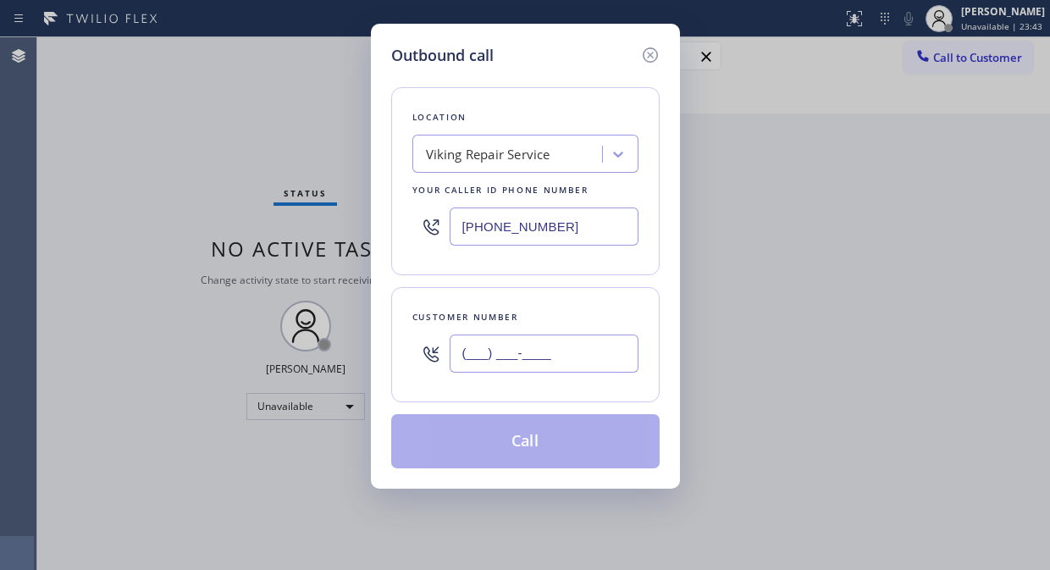
click at [460, 362] on input "(___) ___-____" at bounding box center [544, 353] width 189 height 38
paste input "760) 585-5304"
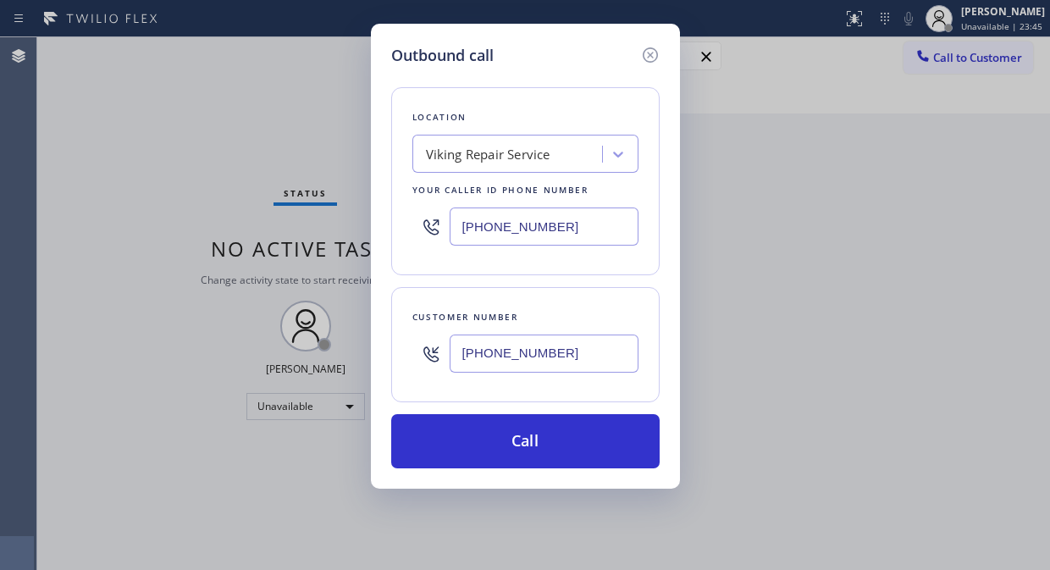
type input "[PHONE_NUMBER]"
click at [114, 137] on div "Outbound call Location Viking Repair Service Your caller id phone number [PHONE…" at bounding box center [525, 285] width 1050 height 570
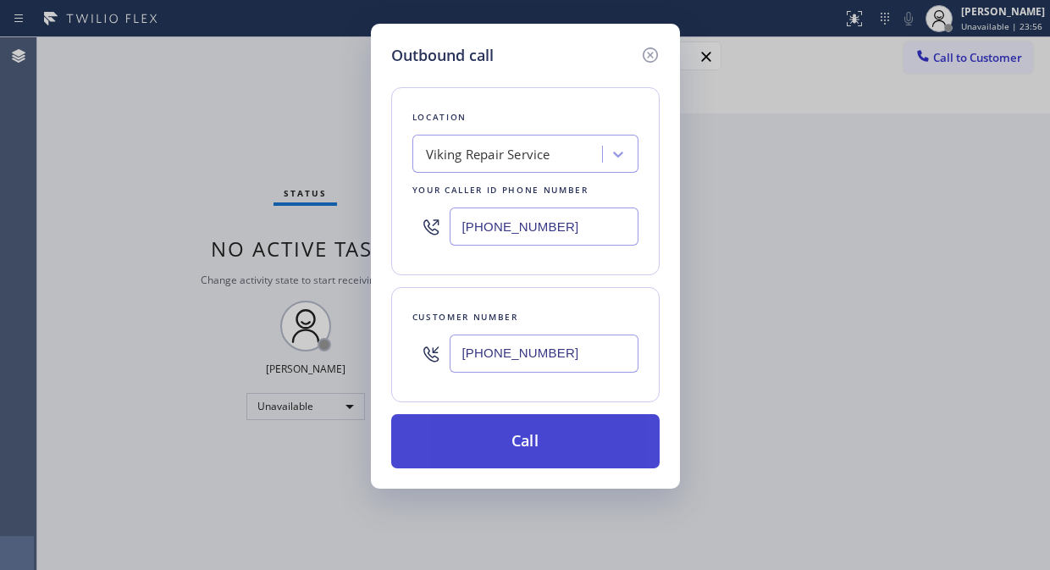
click at [521, 437] on button "Call" at bounding box center [525, 441] width 268 height 54
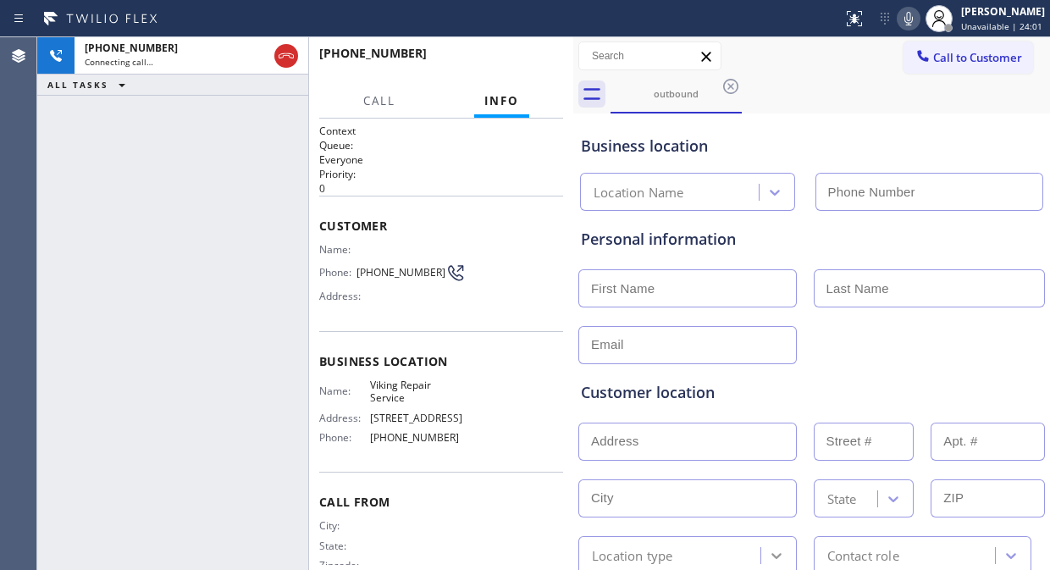
type input "[PHONE_NUMBER]"
click at [512, 62] on span "HANG UP" at bounding box center [524, 61] width 52 height 12
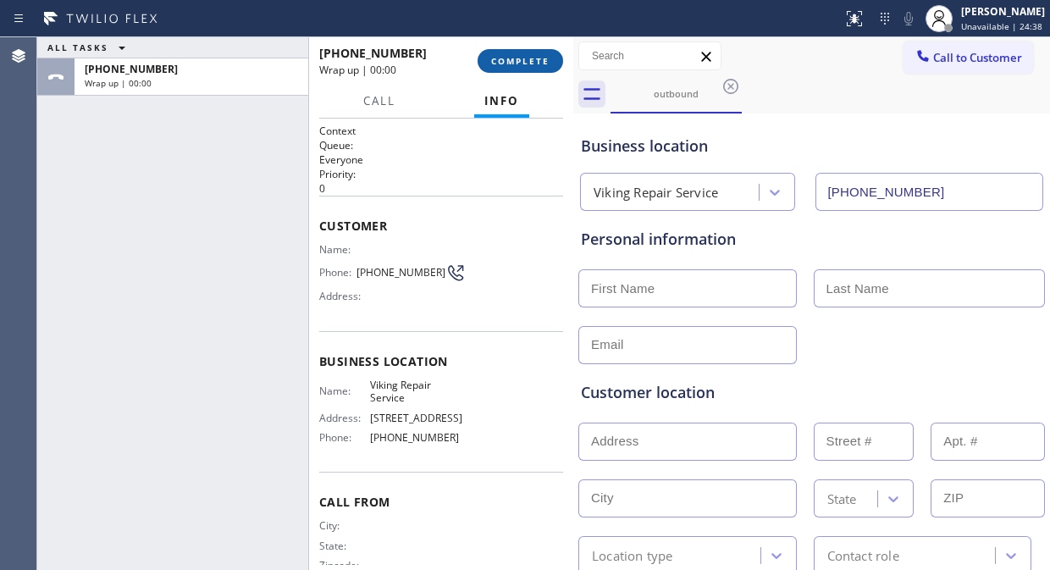
click at [512, 62] on span "COMPLETE" at bounding box center [520, 61] width 58 height 12
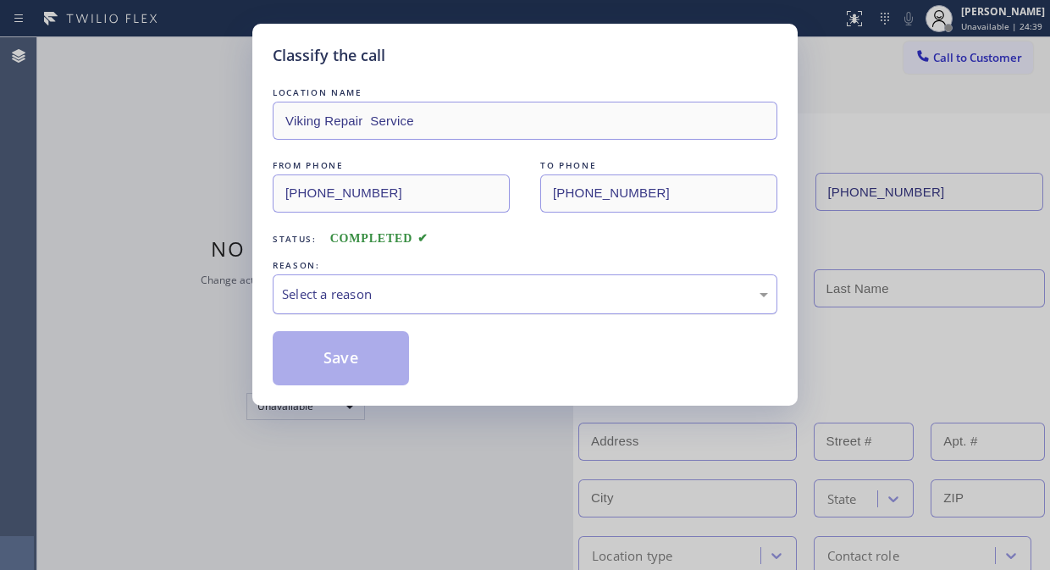
click at [497, 289] on div "Select a reason" at bounding box center [525, 294] width 505 height 40
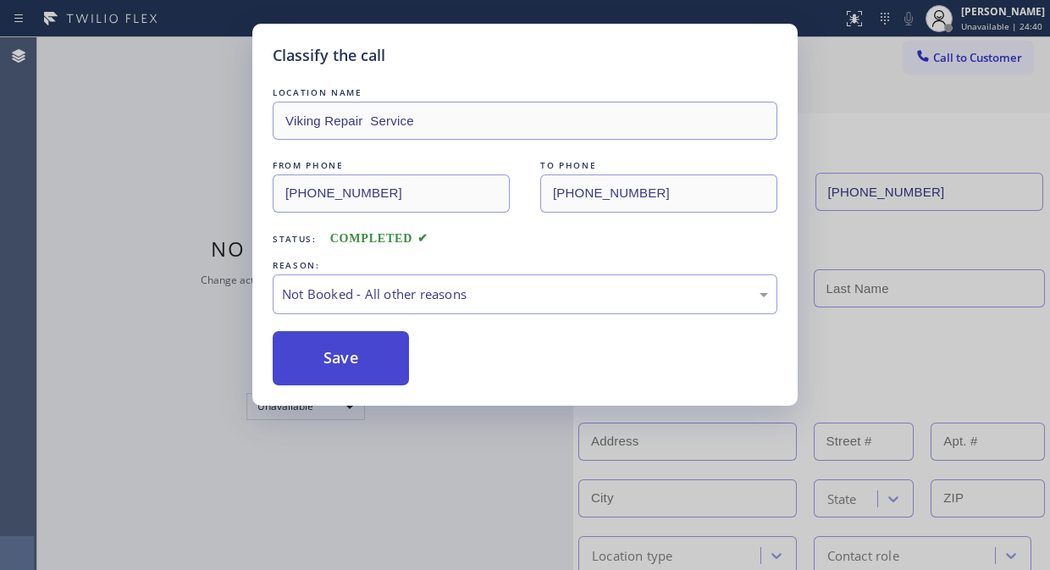
click at [384, 352] on button "Save" at bounding box center [341, 358] width 136 height 54
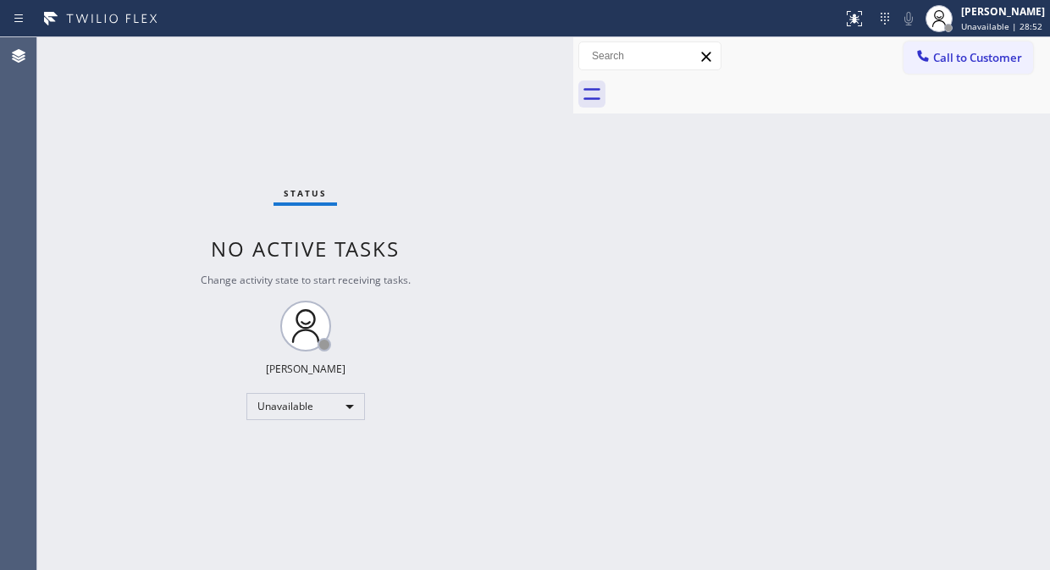
click at [163, 192] on div "Status No active tasks Change activity state to start receiving tasks. [PERSON_…" at bounding box center [305, 303] width 536 height 533
click at [337, 417] on div "Unavailable" at bounding box center [305, 406] width 119 height 27
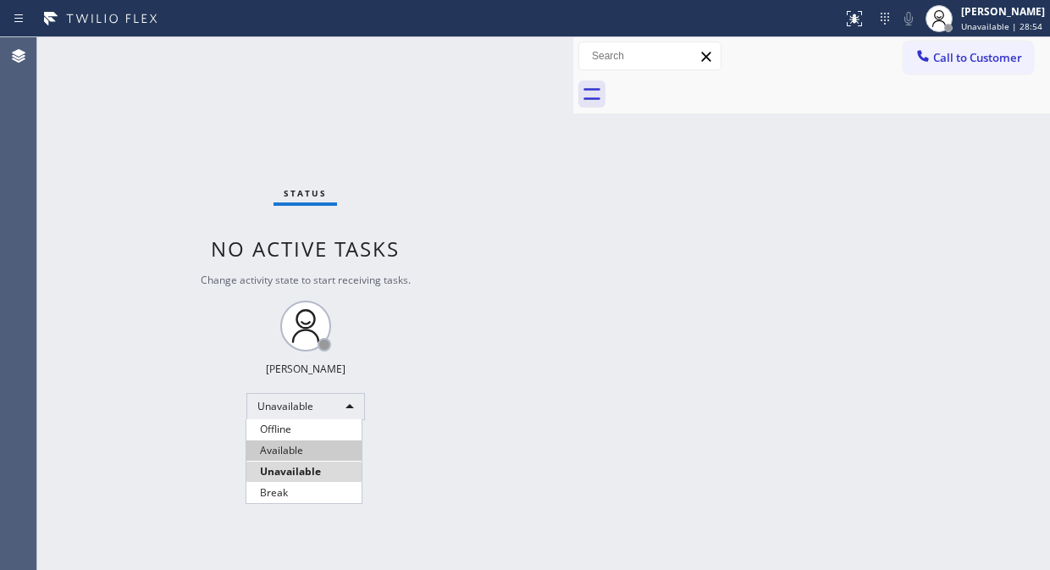
click at [290, 452] on li "Available" at bounding box center [303, 450] width 115 height 20
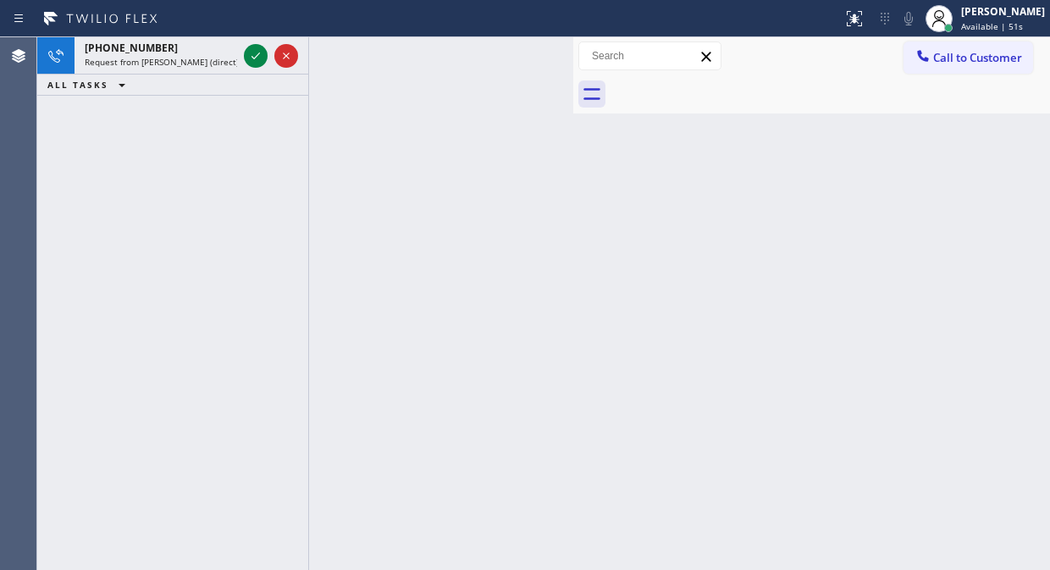
drag, startPoint x: 252, startPoint y: 59, endPoint x: 251, endPoint y: 111, distance: 51.7
click at [252, 59] on icon at bounding box center [256, 56] width 20 height 20
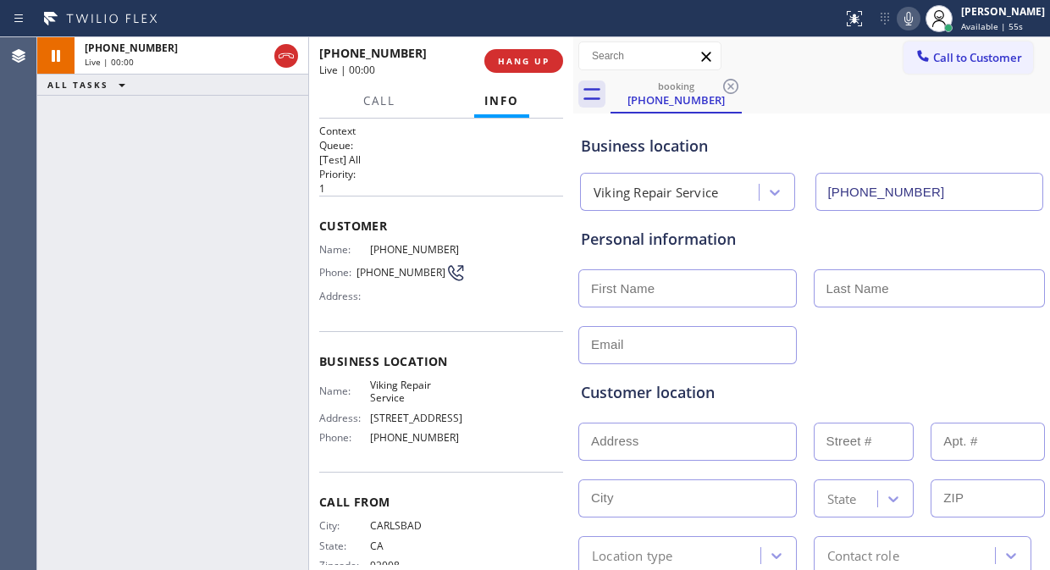
type input "[PHONE_NUMBER]"
click at [913, 19] on icon at bounding box center [908, 19] width 8 height 14
click at [599, 449] on input "text" at bounding box center [687, 441] width 218 height 38
paste input "[STREET_ADDRESS]"
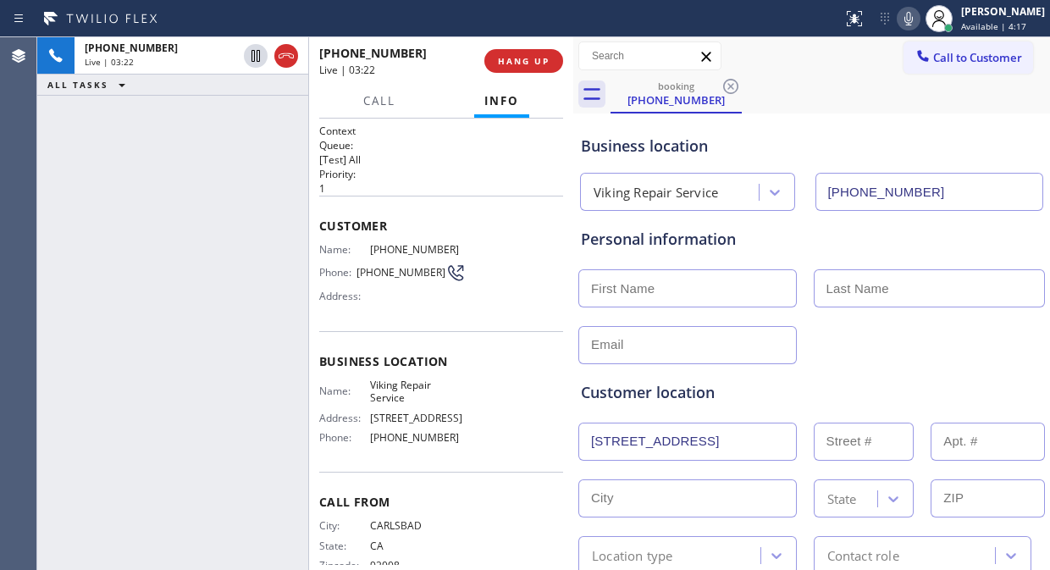
type input "[STREET_ADDRESS]"
type input "7925"
type input "Carlsbad"
type input "92009"
click at [781, 384] on div "Customer location" at bounding box center [811, 392] width 461 height 23
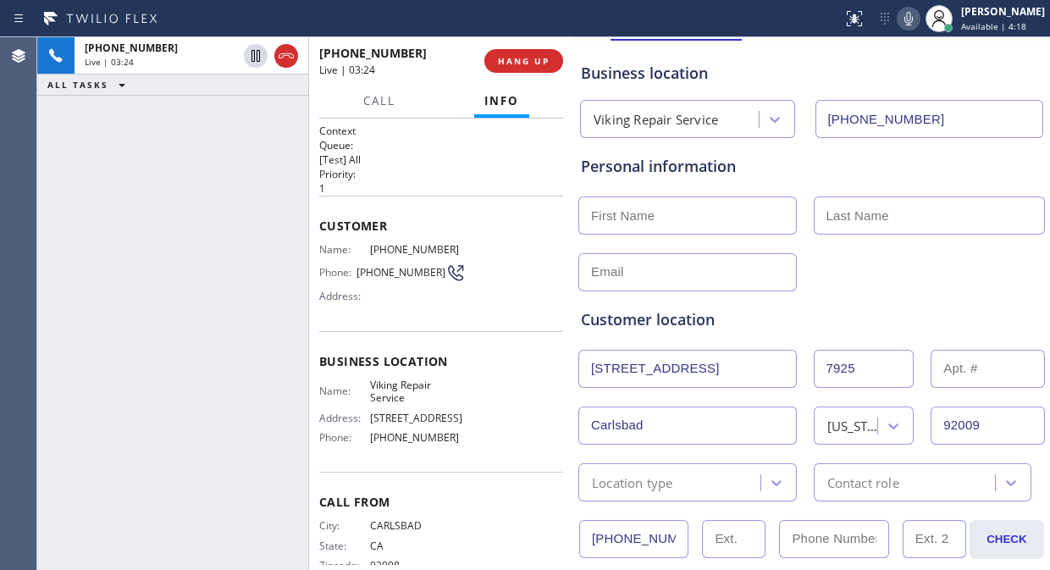
scroll to position [94, 0]
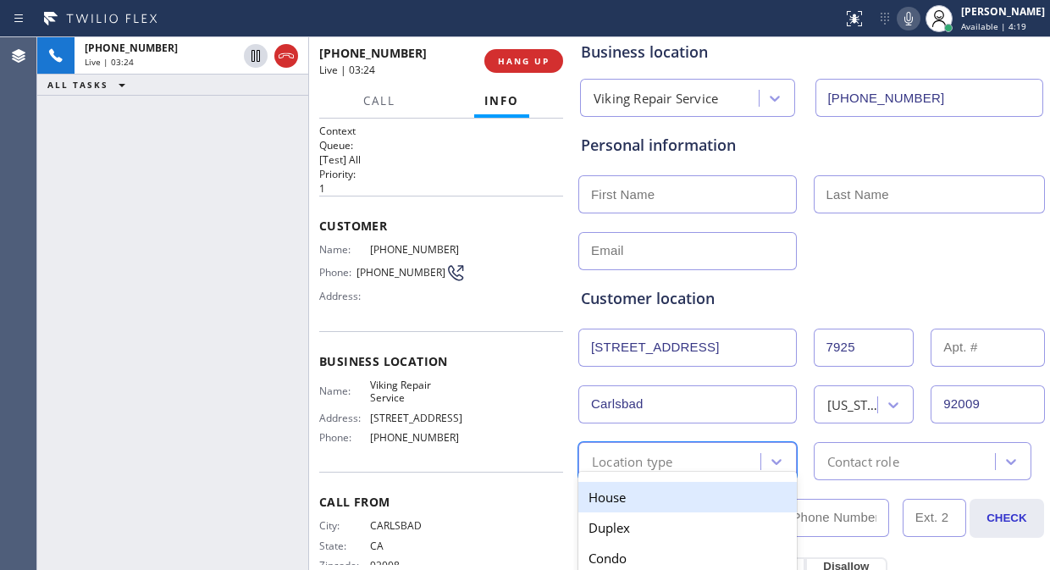
click at [693, 466] on div "Location type" at bounding box center [671, 461] width 177 height 30
click at [652, 493] on div "House" at bounding box center [687, 497] width 218 height 30
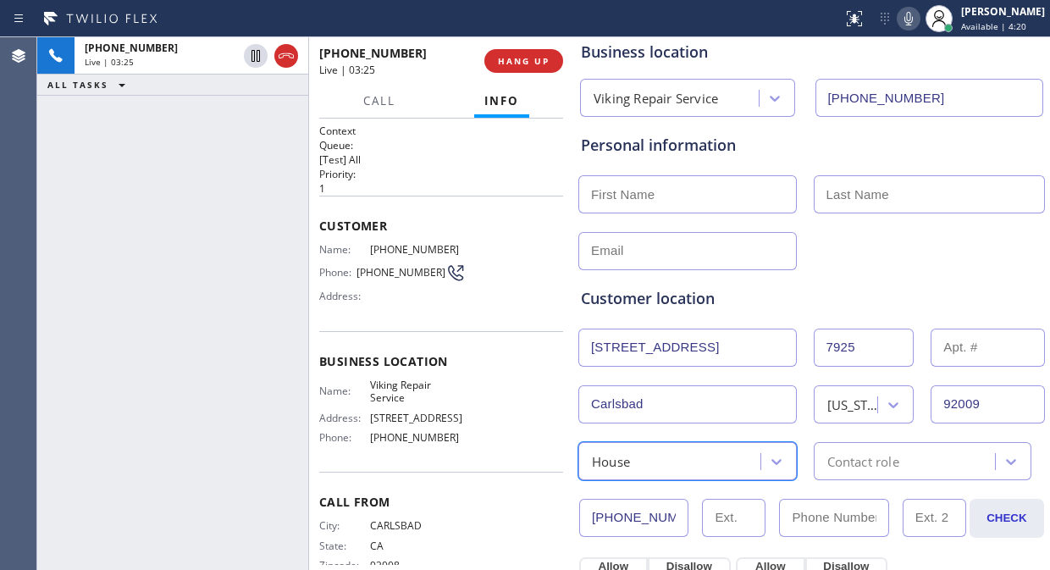
click at [860, 459] on div "Contact role" at bounding box center [863, 460] width 72 height 19
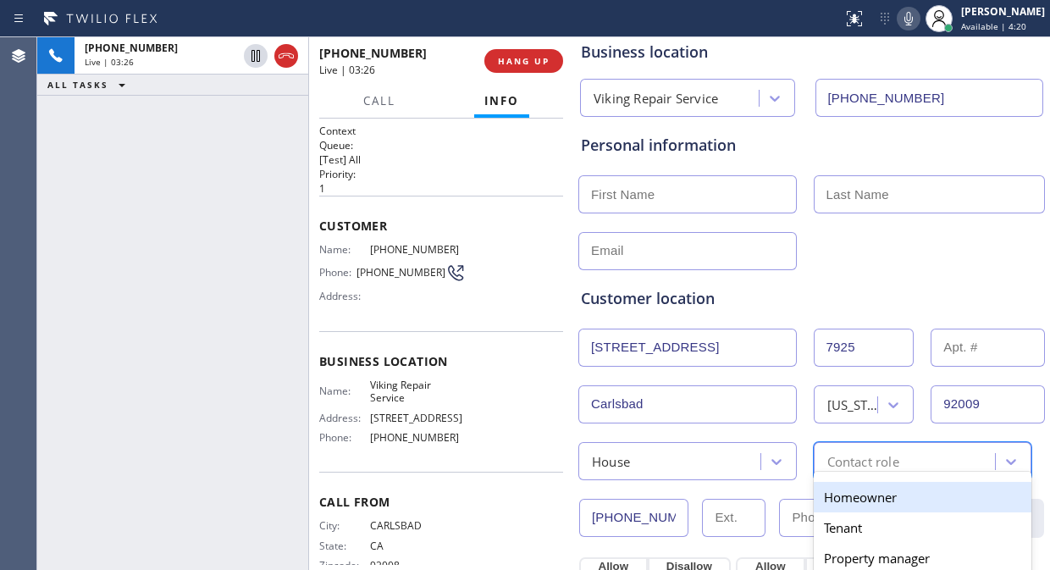
click at [849, 492] on div "Homeowner" at bounding box center [923, 497] width 218 height 30
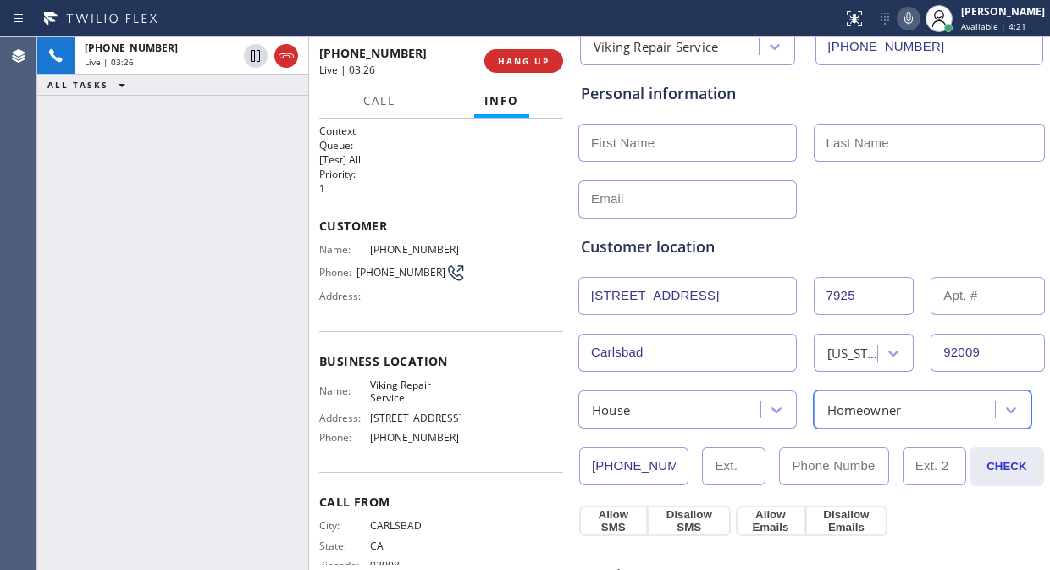
scroll to position [188, 0]
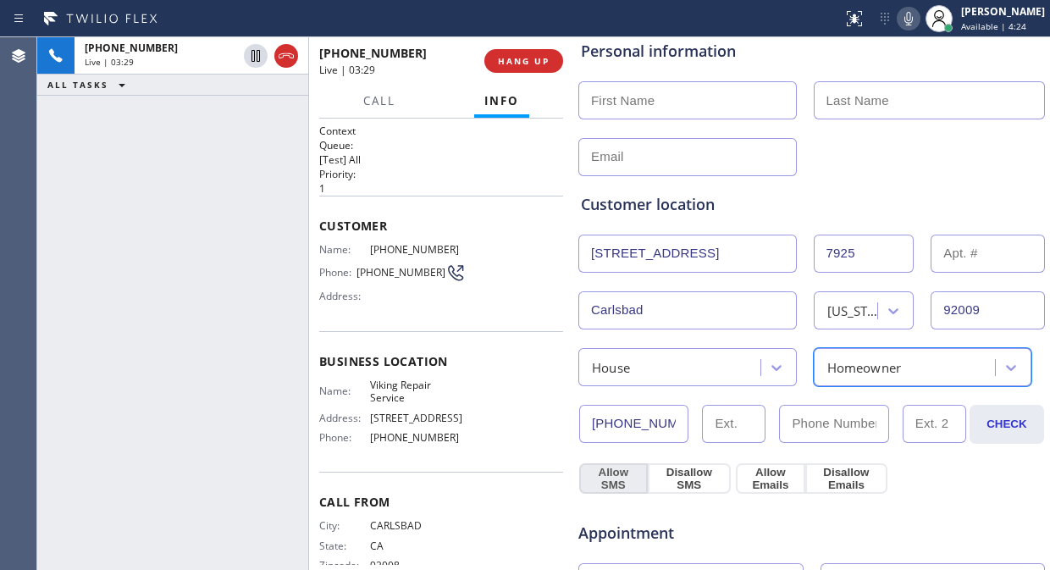
click at [599, 477] on button "Allow SMS" at bounding box center [613, 478] width 69 height 30
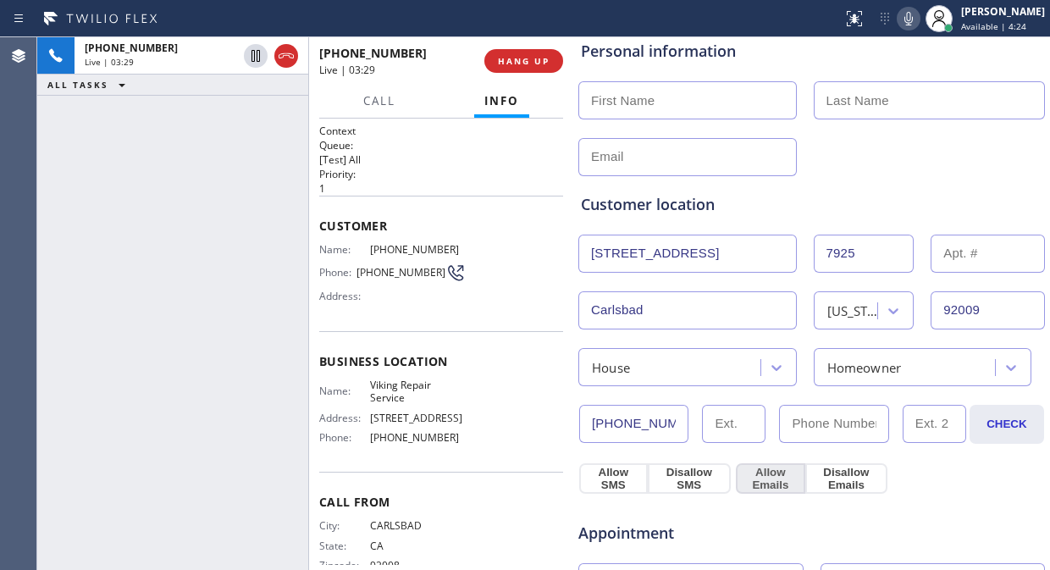
click at [759, 477] on button "Allow Emails" at bounding box center [770, 478] width 69 height 30
click at [906, 463] on div "Allow SMS Disallow SMS Allow Emails Disallow Emails" at bounding box center [812, 476] width 470 height 34
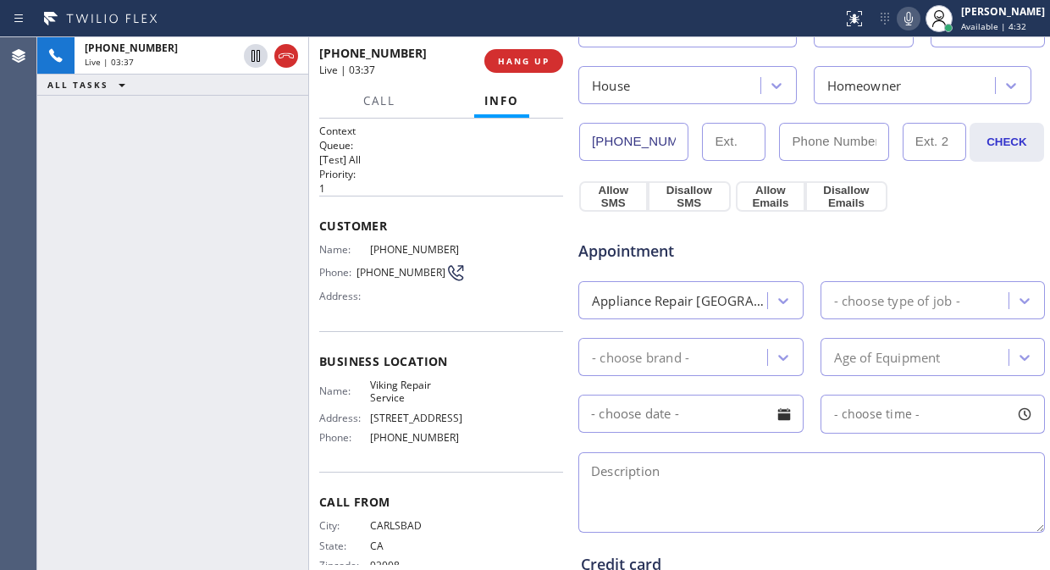
click at [776, 207] on div "Appointment Appliance Repair High End - choose type of job - - choose brand - A…" at bounding box center [811, 370] width 468 height 332
click at [601, 204] on div "Appointment Appliance Repair High End - choose type of job - - choose brand - A…" at bounding box center [811, 370] width 468 height 332
click at [612, 471] on textarea at bounding box center [811, 492] width 466 height 80
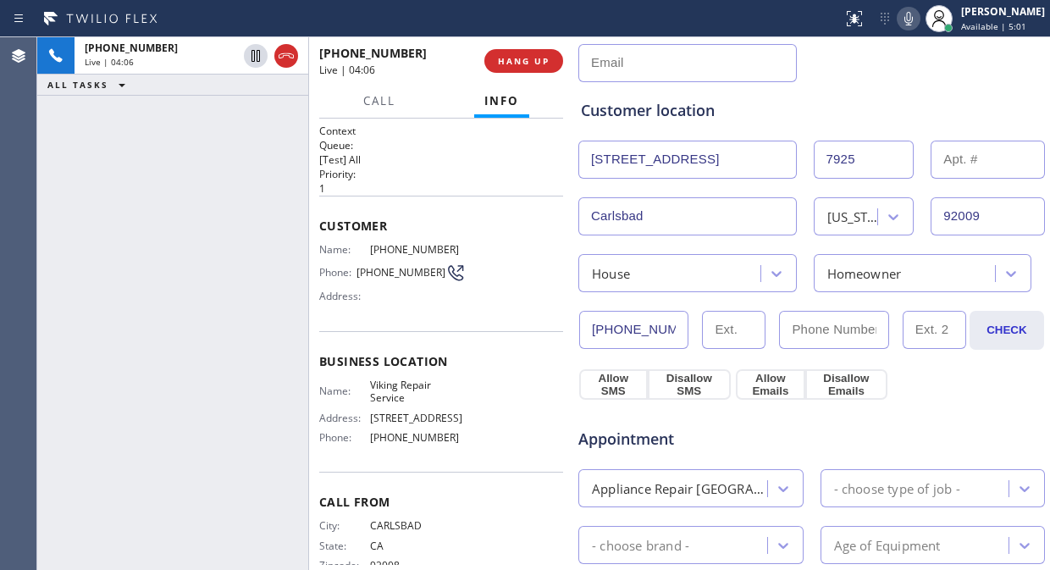
scroll to position [282, 0]
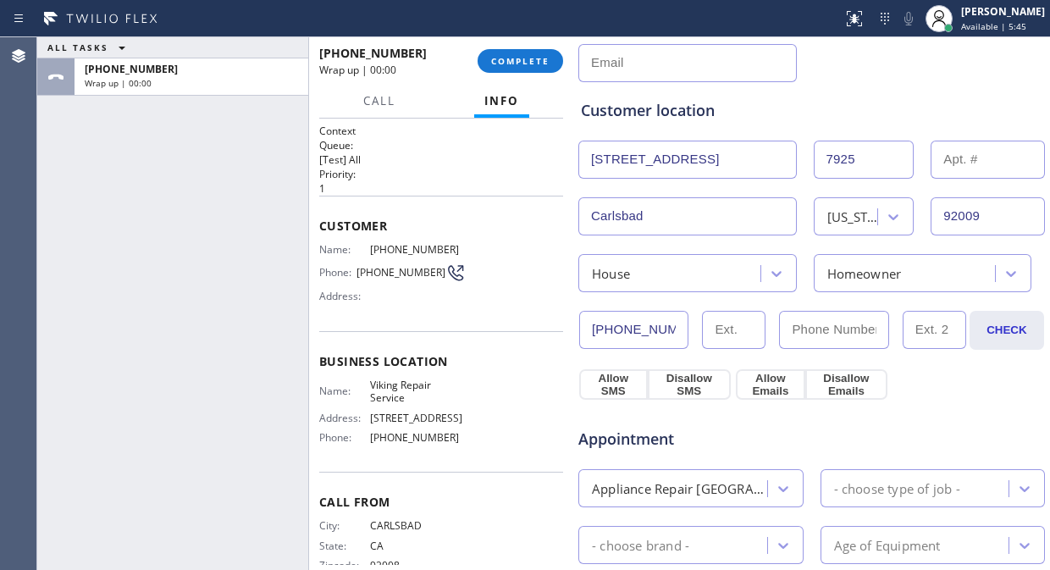
drag, startPoint x: 529, startPoint y: 63, endPoint x: 716, endPoint y: 129, distance: 198.4
click at [683, 137] on div "ALL TASKS ALL TASKS ACTIVE TASKS TASKS IN WRAP UP [PHONE_NUMBER] Wrap up | 00:0…" at bounding box center [543, 303] width 1013 height 533
click at [763, 111] on div "Customer location" at bounding box center [811, 110] width 461 height 23
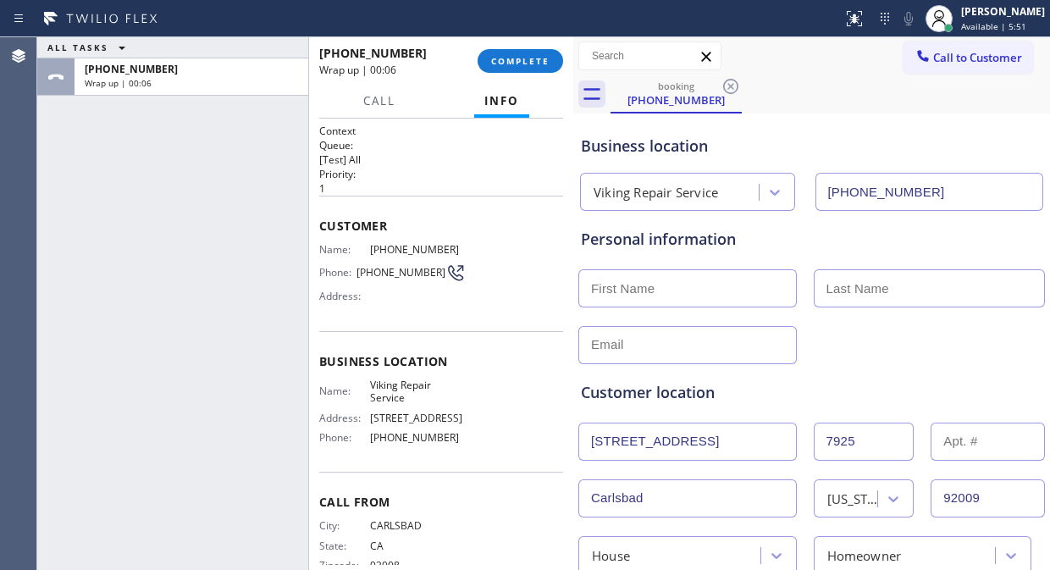
click at [224, 264] on div "ALL TASKS ALL TASKS ACTIVE TASKS TASKS IN WRAP UP [PHONE_NUMBER] Wrap up | 00:06" at bounding box center [172, 303] width 271 height 533
click at [615, 345] on input "text" at bounding box center [687, 345] width 218 height 38
paste input "[EMAIL_ADDRESS][DOMAIN_NAME]"
type input "[EMAIL_ADDRESS][DOMAIN_NAME]"
click at [94, 316] on div "ALL TASKS ALL TASKS ACTIVE TASKS TASKS IN WRAP UP [PHONE_NUMBER] Wrap up | 00:11" at bounding box center [172, 303] width 271 height 533
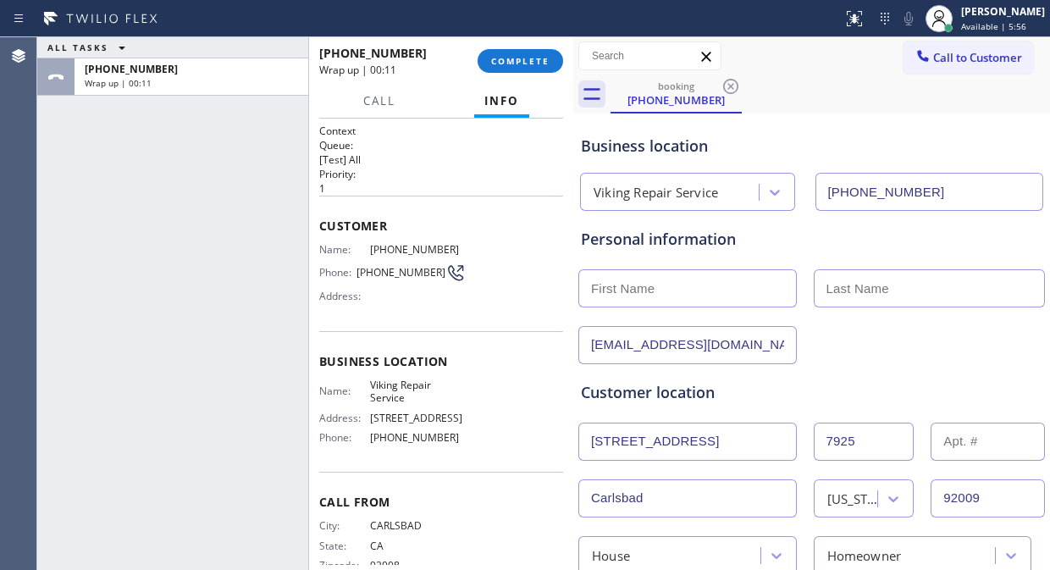
click at [591, 286] on input "text" at bounding box center [687, 288] width 218 height 38
paste input "[PERSON_NAME]"
drag, startPoint x: 693, startPoint y: 288, endPoint x: 632, endPoint y: 290, distance: 61.0
click at [632, 290] on input "[PERSON_NAME]" at bounding box center [687, 288] width 218 height 38
drag, startPoint x: 632, startPoint y: 290, endPoint x: 514, endPoint y: 305, distance: 118.7
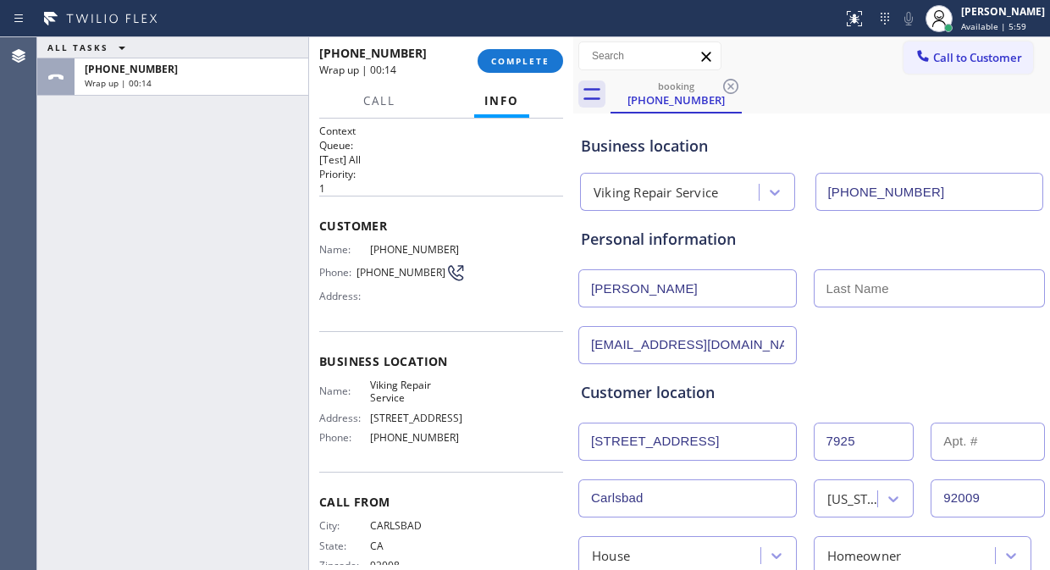
click at [489, 297] on div "Name: [PHONE_NUMBER] Phone: [PHONE_NUMBER] Address:" at bounding box center [441, 276] width 244 height 67
drag, startPoint x: 716, startPoint y: 274, endPoint x: 626, endPoint y: 289, distance: 90.9
click at [626, 289] on input "[PERSON_NAME]" at bounding box center [687, 288] width 218 height 38
type input "Mario"
click at [836, 298] on input "text" at bounding box center [930, 288] width 232 height 38
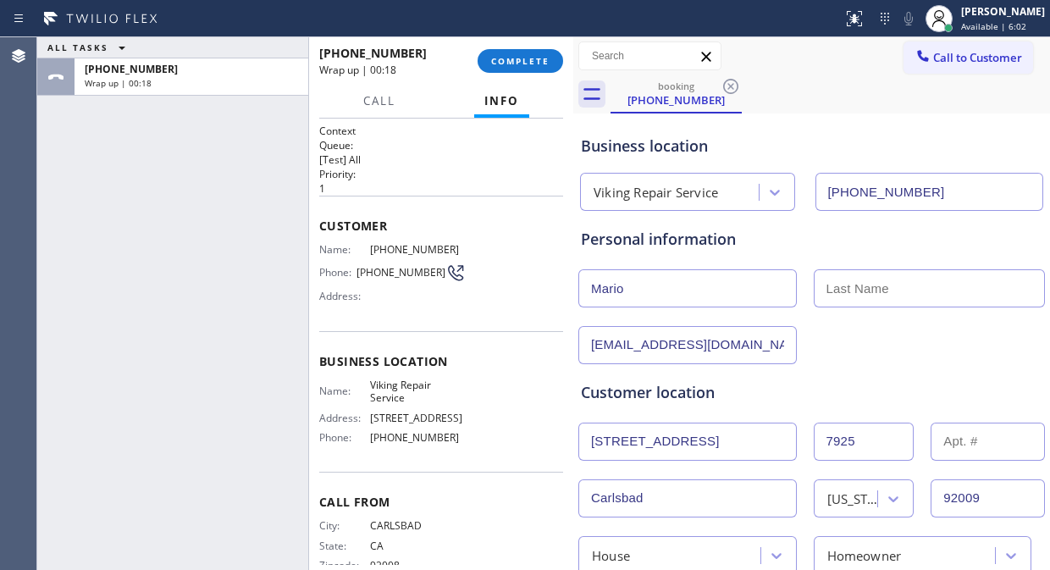
paste input "[PERSON_NAME]"
type input "[PERSON_NAME]"
click at [748, 296] on input "Mario" at bounding box center [687, 288] width 218 height 38
type input "Mario"
click at [853, 362] on div "Customer location >> ADD NEW ADDRESS << + NEW ADDRESS [STREET_ADDRESS][US_STATE…" at bounding box center [811, 465] width 468 height 217
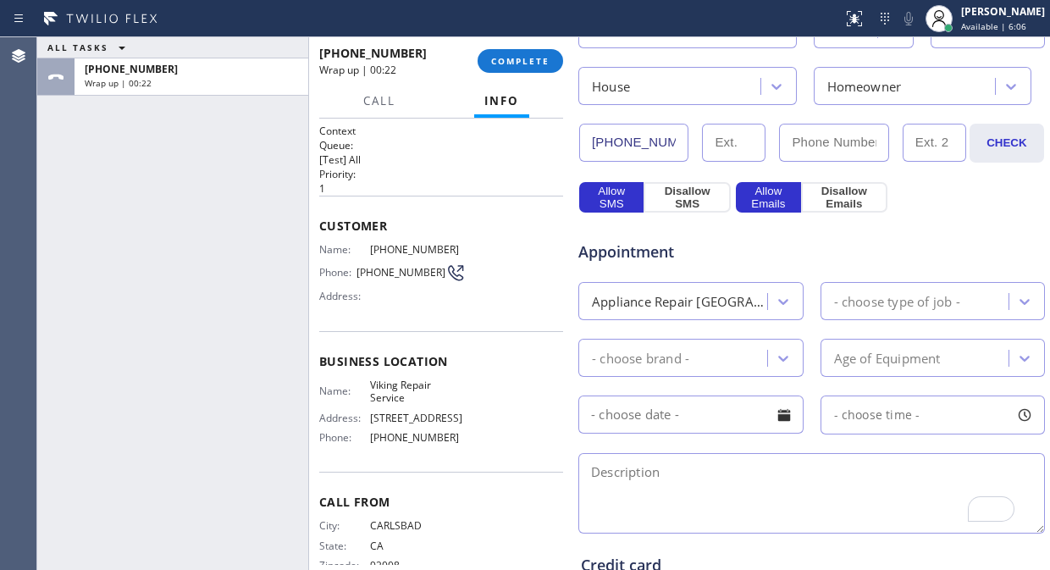
scroll to position [470, 0]
click at [872, 290] on div "- choose type of job -" at bounding box center [917, 300] width 184 height 30
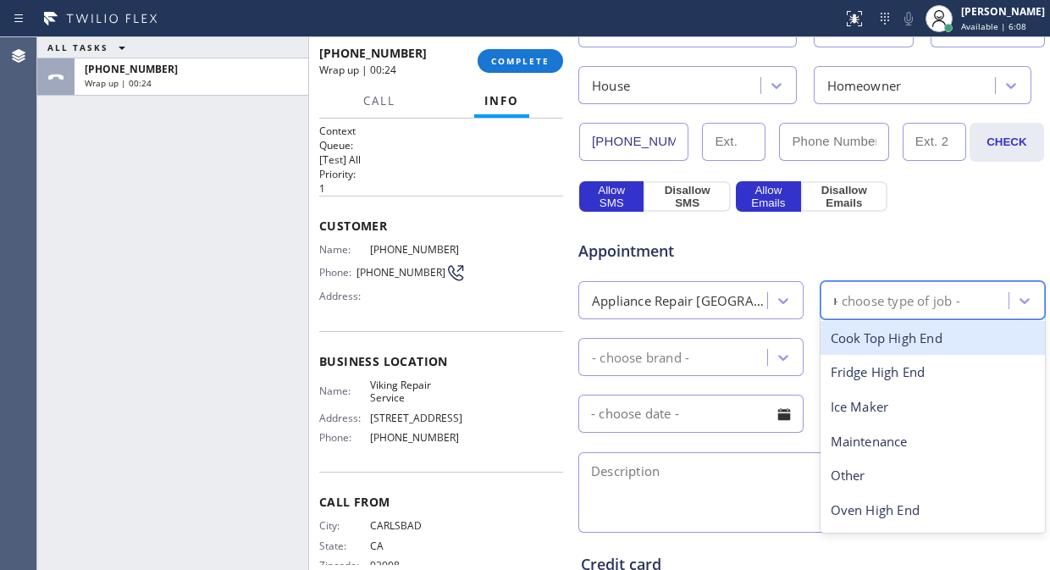
type input "ra"
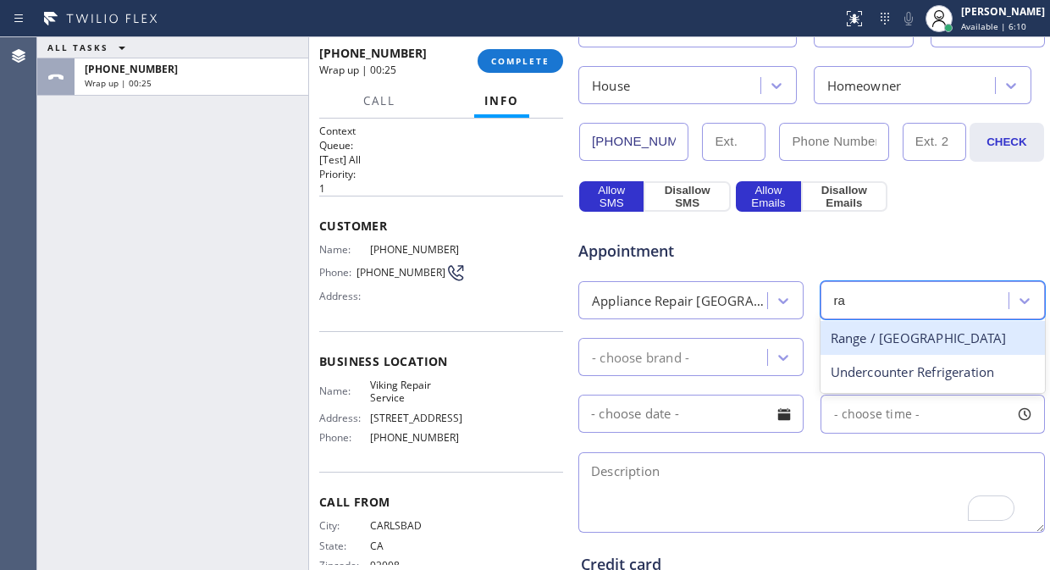
click at [853, 339] on div "Range / [GEOGRAPHIC_DATA]" at bounding box center [932, 338] width 225 height 35
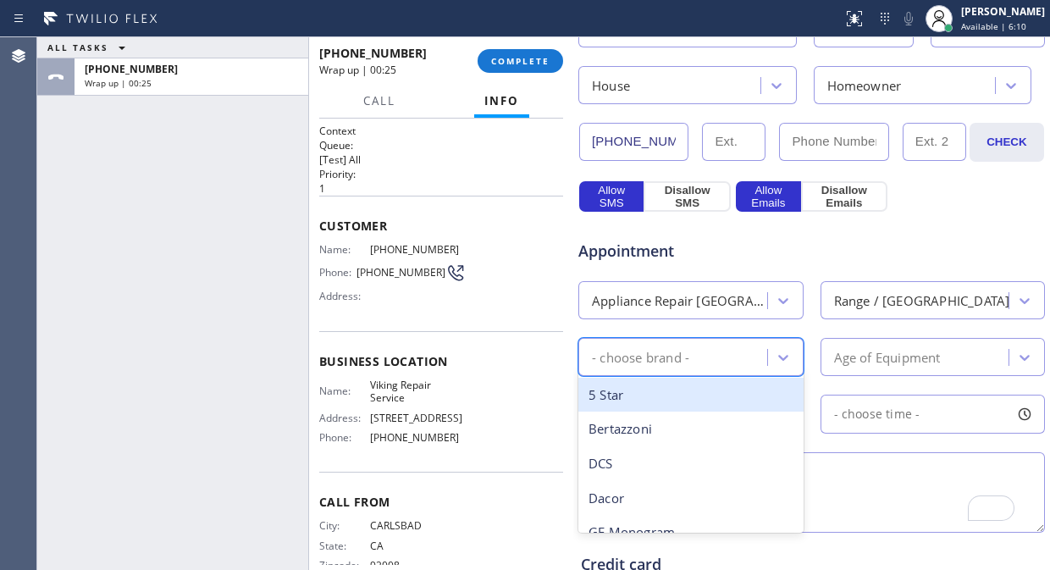
click at [660, 339] on div "- choose brand -" at bounding box center [690, 357] width 225 height 38
type input "vik"
click at [663, 385] on div "Viking" at bounding box center [690, 395] width 225 height 35
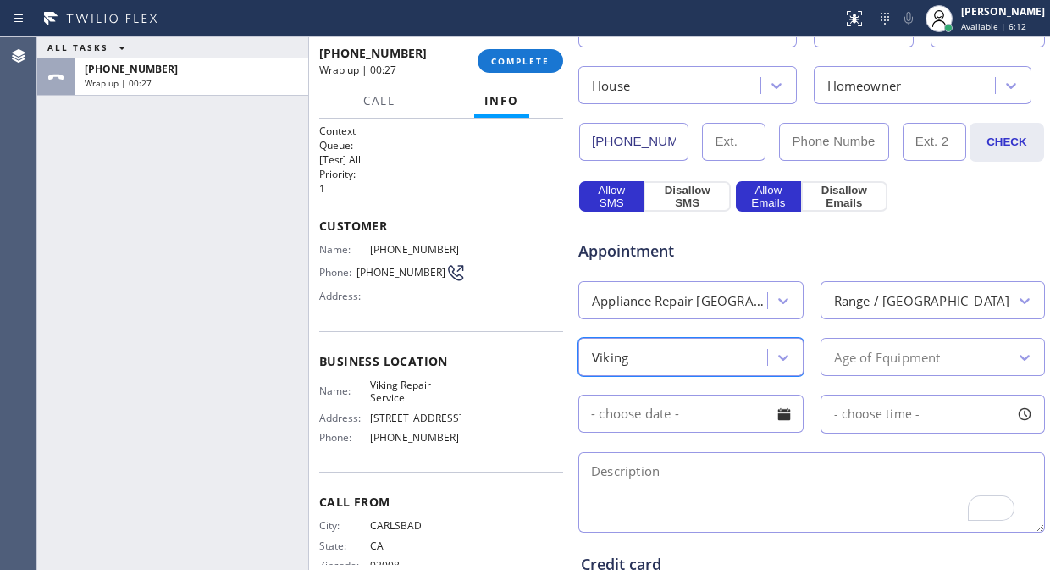
click at [859, 358] on div "Age of Equipment" at bounding box center [887, 356] width 107 height 19
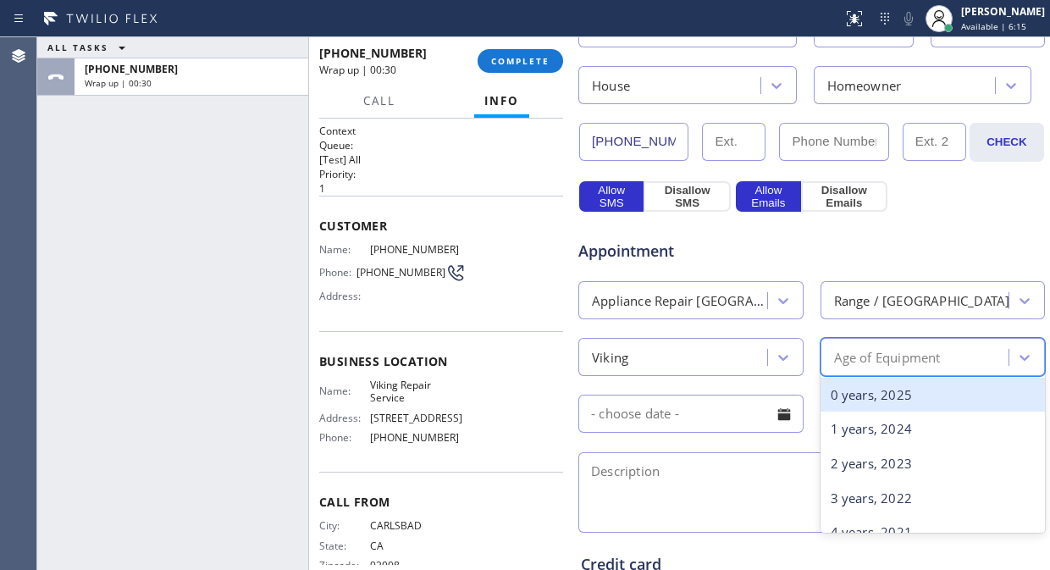
click at [915, 364] on div "Age of Equipment" at bounding box center [887, 356] width 107 height 19
type input "20"
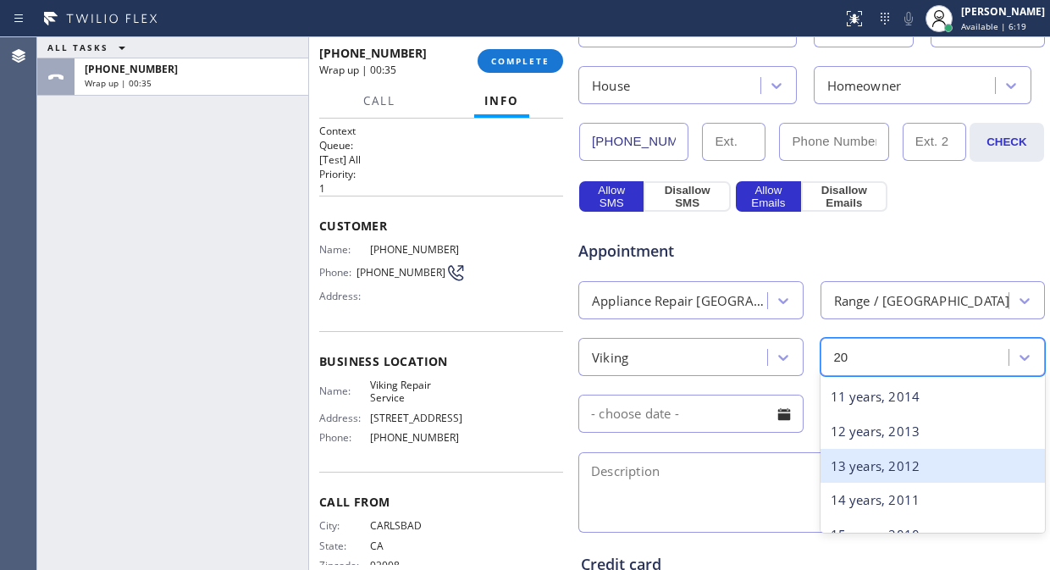
scroll to position [564, 0]
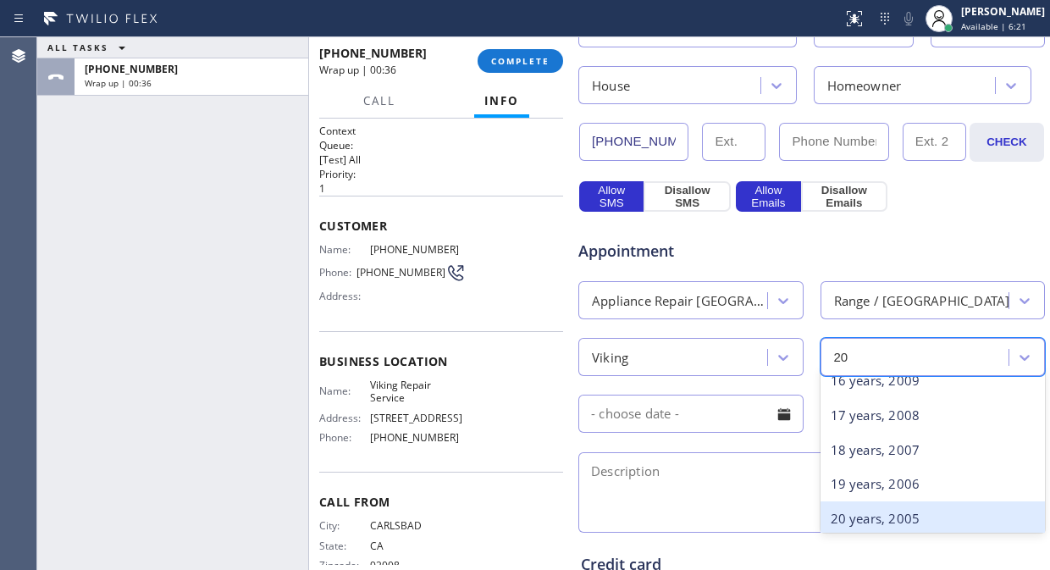
click at [885, 516] on div "20 years, 2005" at bounding box center [932, 518] width 225 height 35
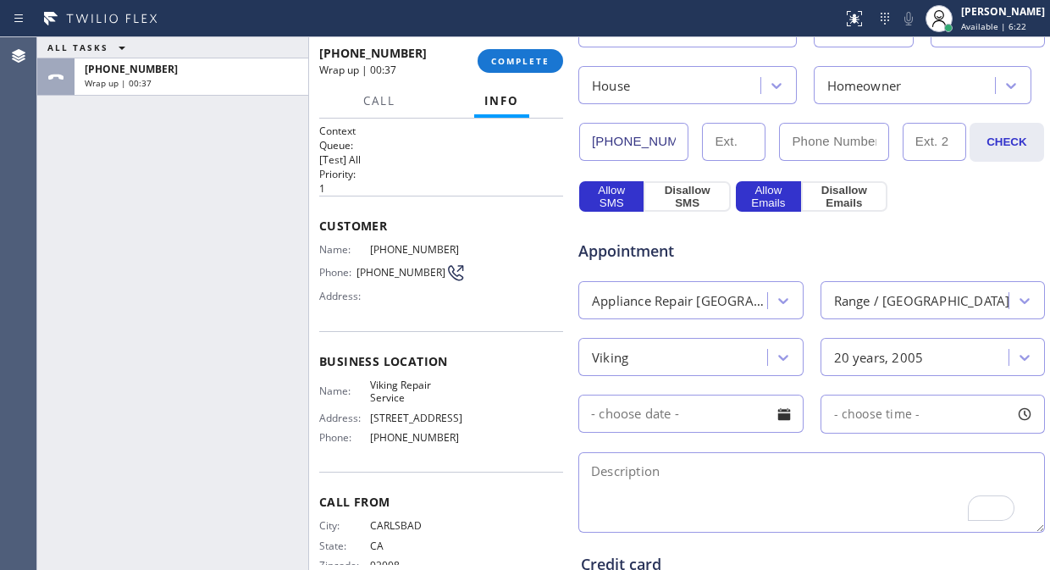
click at [776, 422] on div at bounding box center [784, 414] width 29 height 29
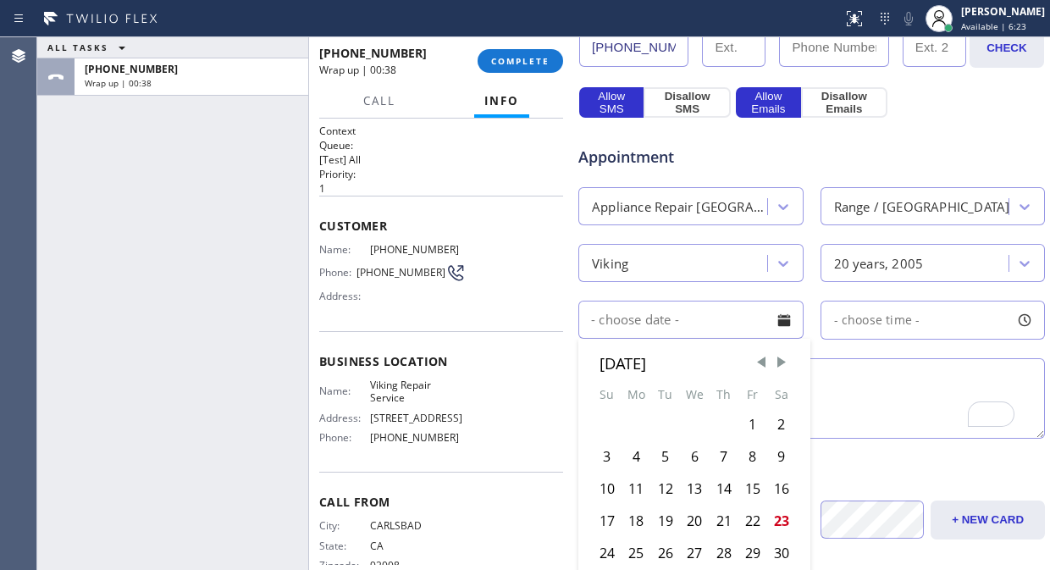
scroll to position [658, 0]
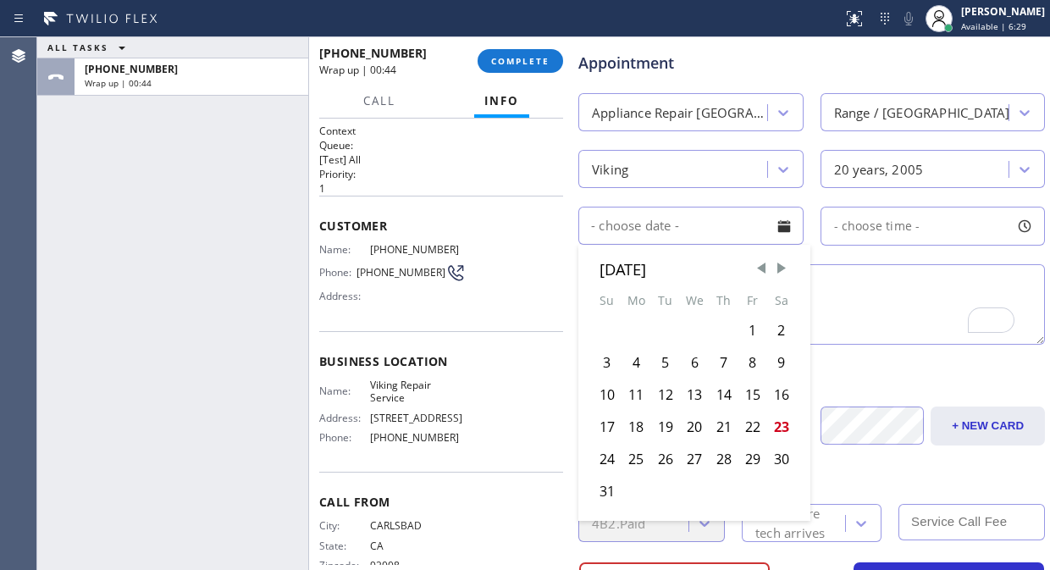
click at [689, 453] on div "27" at bounding box center [695, 459] width 30 height 32
type input "[DATE]"
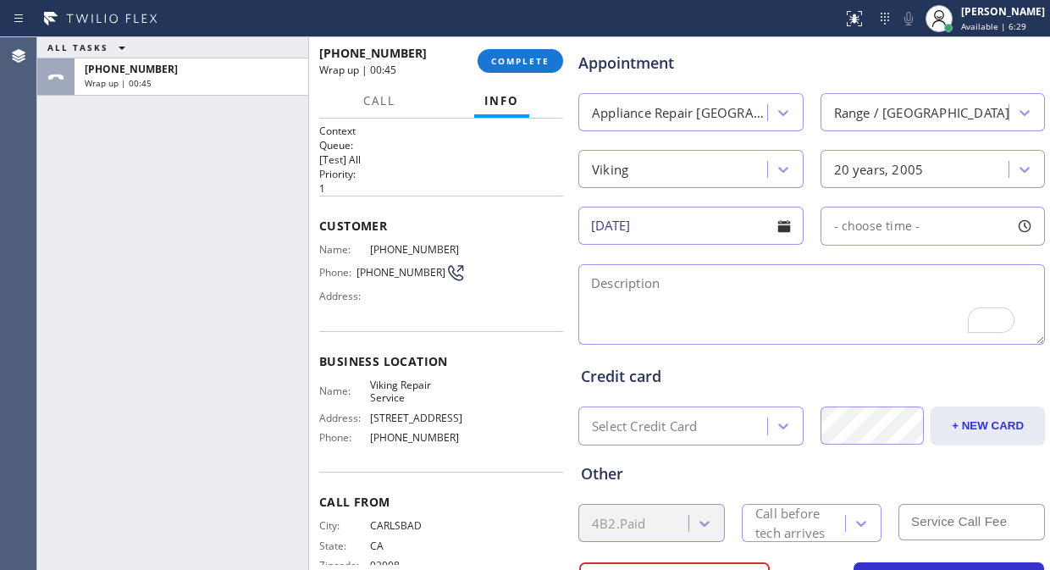
click at [882, 229] on span "- choose time -" at bounding box center [877, 226] width 86 height 16
drag, startPoint x: 833, startPoint y: 326, endPoint x: 882, endPoint y: 326, distance: 49.1
click at [882, 326] on div at bounding box center [890, 330] width 20 height 36
drag, startPoint x: 826, startPoint y: 328, endPoint x: 842, endPoint y: 330, distance: 15.3
click at [842, 330] on div at bounding box center [850, 330] width 20 height 36
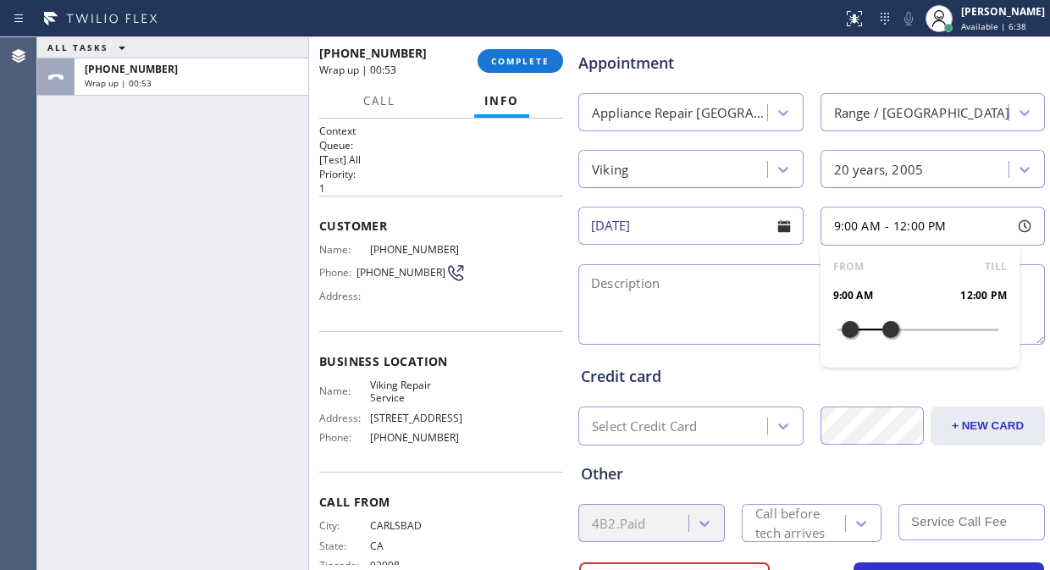
click at [697, 320] on textarea "To enrich screen reader interactions, please activate Accessibility in Grammarl…" at bounding box center [811, 304] width 466 height 80
click at [658, 307] on textarea "To enrich screen reader interactions, please activate Accessibility in Grammarl…" at bounding box center [811, 304] width 466 height 80
click at [737, 297] on textarea "9-12/ $75/" at bounding box center [811, 304] width 466 height 80
paste textarea "Whirlpool/ Fridge/ making a noise/ 10 yrs"
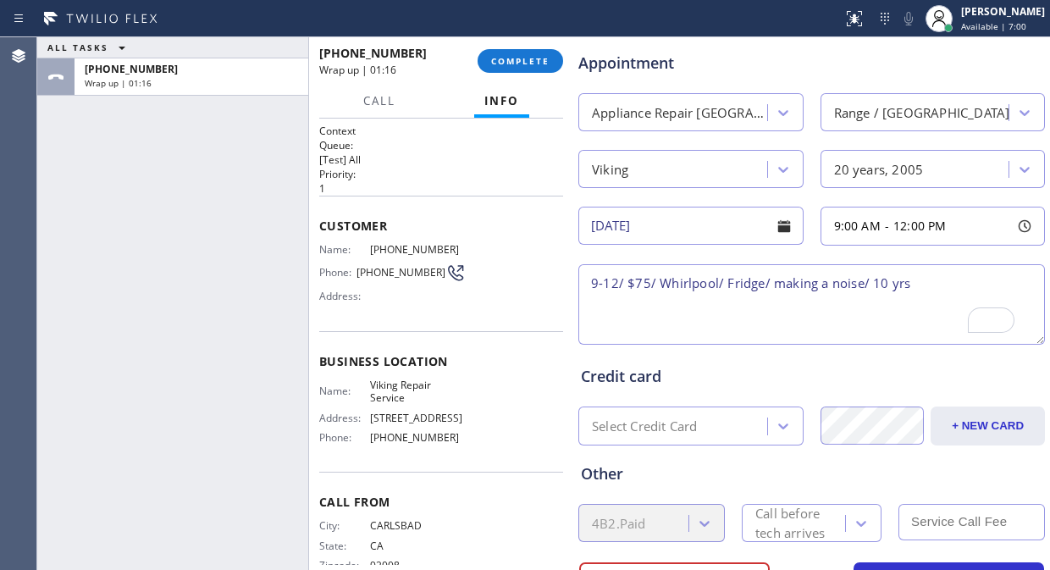
click at [655, 283] on textarea "9-12/ $75/ Whirlpool/ Fridge/ making a noise/ 10 yrs" at bounding box center [811, 304] width 466 height 80
paste textarea "he skillet stopped worked and also have an issue with one burner/20 yrs./"
click at [656, 285] on textarea "9-12/ $75/ he skillet stopped worked and also have an issue with one burner/20 …" at bounding box center [811, 304] width 466 height 80
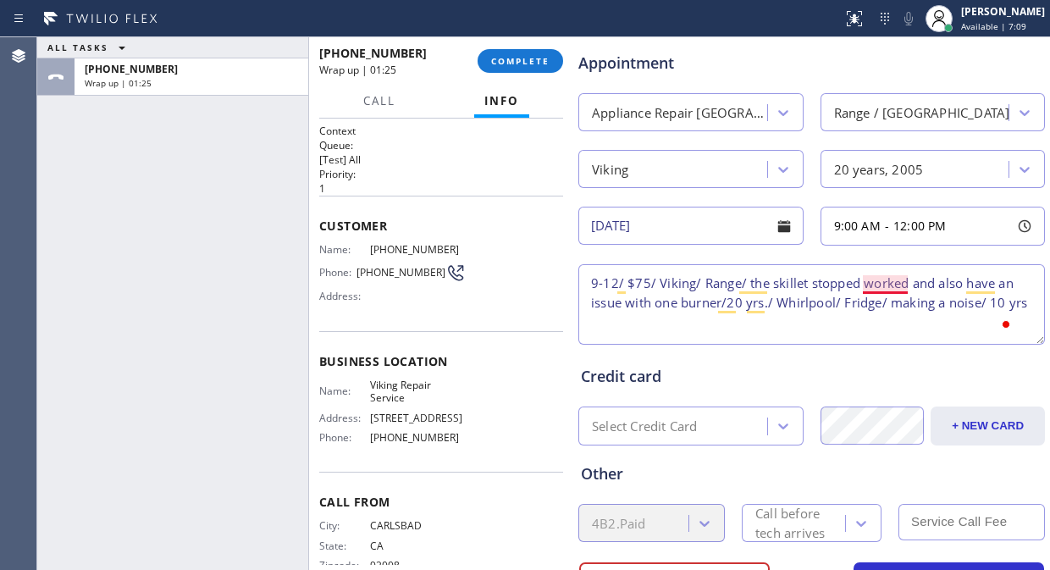
click at [898, 284] on textarea "9-12/ $75/ Viking/ Range/ the skillet stopped worked and also have an issue wit…" at bounding box center [811, 304] width 466 height 80
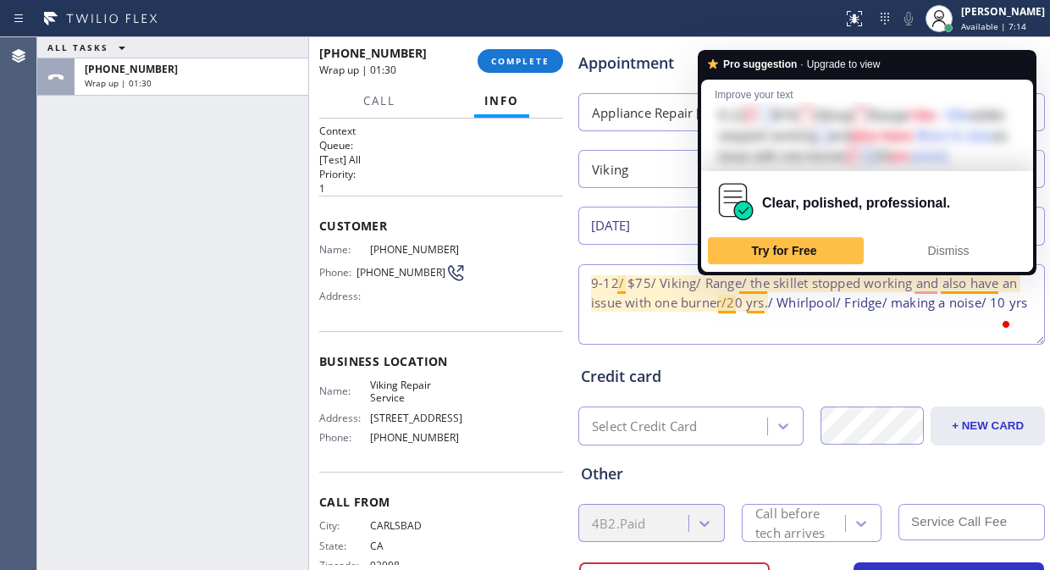
click at [728, 305] on textarea "9-12/ $75/ Viking/ Range/ the skillet stopped working and also have an issue wi…" at bounding box center [811, 304] width 466 height 80
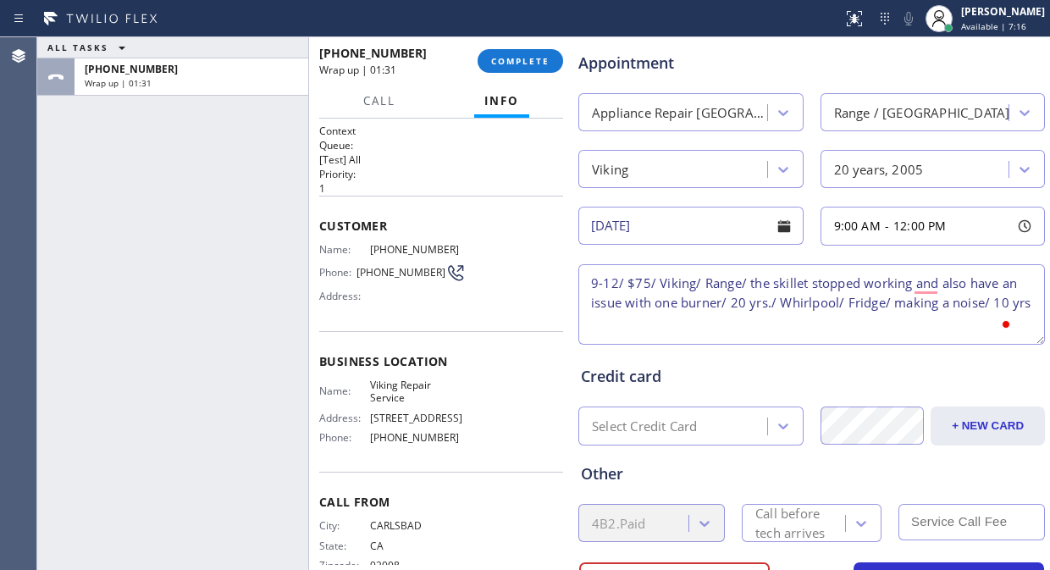
click at [777, 303] on textarea "9-12/ $75/ Viking/ Range/ the skillet stopped working and also have an issue wi…" at bounding box center [811, 304] width 466 height 80
click at [800, 318] on textarea "9-12/ $75/ Viking/ Range/ the skillet stopped working and also have an issue wi…" at bounding box center [811, 304] width 466 height 80
click at [663, 327] on textarea "9-12/ $75/ Viking/ Range/ the skillet stopped working and also have an issue wi…" at bounding box center [811, 304] width 466 height 80
drag, startPoint x: 415, startPoint y: 400, endPoint x: 367, endPoint y: 381, distance: 51.7
click at [370, 381] on span "Viking Repair Service" at bounding box center [418, 391] width 96 height 26
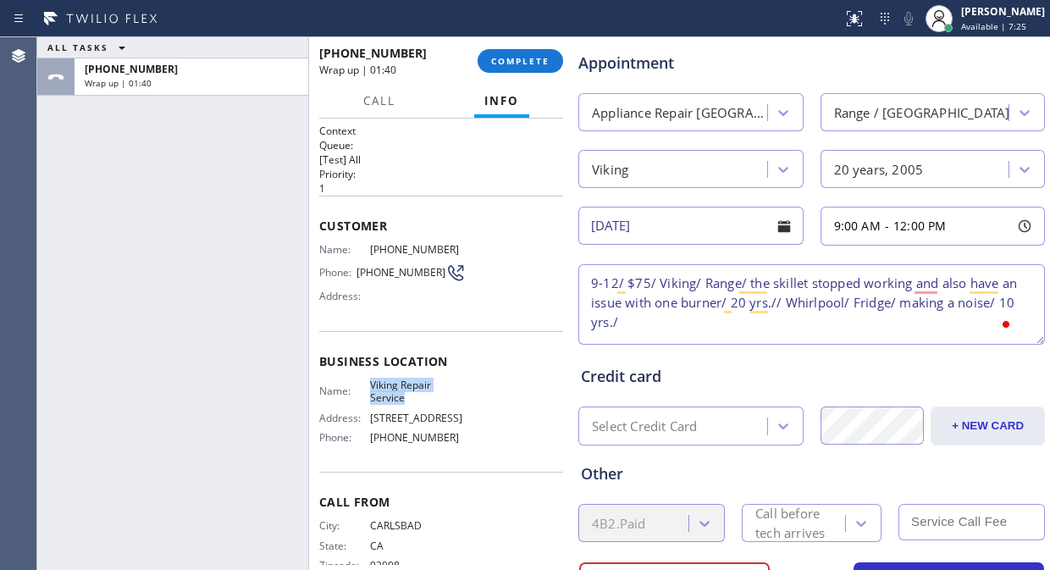
copy span "Viking Repair Service"
click at [648, 323] on textarea "9-12/ $75/ Viking/ Range/ the skillet stopped working and also have an issue wi…" at bounding box center [811, 304] width 466 height 80
paste textarea "Viking Repair Service"
type textarea "9-12/ $75/ Viking/ Range/ the skillet stopped working and also have an issue wi…"
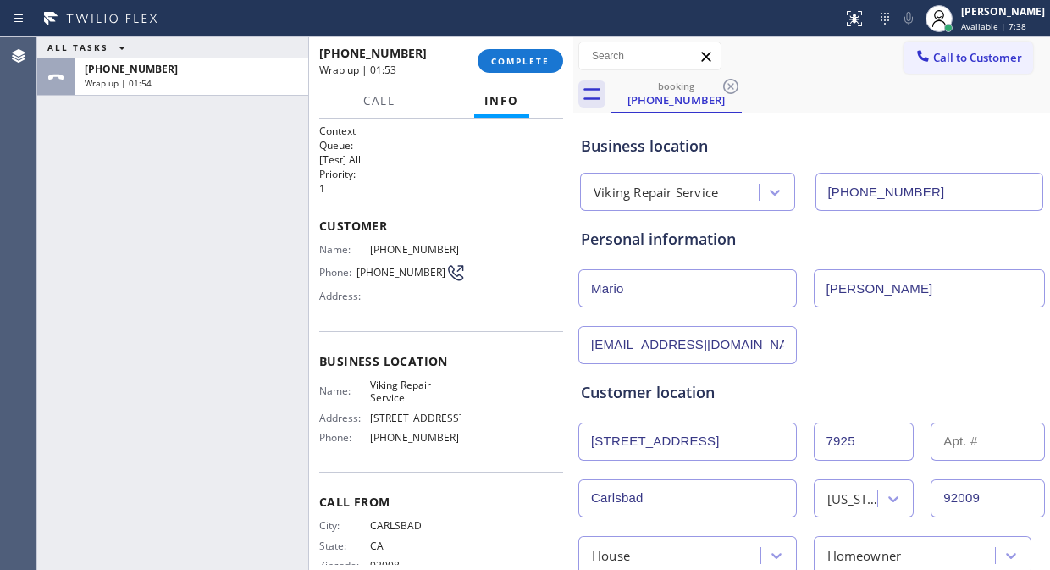
scroll to position [658, 0]
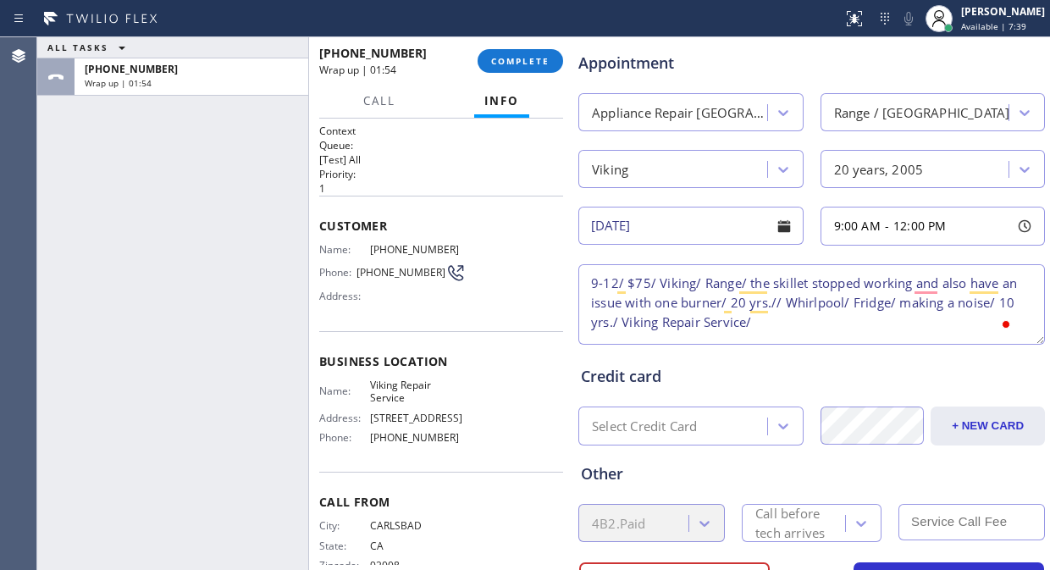
click at [165, 229] on div "ALL TASKS ALL TASKS ACTIVE TASKS TASKS IN WRAP UP +17605855304 Wrap up | 01:54" at bounding box center [172, 303] width 271 height 533
click at [776, 519] on div "Call before tech arrives" at bounding box center [799, 523] width 88 height 39
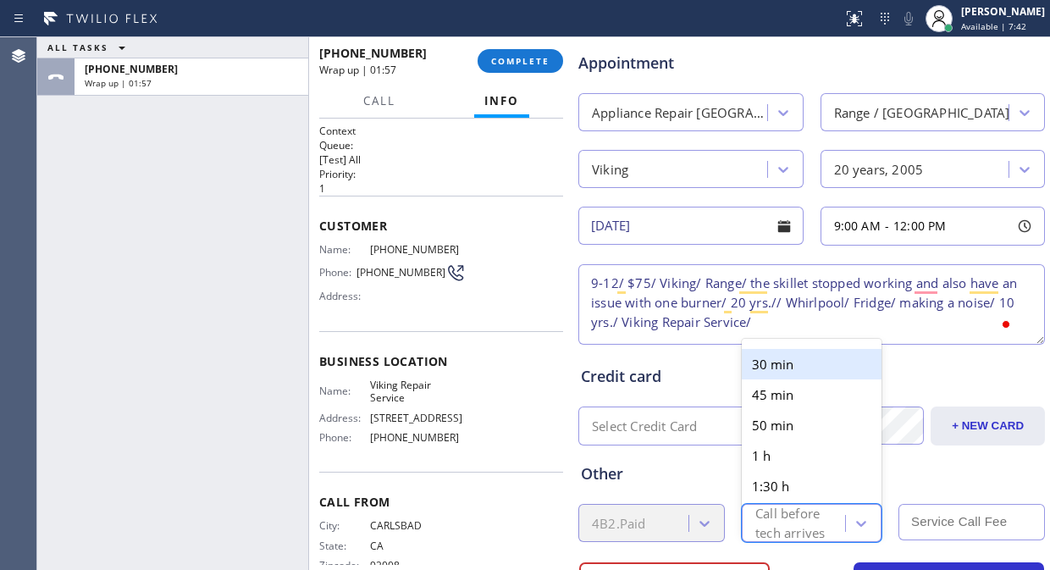
click at [770, 362] on div "30 min" at bounding box center [812, 364] width 140 height 30
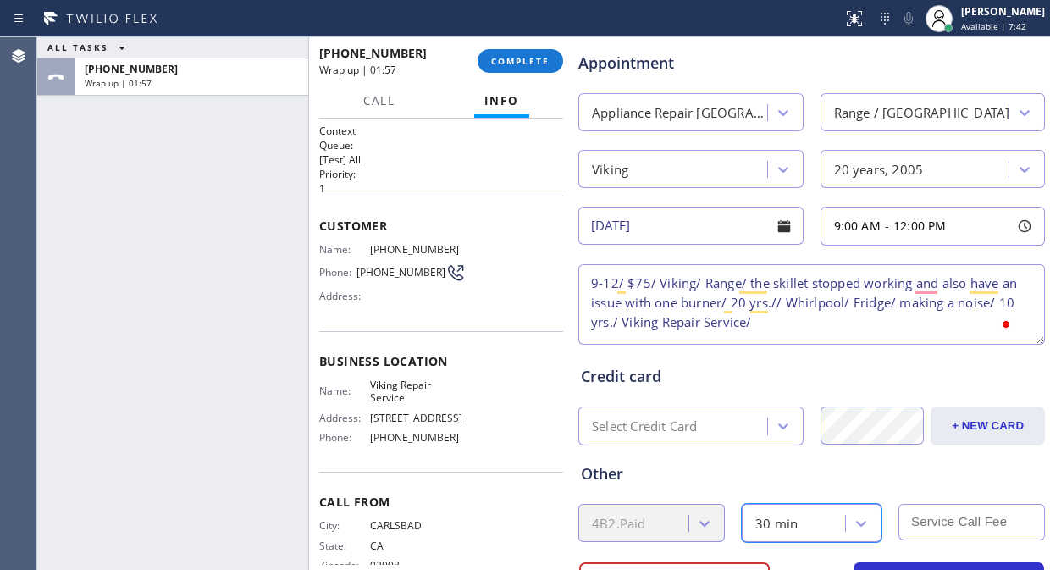
click at [944, 526] on input "text" at bounding box center [971, 522] width 146 height 36
type input "75"
click at [814, 316] on textarea "9-12/ $75/ Viking/ Range/ the skillet stopped working and also have an issue wi…" at bounding box center [811, 304] width 466 height 80
click at [809, 331] on textarea "9-12/ $75/ Viking/ Range/ the skillet stopped working and also have an issue wi…" at bounding box center [811, 304] width 466 height 80
paste textarea "Please call 30 minutes prior to arrival."
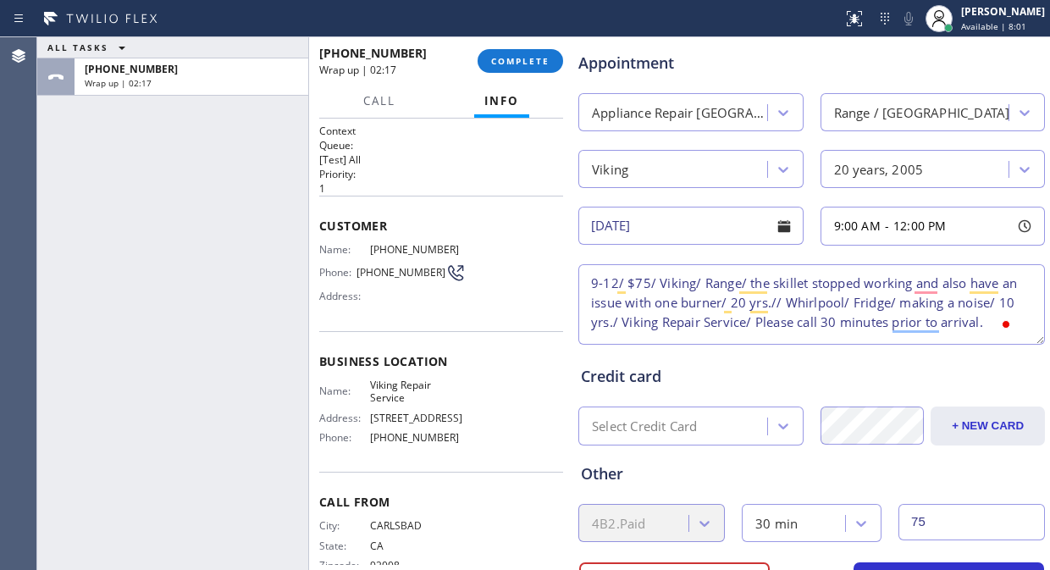
scroll to position [0, 0]
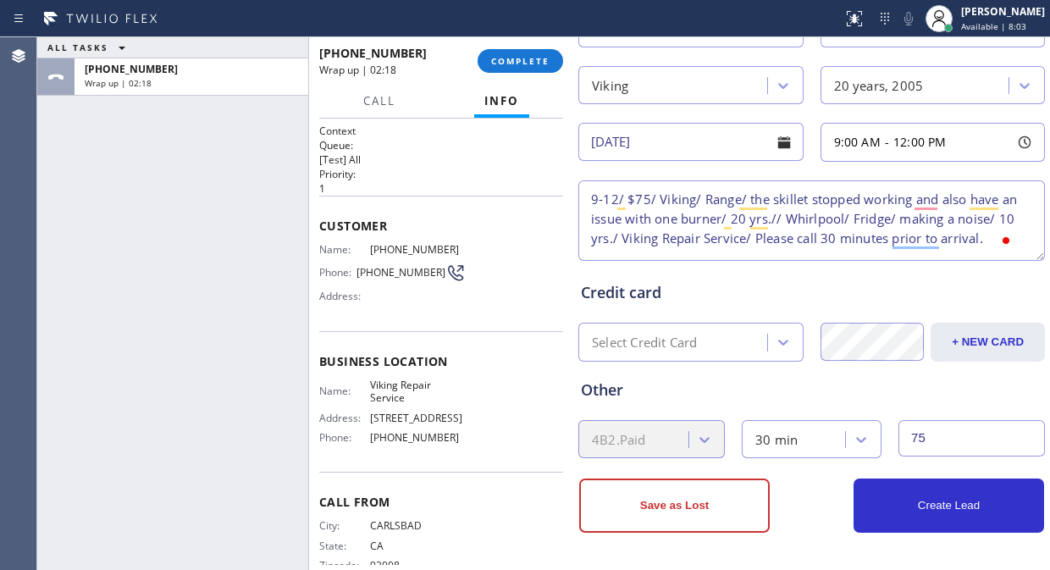
type textarea "9-12/ $75/ Viking/ Range/ the skillet stopped working and also have an issue wi…"
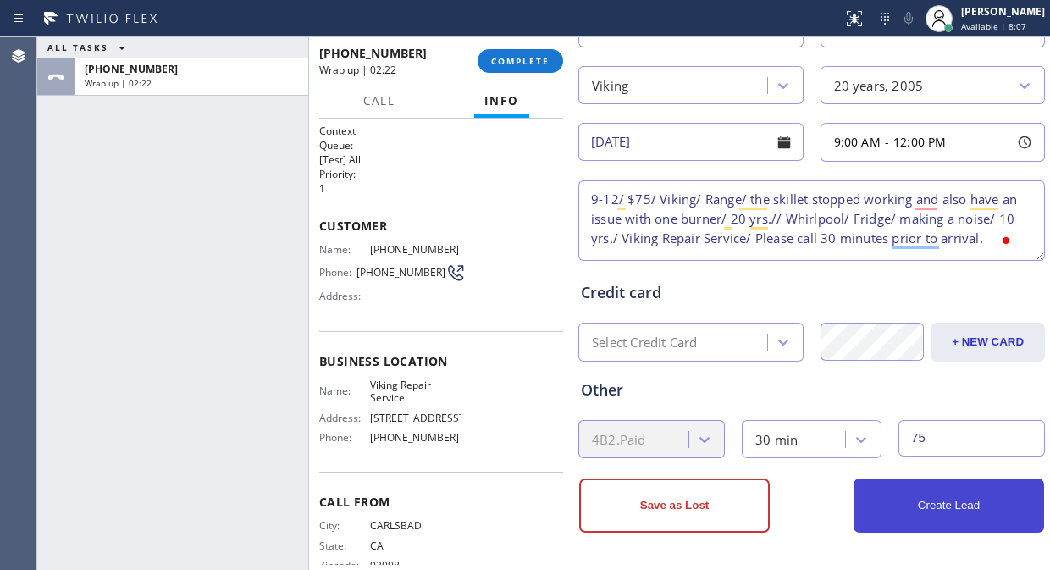
click at [929, 503] on button "Create Lead" at bounding box center [948, 505] width 190 height 54
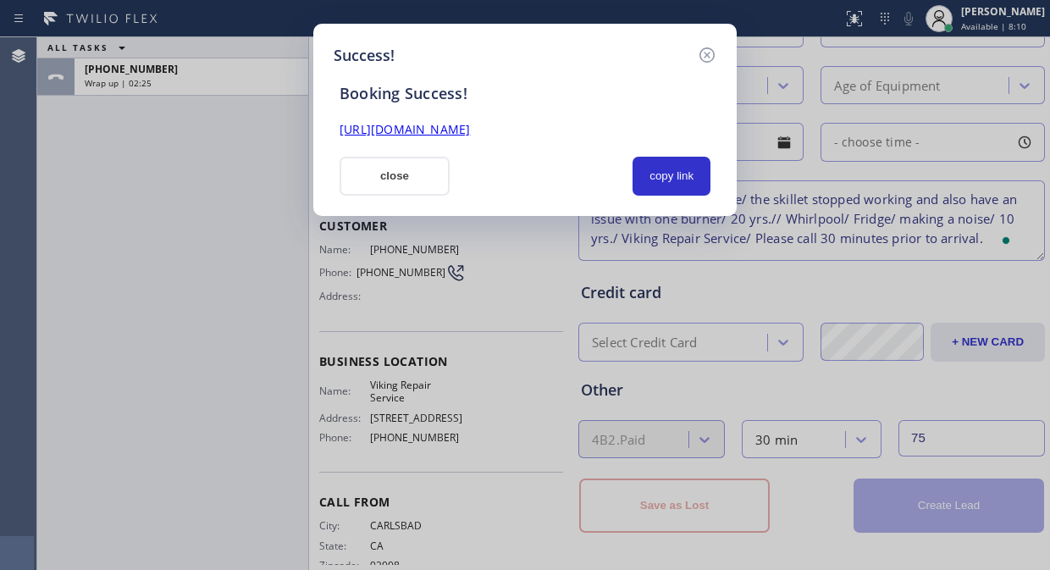
click at [470, 129] on link "https://erp.apollosoft.co/customer/758920#portlet_lead" at bounding box center [404, 129] width 130 height 16
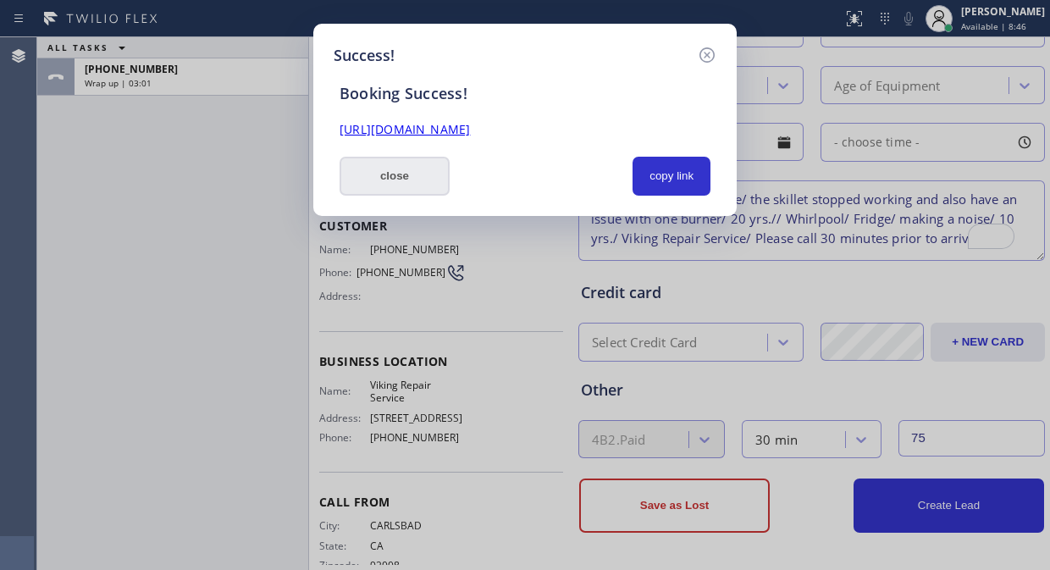
click at [378, 179] on button "close" at bounding box center [394, 176] width 110 height 39
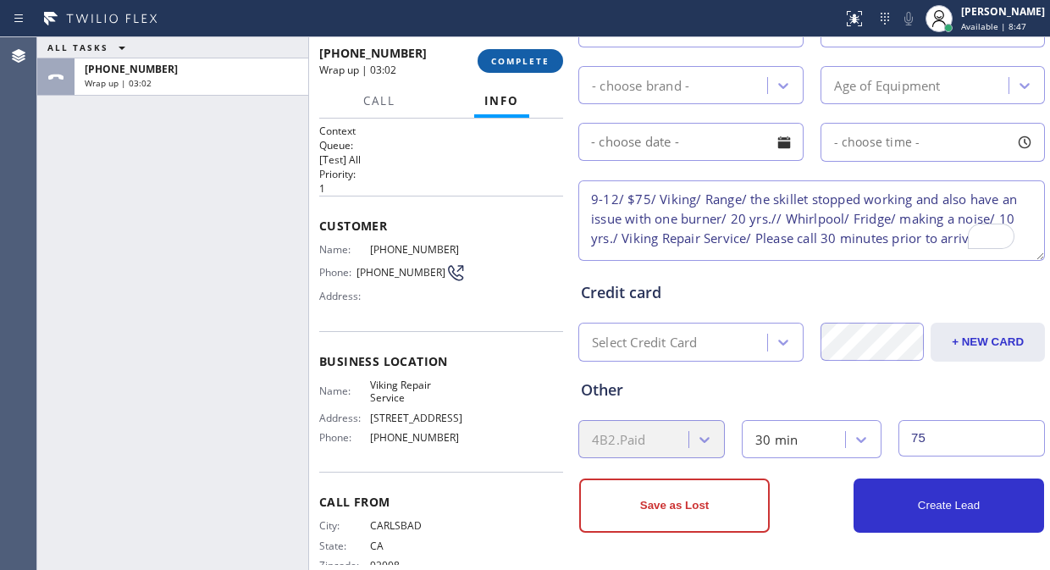
click at [522, 64] on span "COMPLETE" at bounding box center [520, 61] width 58 height 12
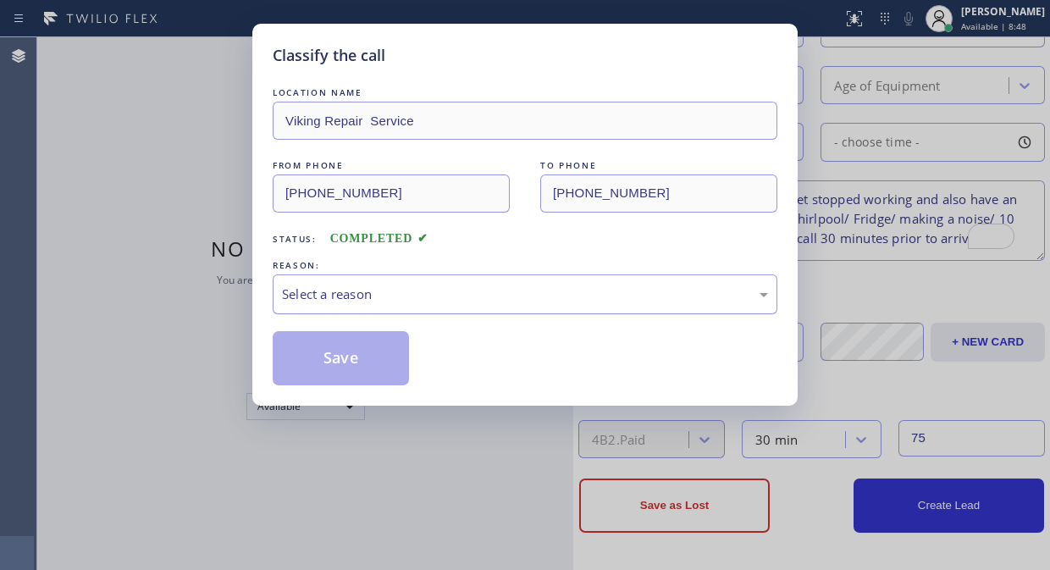
click at [464, 294] on div "Select a reason" at bounding box center [525, 293] width 486 height 19
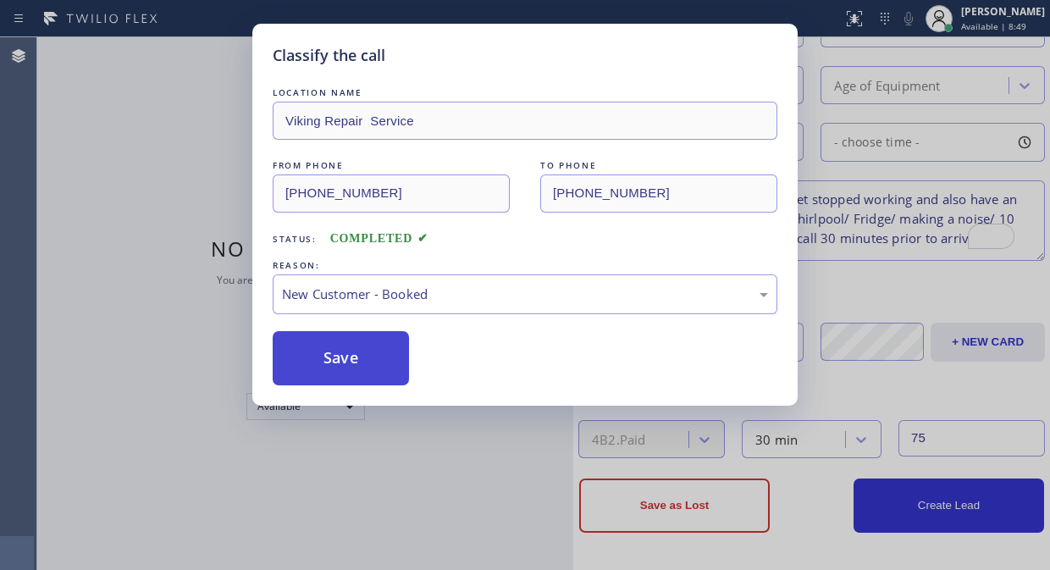
click at [361, 366] on button "Save" at bounding box center [341, 358] width 136 height 54
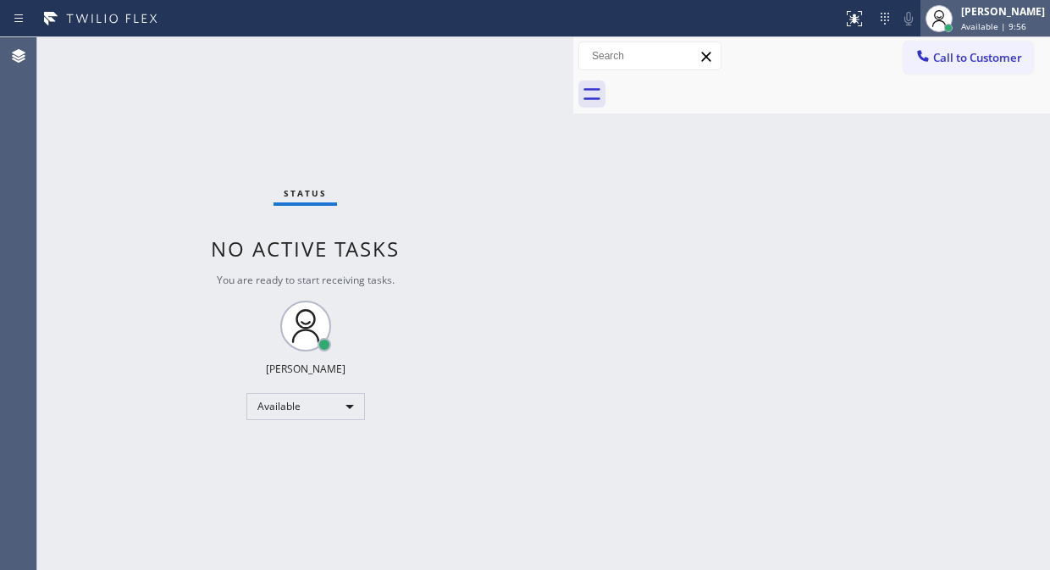
click at [1004, 28] on span "Available | 9:56" at bounding box center [993, 26] width 65 height 12
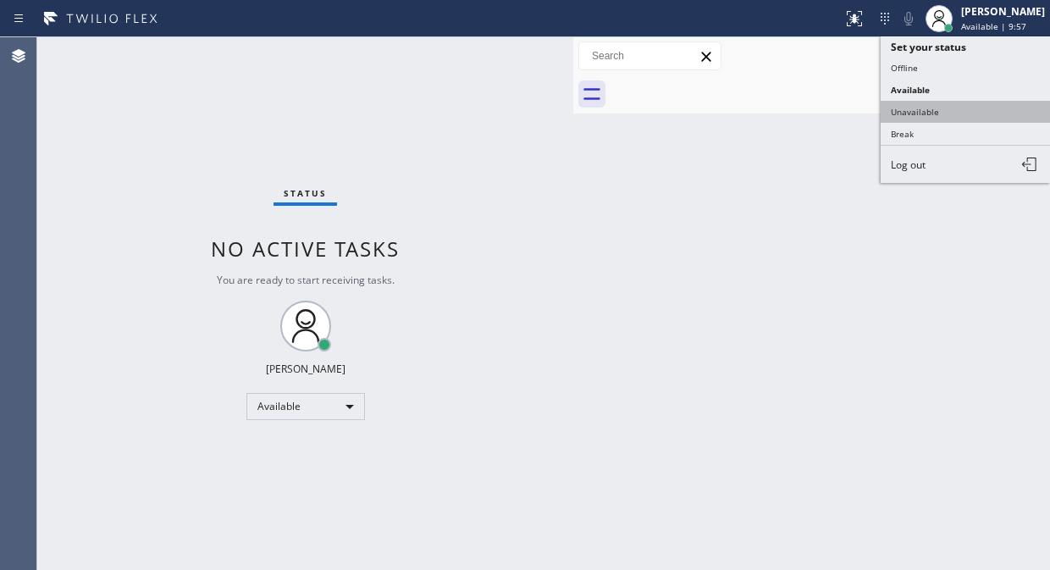
click at [928, 117] on button "Unavailable" at bounding box center [964, 112] width 169 height 22
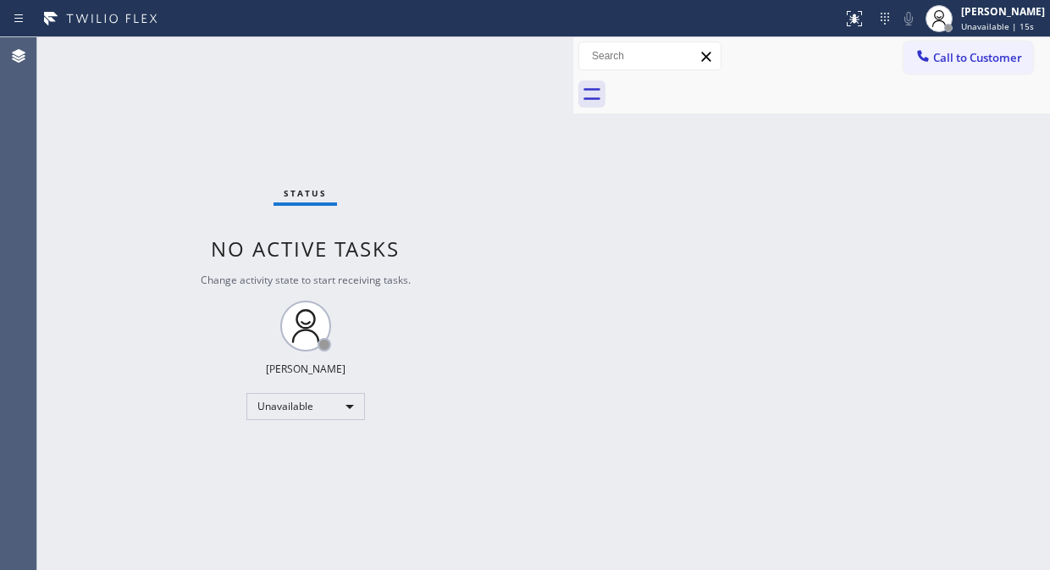
click at [920, 55] on icon at bounding box center [922, 55] width 17 height 17
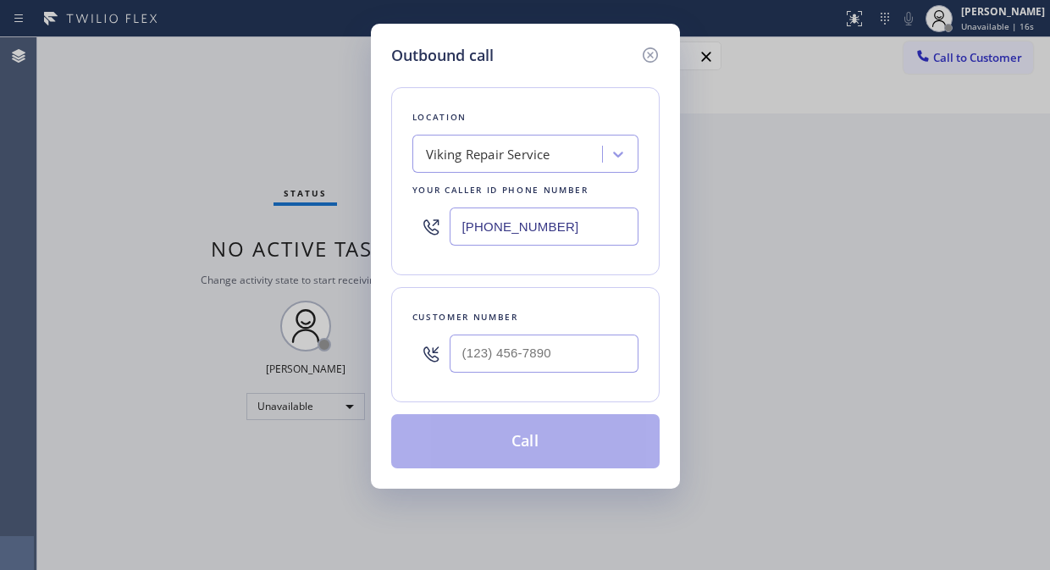
click at [462, 232] on input "[PHONE_NUMBER]" at bounding box center [544, 226] width 189 height 38
paste input "206) 202-123"
type input "(206) 202-1232"
click at [198, 183] on div "Outbound call Location Capitol Appliance Repair Your caller id phone number (20…" at bounding box center [525, 285] width 1050 height 570
click at [459, 362] on input "(___) ___-____" at bounding box center [544, 353] width 189 height 38
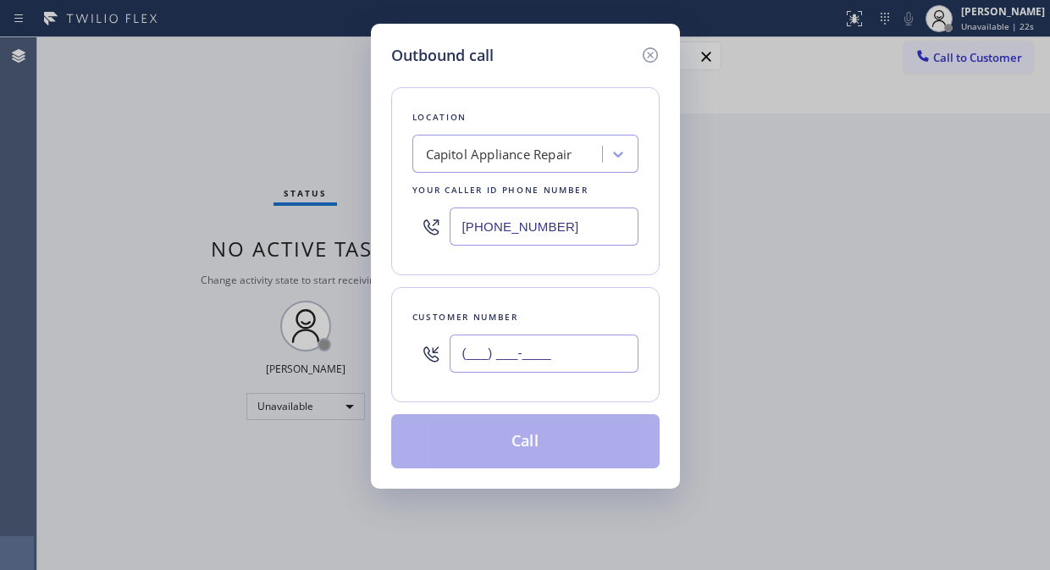
paste input "260) 273-6586"
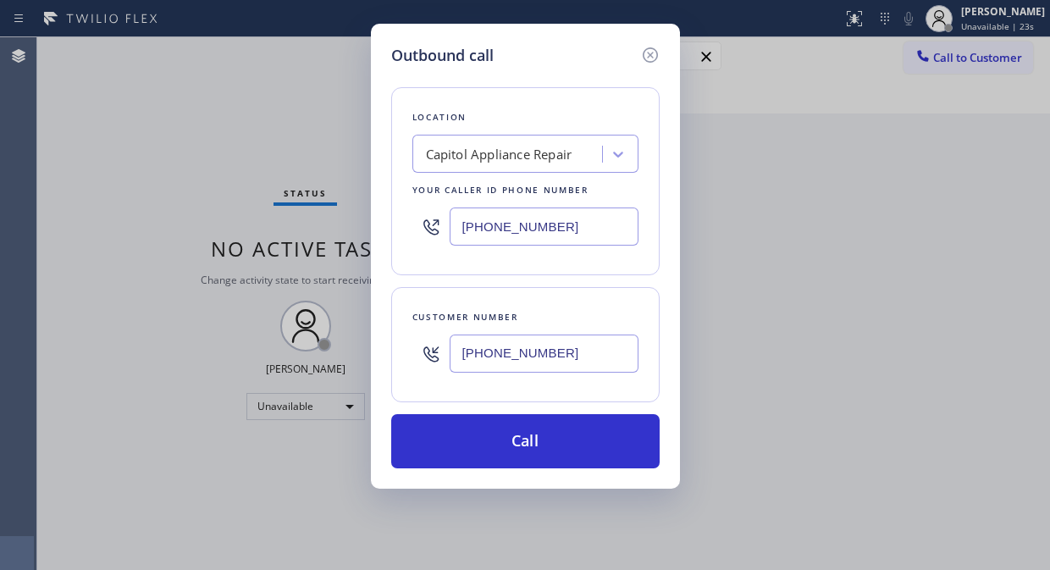
type input "(260) 273-6586"
click at [218, 135] on div "Outbound call Location Capitol Appliance Repair Your caller id phone number (20…" at bounding box center [525, 285] width 1050 height 570
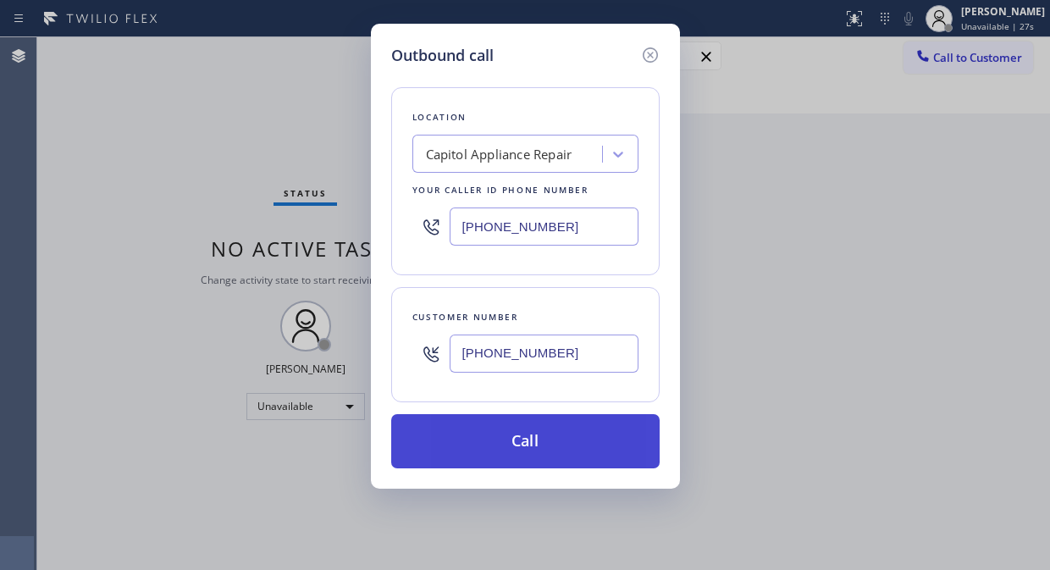
click at [538, 439] on button "Call" at bounding box center [525, 441] width 268 height 54
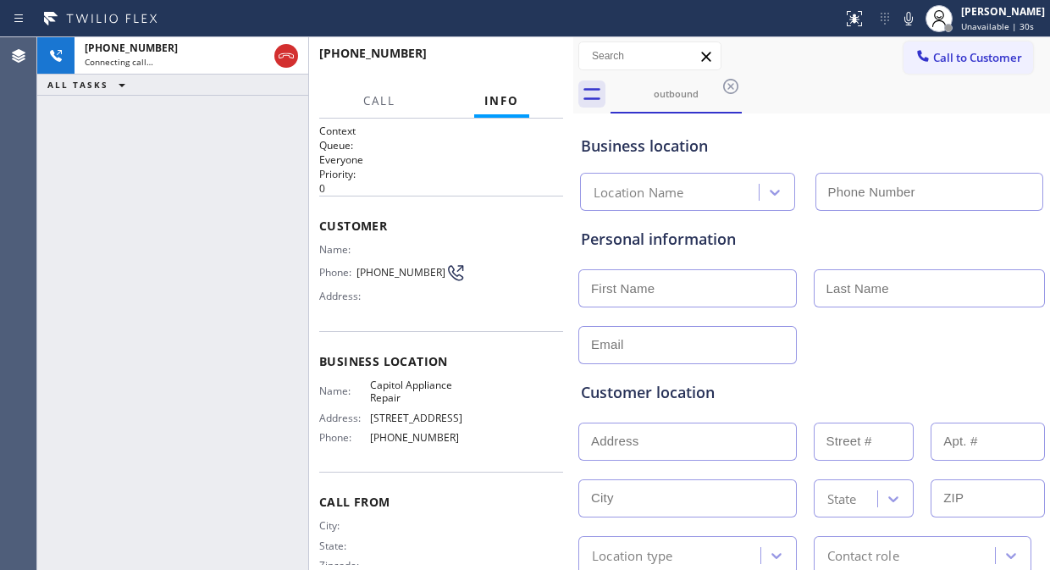
click at [220, 218] on div "+12602736586 Connecting call… ALL TASKS ALL TASKS ACTIVE TASKS TASKS IN WRAP UP" at bounding box center [172, 303] width 271 height 533
type input "(206) 202-1232"
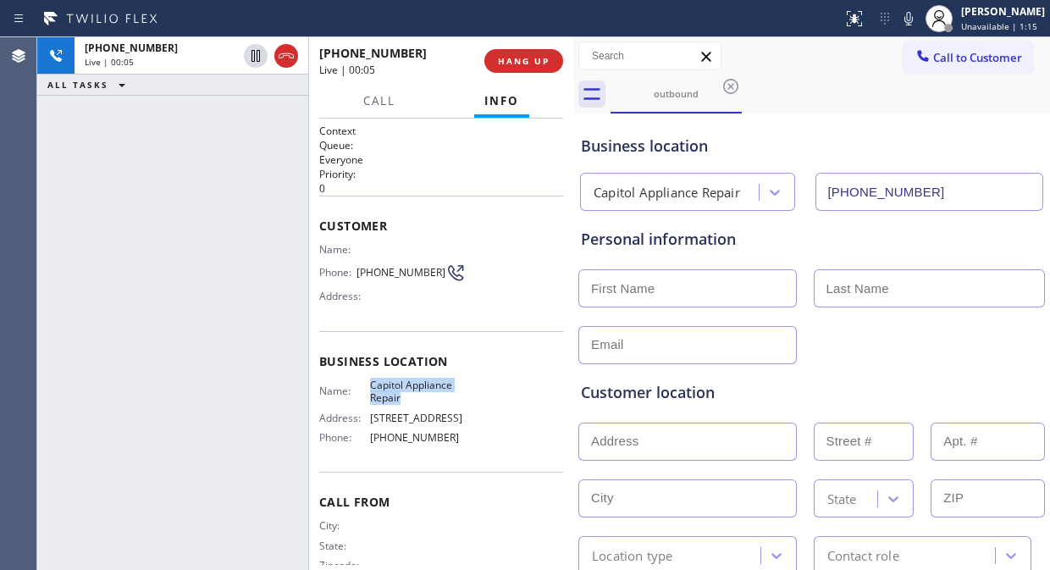
drag, startPoint x: 403, startPoint y: 395, endPoint x: 365, endPoint y: 381, distance: 40.4
click at [365, 381] on div "Name: Capitol Appliance Repair" at bounding box center [392, 391] width 146 height 26
copy span "Capitol Appliance Repair"
click at [520, 66] on span "HANG UP" at bounding box center [524, 61] width 52 height 12
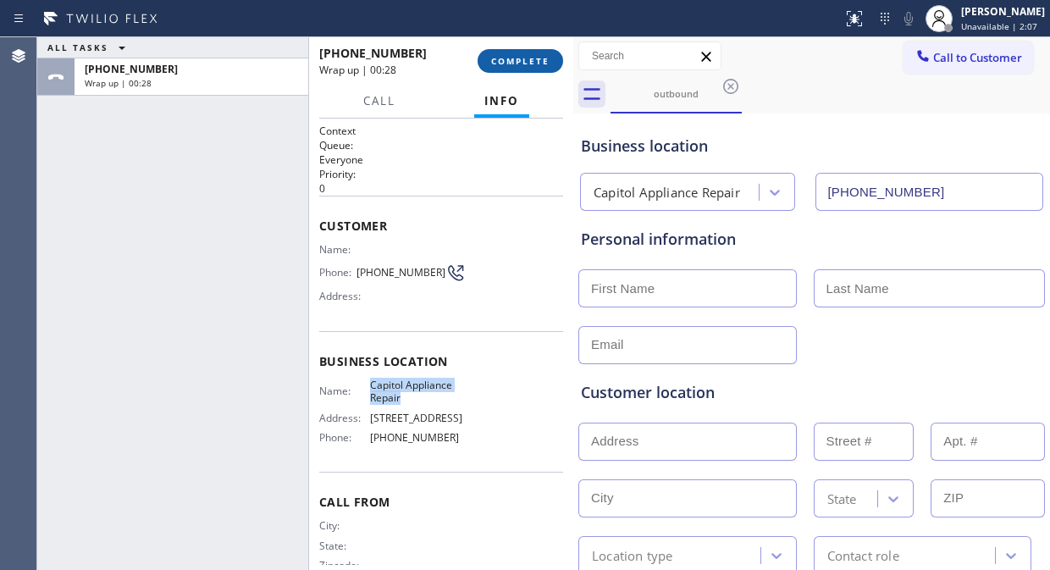
click at [518, 66] on span "COMPLETE" at bounding box center [520, 61] width 58 height 12
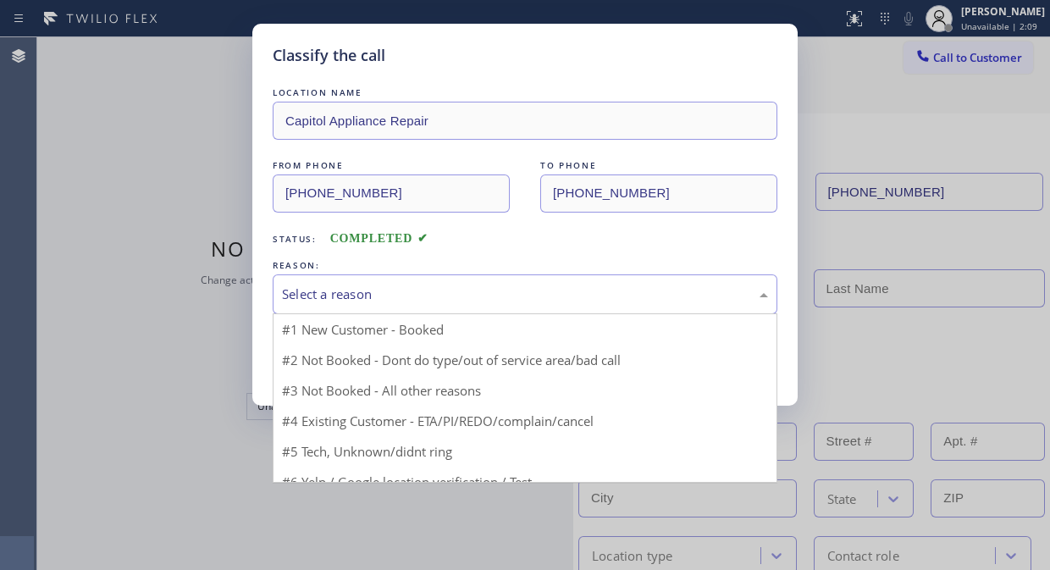
click at [486, 284] on div "Select a reason" at bounding box center [525, 293] width 486 height 19
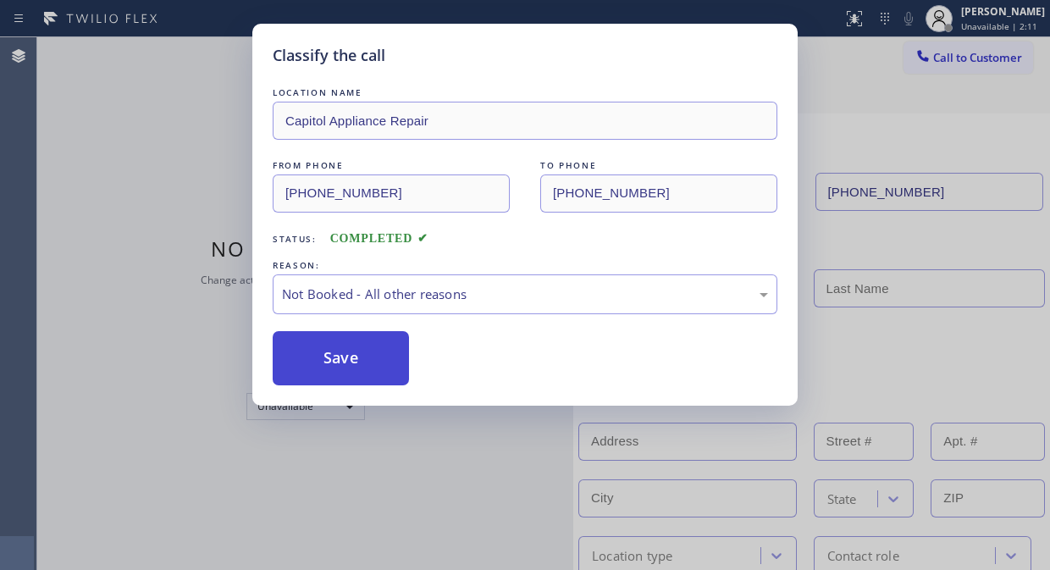
click at [374, 362] on button "Save" at bounding box center [341, 358] width 136 height 54
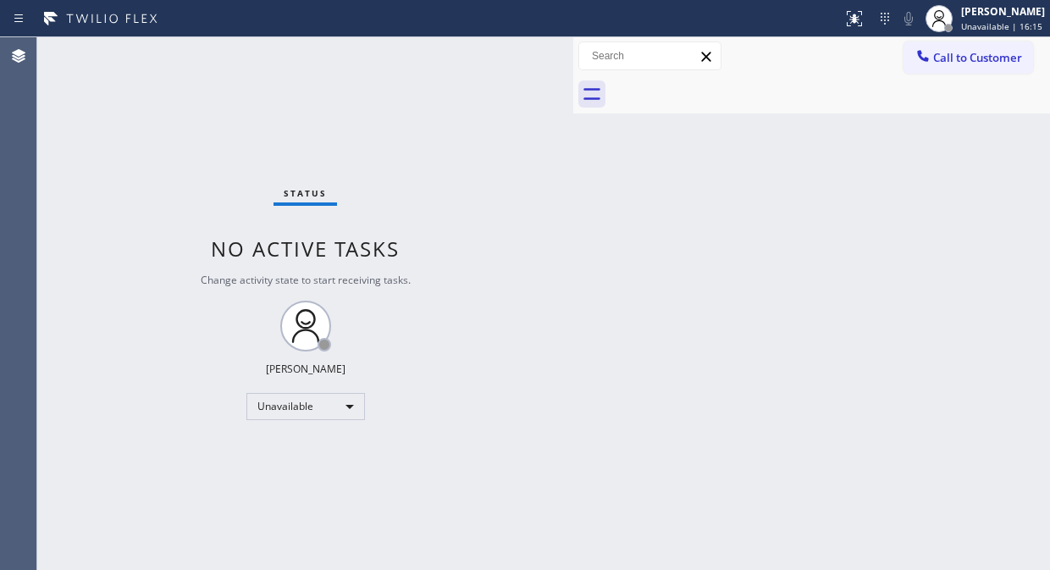
click at [217, 259] on span "No active tasks" at bounding box center [305, 249] width 189 height 28
click at [328, 409] on div "Unavailable" at bounding box center [305, 406] width 119 height 27
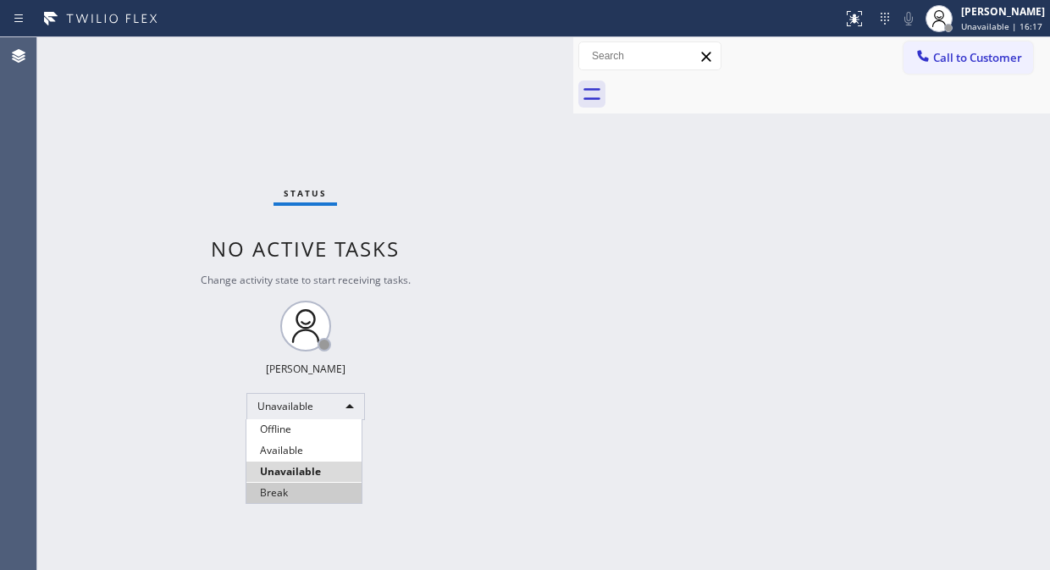
click at [324, 493] on li "Break" at bounding box center [303, 493] width 115 height 20
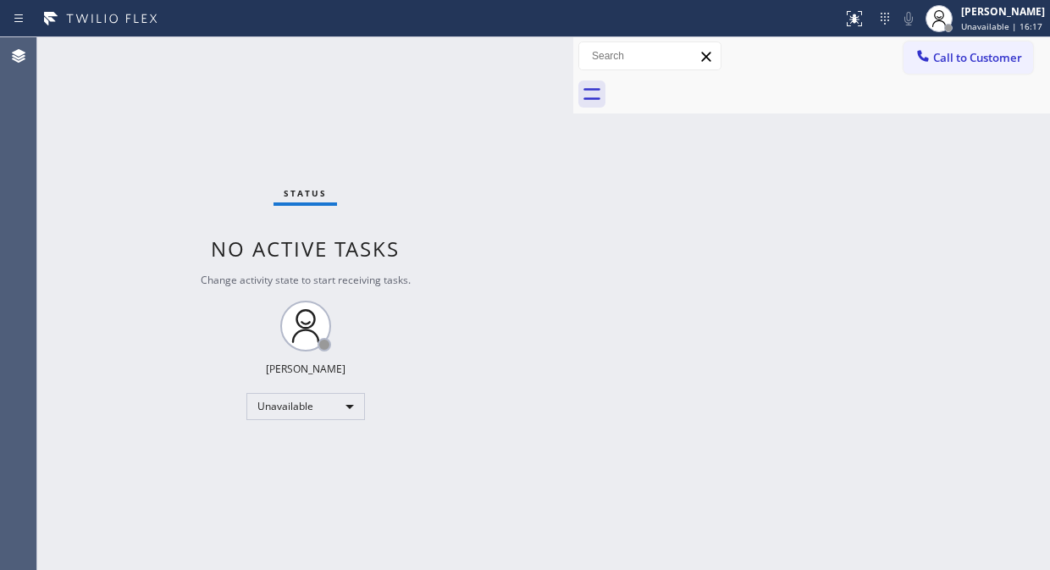
click at [603, 373] on div "Back to Dashboard Change Sender ID Customers Technicians Select a contact Outbo…" at bounding box center [811, 303] width 477 height 533
